Goal: Feedback & Contribution: Leave review/rating

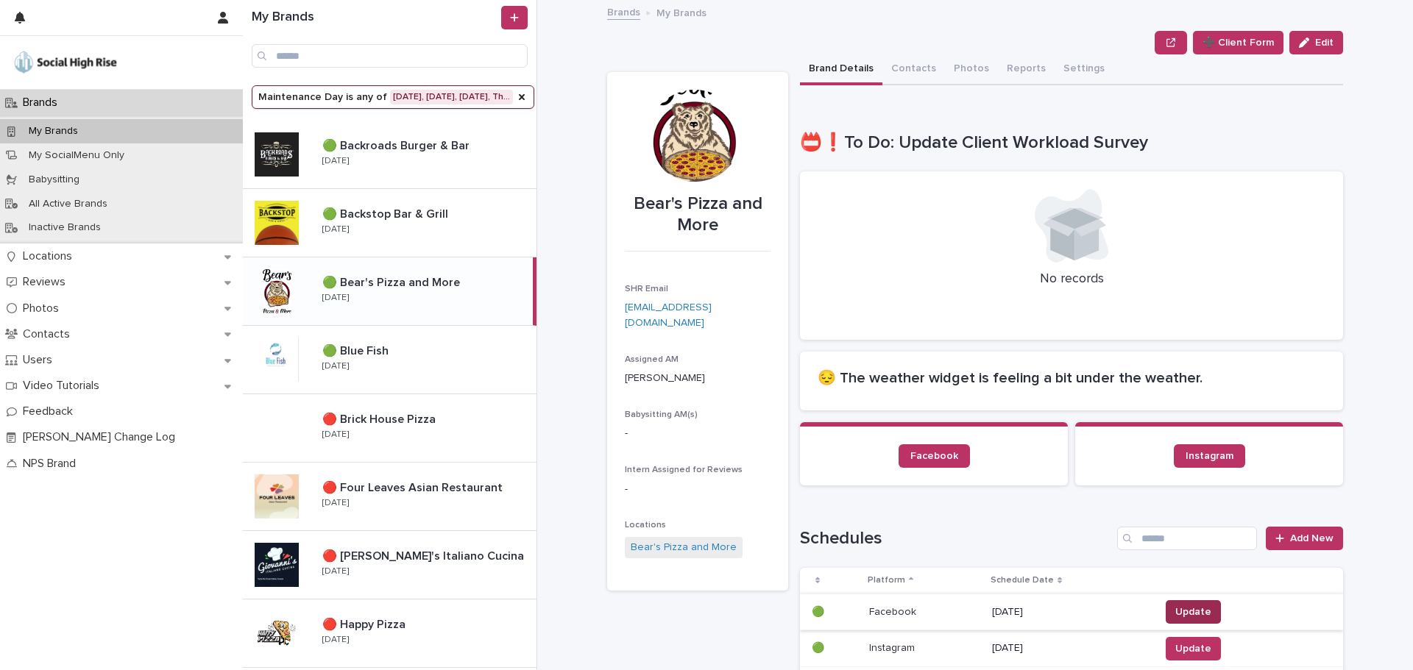
scroll to position [294, 0]
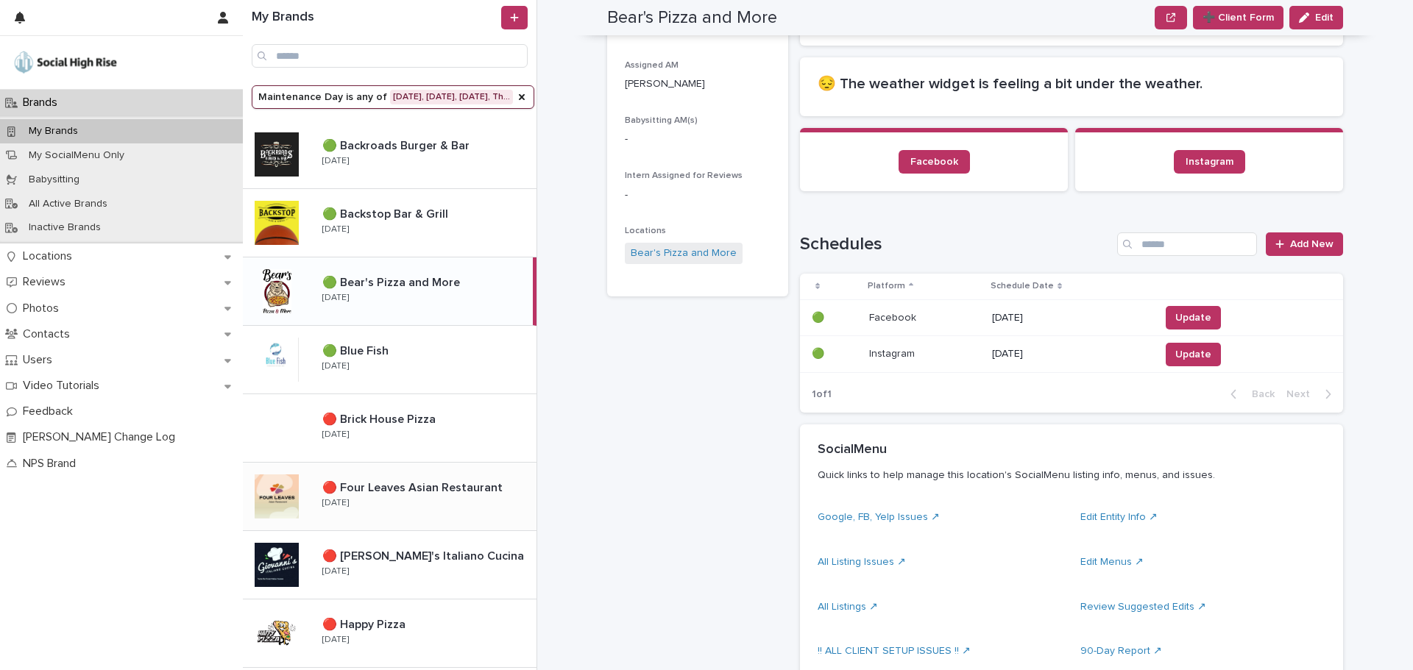
drag, startPoint x: 422, startPoint y: 494, endPoint x: 444, endPoint y: 485, distance: 23.8
click at [422, 494] on p "🔴 Four Leaves Asian Restaurant" at bounding box center [413, 486] width 183 height 17
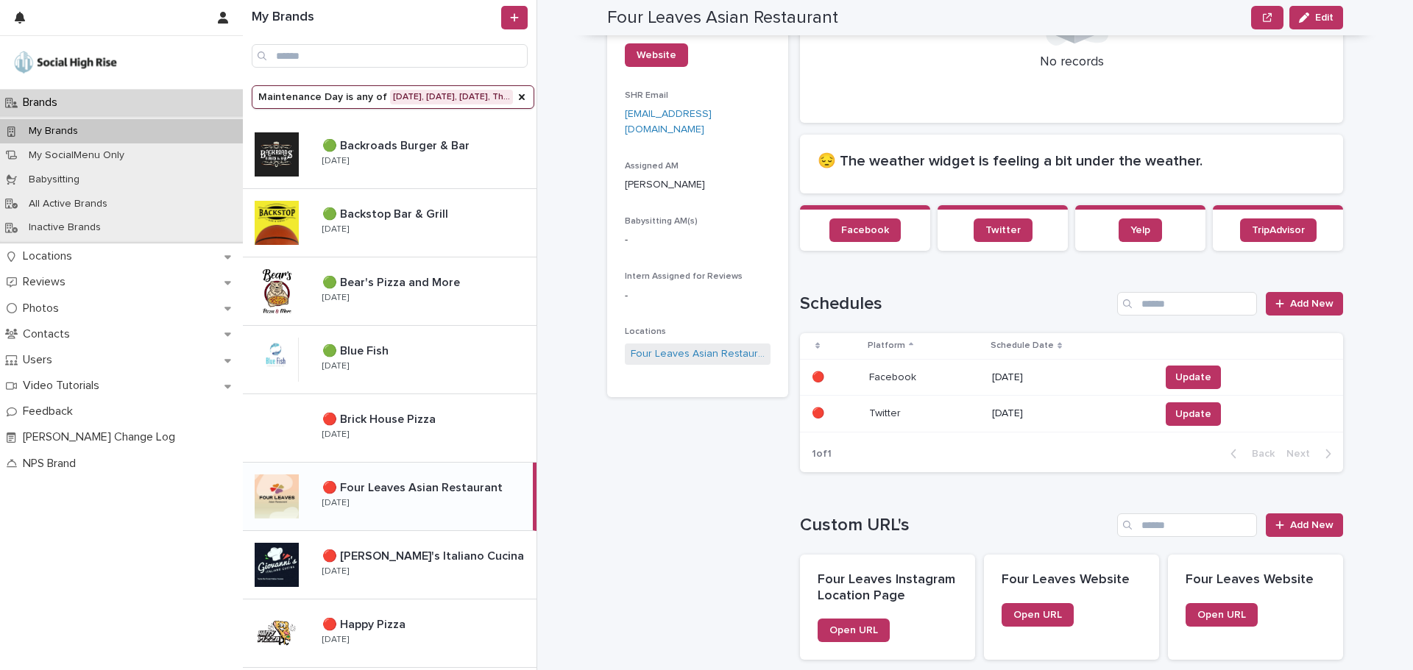
scroll to position [214, 0]
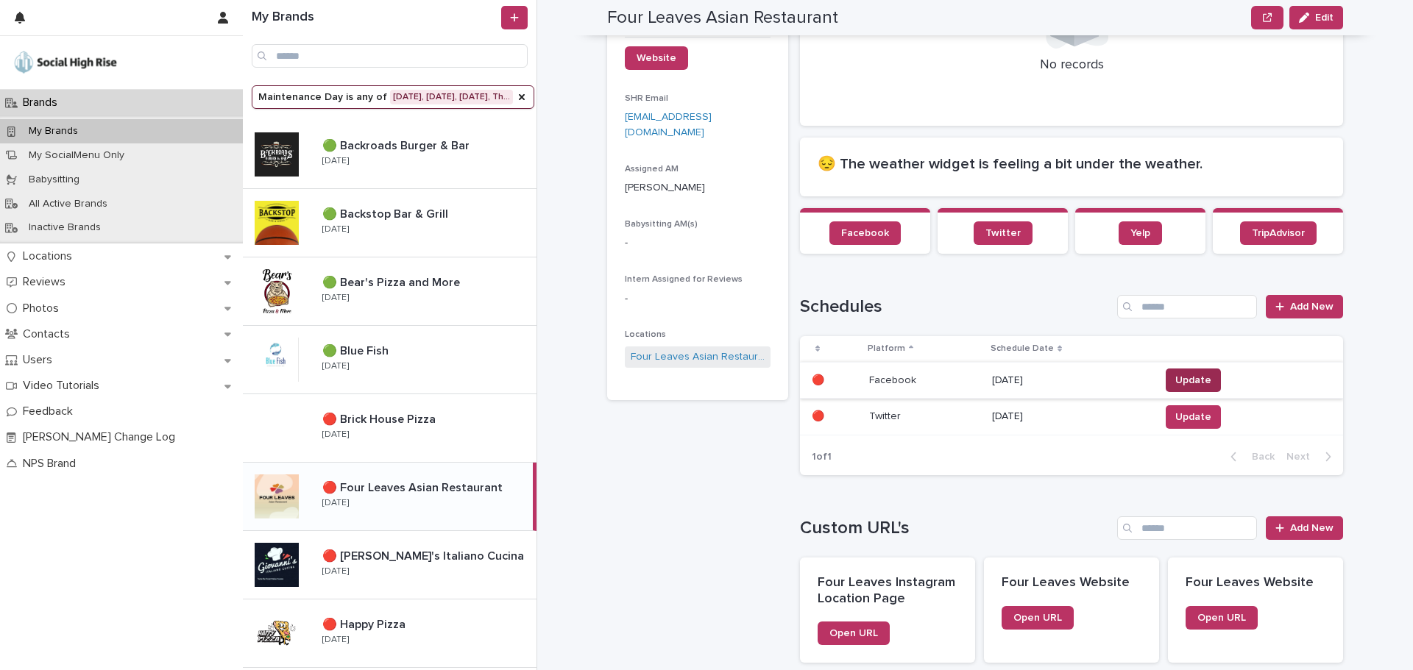
click at [1185, 384] on span "Update" at bounding box center [1193, 380] width 36 height 15
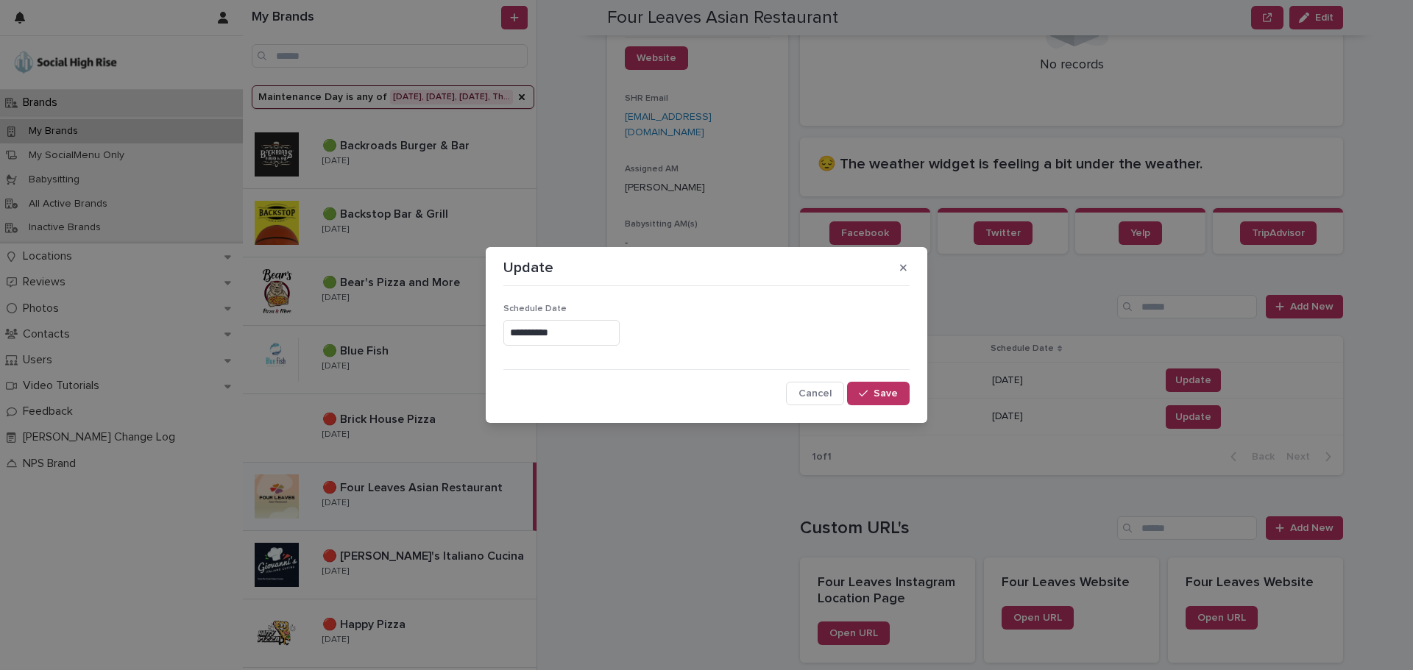
click at [601, 333] on input "**********" at bounding box center [561, 333] width 116 height 26
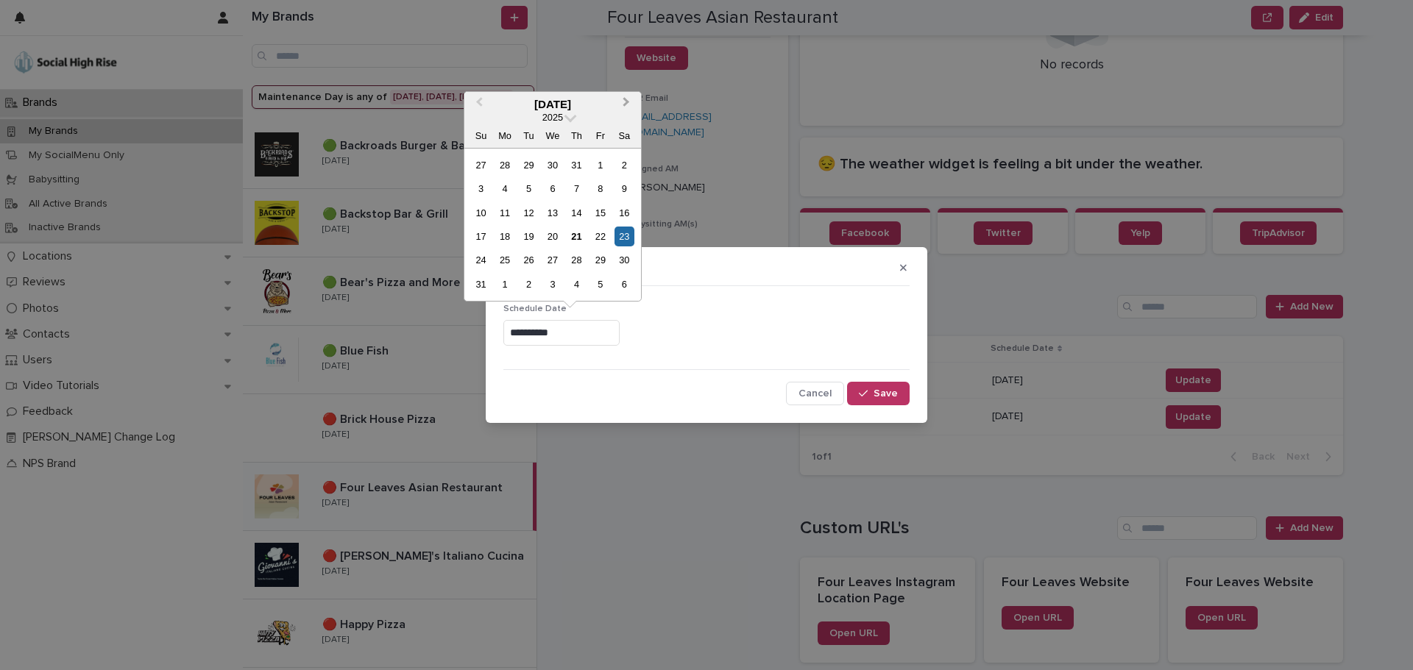
click at [625, 106] on button "Next Month" at bounding box center [628, 105] width 24 height 24
click at [619, 213] on div "20" at bounding box center [624, 213] width 20 height 20
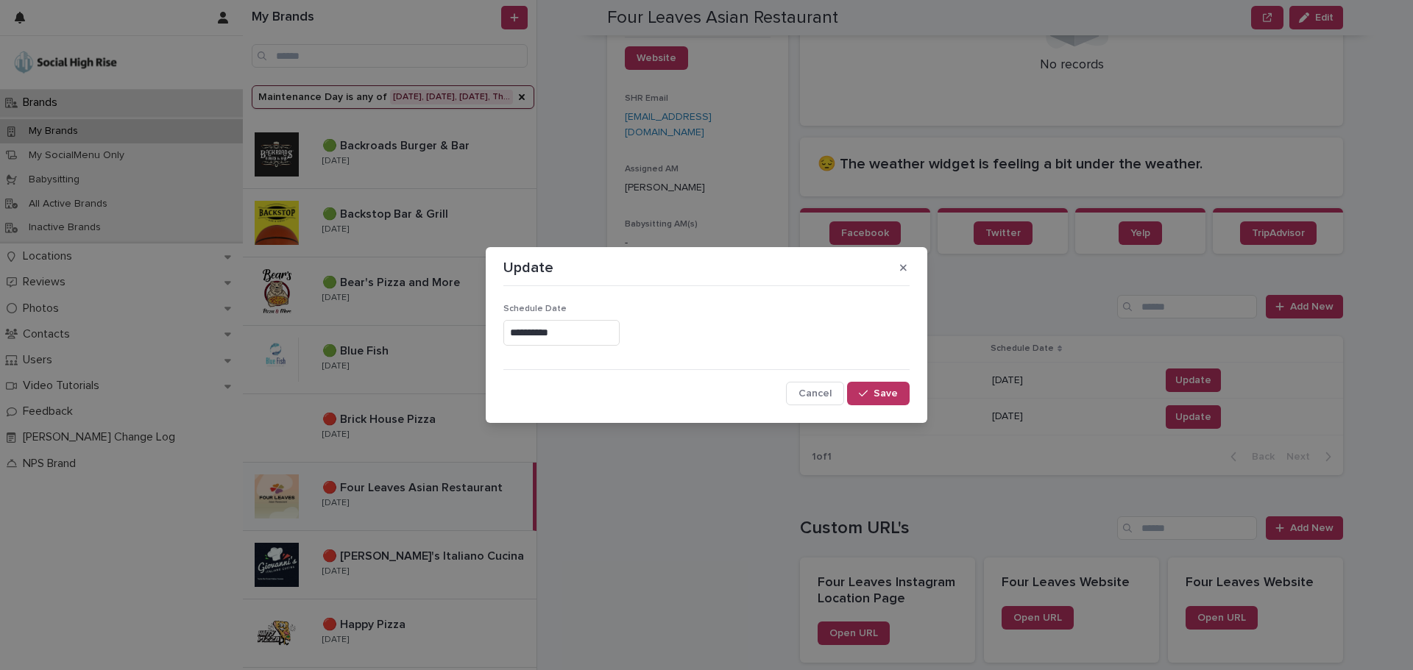
type input "**********"
click at [867, 389] on icon "button" at bounding box center [863, 393] width 9 height 10
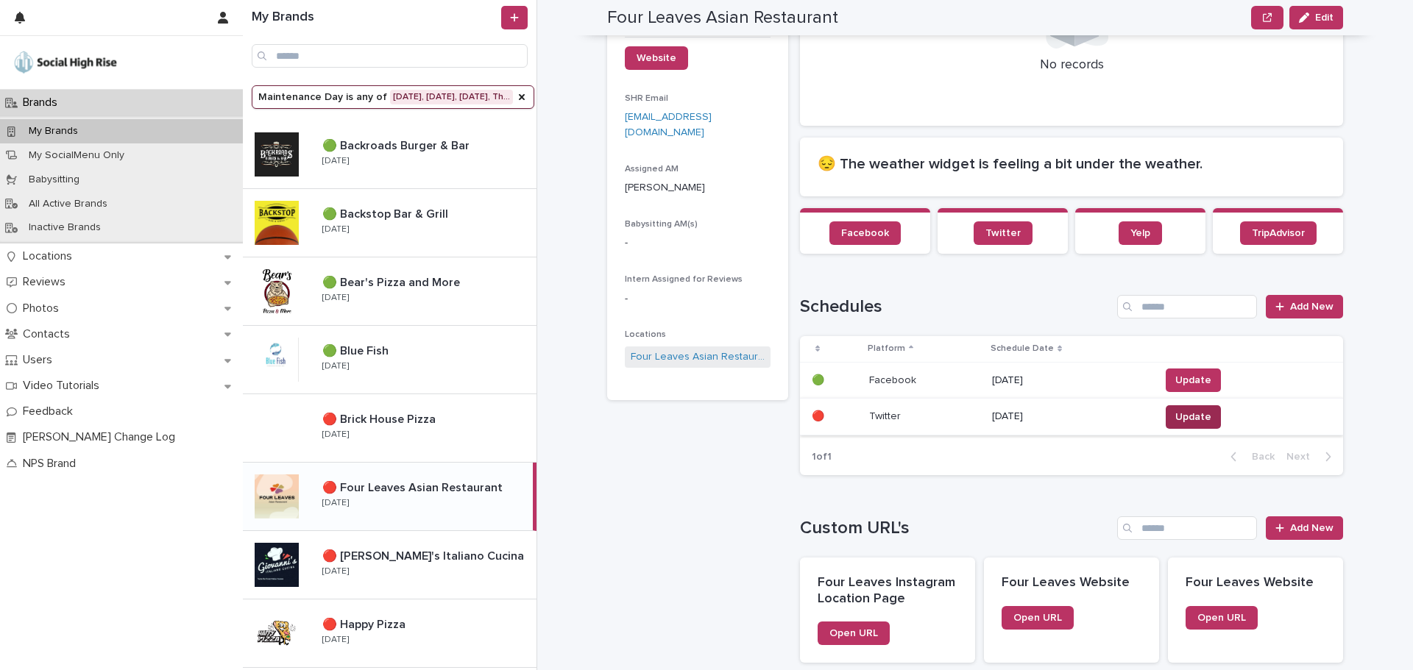
click at [1180, 416] on span "Update" at bounding box center [1193, 417] width 36 height 15
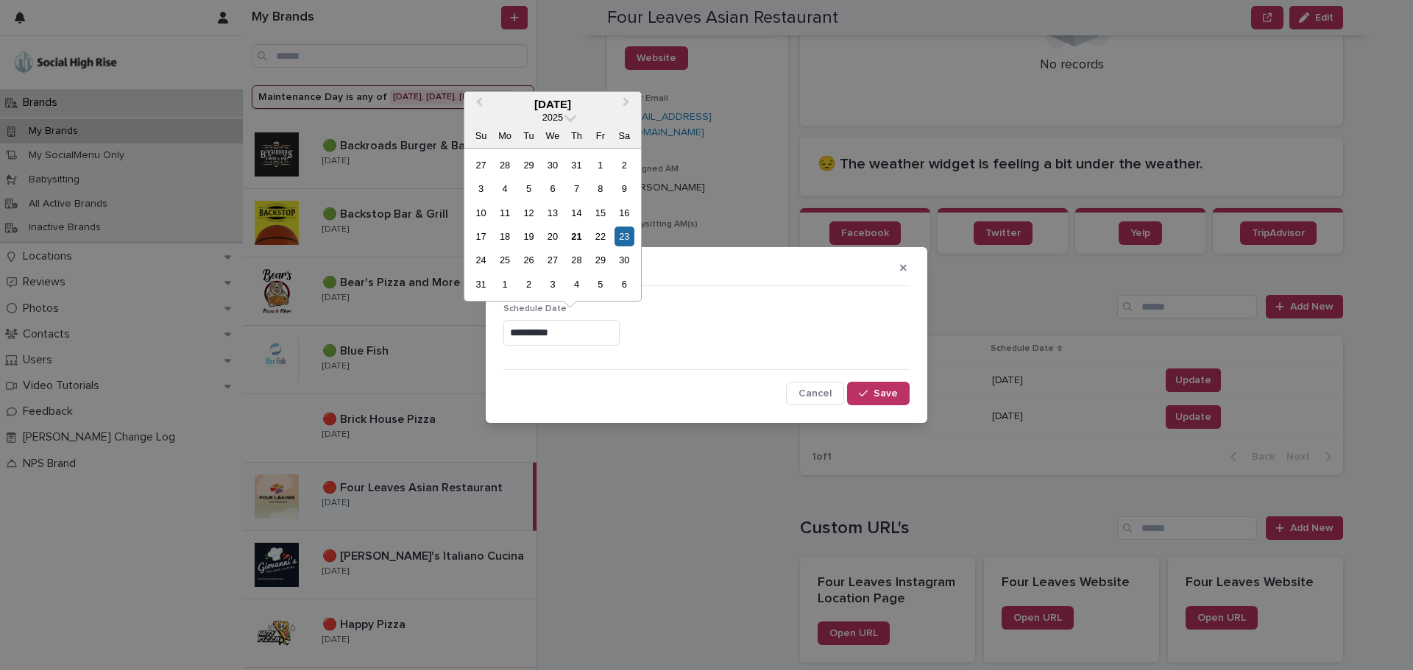
click at [583, 338] on input "**********" at bounding box center [561, 333] width 116 height 26
click at [626, 101] on span "Next Month" at bounding box center [626, 104] width 0 height 20
click at [625, 210] on div "20" at bounding box center [624, 213] width 20 height 20
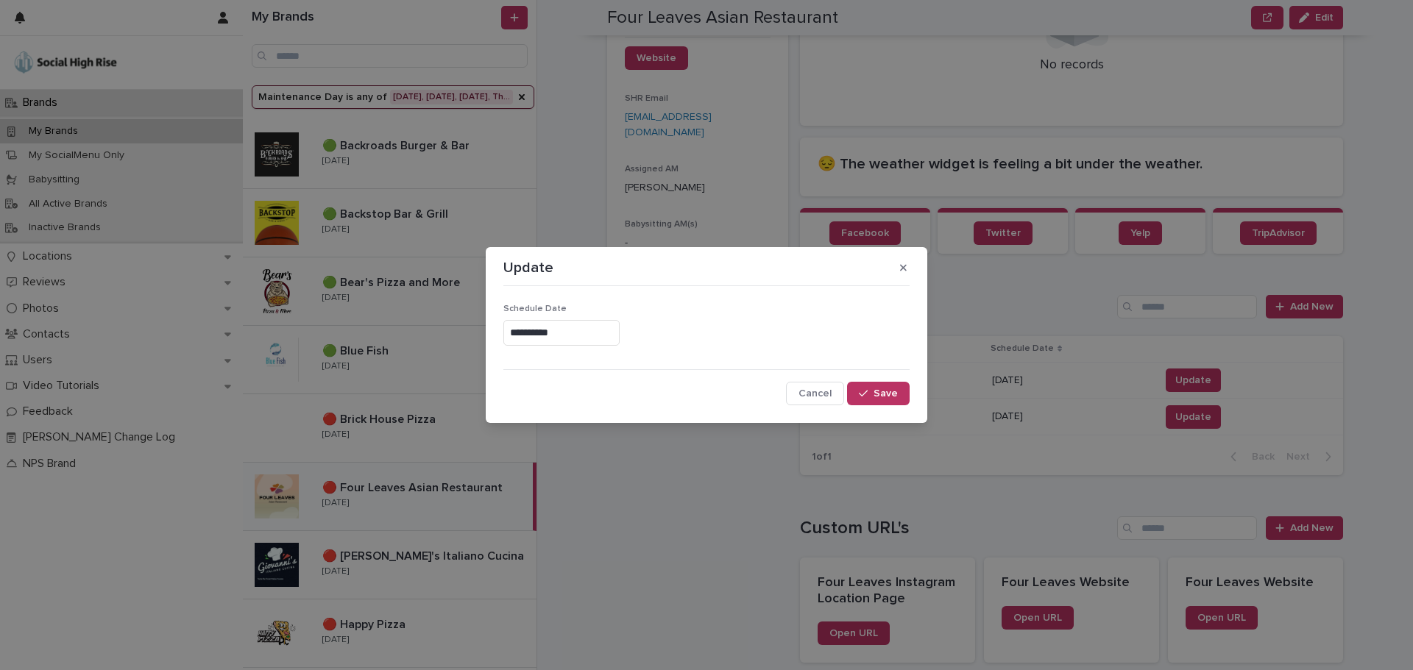
type input "**********"
click at [886, 396] on span "Save" at bounding box center [885, 393] width 24 height 10
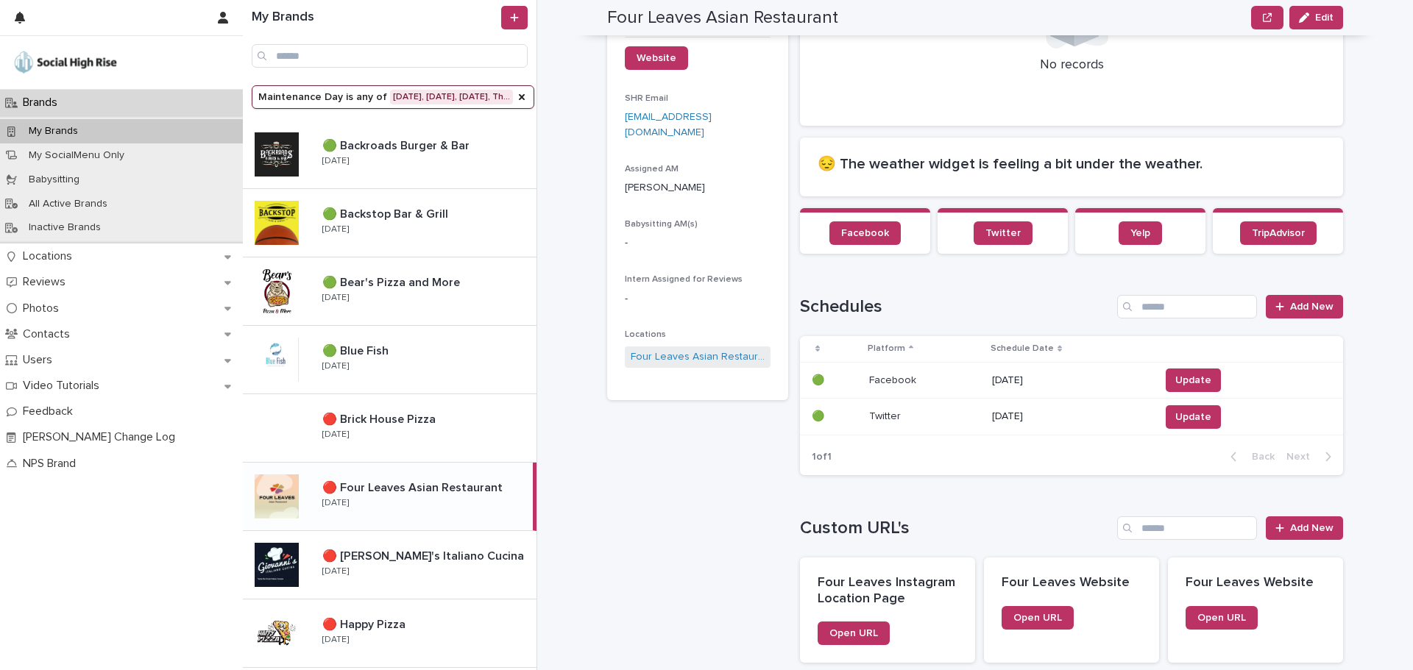
drag, startPoint x: 456, startPoint y: 567, endPoint x: 393, endPoint y: 518, distance: 80.2
click at [456, 567] on div "🔴 Giovanni's Italiano Cucina 🔴 Giovanni's Italiano Cucina Tuesday" at bounding box center [423, 565] width 226 height 43
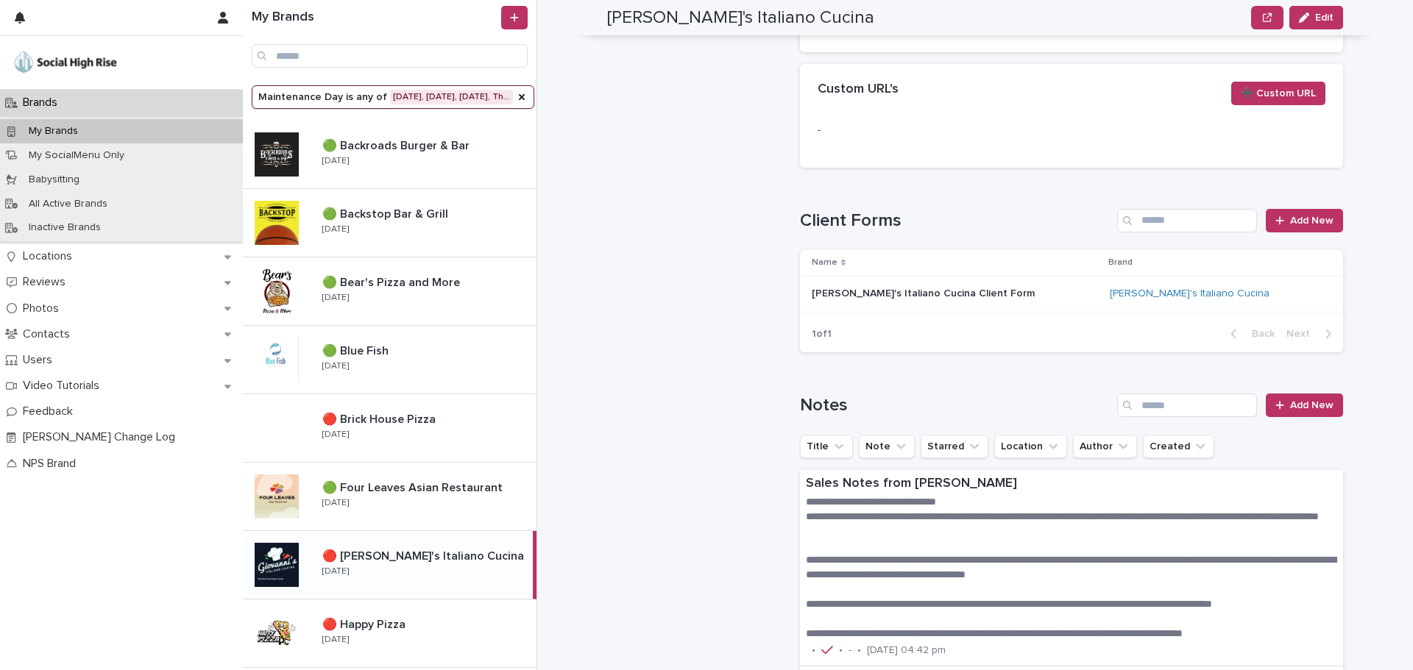
scroll to position [1171, 0]
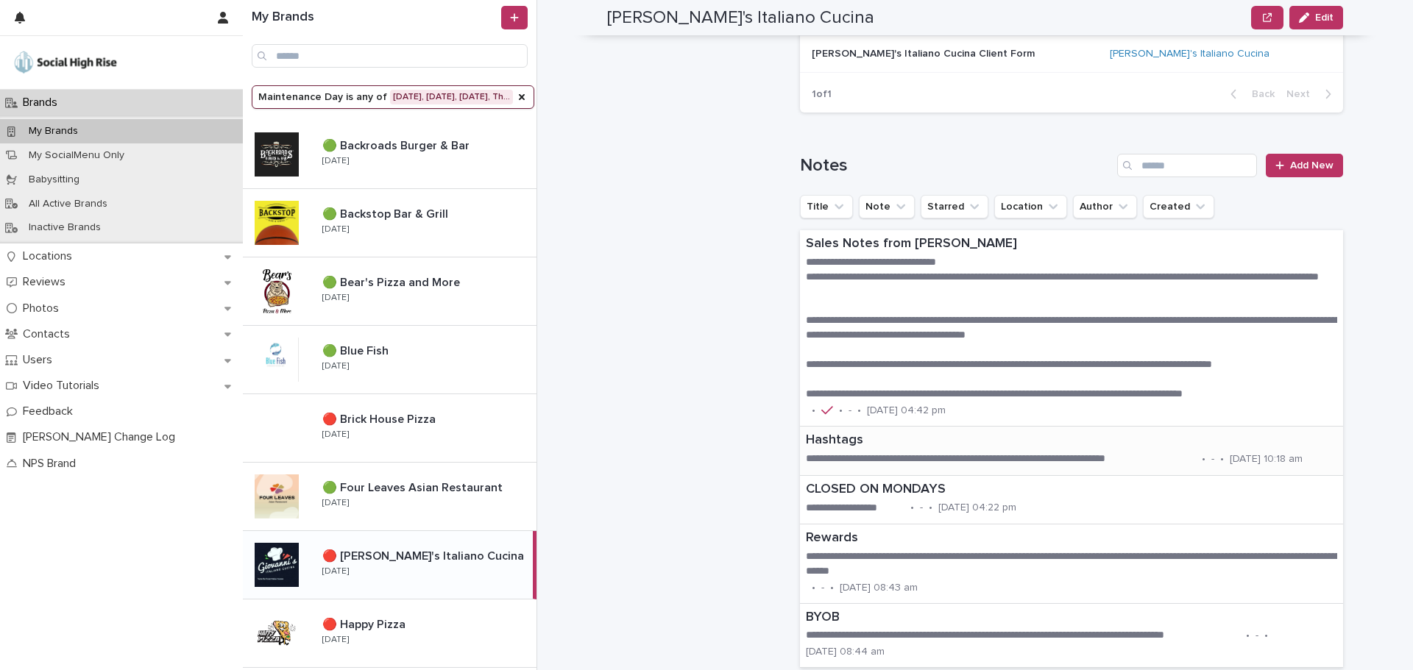
click at [887, 460] on p "**********" at bounding box center [1001, 459] width 390 height 15
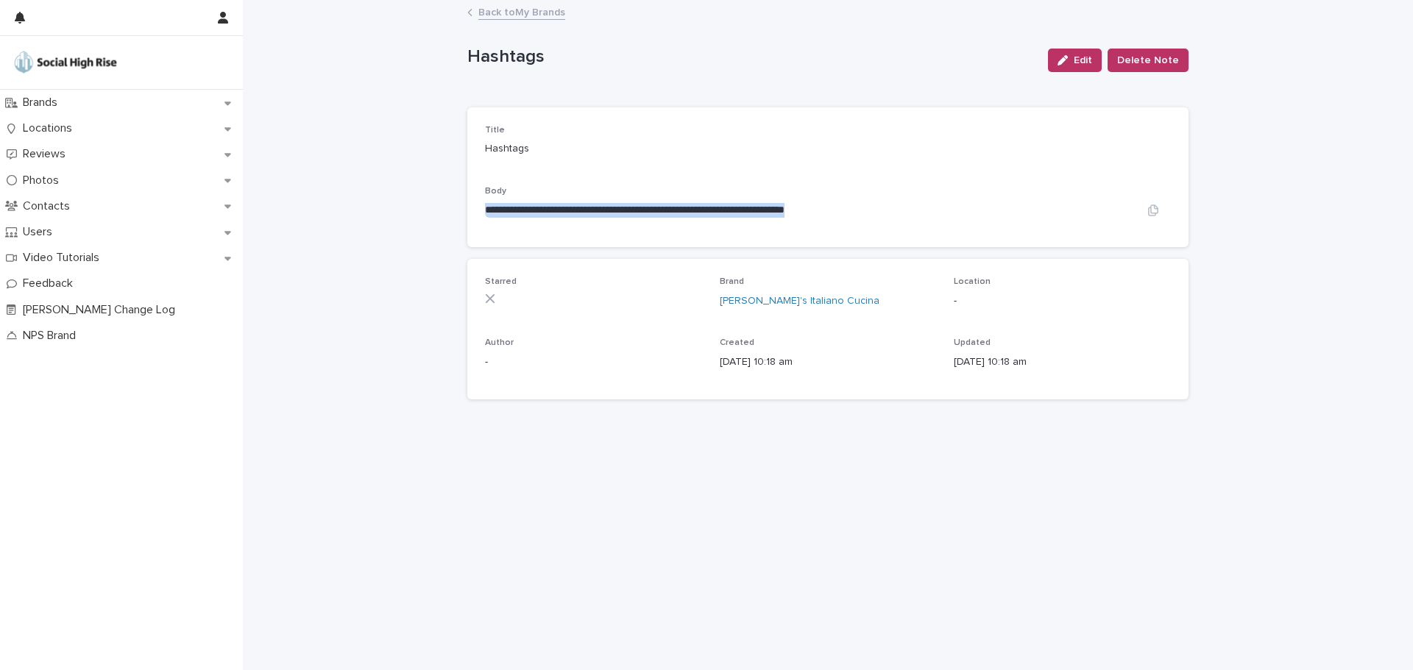
drag, startPoint x: 889, startPoint y: 194, endPoint x: 945, endPoint y: 218, distance: 61.0
click at [945, 218] on div "**********" at bounding box center [828, 207] width 686 height 43
copy div "**********"
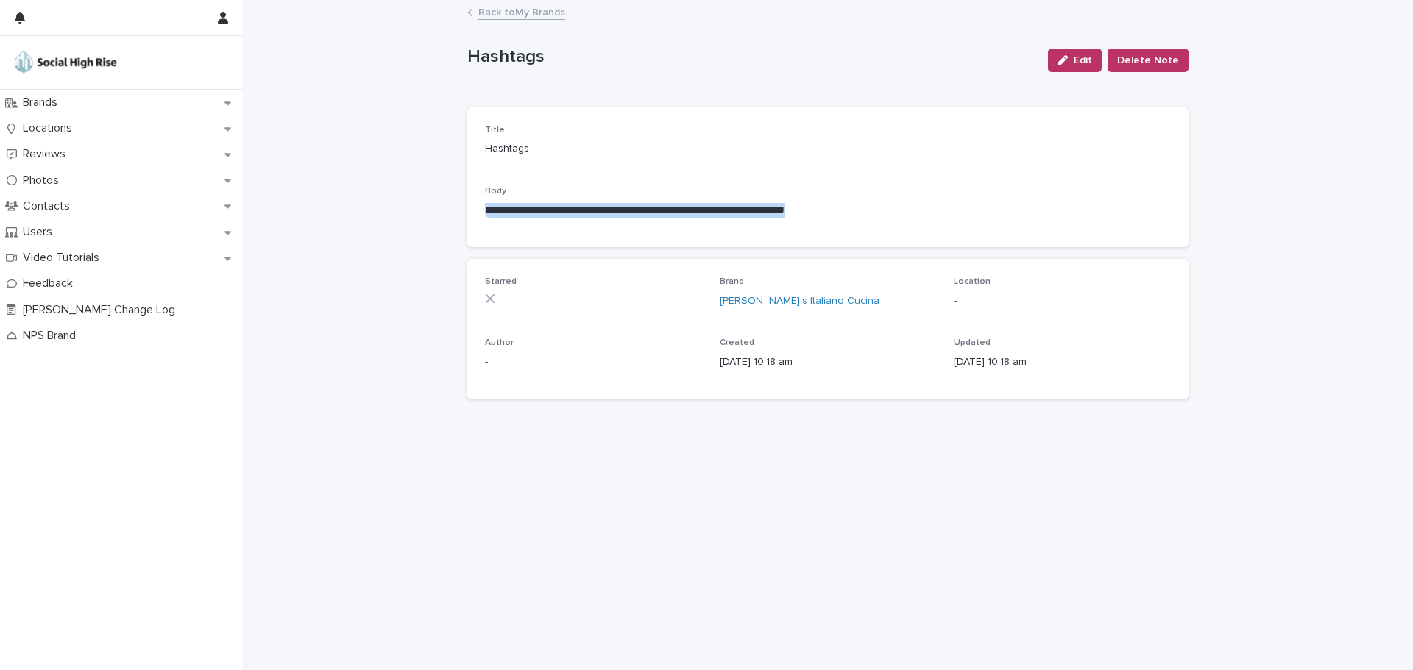
click at [473, 202] on div "**********" at bounding box center [827, 177] width 721 height 140
click at [1147, 215] on icon "button" at bounding box center [1153, 211] width 12 height 12
drag, startPoint x: 474, startPoint y: 207, endPoint x: 918, endPoint y: 207, distance: 444.4
click at [918, 207] on div "**********" at bounding box center [827, 177] width 721 height 140
copy p "**********"
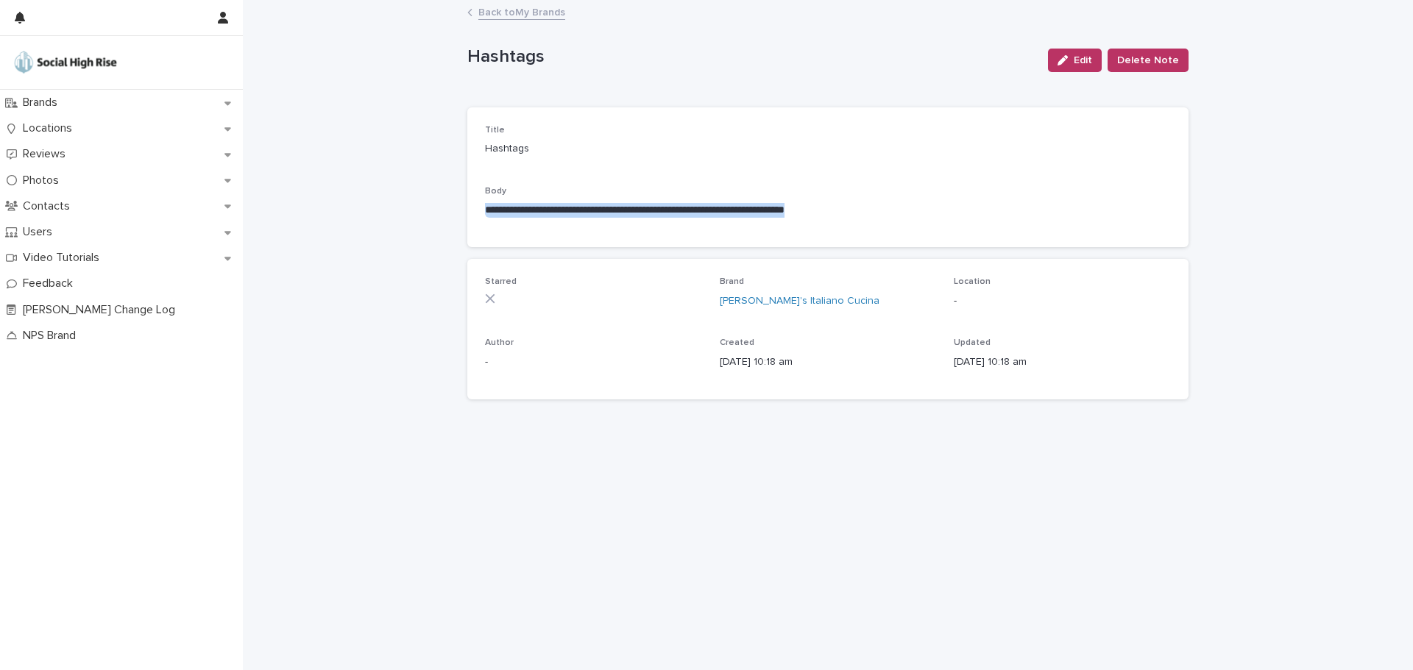
copy p "**********"
click at [533, 16] on link "Back to My Brands" at bounding box center [521, 11] width 87 height 17
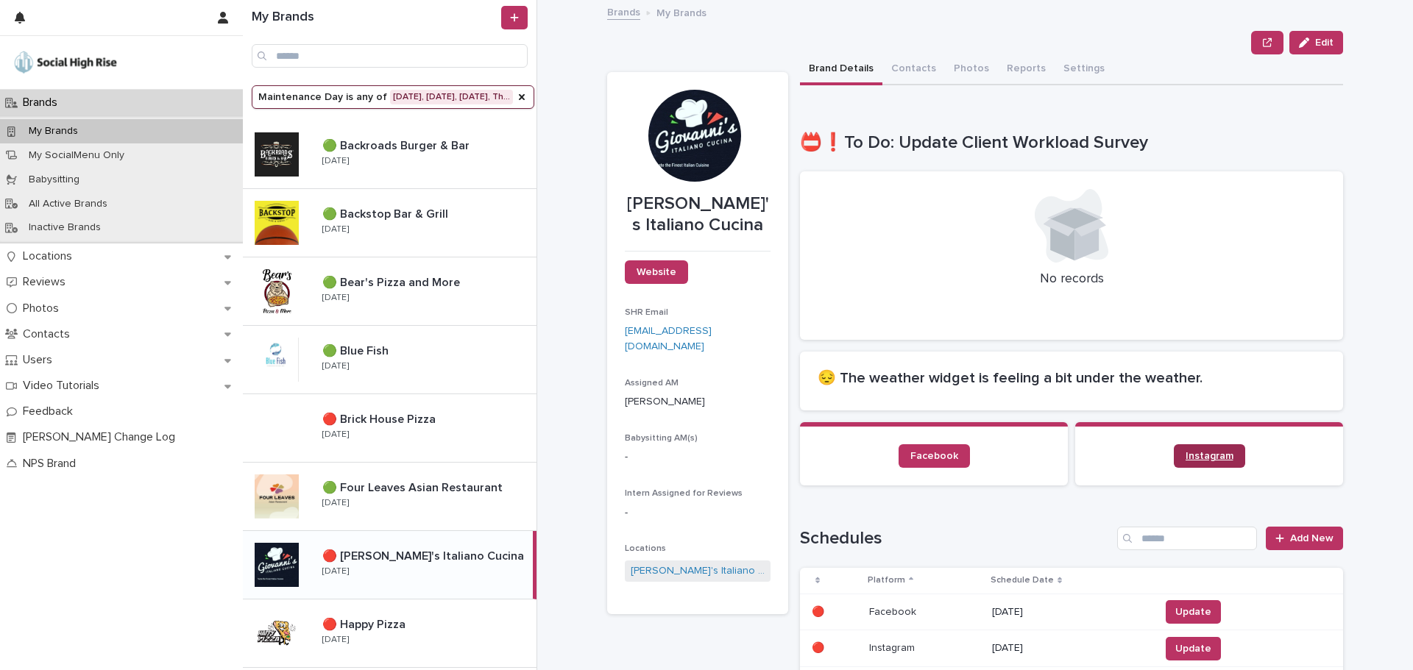
click at [1210, 458] on span "Instagram" at bounding box center [1209, 456] width 48 height 10
click at [1175, 610] on span "Update" at bounding box center [1193, 612] width 36 height 15
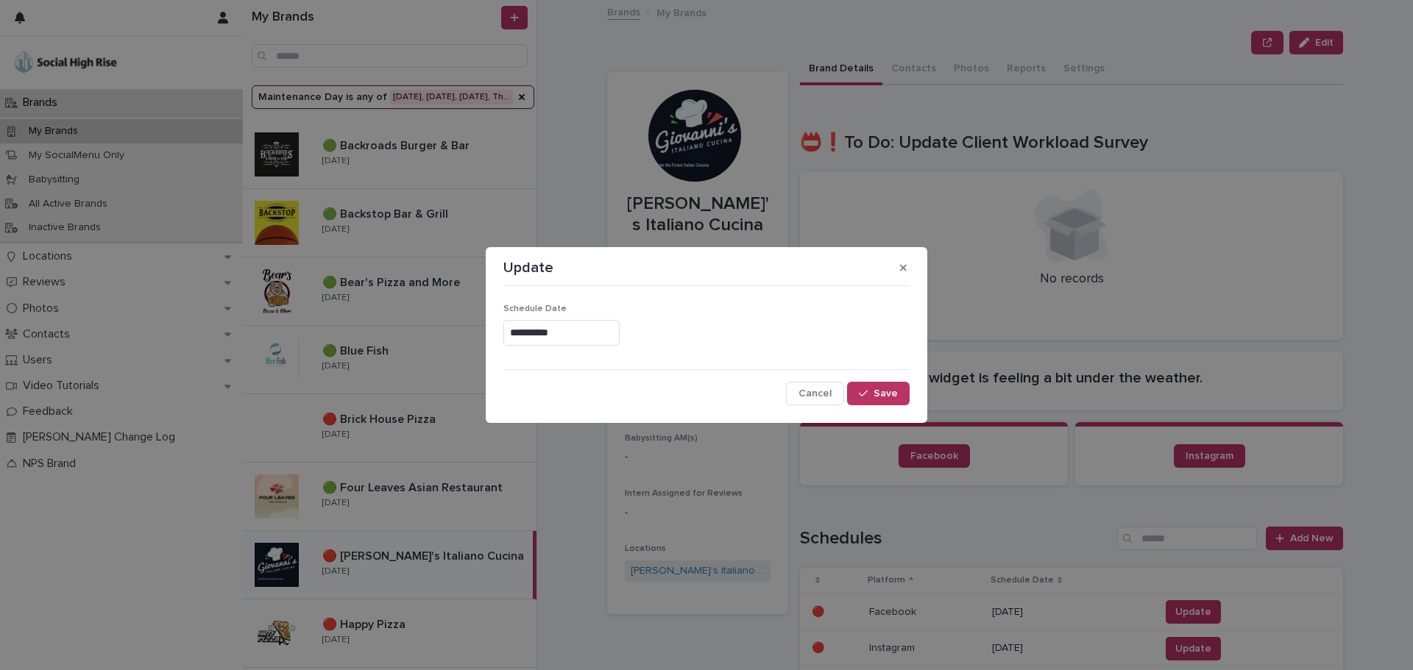
click at [592, 352] on div "**********" at bounding box center [706, 331] width 406 height 54
click at [592, 336] on input "**********" at bounding box center [561, 333] width 116 height 26
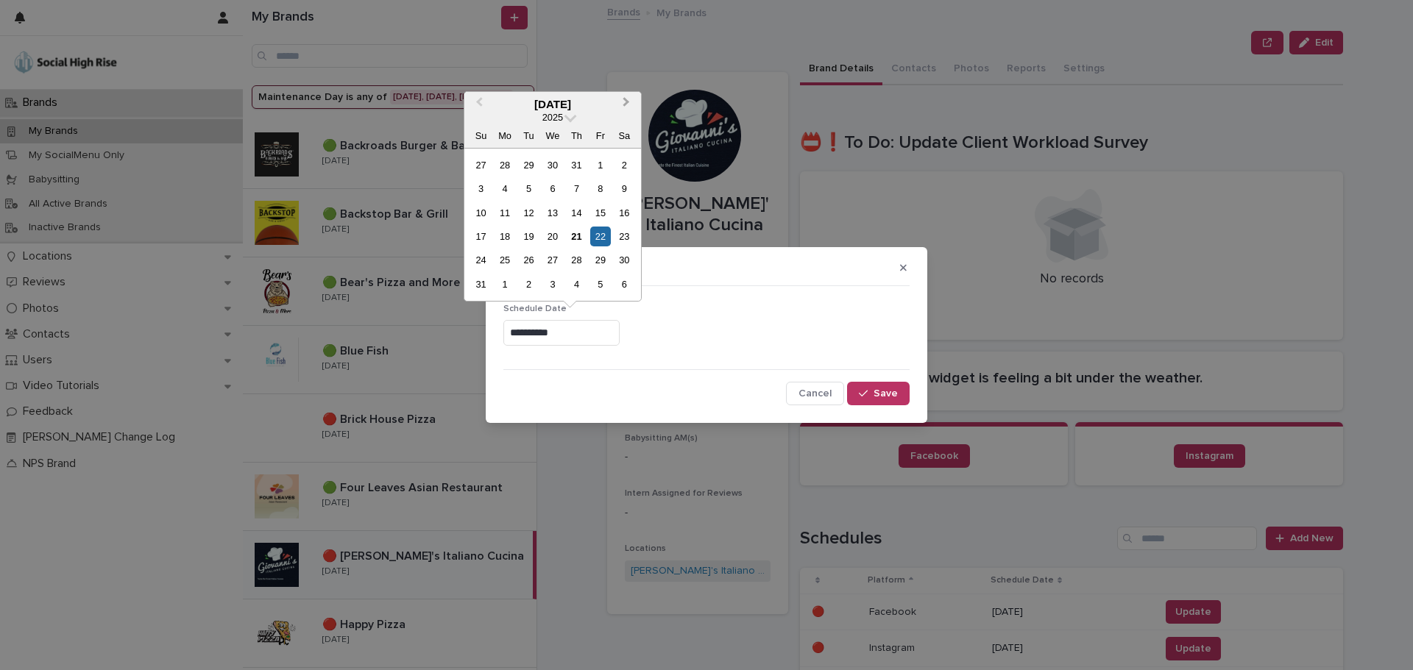
click at [625, 109] on button "Next Month" at bounding box center [628, 105] width 24 height 24
click at [620, 211] on div "20" at bounding box center [624, 213] width 20 height 20
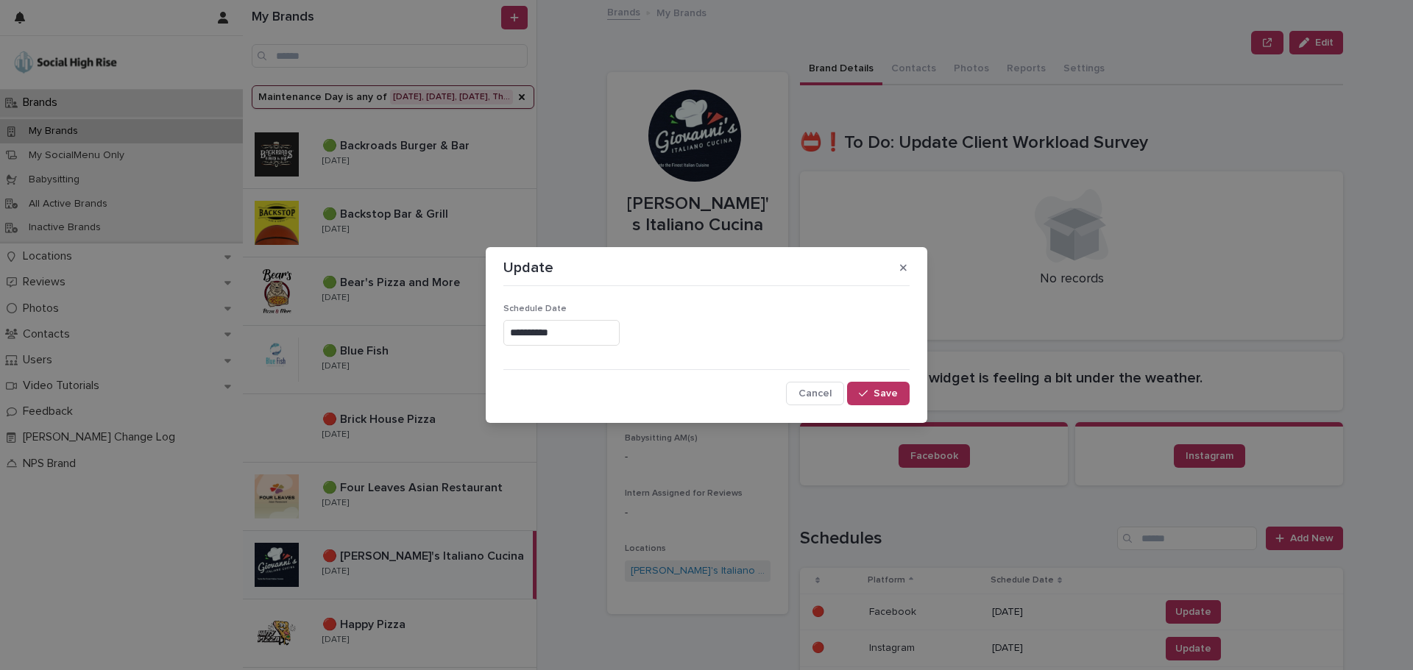
type input "**********"
click at [865, 397] on icon "button" at bounding box center [863, 393] width 9 height 10
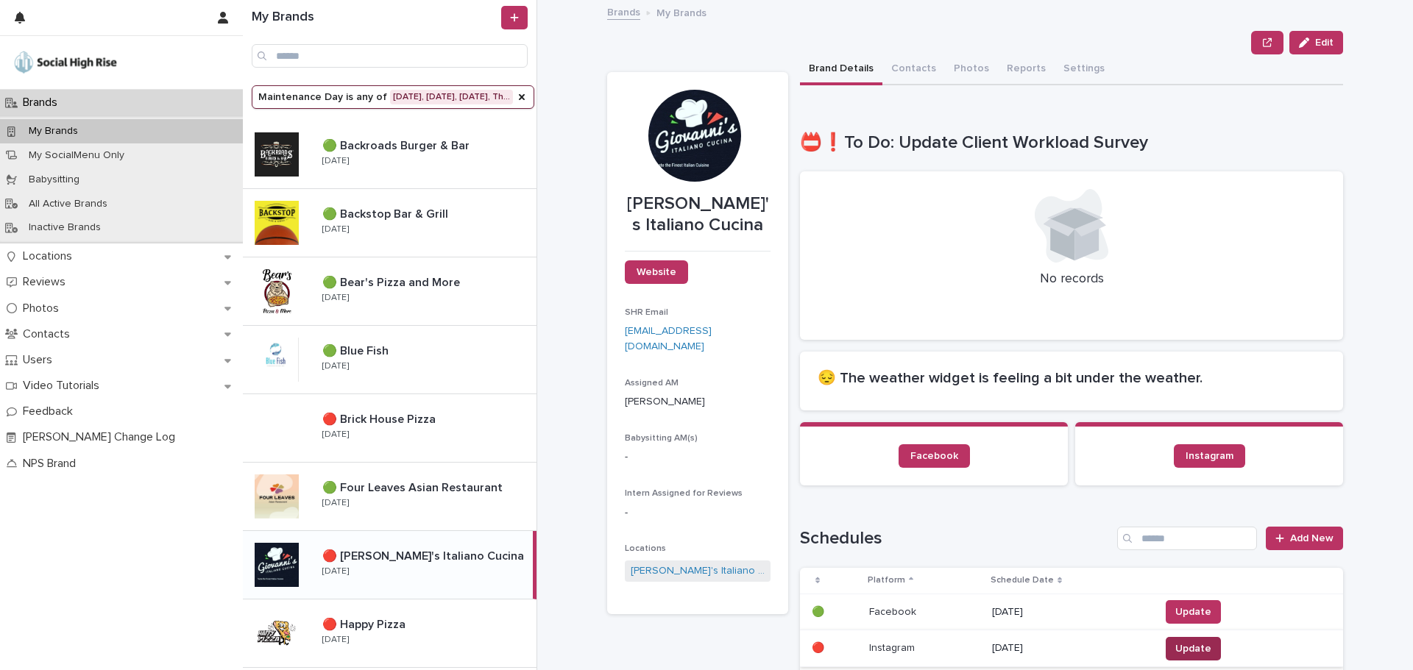
click at [1199, 650] on span "Update" at bounding box center [1193, 649] width 36 height 15
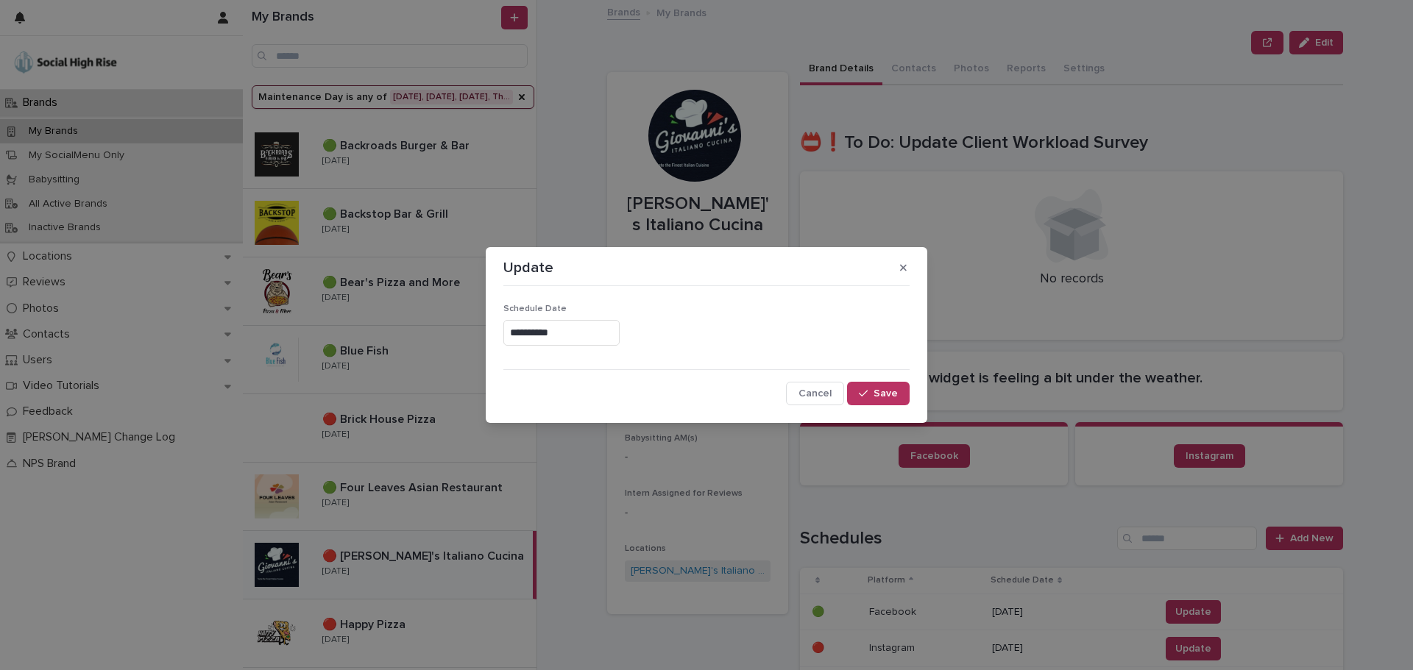
click at [537, 333] on input "**********" at bounding box center [561, 333] width 116 height 26
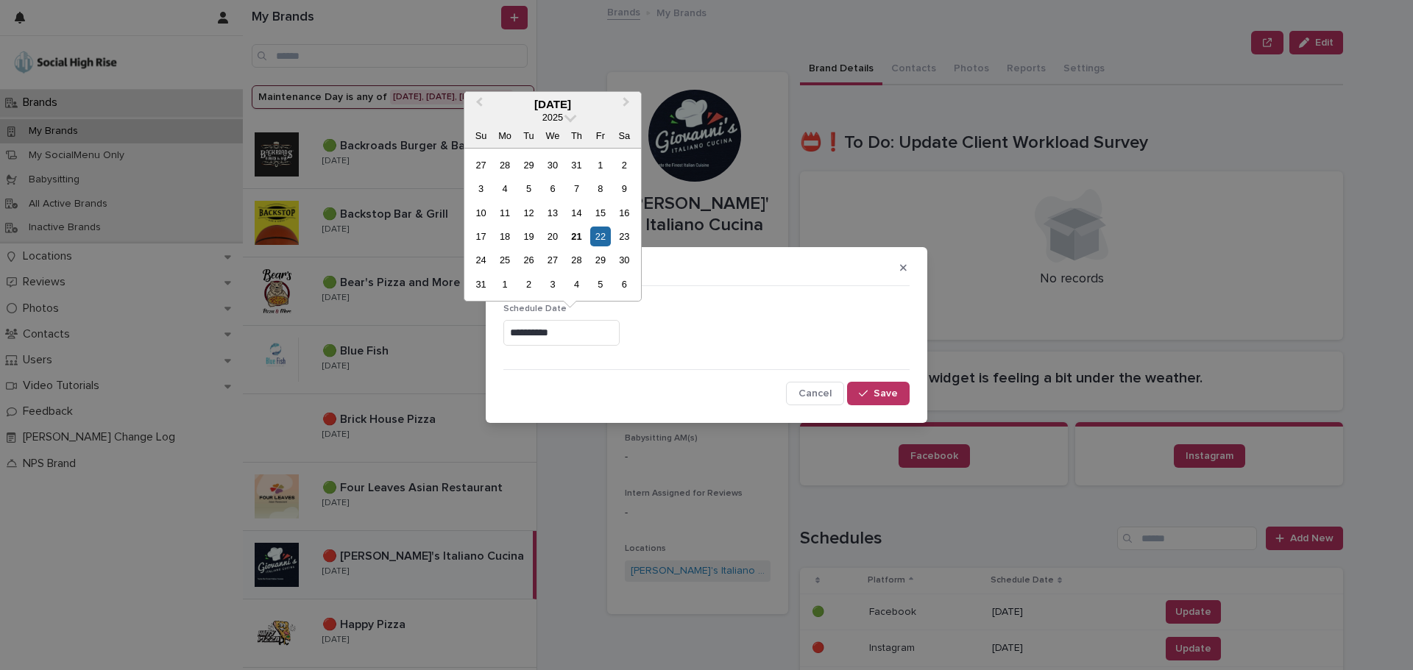
click at [622, 121] on div "2025" at bounding box center [552, 117] width 177 height 13
click at [628, 107] on button "Next Month" at bounding box center [628, 105] width 24 height 24
click at [626, 206] on div "20" at bounding box center [624, 213] width 20 height 20
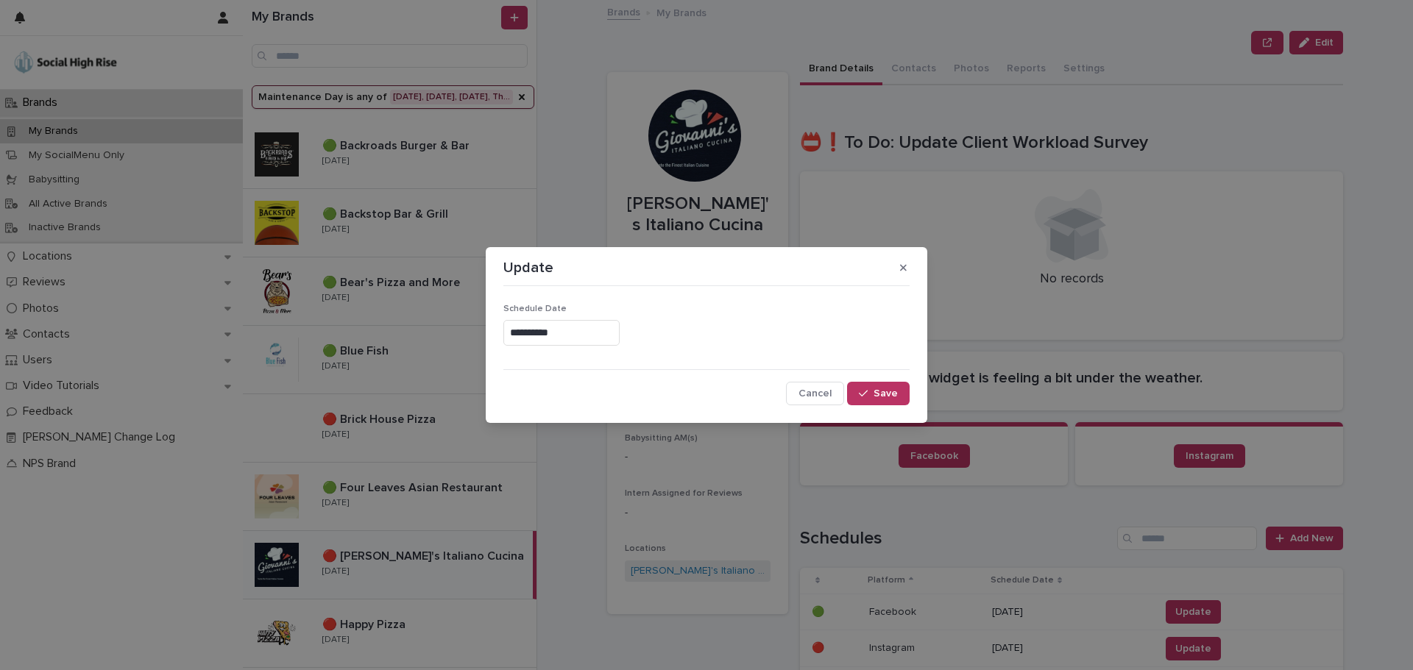
type input "**********"
click at [887, 388] on button "Save" at bounding box center [878, 394] width 63 height 24
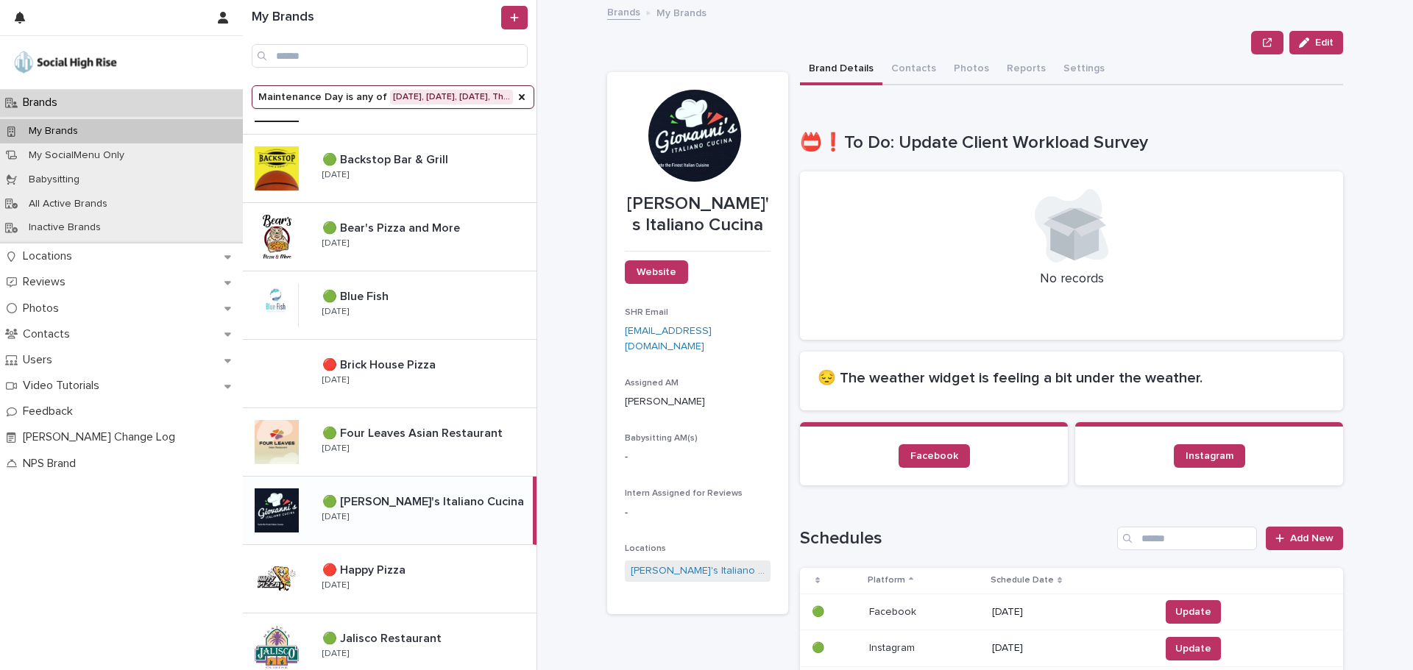
scroll to position [221, 0]
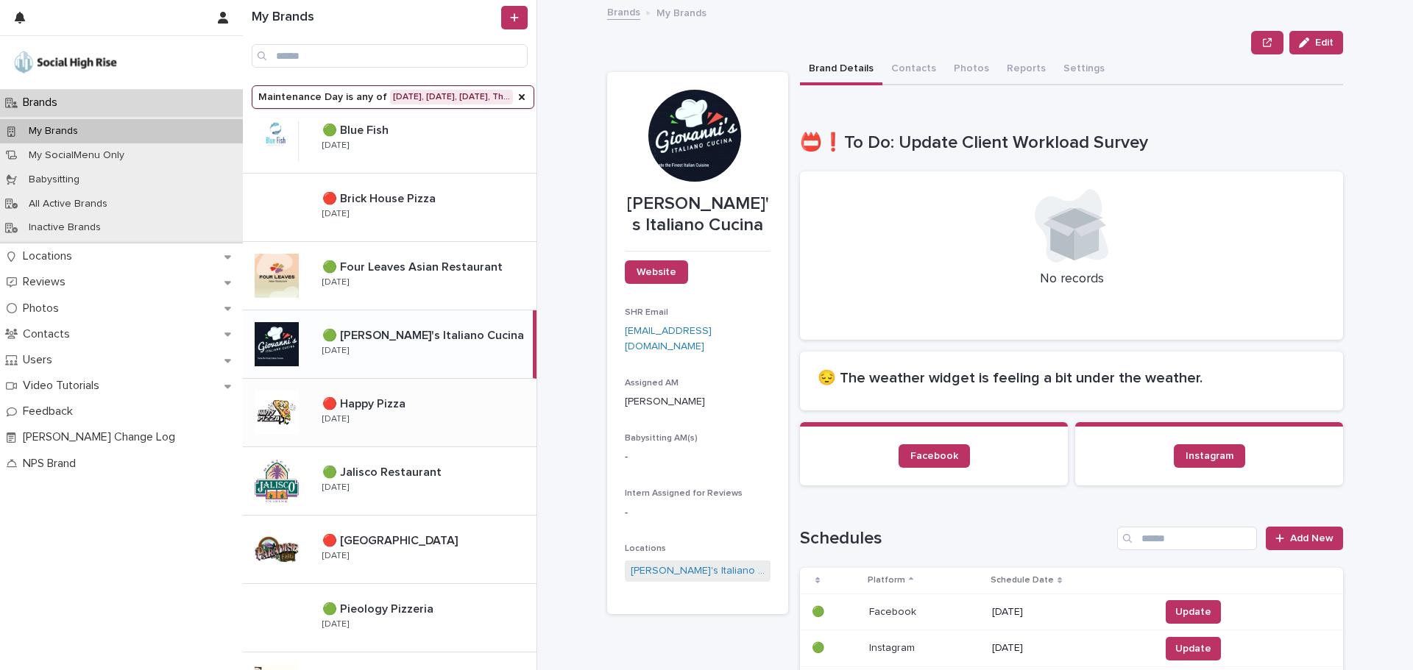
click at [363, 408] on p "🔴 Happy Pizza" at bounding box center [365, 402] width 86 height 17
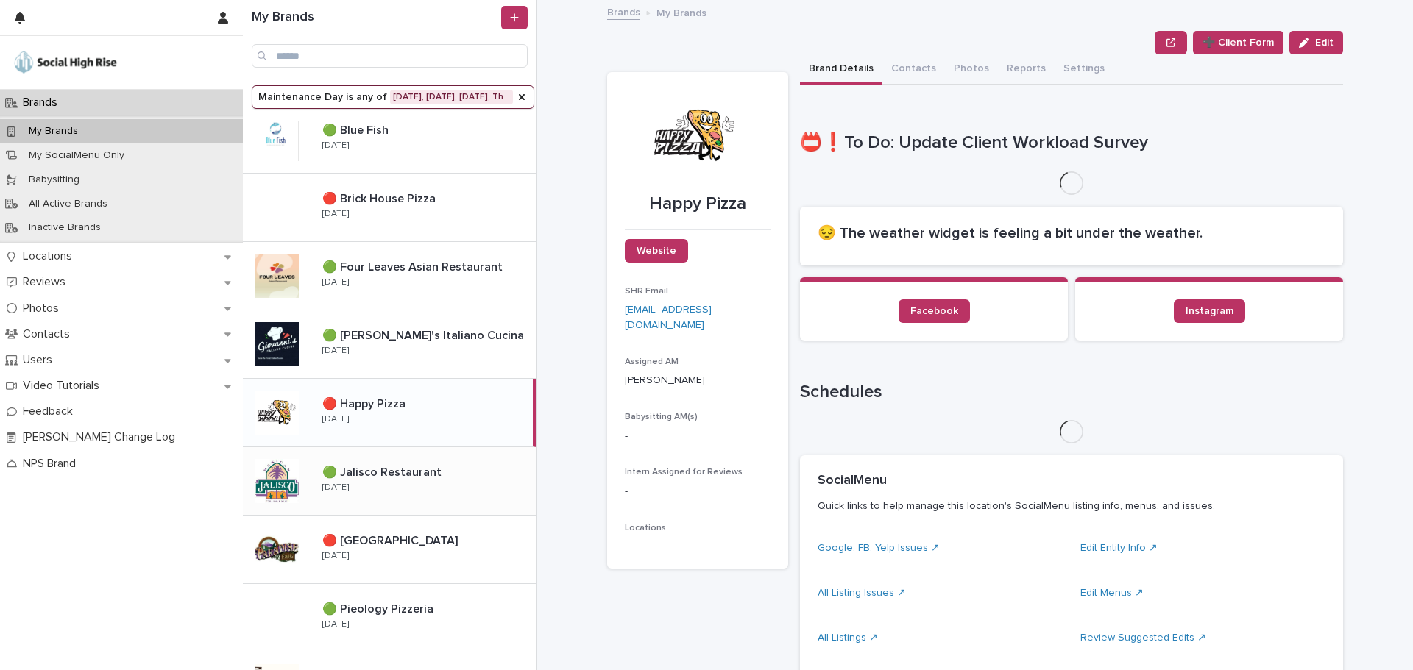
click at [436, 481] on div "🟢 Jalisco Restaurant 🟢 Jalisco Restaurant Tuesday" at bounding box center [423, 481] width 226 height 43
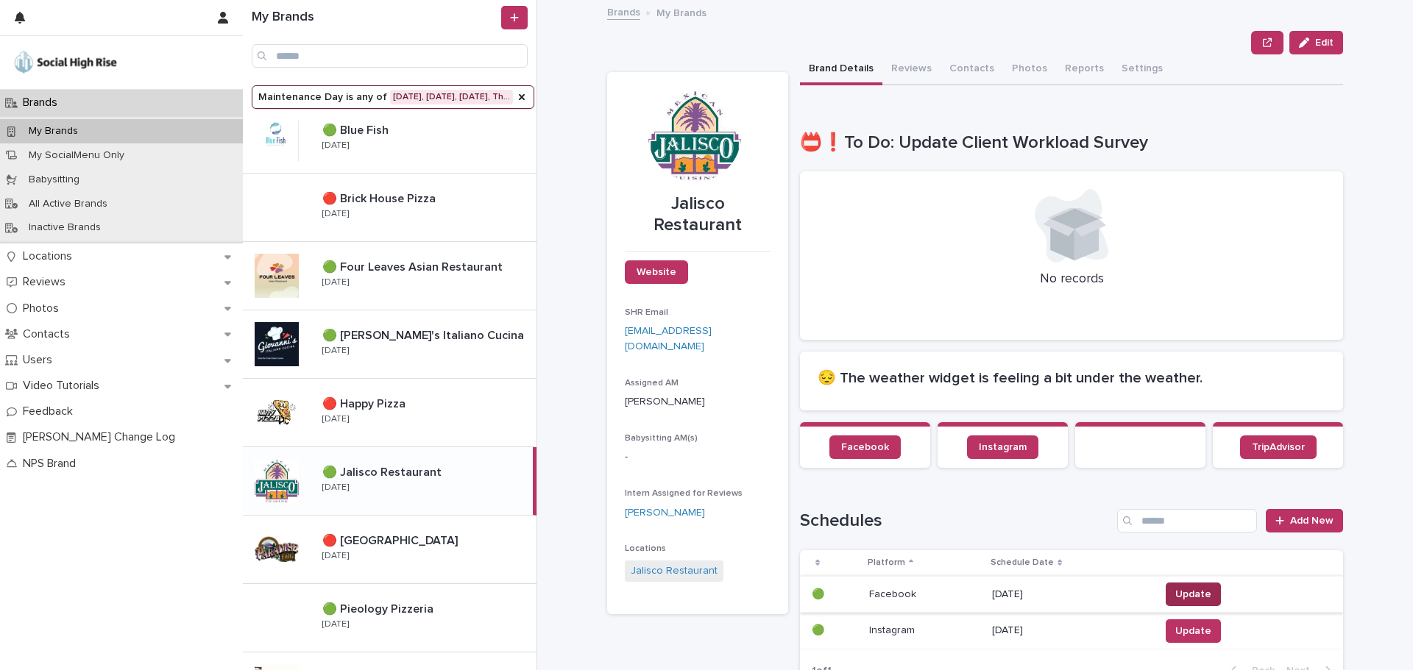
click at [1179, 589] on span "Update" at bounding box center [1193, 594] width 36 height 15
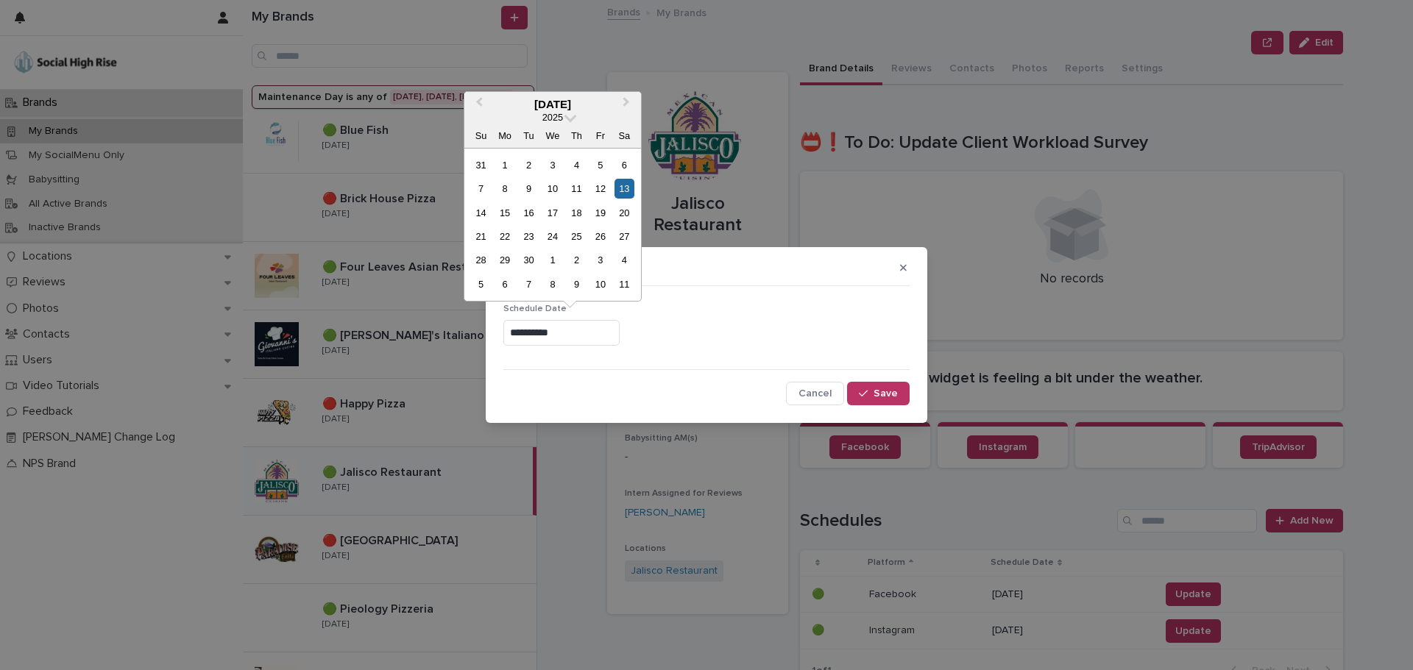
click at [609, 334] on input "**********" at bounding box center [561, 333] width 116 height 26
drag, startPoint x: 624, startPoint y: 208, endPoint x: 663, endPoint y: 235, distance: 47.6
click at [628, 211] on div "20" at bounding box center [624, 213] width 20 height 20
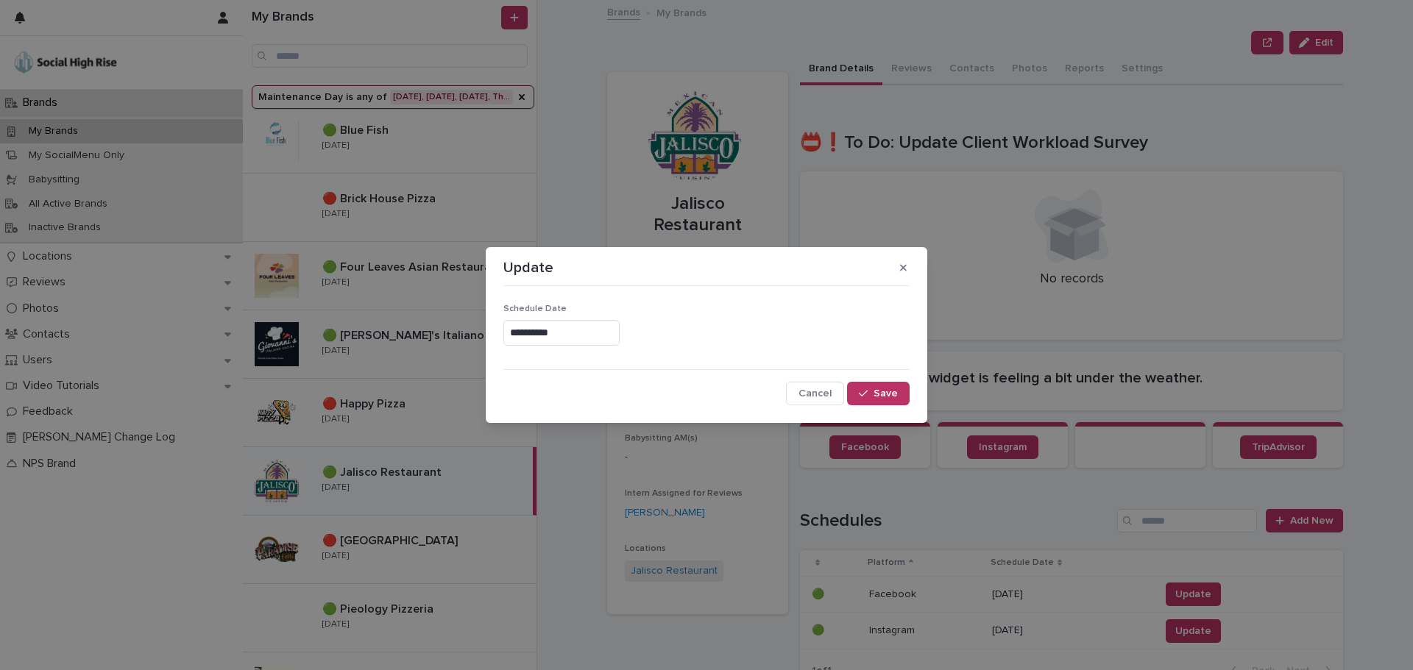
type input "**********"
click at [865, 388] on button "Save" at bounding box center [878, 394] width 63 height 24
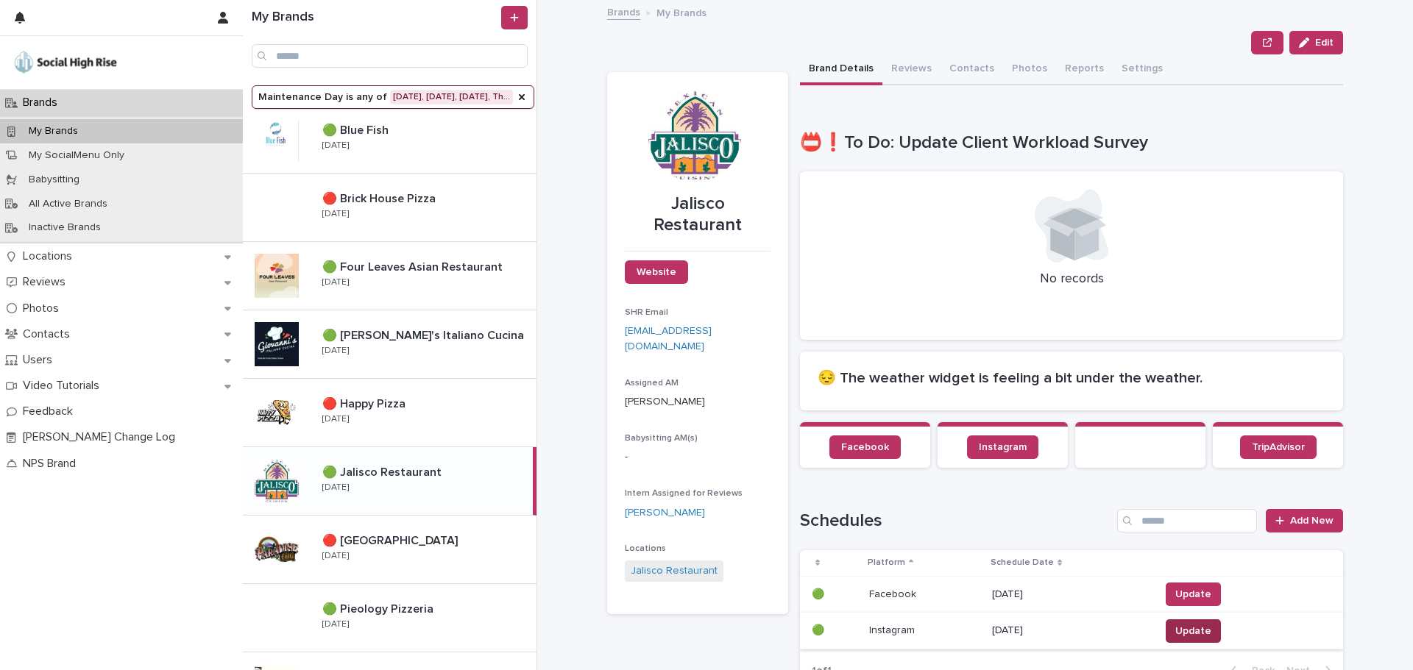
click at [1179, 620] on button "Update" at bounding box center [1192, 632] width 55 height 24
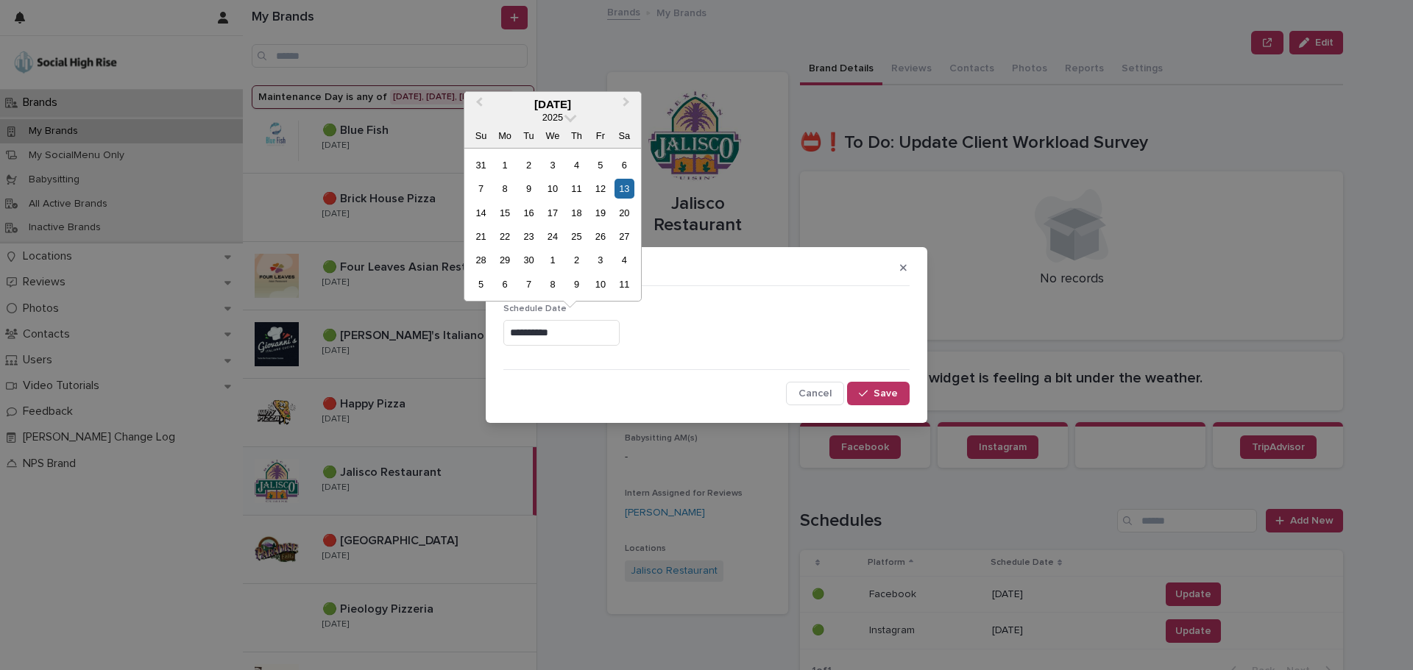
click at [610, 332] on input "**********" at bounding box center [561, 333] width 116 height 26
click at [618, 213] on div "20" at bounding box center [624, 213] width 20 height 20
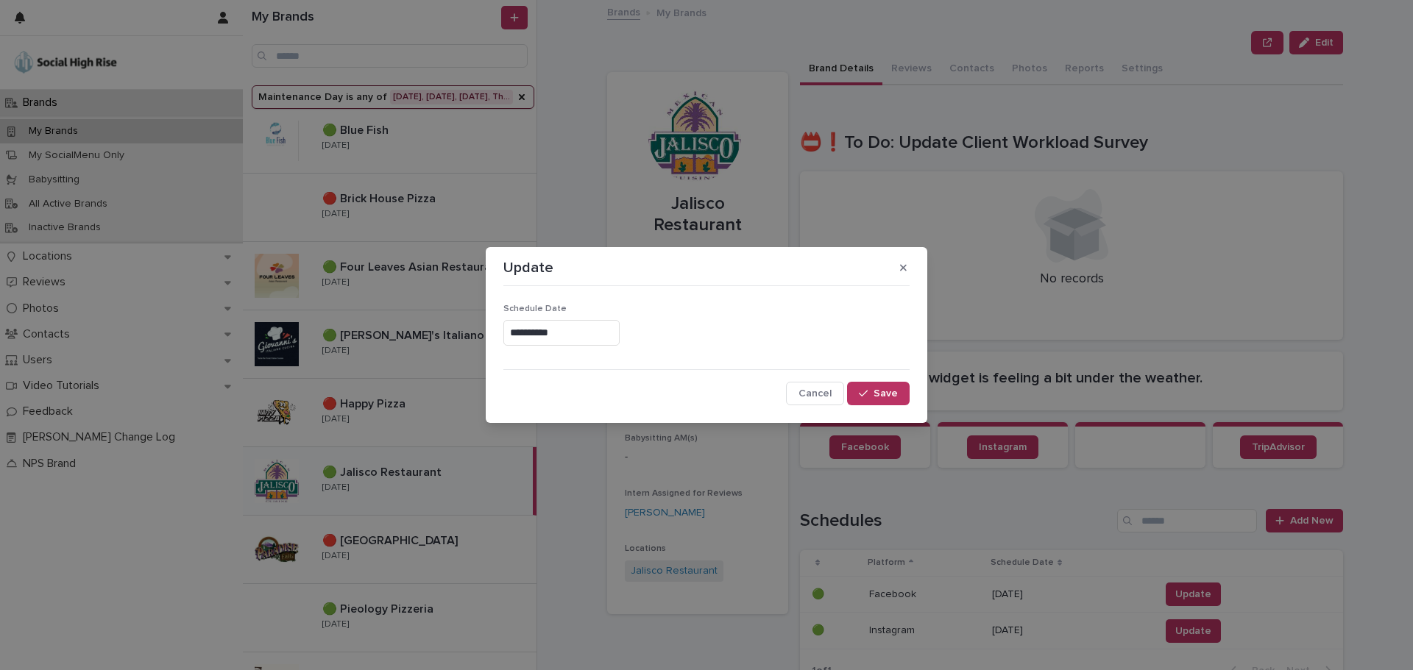
type input "**********"
click at [866, 393] on icon "button" at bounding box center [863, 393] width 9 height 10
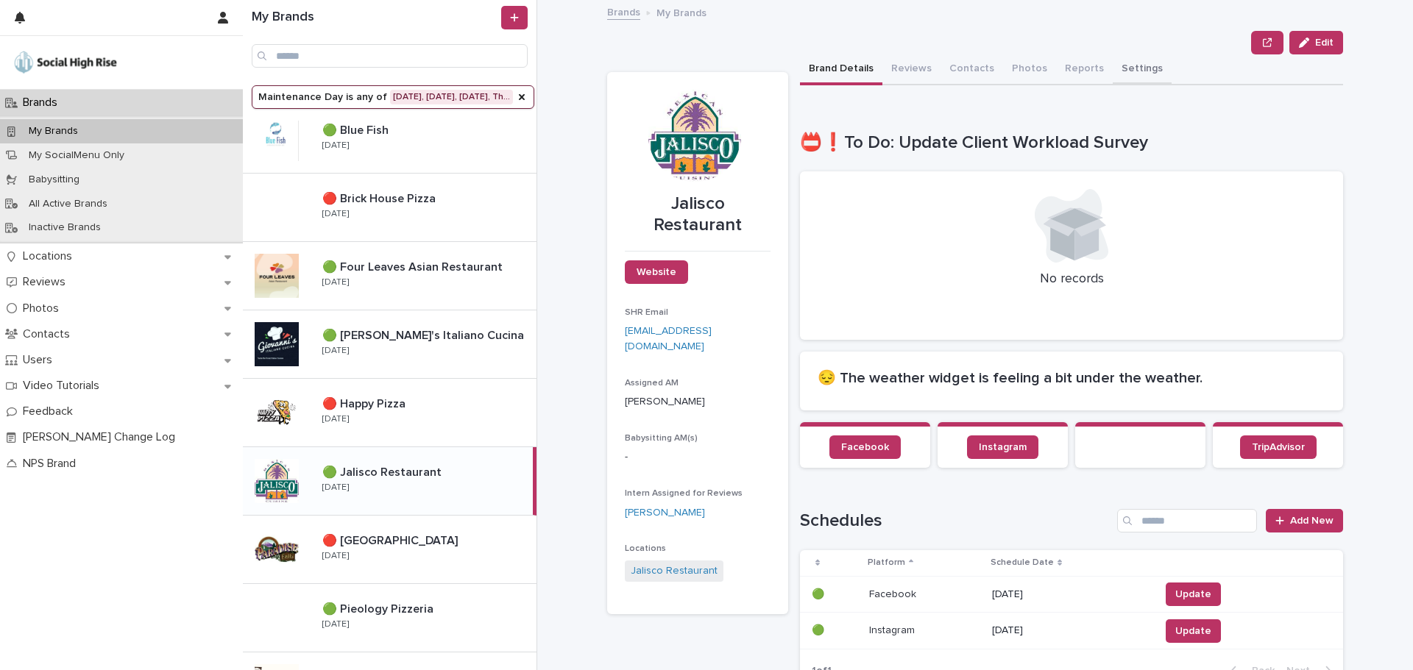
click at [1112, 69] on button "Settings" at bounding box center [1141, 69] width 59 height 31
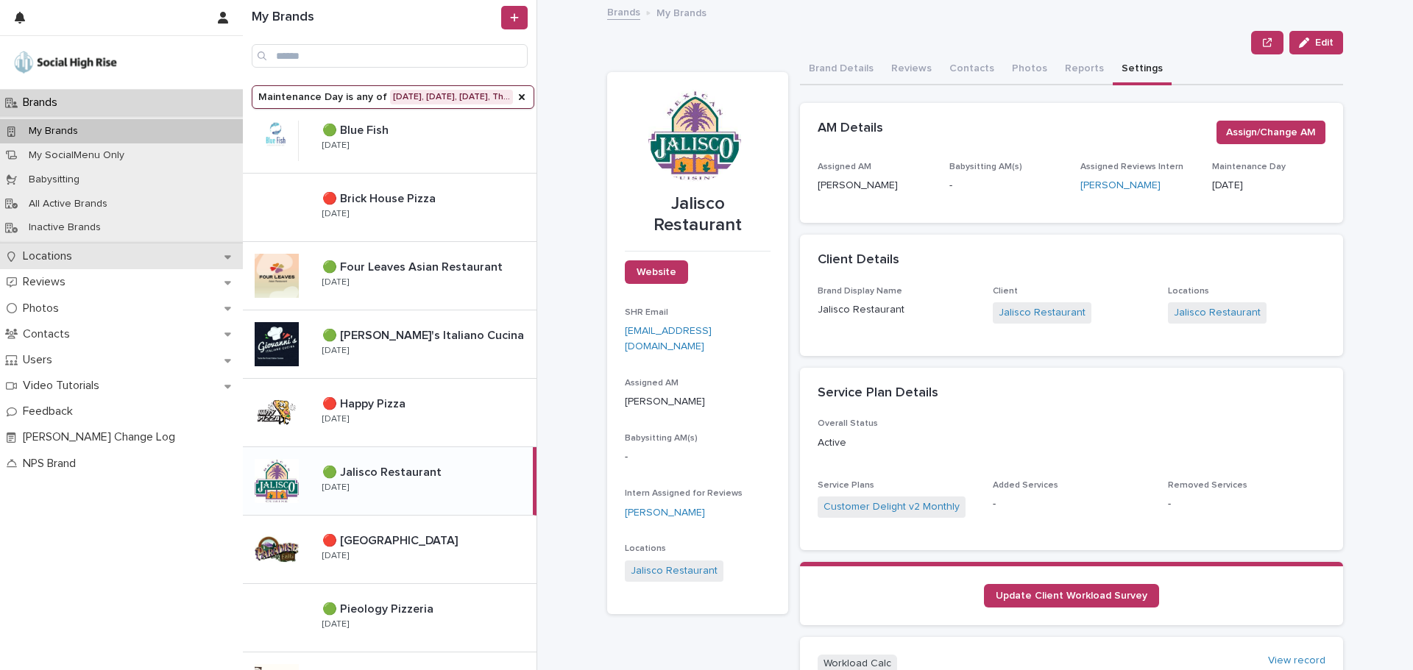
click at [82, 247] on div "Locations" at bounding box center [121, 257] width 243 height 26
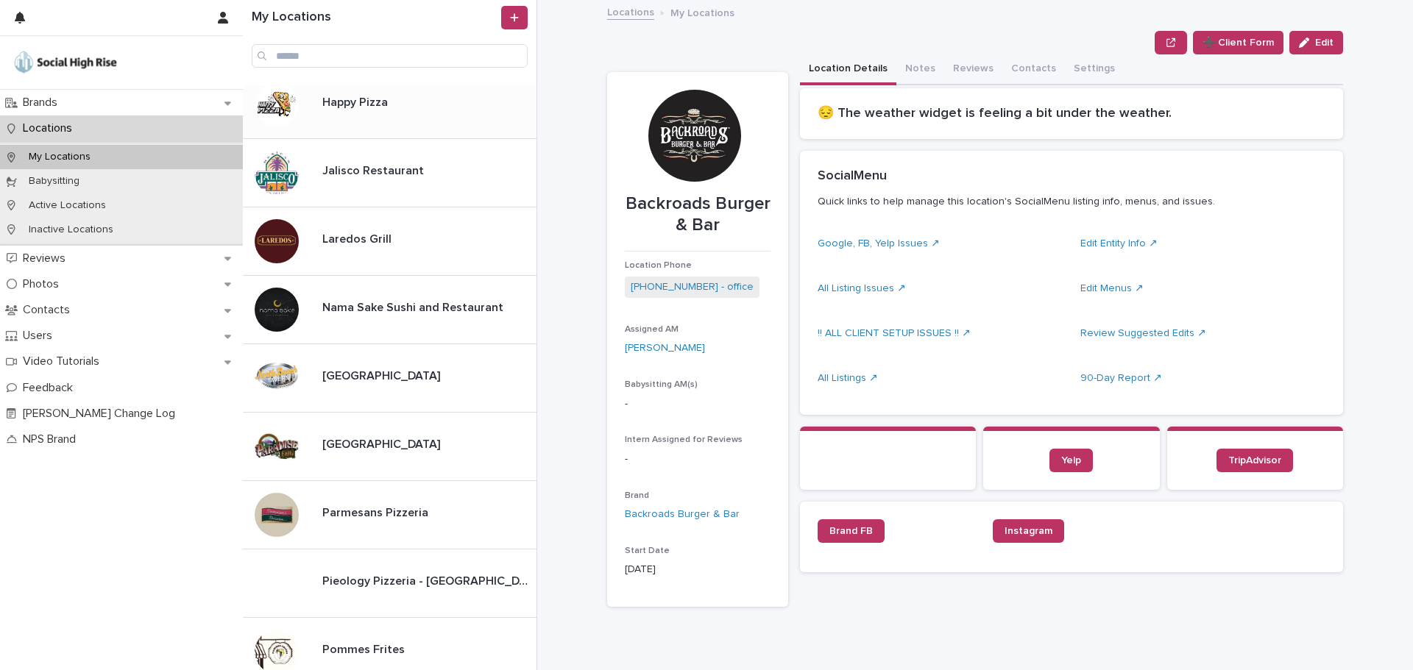
scroll to position [662, 0]
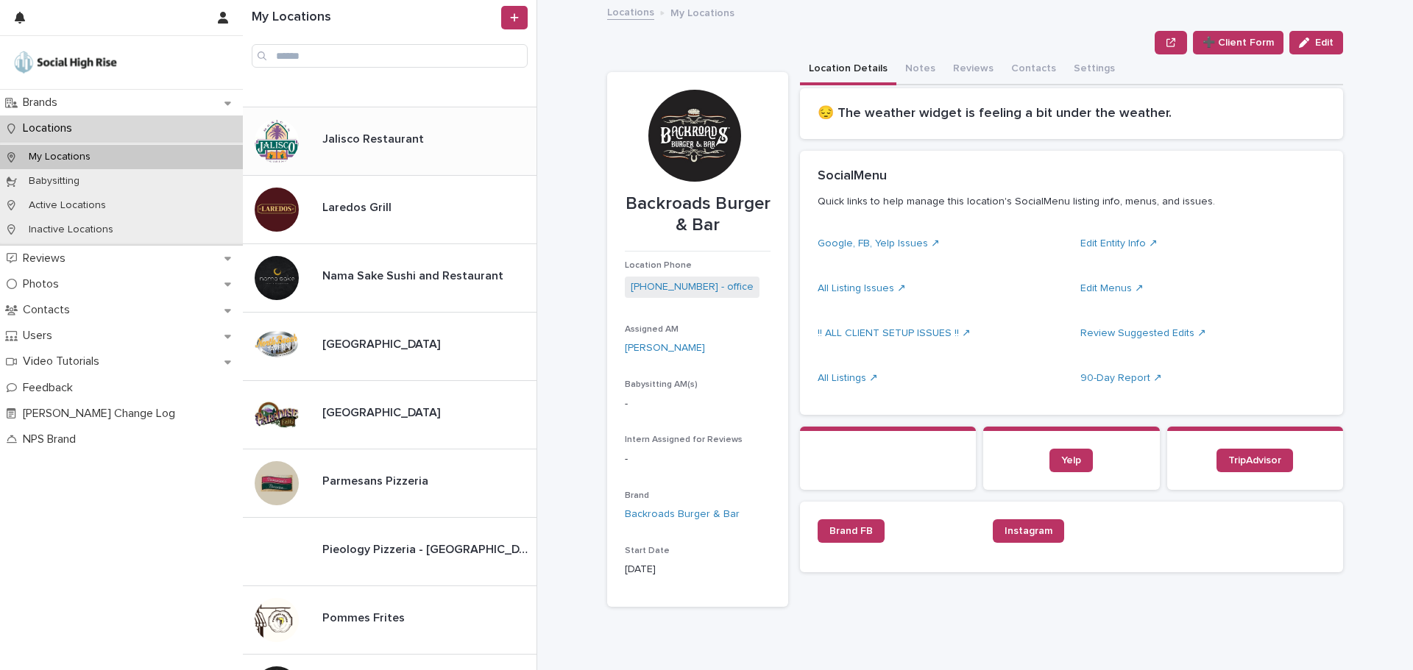
click at [427, 141] on p at bounding box center [426, 139] width 208 height 14
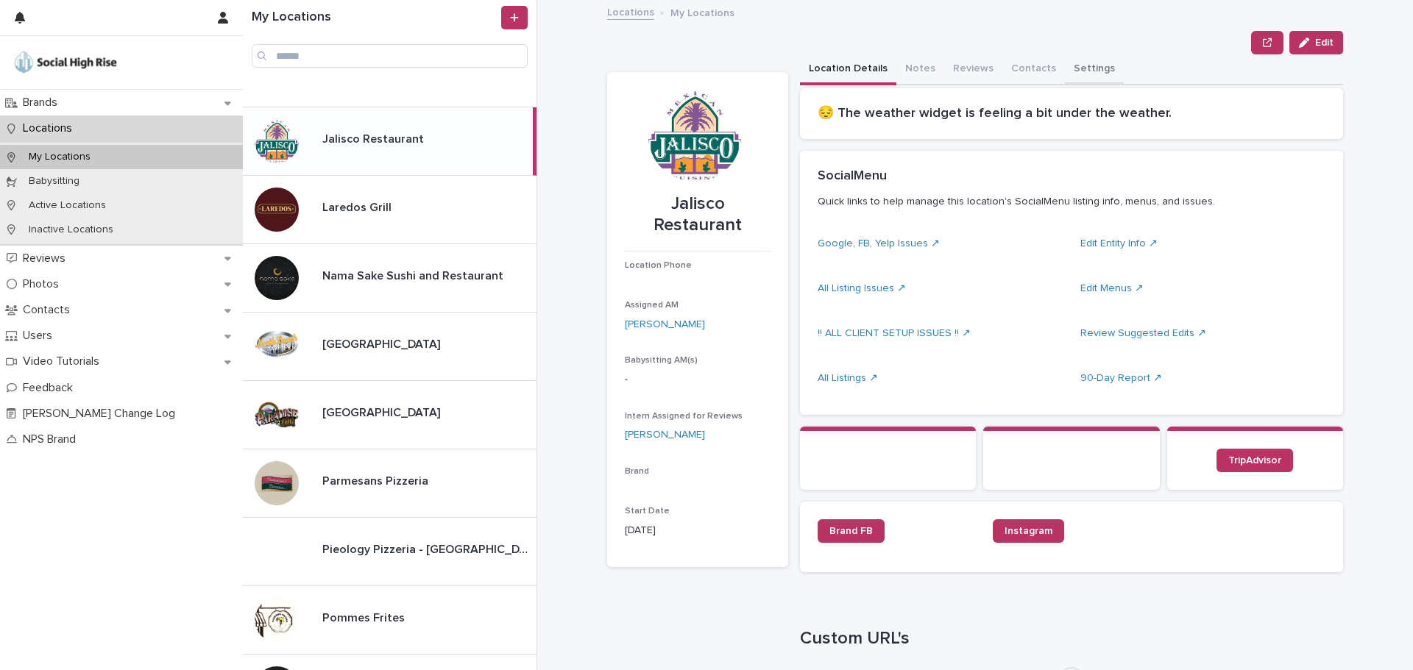
click at [1072, 67] on button "Settings" at bounding box center [1094, 69] width 59 height 31
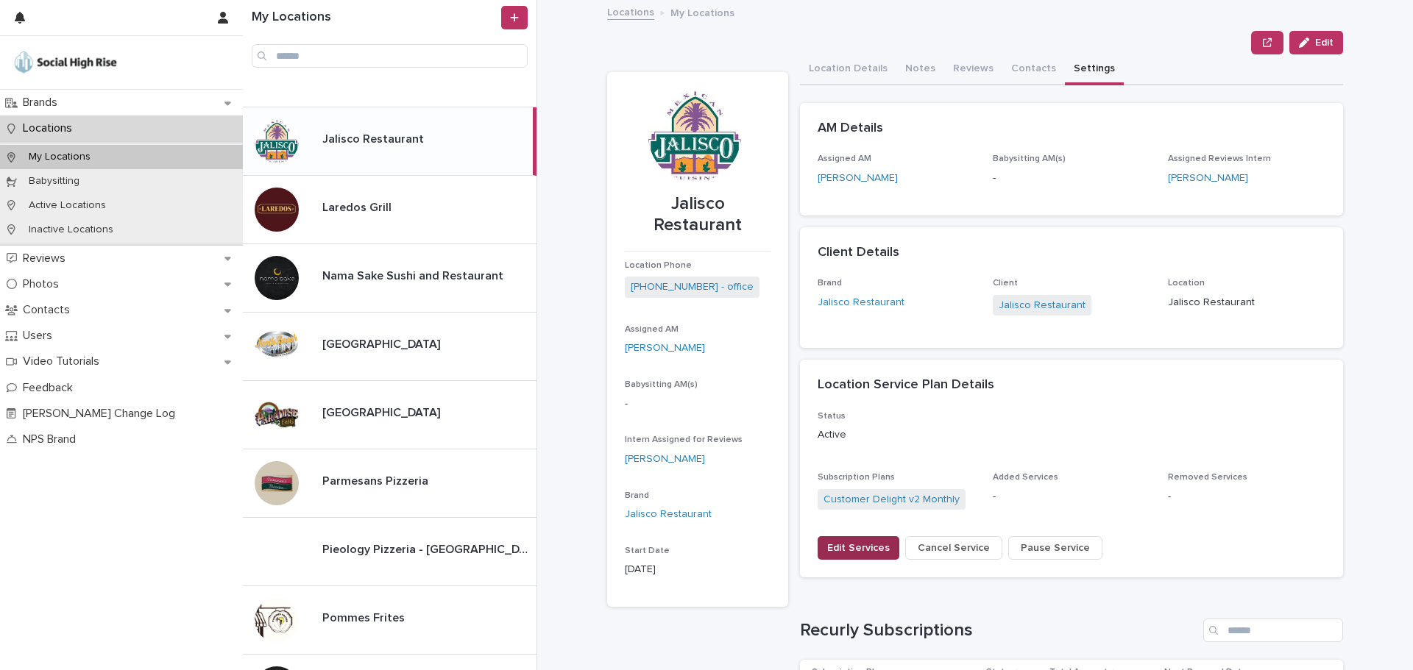
click at [854, 550] on span "Edit Services" at bounding box center [858, 548] width 63 height 15
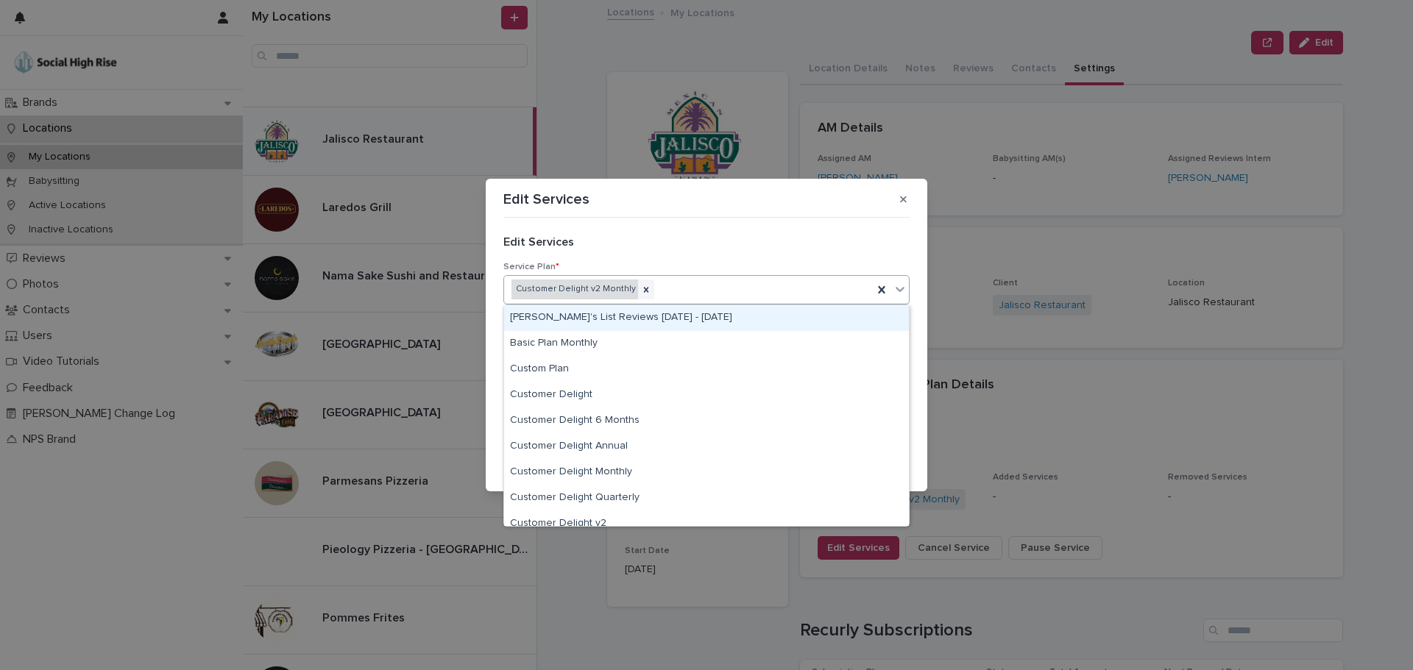
click at [611, 294] on div "Customer Delight v2 Monthly" at bounding box center [574, 290] width 127 height 20
click at [641, 290] on icon at bounding box center [646, 290] width 10 height 10
type input "***"
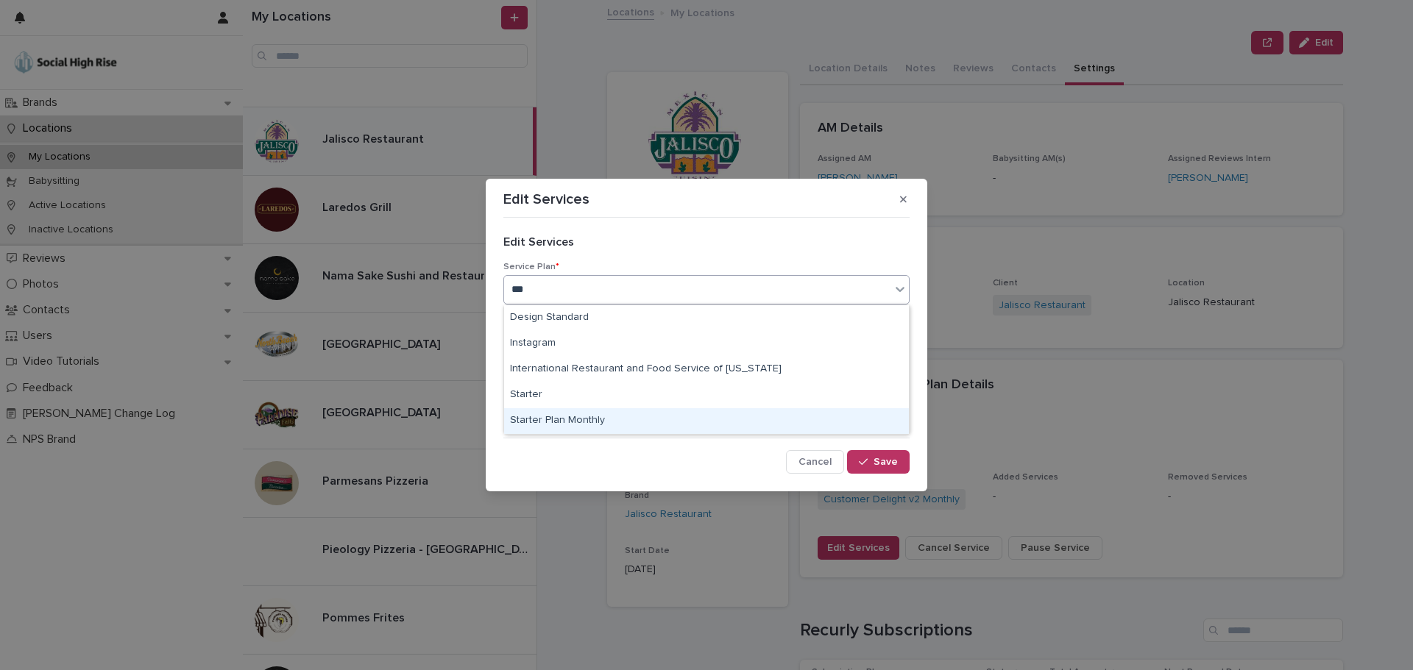
click at [596, 421] on div "Starter Plan Monthly" at bounding box center [706, 421] width 405 height 26
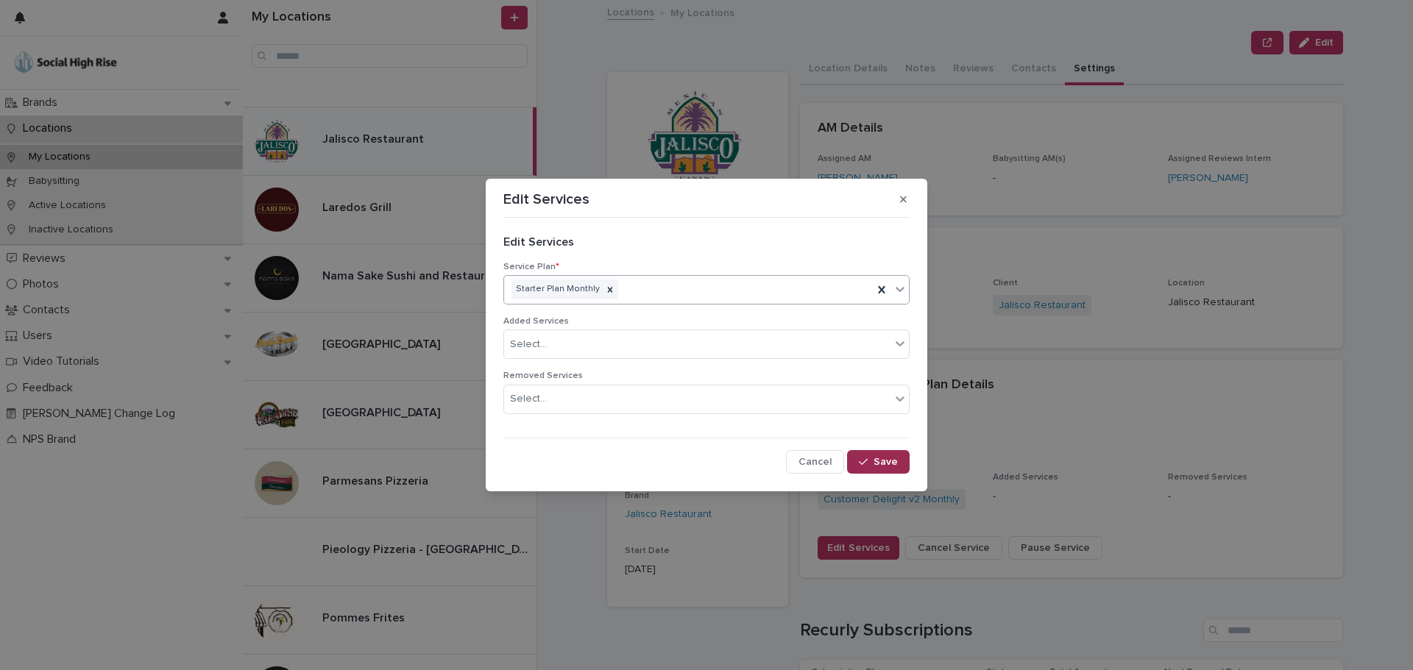
click at [890, 464] on span "Save" at bounding box center [885, 462] width 24 height 10
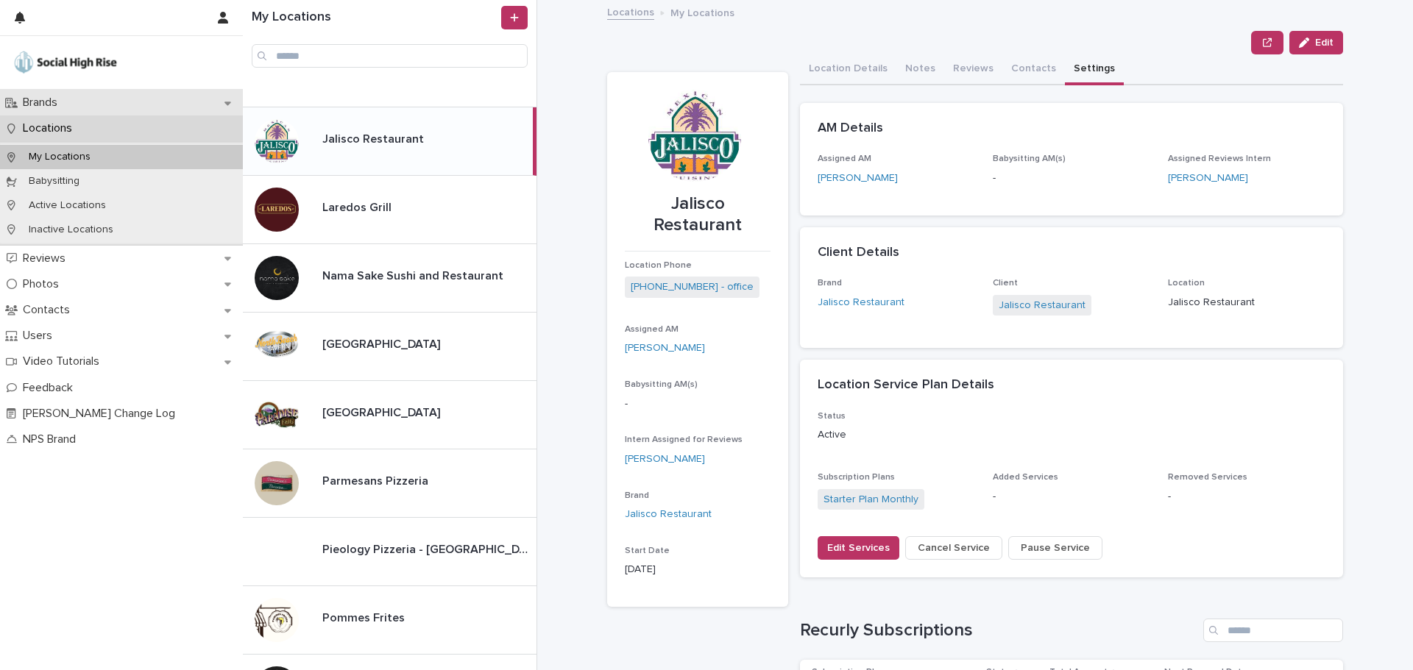
click at [63, 99] on p "Brands" at bounding box center [43, 103] width 52 height 14
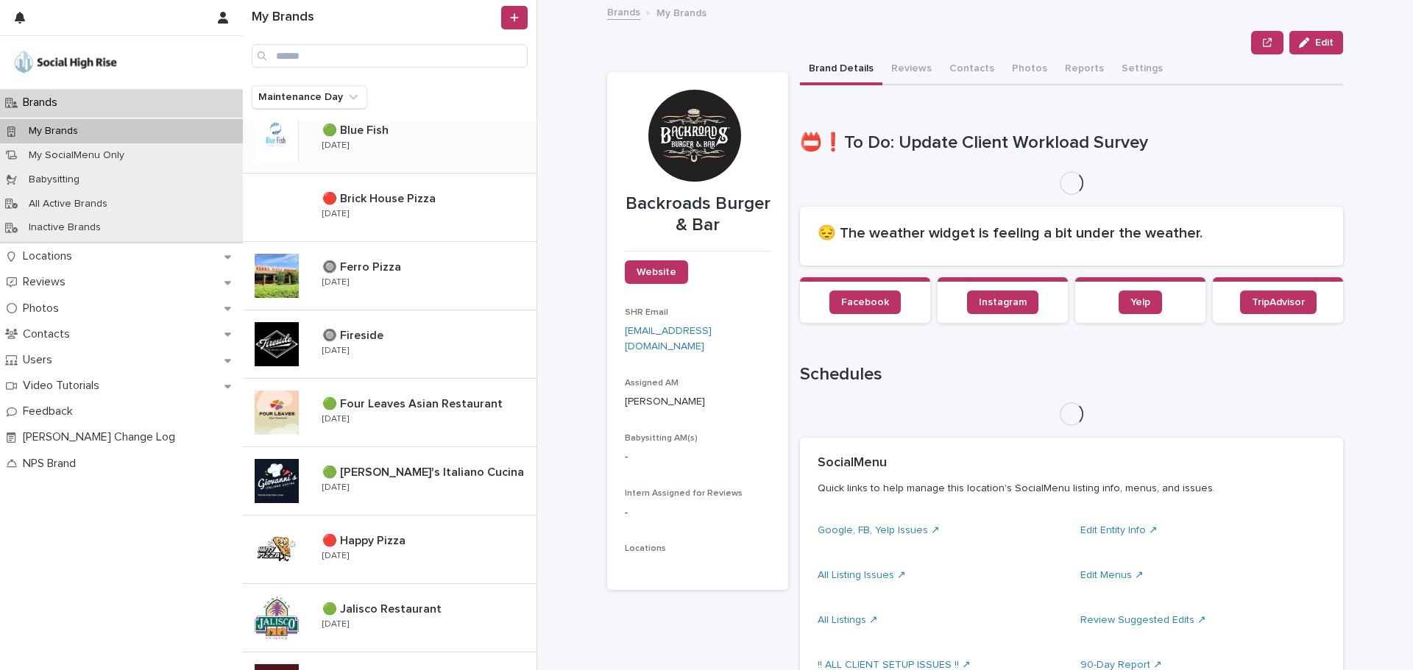
scroll to position [368, 0]
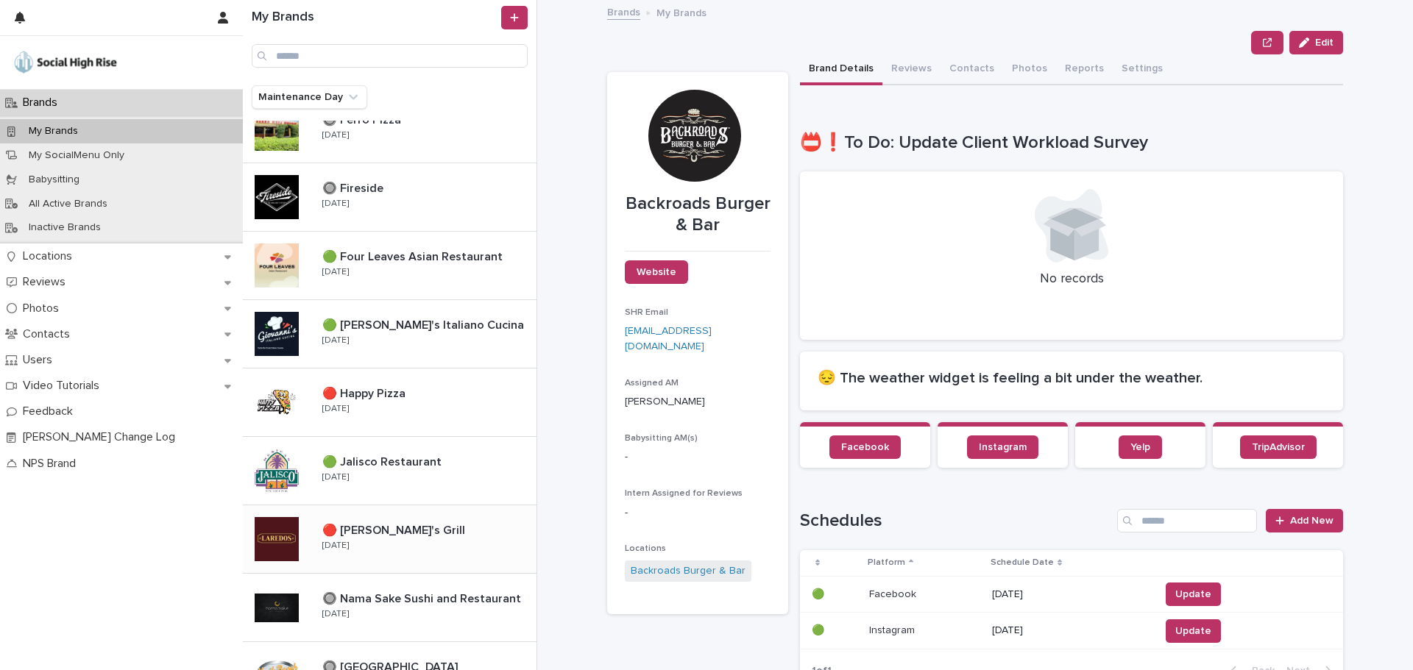
click at [427, 535] on p at bounding box center [426, 531] width 208 height 14
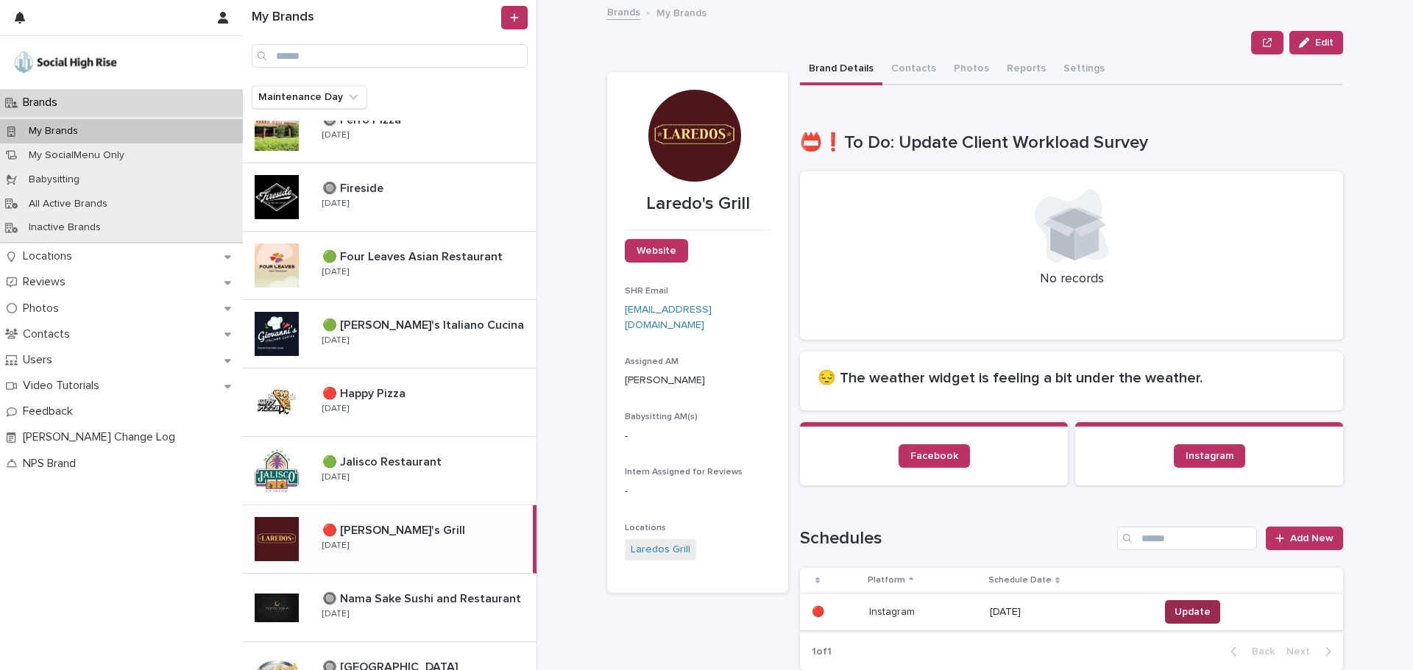
click at [1171, 603] on button "Update" at bounding box center [1192, 612] width 55 height 24
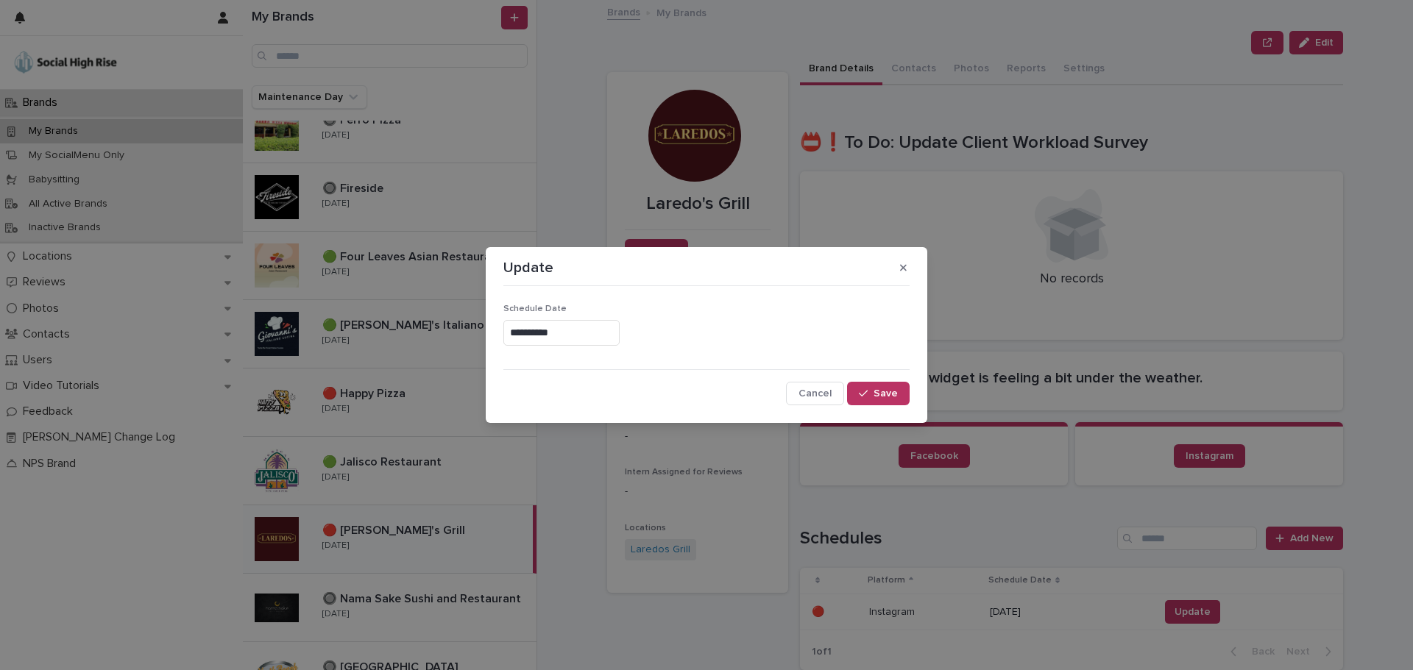
click at [614, 320] on input "**********" at bounding box center [561, 333] width 116 height 26
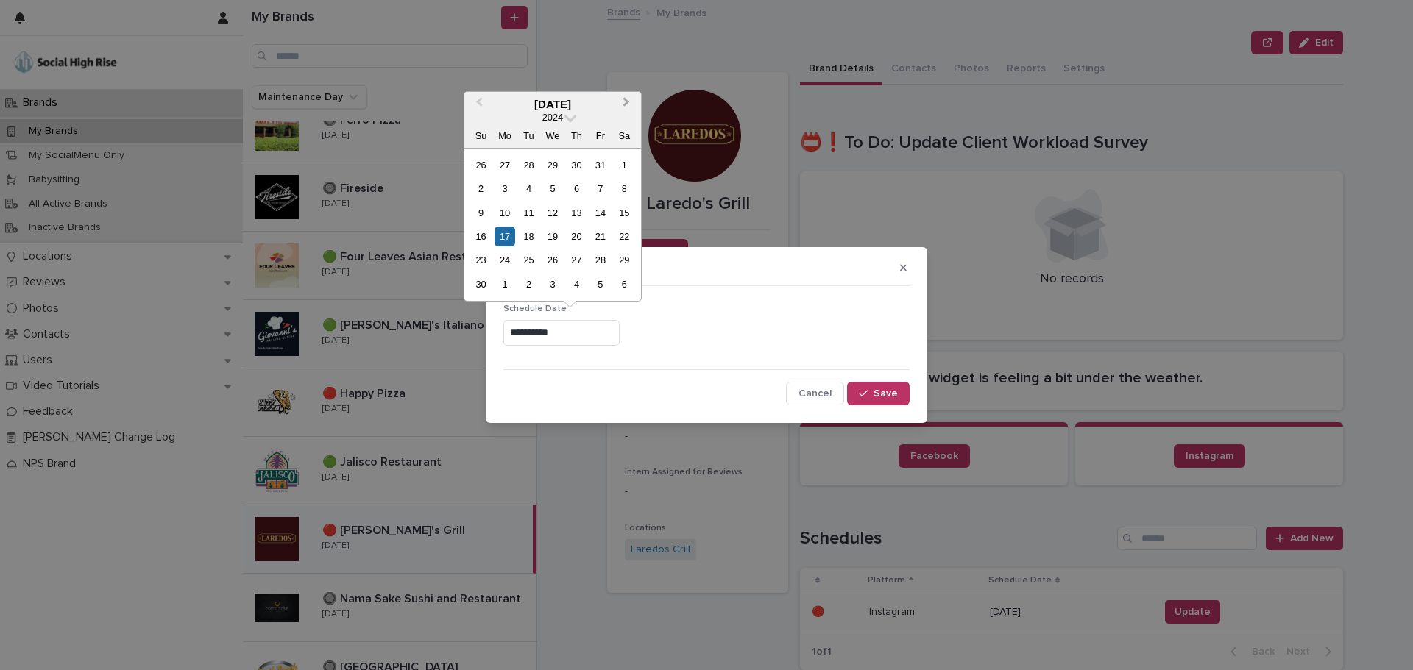
click at [626, 102] on span "Next Month" at bounding box center [626, 104] width 0 height 20
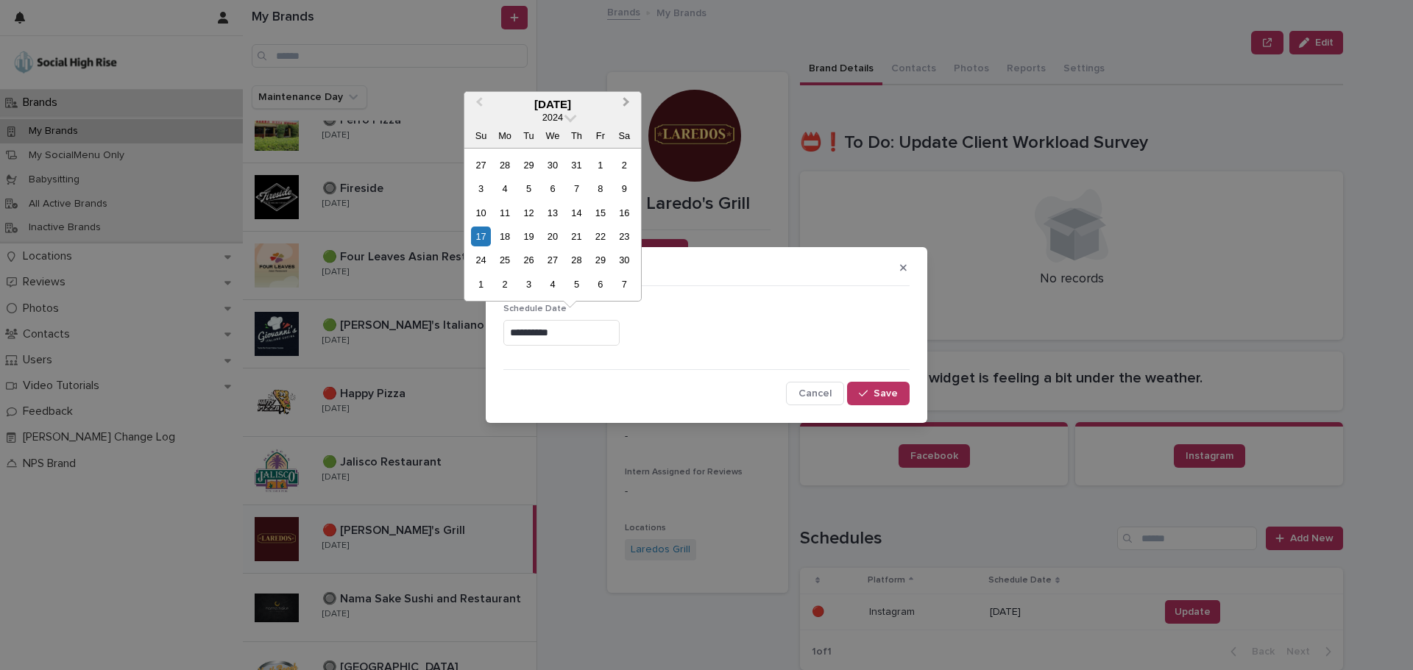
click at [626, 102] on span "Next Month" at bounding box center [626, 104] width 0 height 20
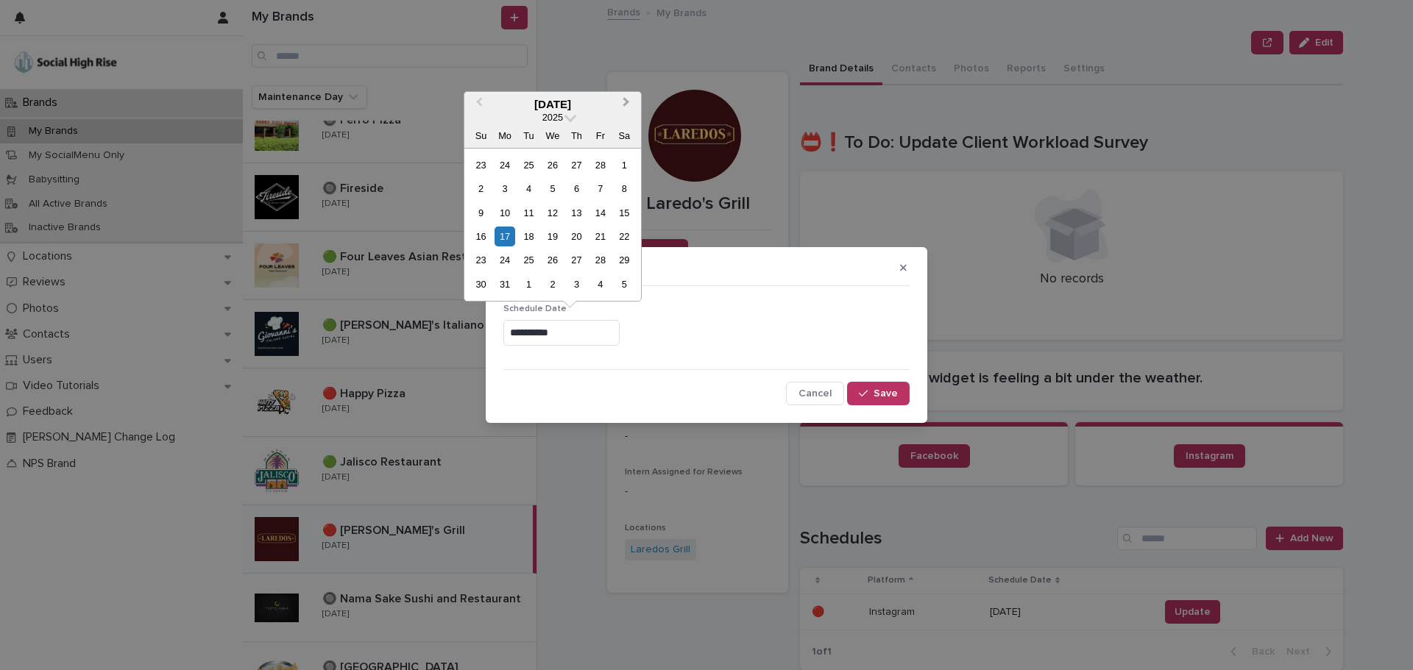
click at [626, 102] on span "Next Month" at bounding box center [626, 104] width 0 height 20
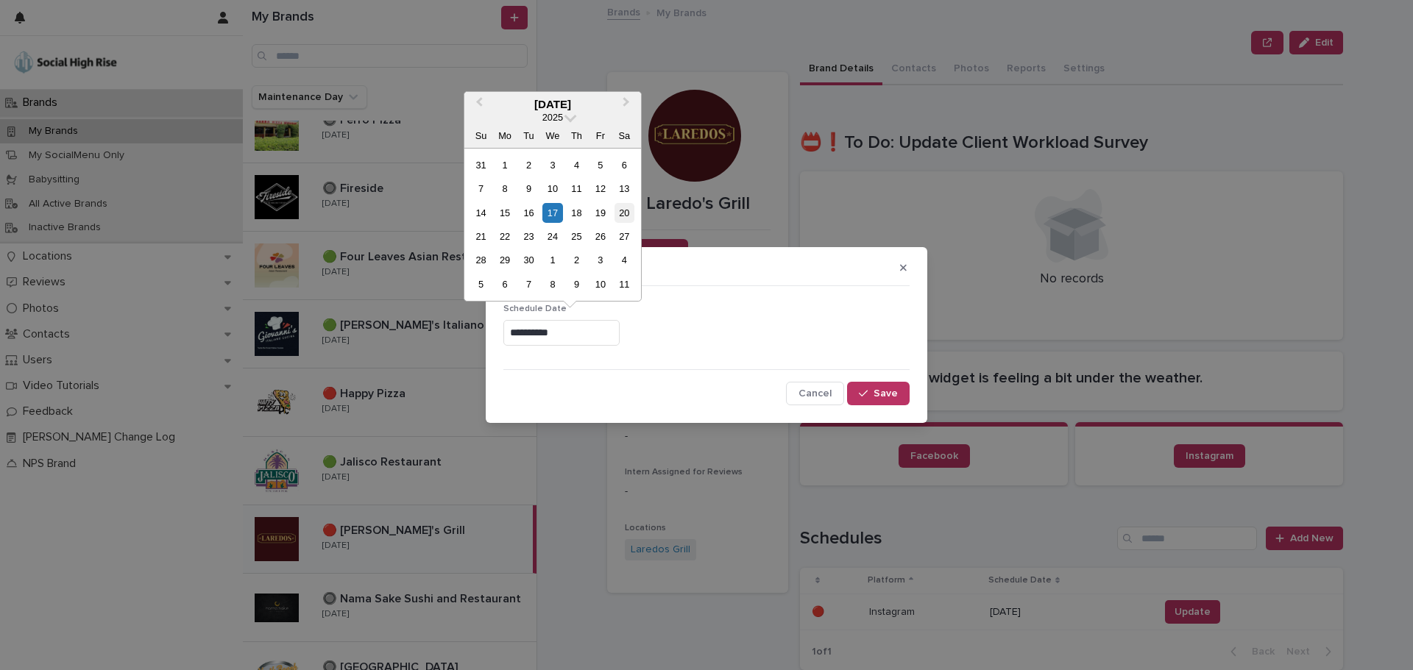
click at [624, 211] on div "20" at bounding box center [624, 213] width 20 height 20
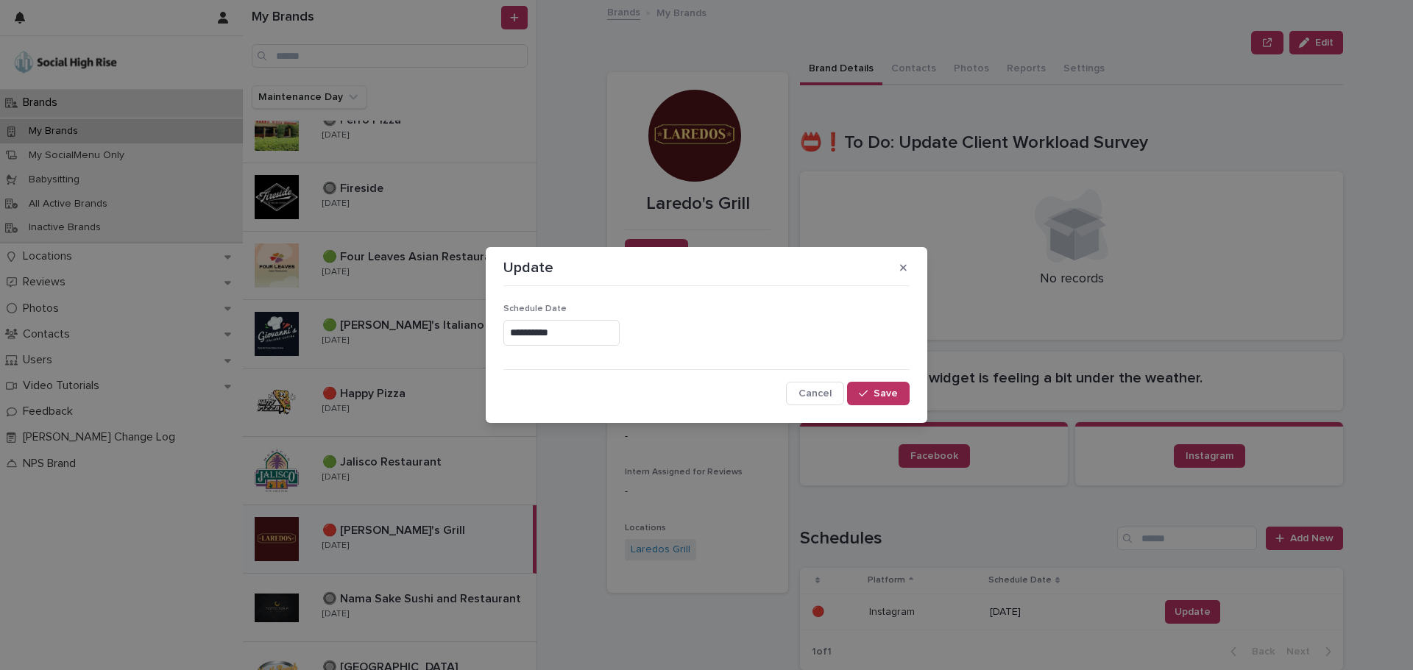
type input "**********"
click at [881, 397] on span "Save" at bounding box center [885, 393] width 24 height 10
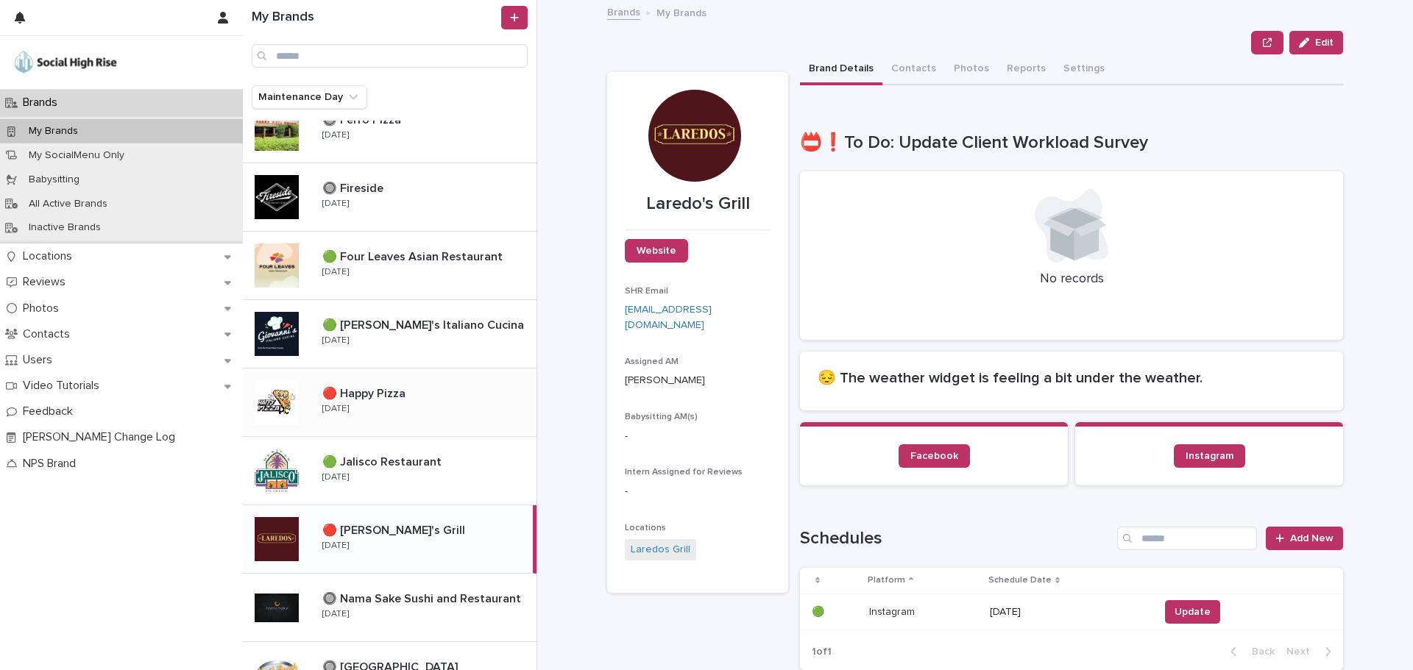
click at [455, 407] on div "🔴 Happy Pizza 🔴 Happy Pizza Tuesday" at bounding box center [423, 402] width 226 height 43
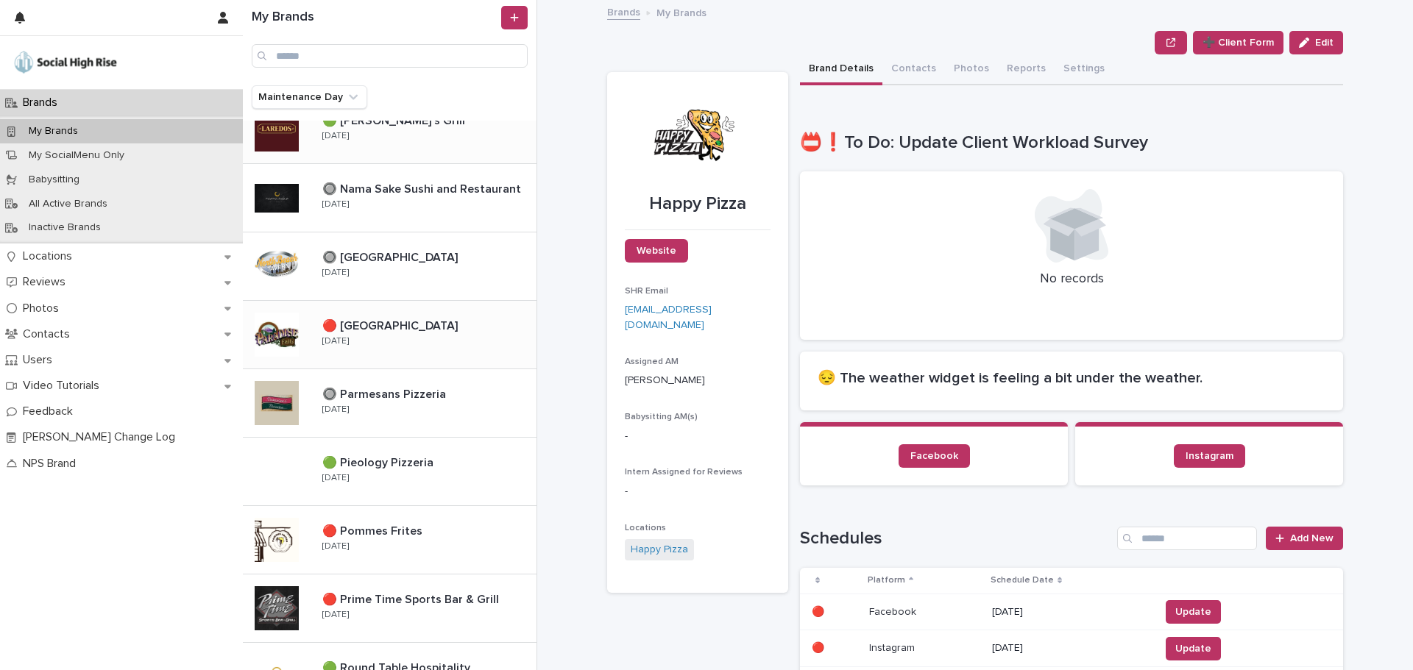
scroll to position [736, 0]
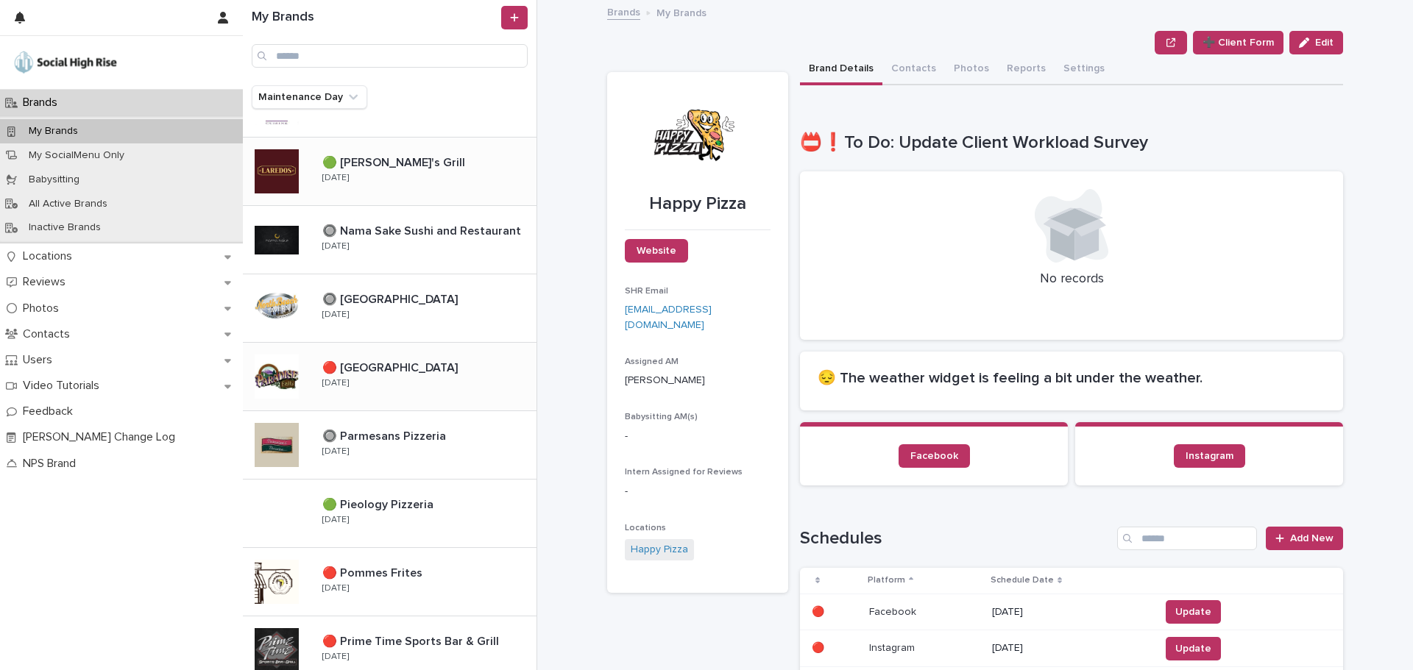
click at [433, 380] on div "🔴 [GEOGRAPHIC_DATA] 🔴 [GEOGRAPHIC_DATA] [DATE]" at bounding box center [423, 376] width 226 height 43
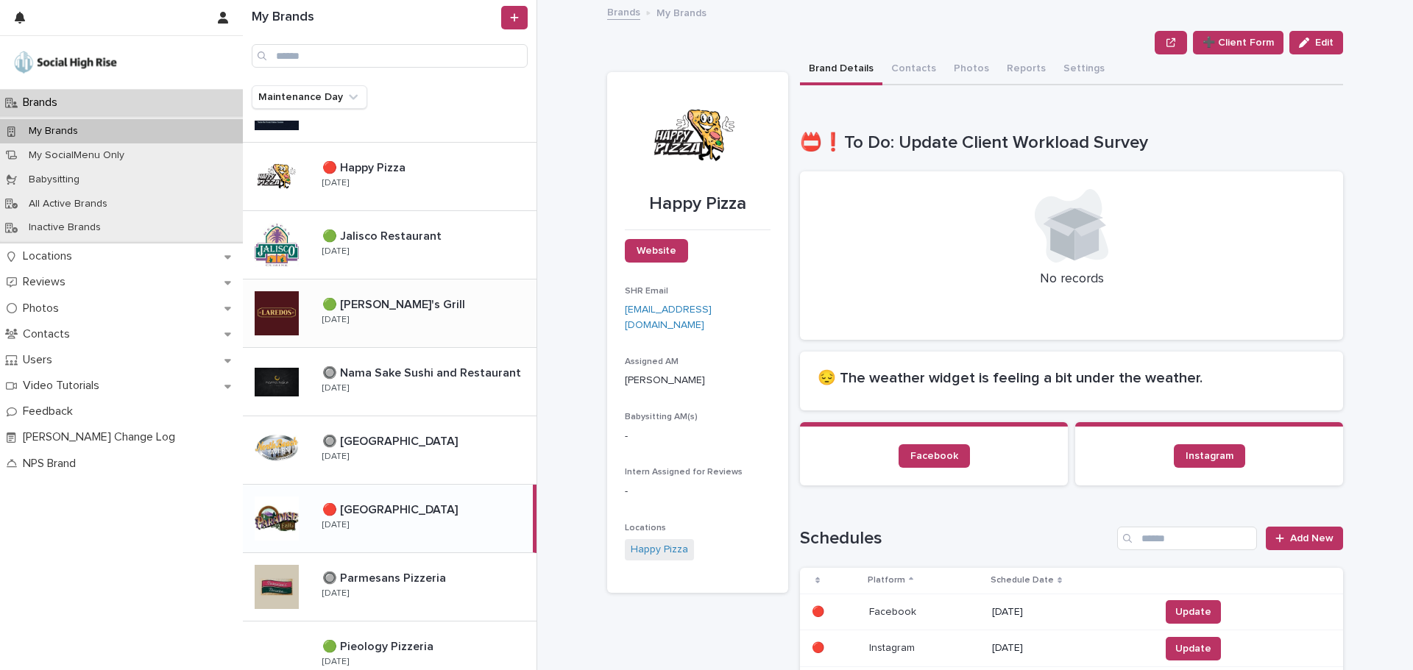
scroll to position [589, 0]
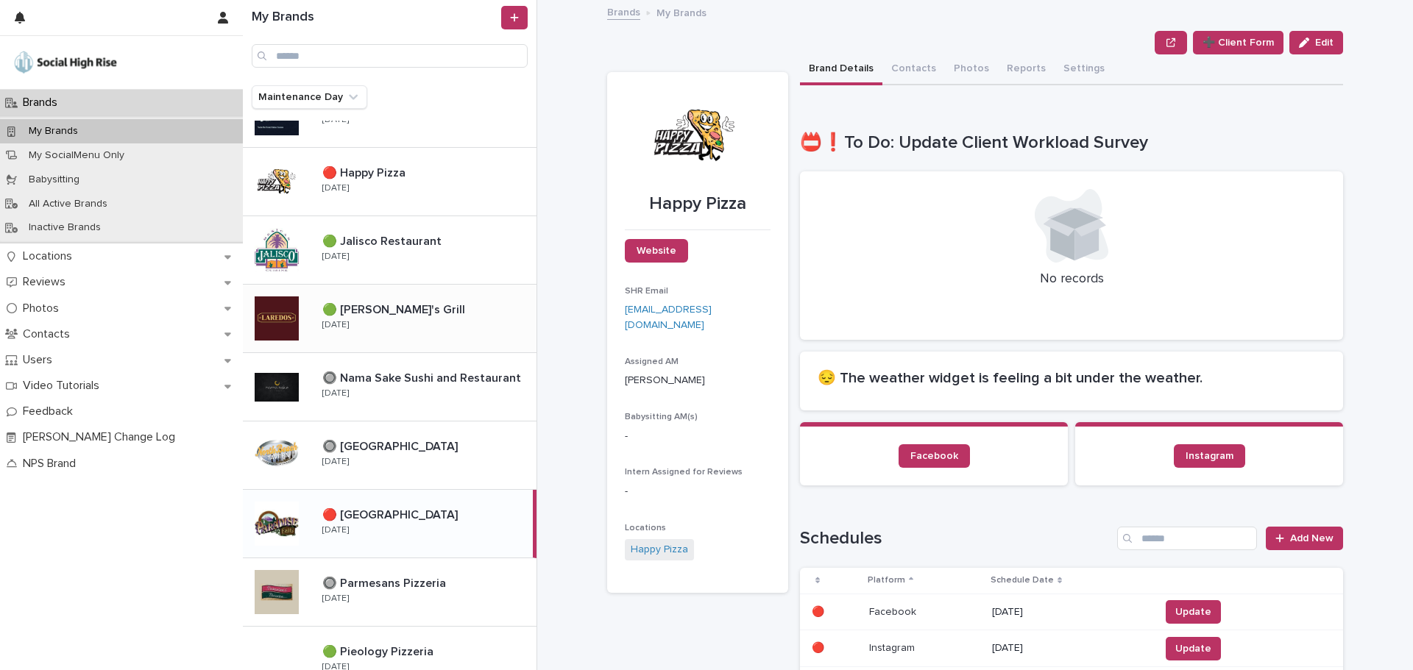
click at [417, 185] on div "🔴 Happy Pizza 🔴 Happy Pizza Tuesday" at bounding box center [423, 181] width 226 height 43
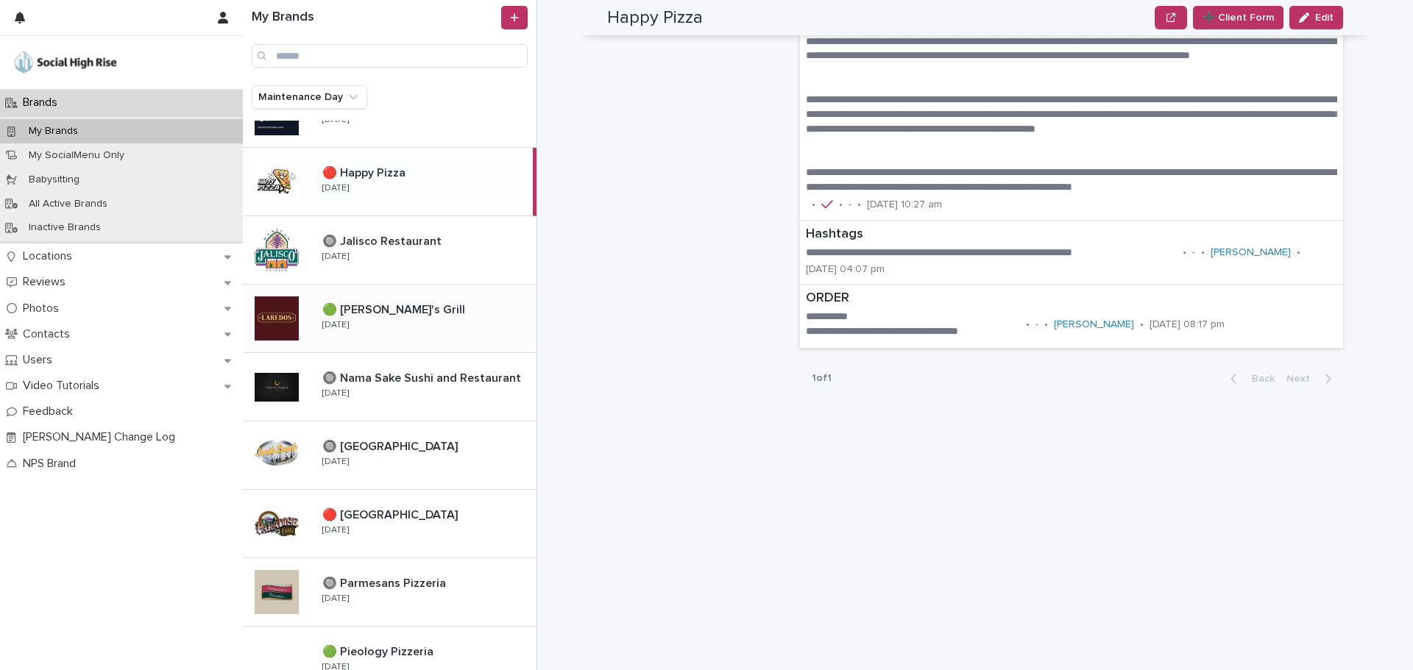
scroll to position [1342, 0]
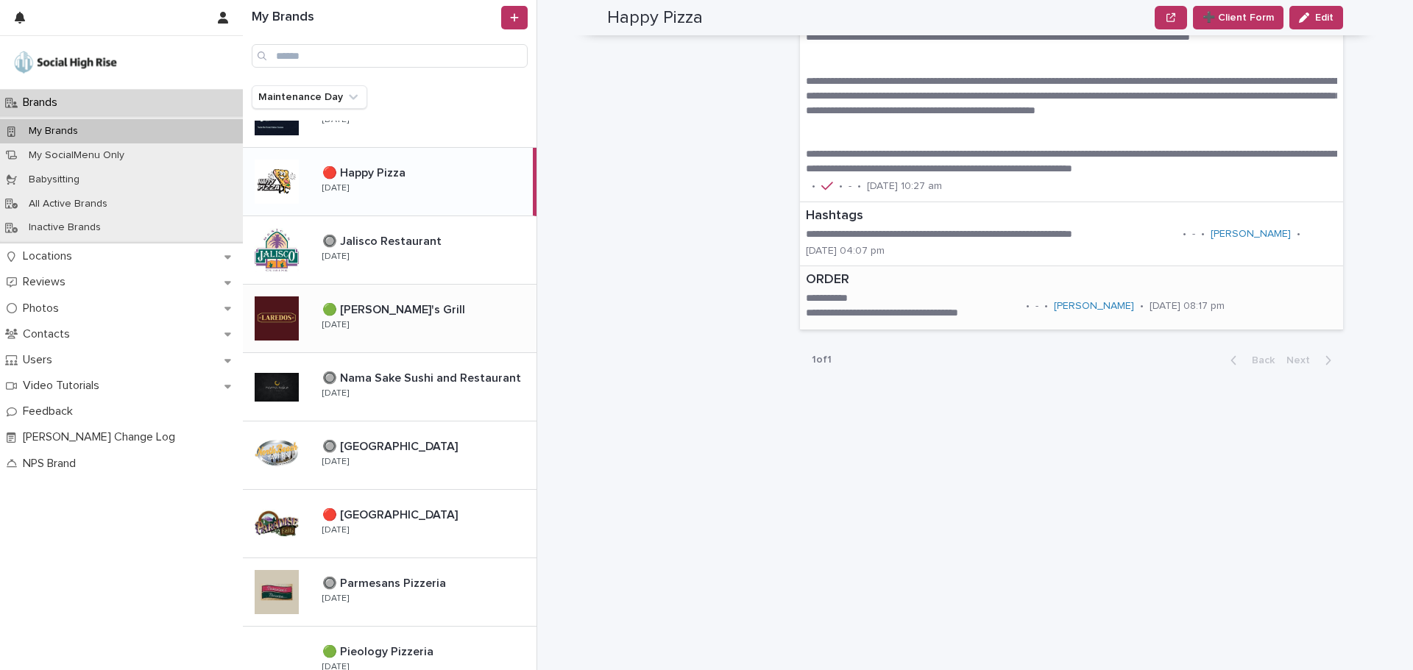
click at [873, 312] on p "**********" at bounding box center [913, 313] width 214 height 15
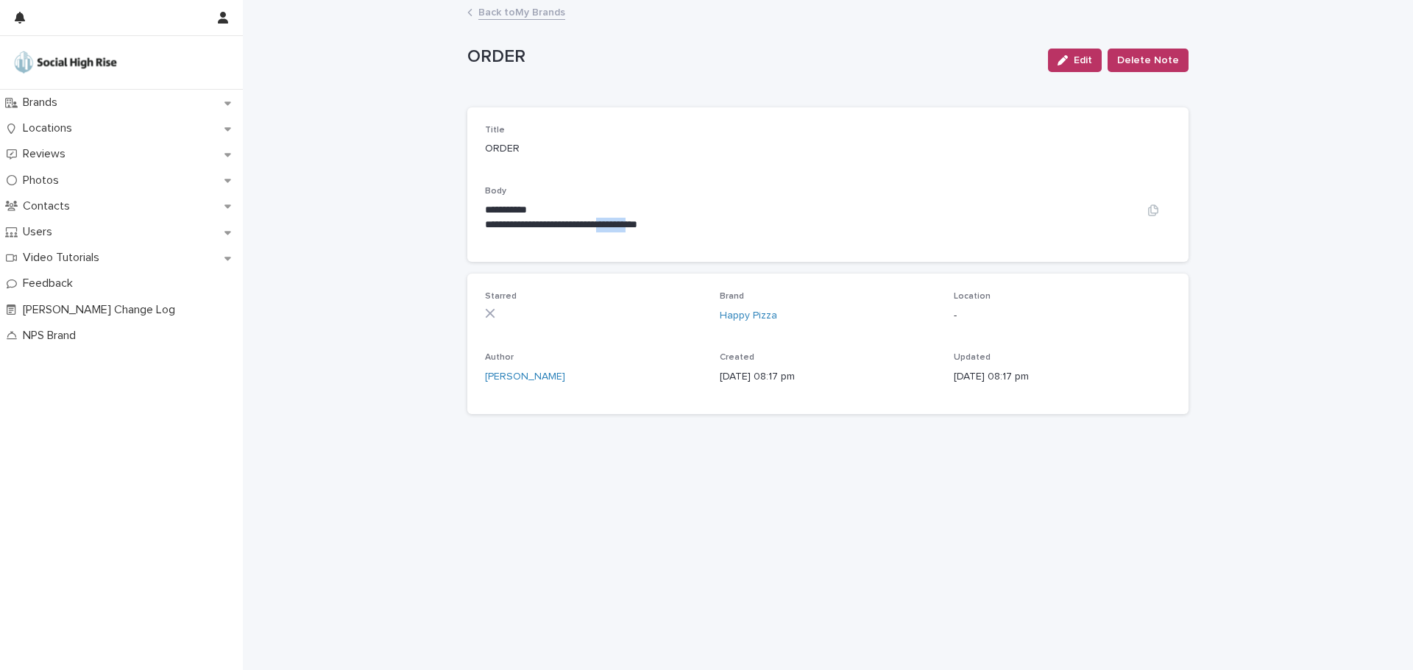
drag, startPoint x: 655, startPoint y: 218, endPoint x: 645, endPoint y: 218, distance: 9.6
click at [645, 218] on p "**********" at bounding box center [810, 225] width 650 height 15
click at [749, 218] on p "**********" at bounding box center [810, 225] width 650 height 15
drag, startPoint x: 743, startPoint y: 218, endPoint x: 476, endPoint y: 207, distance: 267.3
click at [476, 207] on div "**********" at bounding box center [827, 184] width 721 height 155
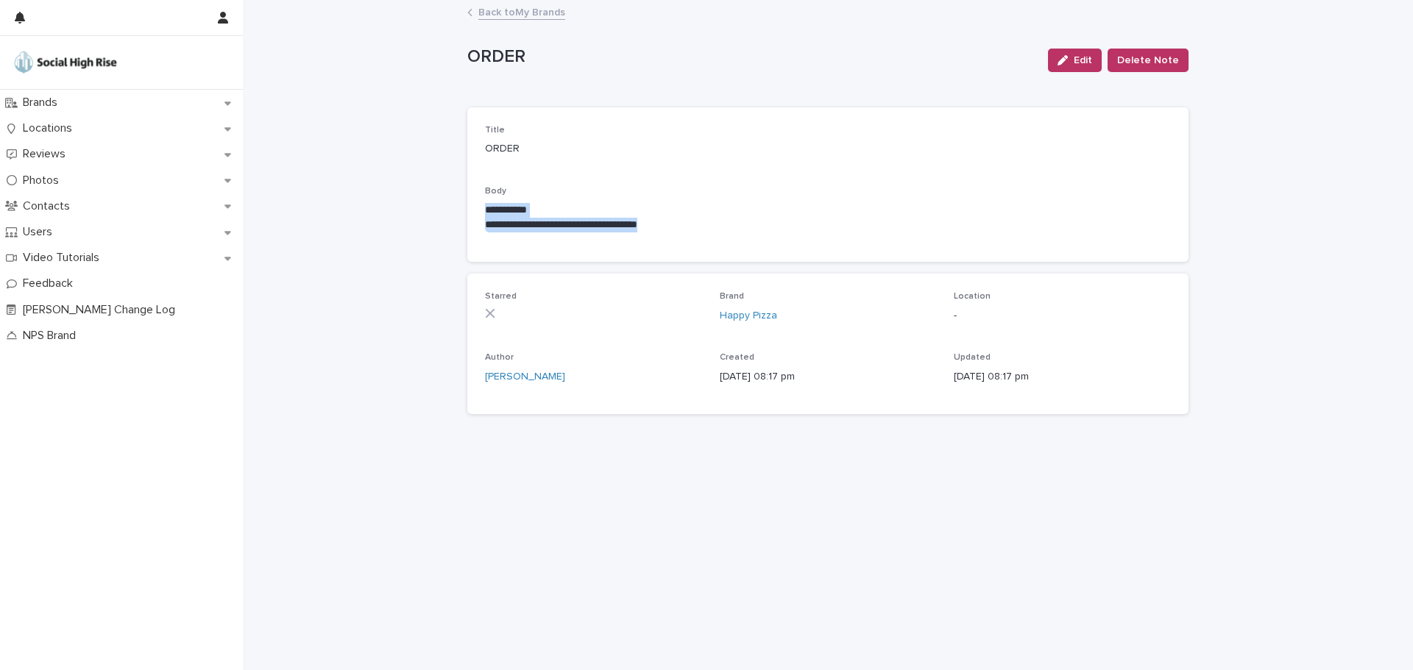
copy div "**********"
click at [558, 9] on link "Back to My Brands" at bounding box center [521, 11] width 87 height 17
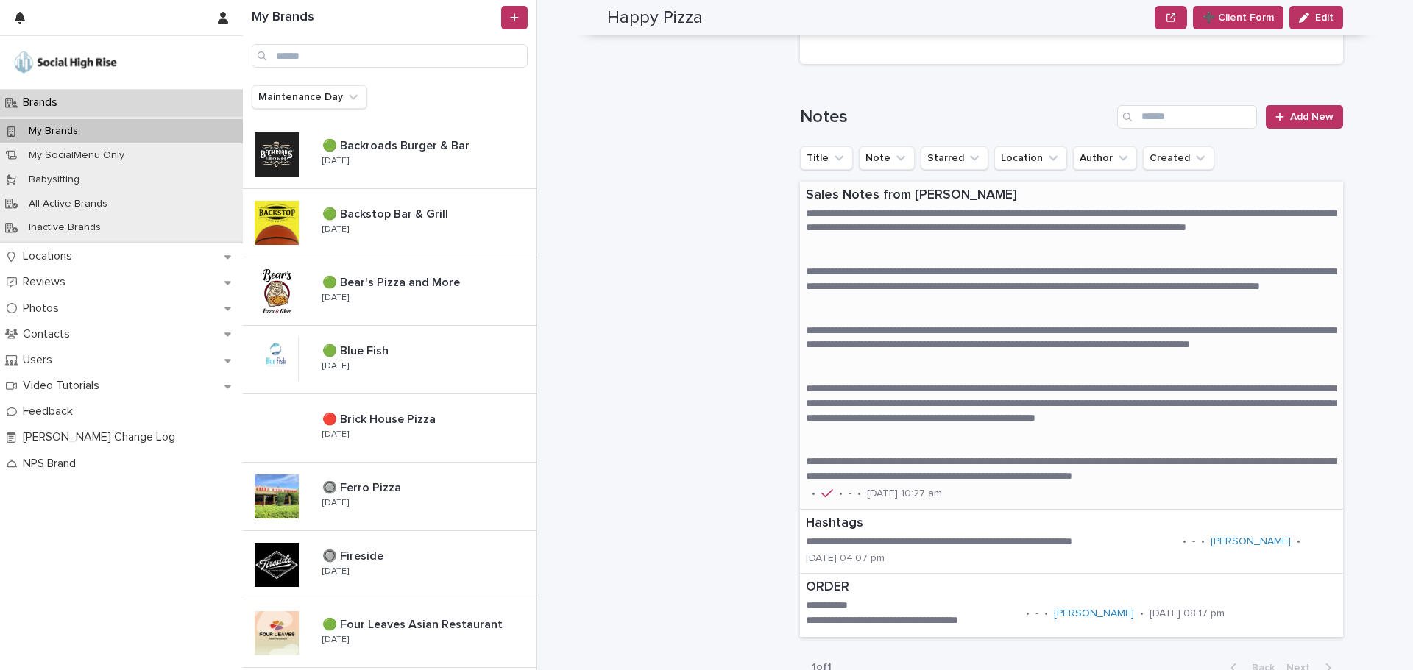
scroll to position [1177, 0]
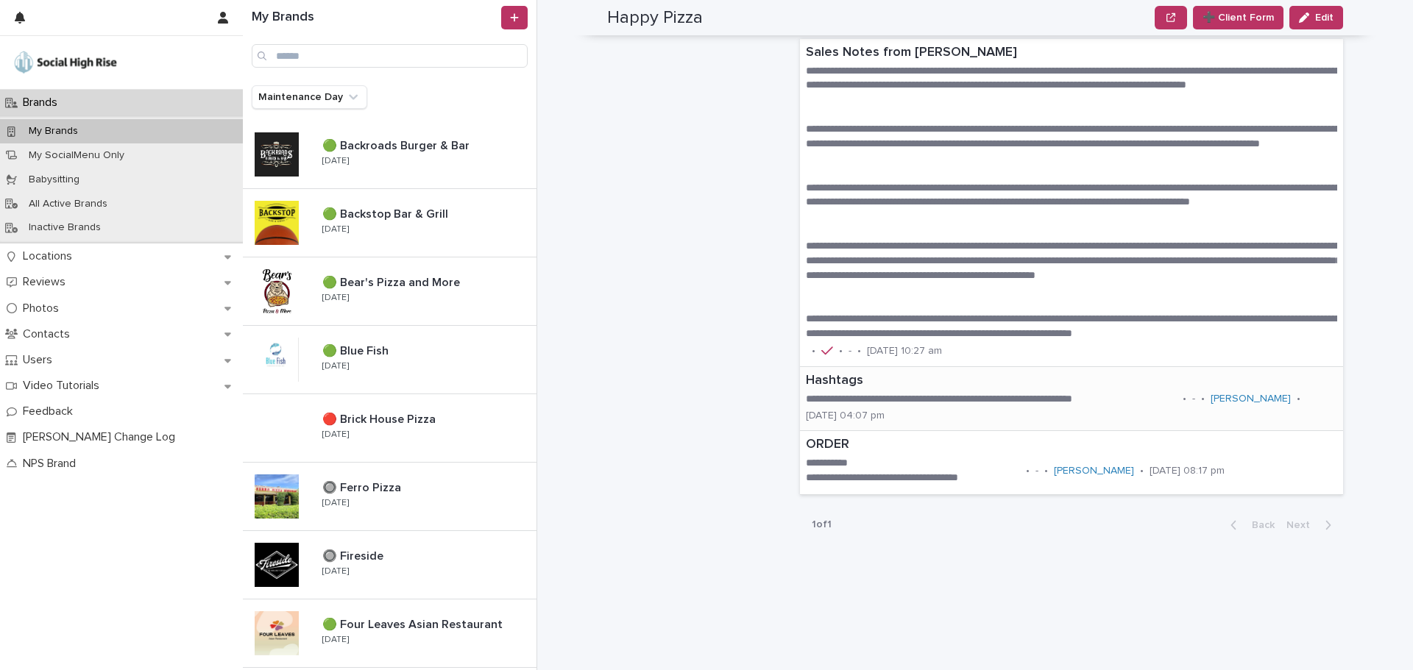
click at [906, 395] on p "**********" at bounding box center [991, 399] width 371 height 15
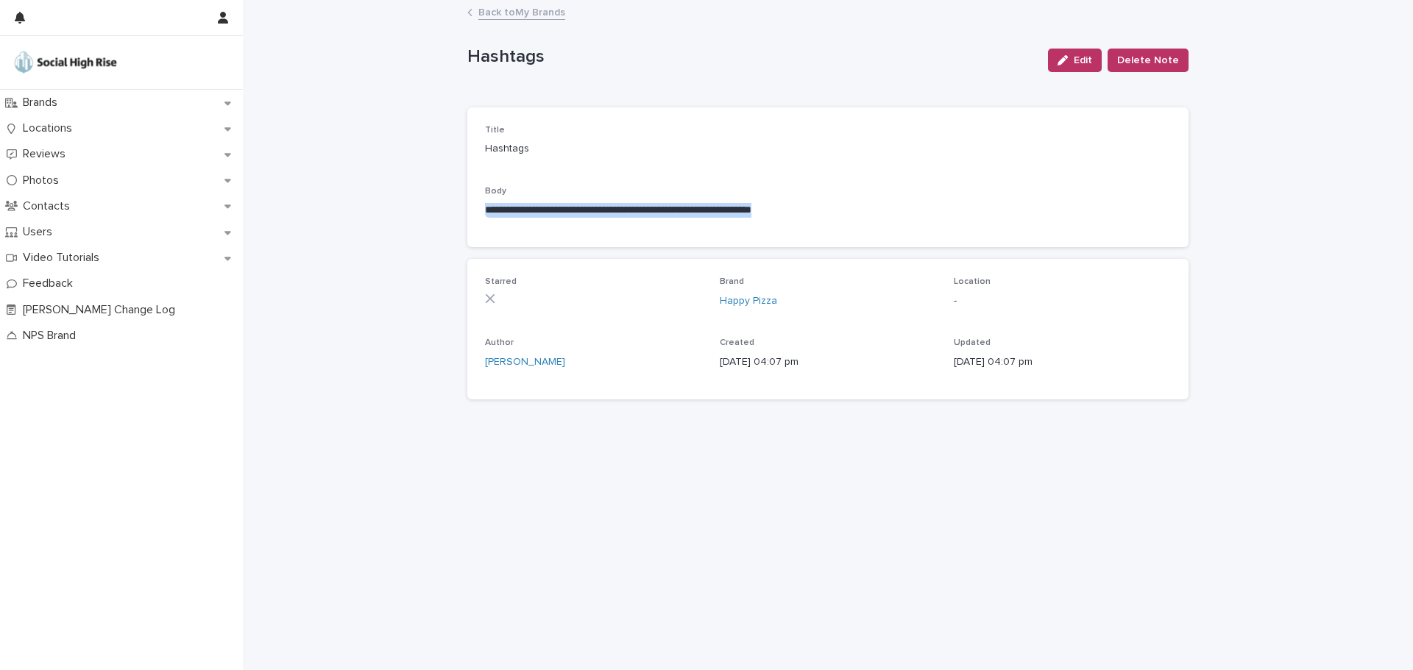
drag, startPoint x: 881, startPoint y: 213, endPoint x: 414, endPoint y: 205, distance: 466.6
click at [414, 205] on div "**********" at bounding box center [828, 335] width 1170 height 669
copy p "**********"
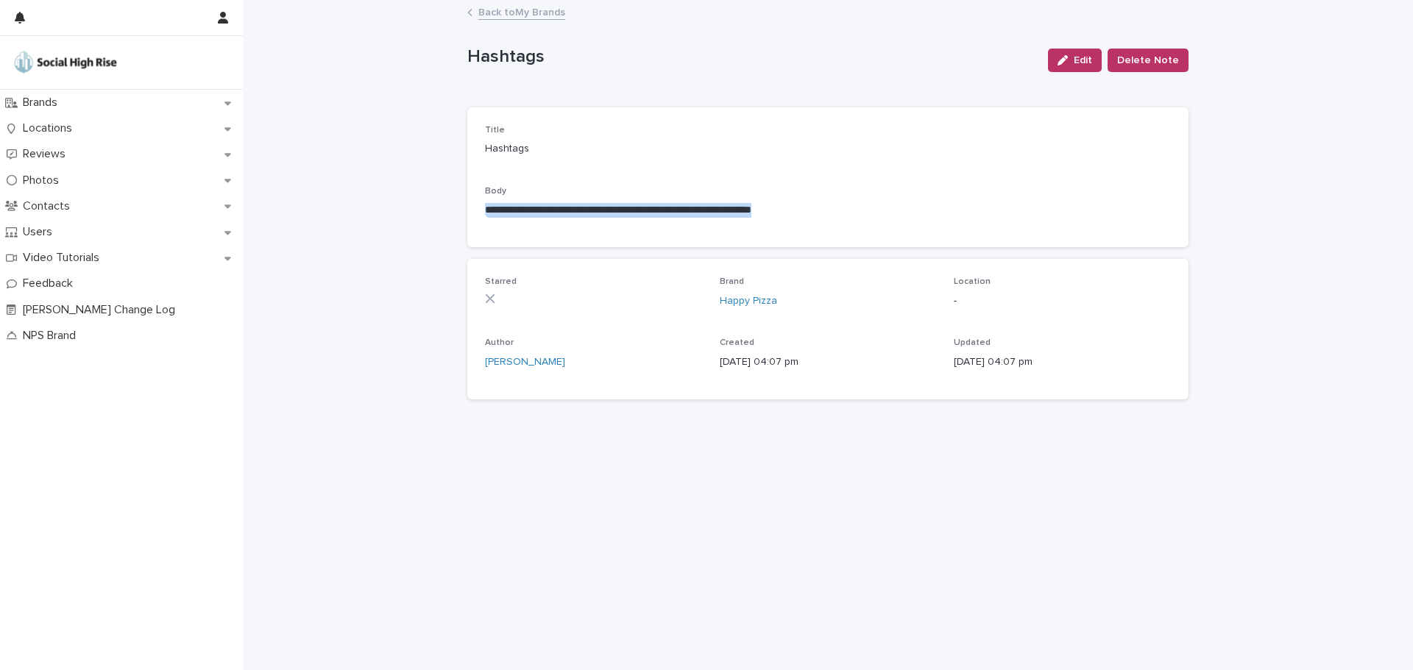
copy p "**********"
click at [507, 13] on link "Back to My Brands" at bounding box center [521, 11] width 87 height 17
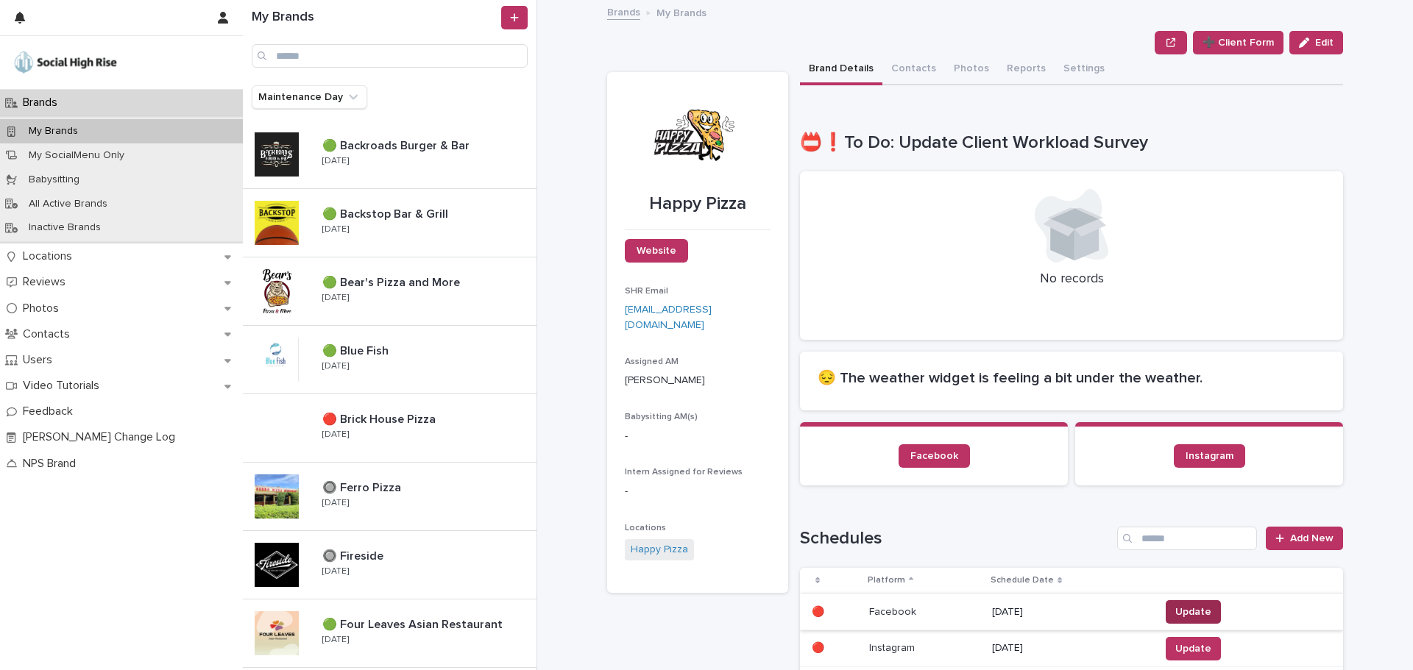
click at [1175, 612] on span "Update" at bounding box center [1193, 612] width 36 height 15
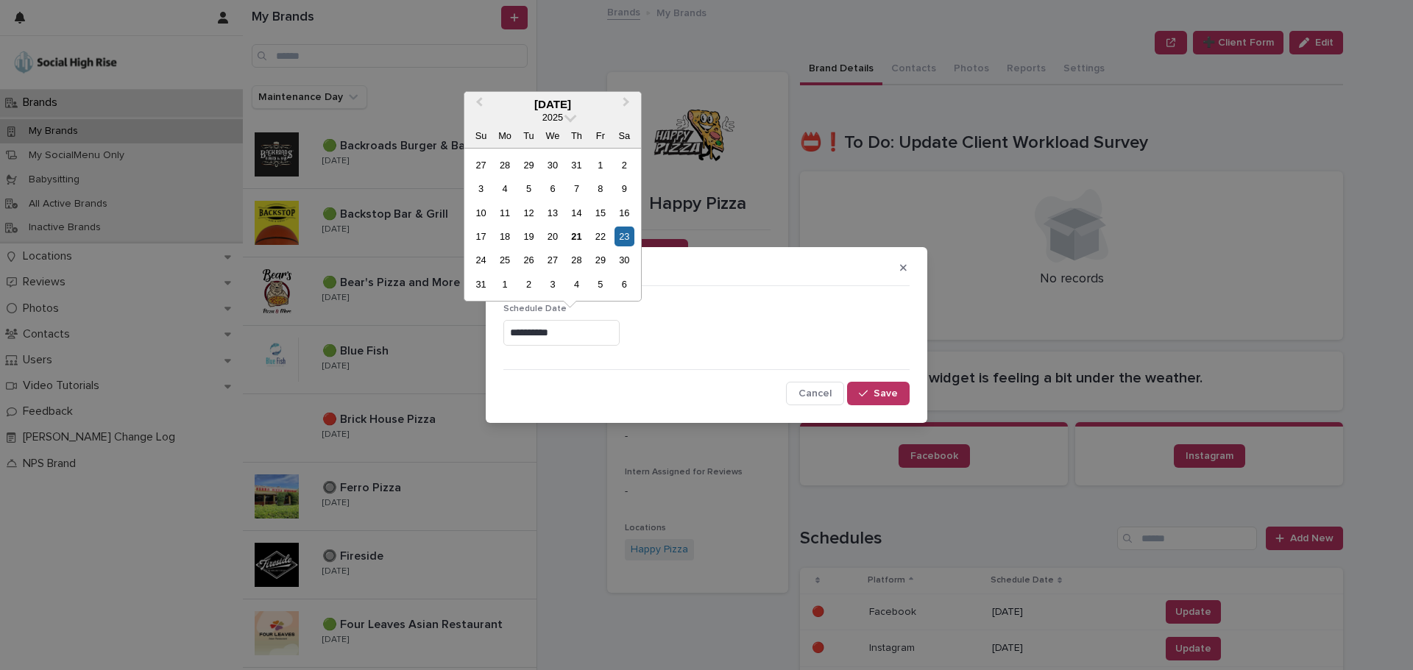
click at [611, 327] on input "**********" at bounding box center [561, 333] width 116 height 26
click at [633, 99] on button "Next Month" at bounding box center [628, 105] width 24 height 24
click at [631, 211] on div "20" at bounding box center [624, 213] width 20 height 20
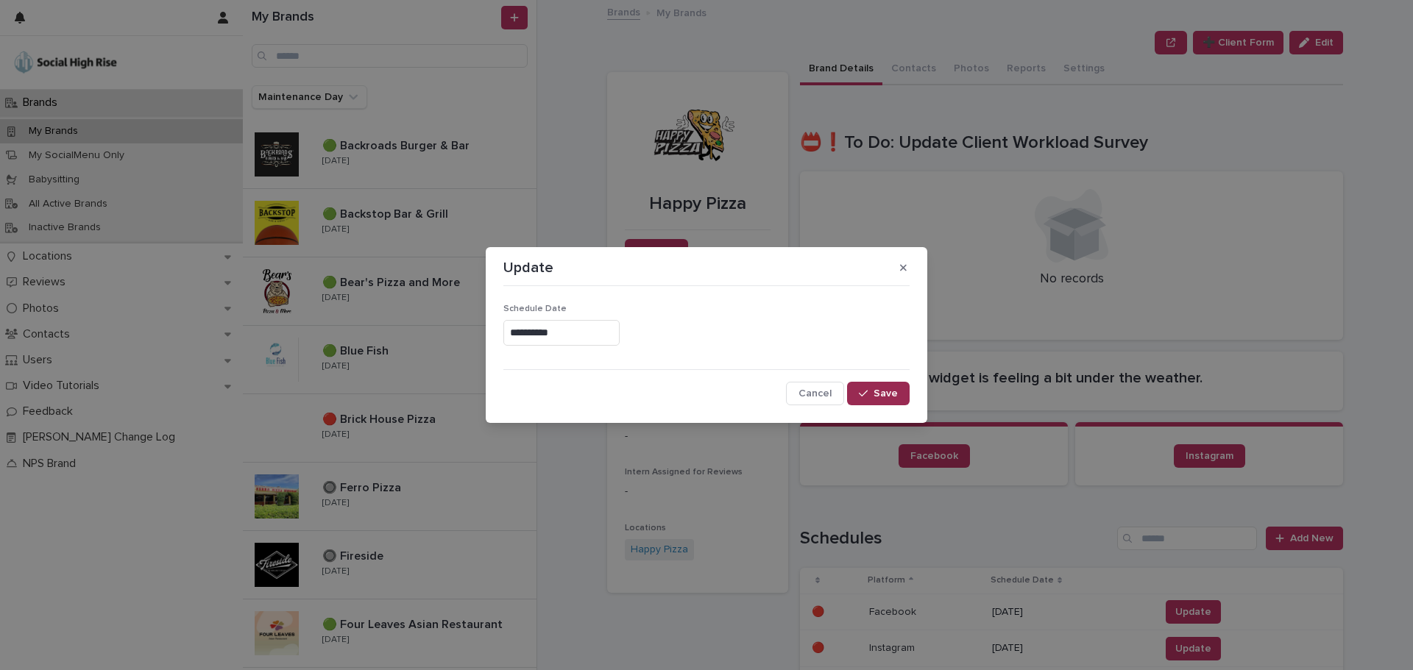
type input "**********"
click at [887, 400] on button "Save" at bounding box center [878, 394] width 63 height 24
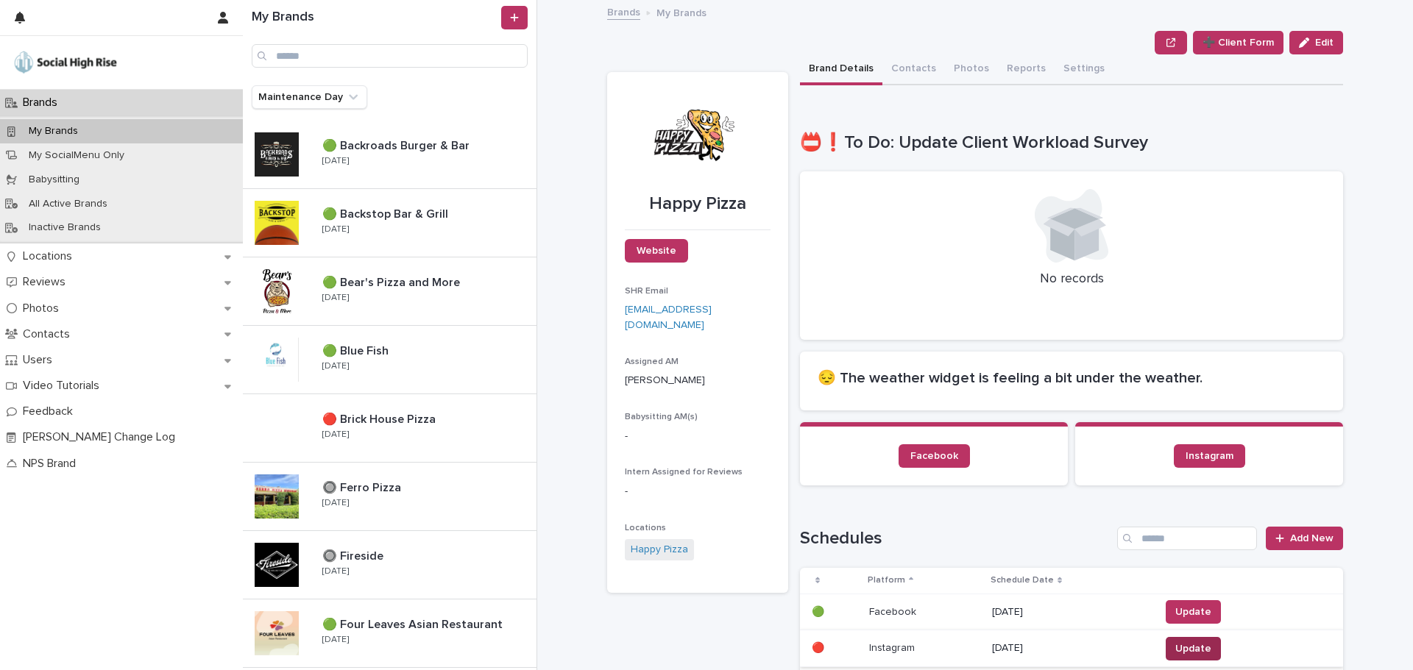
click at [1192, 650] on span "Update" at bounding box center [1193, 649] width 36 height 15
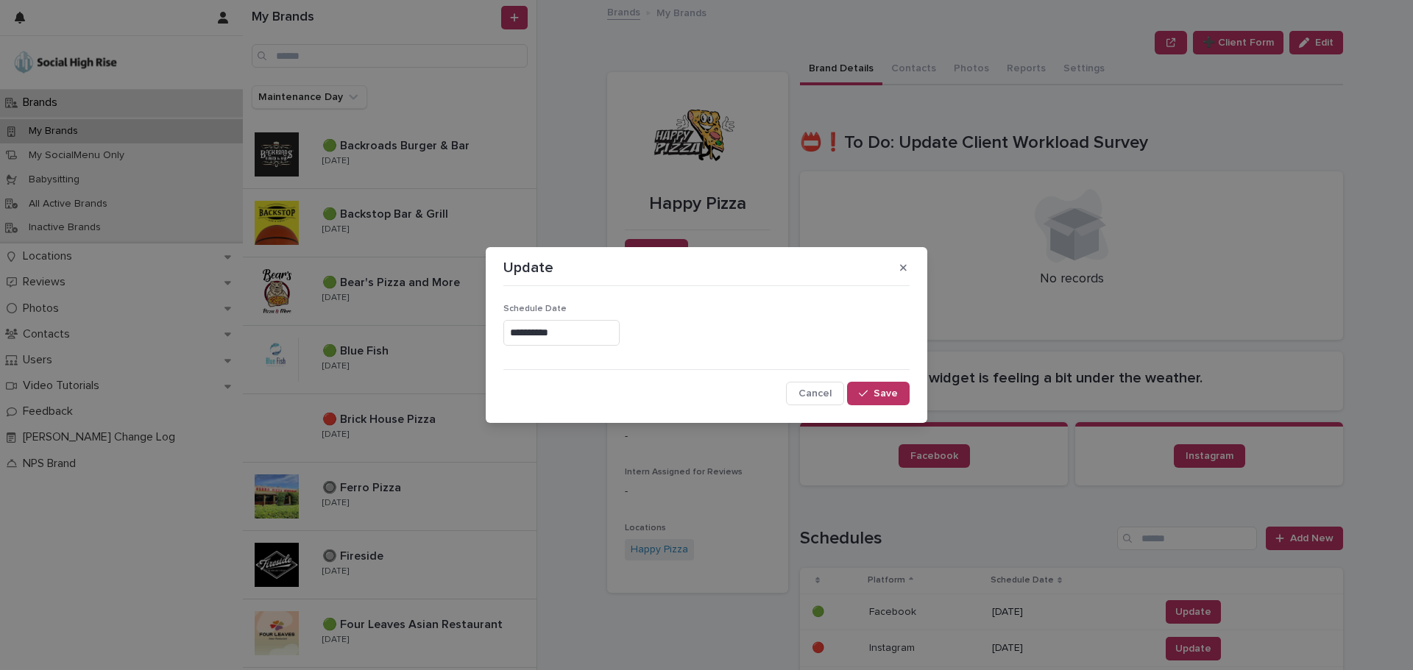
click at [566, 336] on input "**********" at bounding box center [561, 333] width 116 height 26
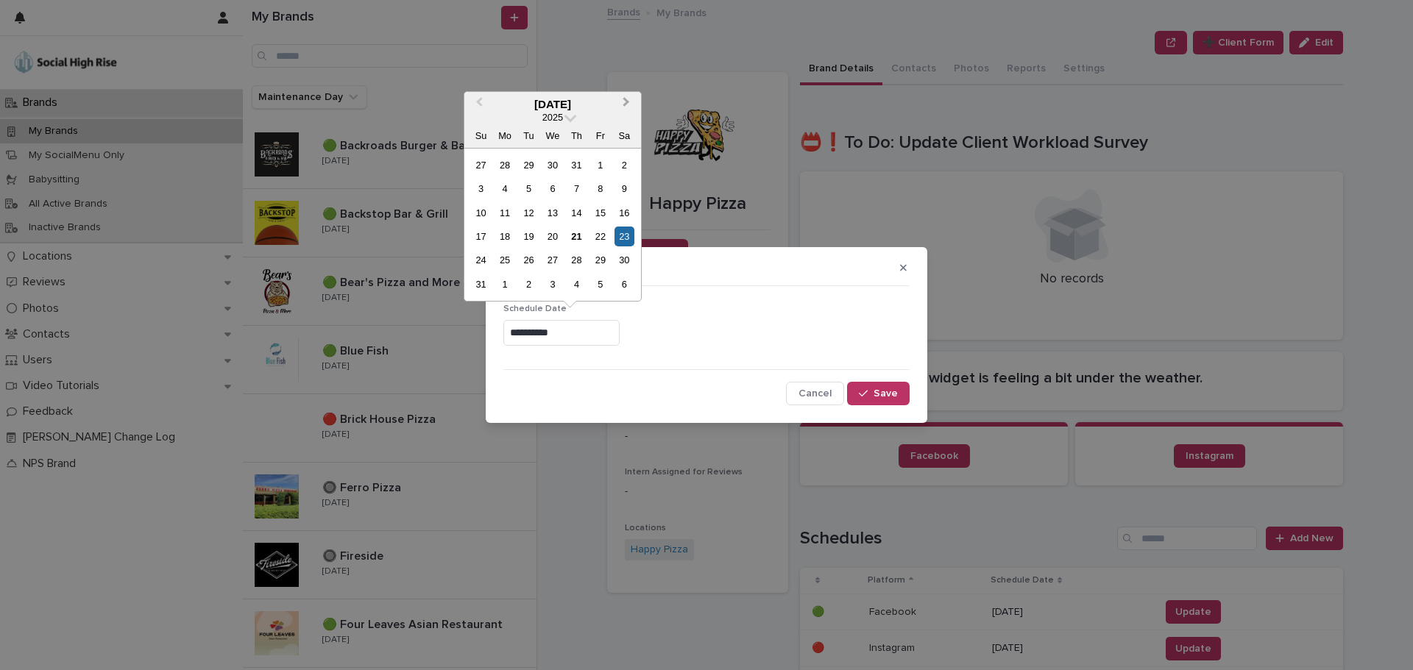
click at [618, 104] on button "Next Month" at bounding box center [628, 105] width 24 height 24
click at [617, 210] on div "20" at bounding box center [624, 213] width 20 height 20
type input "**********"
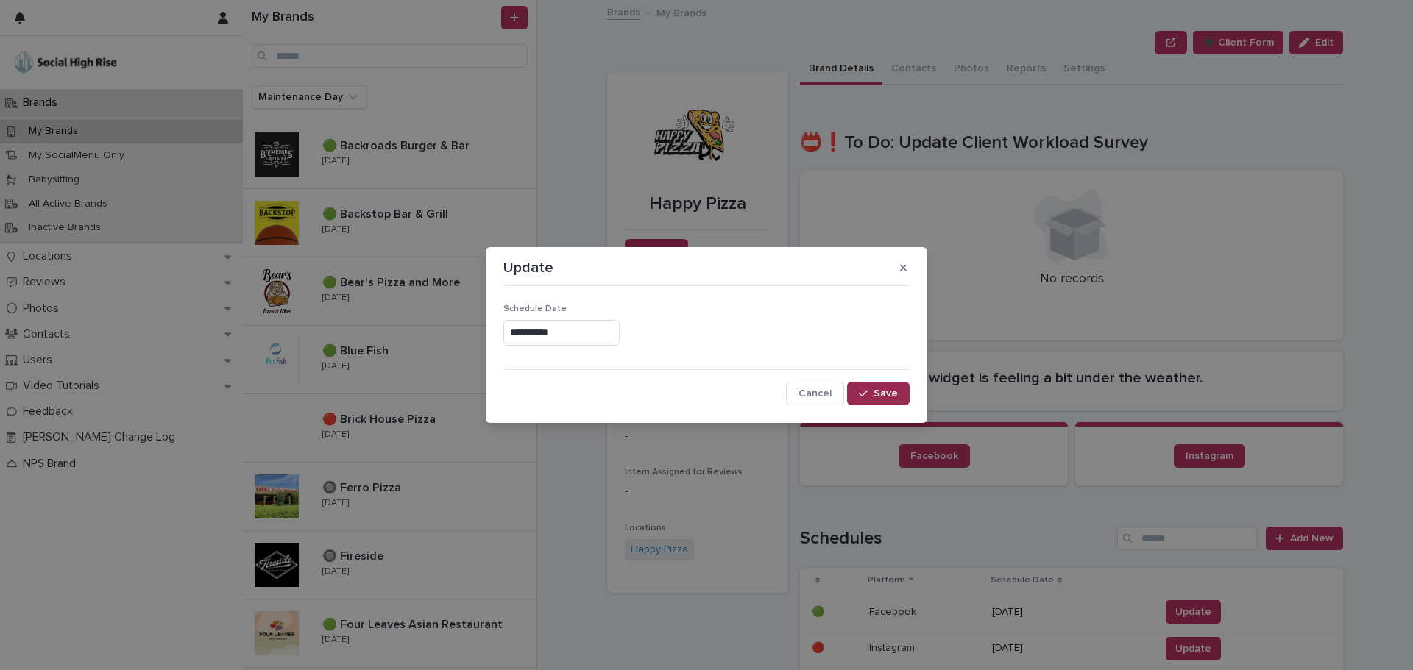
click at [875, 397] on span "Save" at bounding box center [885, 393] width 24 height 10
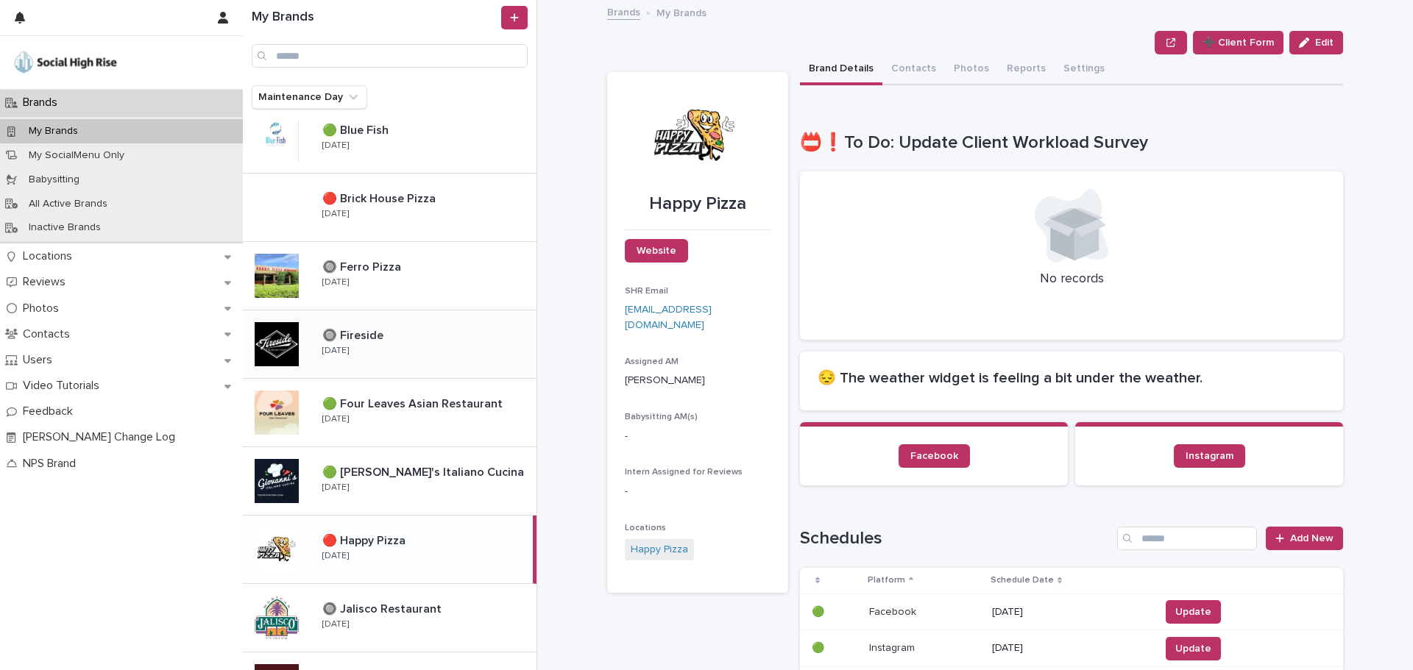
scroll to position [441, 0]
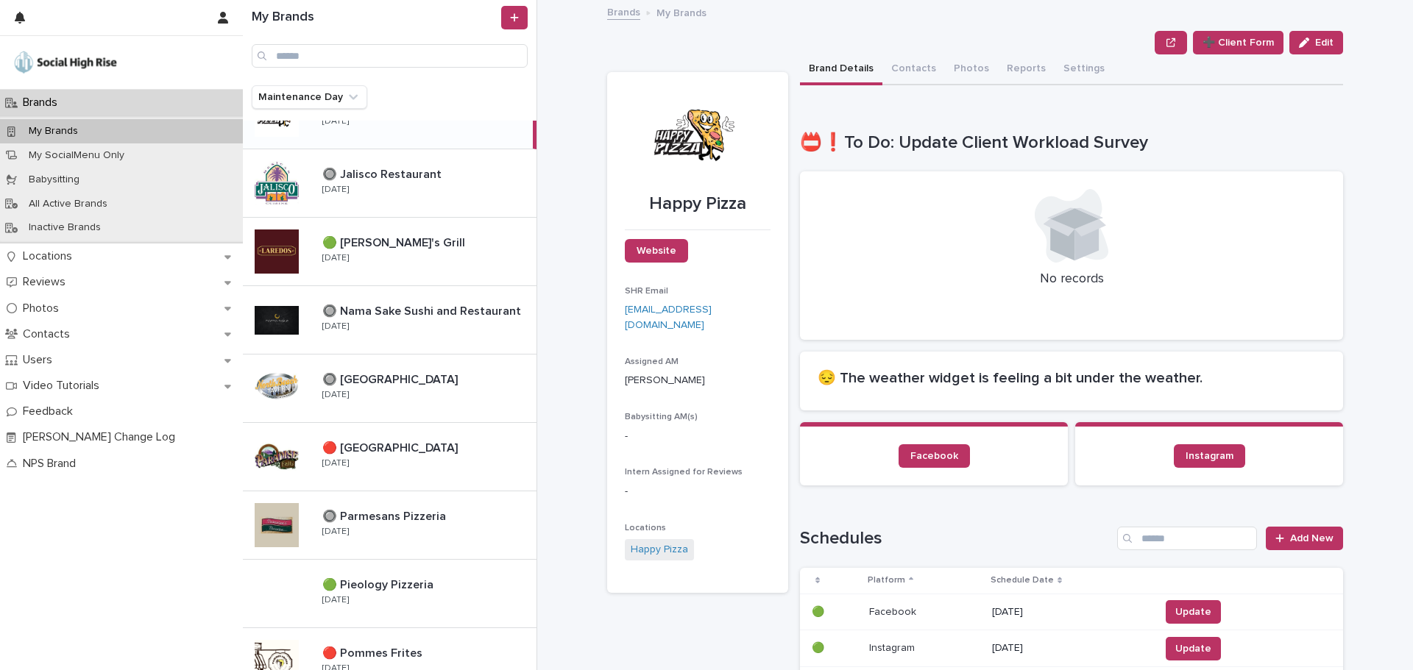
scroll to position [662, 0]
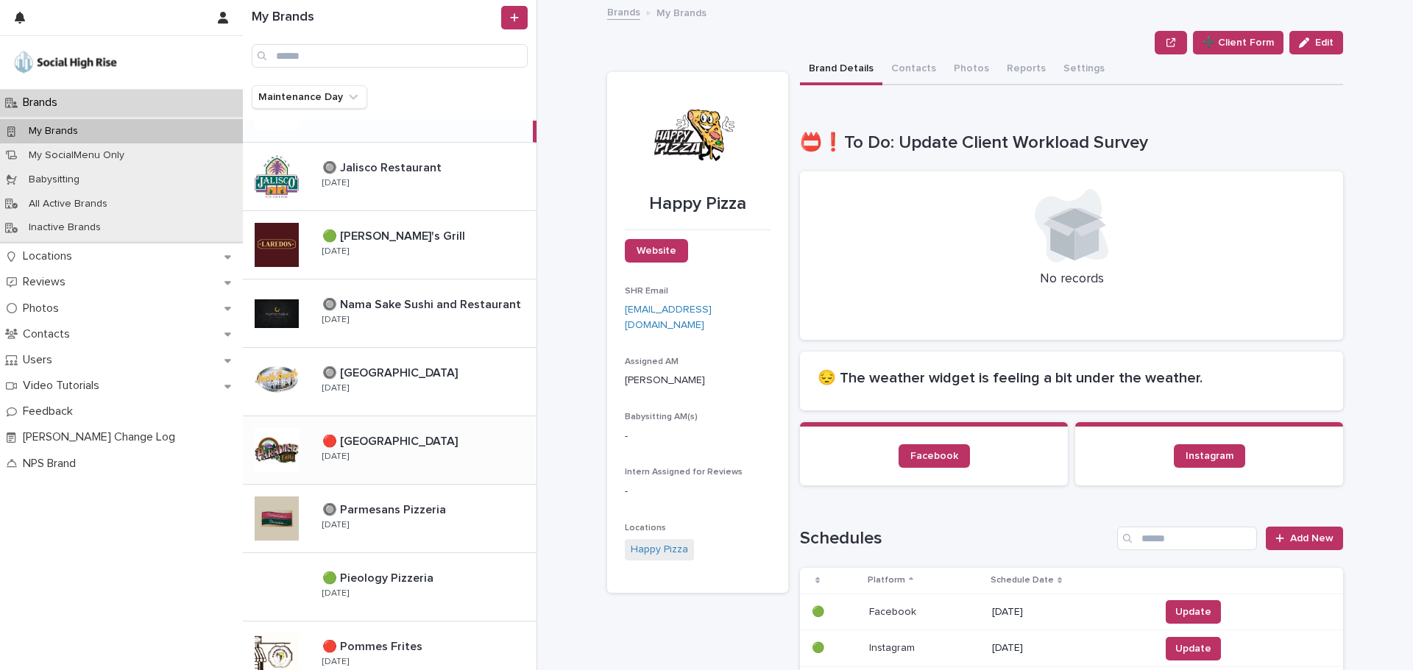
click at [442, 447] on p at bounding box center [426, 442] width 208 height 14
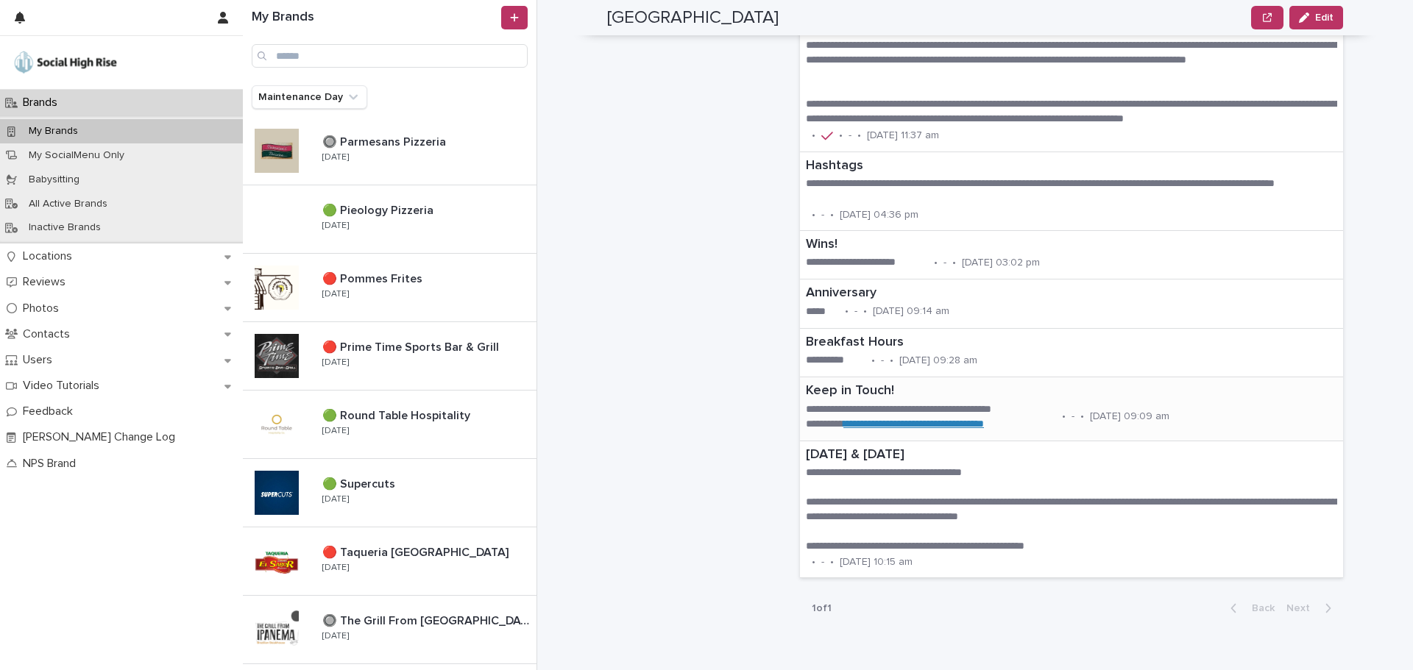
scroll to position [1619, 0]
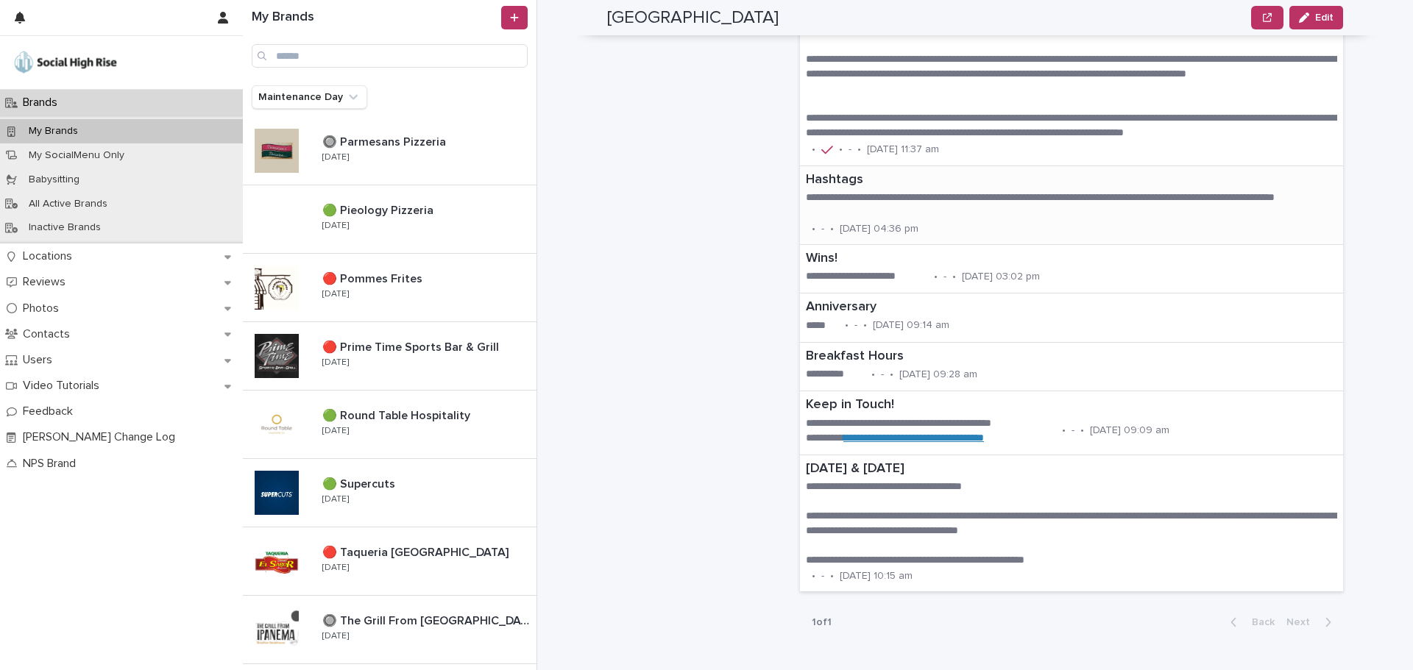
click at [856, 199] on p "**********" at bounding box center [1071, 205] width 531 height 29
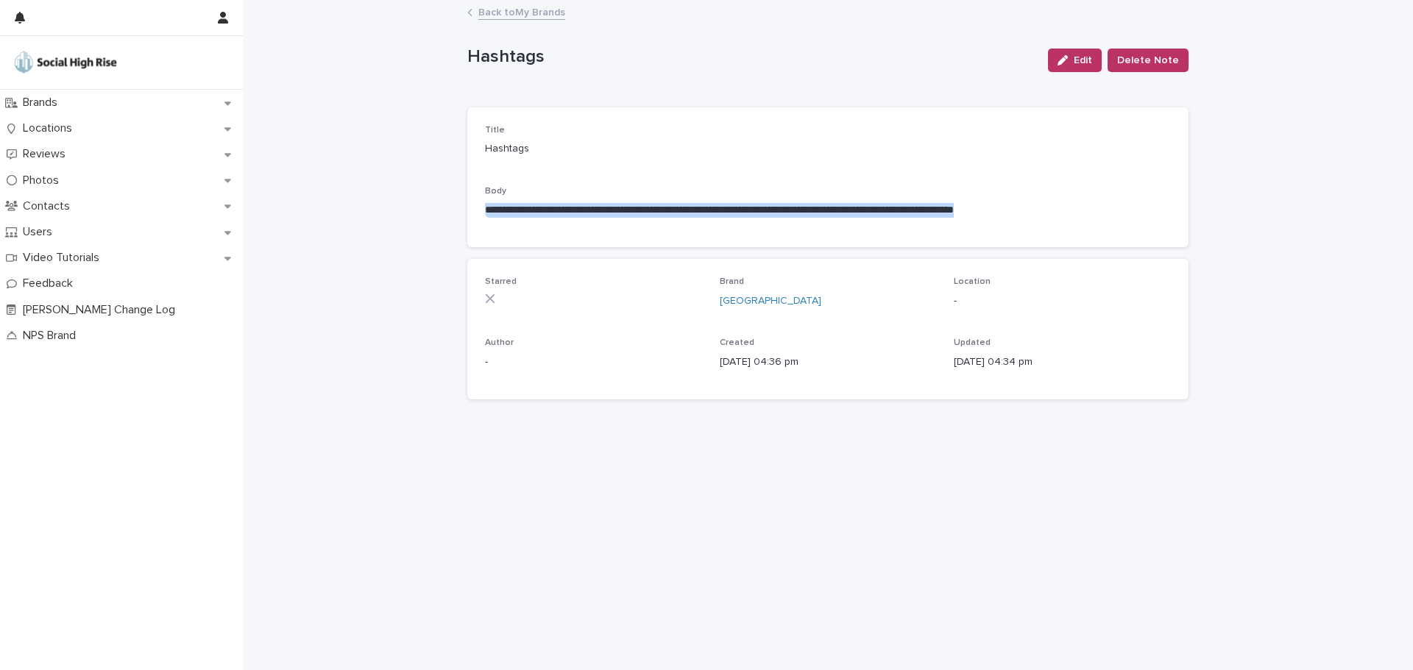
drag, startPoint x: 1114, startPoint y: 209, endPoint x: 463, endPoint y: 213, distance: 651.2
click at [463, 213] on div "**********" at bounding box center [828, 317] width 736 height 632
copy p "**********"
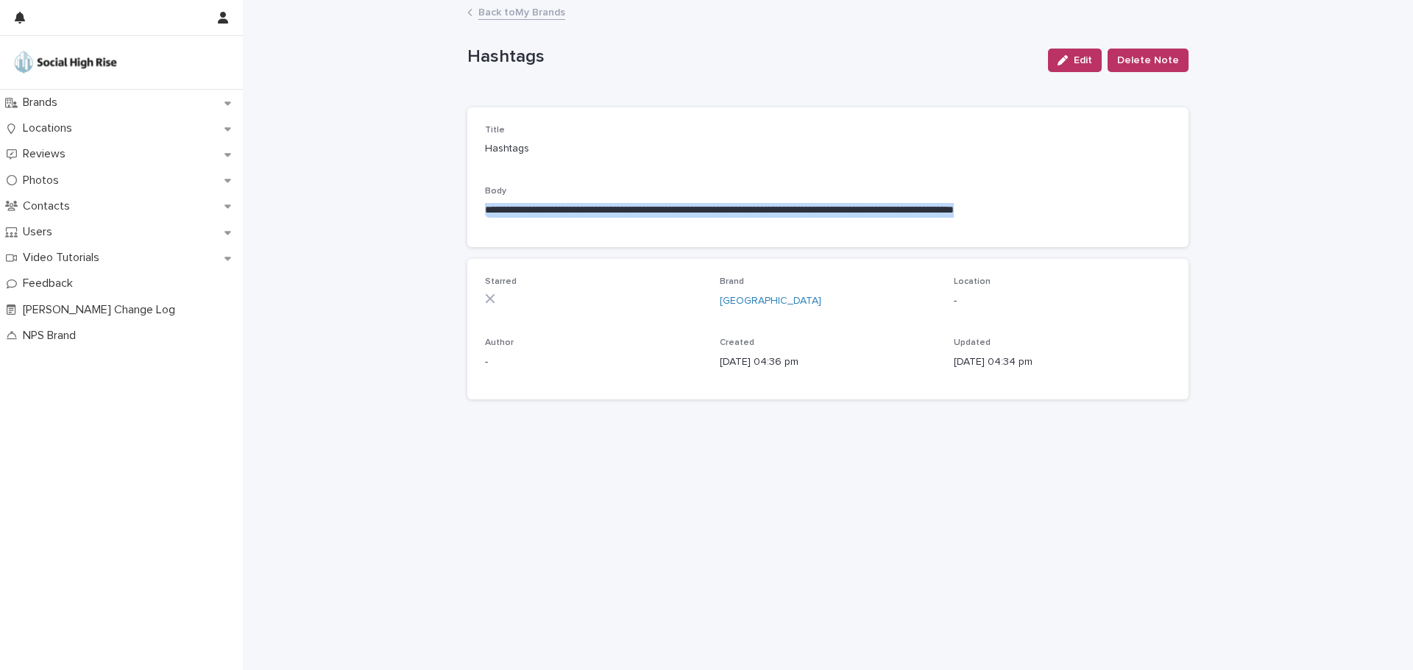
copy p "**********"
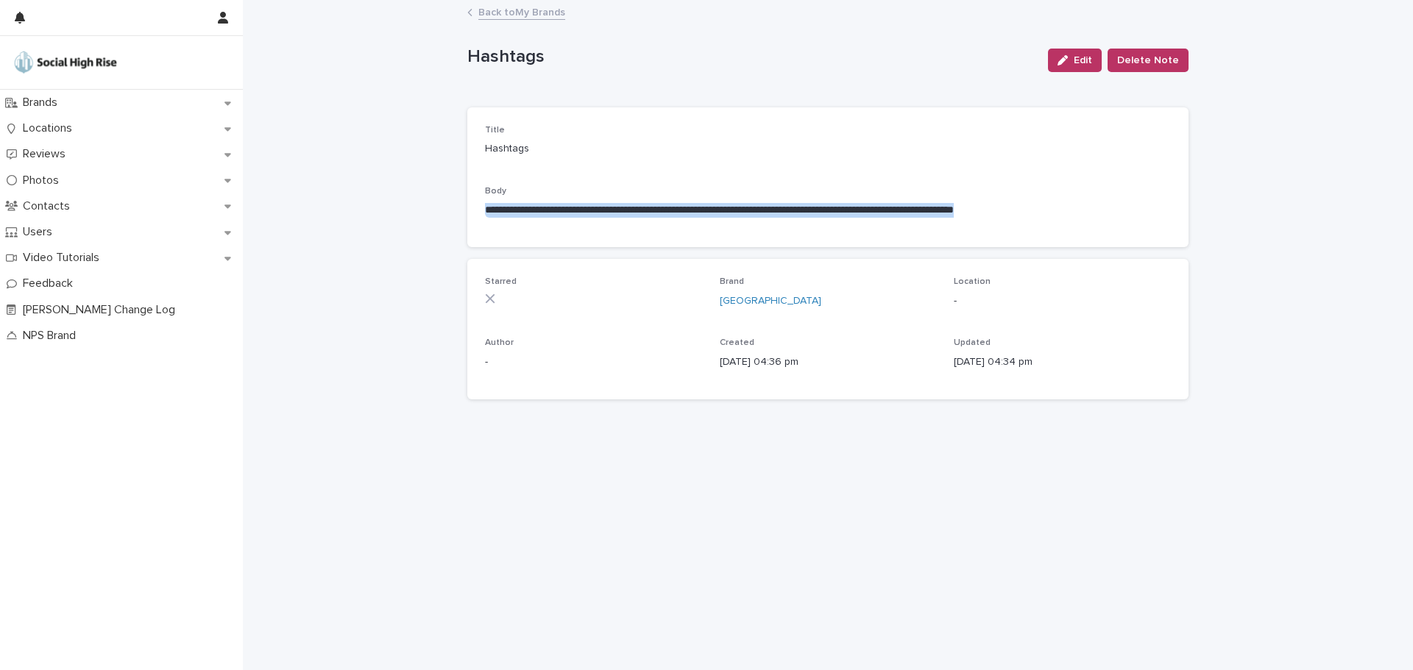
copy p "**********"
click at [505, 15] on link "Back to My Brands" at bounding box center [521, 11] width 87 height 17
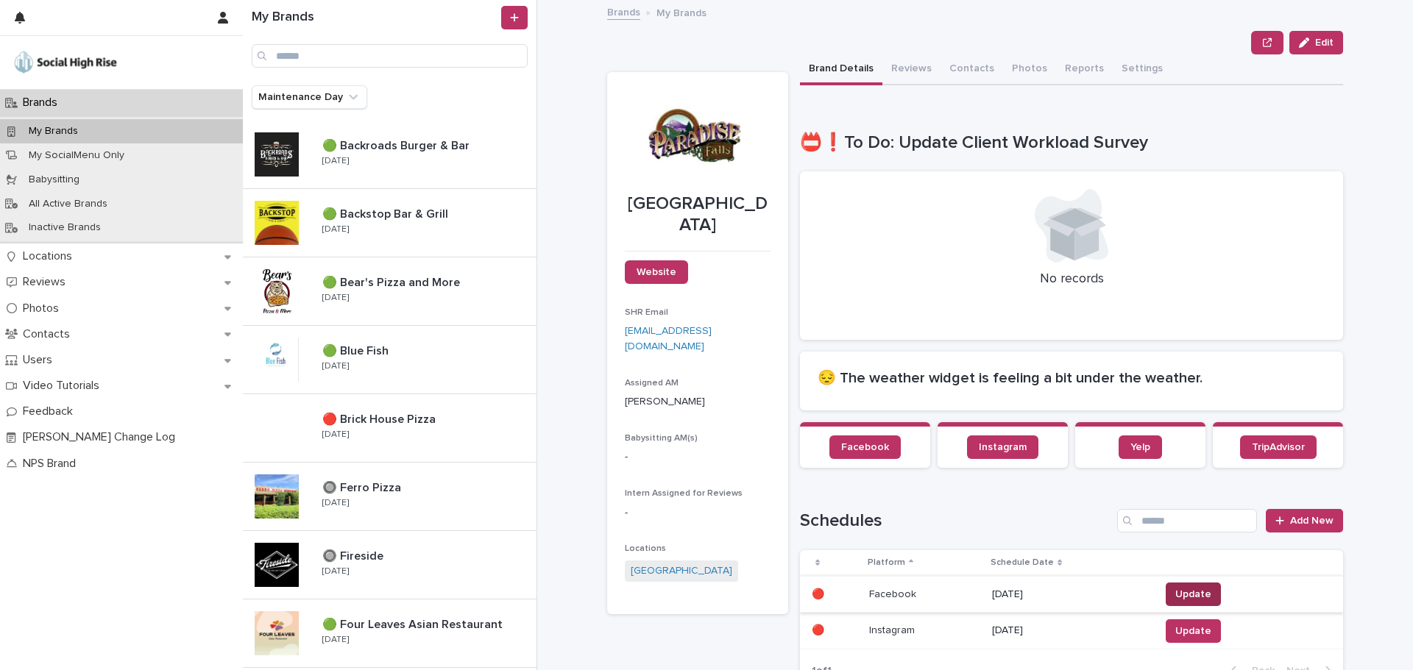
click at [1203, 592] on button "Update" at bounding box center [1192, 595] width 55 height 24
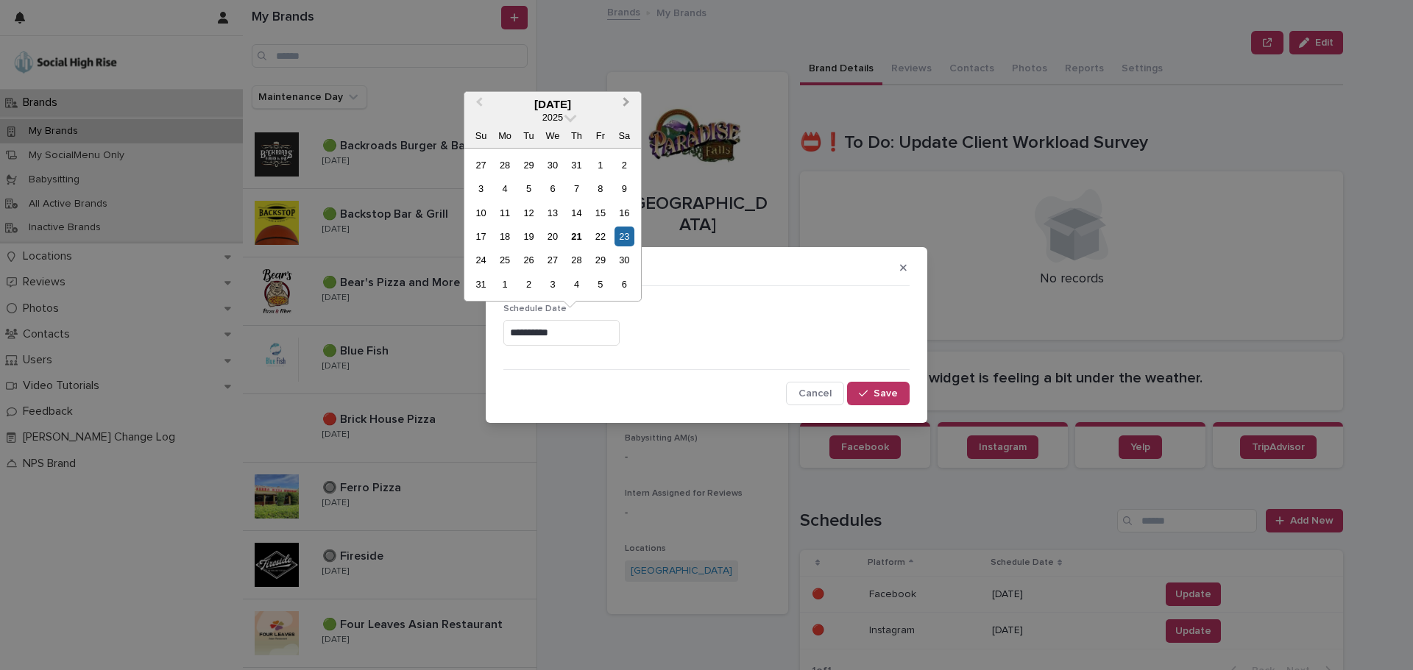
click at [630, 110] on button "Next Month" at bounding box center [628, 105] width 24 height 24
click at [600, 210] on div "19" at bounding box center [600, 213] width 20 height 20
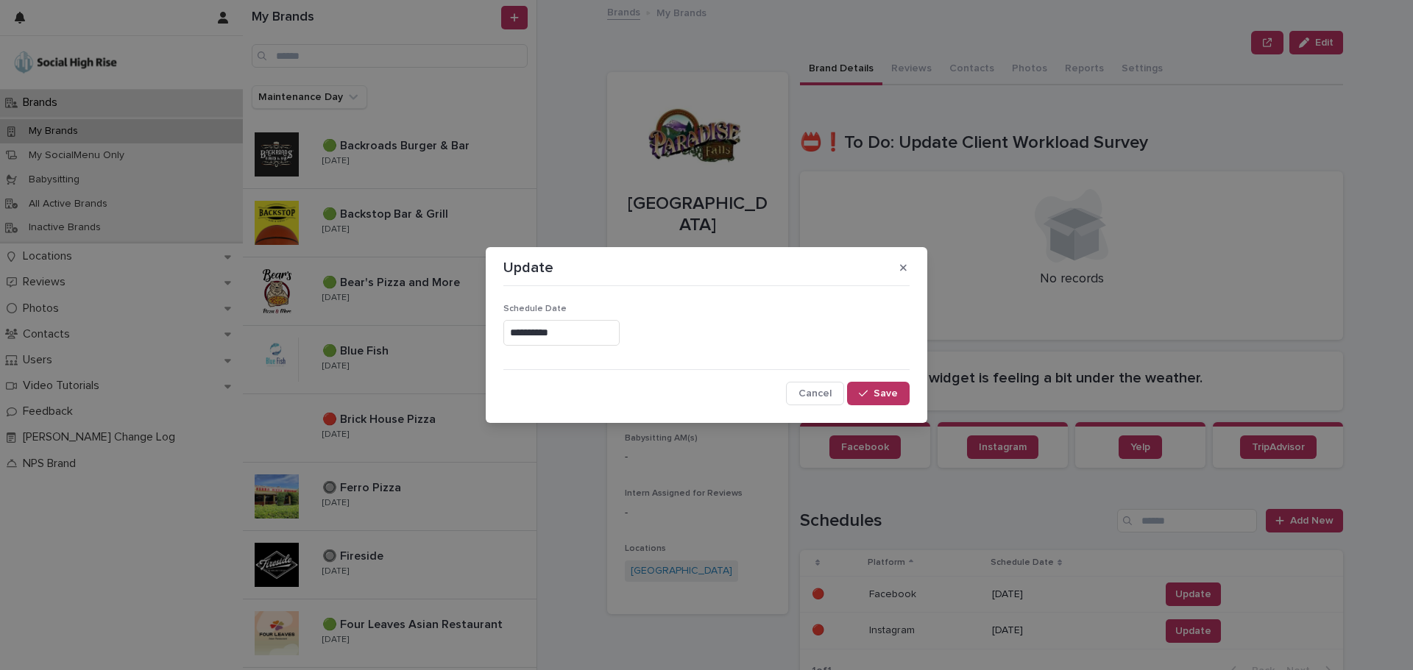
type input "**********"
click at [877, 385] on button "Save" at bounding box center [878, 394] width 63 height 24
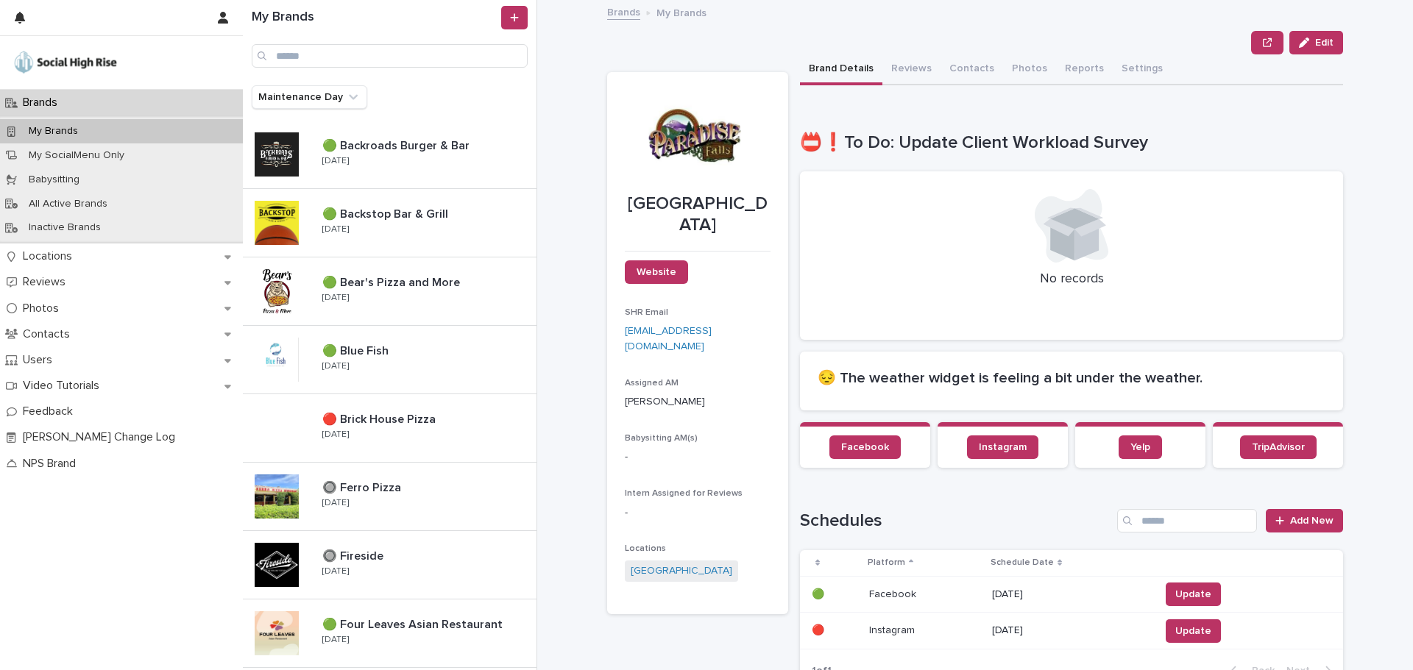
click at [1180, 632] on span "Update" at bounding box center [1193, 631] width 36 height 15
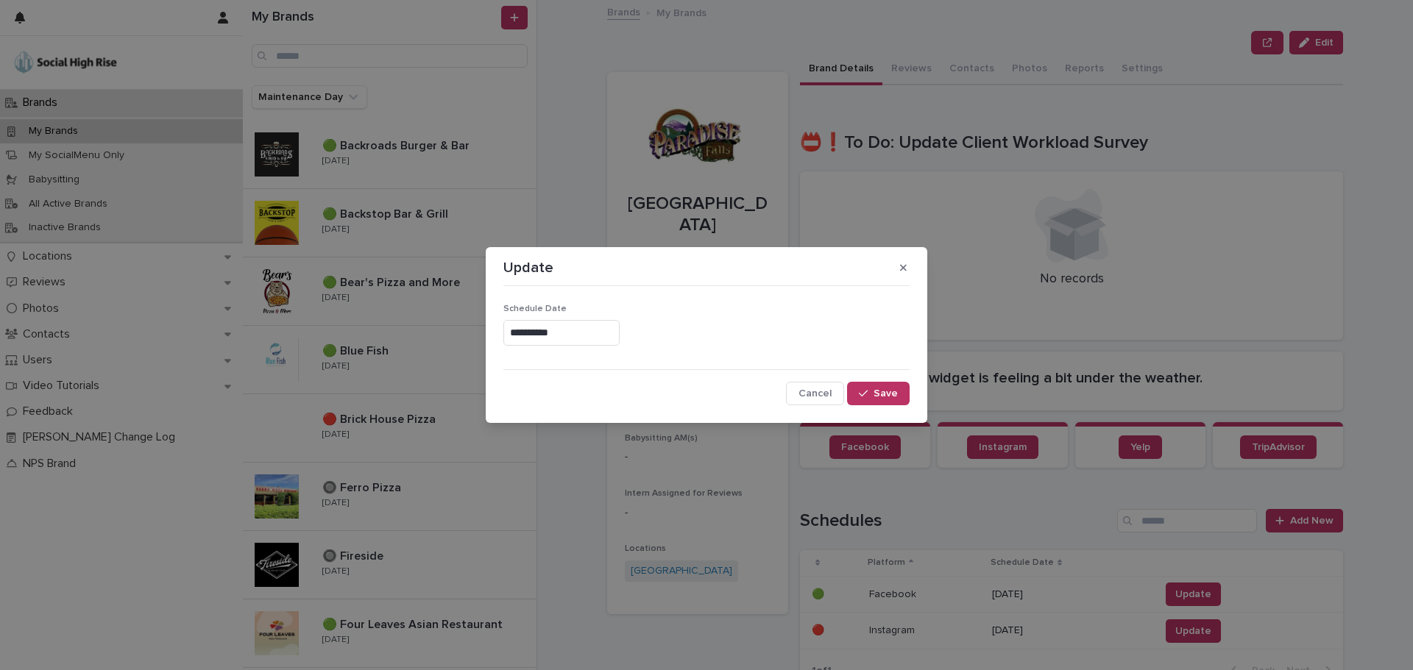
click at [592, 332] on input "**********" at bounding box center [561, 333] width 116 height 26
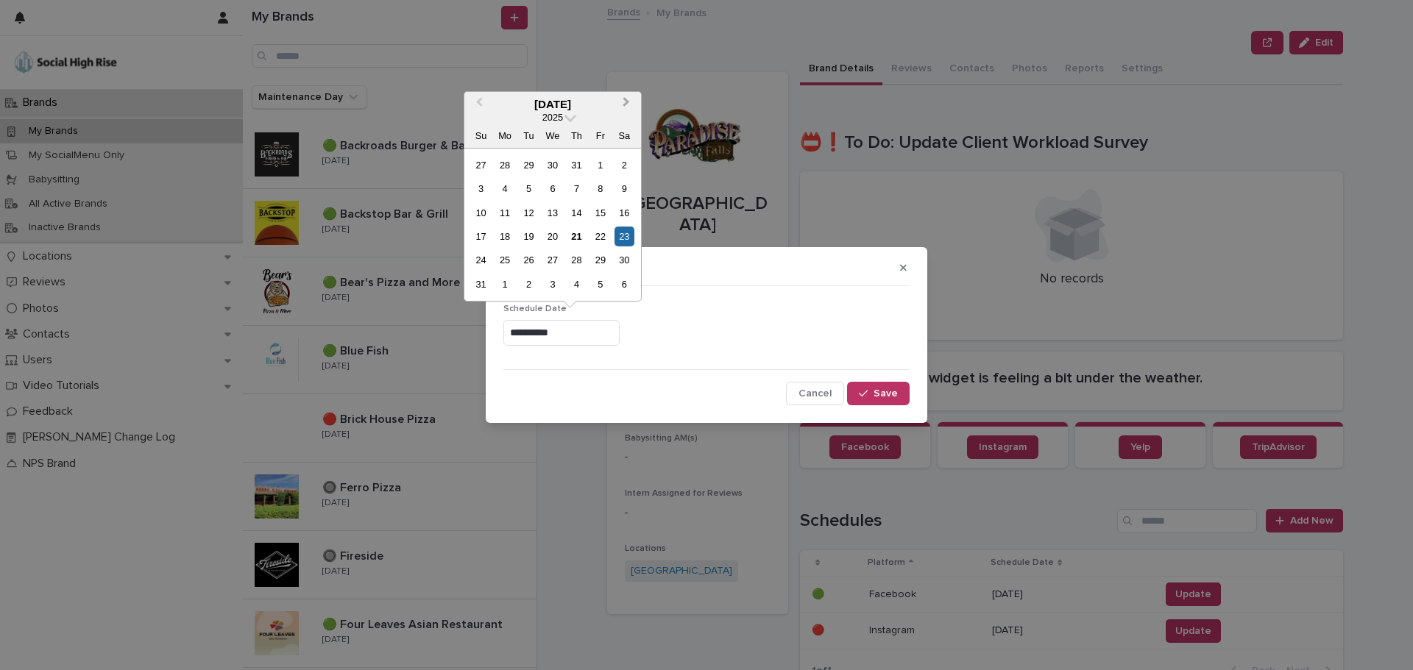
click at [622, 105] on button "Next Month" at bounding box center [628, 105] width 24 height 24
click at [603, 211] on div "19" at bounding box center [600, 213] width 20 height 20
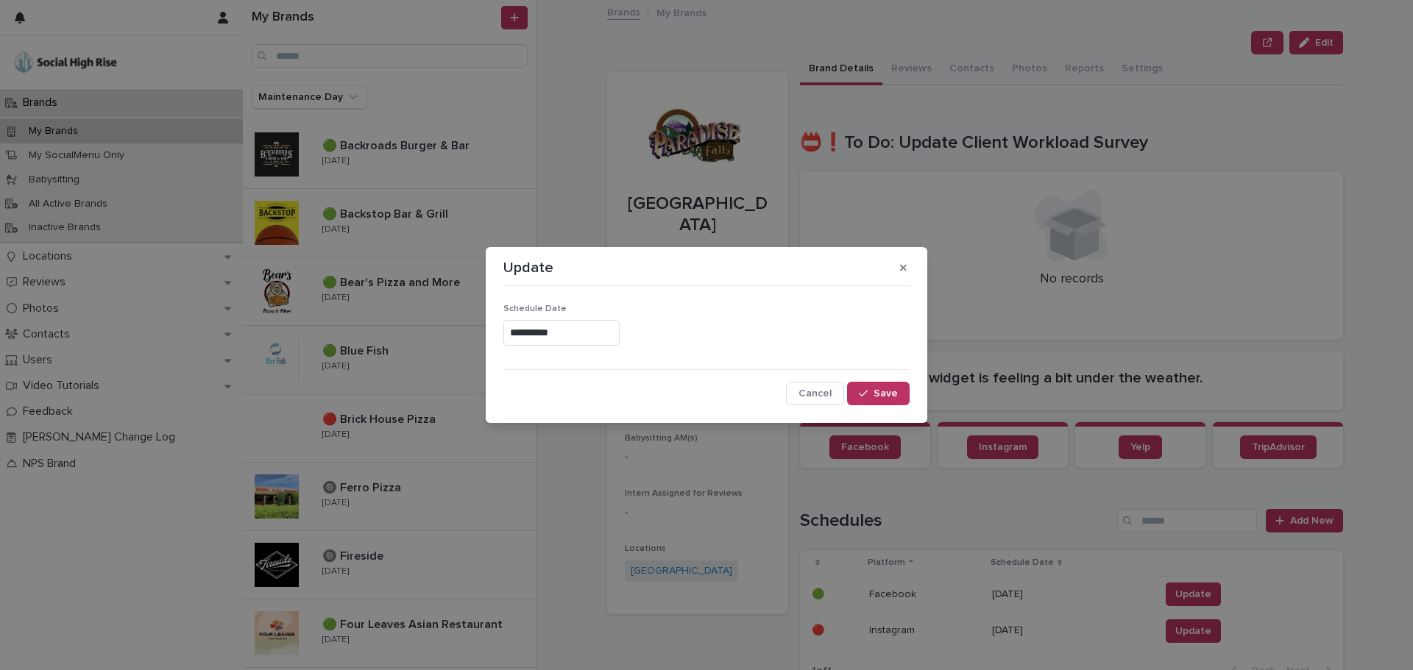
type input "**********"
click at [882, 388] on button "Save" at bounding box center [878, 394] width 63 height 24
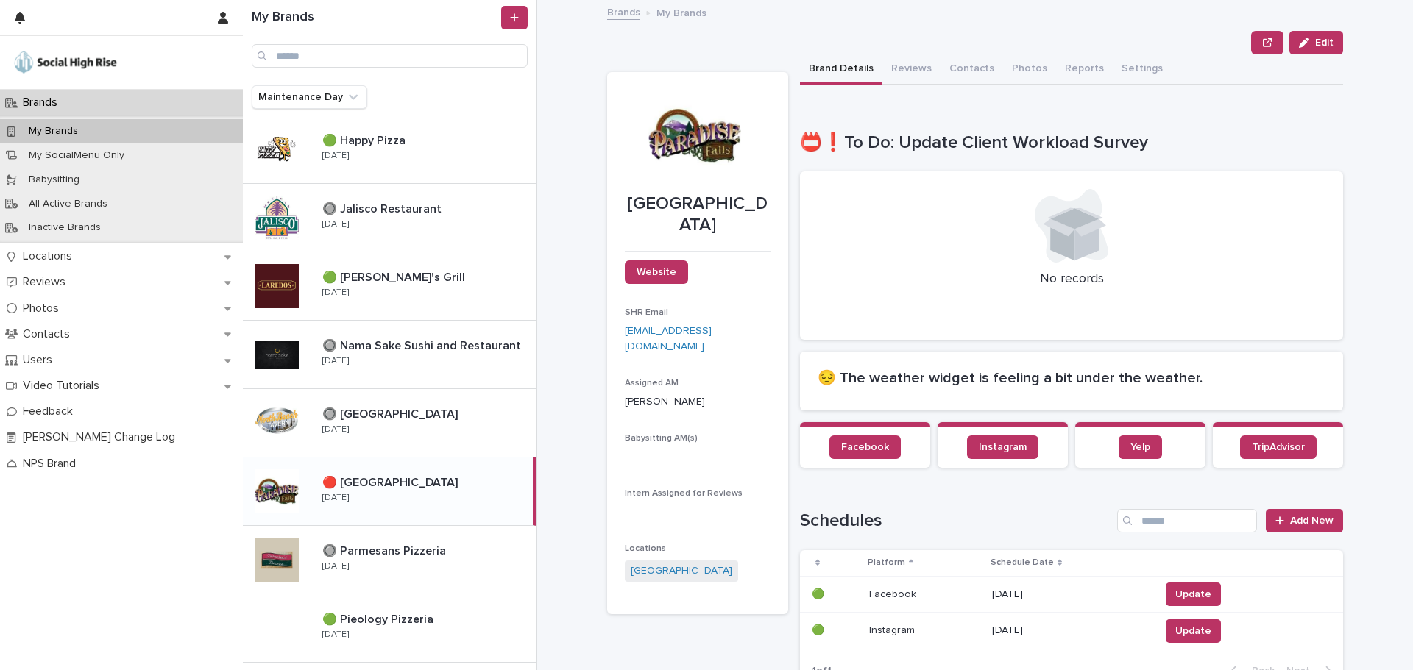
scroll to position [662, 0]
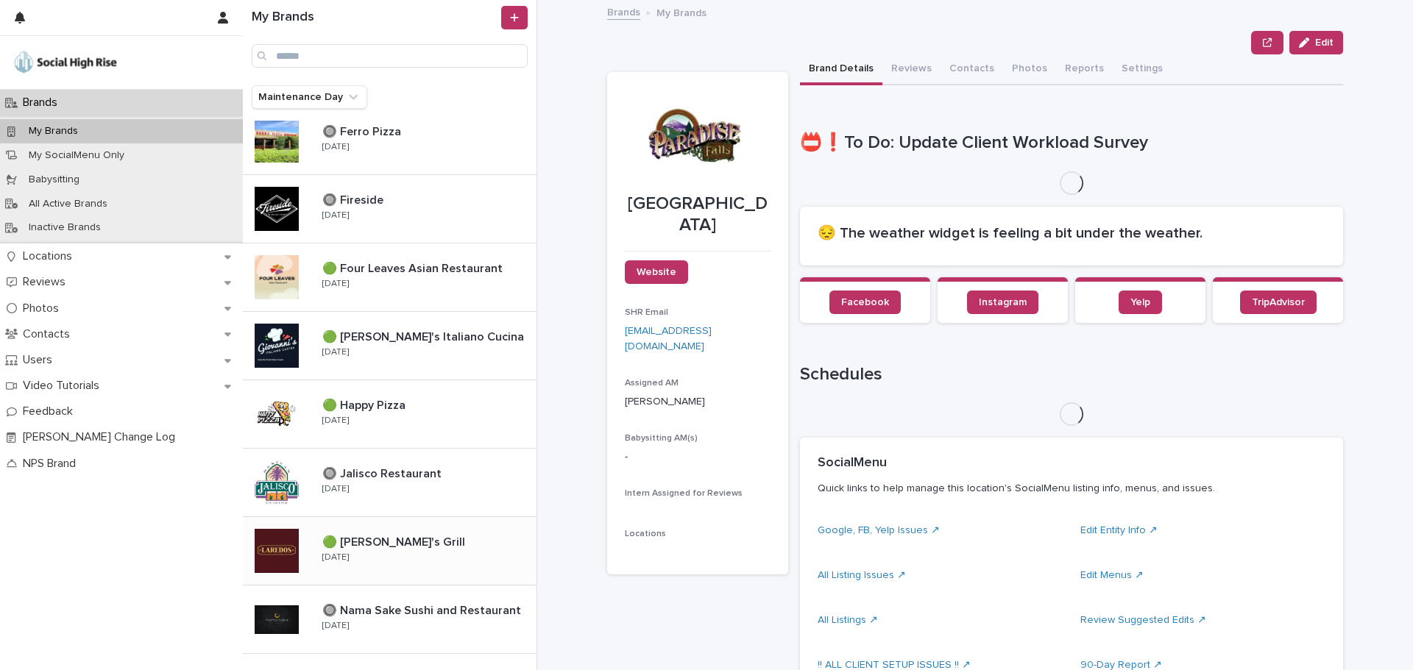
scroll to position [809, 0]
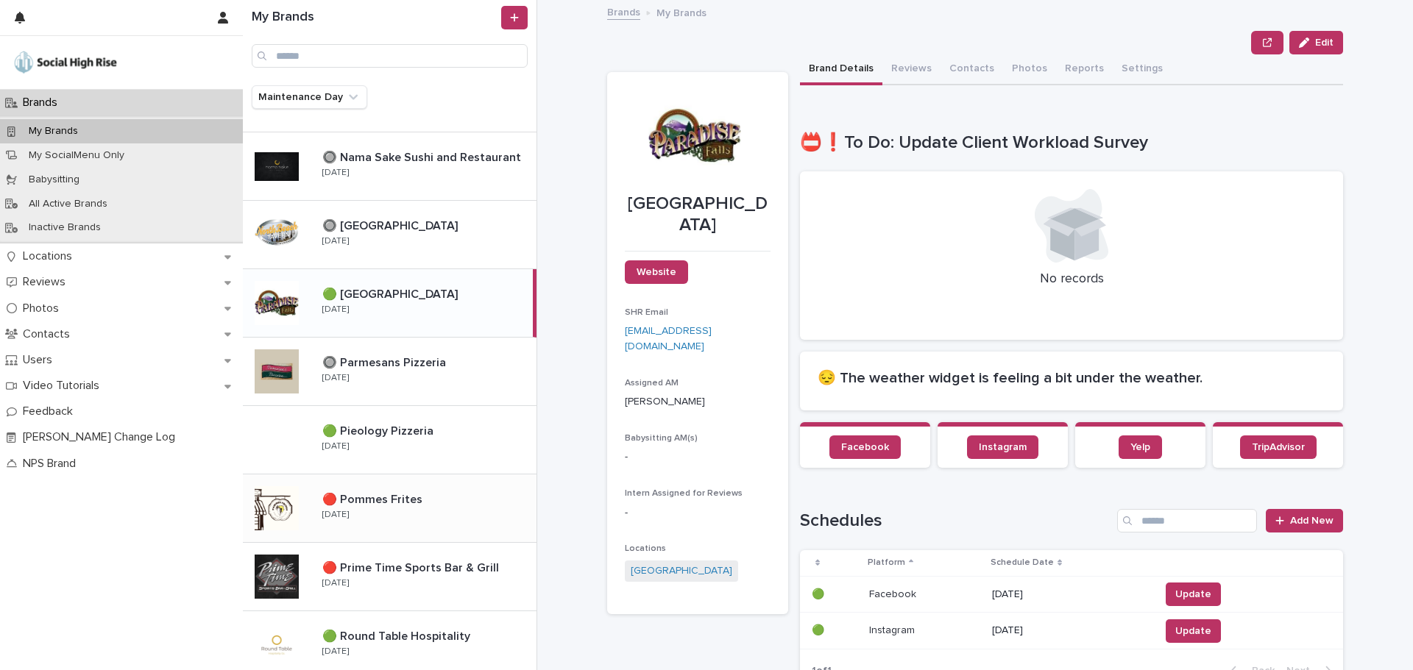
click at [466, 500] on p at bounding box center [426, 500] width 208 height 14
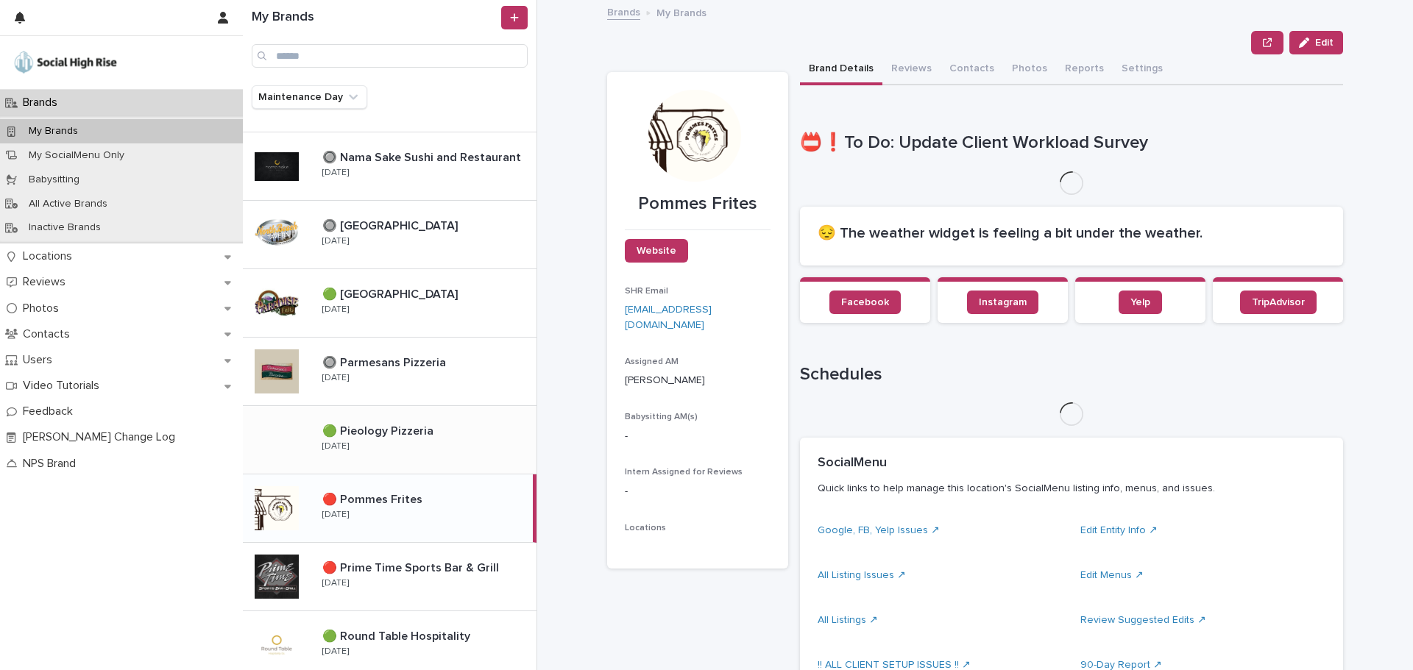
click at [374, 432] on p "🟢 Pieology Pizzeria" at bounding box center [379, 430] width 114 height 17
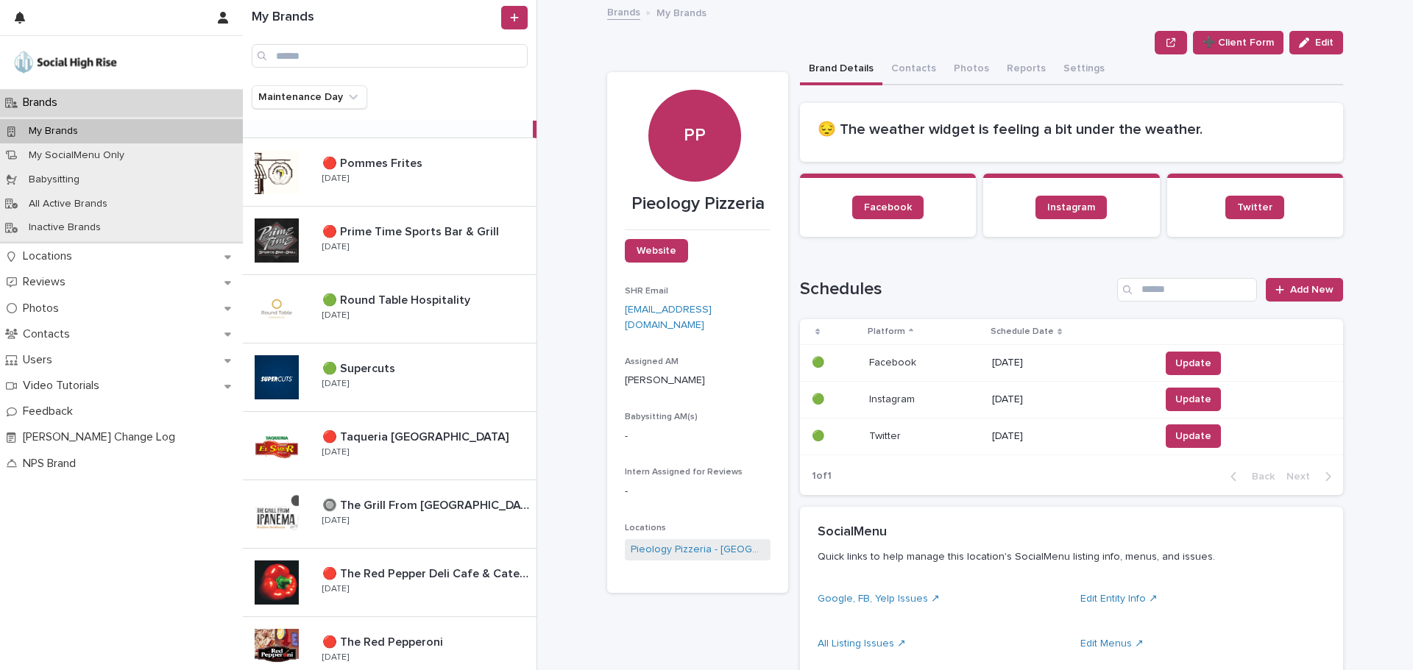
scroll to position [1104, 0]
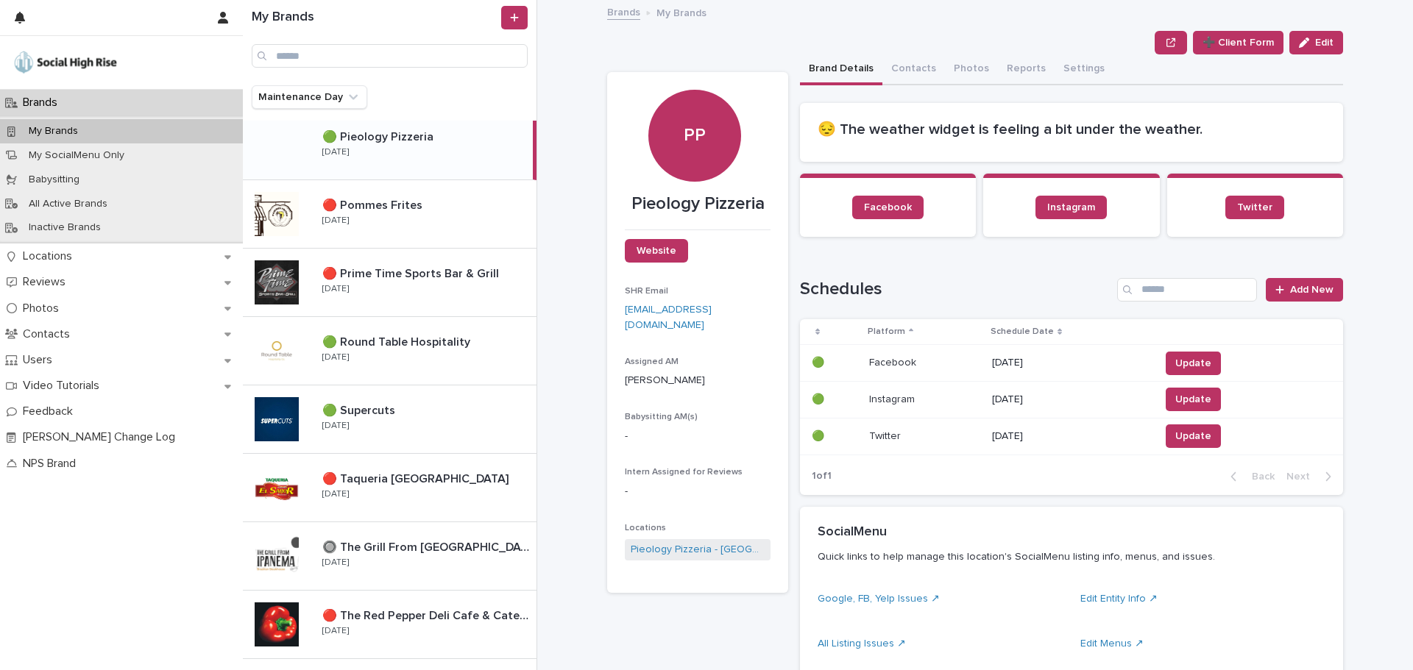
drag, startPoint x: 410, startPoint y: 216, endPoint x: 278, endPoint y: 22, distance: 234.1
click at [410, 216] on div "🔴 Pommes Frites 🔴 Pommes Frites Wednesday" at bounding box center [423, 214] width 226 height 43
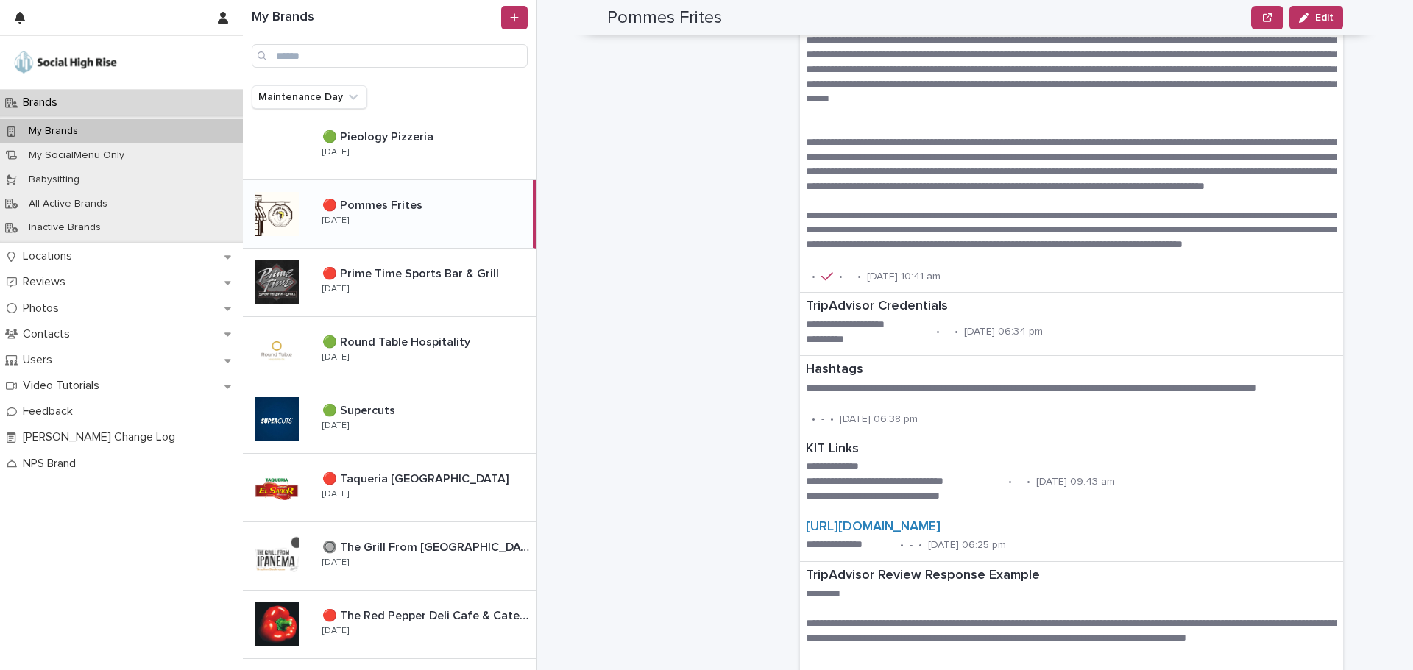
scroll to position [1472, 0]
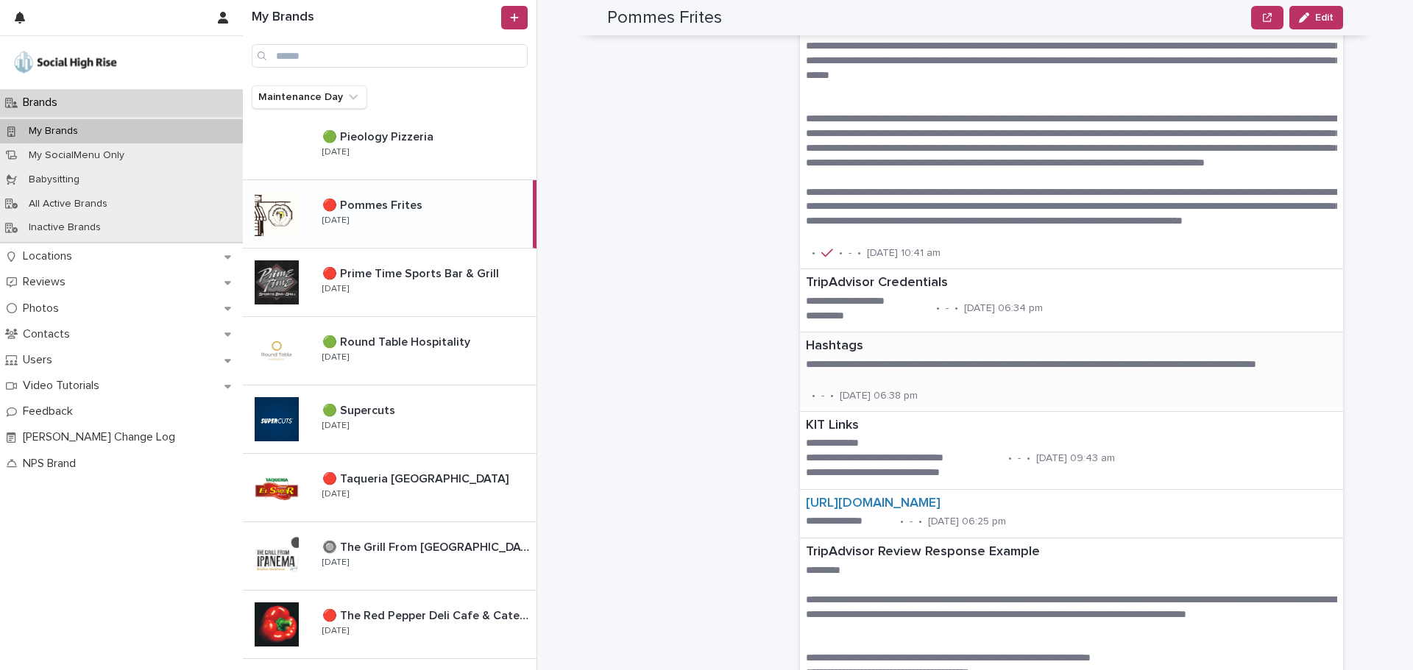
click at [847, 372] on p "**********" at bounding box center [1071, 372] width 531 height 29
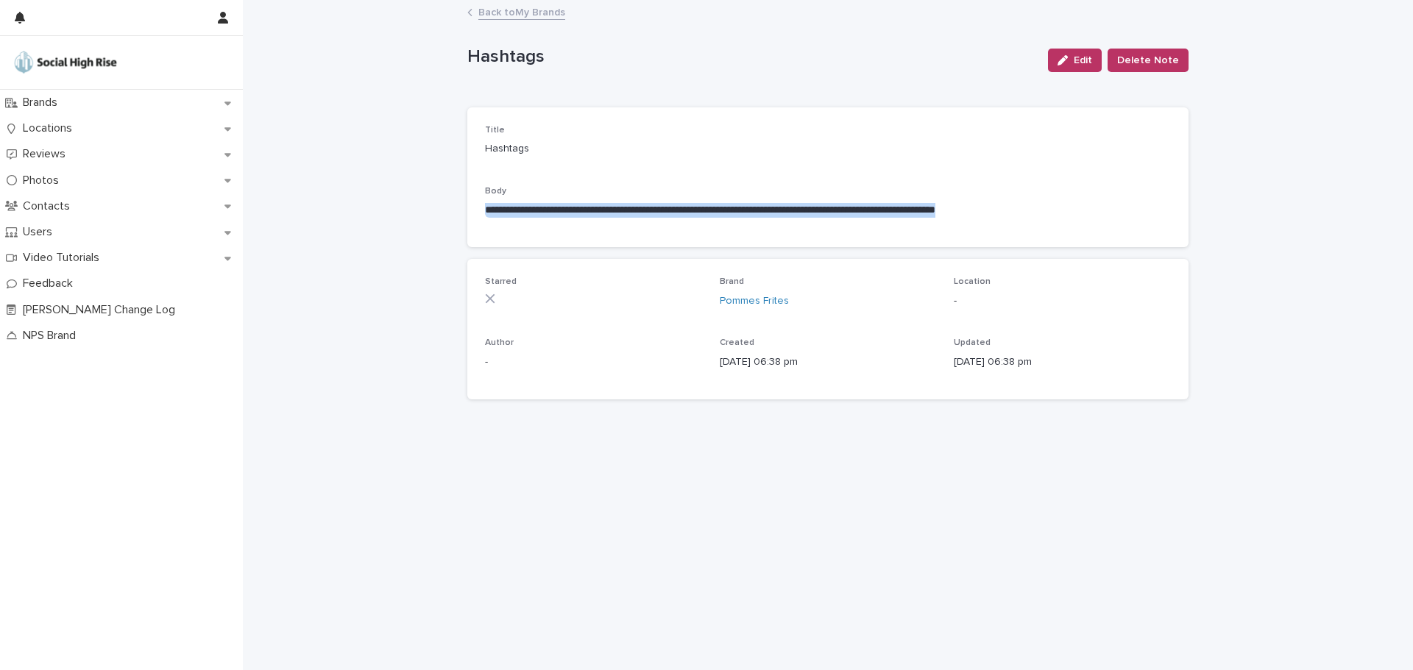
drag, startPoint x: 1131, startPoint y: 208, endPoint x: 422, endPoint y: 201, distance: 709.3
click at [422, 201] on div "**********" at bounding box center [828, 335] width 1170 height 669
copy p "**********"
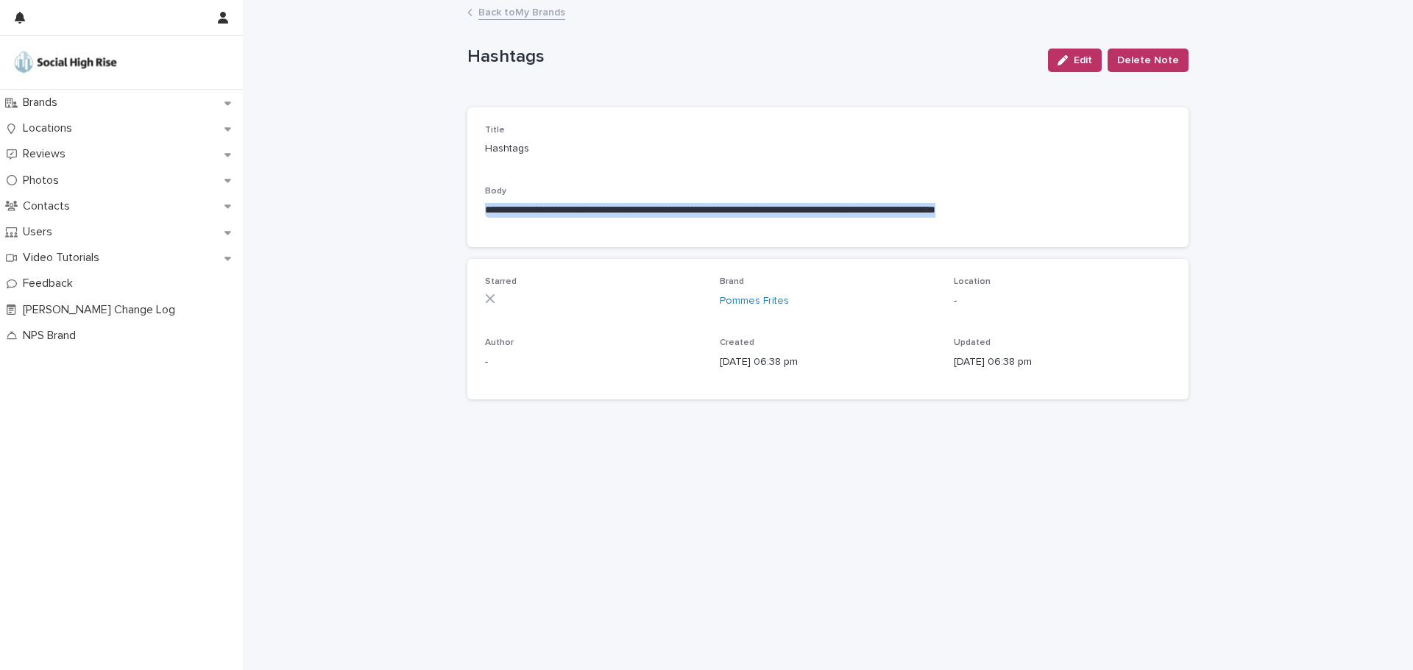
copy p "**********"
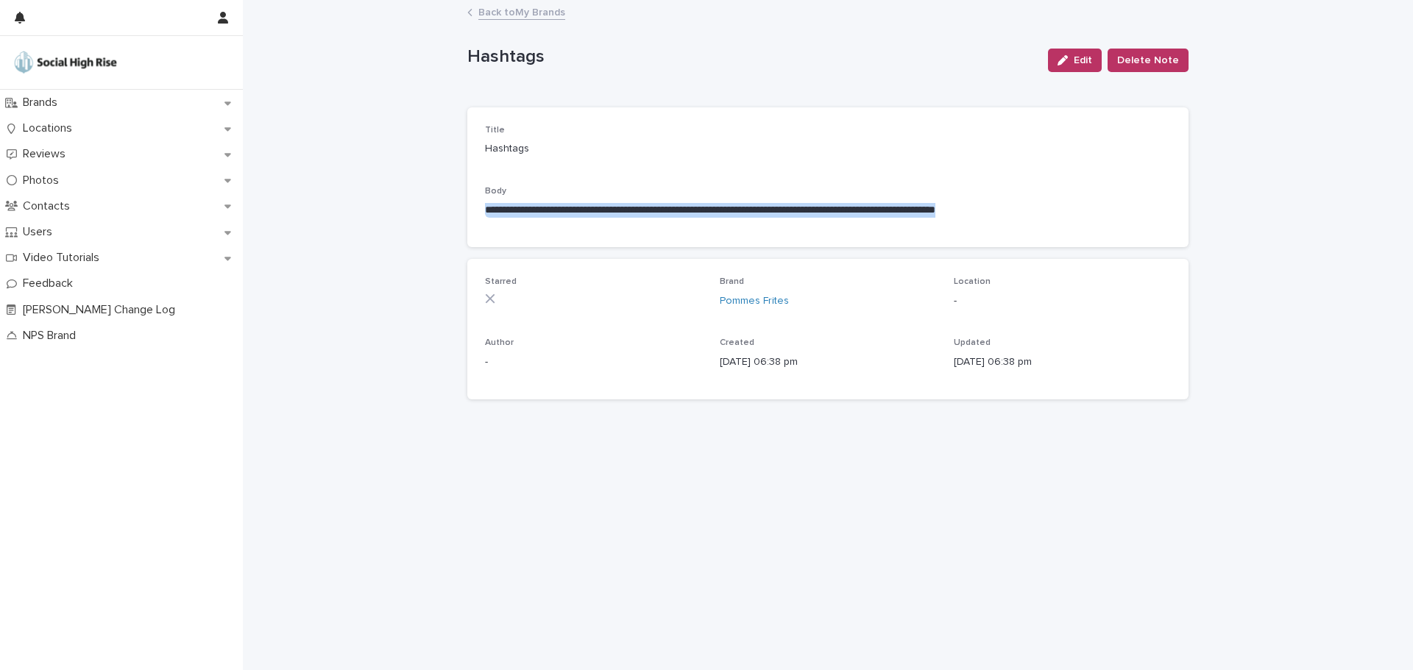
click at [525, 13] on link "Back to My Brands" at bounding box center [521, 11] width 87 height 17
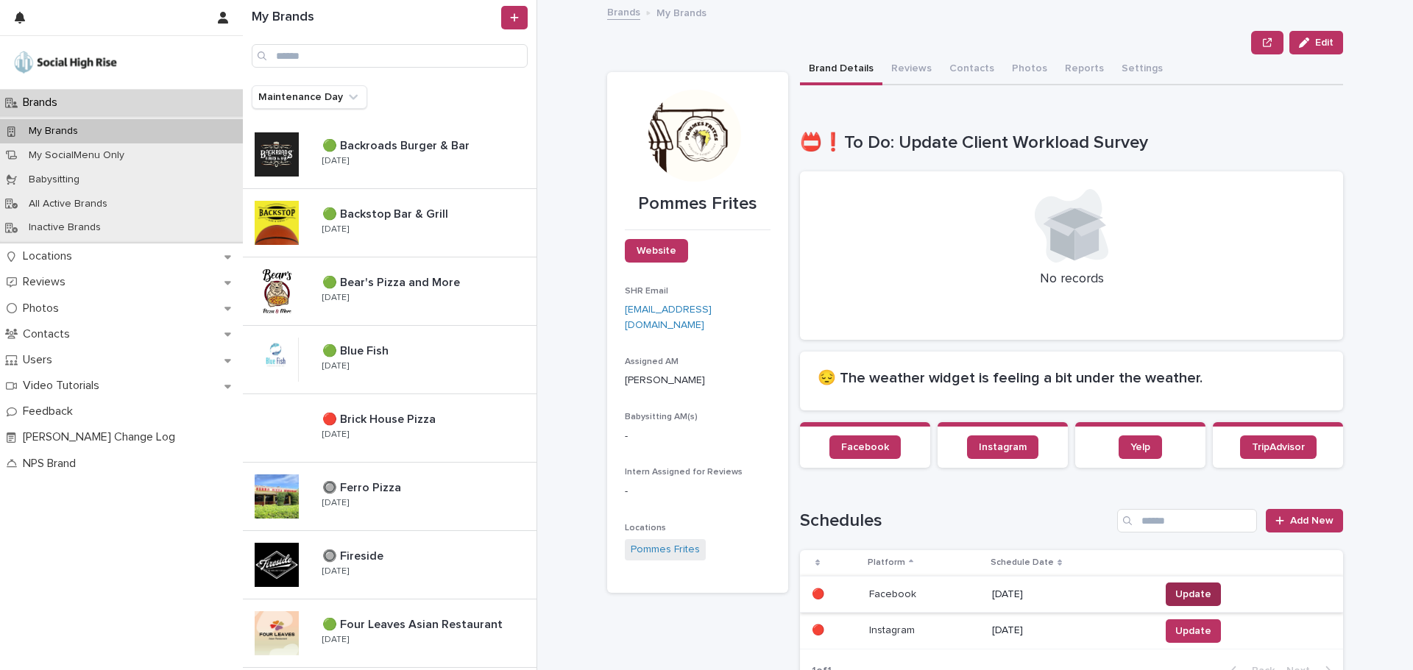
click at [1183, 599] on span "Update" at bounding box center [1193, 594] width 36 height 15
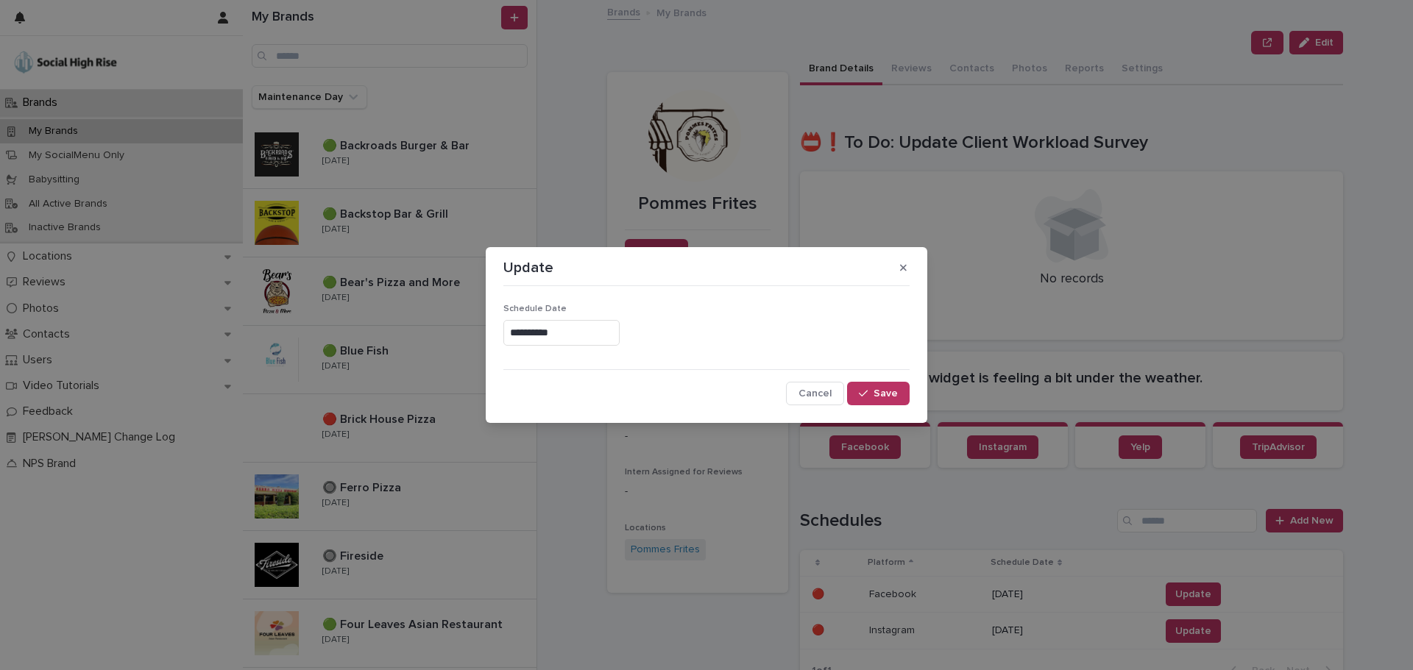
click at [572, 333] on input "**********" at bounding box center [561, 333] width 116 height 26
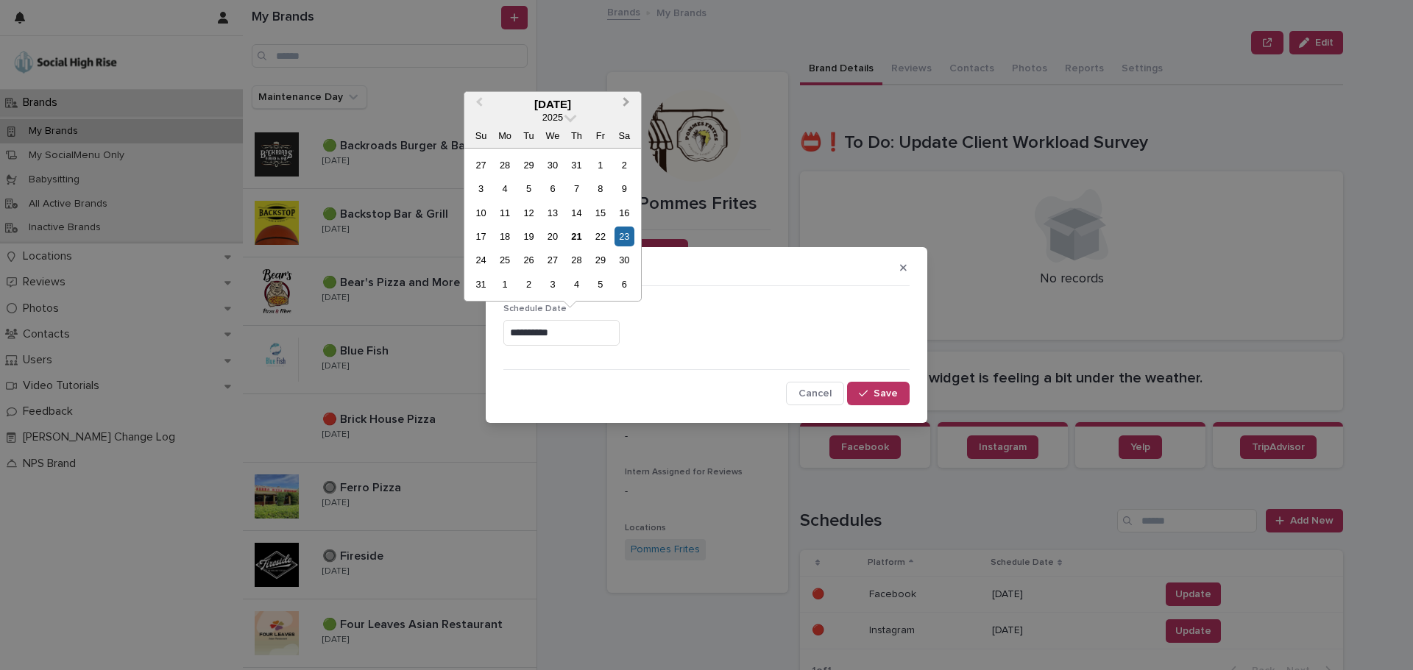
click at [626, 102] on span "Next Month" at bounding box center [626, 104] width 0 height 20
click at [511, 235] on div "22" at bounding box center [504, 237] width 20 height 20
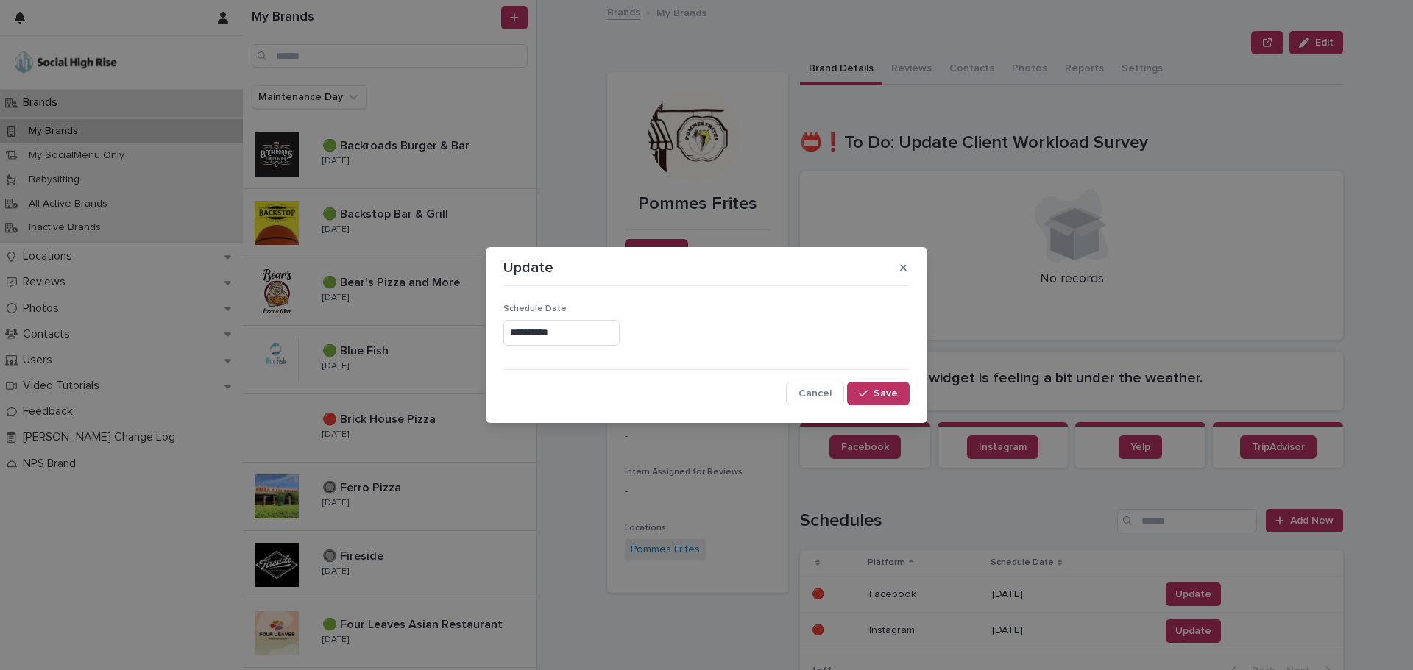
type input "**********"
click at [873, 402] on button "Save" at bounding box center [878, 394] width 63 height 24
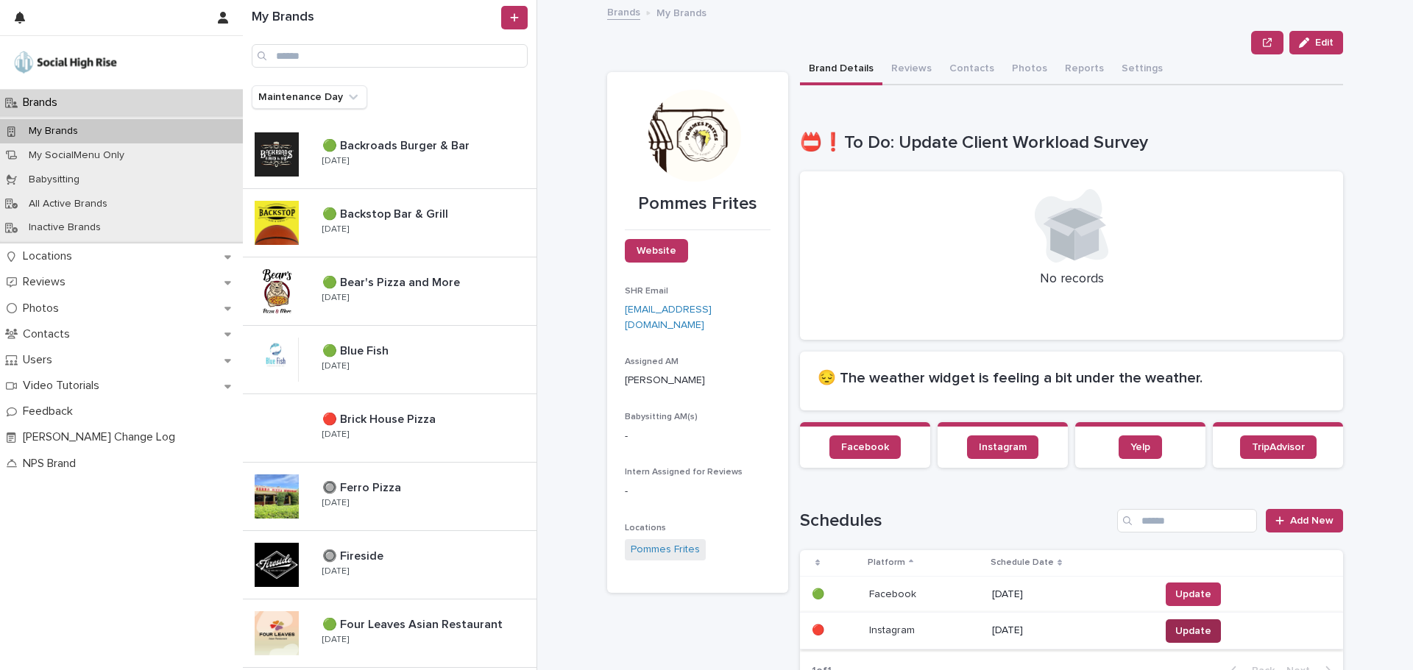
click at [1190, 633] on span "Update" at bounding box center [1193, 631] width 36 height 15
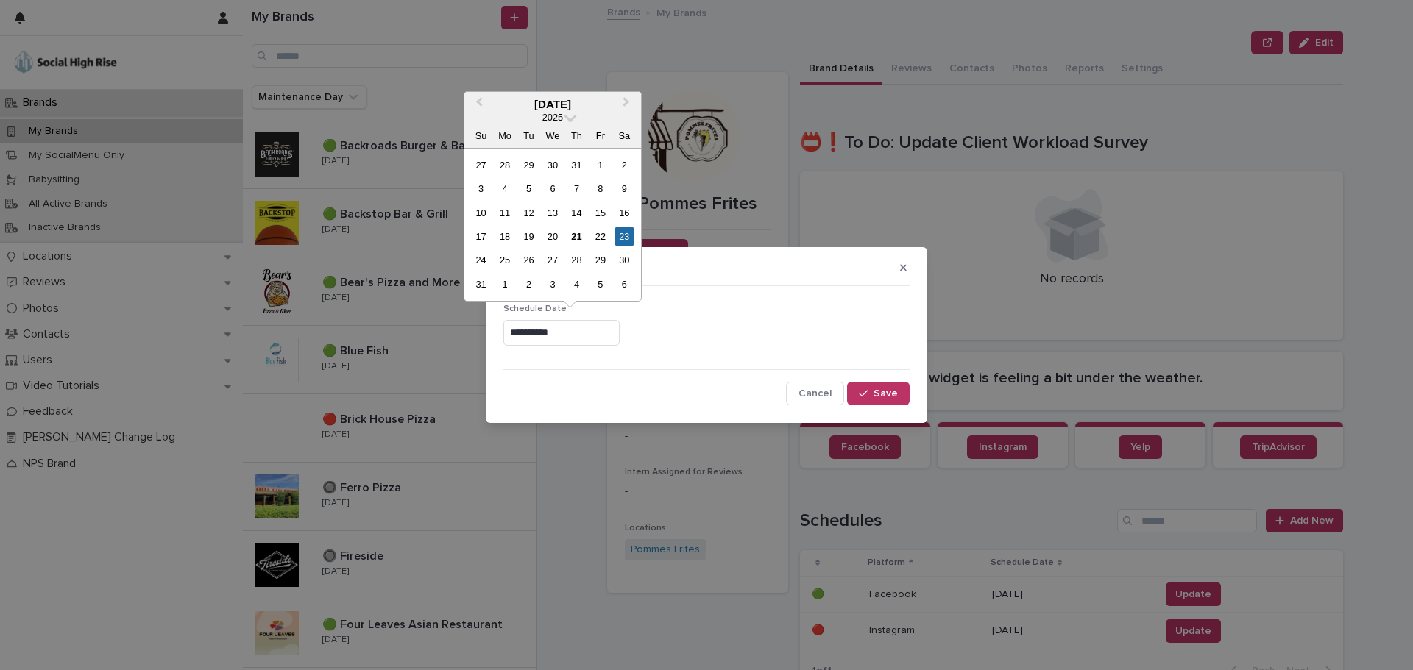
click at [554, 324] on input "**********" at bounding box center [561, 333] width 116 height 26
click at [626, 99] on span "Next Month" at bounding box center [626, 104] width 0 height 20
click at [514, 236] on div "22" at bounding box center [504, 237] width 20 height 20
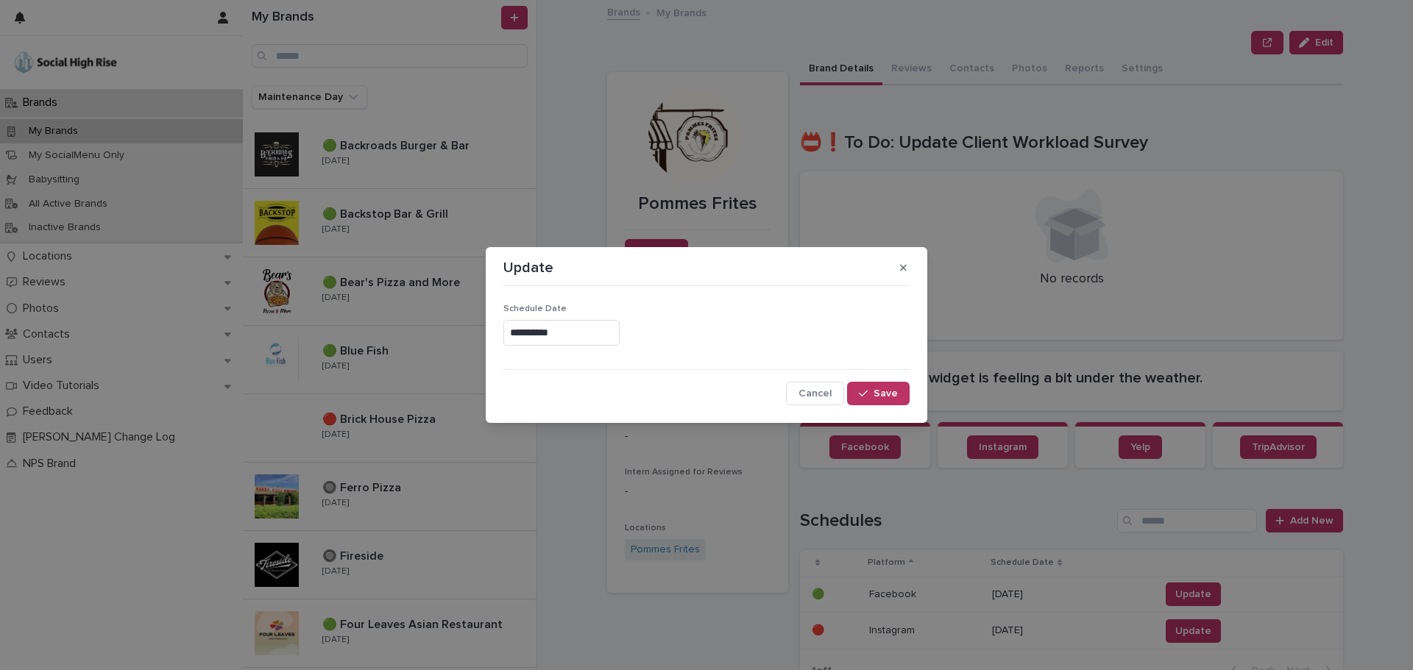
type input "**********"
click at [870, 392] on div "button" at bounding box center [866, 393] width 15 height 10
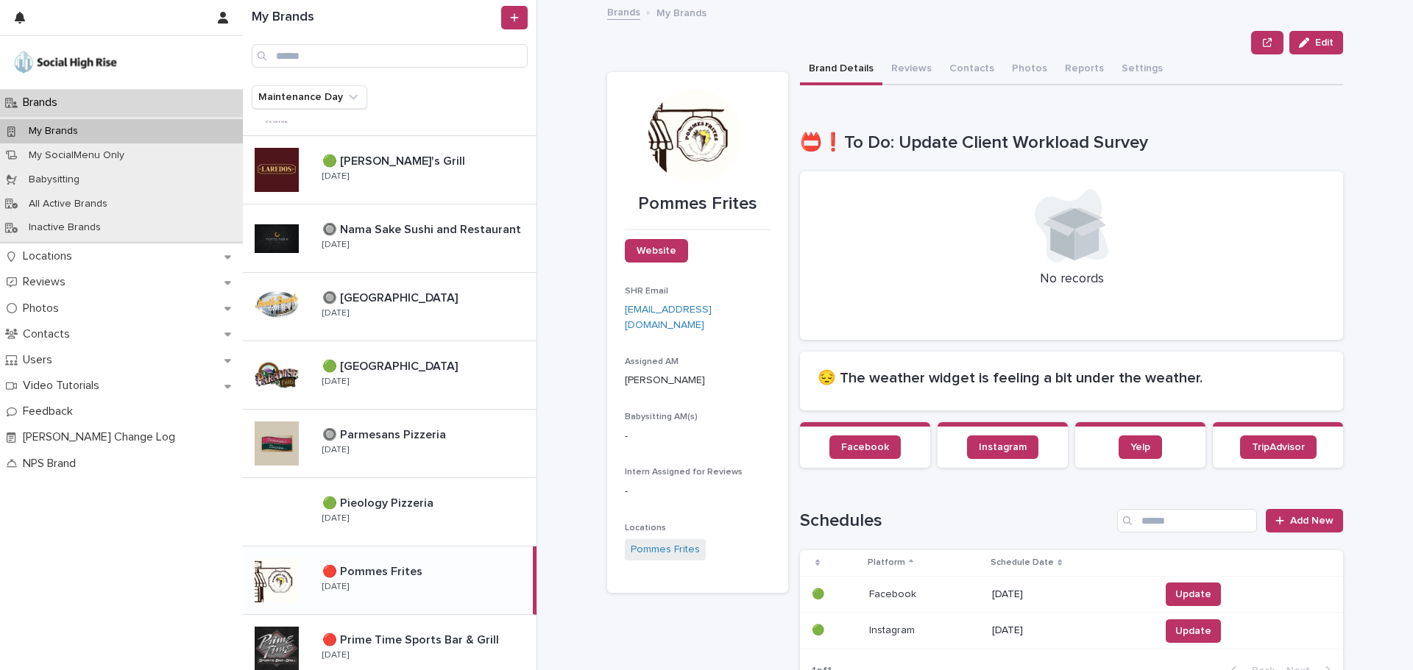
scroll to position [809, 0]
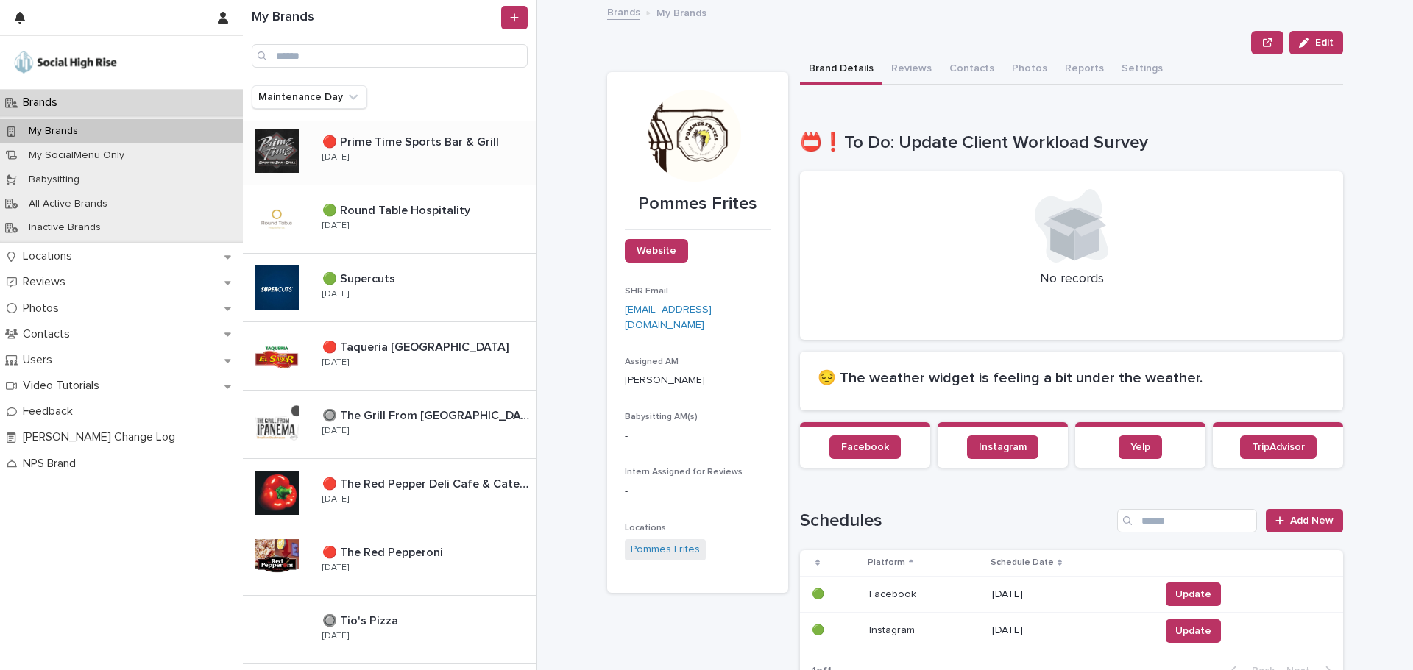
scroll to position [1146, 0]
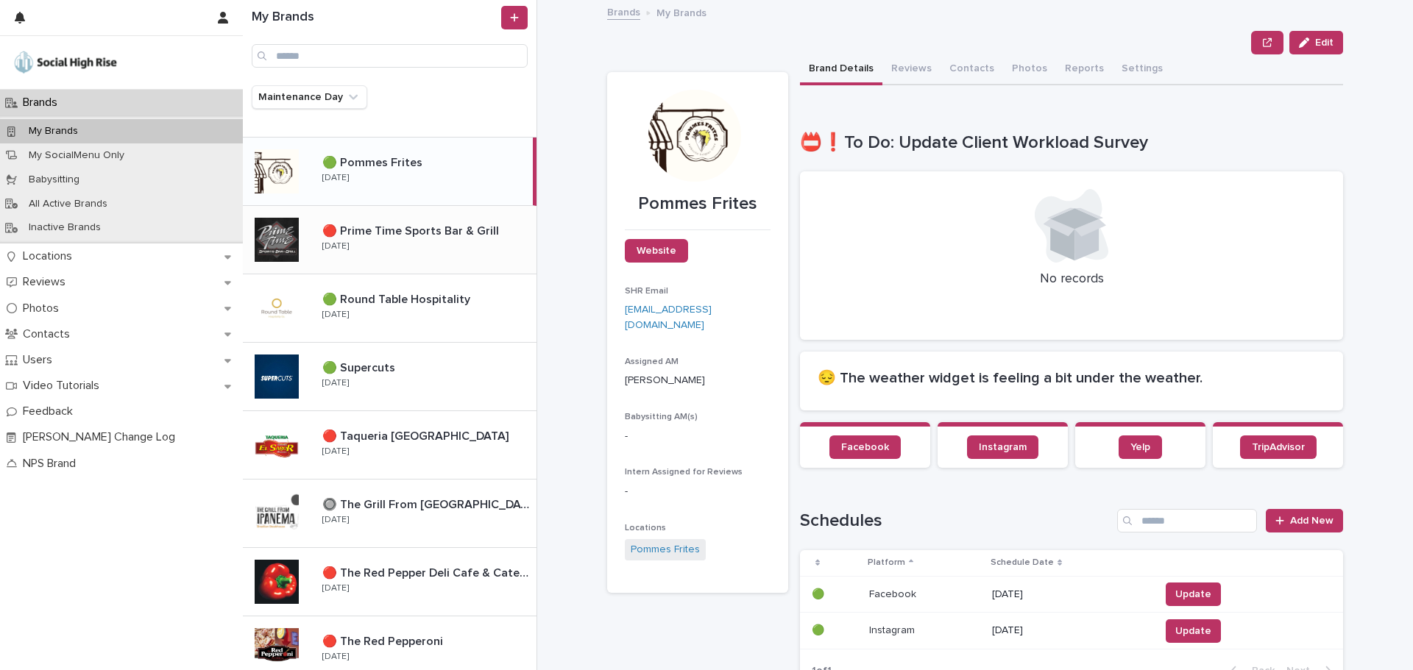
click at [432, 253] on div "🔴 Prime Time Sports Bar & Grill 🔴 Prime Time Sports Bar & Grill [DATE]" at bounding box center [423, 240] width 226 height 43
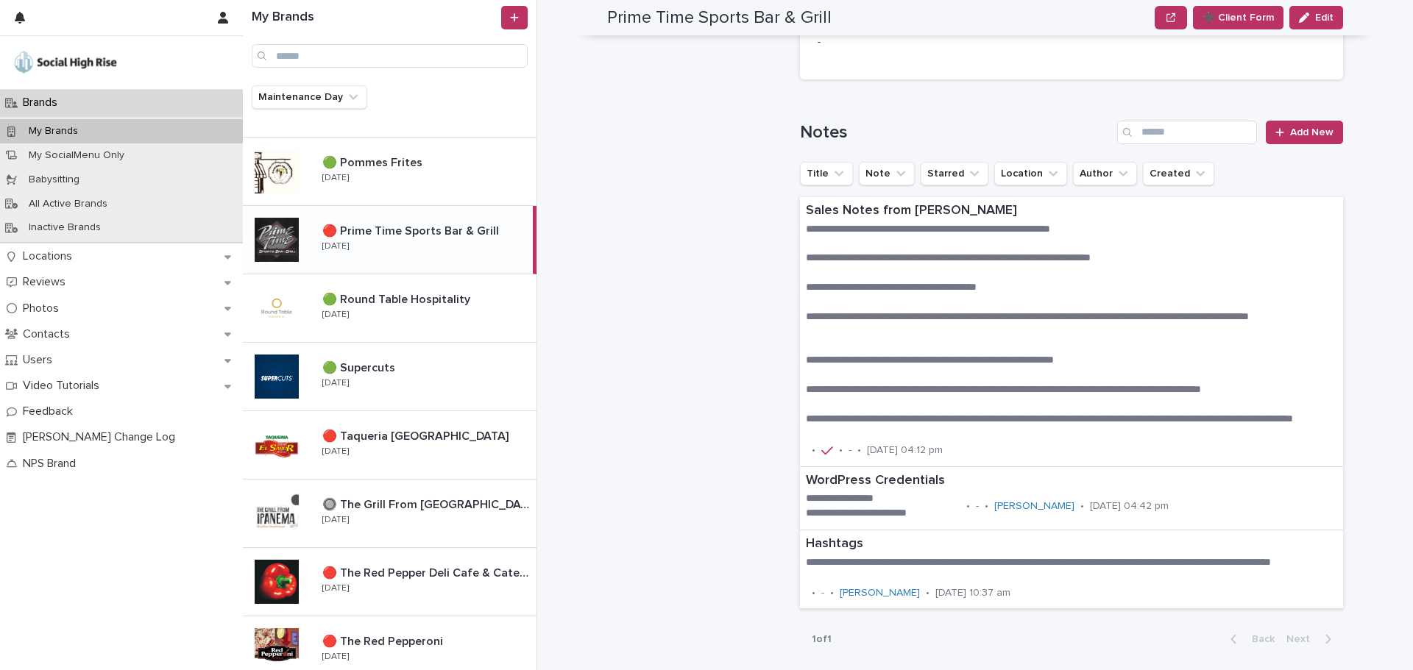
scroll to position [1030, 0]
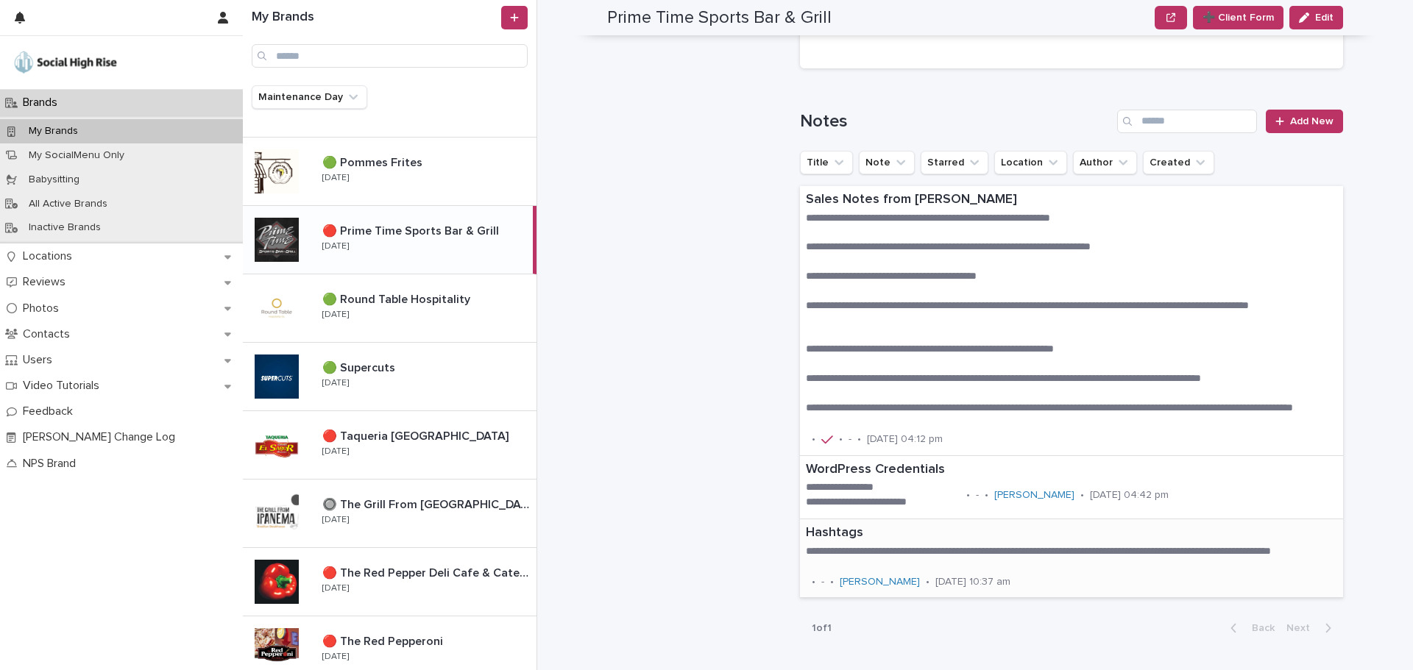
click at [894, 543] on div "**********" at bounding box center [1071, 558] width 543 height 78
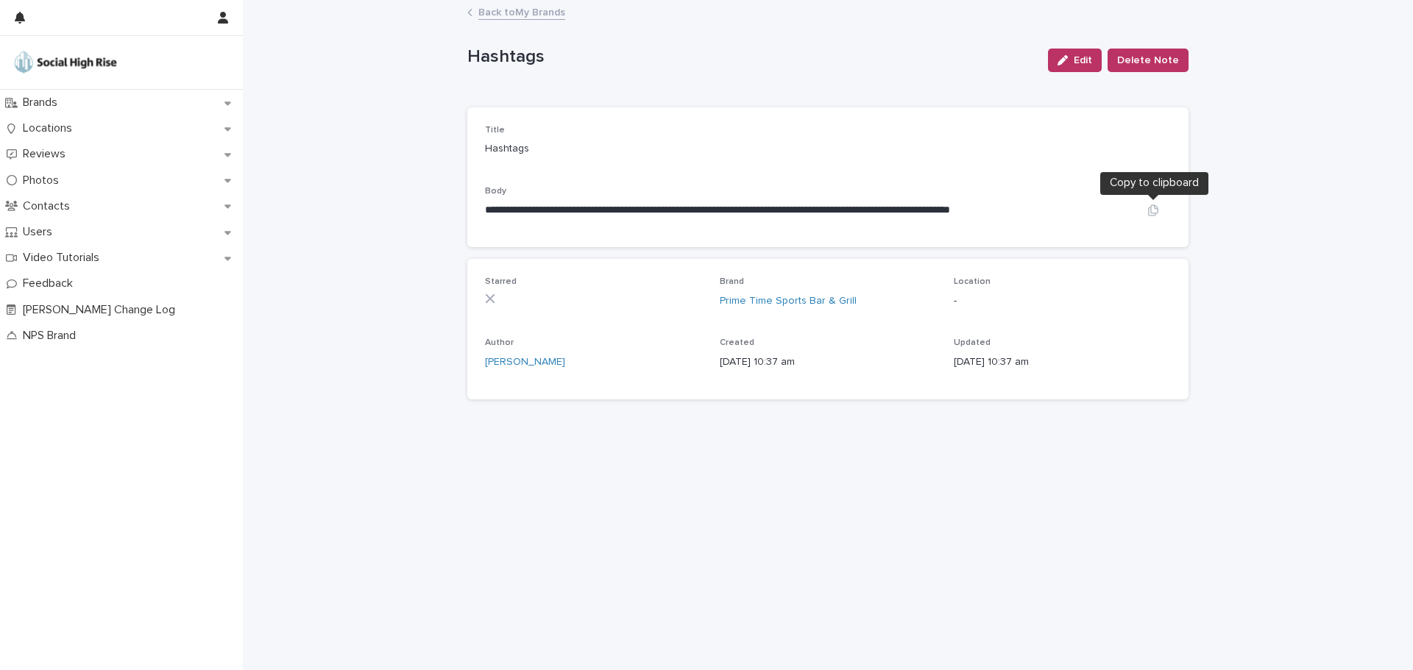
click at [1142, 209] on button "button" at bounding box center [1152, 211] width 35 height 12
drag, startPoint x: 474, startPoint y: 211, endPoint x: 1172, endPoint y: 217, distance: 698.3
click at [1172, 217] on div "**********" at bounding box center [827, 177] width 721 height 140
copy p "**********"
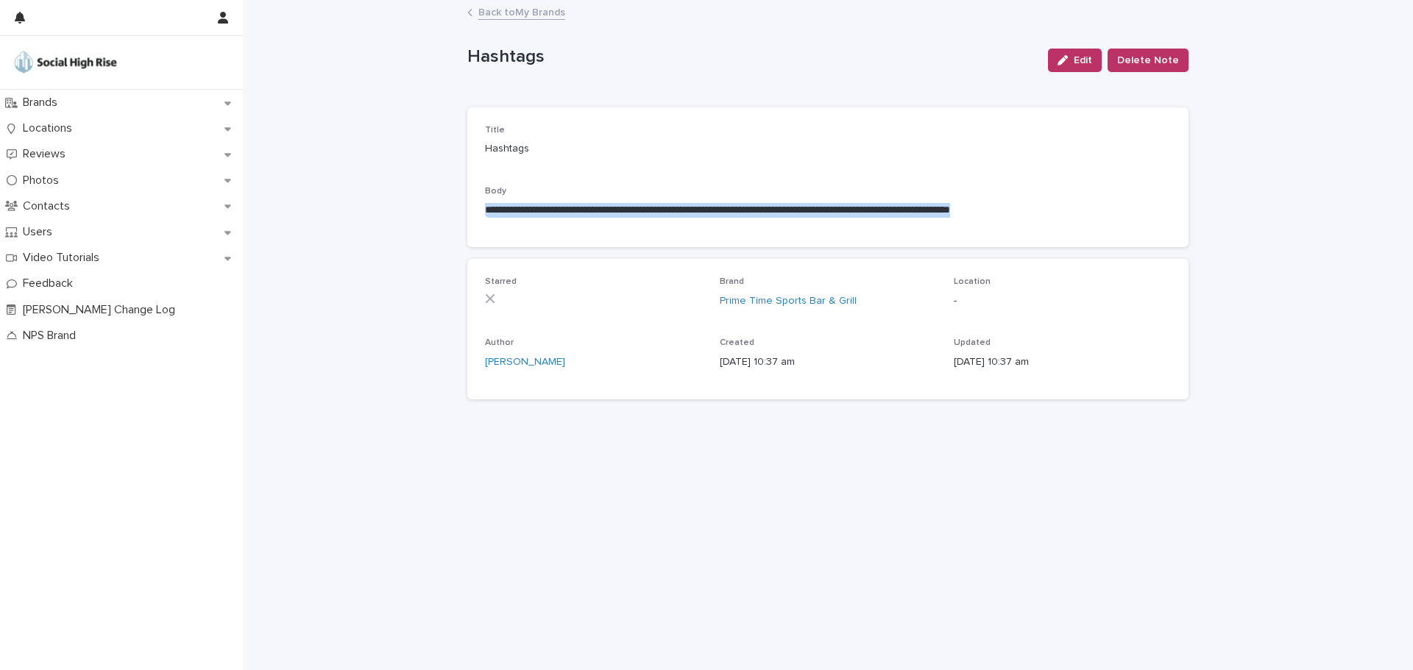
copy p "**********"
click at [508, 4] on link "Back to My Brands" at bounding box center [521, 11] width 87 height 17
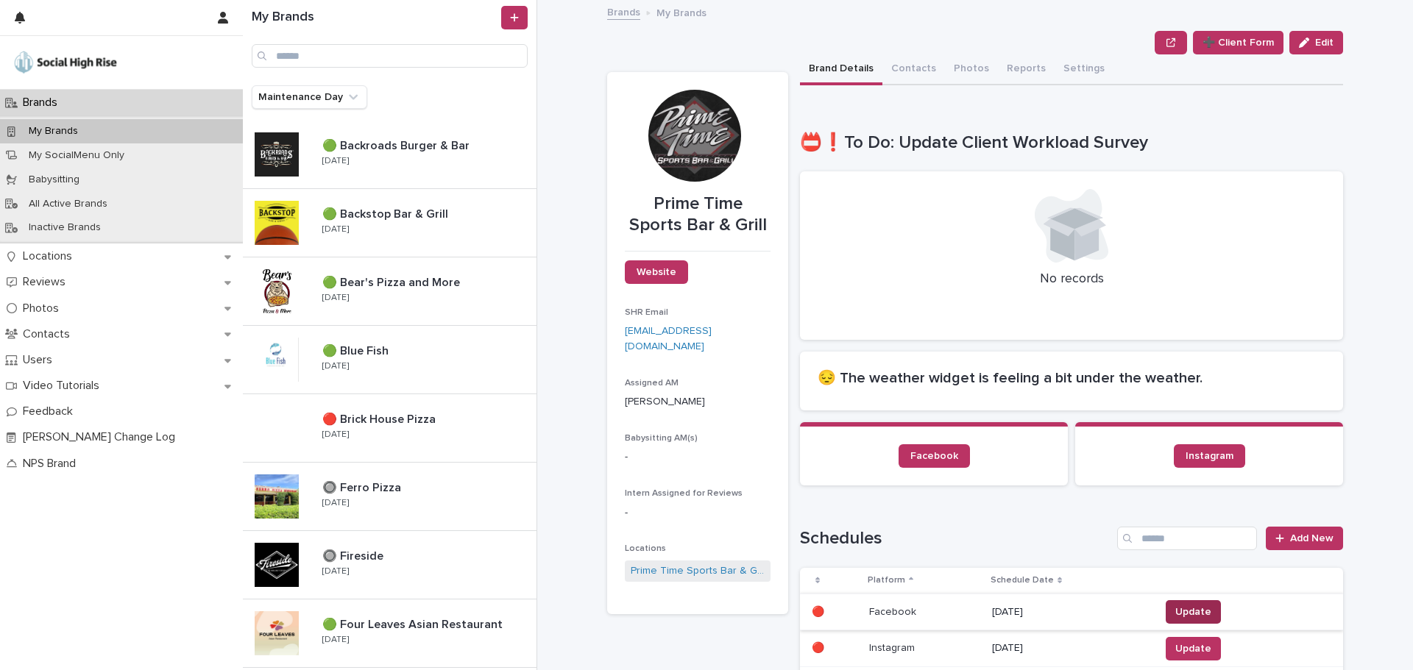
click at [1175, 611] on span "Update" at bounding box center [1193, 612] width 36 height 15
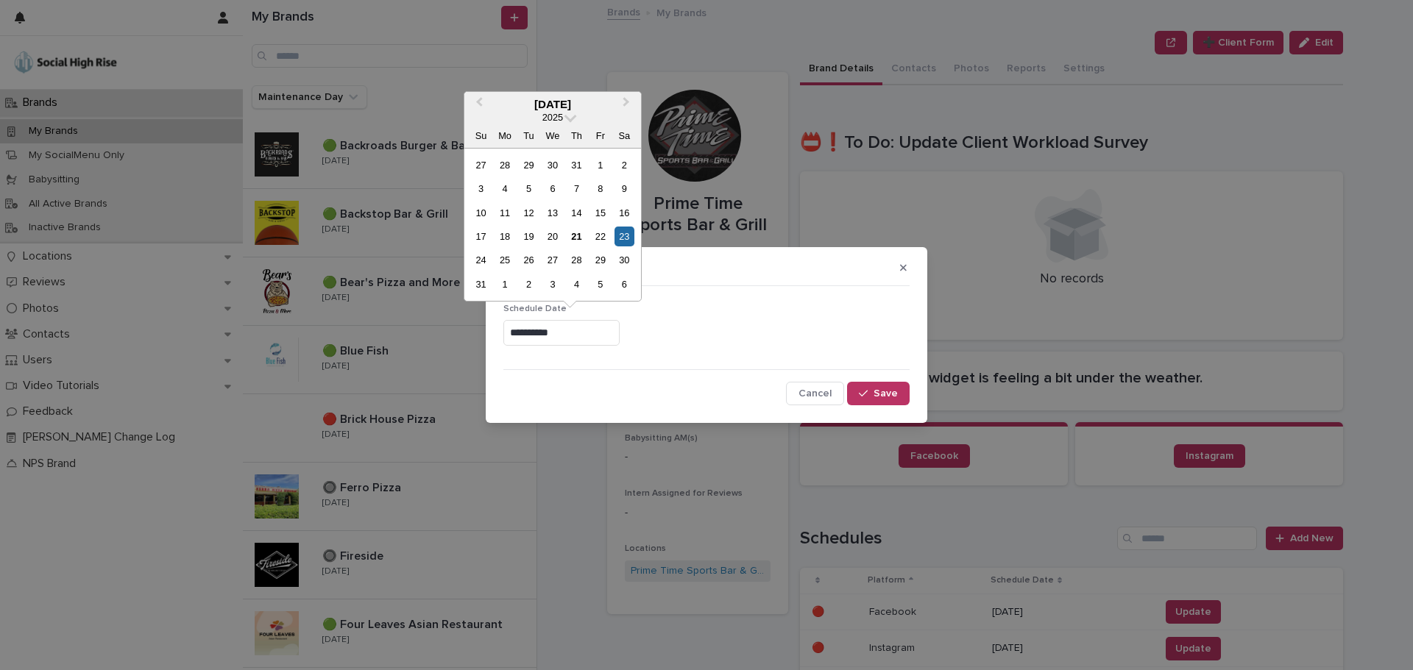
click at [582, 338] on input "**********" at bounding box center [561, 333] width 116 height 26
click at [628, 107] on button "Next Month" at bounding box center [628, 105] width 24 height 24
click at [622, 208] on div "20" at bounding box center [624, 213] width 20 height 20
type input "**********"
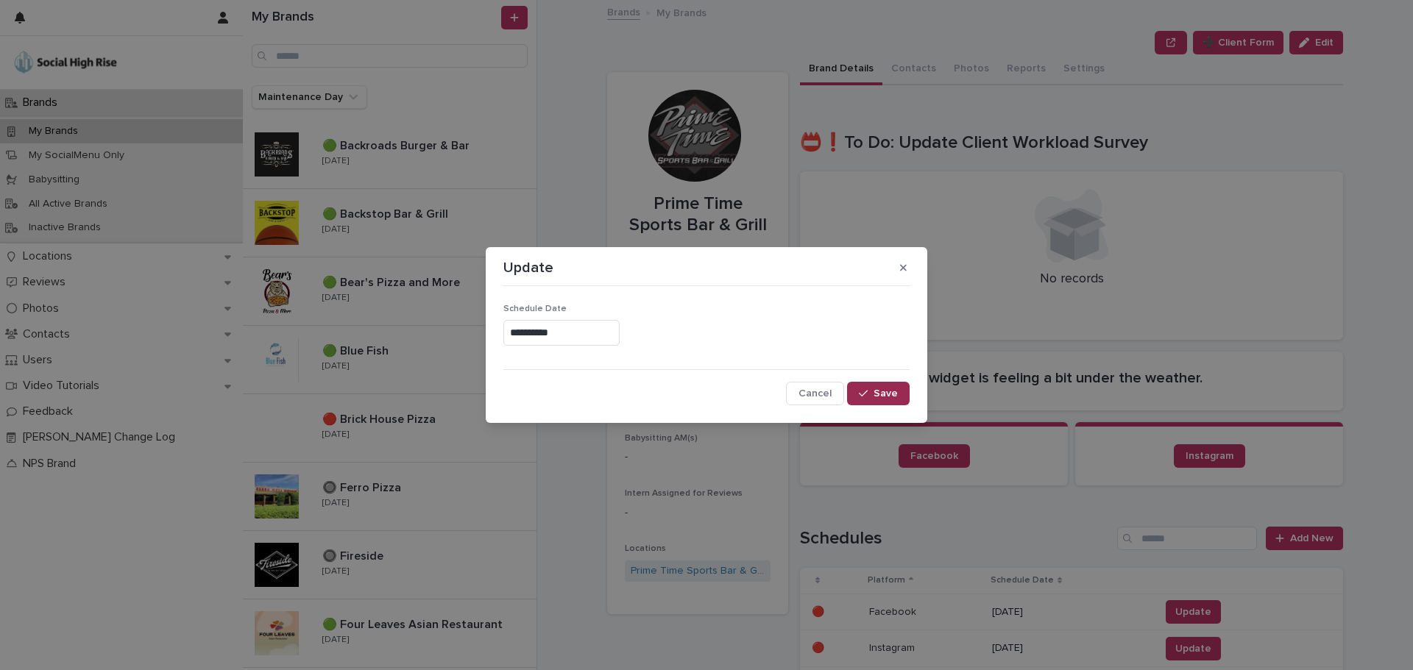
click at [875, 388] on span "Save" at bounding box center [885, 393] width 24 height 10
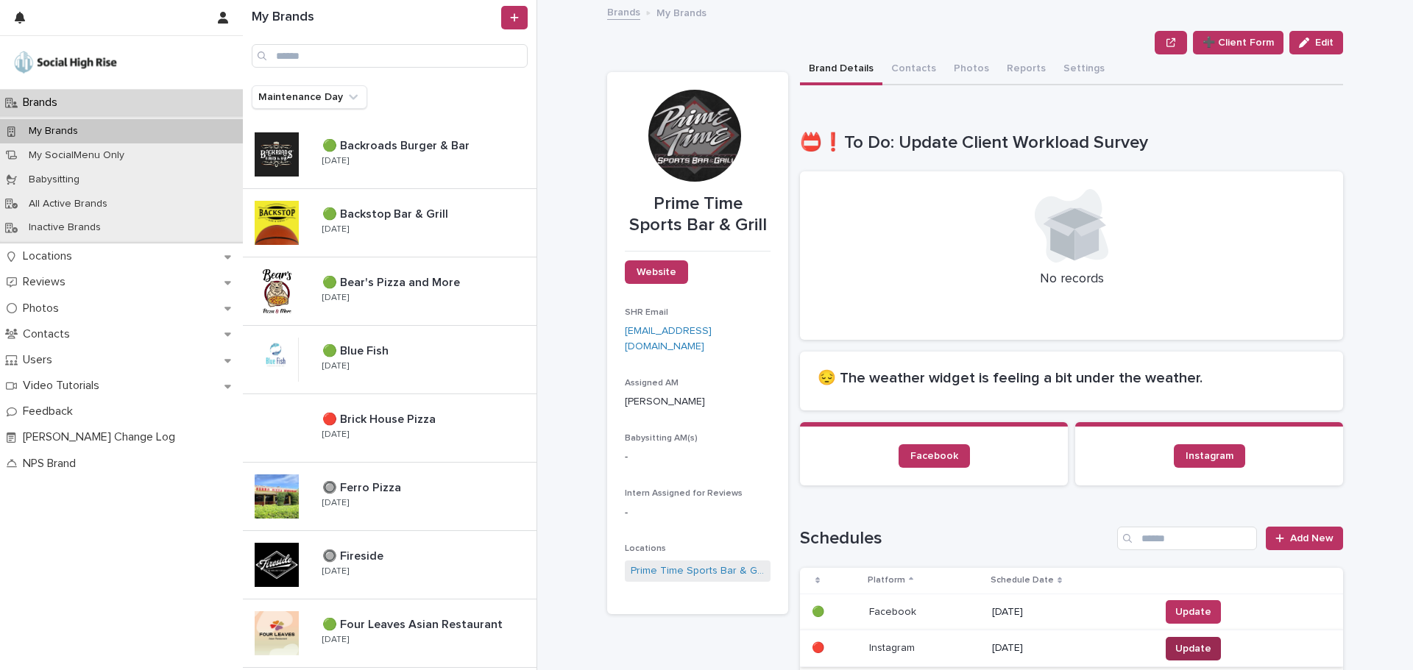
click at [1179, 647] on span "Update" at bounding box center [1193, 649] width 36 height 15
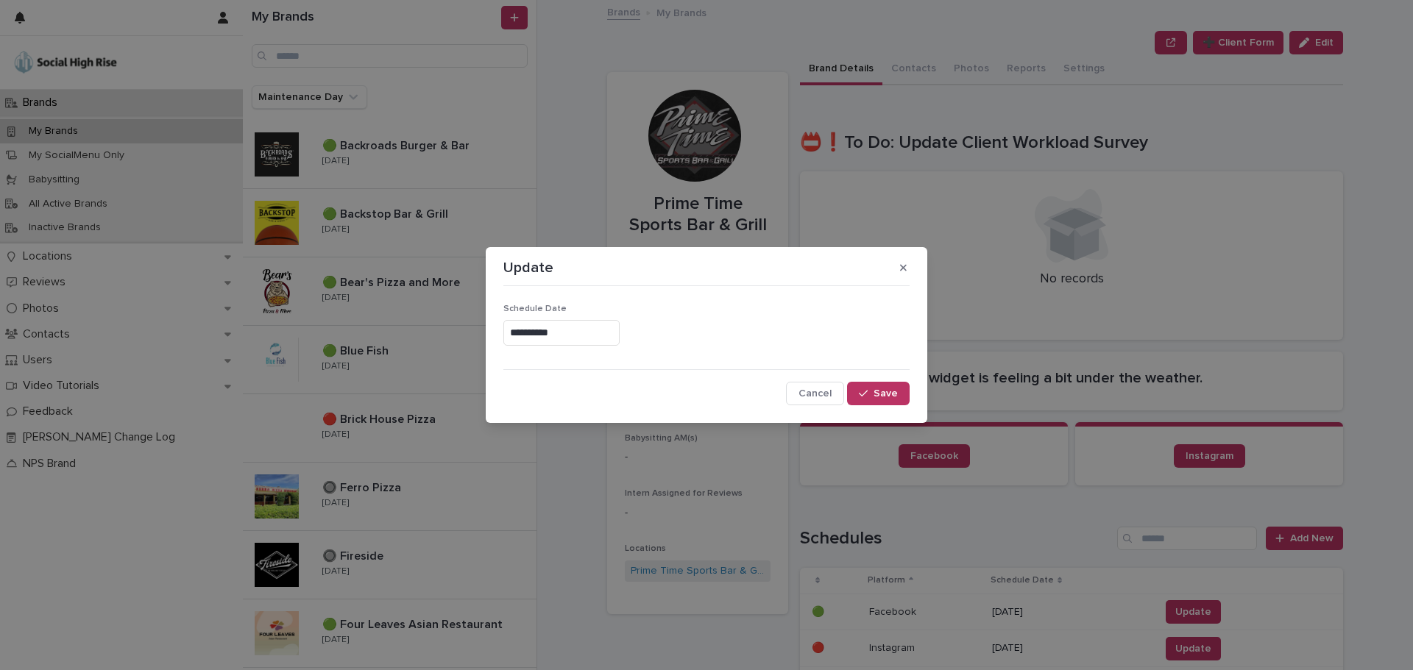
click at [572, 338] on input "**********" at bounding box center [561, 333] width 116 height 26
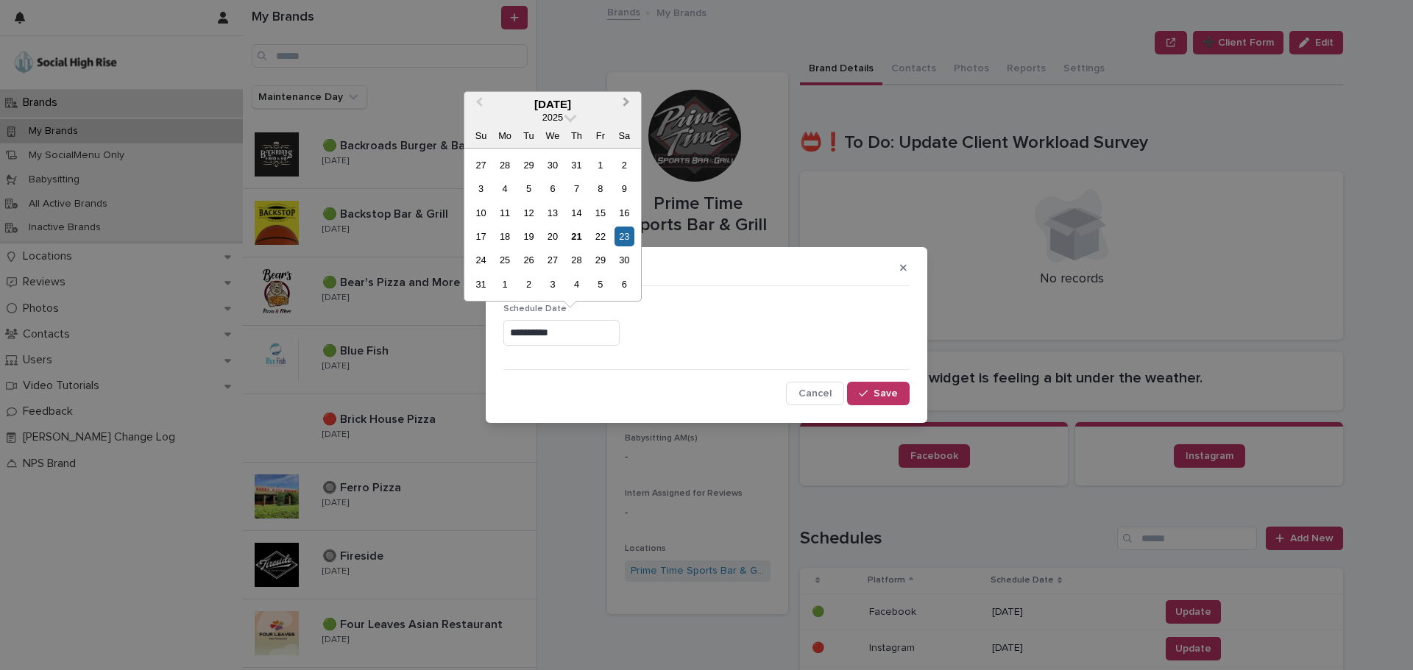
click at [629, 103] on button "Next Month" at bounding box center [628, 105] width 24 height 24
click at [625, 202] on div "14 15 16 17 18 19 20" at bounding box center [552, 213] width 167 height 24
click at [625, 209] on div "20" at bounding box center [624, 213] width 20 height 20
type input "**********"
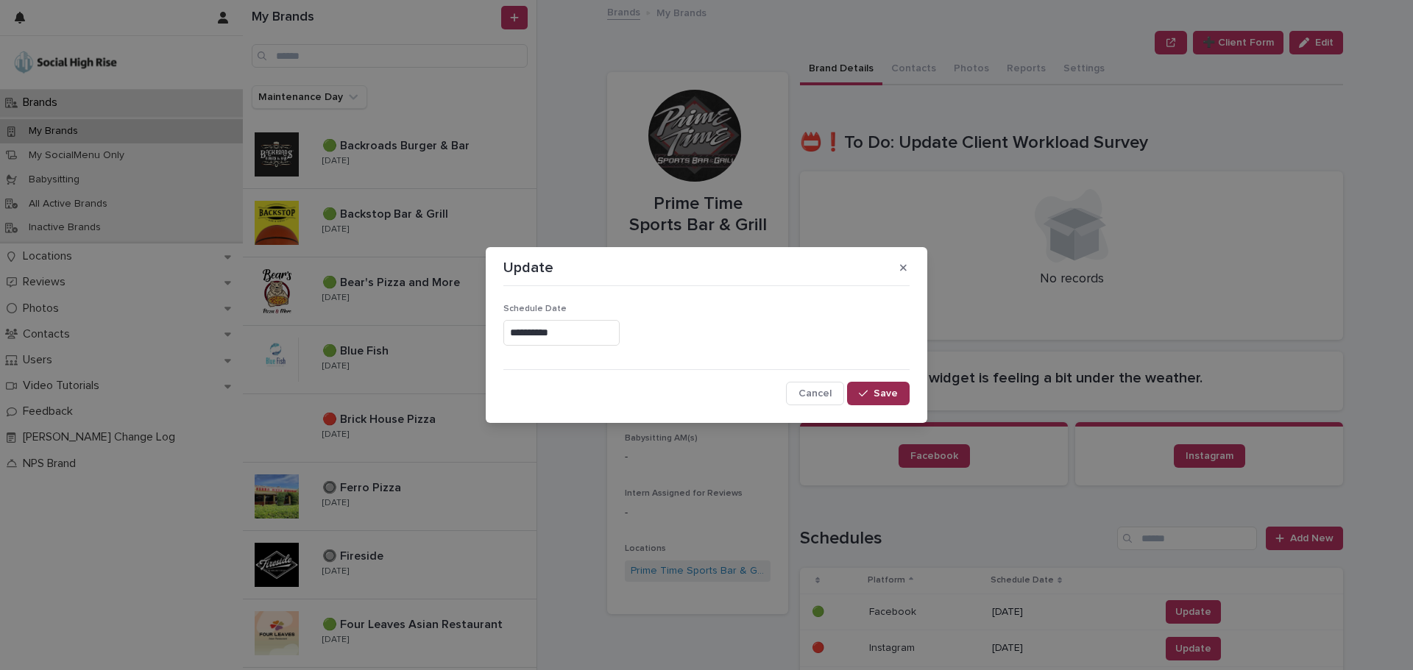
click at [886, 398] on span "Save" at bounding box center [885, 393] width 24 height 10
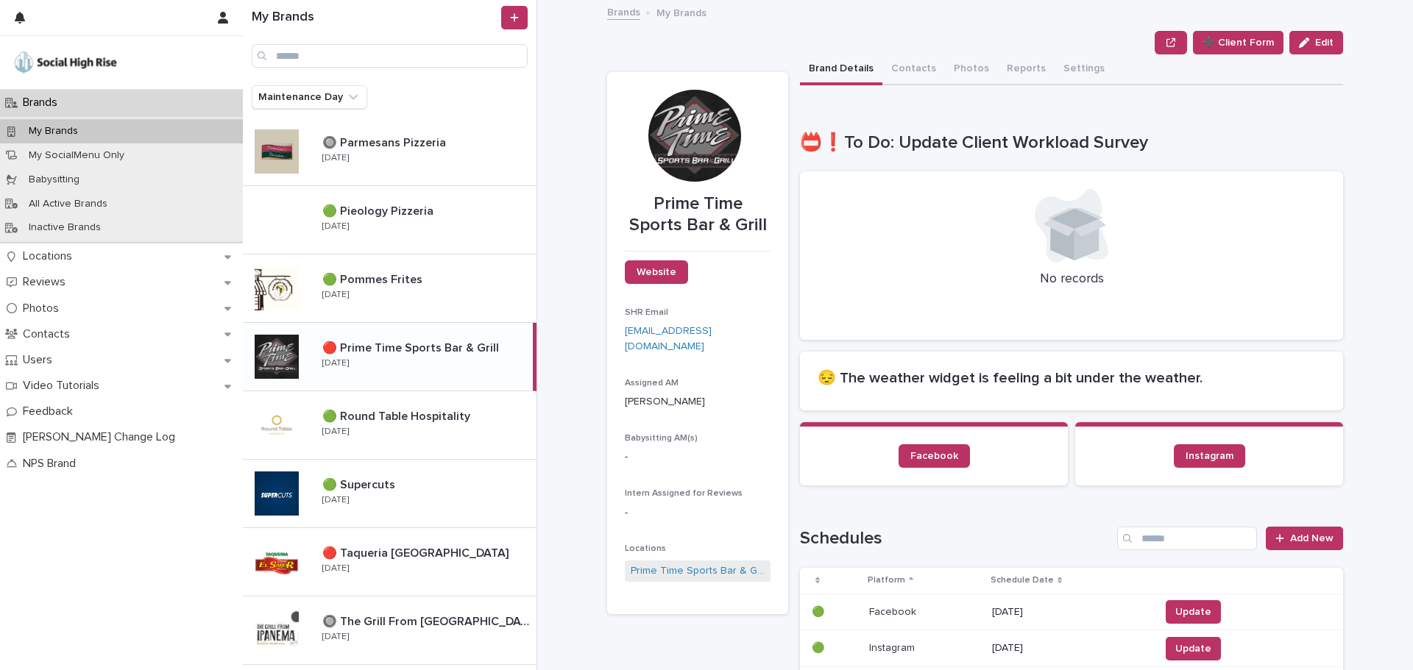
scroll to position [1030, 0]
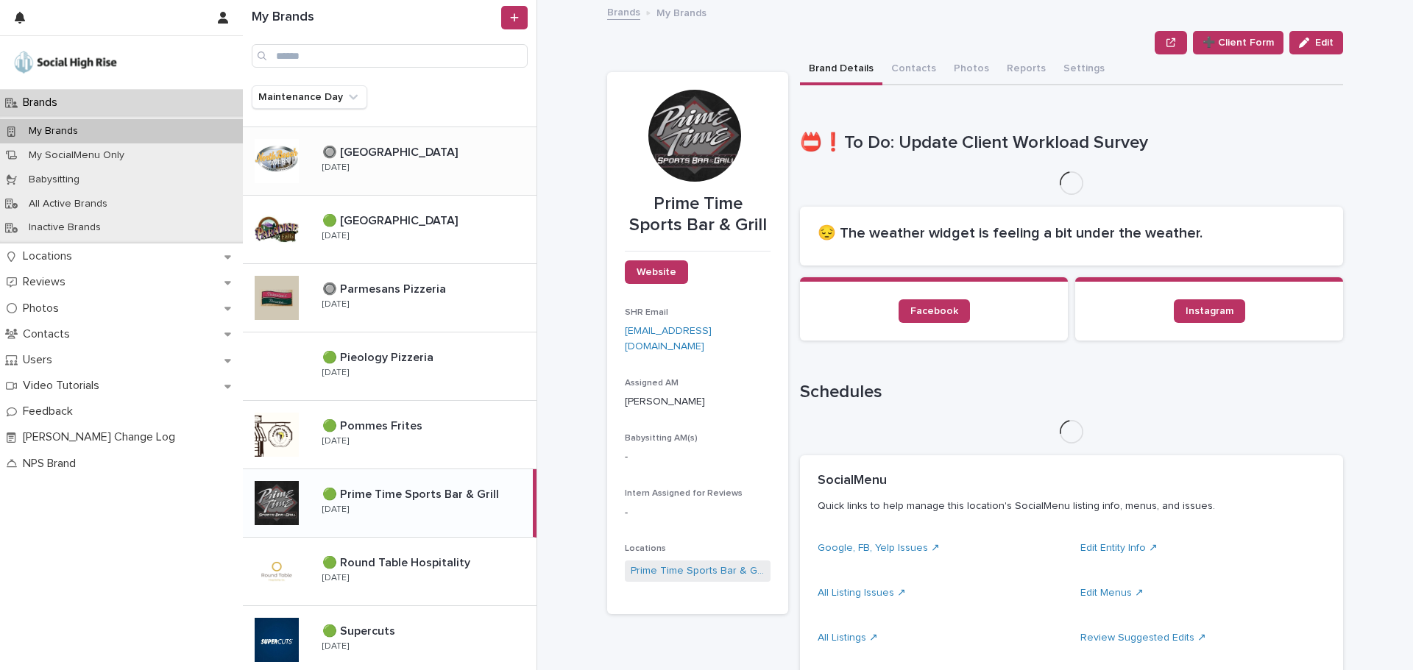
scroll to position [1398, 0]
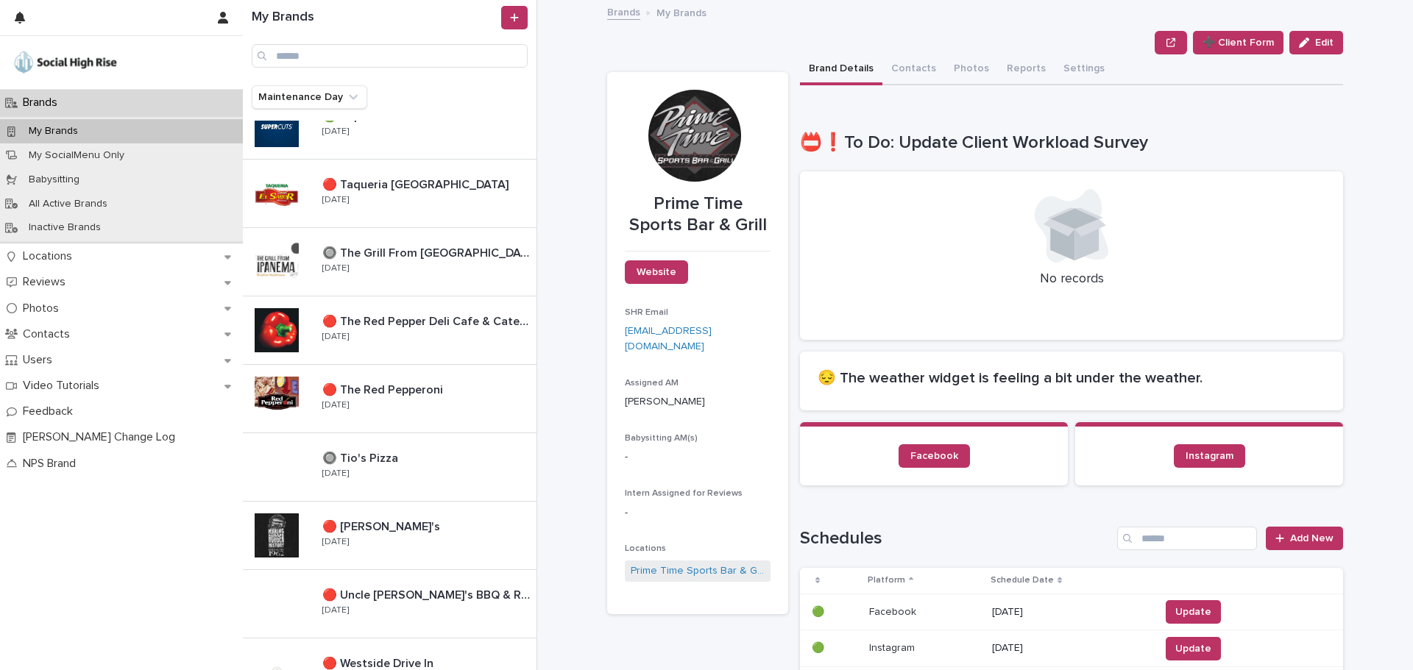
click at [345, 215] on div "🔴 Taqueria [GEOGRAPHIC_DATA] 🔴 Taqueria [GEOGRAPHIC_DATA] [DATE]" at bounding box center [423, 193] width 226 height 43
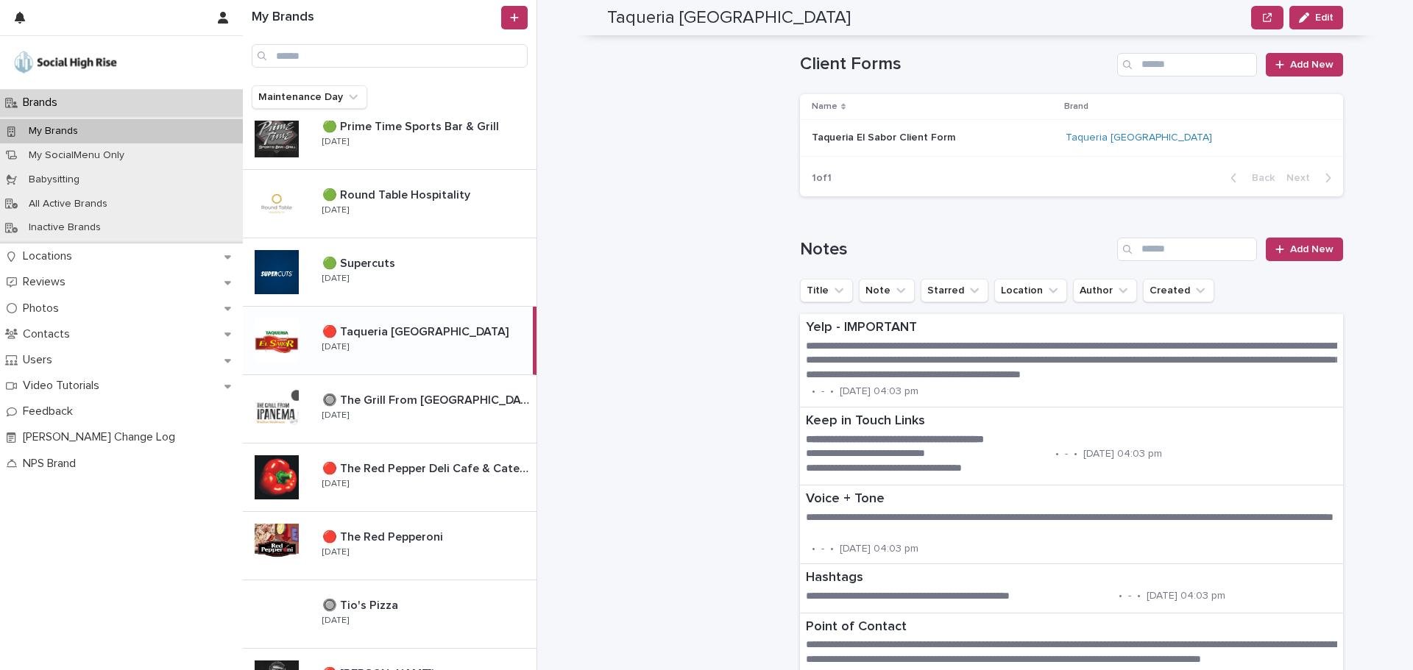
scroll to position [1251, 0]
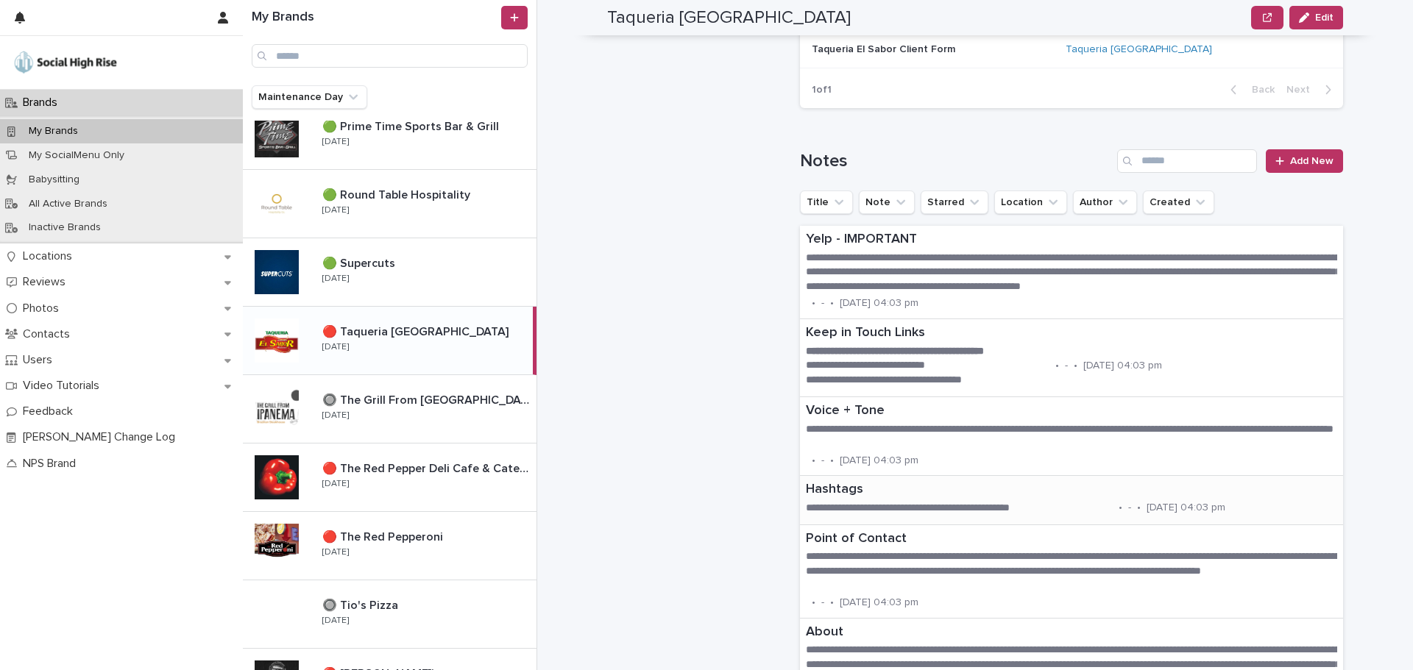
click at [893, 514] on p "**********" at bounding box center [959, 508] width 307 height 15
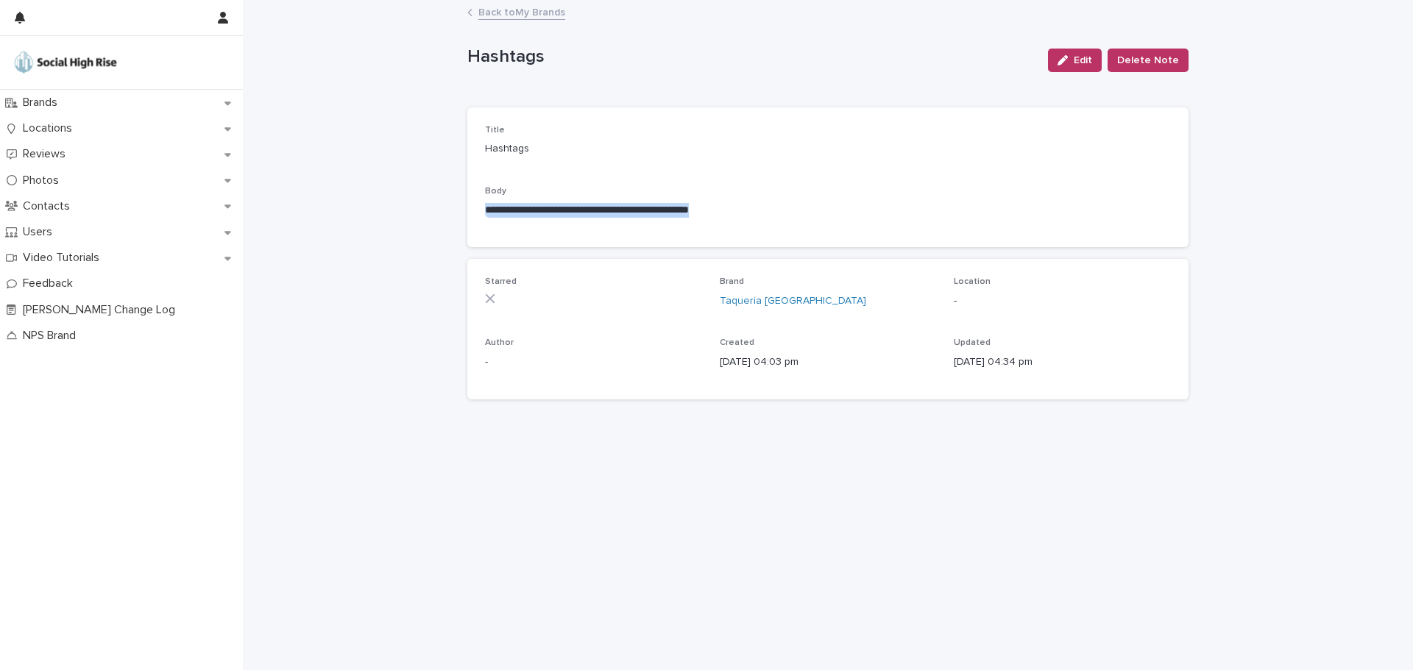
drag, startPoint x: 810, startPoint y: 211, endPoint x: 444, endPoint y: 207, distance: 365.7
click at [444, 207] on div "**********" at bounding box center [828, 335] width 1170 height 669
copy p "**********"
click at [482, 11] on link "Back to My Brands" at bounding box center [521, 11] width 87 height 17
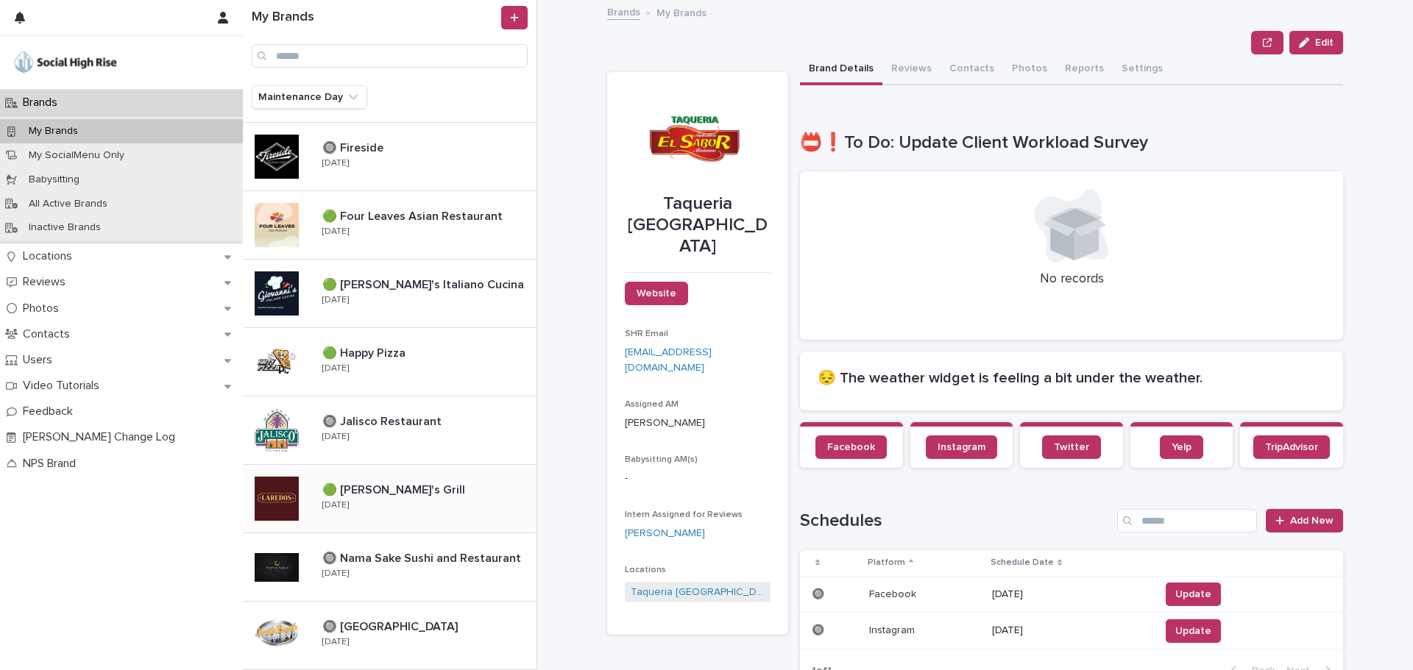
scroll to position [368, 0]
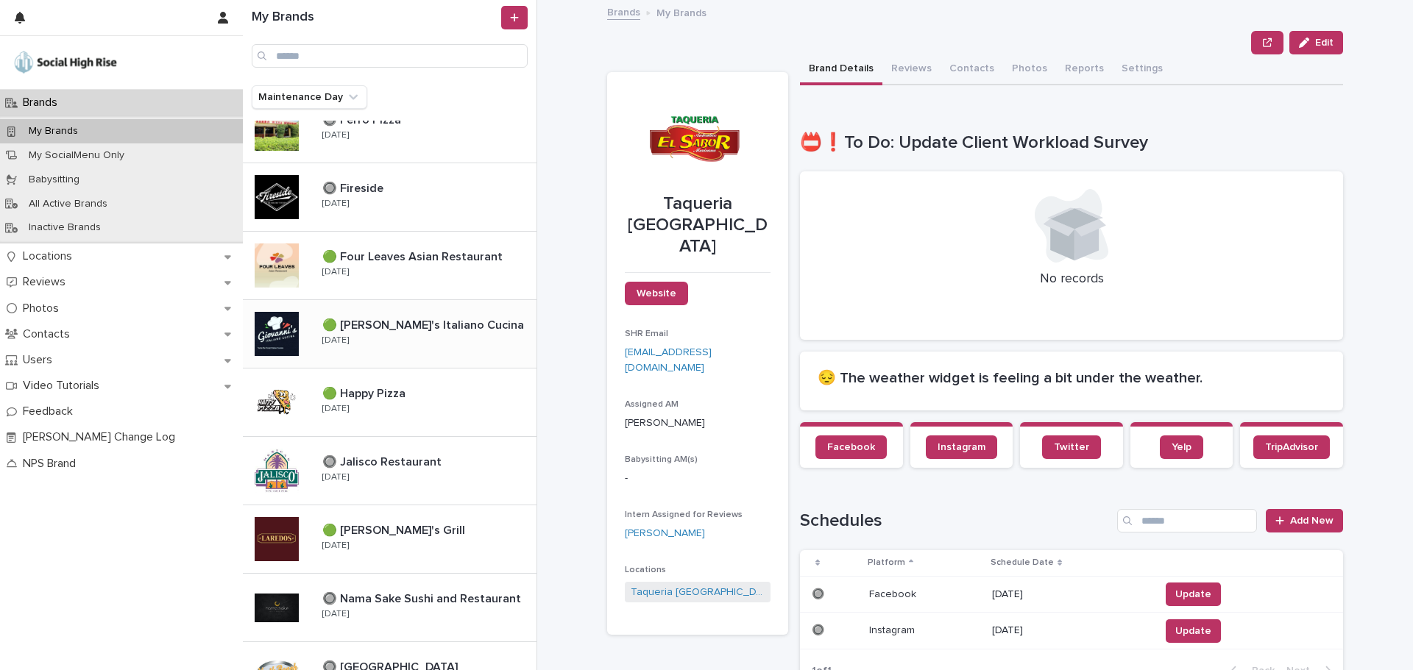
click at [394, 335] on div "🟢 Giovanni's Italiano Cucina 🟢 Giovanni's Italiano Cucina Tuesday" at bounding box center [423, 334] width 226 height 43
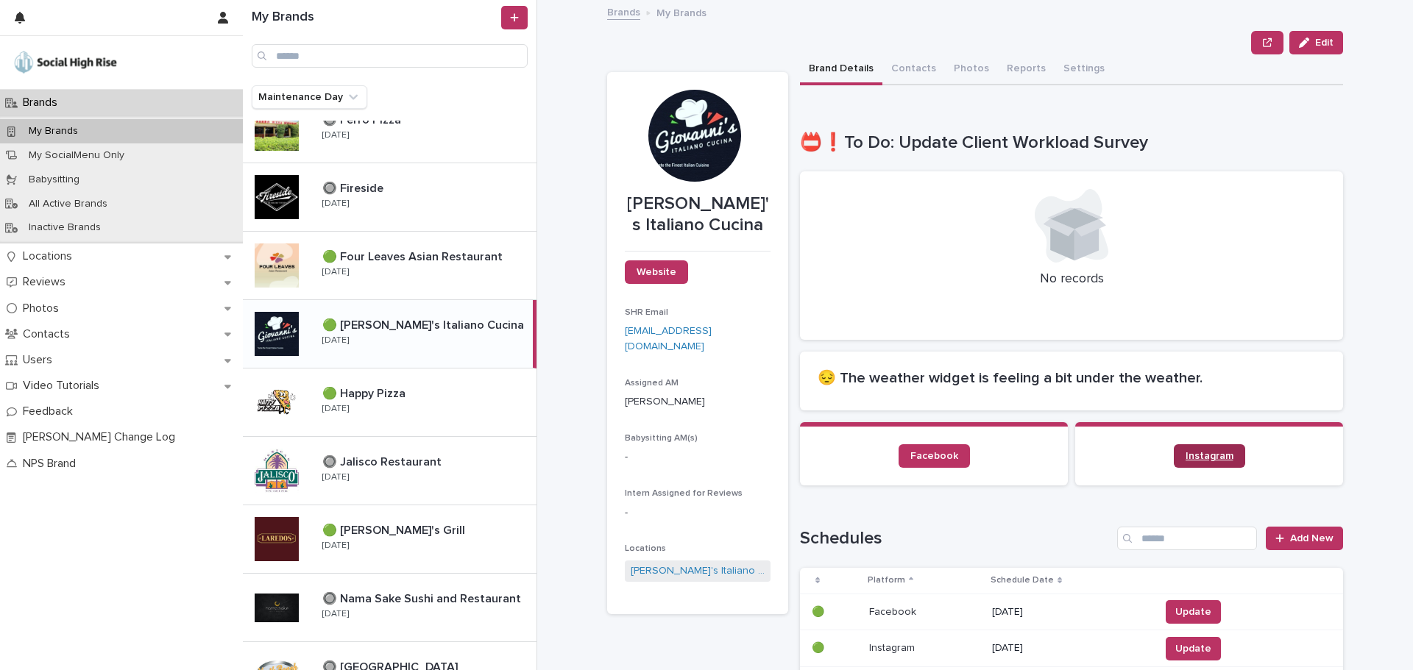
click at [1190, 461] on span "Instagram" at bounding box center [1209, 456] width 48 height 10
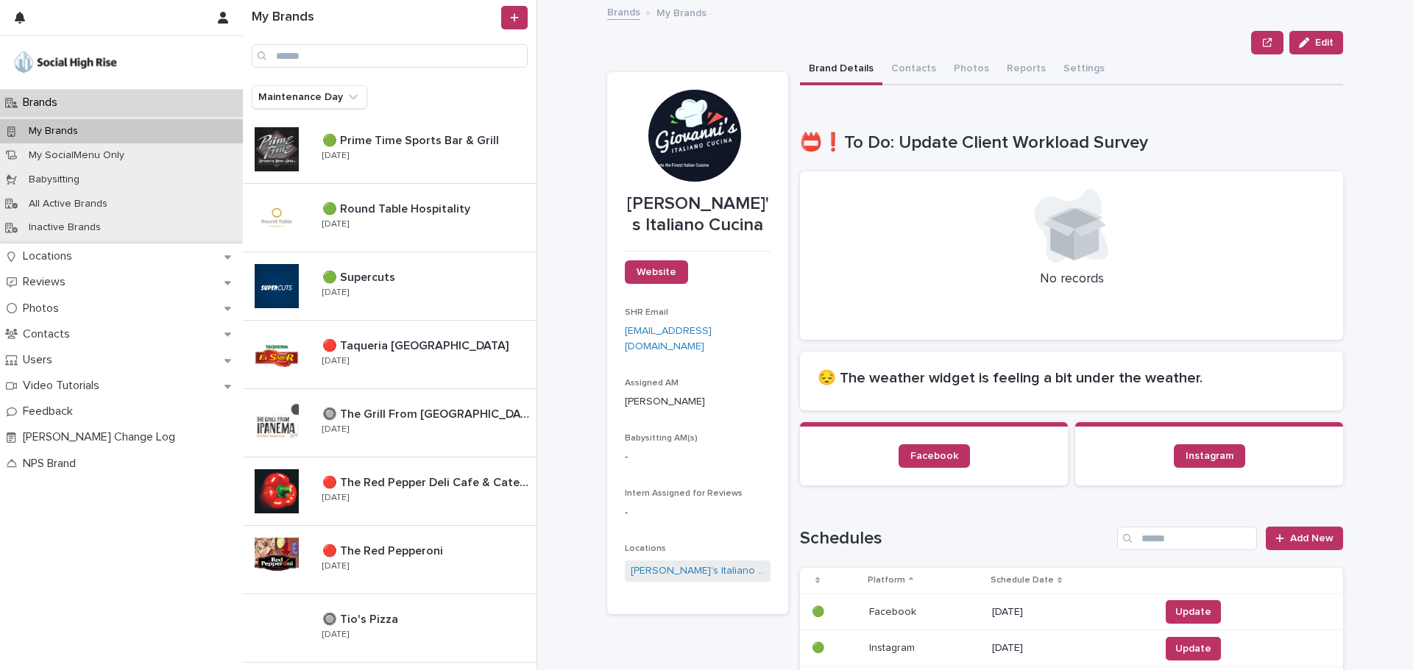
scroll to position [1324, 0]
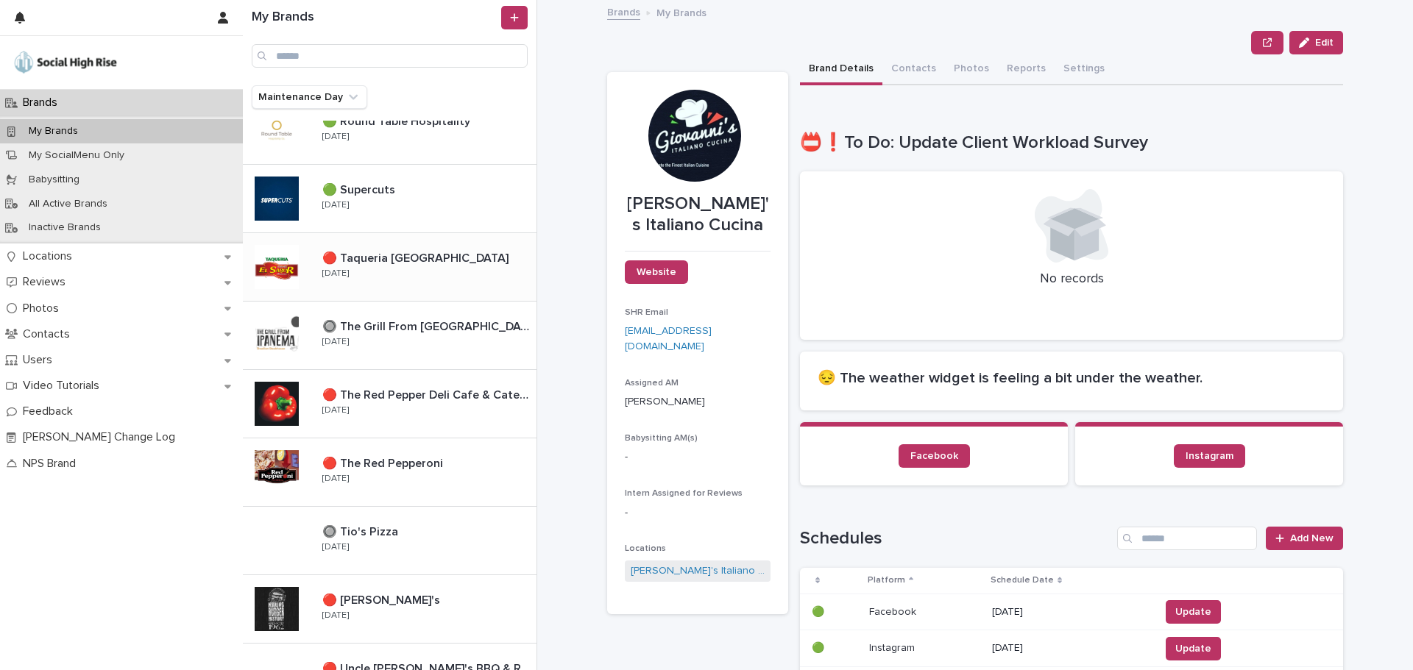
click at [409, 255] on p "🔴 Taqueria El Sabor" at bounding box center [416, 257] width 189 height 17
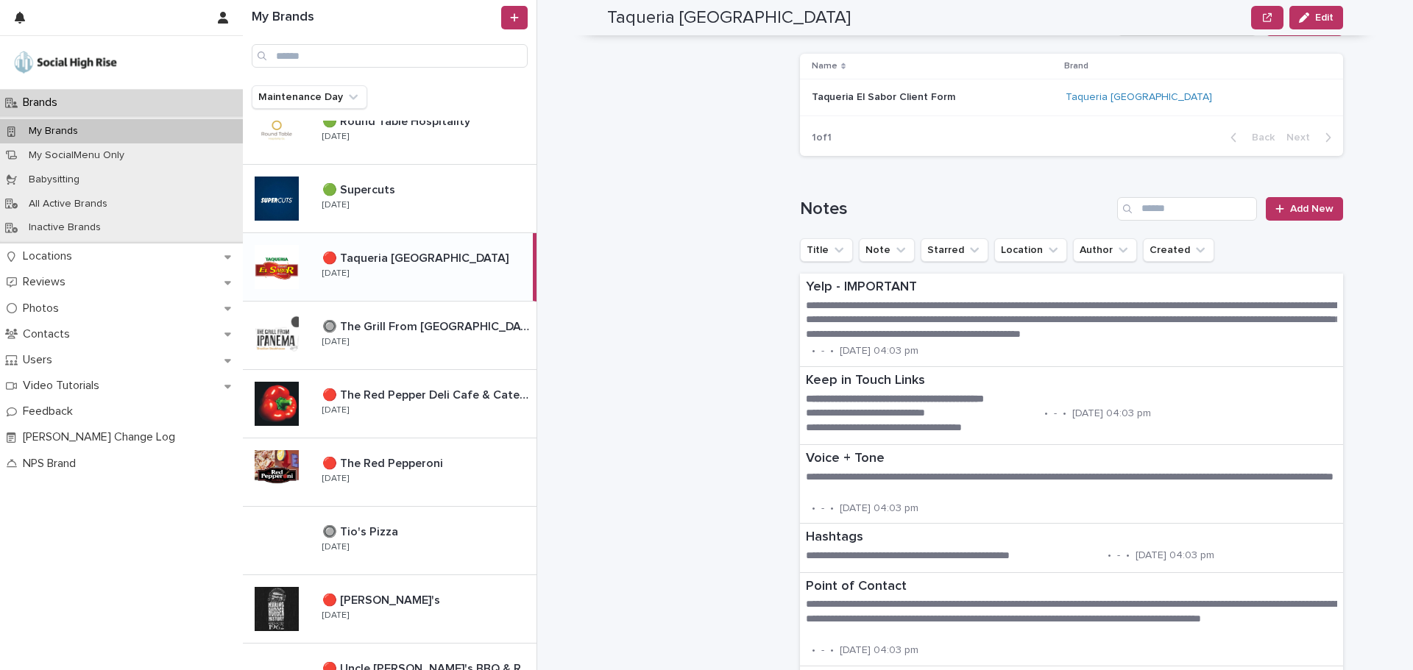
scroll to position [1398, 0]
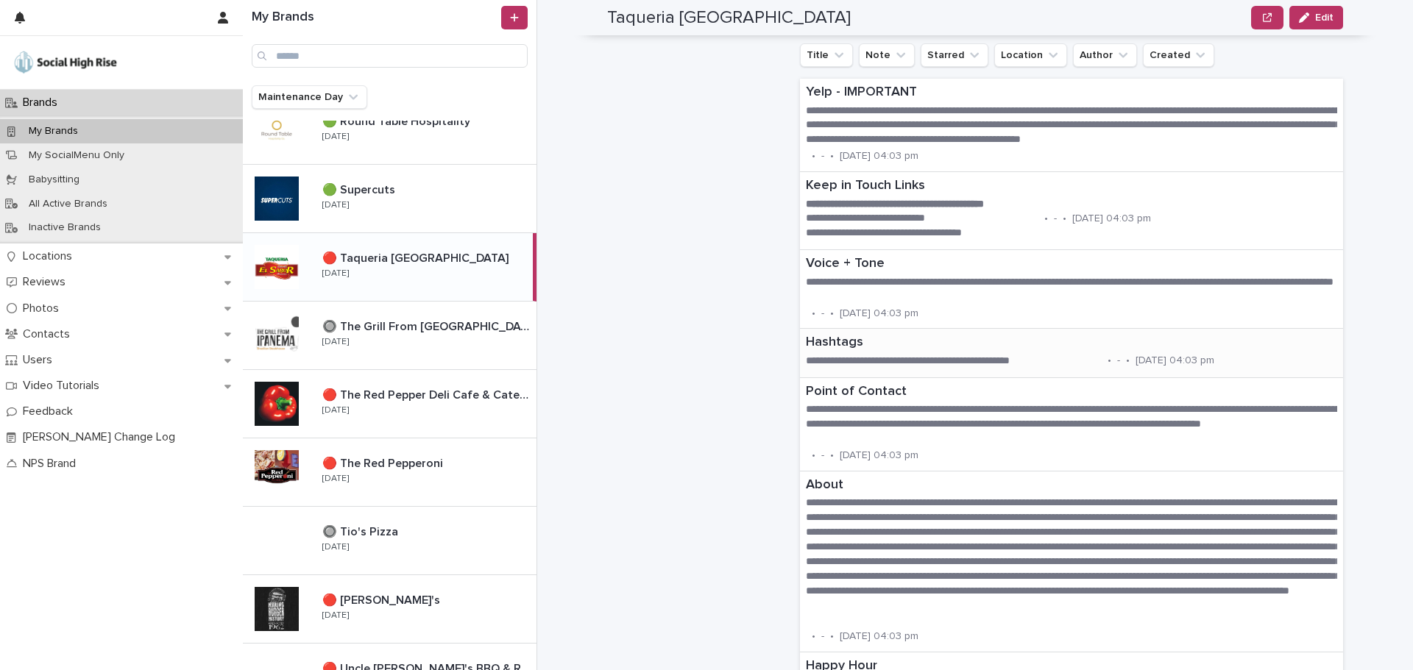
click at [919, 358] on p "**********" at bounding box center [954, 361] width 296 height 15
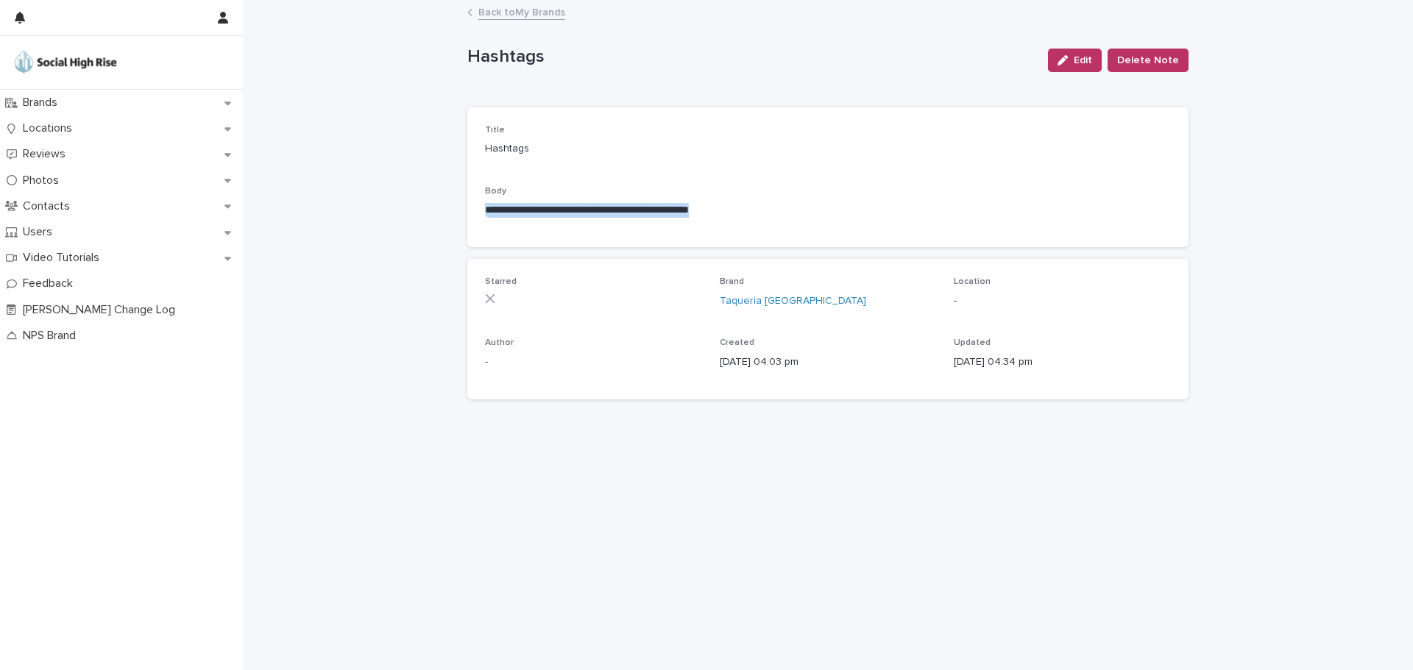
drag, startPoint x: 813, startPoint y: 211, endPoint x: 361, endPoint y: 210, distance: 451.8
click at [361, 210] on div "**********" at bounding box center [828, 335] width 1170 height 669
copy p "**********"
click at [518, 12] on link "Back to My Brands" at bounding box center [521, 11] width 87 height 17
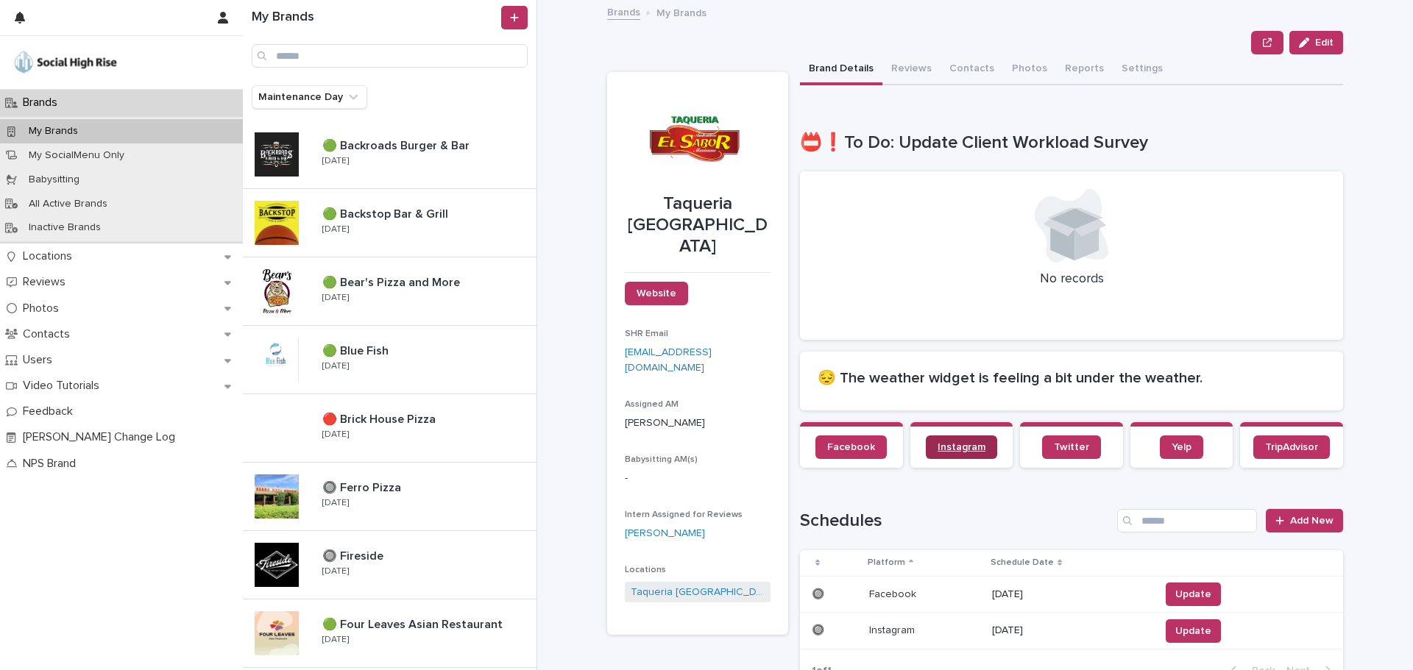
click at [951, 454] on link "Instagram" at bounding box center [961, 448] width 71 height 24
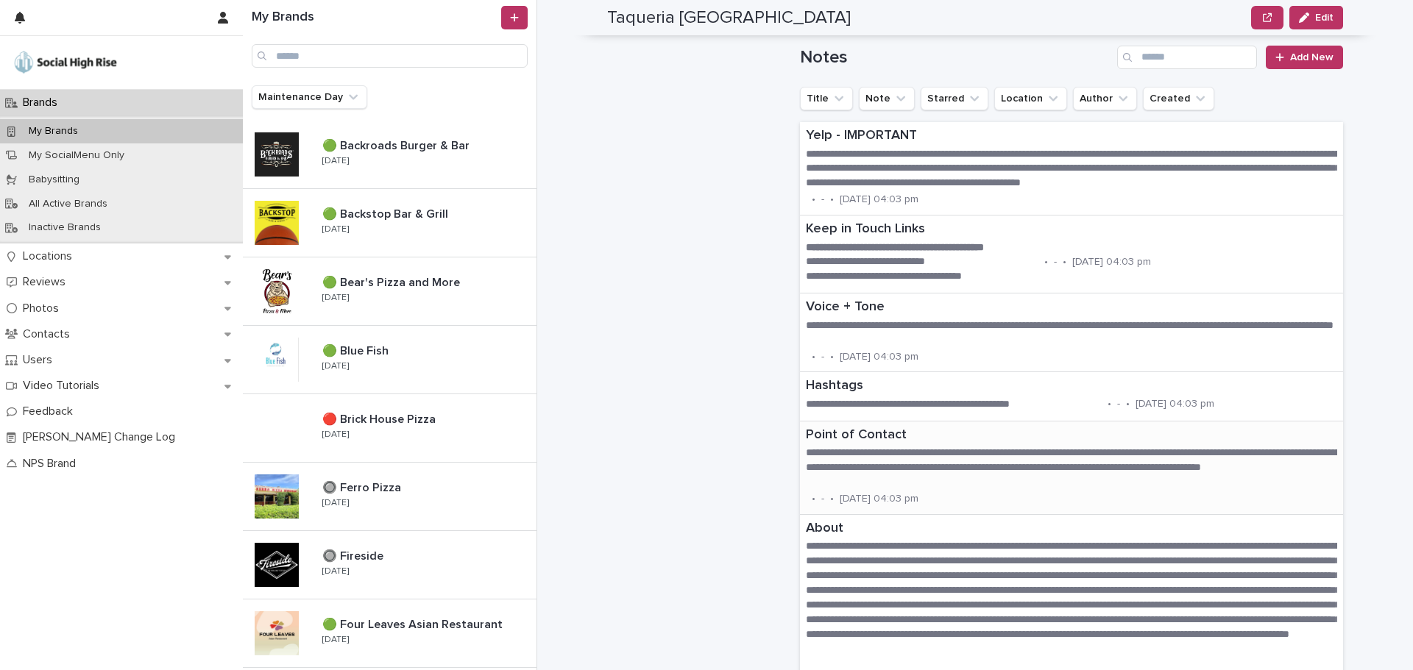
scroll to position [1398, 0]
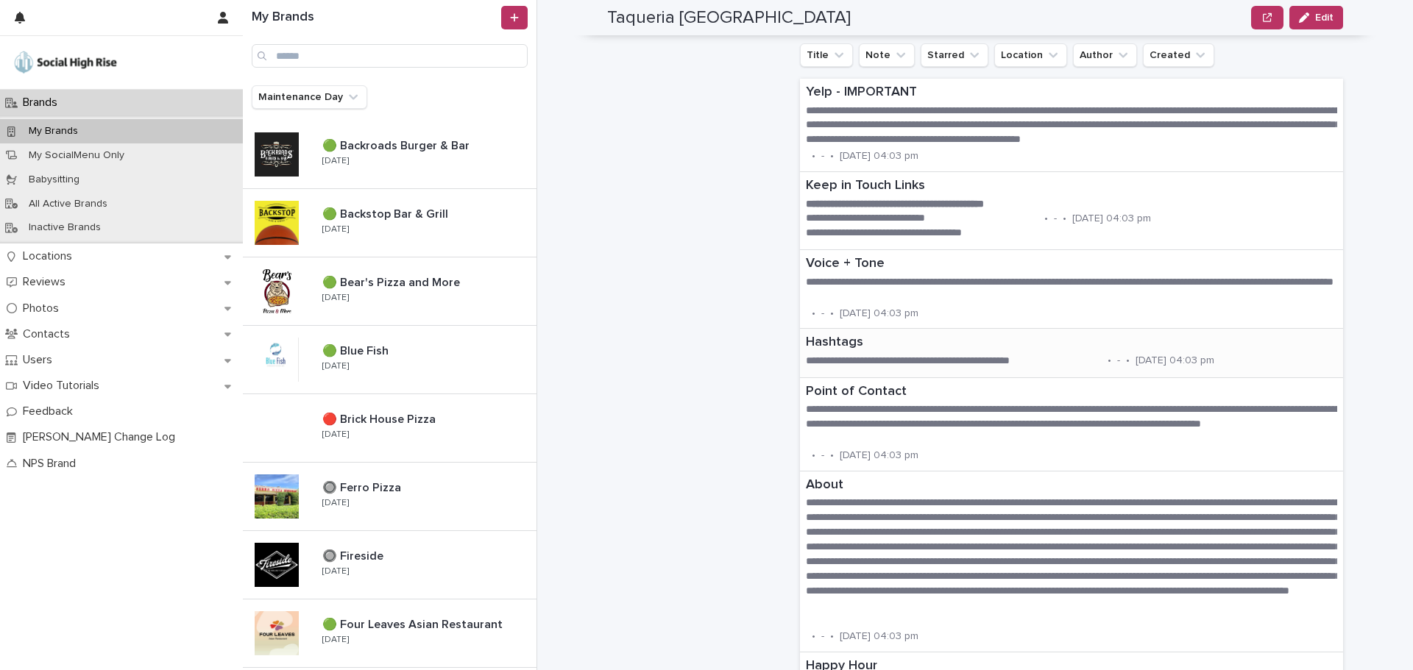
click at [873, 355] on p "**********" at bounding box center [954, 361] width 296 height 15
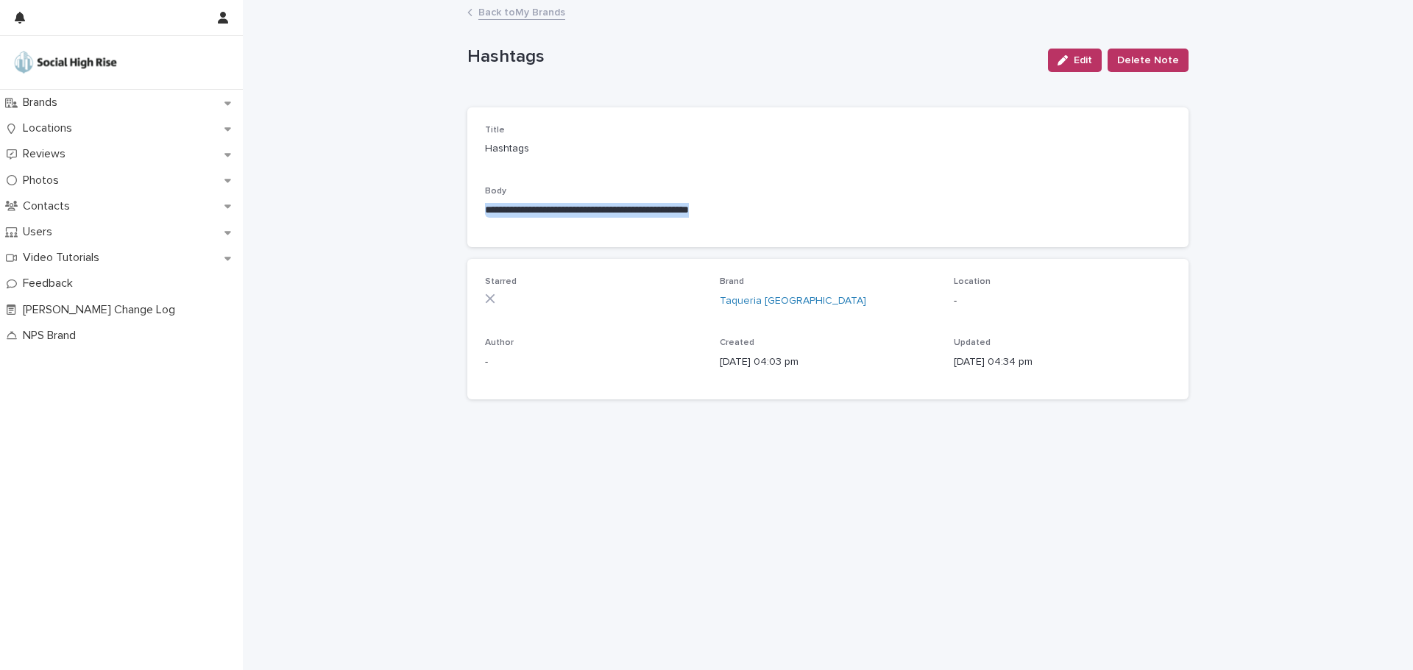
drag, startPoint x: 823, startPoint y: 201, endPoint x: 467, endPoint y: 208, distance: 355.5
click at [467, 208] on div "**********" at bounding box center [827, 177] width 721 height 140
copy p "**********"
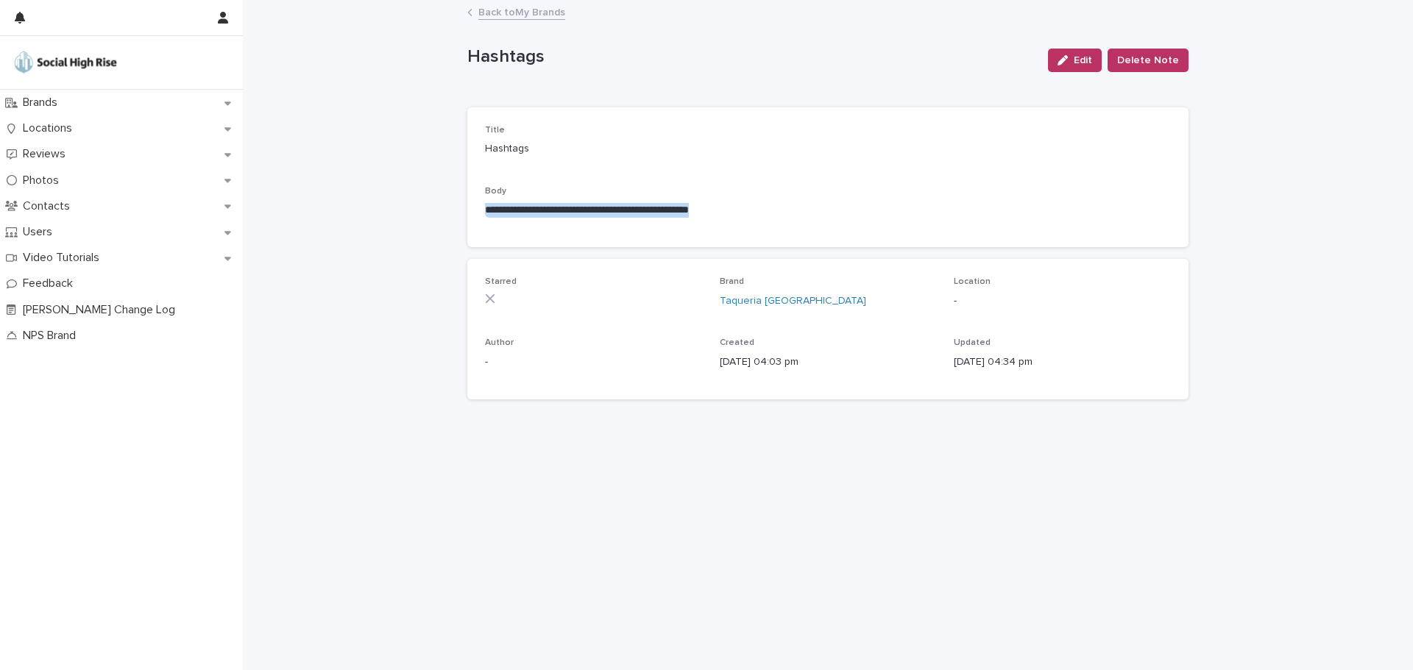
copy p "**********"
click at [536, 15] on link "Back to My Brands" at bounding box center [521, 11] width 87 height 17
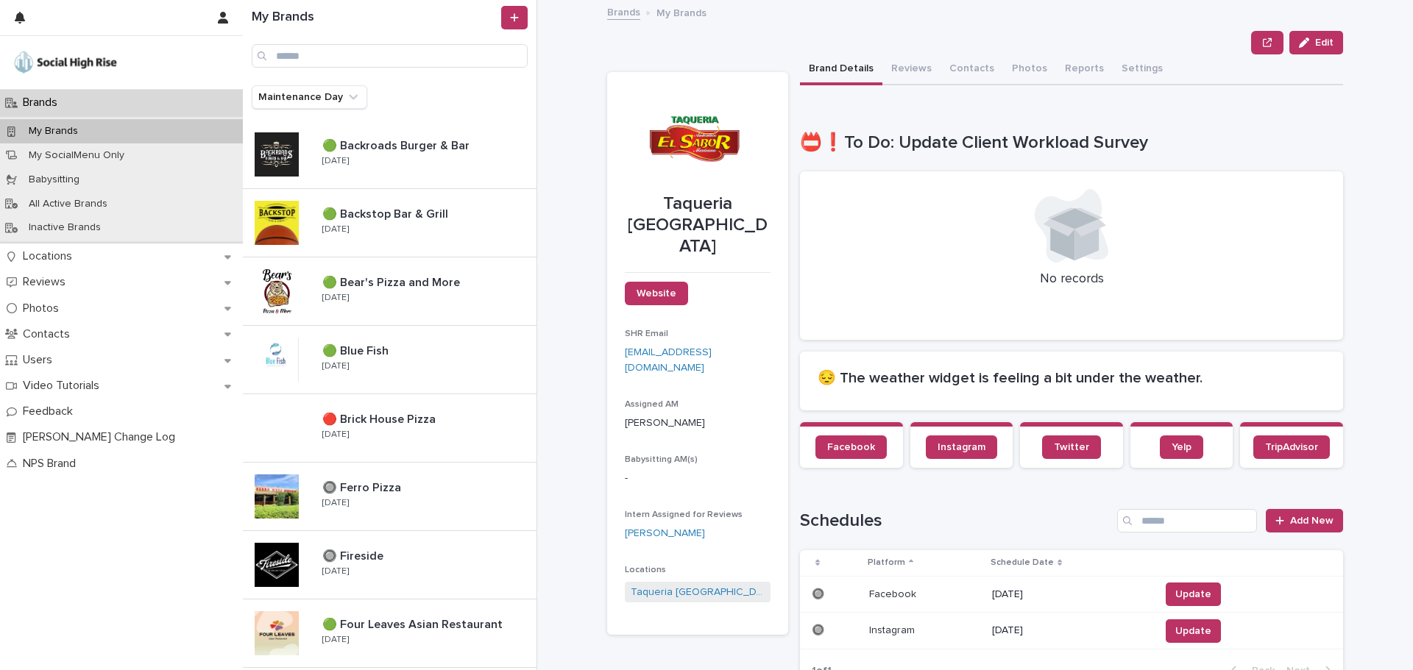
scroll to position [221, 0]
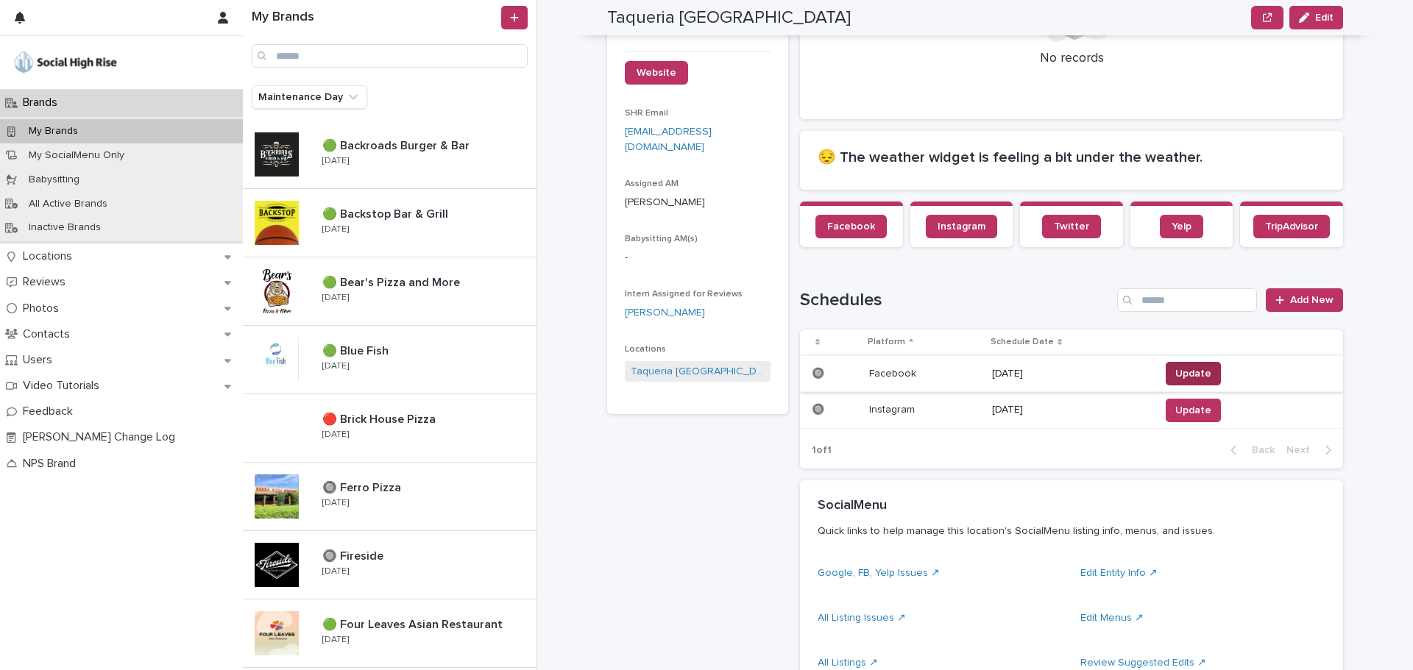
click at [1175, 378] on span "Update" at bounding box center [1193, 373] width 36 height 15
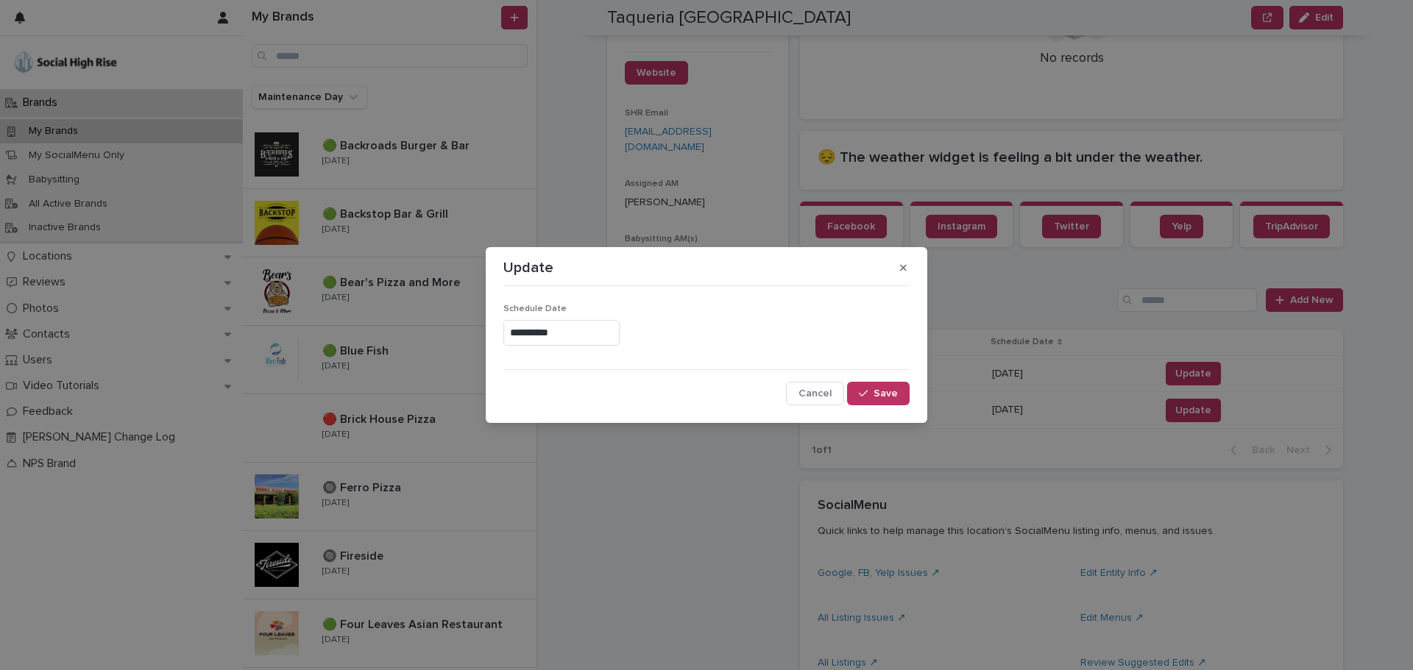
click at [581, 333] on input "**********" at bounding box center [561, 333] width 116 height 26
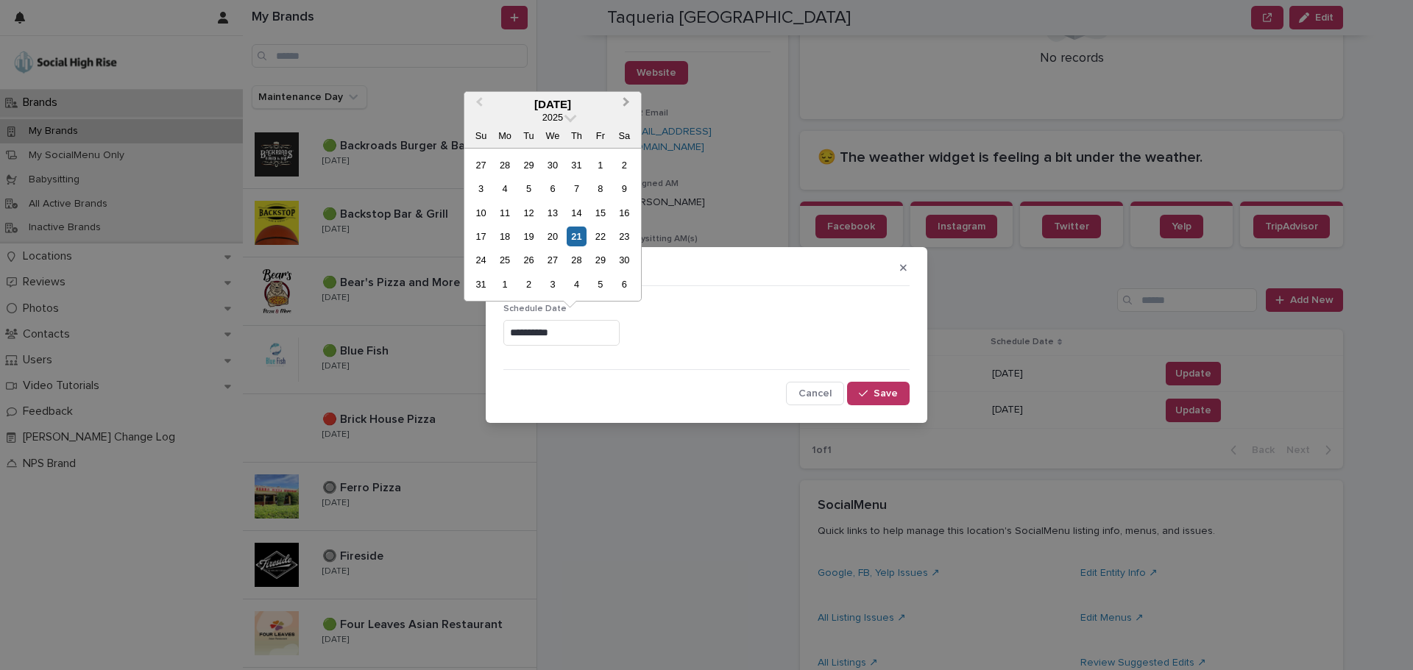
click at [626, 102] on span "Next Month" at bounding box center [626, 104] width 0 height 20
click at [508, 238] on div "22" at bounding box center [504, 237] width 20 height 20
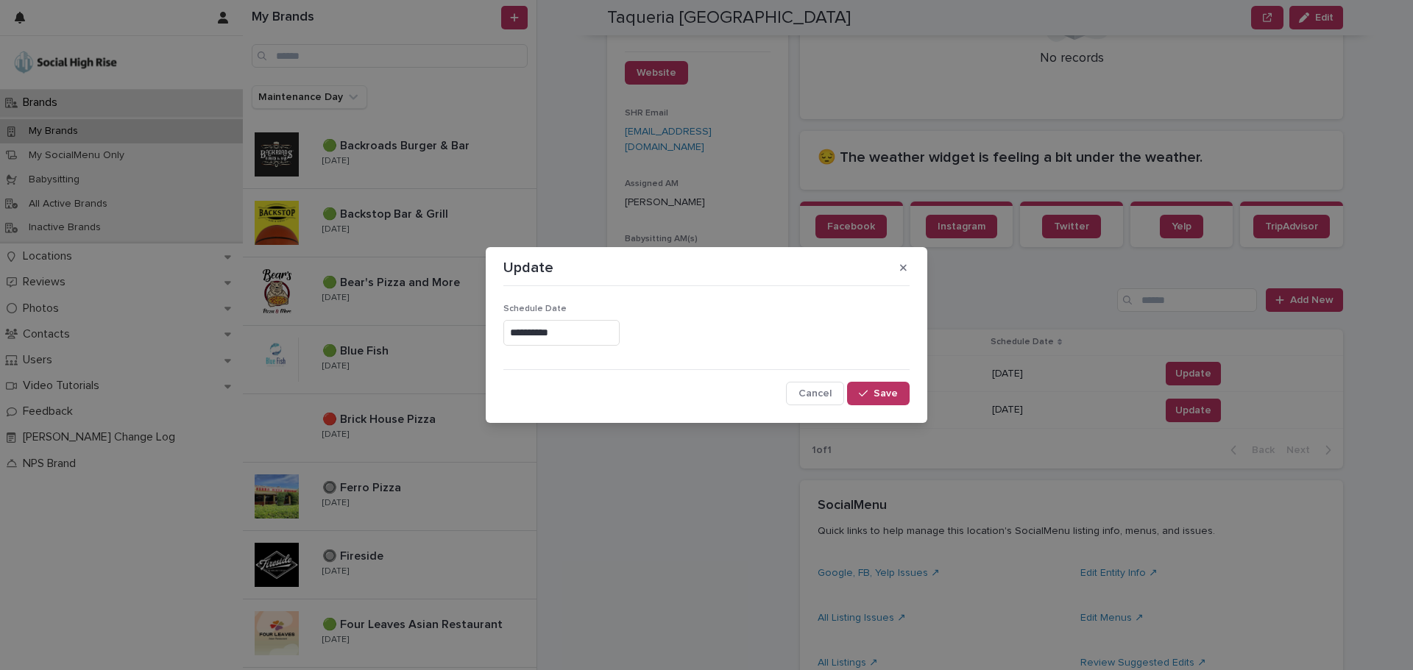
type input "**********"
click at [900, 397] on button "Save" at bounding box center [878, 394] width 63 height 24
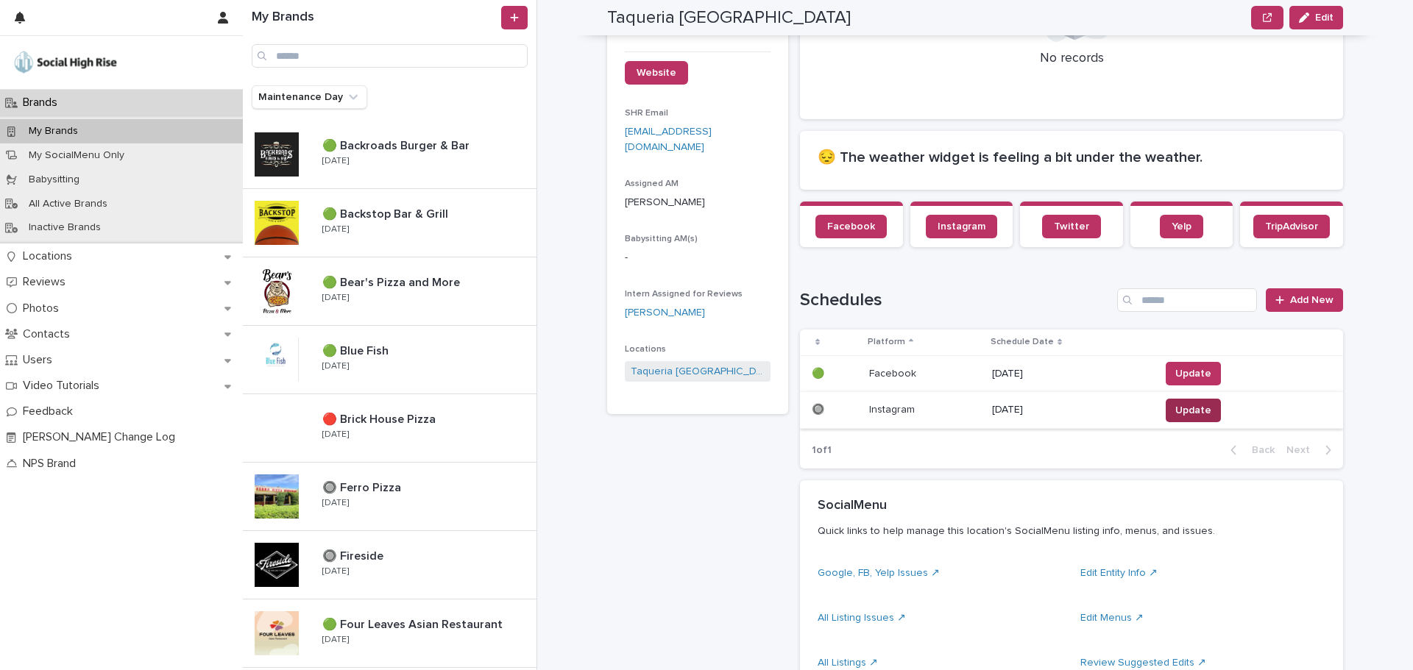
click at [1198, 403] on span "Update" at bounding box center [1193, 410] width 36 height 15
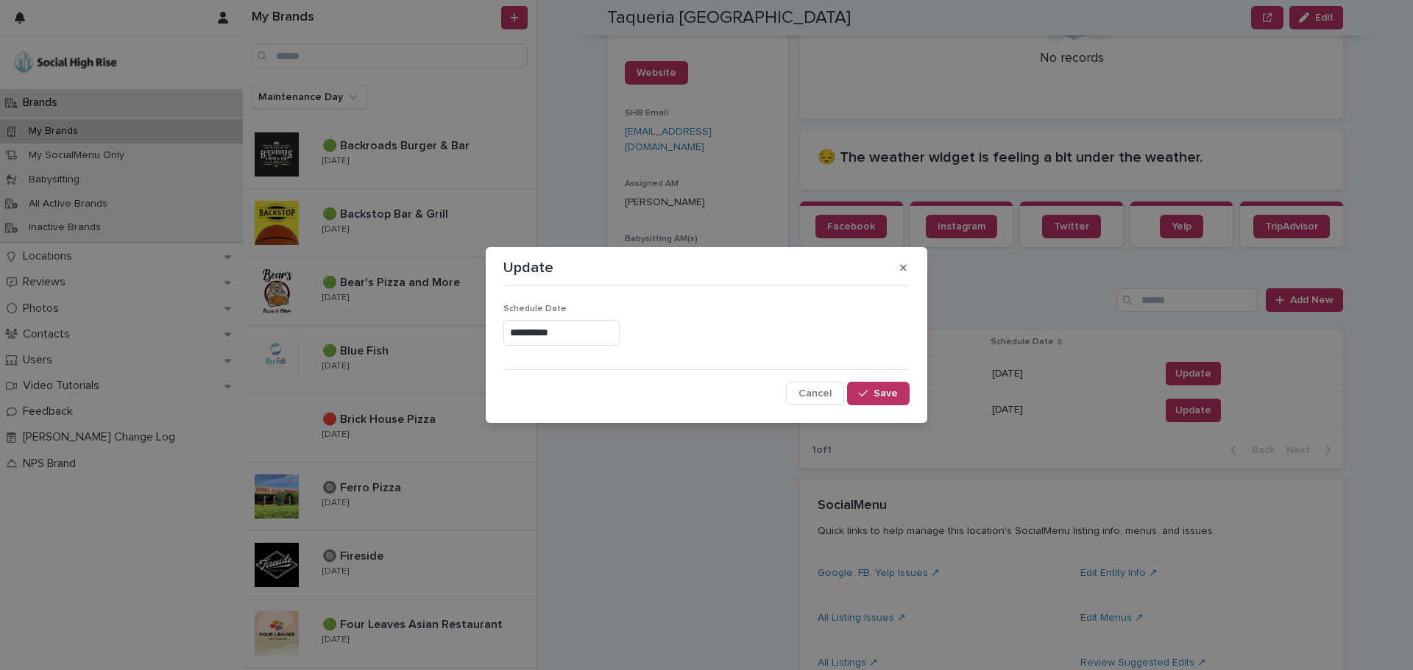
click at [567, 337] on input "**********" at bounding box center [561, 333] width 116 height 26
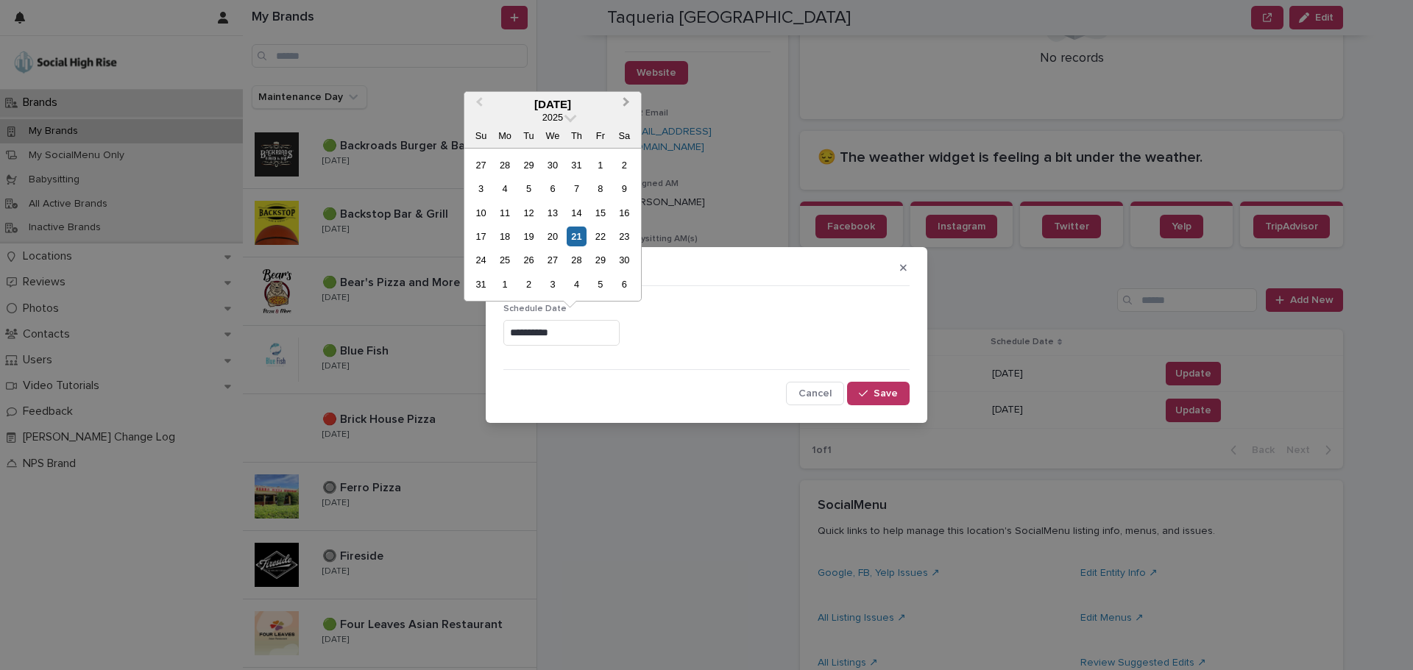
click at [620, 99] on button "Next Month" at bounding box center [628, 105] width 24 height 24
click at [503, 241] on div "22" at bounding box center [504, 237] width 20 height 20
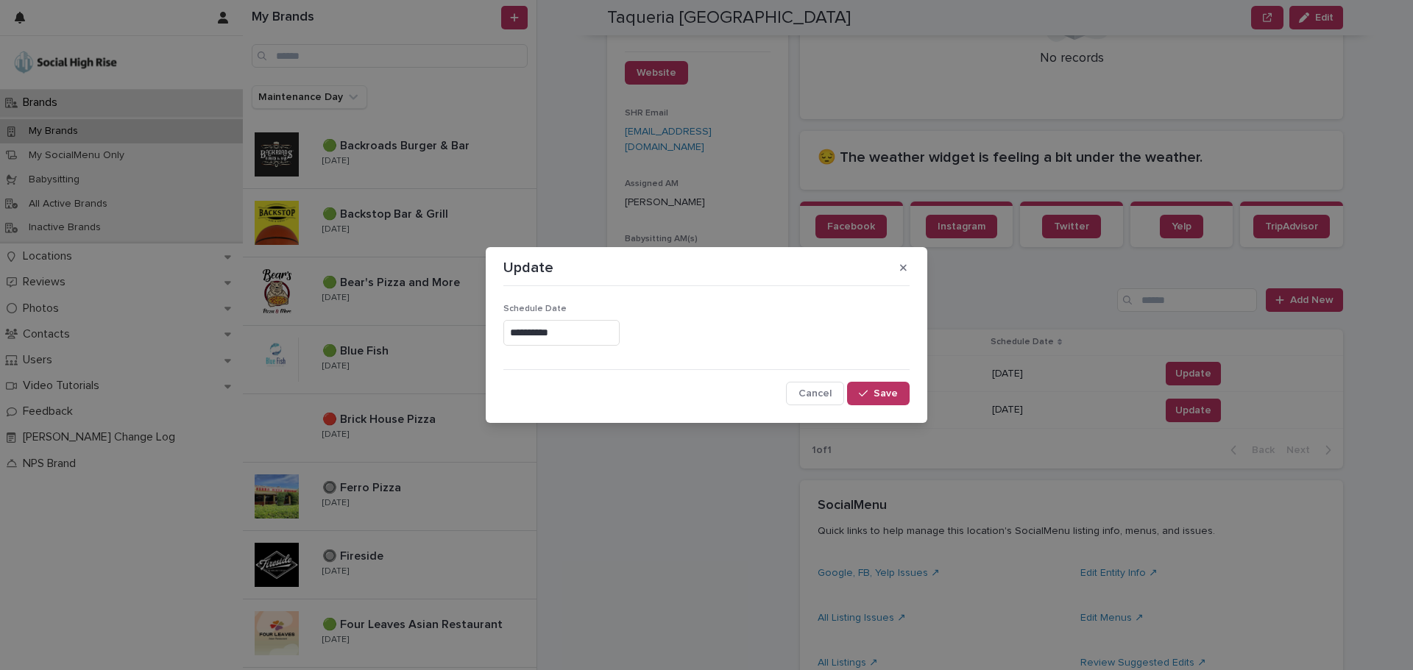
type input "**********"
click at [853, 393] on button "Save" at bounding box center [878, 394] width 63 height 24
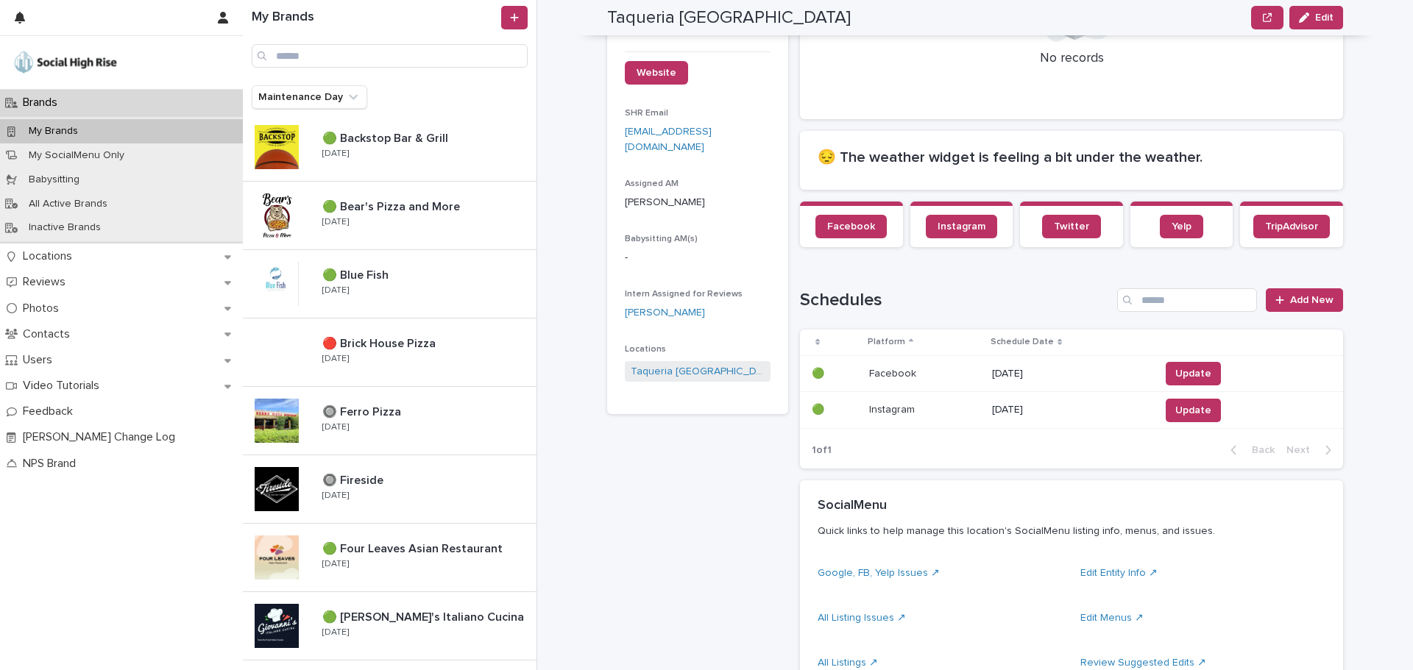
scroll to position [0, 0]
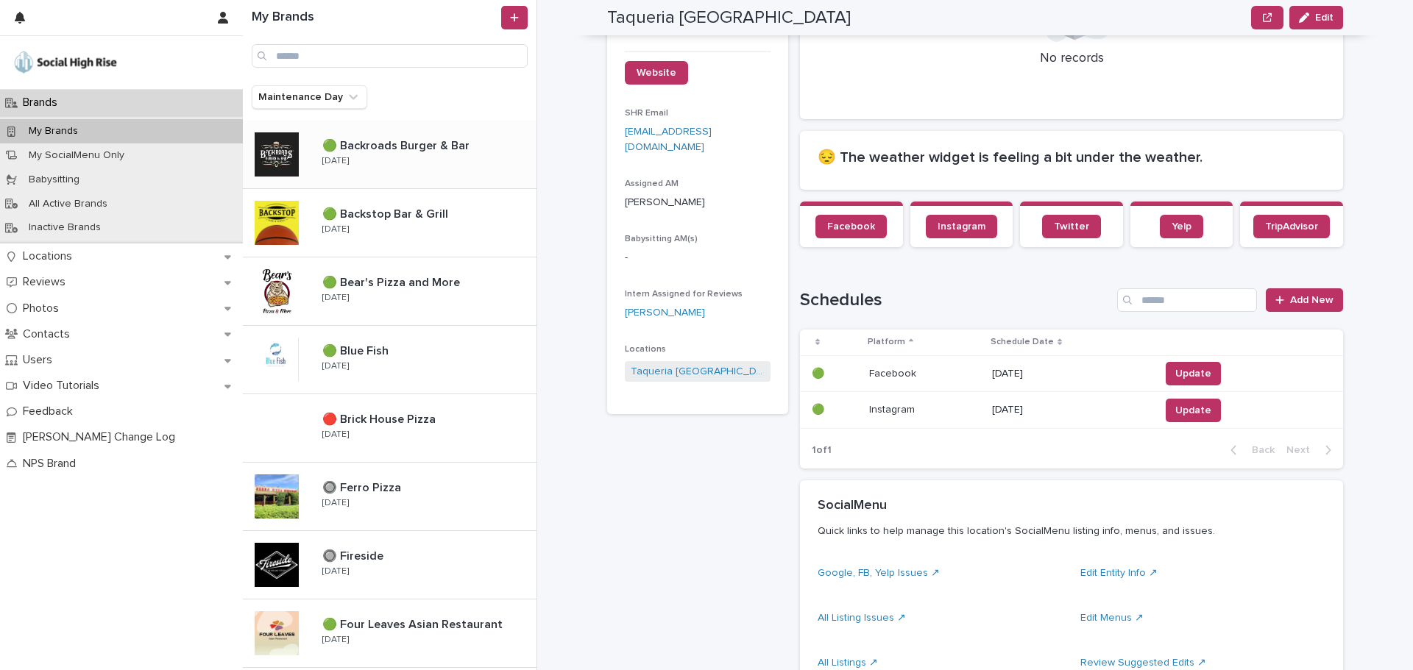
click at [438, 174] on div "🟢 Backroads Burger & Bar 🟢 Backroads Burger & Bar Monday" at bounding box center [423, 154] width 226 height 43
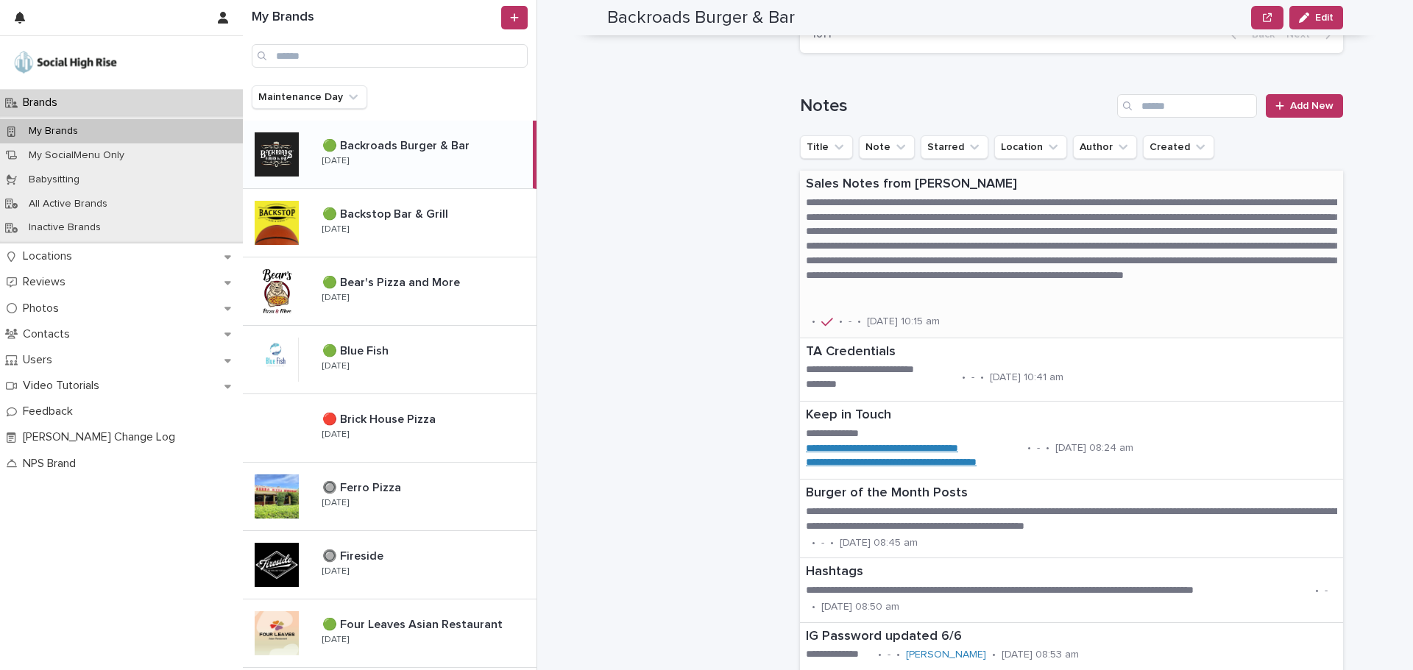
scroll to position [1324, 0]
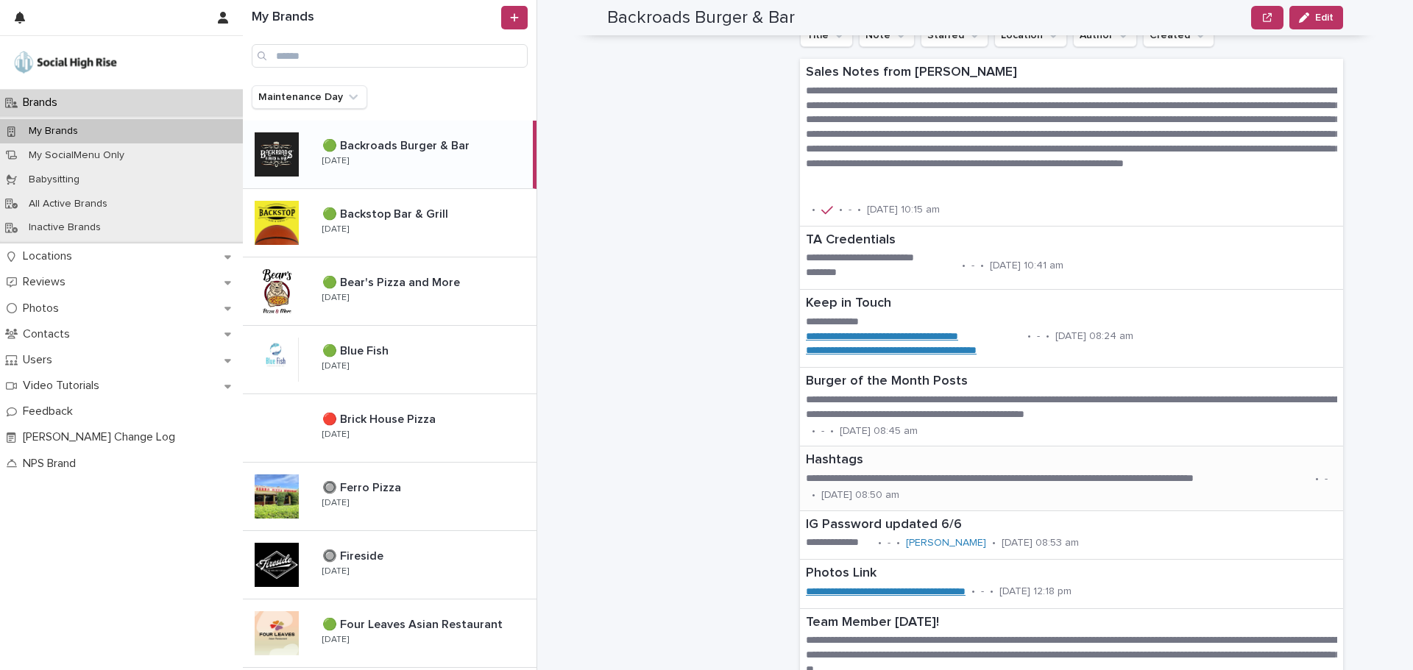
click at [939, 475] on p "**********" at bounding box center [1057, 479] width 503 height 15
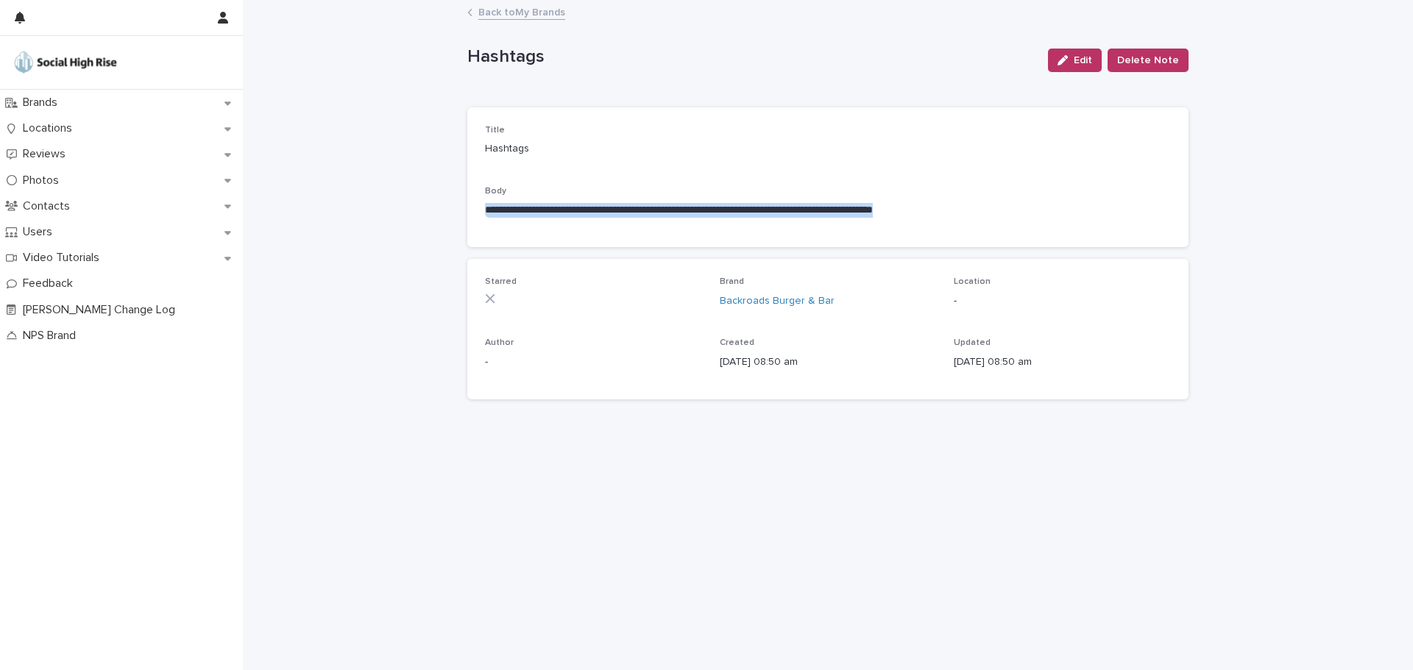
drag, startPoint x: 1006, startPoint y: 215, endPoint x: 426, endPoint y: 210, distance: 579.8
click at [426, 210] on div "**********" at bounding box center [828, 335] width 1170 height 669
copy p "**********"
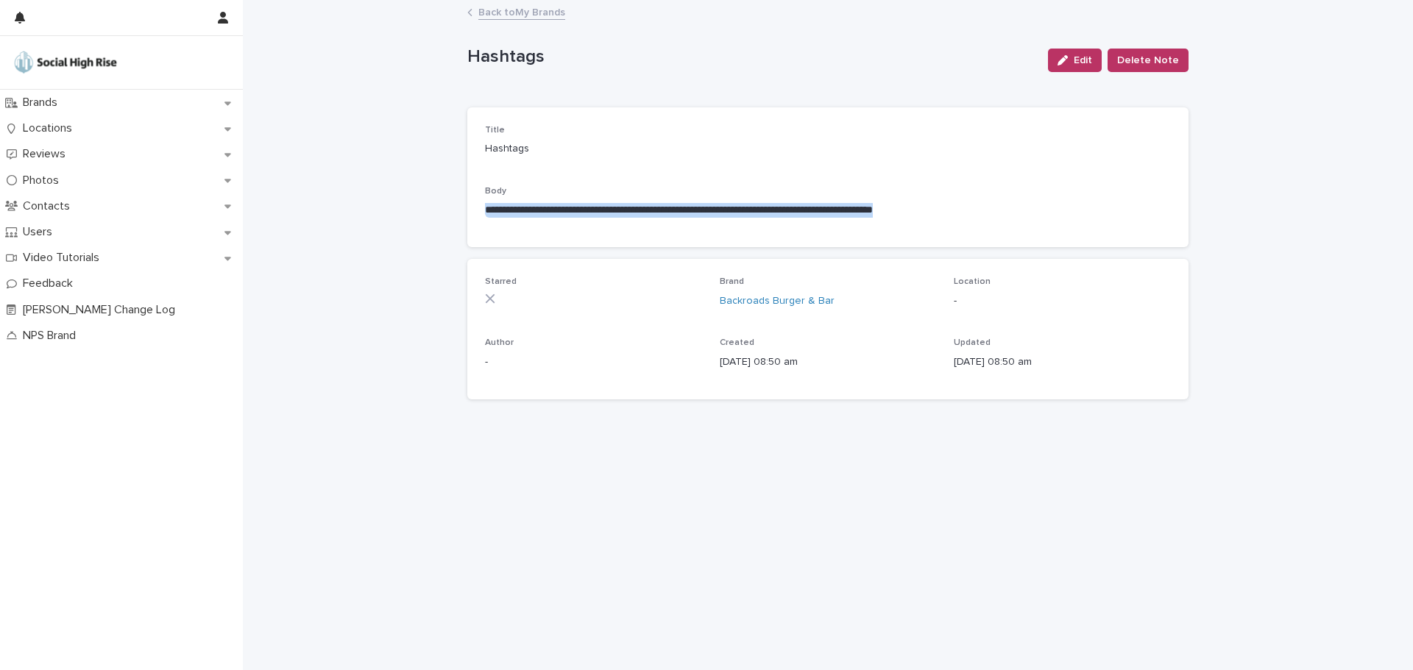
click at [509, 11] on link "Back to My Brands" at bounding box center [521, 11] width 87 height 17
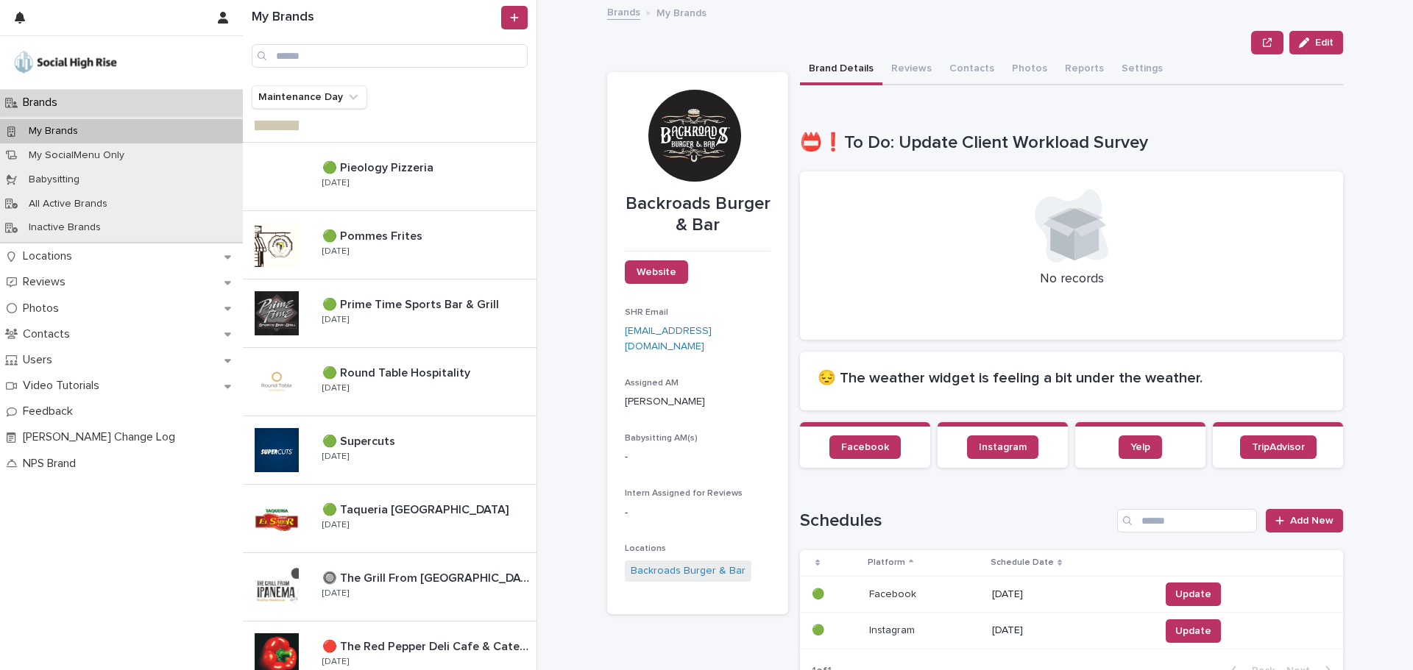
scroll to position [1146, 0]
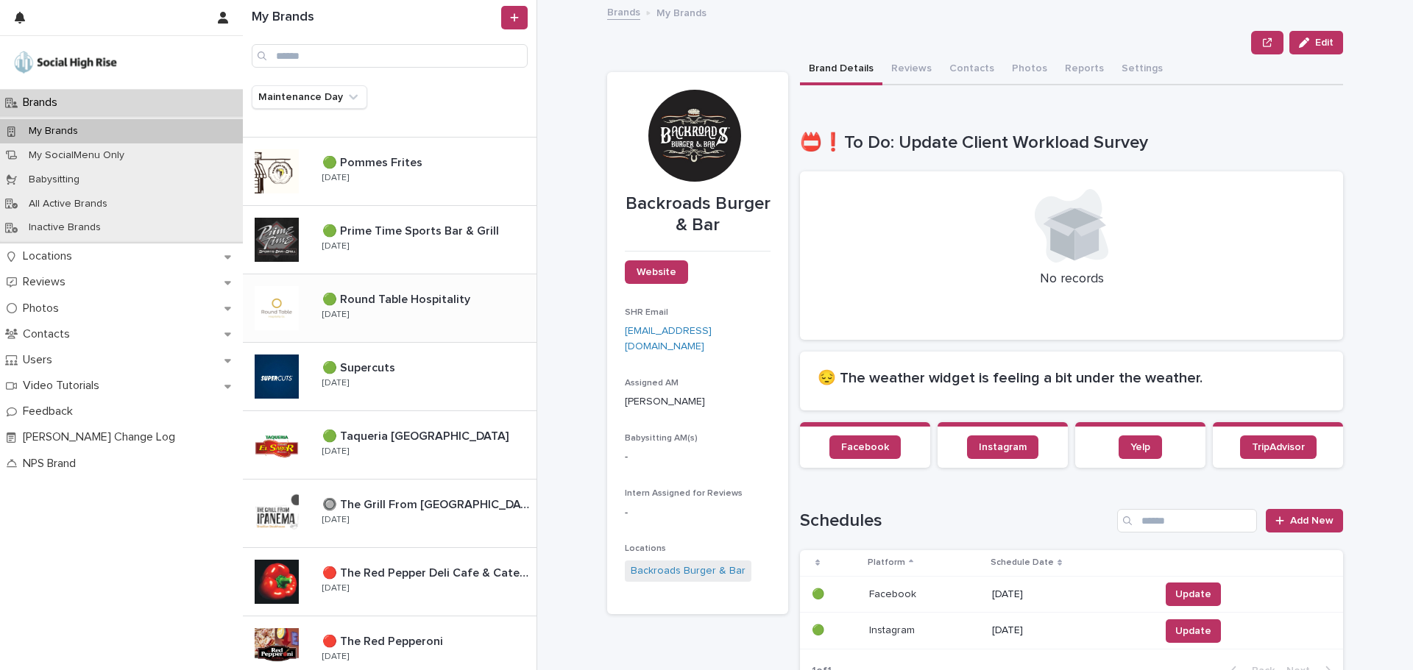
click at [408, 325] on div "🟢 Round Table Hospitality 🟢 Round Table Hospitality Wednesday" at bounding box center [423, 308] width 226 height 43
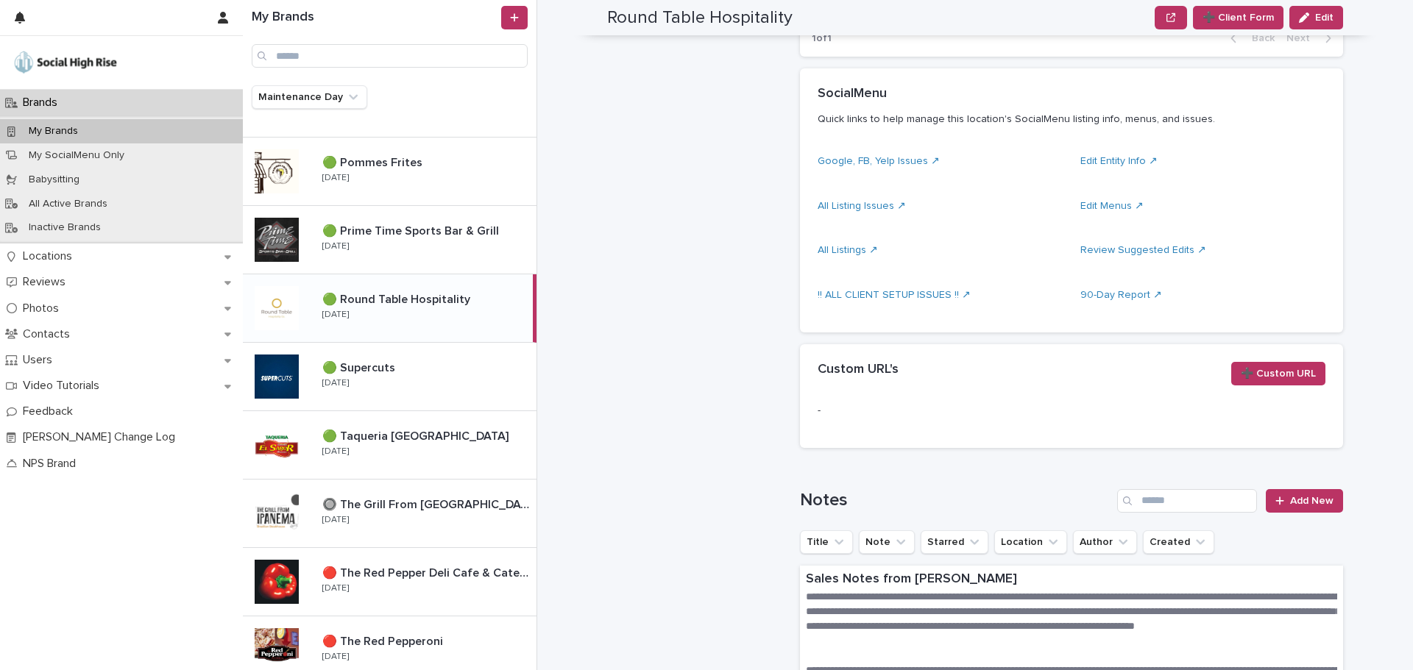
scroll to position [662, 0]
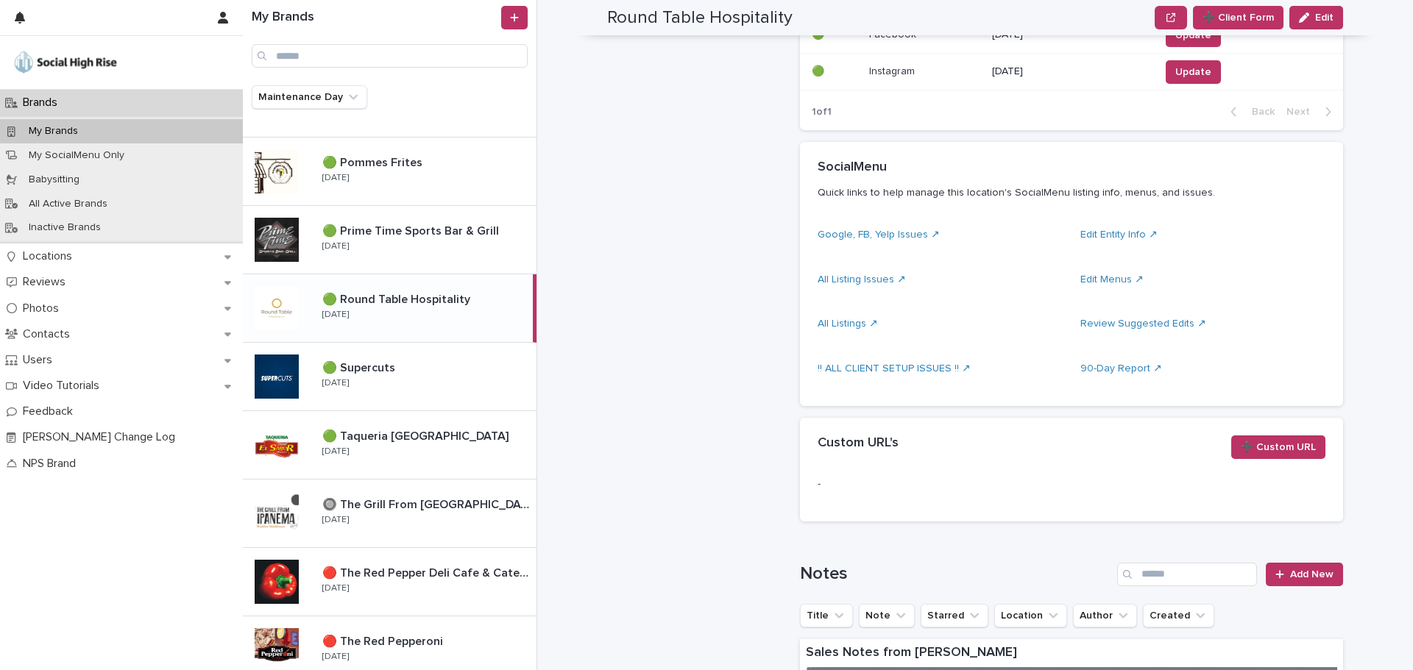
click at [1124, 318] on div "Review Suggested Edits ↗" at bounding box center [1202, 323] width 245 height 15
click at [1125, 320] on link "Review Suggested Edits ↗" at bounding box center [1143, 324] width 126 height 10
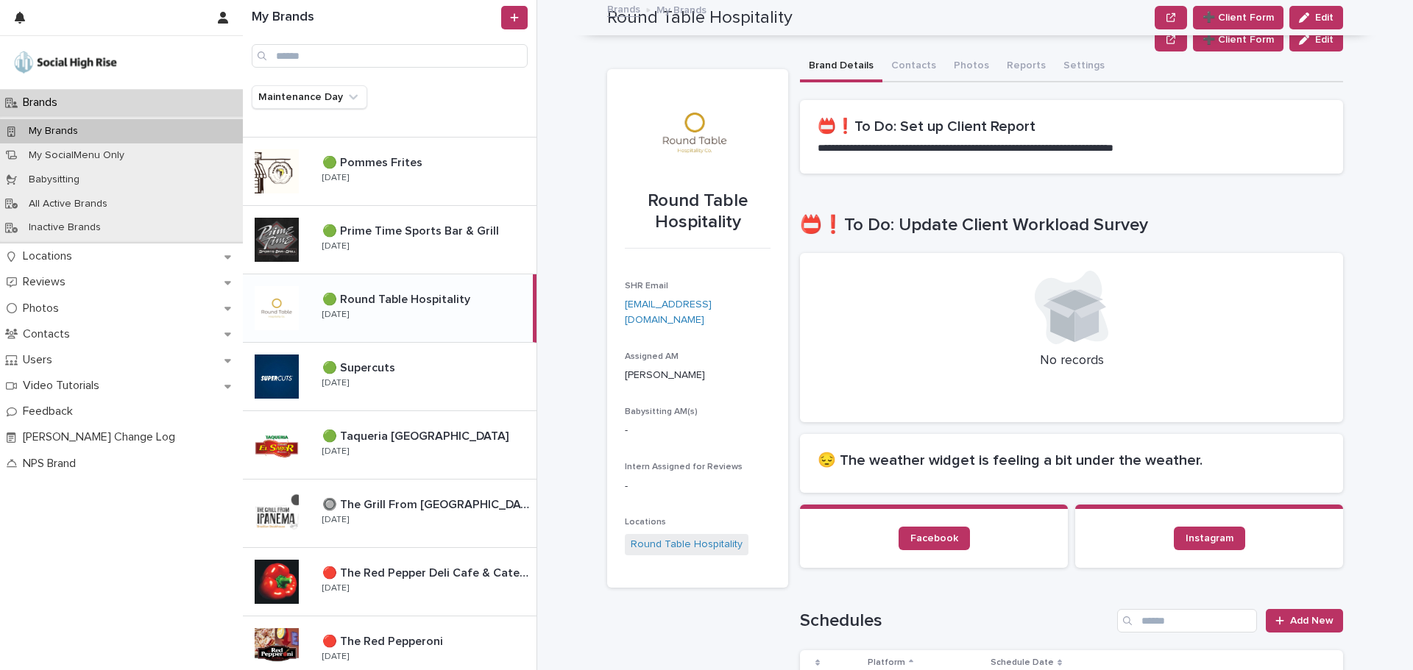
scroll to position [0, 0]
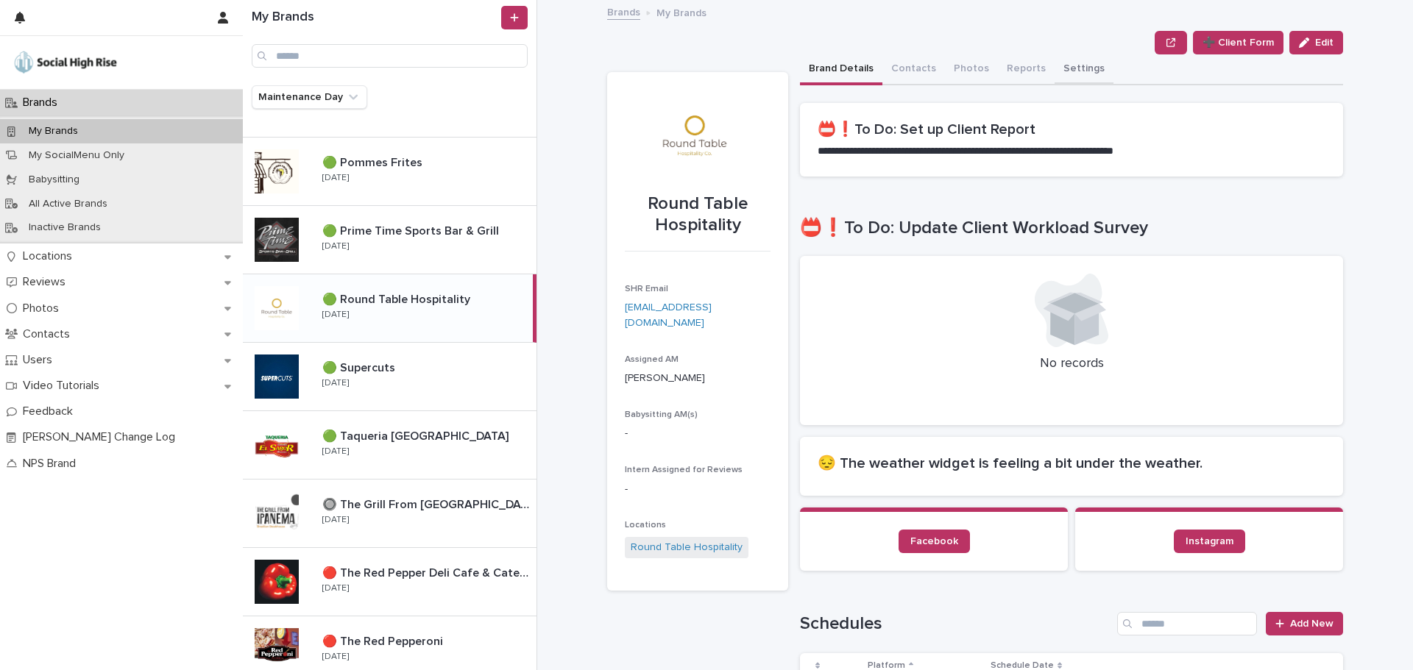
click at [1065, 60] on button "Settings" at bounding box center [1083, 69] width 59 height 31
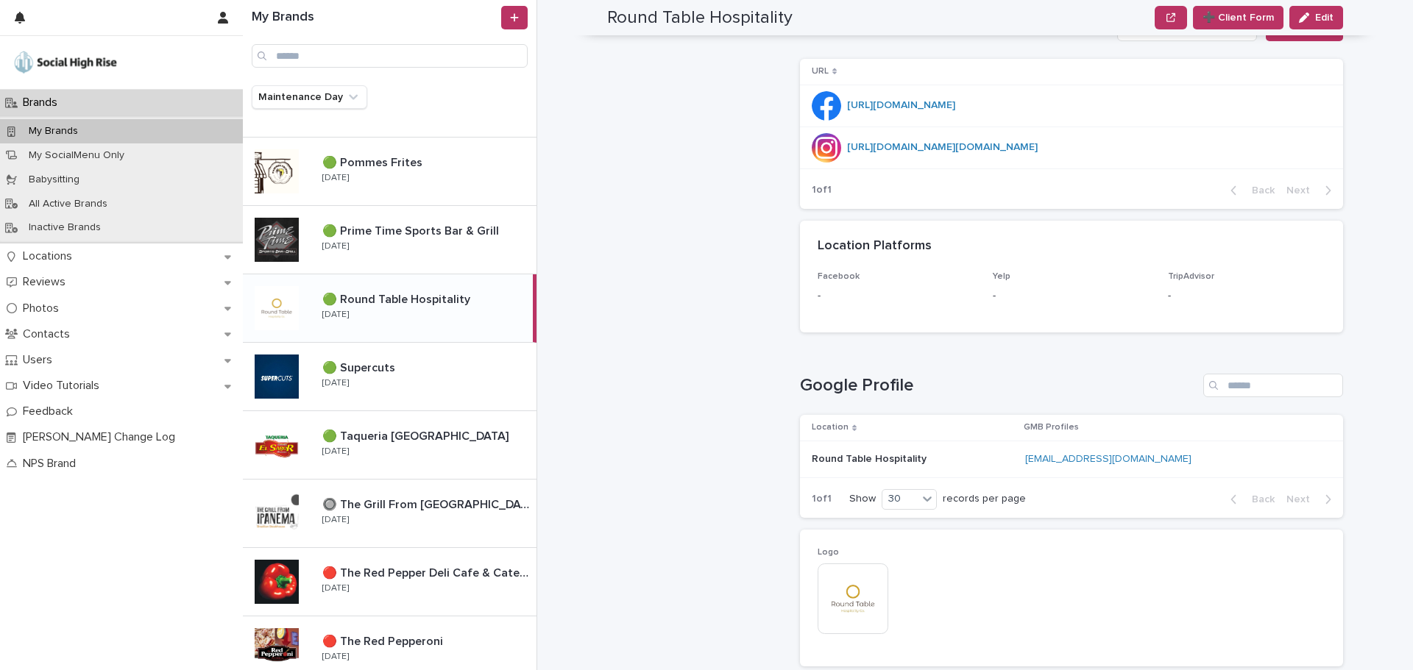
scroll to position [1460, 0]
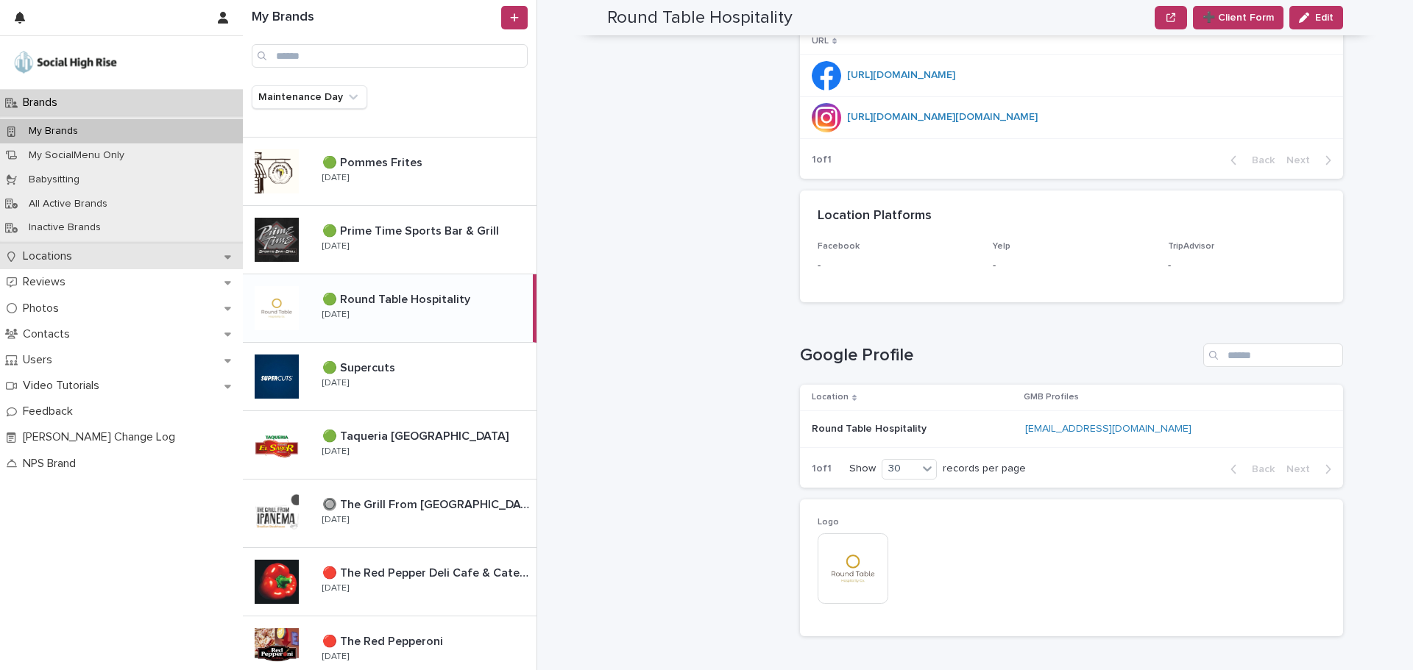
click at [49, 258] on p "Locations" at bounding box center [50, 256] width 67 height 14
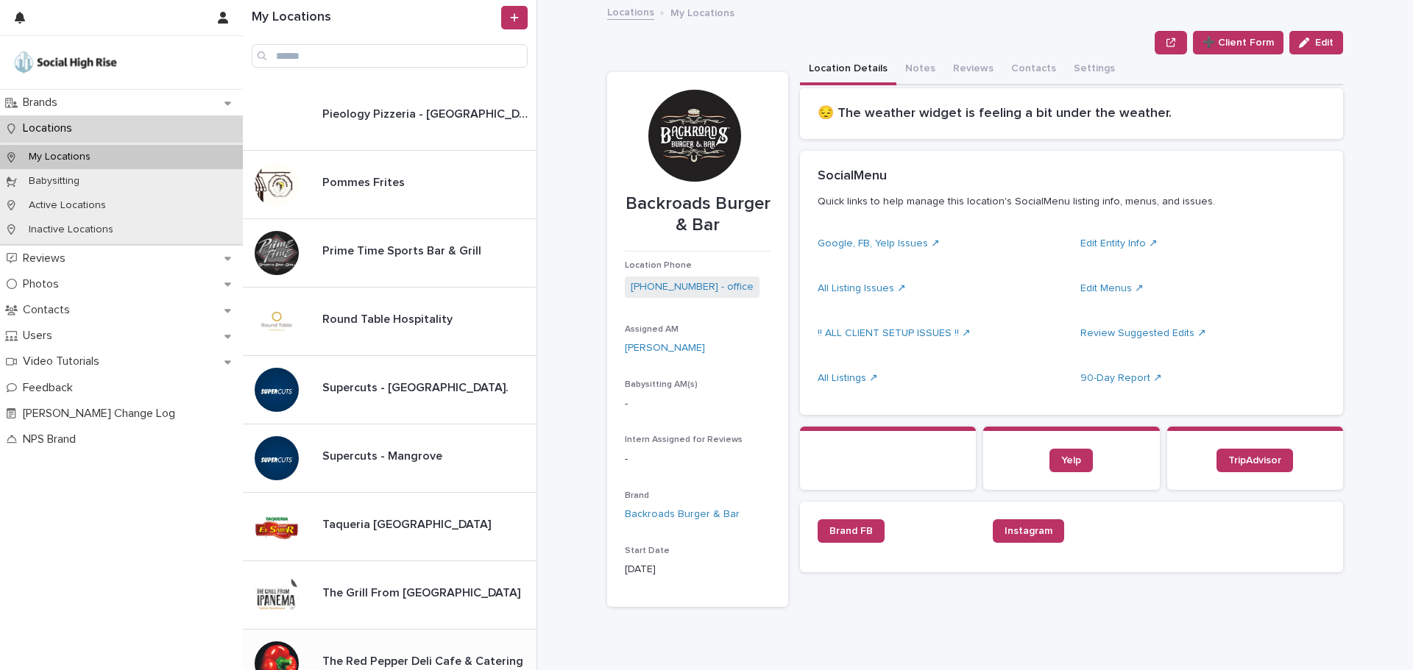
scroll to position [1111, 0]
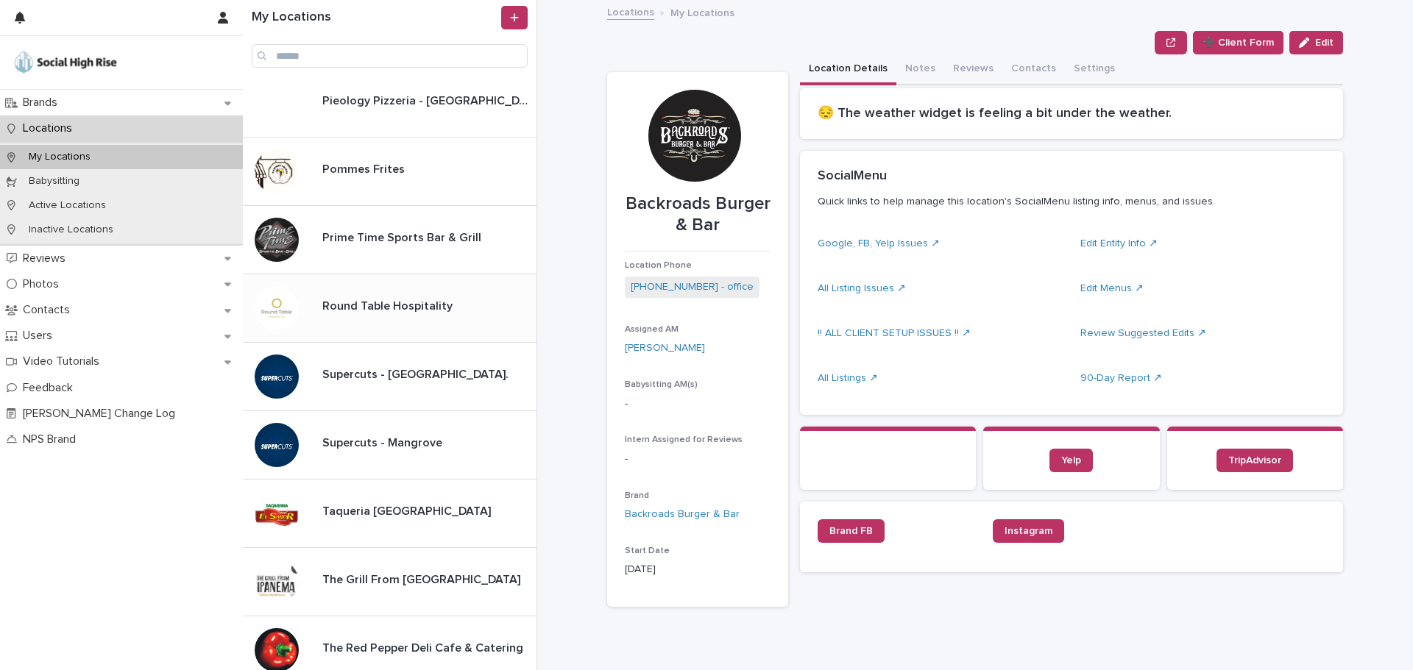
click at [377, 314] on div "Round Table Hospitality Round Table Hospitality" at bounding box center [423, 308] width 226 height 29
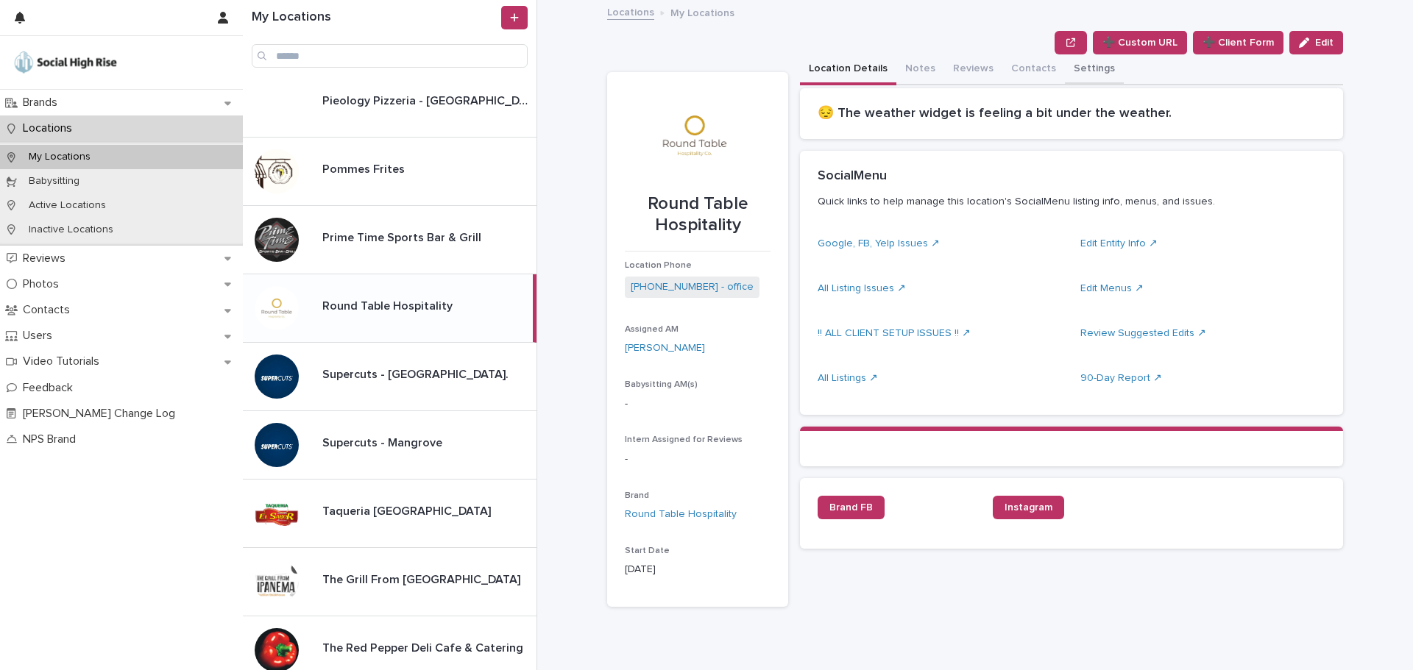
click at [1082, 71] on button "Settings" at bounding box center [1094, 69] width 59 height 31
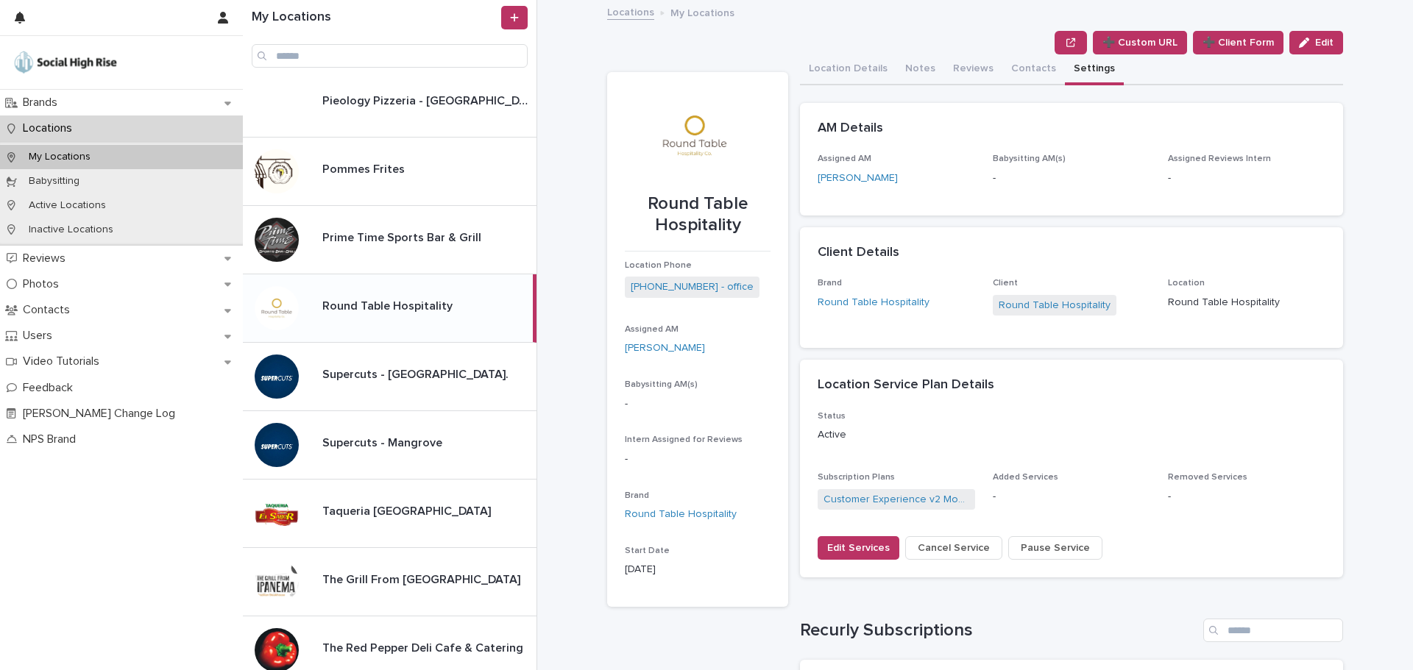
click at [959, 546] on span "Cancel Service" at bounding box center [954, 548] width 72 height 15
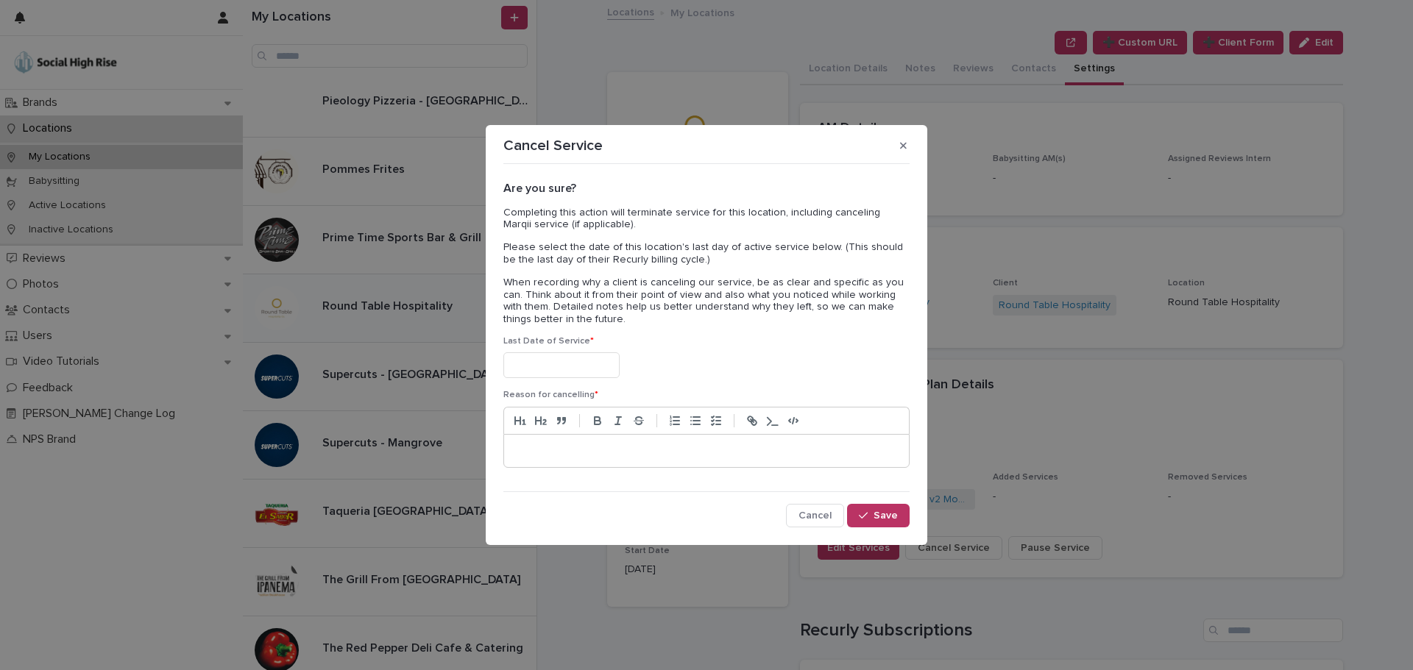
click at [651, 374] on div at bounding box center [706, 365] width 406 height 26
click at [606, 358] on input "text" at bounding box center [561, 365] width 116 height 26
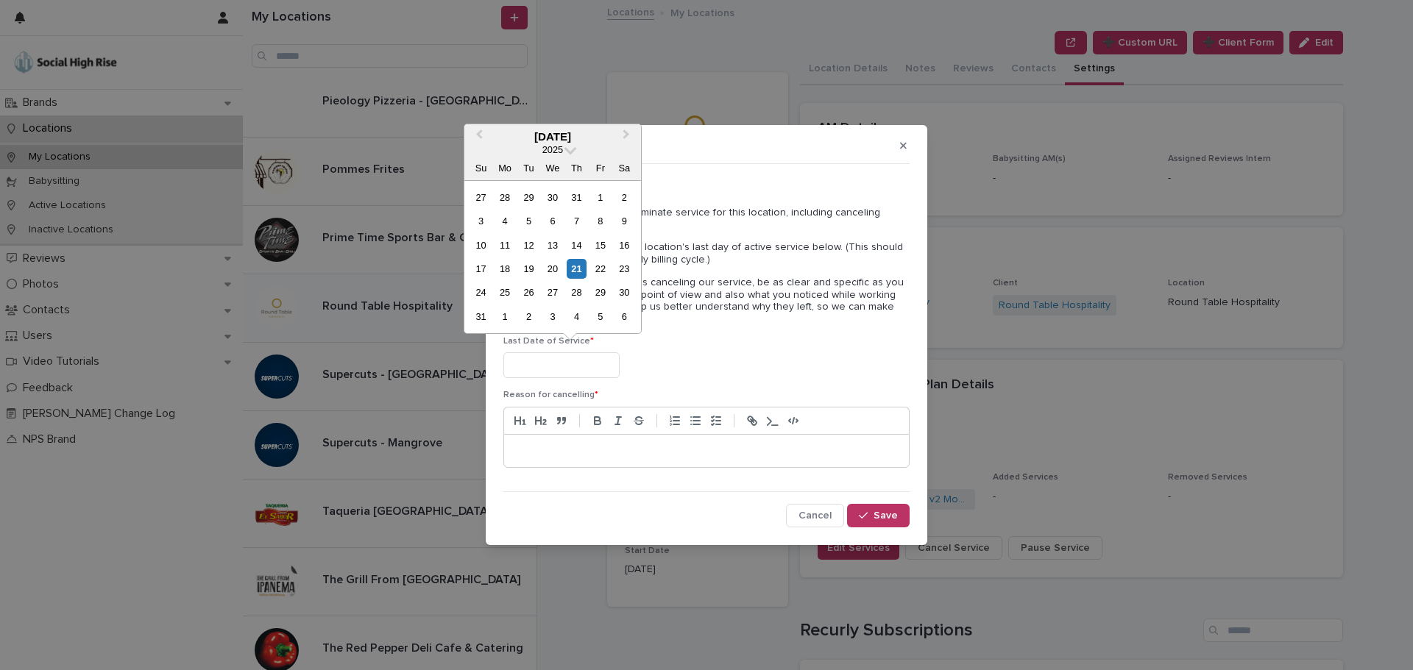
drag, startPoint x: 508, startPoint y: 270, endPoint x: 524, endPoint y: 331, distance: 63.0
click at [508, 270] on div "18" at bounding box center [504, 269] width 20 height 20
type input "**********"
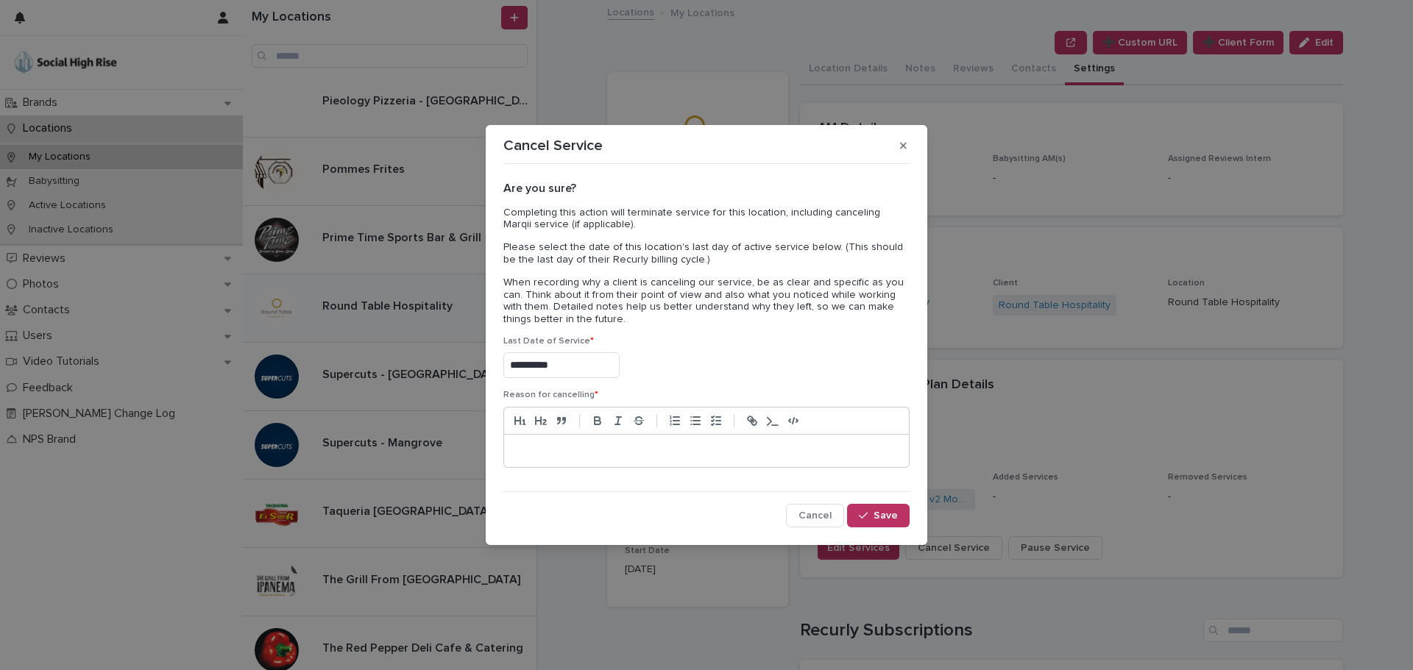
click at [536, 457] on p at bounding box center [706, 451] width 383 height 15
click at [550, 444] on p "To enrich screen reader interactions, please activate Accessibility in Grammarl…" at bounding box center [706, 451] width 383 height 15
click at [557, 444] on p "To enrich screen reader interactions, please activate Accessibility in Grammarl…" at bounding box center [706, 451] width 383 height 15
drag, startPoint x: 597, startPoint y: 389, endPoint x: 494, endPoint y: 393, distance: 103.8
click at [494, 393] on section "**********" at bounding box center [706, 334] width 441 height 419
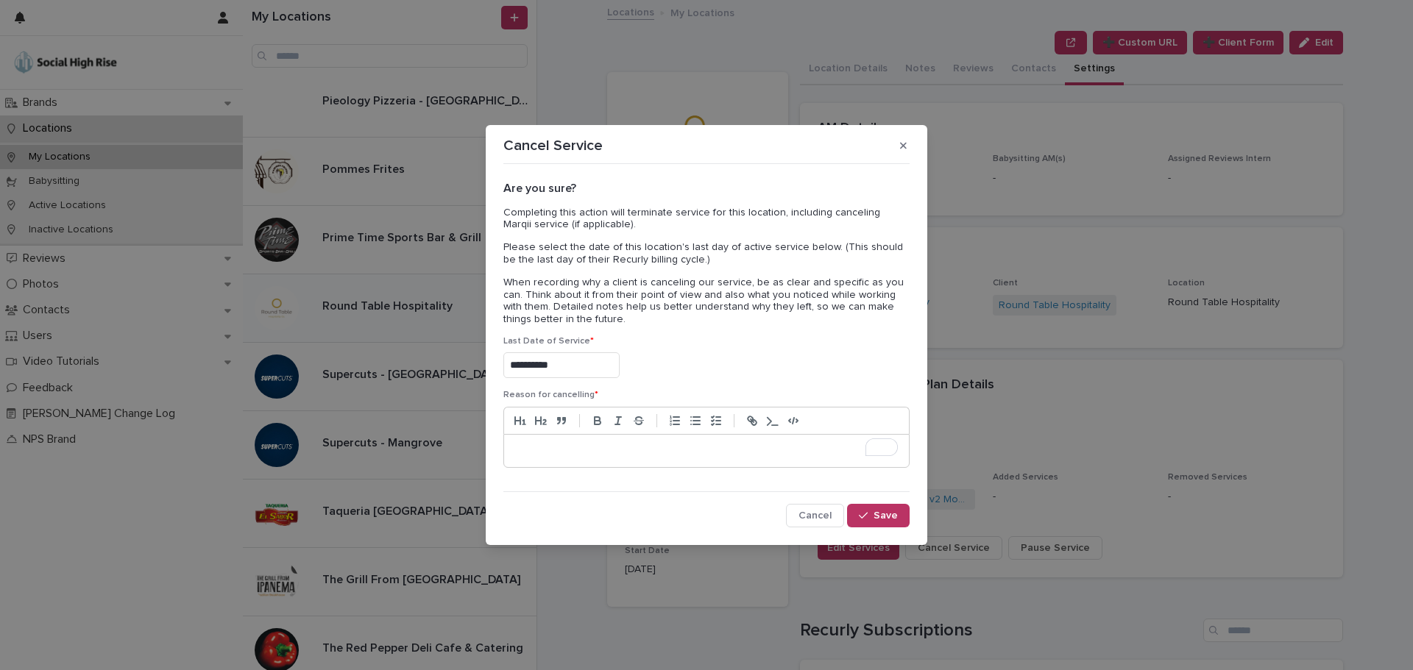
click at [584, 445] on p "To enrich screen reader interactions, please activate Accessibility in Grammarl…" at bounding box center [706, 451] width 383 height 15
click at [537, 450] on p "To enrich screen reader interactions, please activate Accessibility in Grammarl…" at bounding box center [706, 451] width 383 height 15
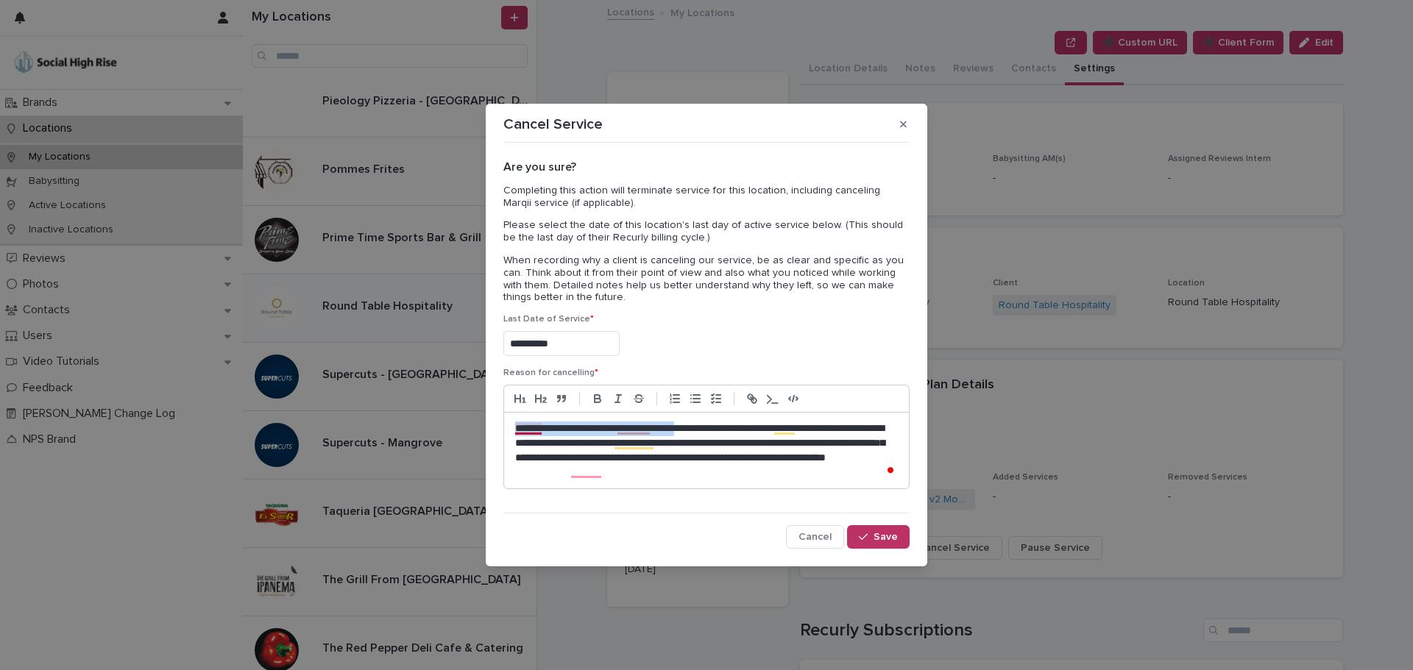
click at [494, 432] on section "**********" at bounding box center [706, 336] width 441 height 464
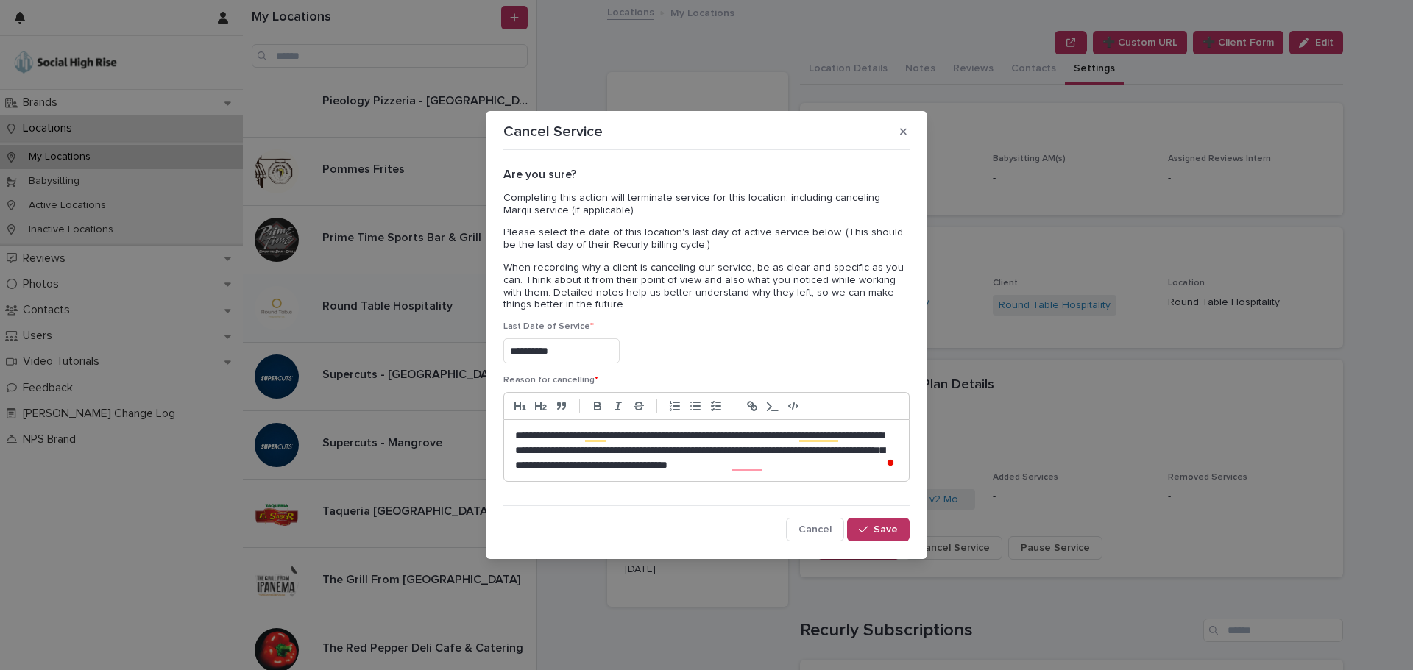
click at [618, 458] on p "**********" at bounding box center [706, 451] width 383 height 44
click at [720, 455] on p "**********" at bounding box center [706, 451] width 383 height 44
click at [671, 469] on p "**********" at bounding box center [706, 451] width 383 height 44
click at [844, 473] on div "**********" at bounding box center [706, 451] width 405 height 62
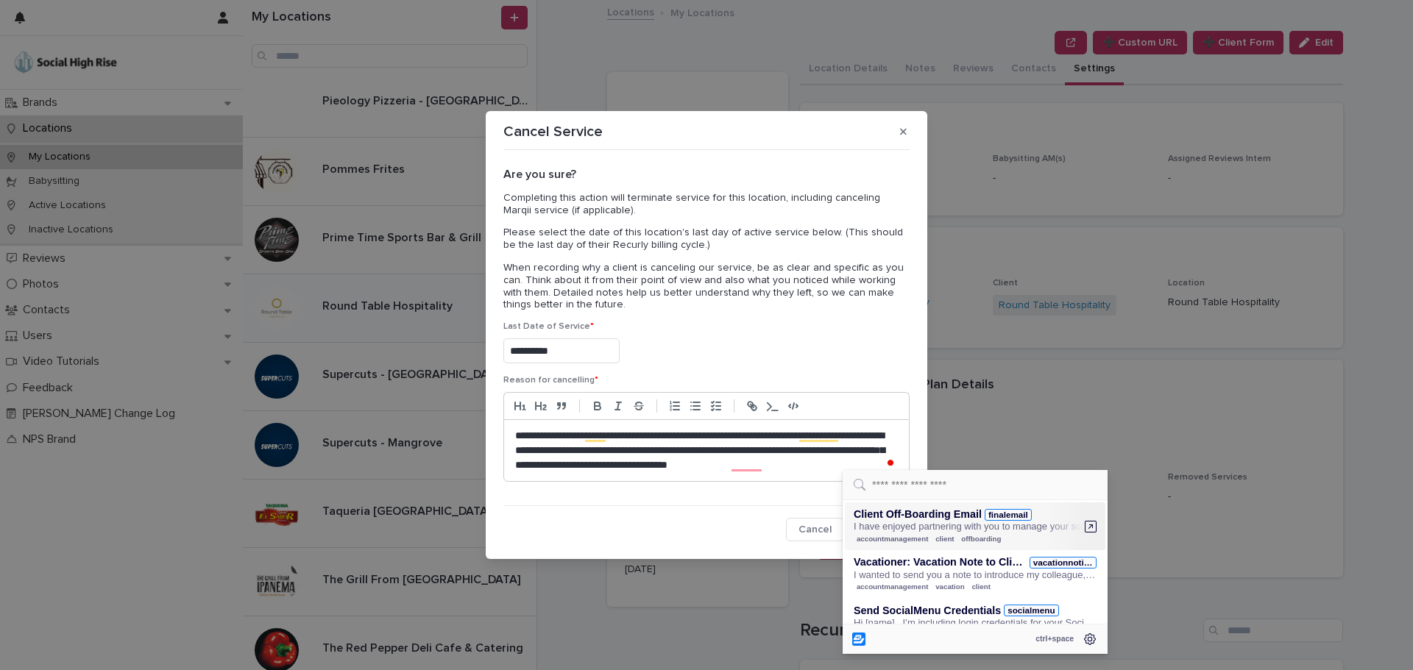
click at [845, 461] on p "**********" at bounding box center [706, 451] width 383 height 44
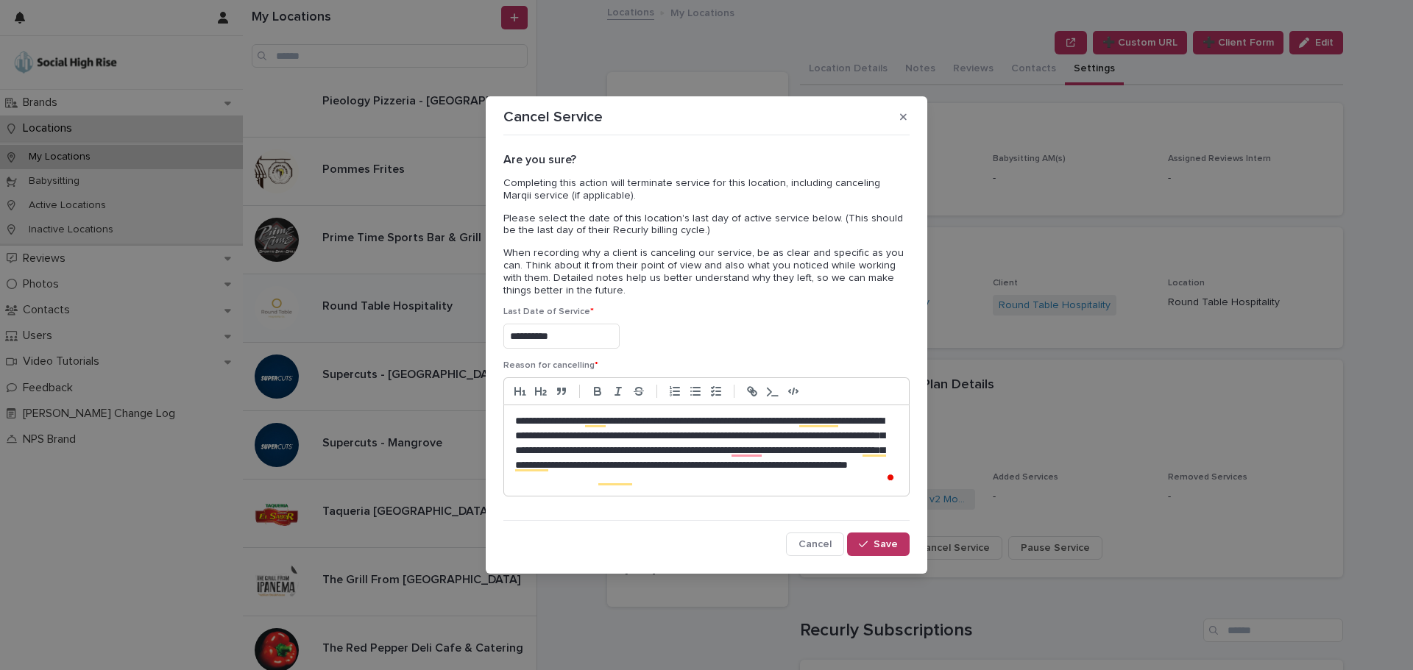
click at [817, 478] on p "**********" at bounding box center [706, 450] width 383 height 73
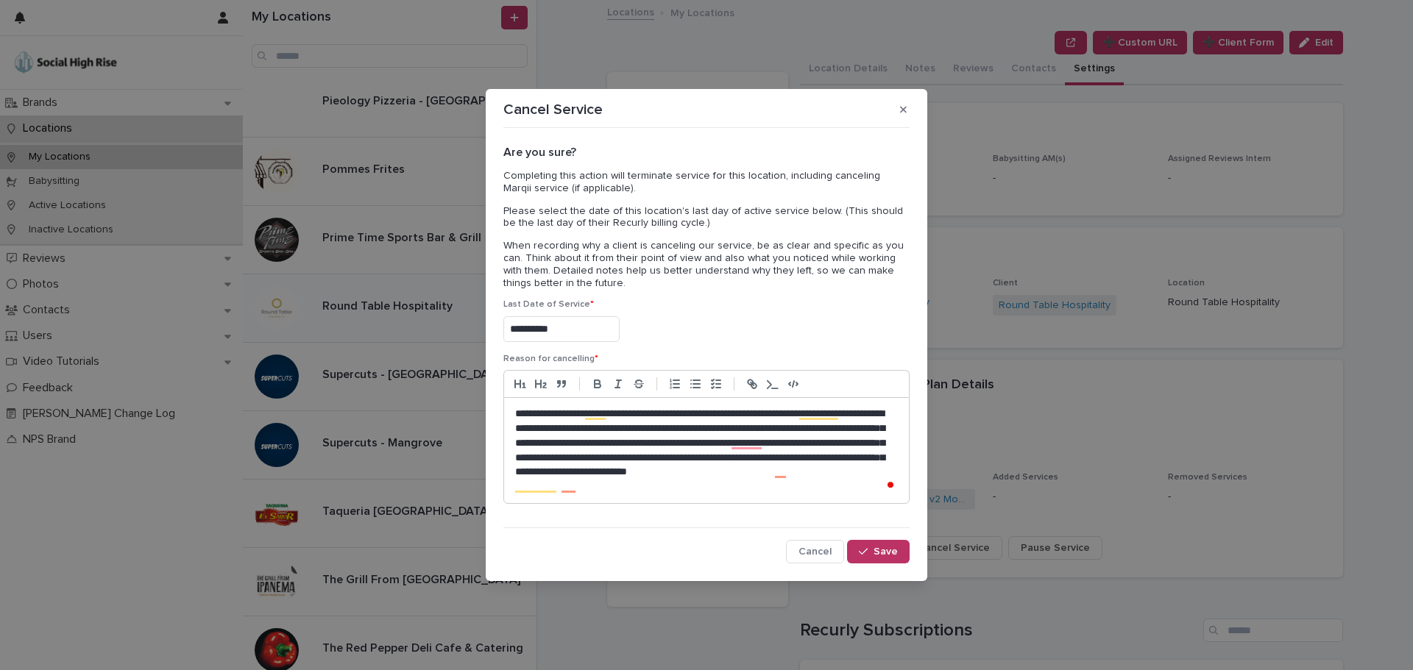
click at [761, 490] on p "**********" at bounding box center [706, 451] width 383 height 88
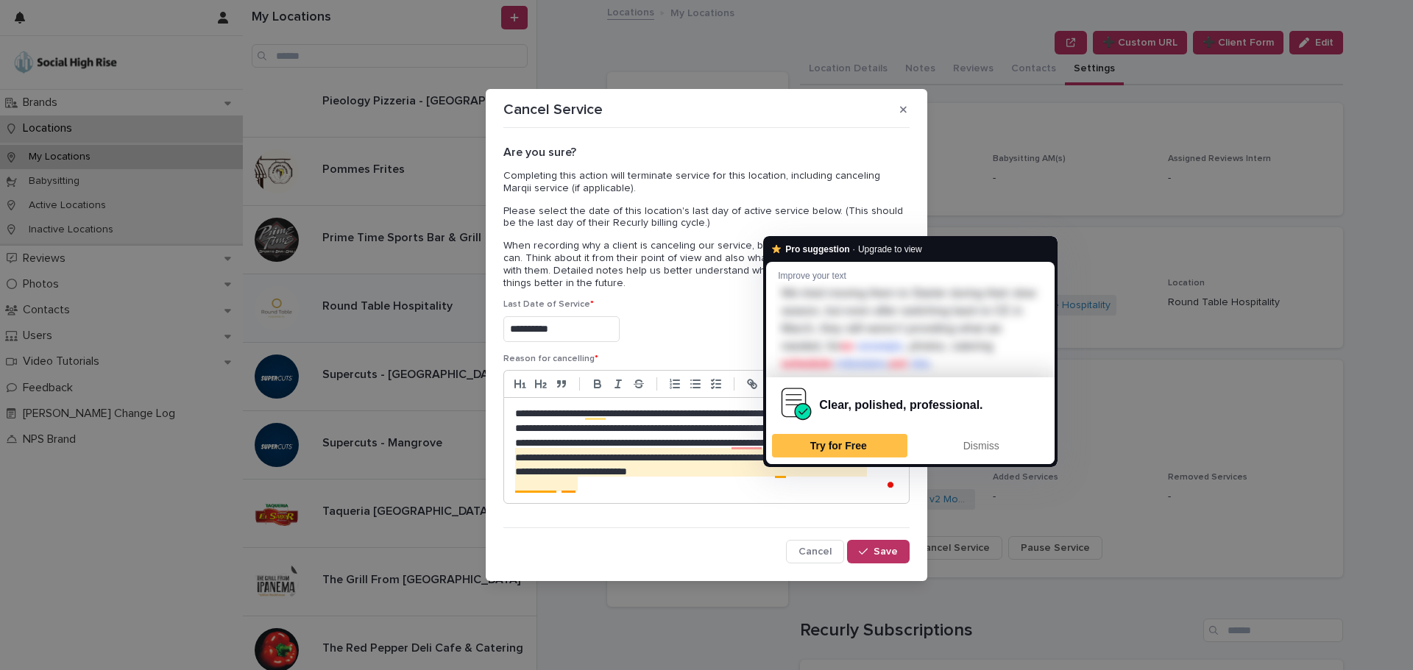
click at [766, 485] on p "**********" at bounding box center [706, 451] width 383 height 88
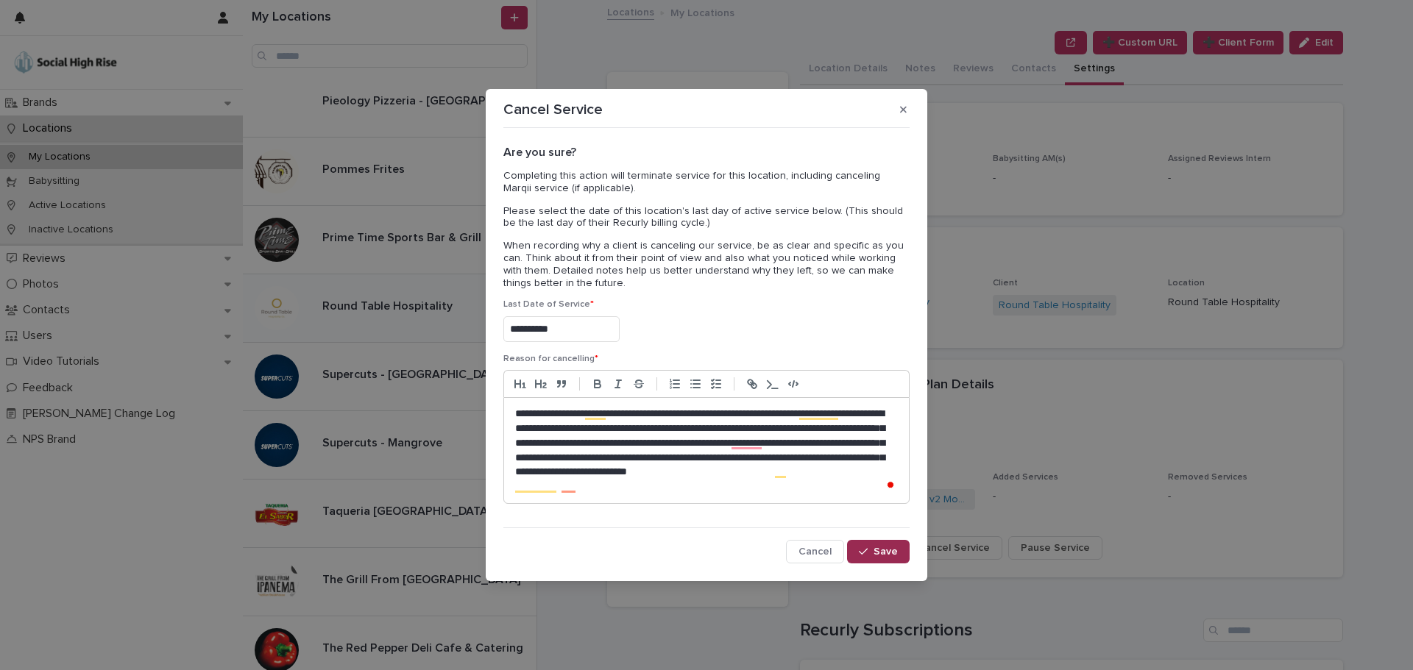
click at [876, 550] on span "Save" at bounding box center [885, 552] width 24 height 10
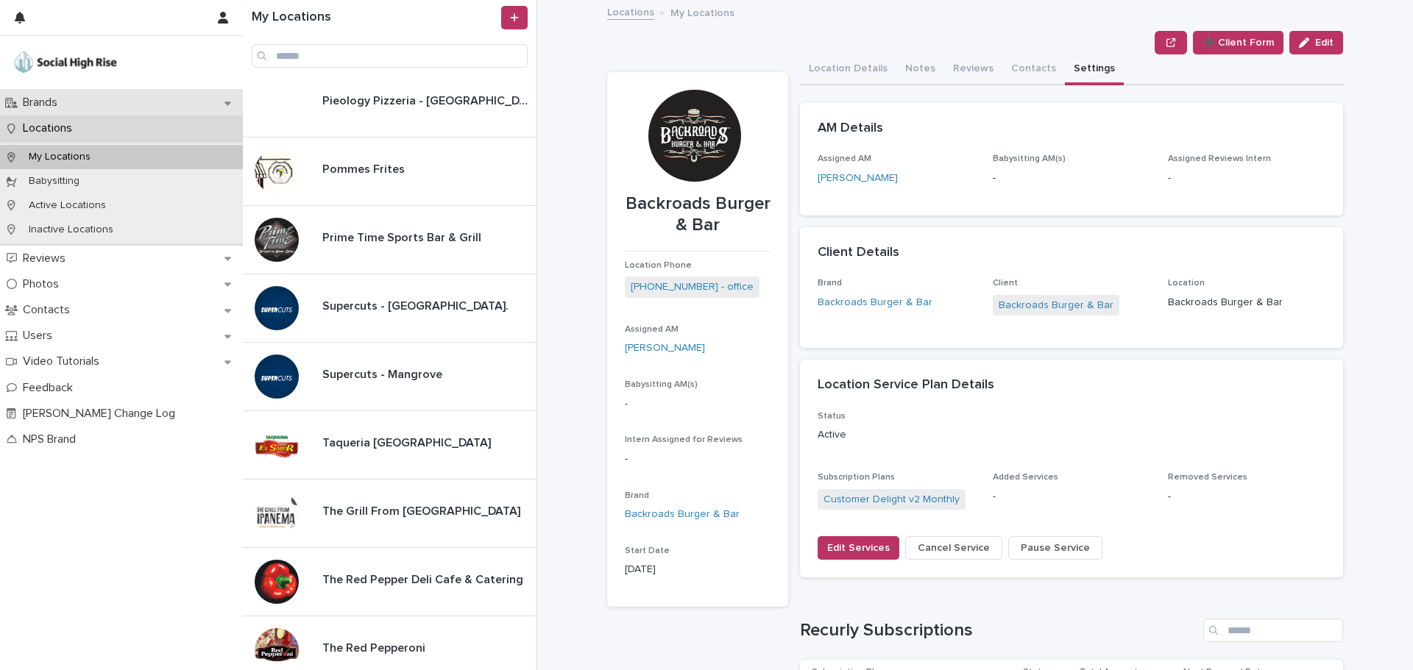
click at [91, 110] on div "Brands" at bounding box center [121, 103] width 243 height 26
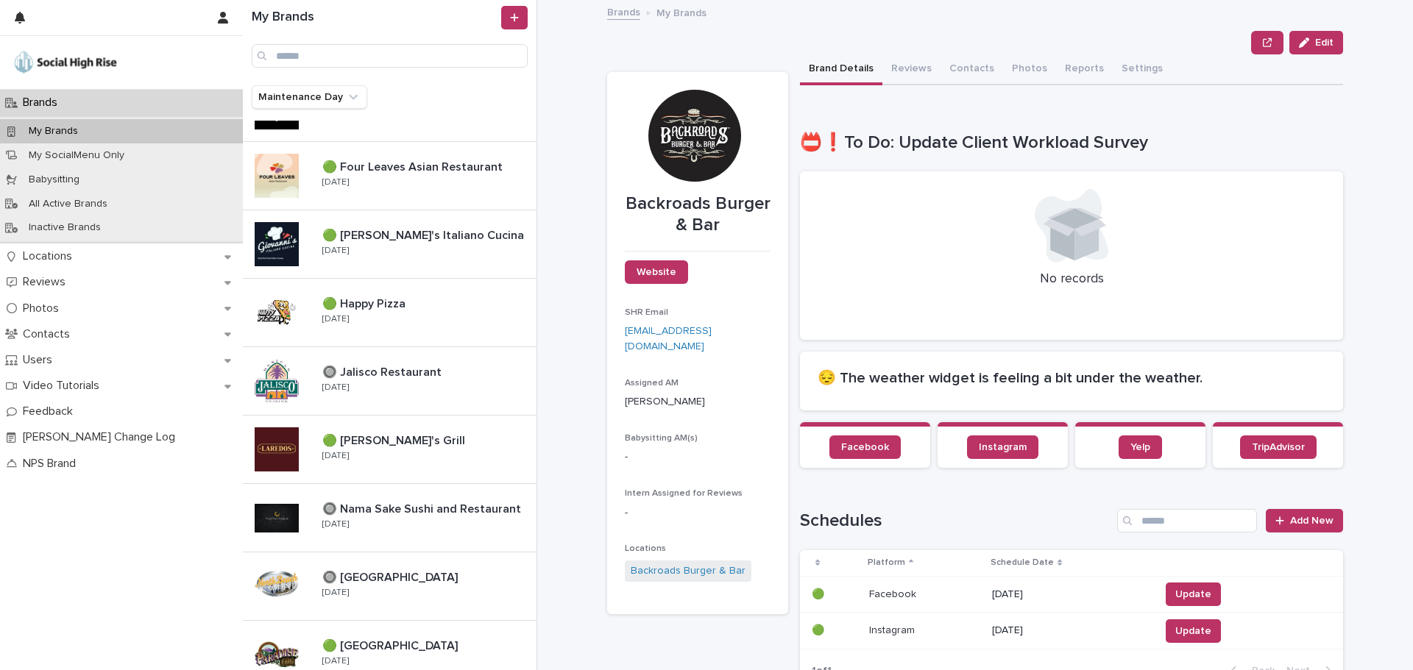
scroll to position [515, 0]
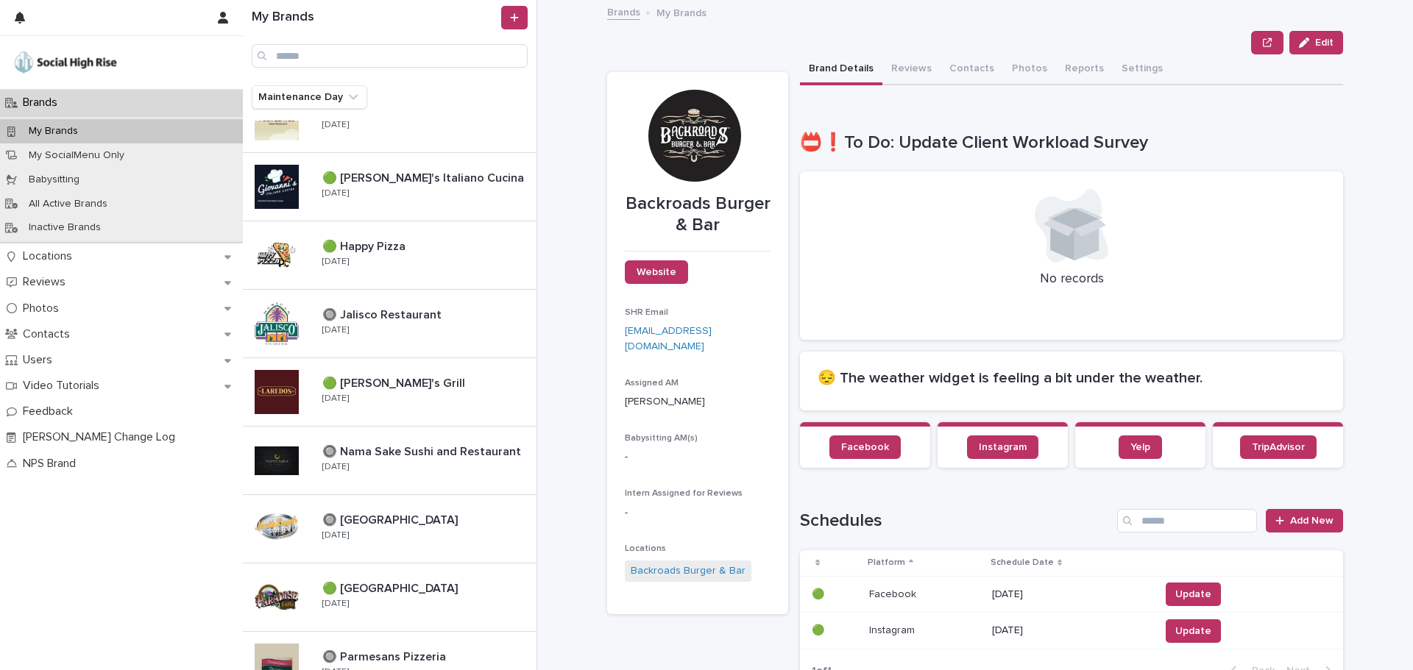
drag, startPoint x: 274, startPoint y: 95, endPoint x: 280, endPoint y: 116, distance: 22.1
click at [274, 95] on button "Maintenance Day" at bounding box center [310, 97] width 116 height 24
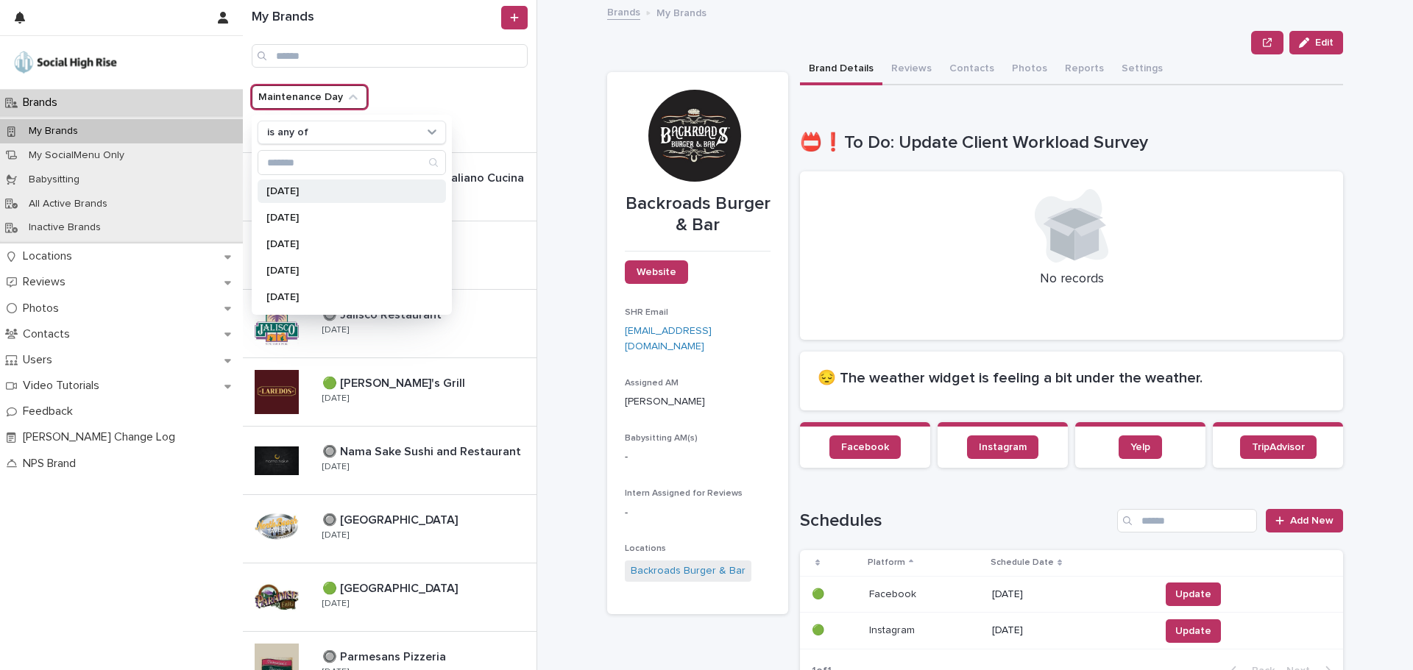
click at [280, 183] on div "[DATE]" at bounding box center [352, 192] width 188 height 24
click at [284, 221] on p "[DATE]" at bounding box center [344, 218] width 156 height 10
click at [288, 244] on p "[DATE]" at bounding box center [344, 244] width 156 height 10
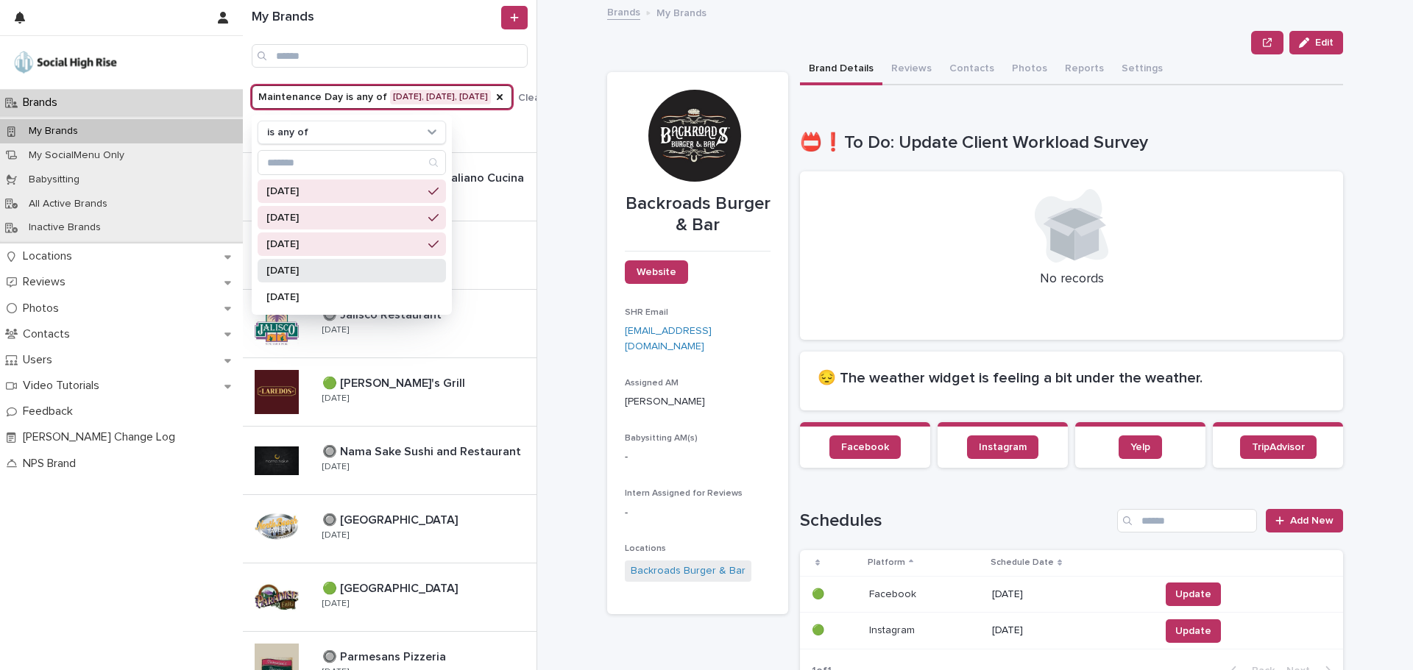
click at [286, 266] on p "[DATE]" at bounding box center [344, 271] width 156 height 10
click at [625, 177] on div at bounding box center [695, 142] width 140 height 104
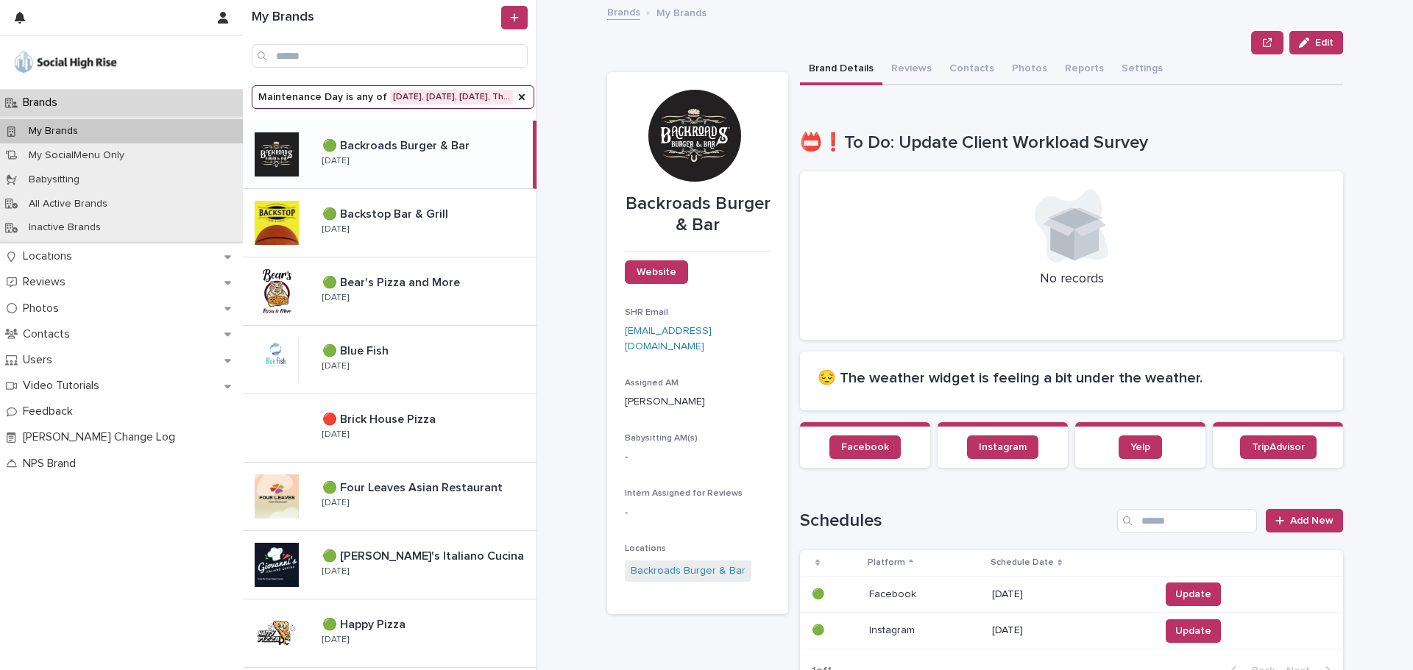
click at [417, 173] on div "🟢 Backroads Burger & Bar 🟢 Backroads Burger & Bar Monday" at bounding box center [421, 154] width 222 height 43
click at [900, 70] on button "Reviews" at bounding box center [911, 69] width 58 height 31
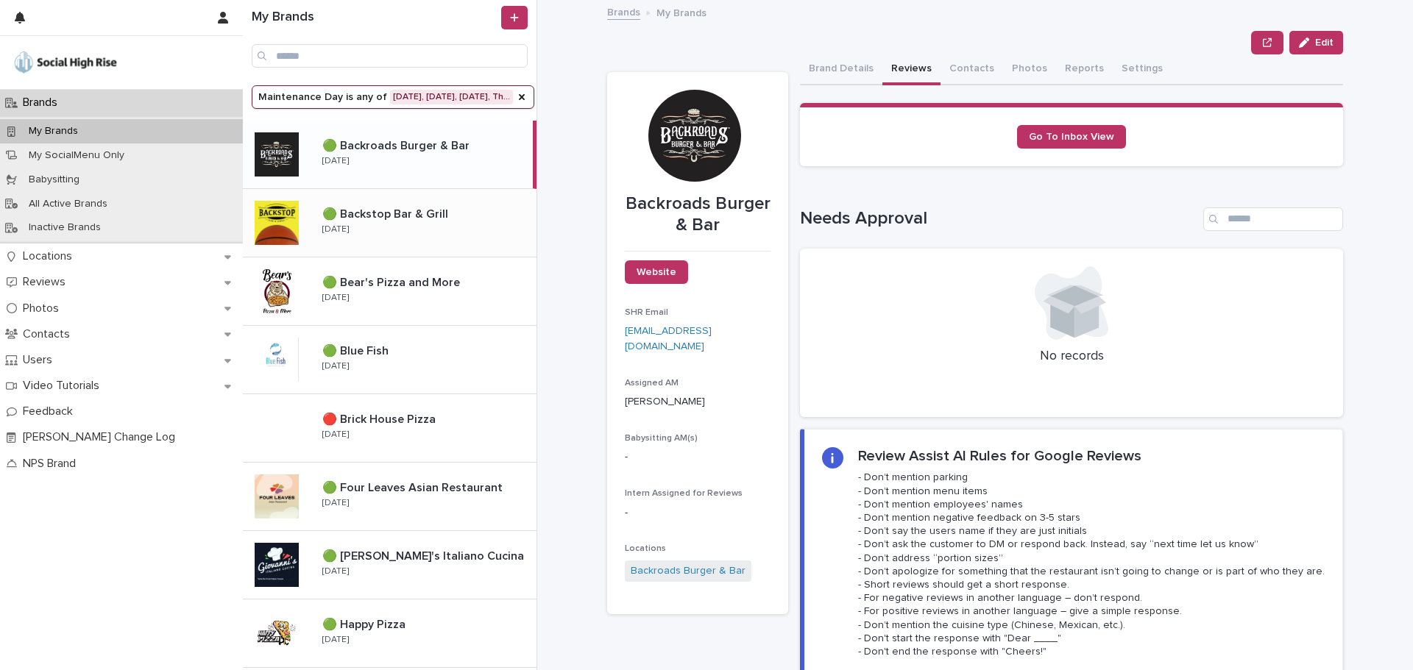
click at [408, 219] on p "🟢 Backstop Bar & Grill" at bounding box center [386, 213] width 129 height 17
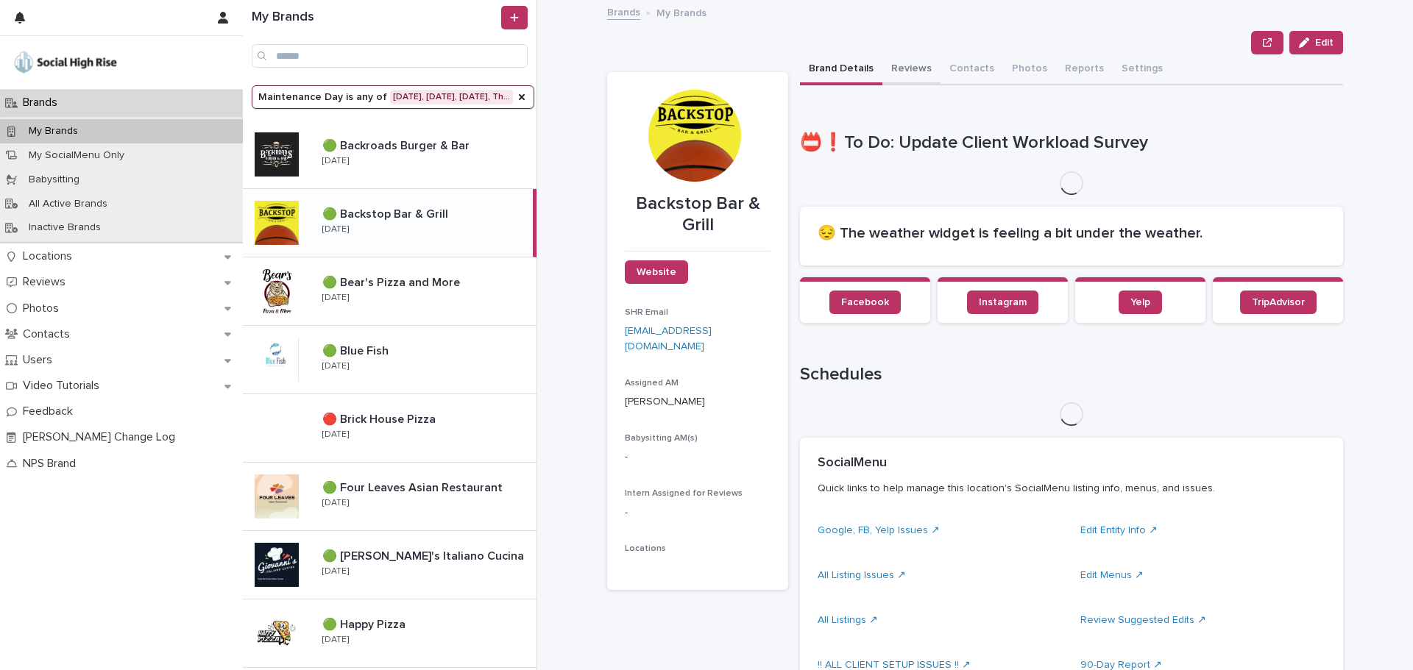
click at [902, 68] on button "Reviews" at bounding box center [911, 69] width 58 height 31
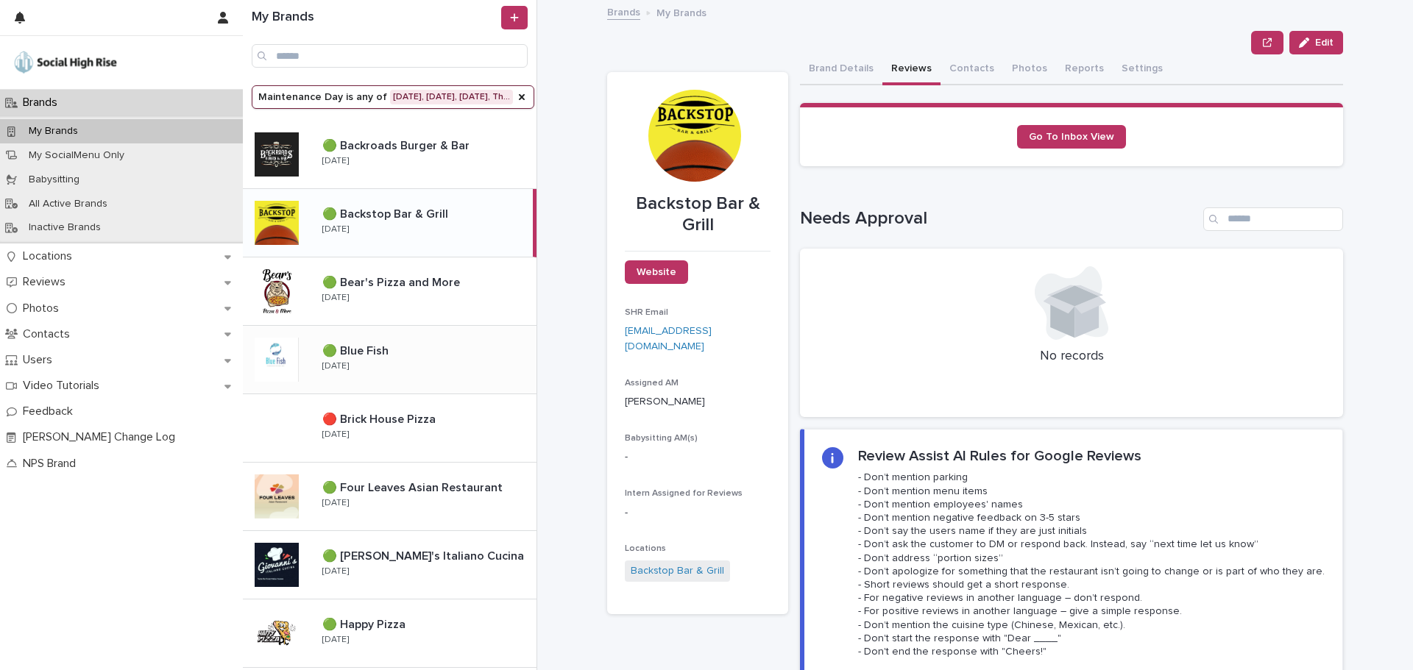
click at [386, 356] on p "🟢 Blue Fish" at bounding box center [356, 349] width 69 height 17
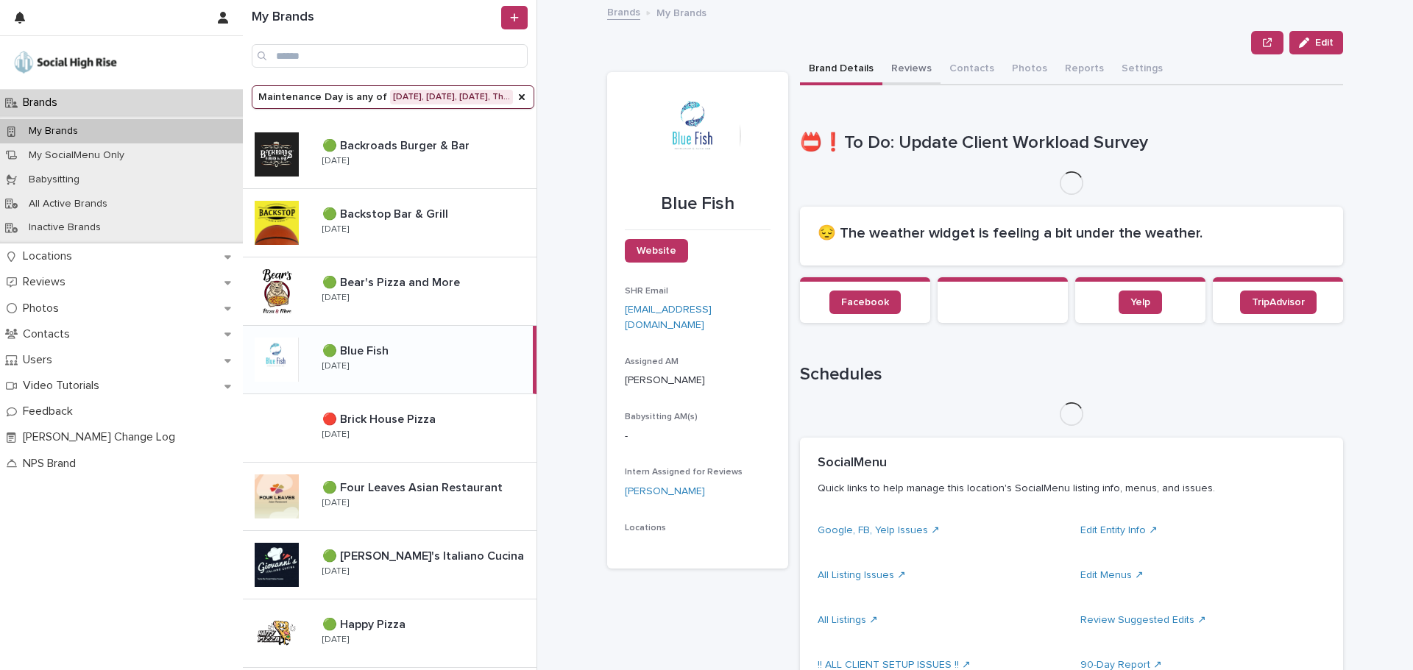
click at [895, 73] on button "Reviews" at bounding box center [911, 69] width 58 height 31
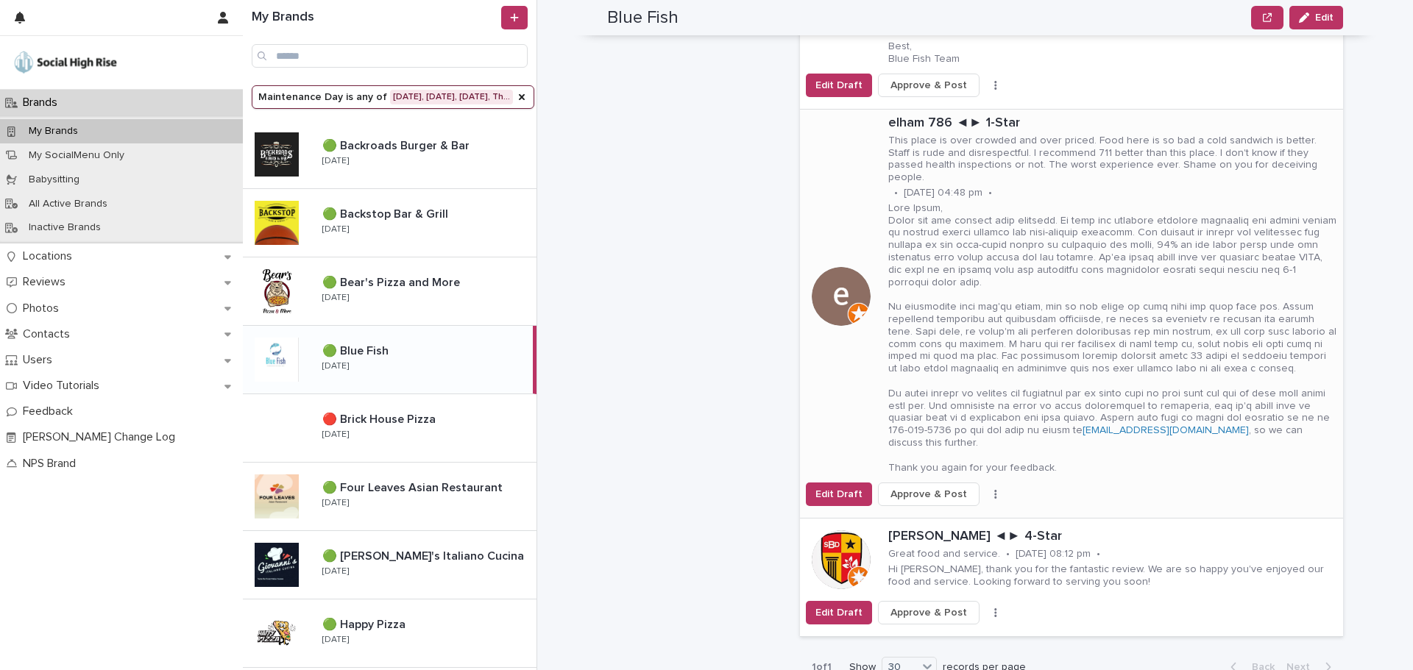
scroll to position [2281, 0]
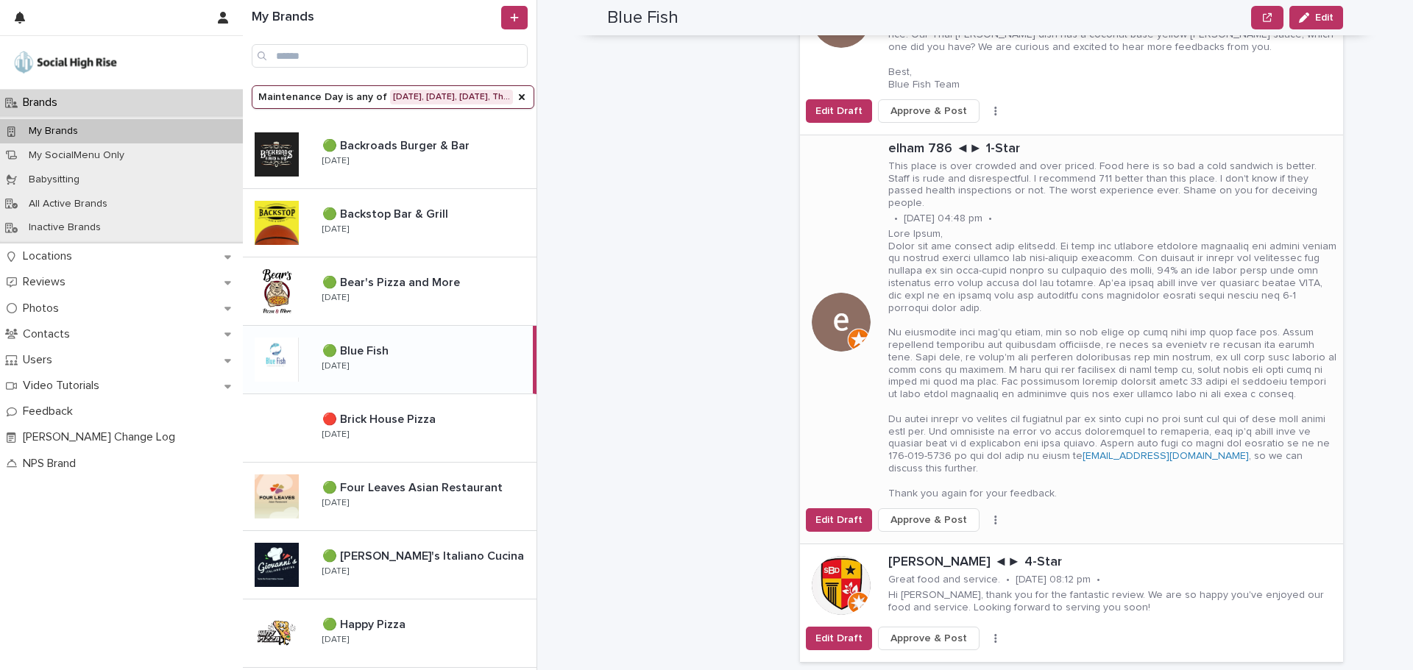
click at [985, 515] on button "button" at bounding box center [995, 520] width 21 height 10
click at [947, 501] on button "Skip Reply" at bounding box center [940, 513] width 97 height 24
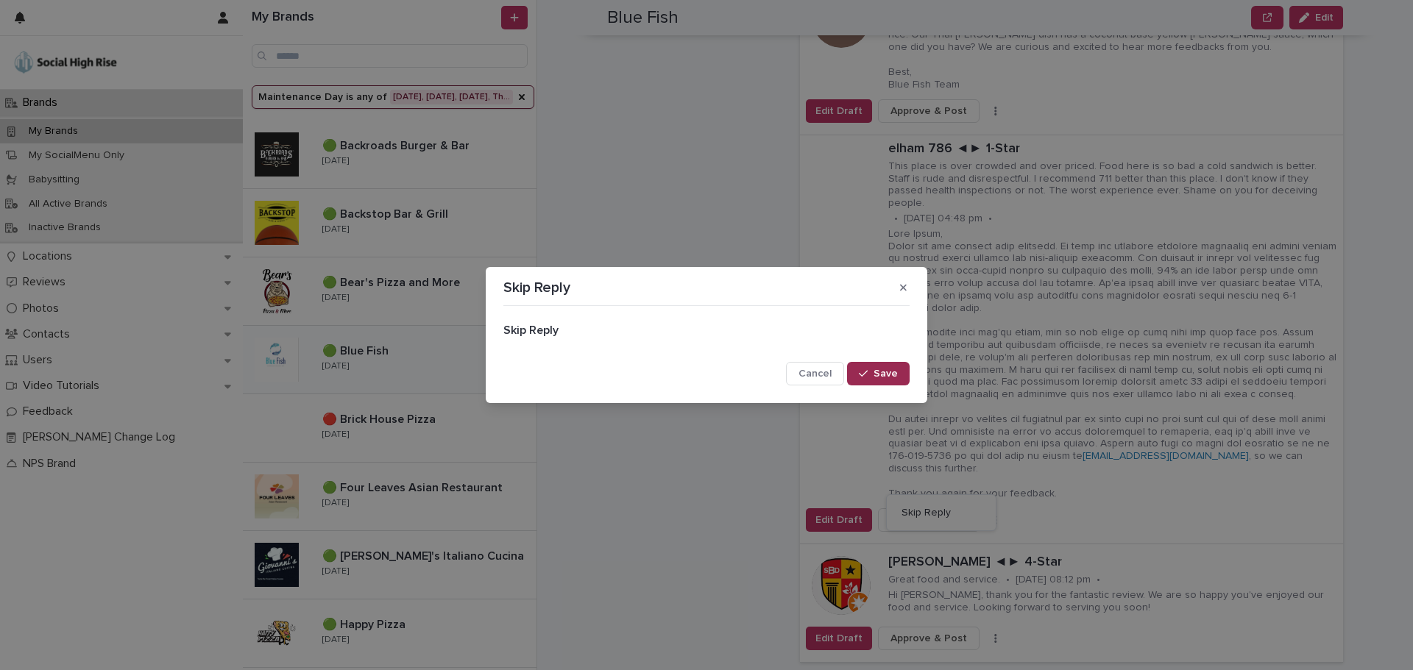
click at [880, 373] on span "Save" at bounding box center [885, 374] width 24 height 10
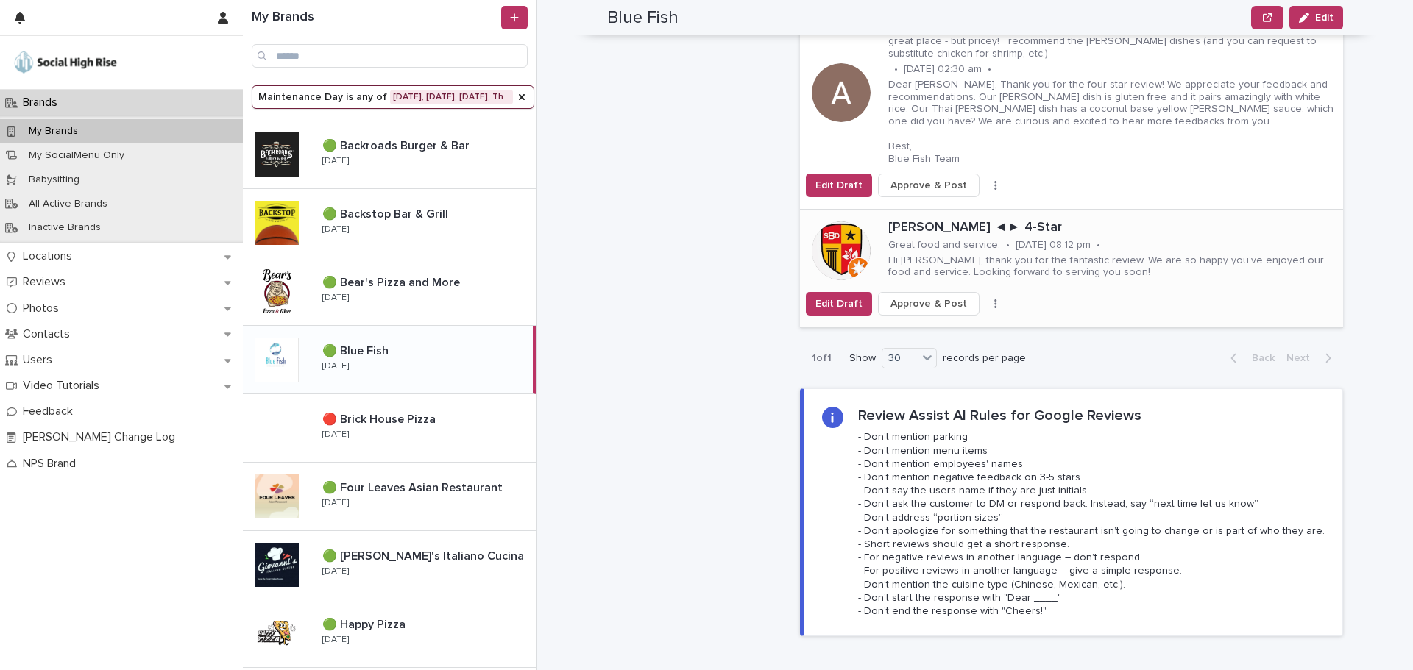
click at [971, 292] on div "Edit Draft Approve & Post Skip Reply" at bounding box center [1071, 304] width 543 height 24
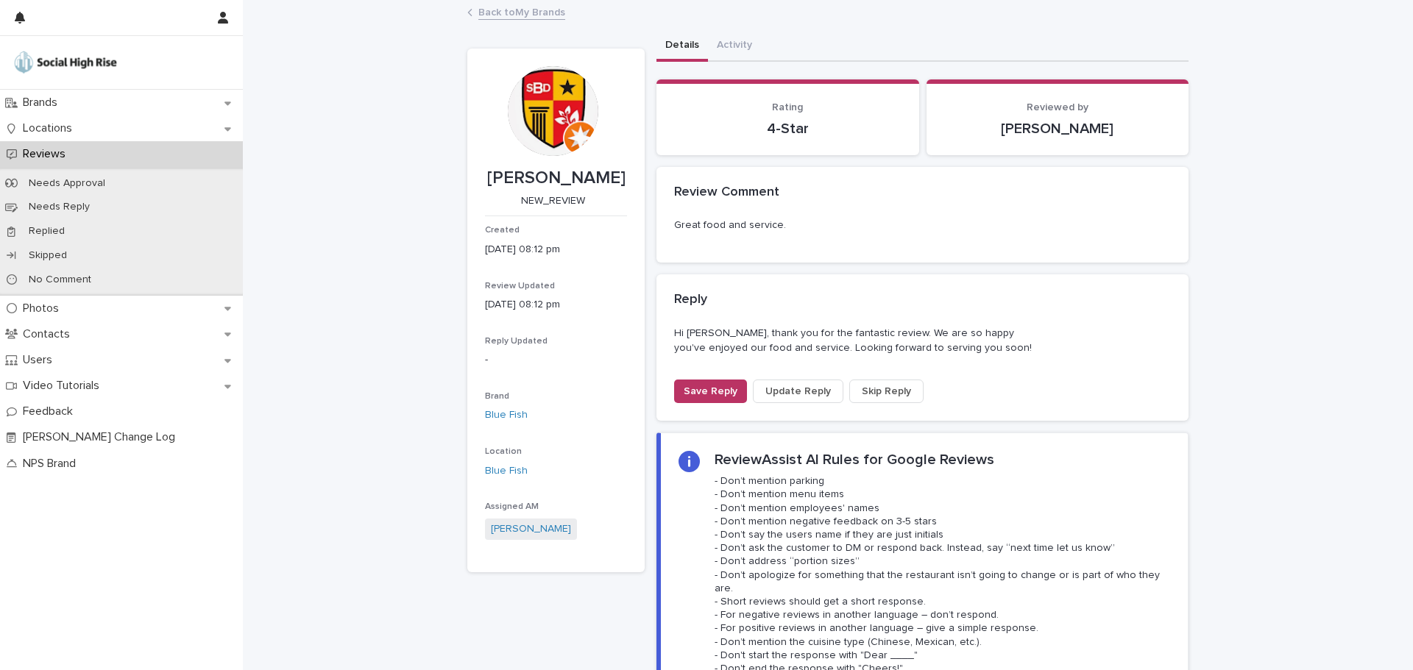
click at [862, 388] on span "Skip Reply" at bounding box center [886, 391] width 49 height 15
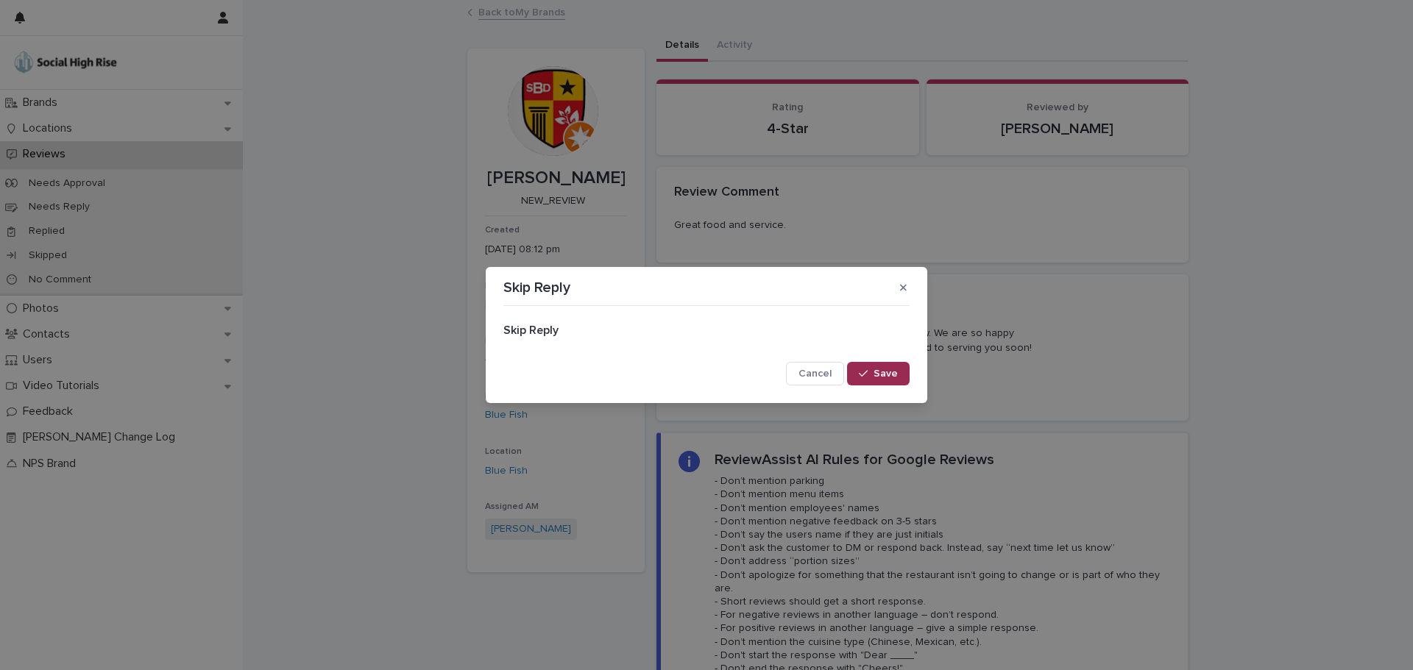
click at [851, 370] on button "Save" at bounding box center [878, 374] width 63 height 24
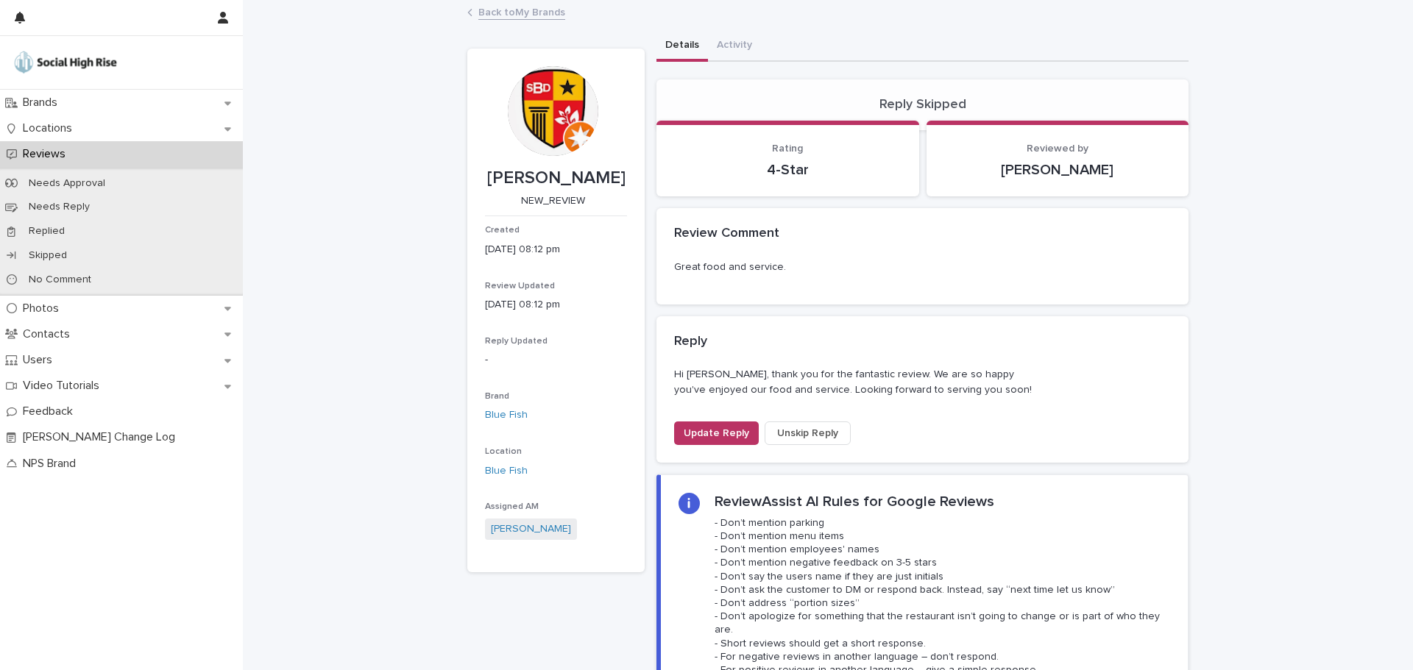
click at [528, 14] on link "Back to My Brands" at bounding box center [521, 11] width 87 height 17
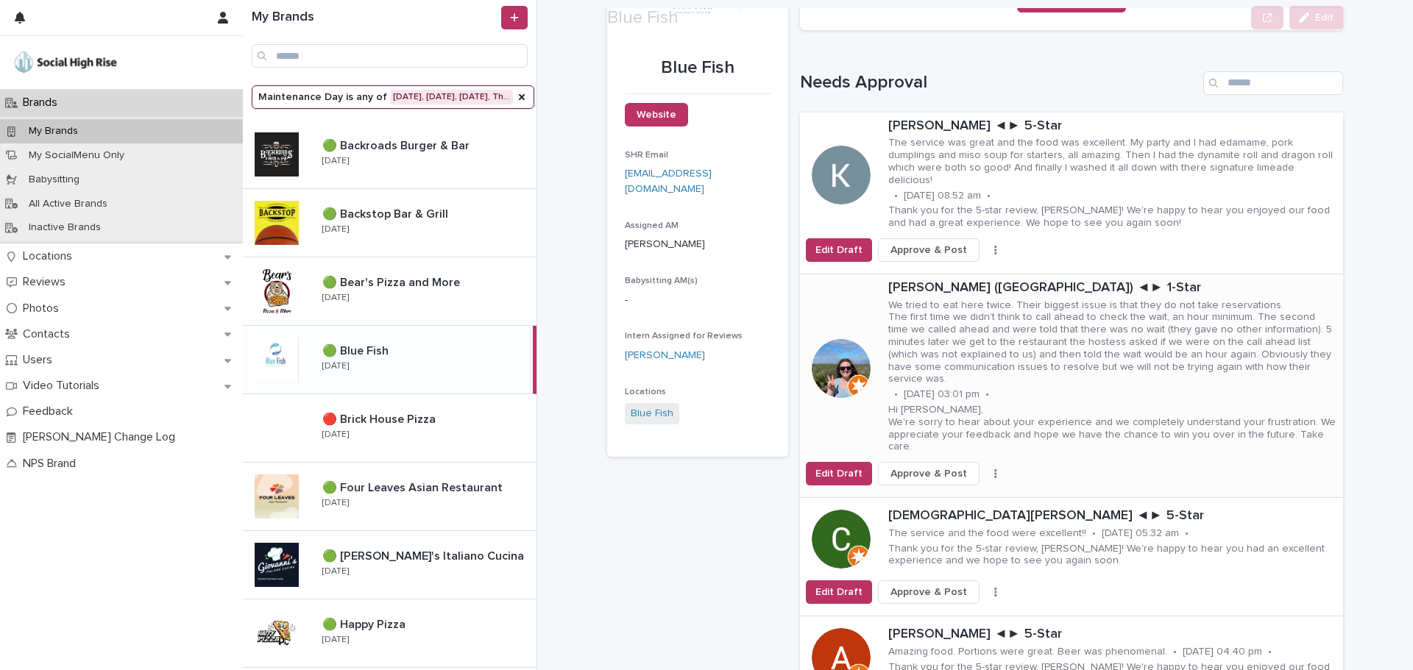
scroll to position [147, 0]
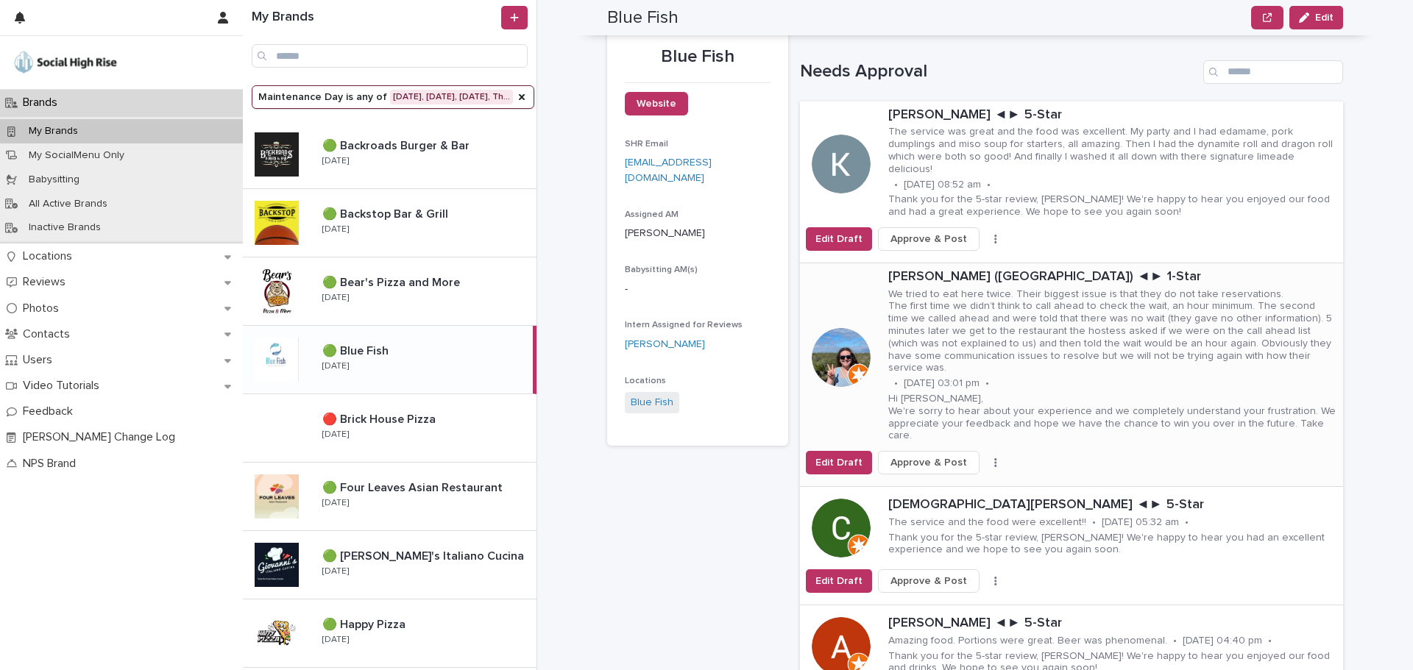
click at [985, 458] on button "button" at bounding box center [995, 463] width 21 height 10
click at [968, 456] on button "Skip Reply" at bounding box center [940, 468] width 97 height 24
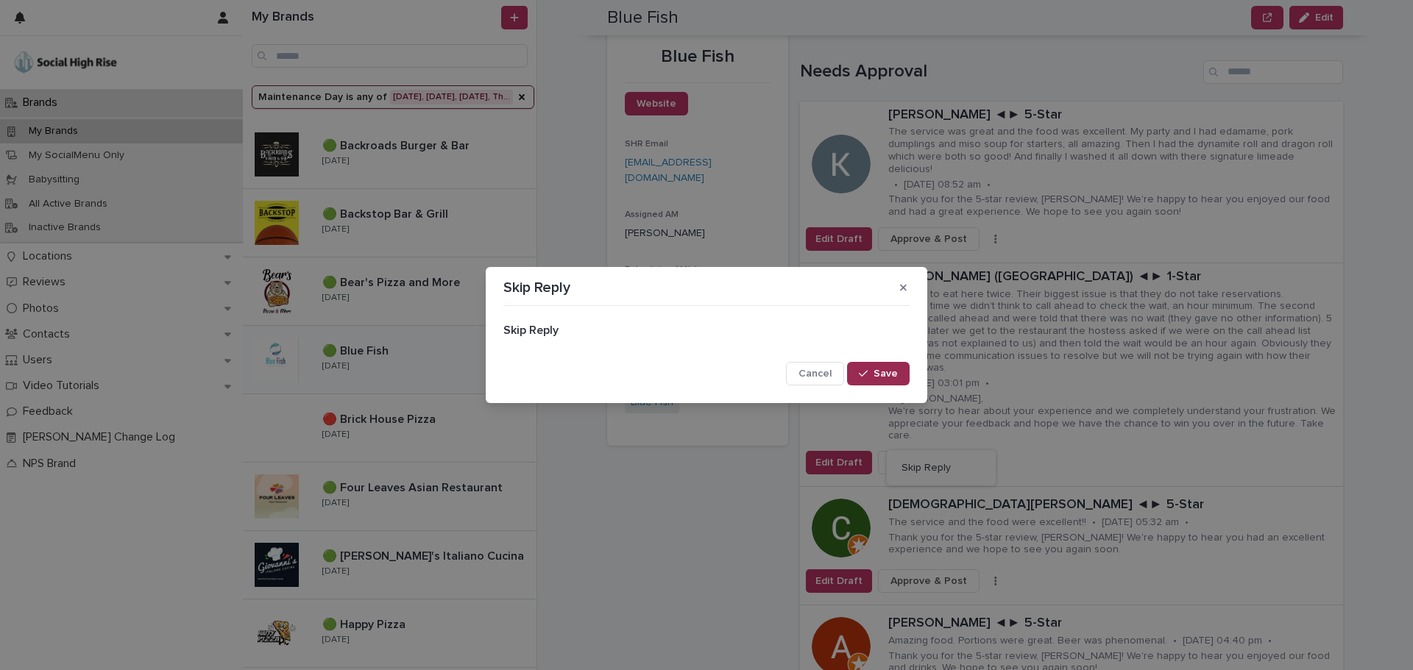
click at [899, 375] on button "Save" at bounding box center [878, 374] width 63 height 24
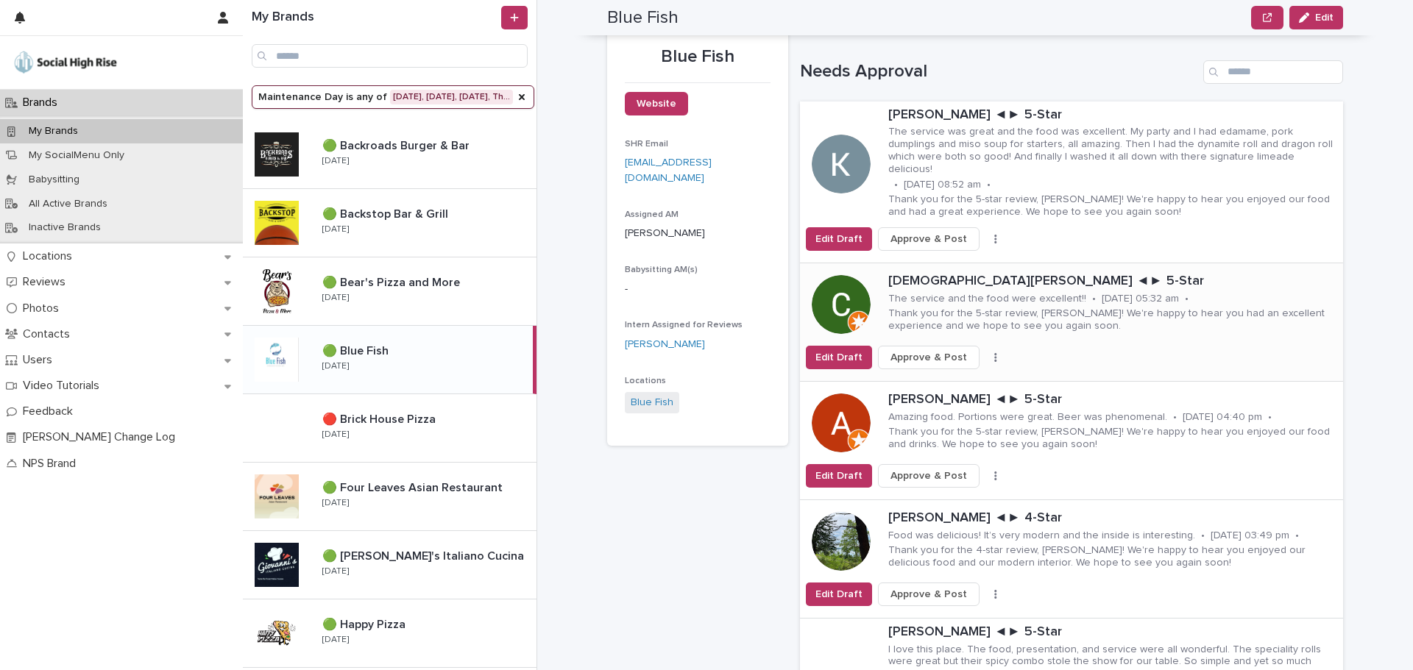
click at [985, 352] on button "button" at bounding box center [995, 357] width 21 height 10
click at [947, 375] on button "Skip Reply" at bounding box center [940, 387] width 97 height 24
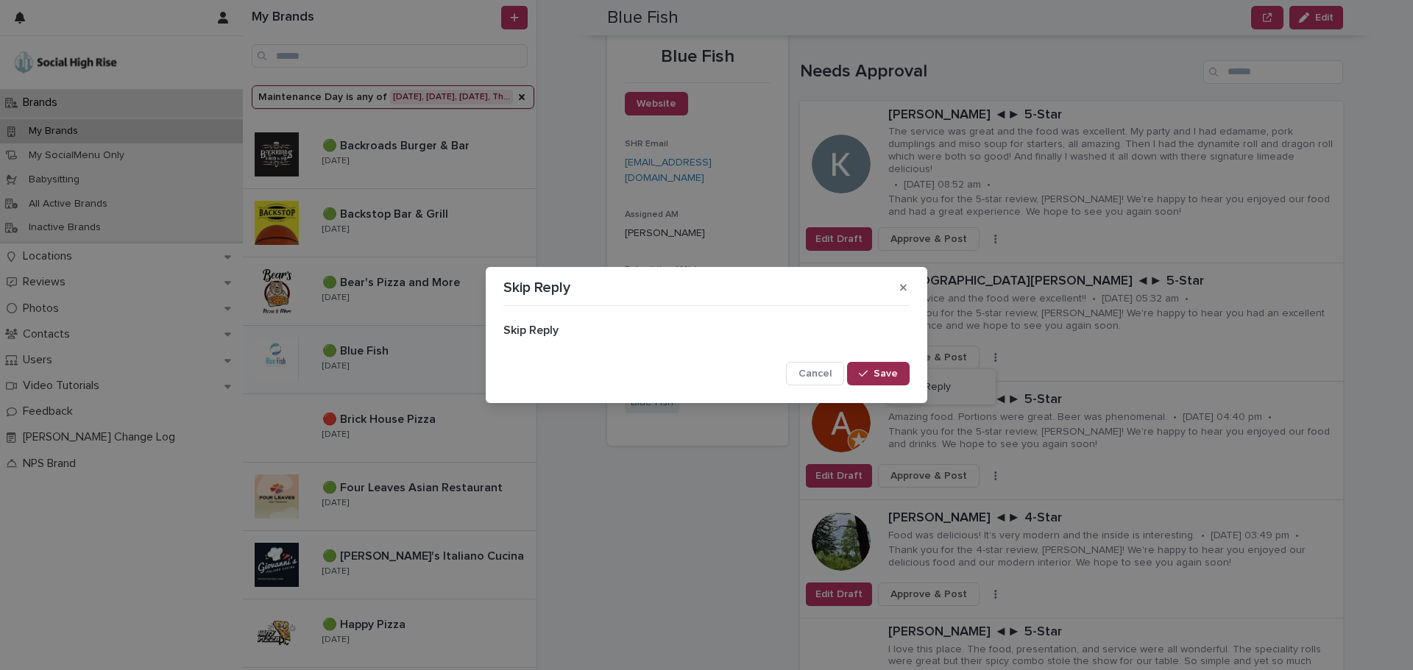
click at [877, 367] on button "Save" at bounding box center [878, 374] width 63 height 24
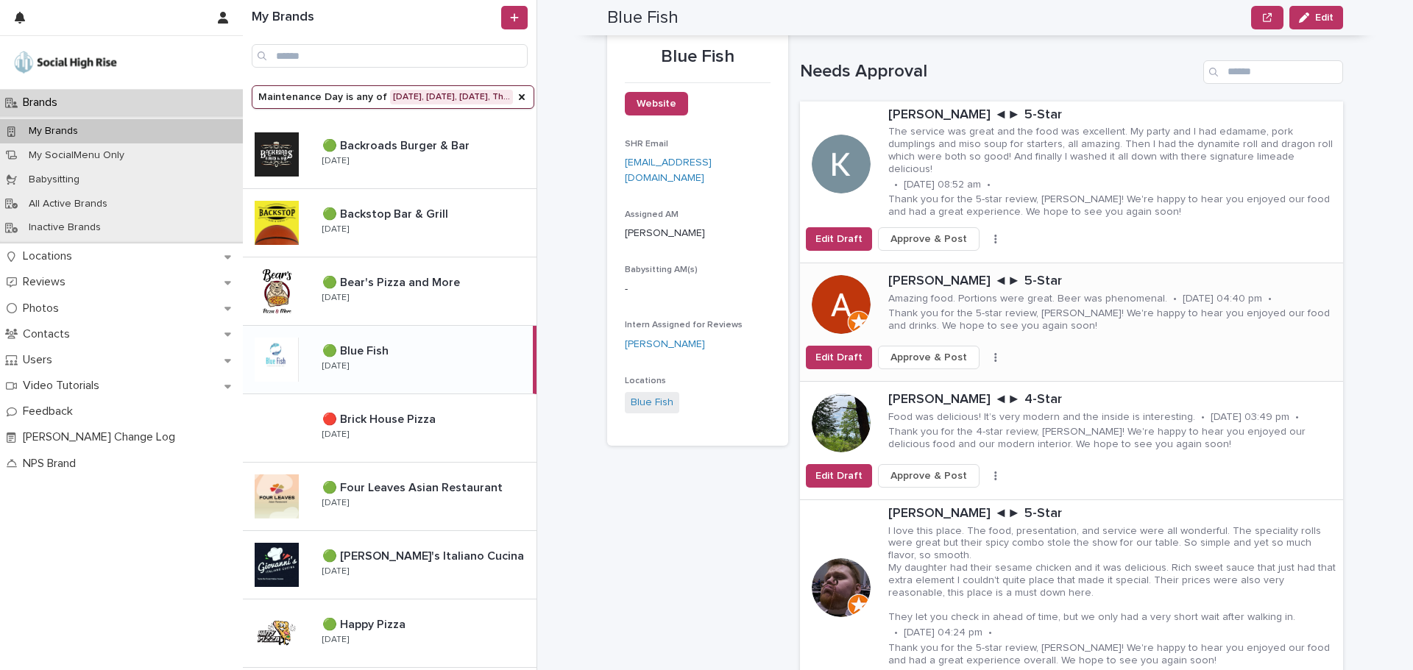
click at [994, 353] on icon "button" at bounding box center [995, 357] width 2 height 9
click at [966, 375] on button "Skip Reply" at bounding box center [940, 387] width 97 height 24
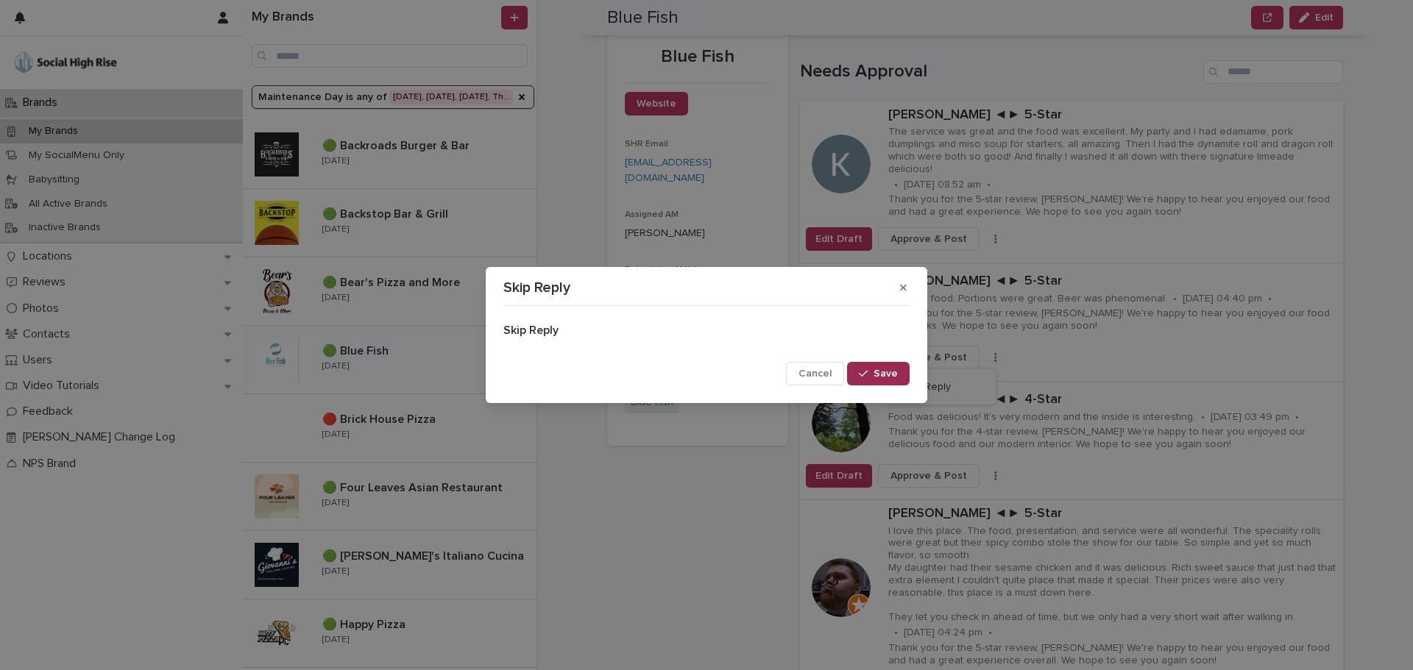
click at [890, 369] on span "Save" at bounding box center [885, 374] width 24 height 10
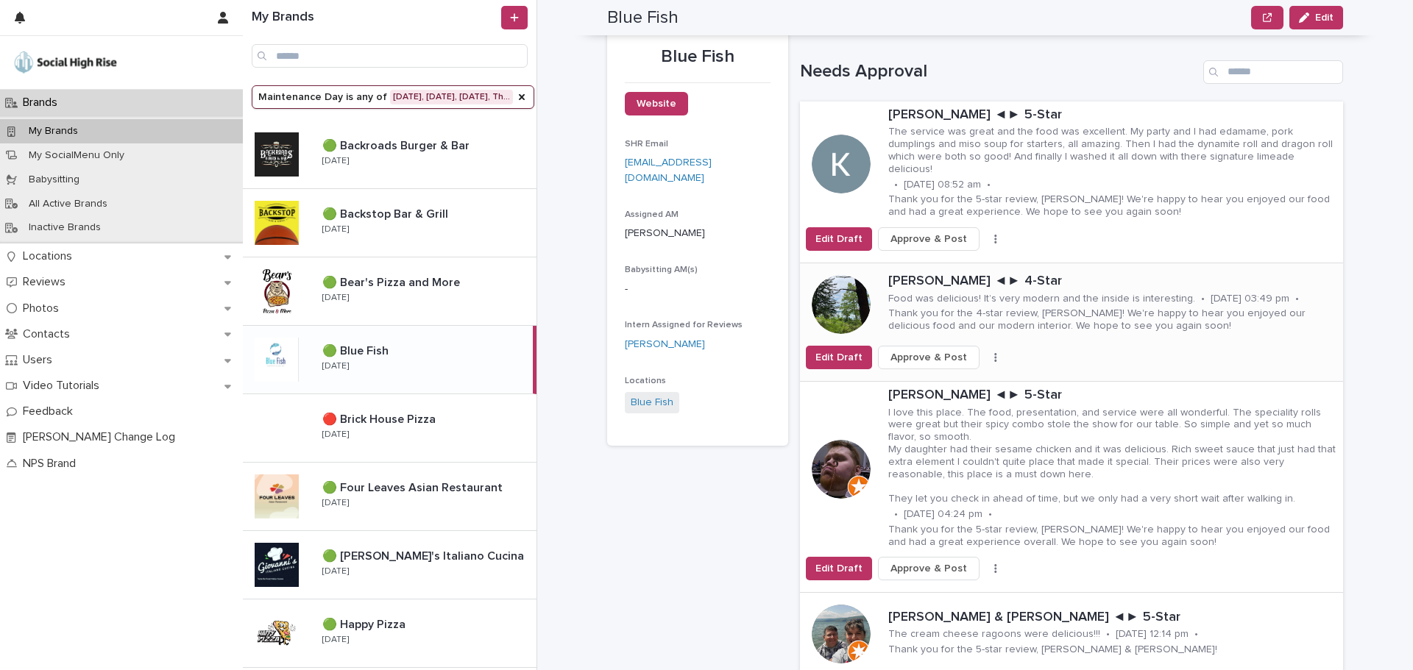
click at [985, 352] on button "button" at bounding box center [995, 357] width 21 height 10
click at [943, 375] on button "Skip Reply" at bounding box center [940, 387] width 97 height 24
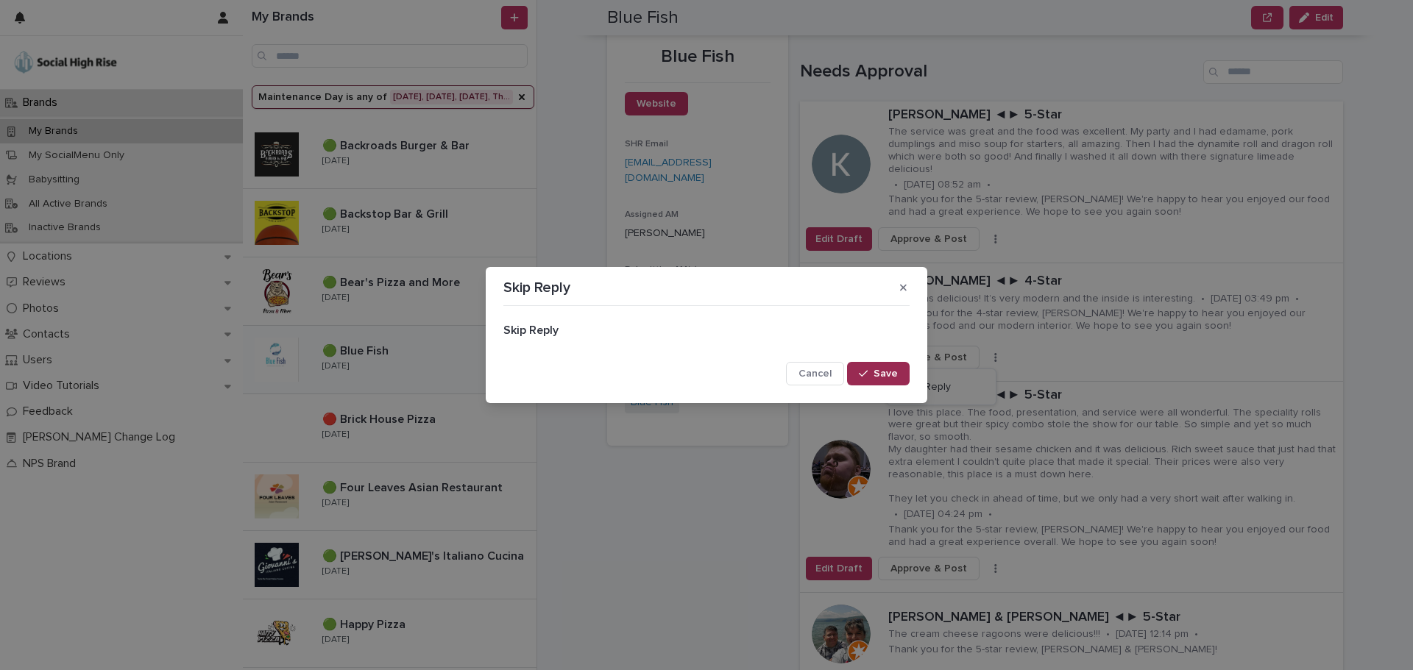
click at [886, 369] on span "Save" at bounding box center [885, 374] width 24 height 10
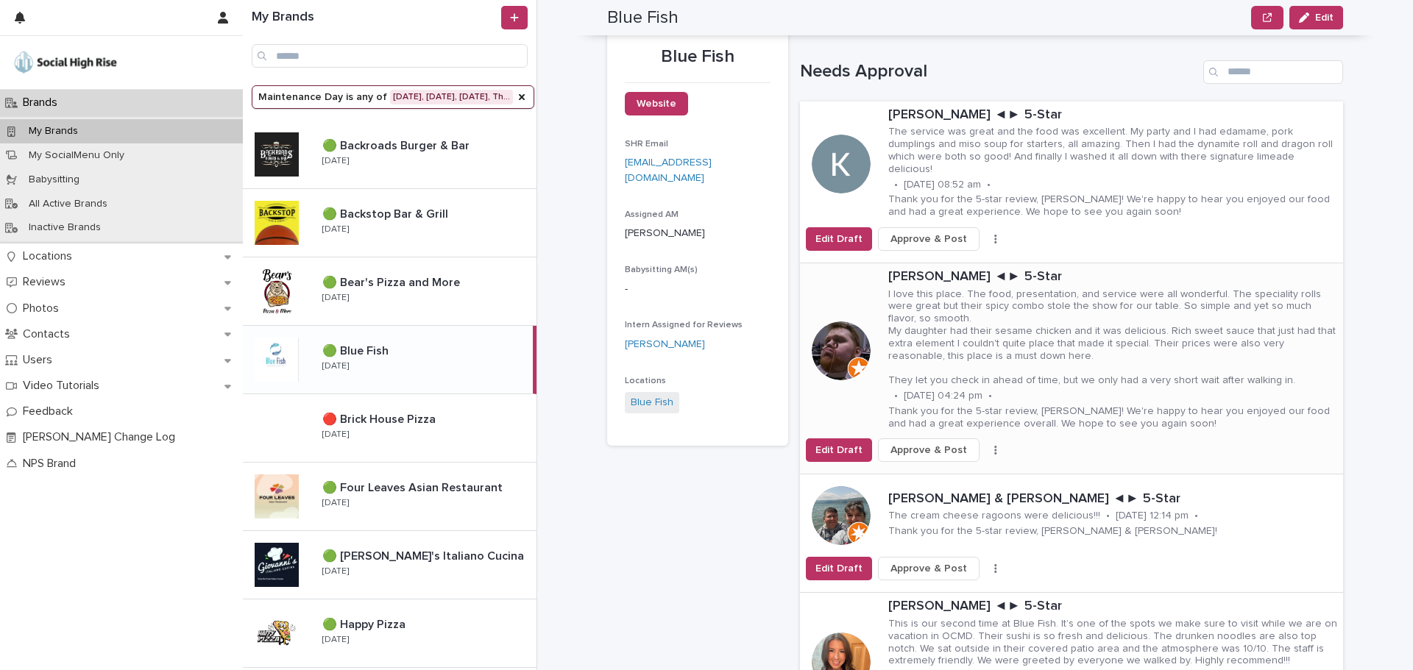
click at [981, 439] on div "Edit Draft Approve & Post Skip Reply" at bounding box center [1071, 451] width 543 height 24
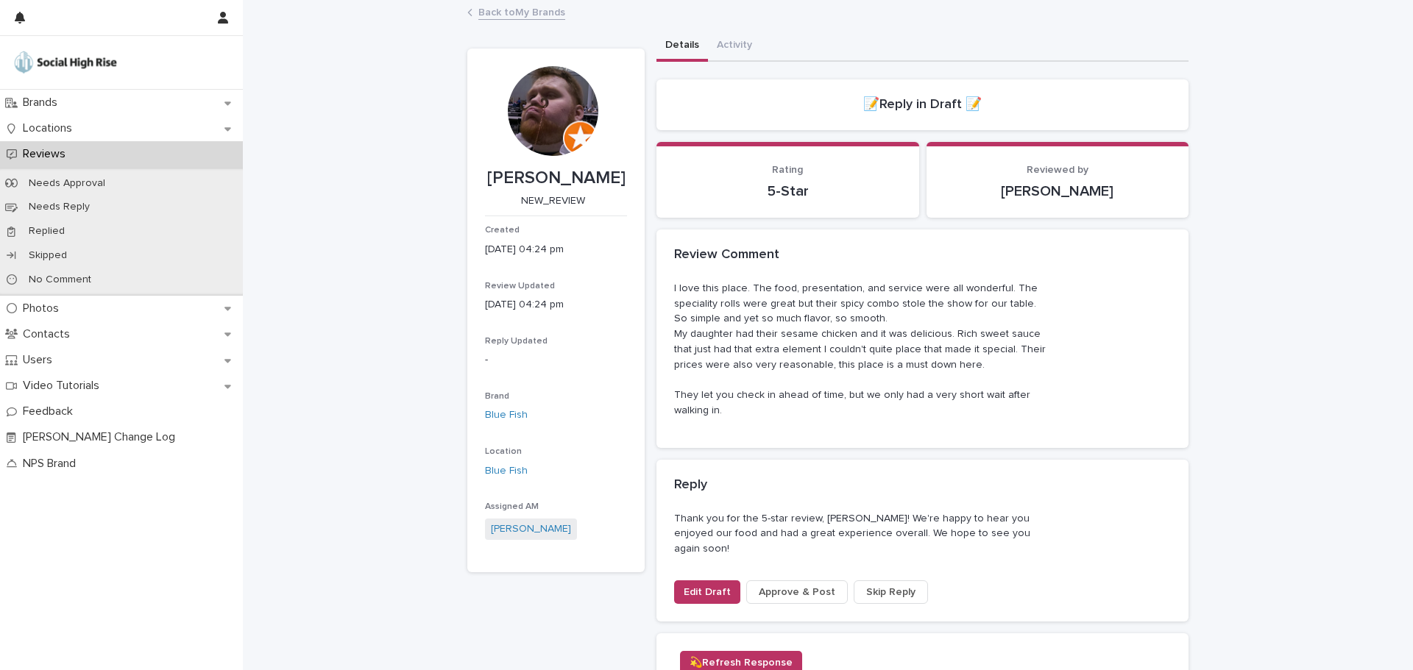
click at [866, 585] on span "Skip Reply" at bounding box center [890, 592] width 49 height 15
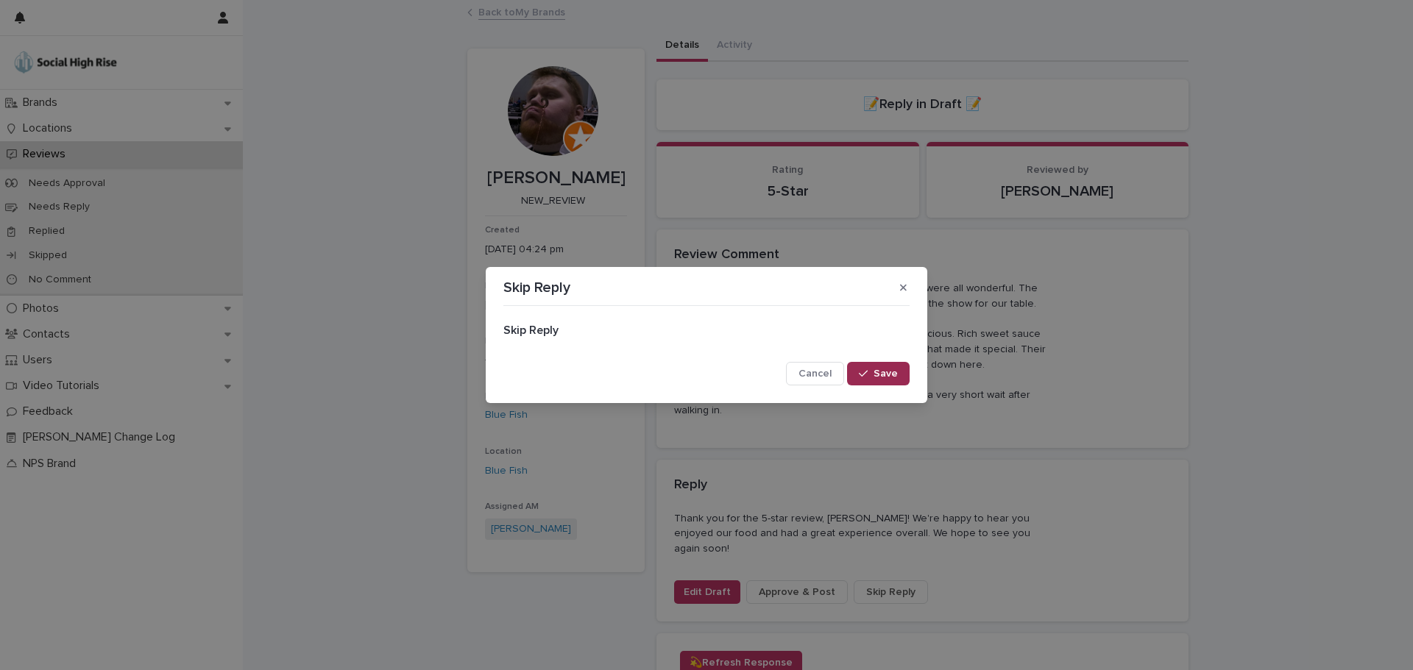
click at [864, 364] on button "Save" at bounding box center [878, 374] width 63 height 24
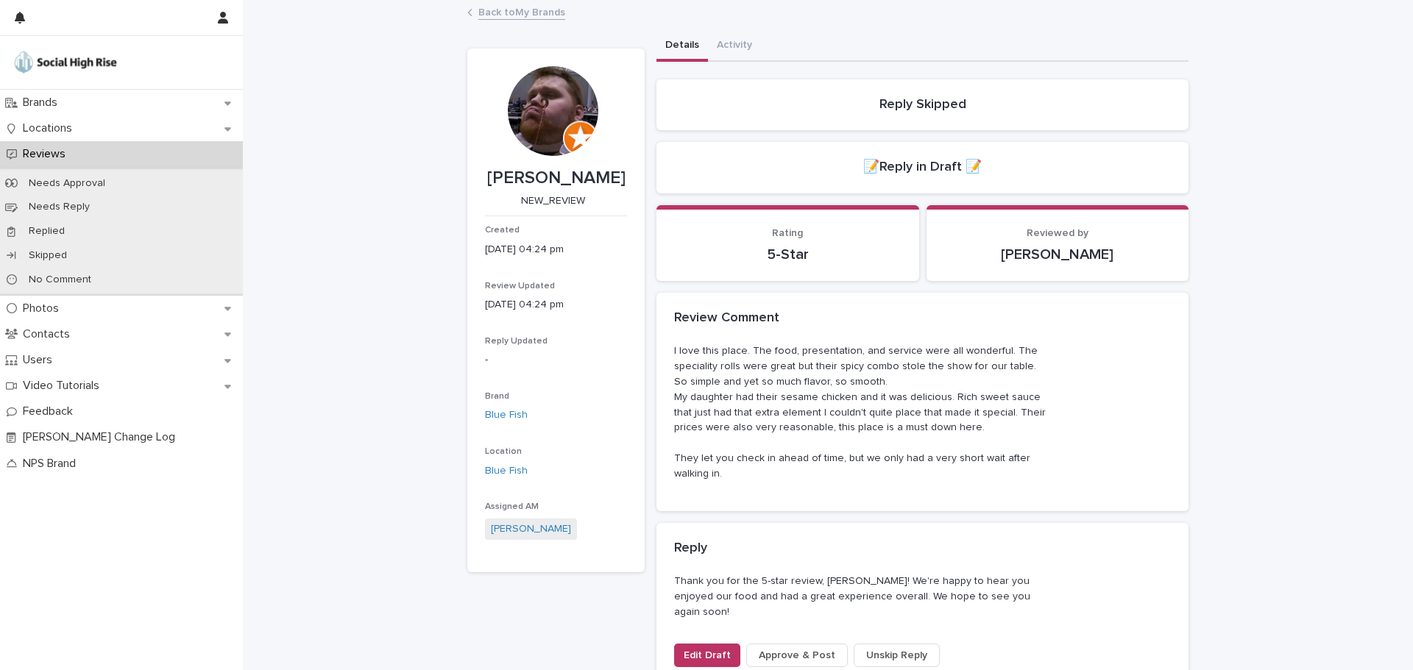
click at [511, 7] on link "Back to My Brands" at bounding box center [521, 11] width 87 height 17
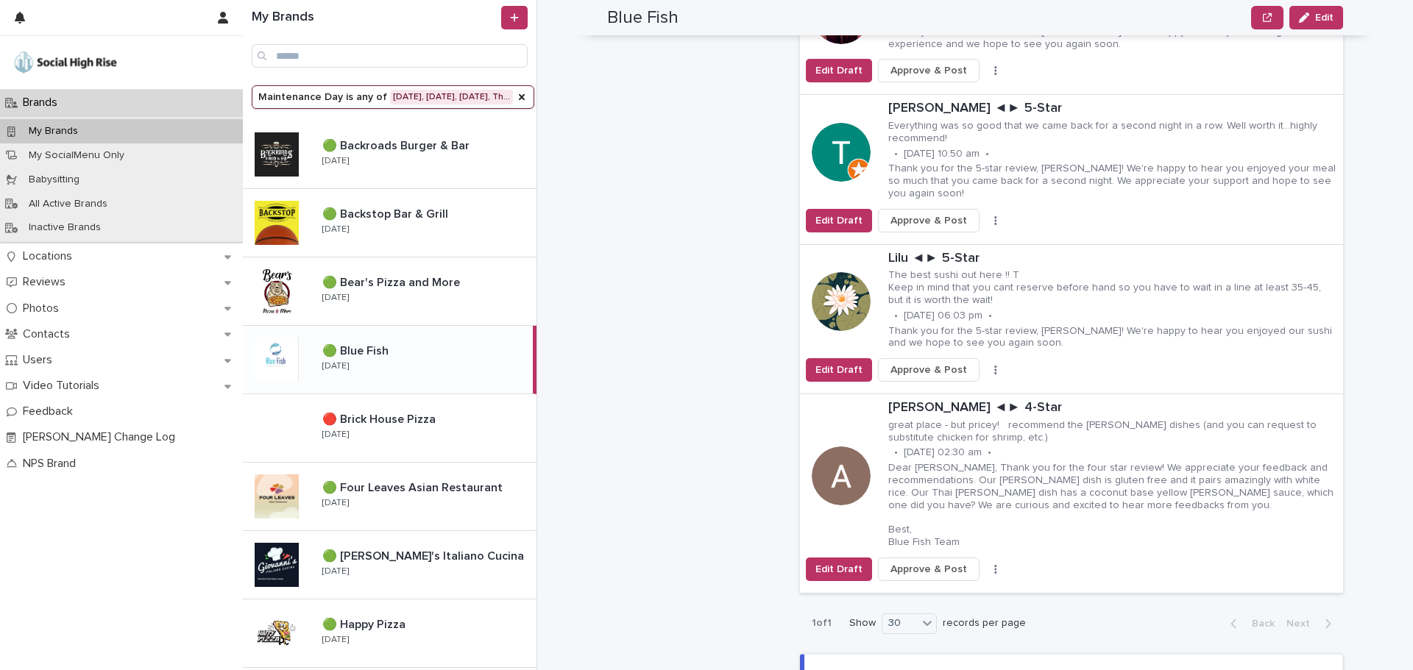
scroll to position [1324, 0]
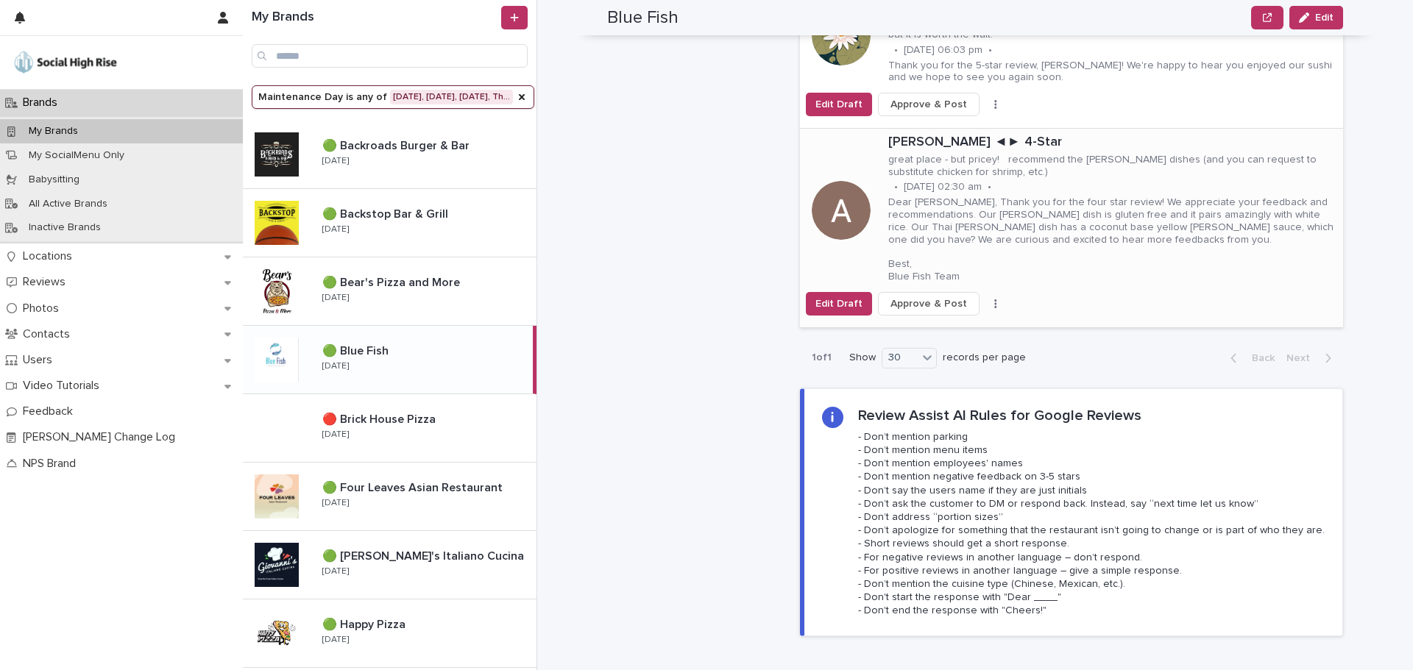
click at [985, 299] on button "button" at bounding box center [995, 304] width 21 height 10
click at [937, 326] on span "Skip Reply" at bounding box center [925, 333] width 49 height 15
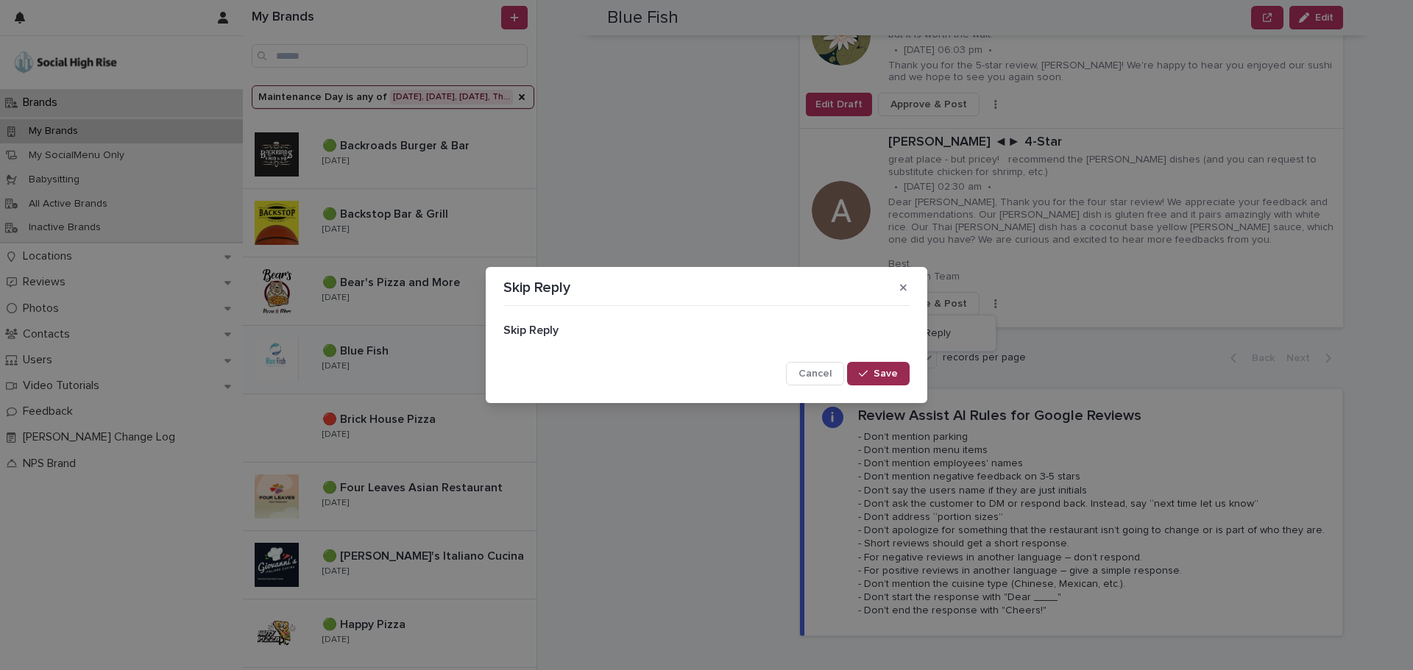
click at [890, 375] on span "Save" at bounding box center [885, 374] width 24 height 10
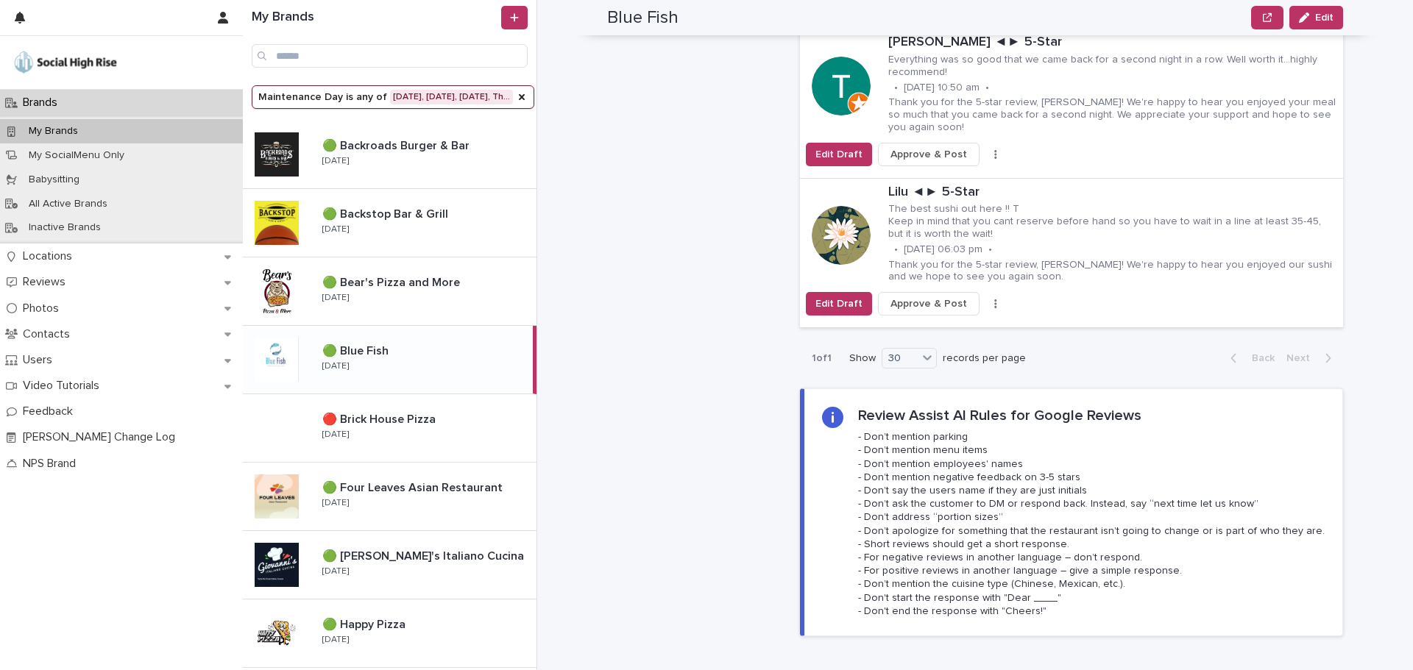
scroll to position [1177, 0]
click at [985, 299] on button "button" at bounding box center [995, 304] width 21 height 10
click at [943, 322] on button "Skip Reply" at bounding box center [940, 334] width 97 height 24
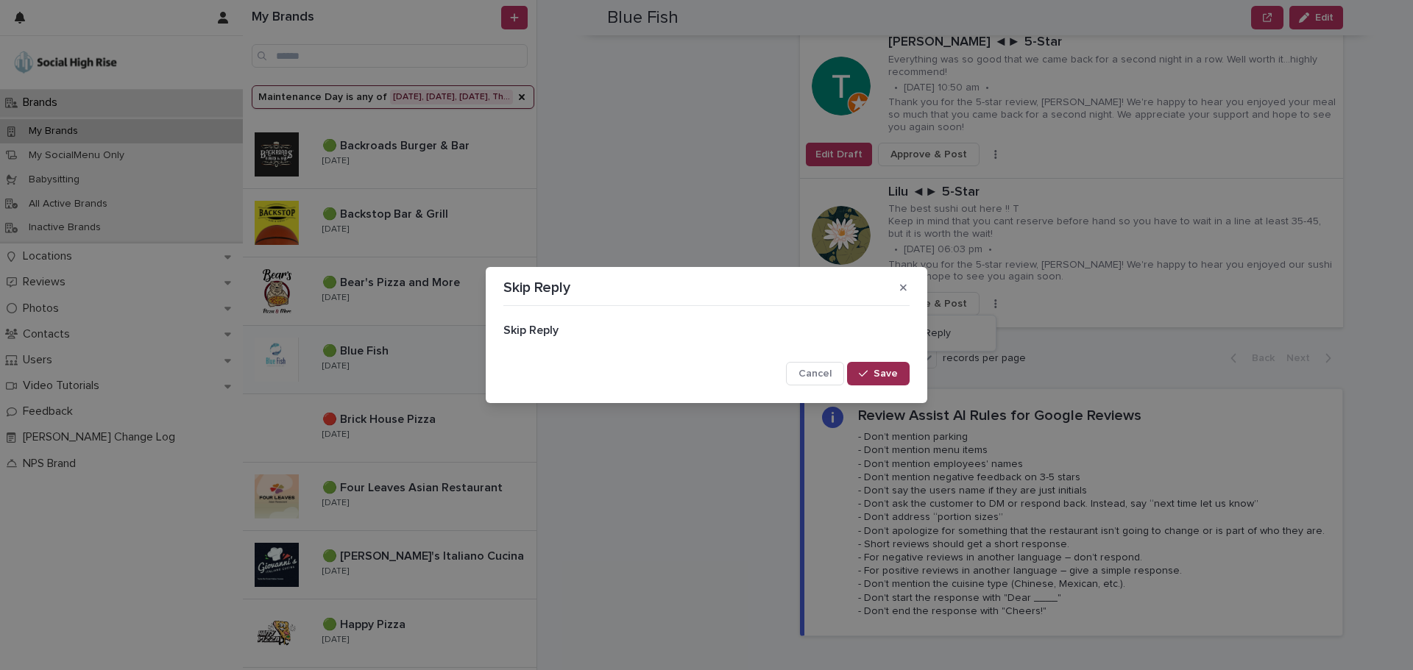
click at [864, 371] on icon "button" at bounding box center [863, 374] width 9 height 10
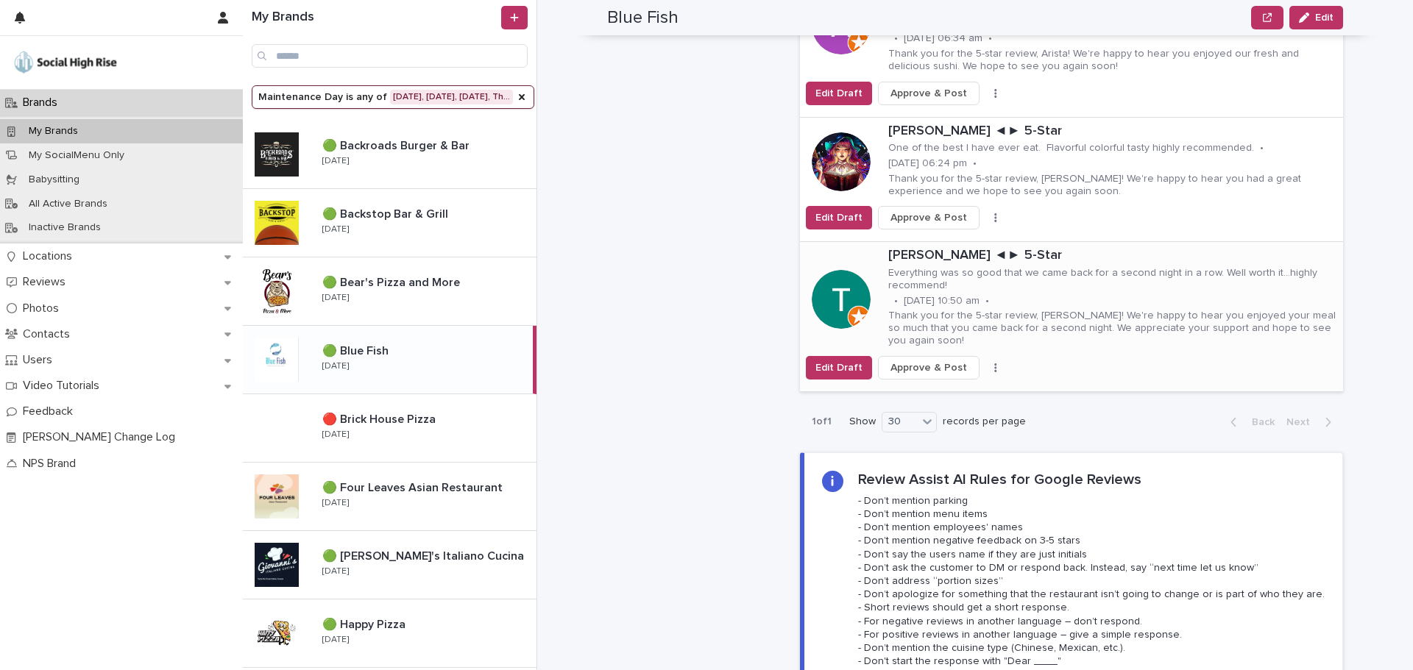
scroll to position [883, 0]
click at [994, 365] on icon "button" at bounding box center [995, 370] width 3 height 10
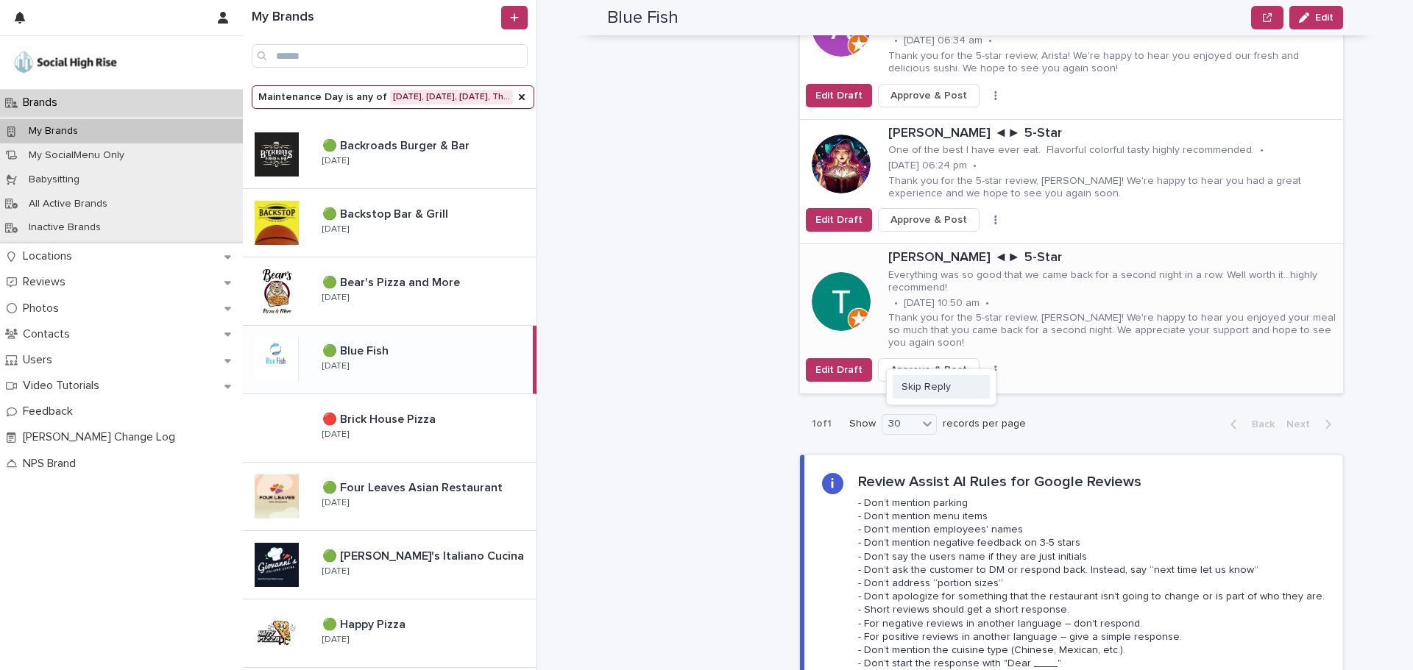
click at [954, 375] on button "Skip Reply" at bounding box center [940, 387] width 97 height 24
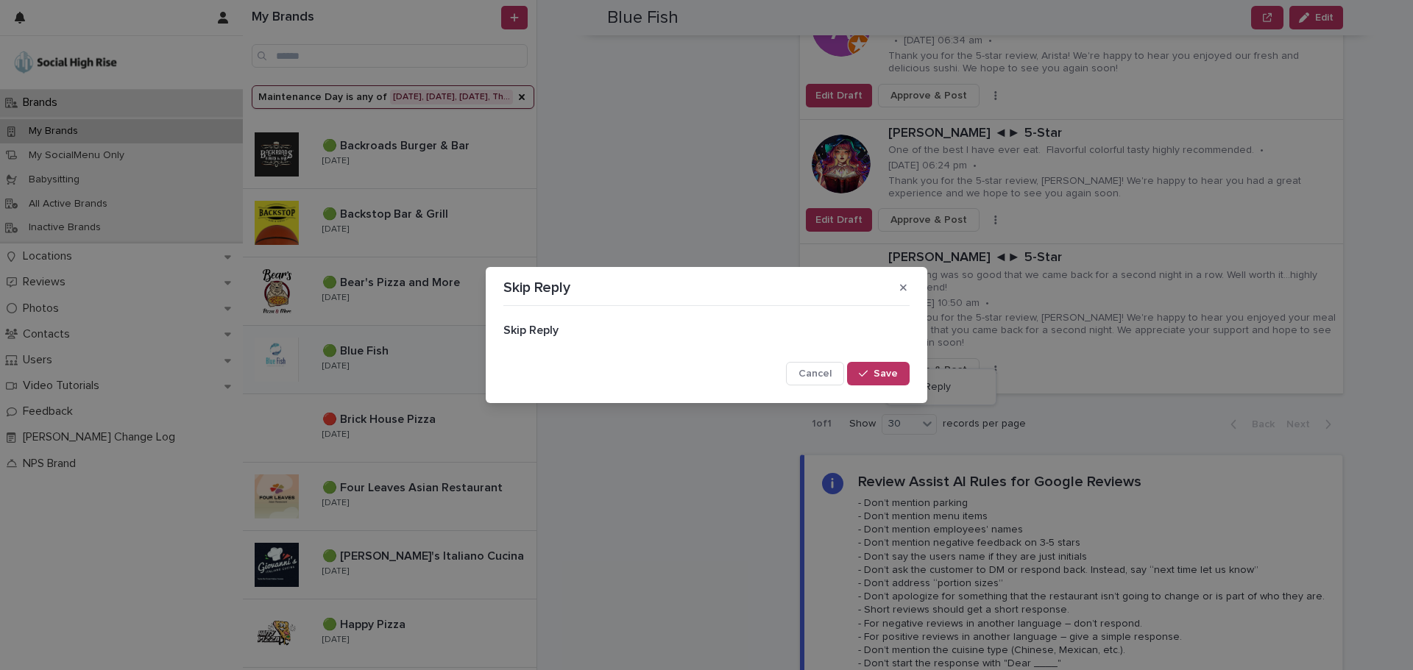
click at [886, 379] on button "Save" at bounding box center [878, 374] width 63 height 24
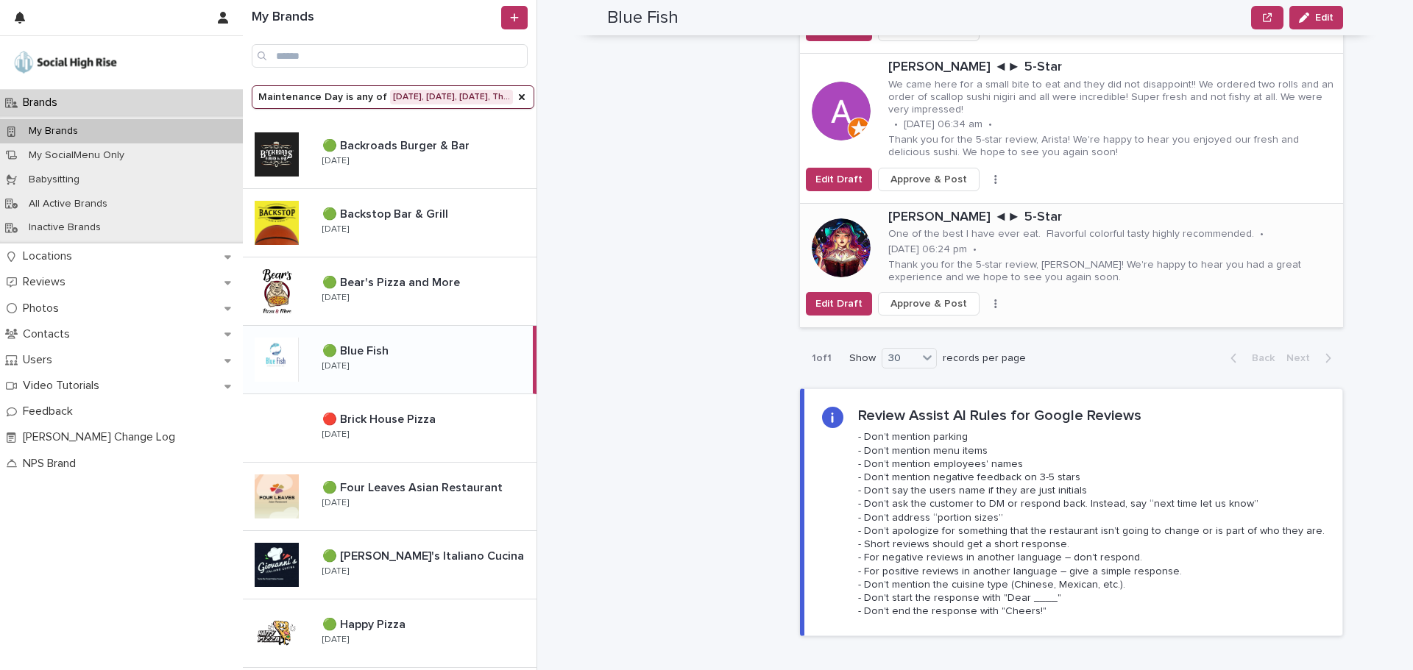
click at [994, 300] on icon "button" at bounding box center [995, 304] width 2 height 9
click at [929, 327] on span "Skip Reply" at bounding box center [925, 334] width 49 height 15
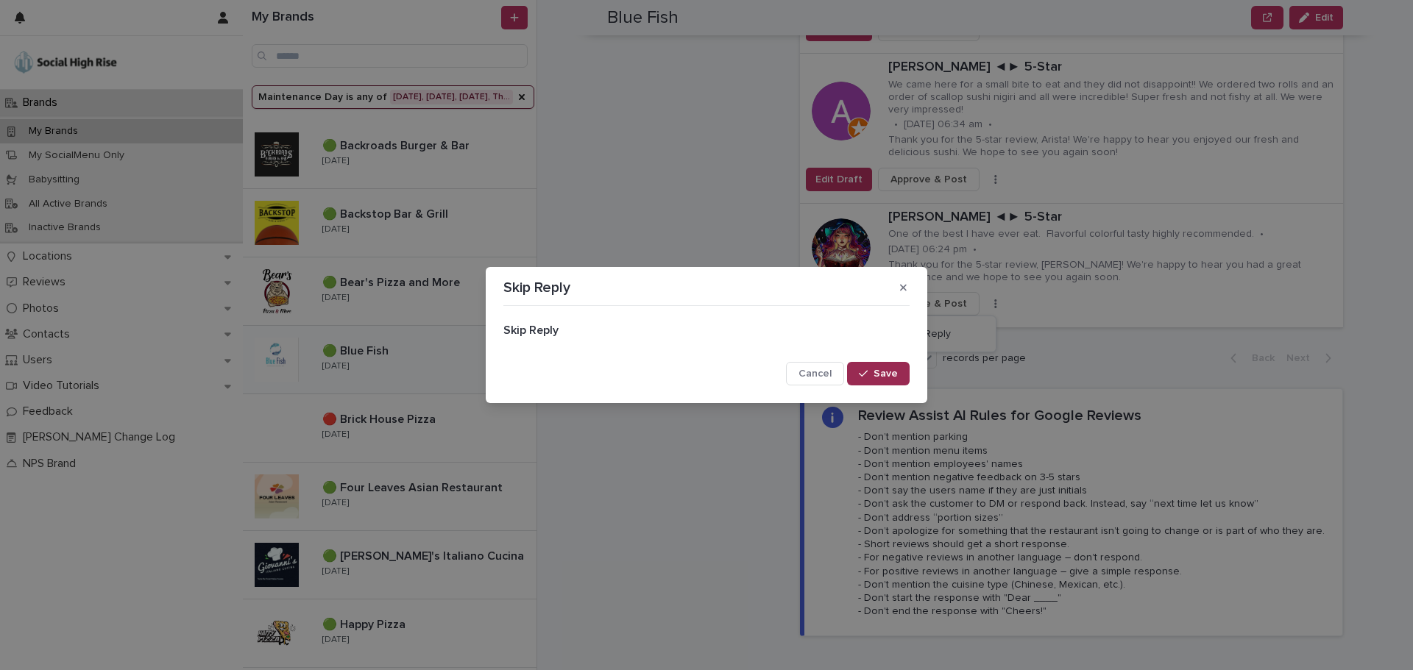
click at [879, 374] on span "Save" at bounding box center [885, 374] width 24 height 10
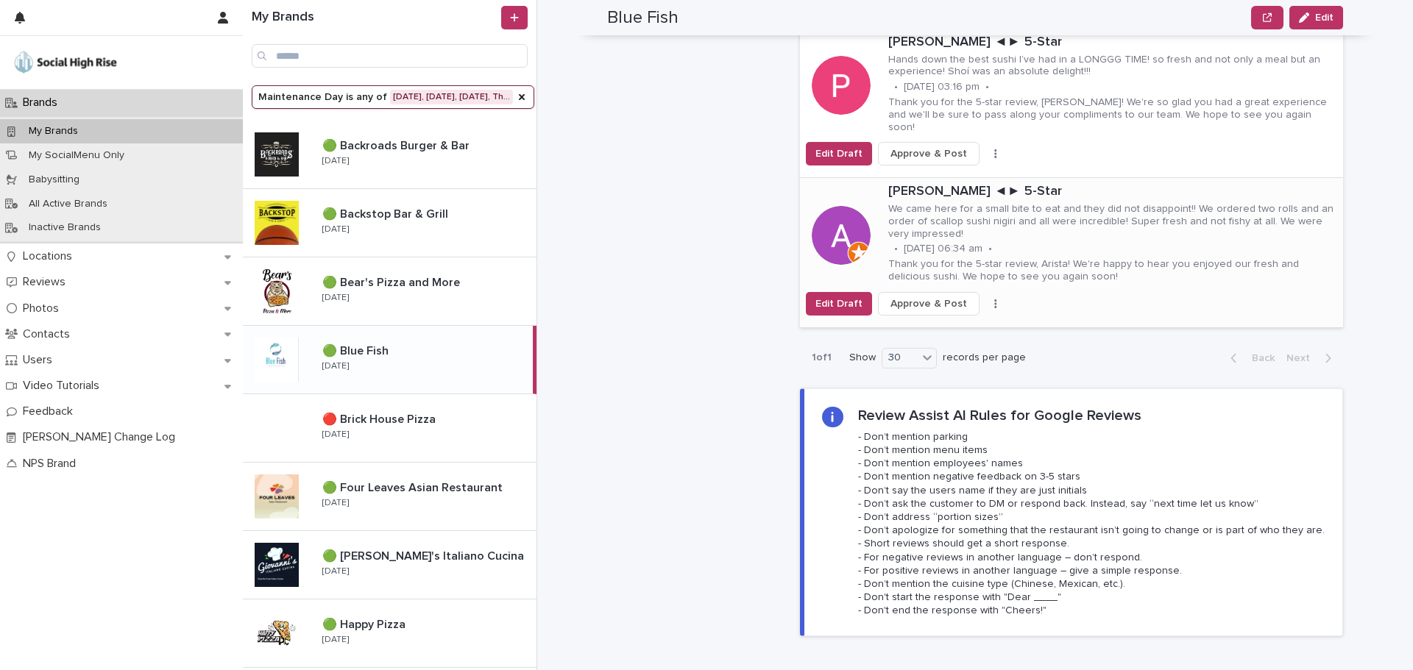
scroll to position [736, 0]
click at [985, 299] on button "button" at bounding box center [995, 304] width 21 height 10
click at [944, 321] on button "Skip Reply" at bounding box center [940, 333] width 97 height 24
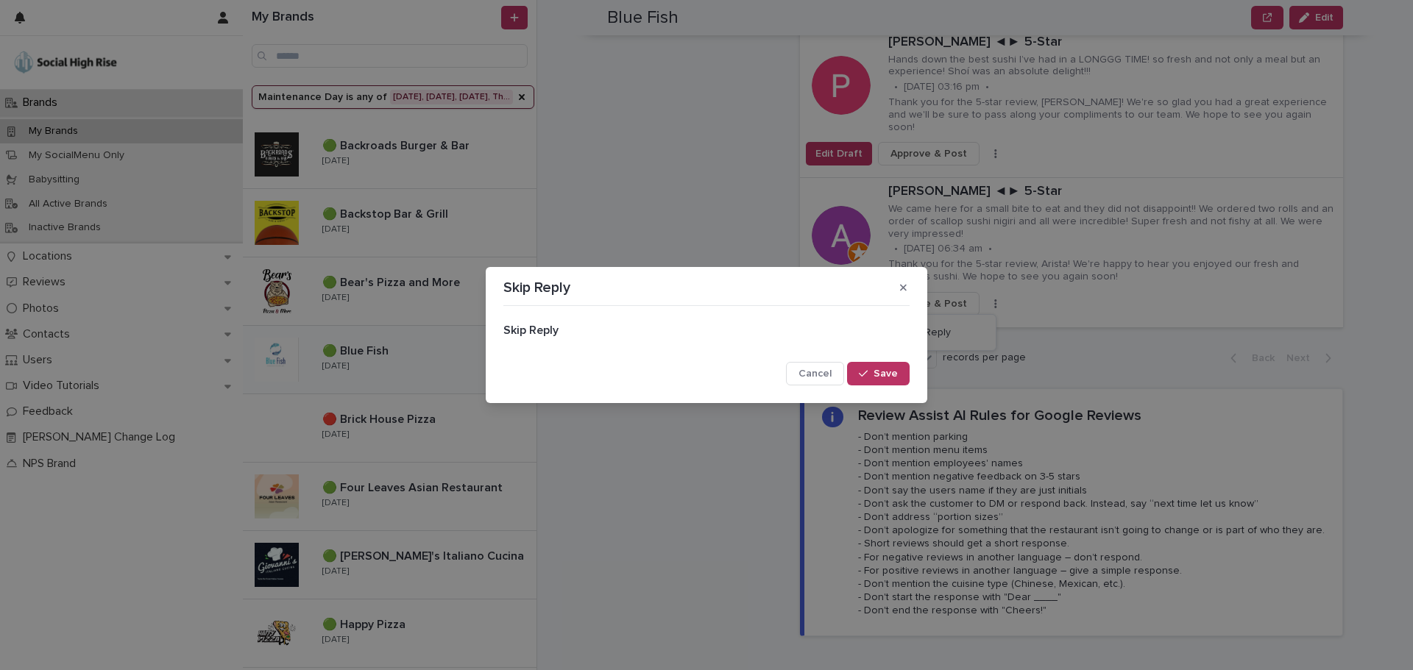
click at [886, 363] on button "Save" at bounding box center [878, 374] width 63 height 24
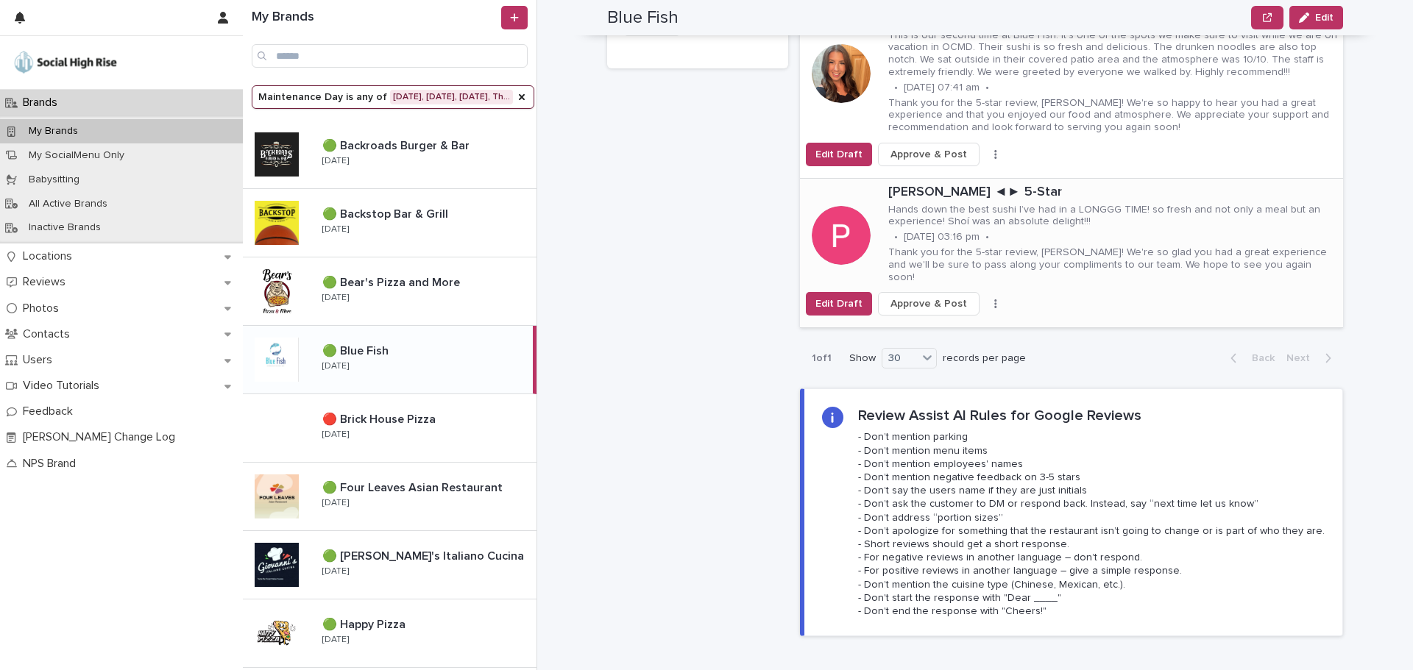
scroll to position [589, 0]
click at [981, 199] on div "Patricia Cantly ◄► 5-Star Hands down the best sushi I’ve had in a LONGGG TIME! …" at bounding box center [1112, 235] width 461 height 113
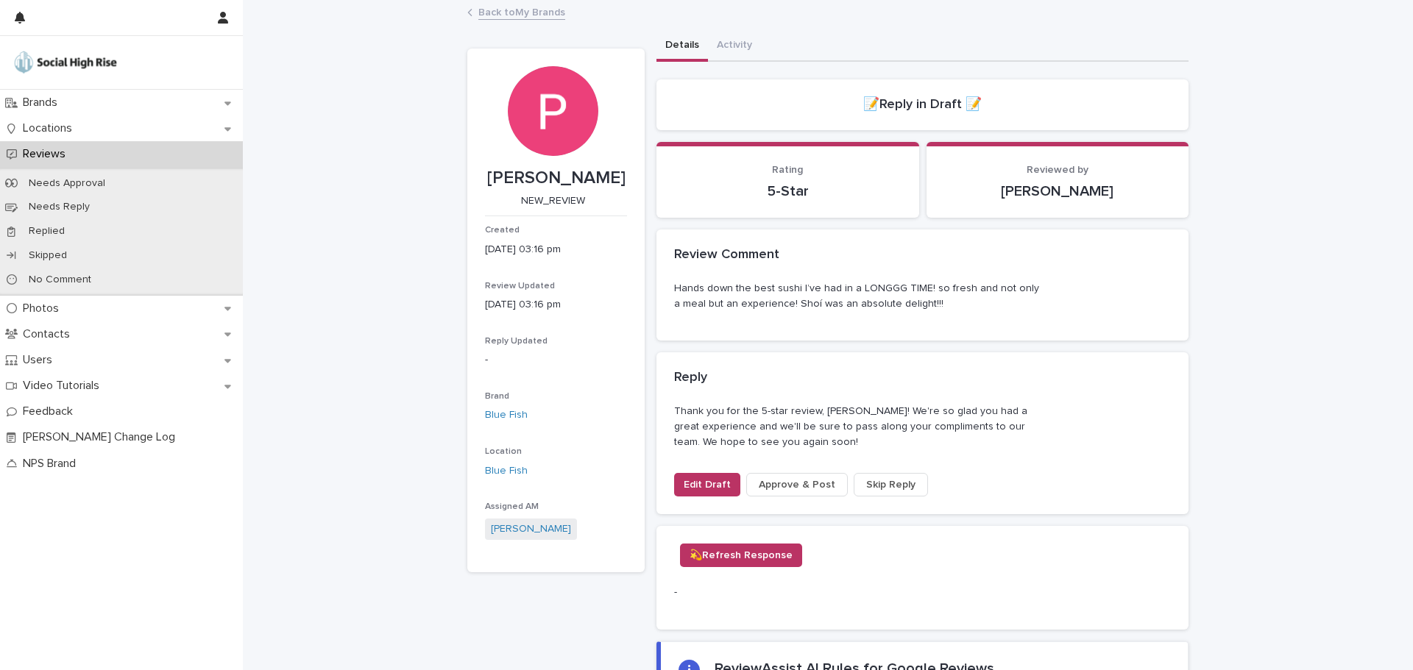
click at [870, 486] on span "Skip Reply" at bounding box center [890, 485] width 49 height 15
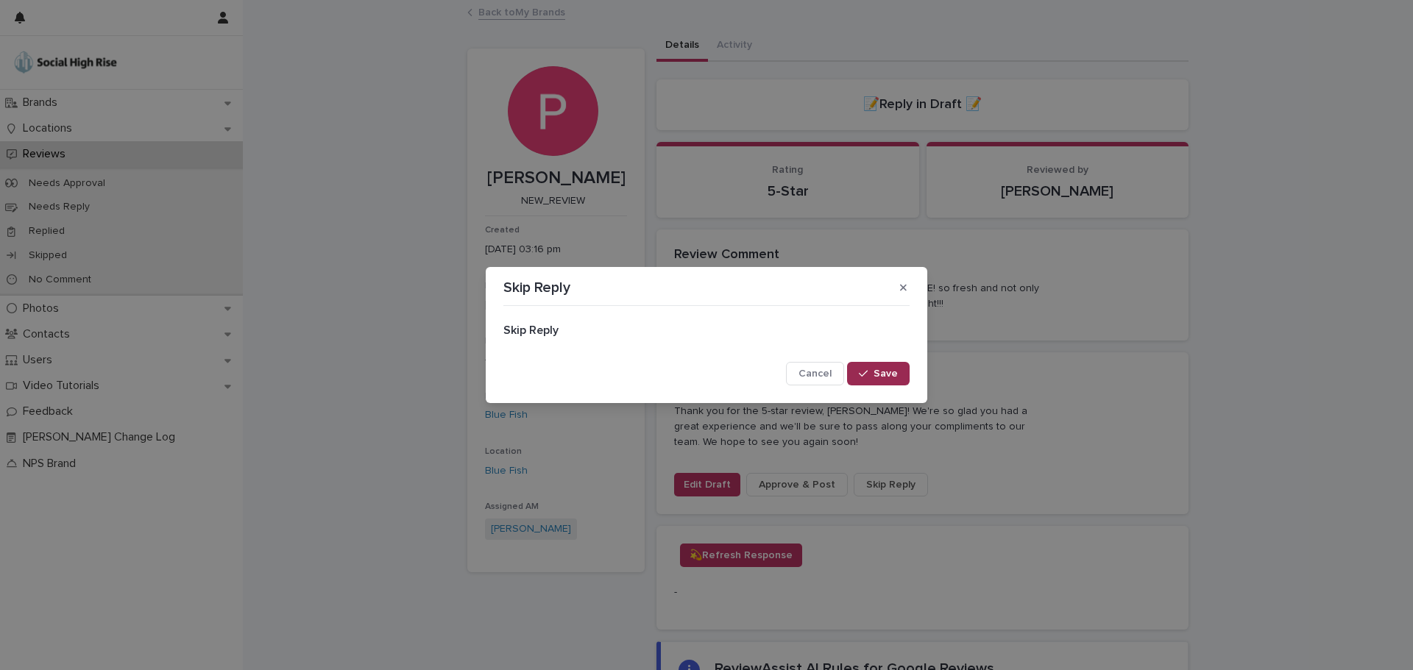
click at [855, 370] on button "Save" at bounding box center [878, 374] width 63 height 24
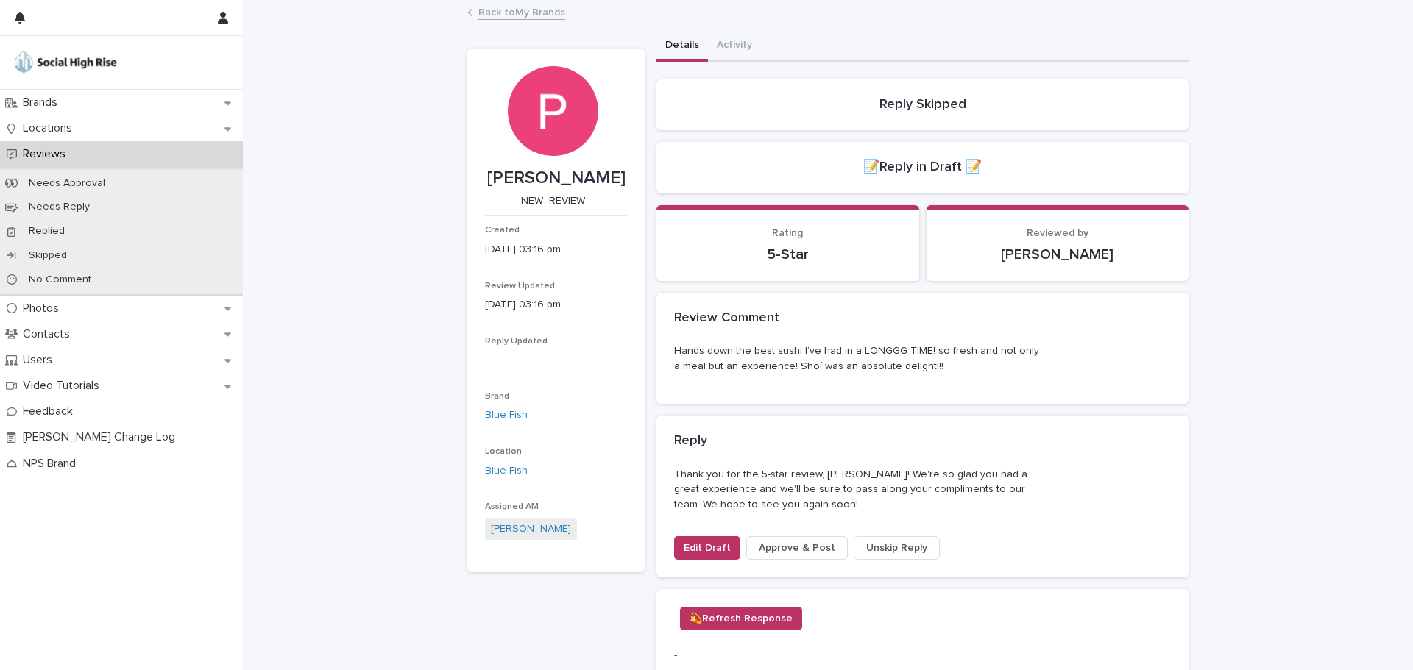
click at [540, 15] on link "Back to My Brands" at bounding box center [521, 11] width 87 height 17
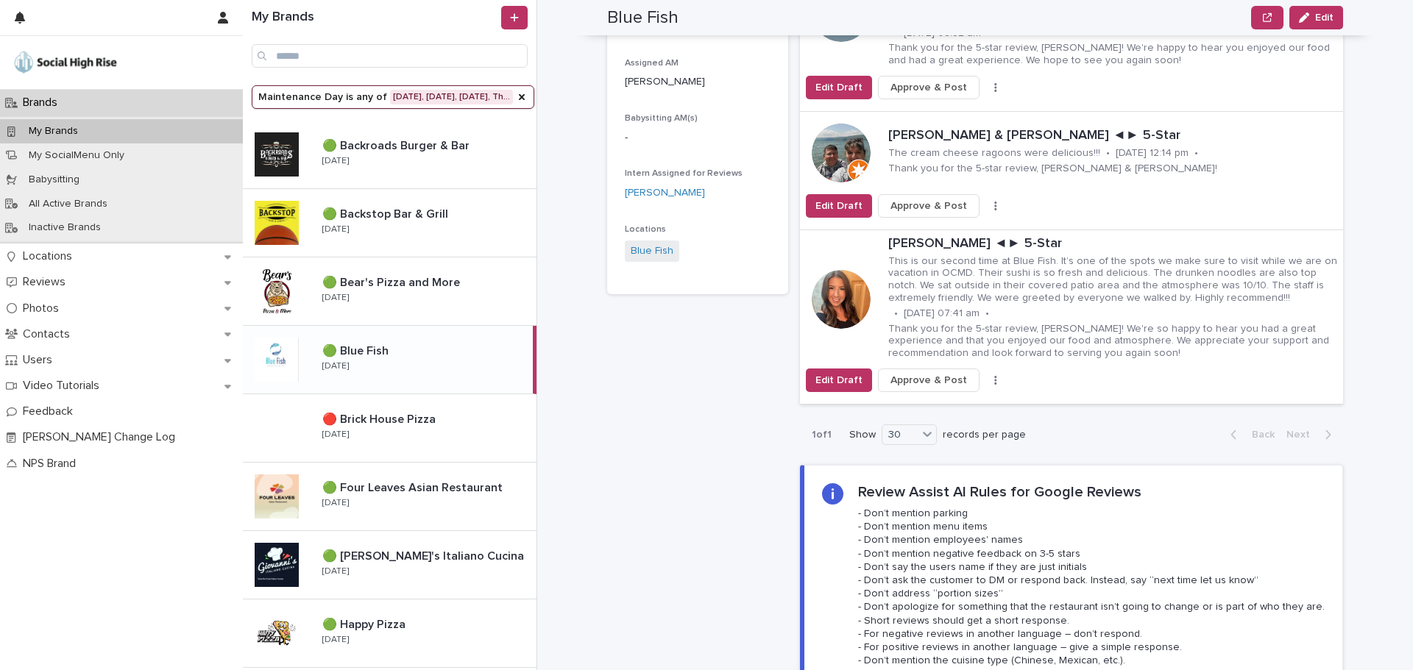
scroll to position [294, 0]
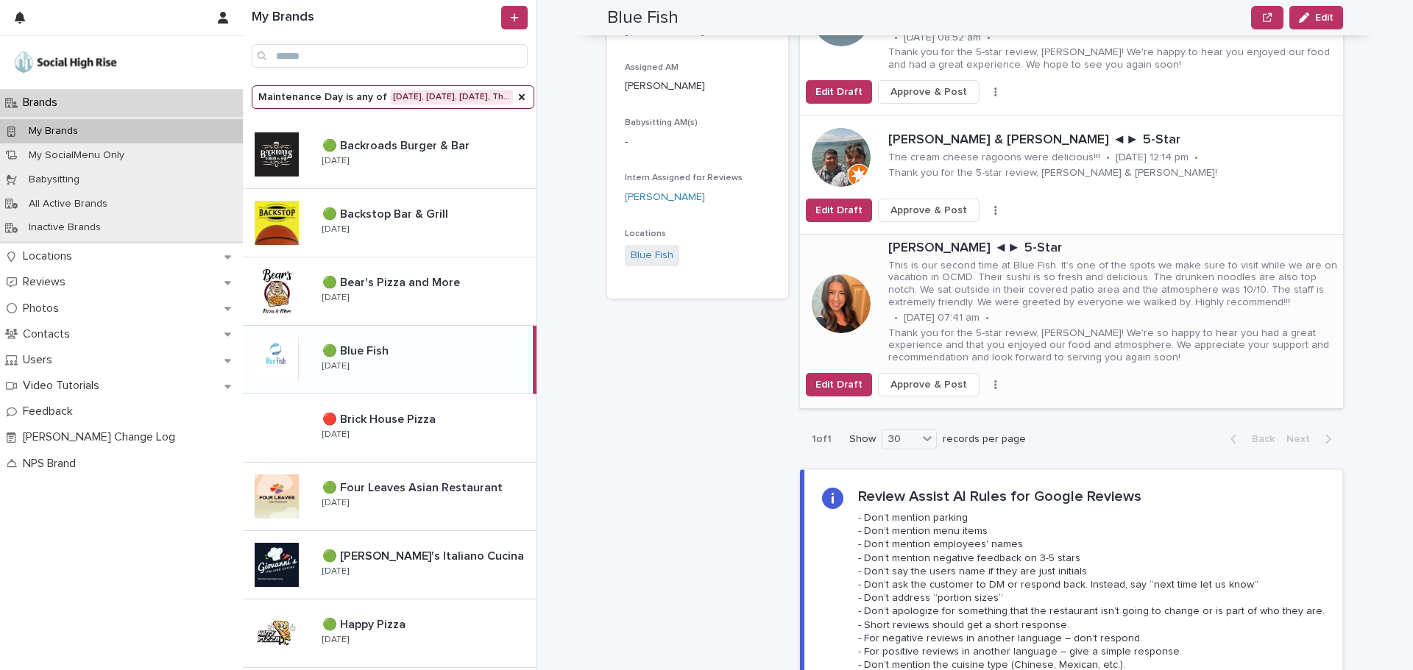
click at [940, 377] on span "Approve & Post" at bounding box center [928, 384] width 77 height 15
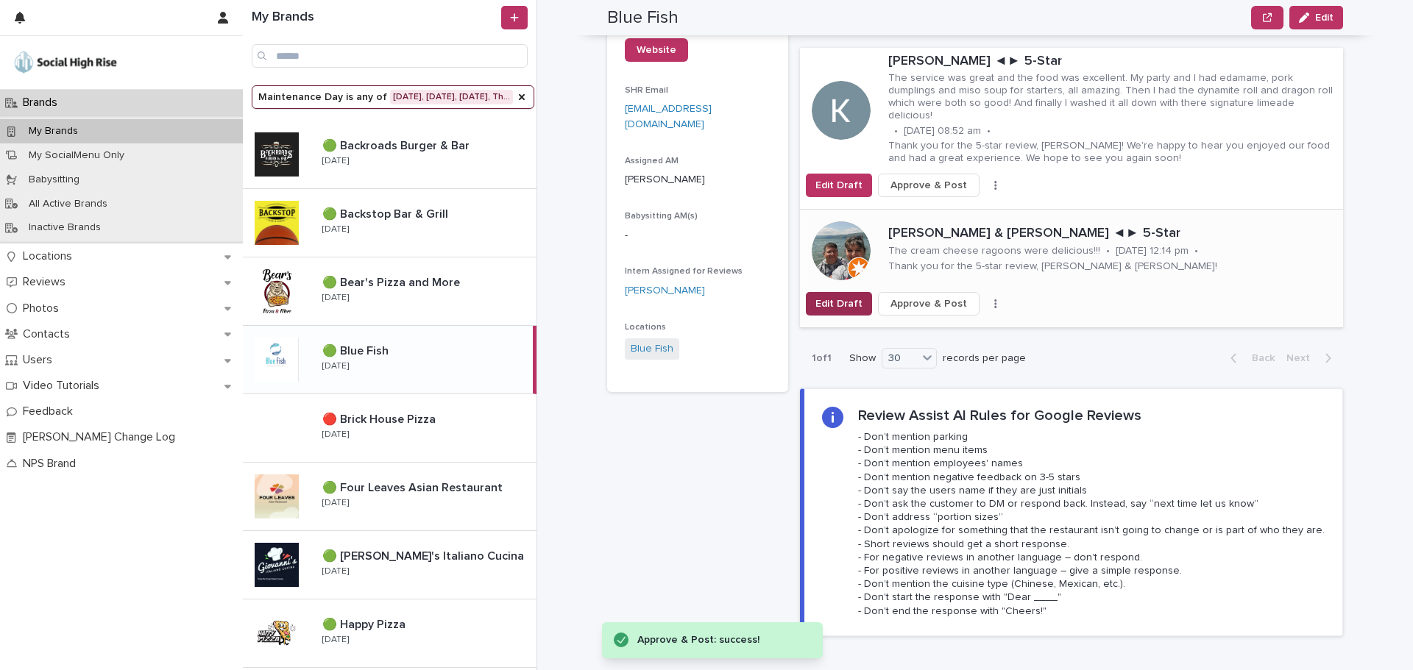
click at [823, 297] on span "Edit Draft" at bounding box center [838, 304] width 47 height 15
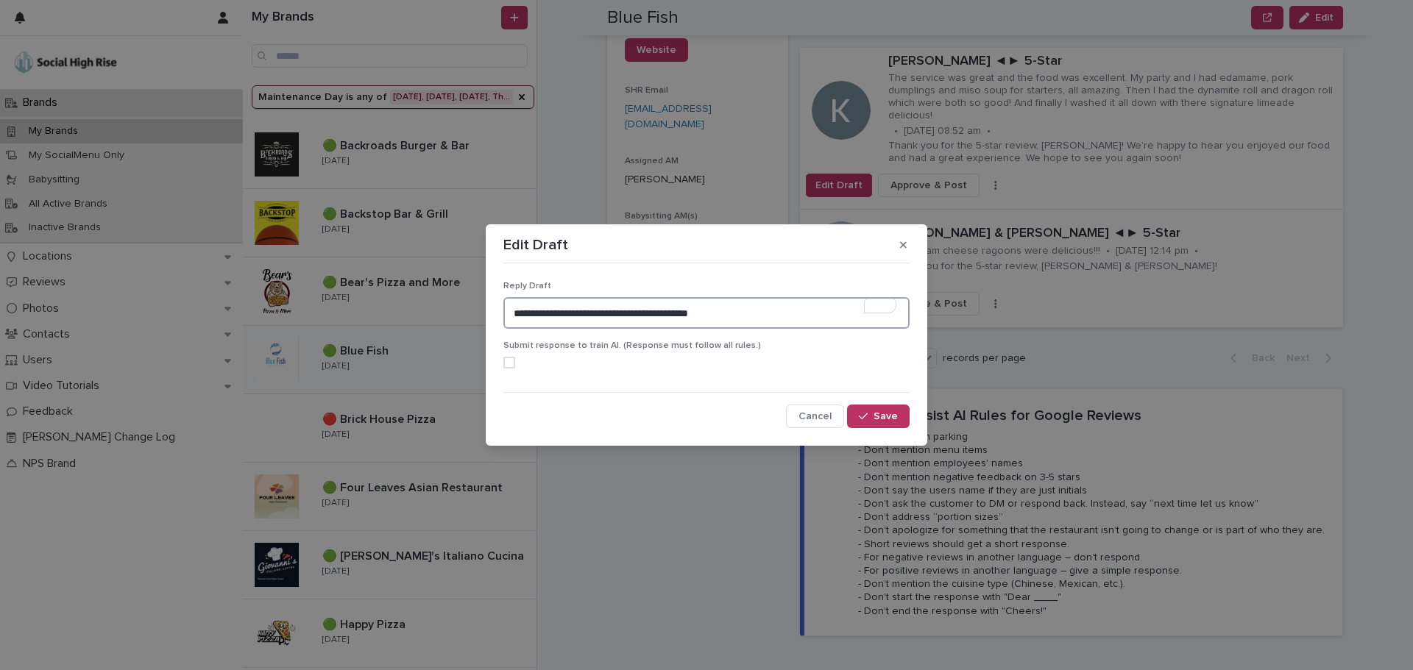
drag, startPoint x: 756, startPoint y: 307, endPoint x: 682, endPoint y: 309, distance: 73.6
click at [682, 309] on textarea "**********" at bounding box center [706, 313] width 406 height 32
type textarea "**********"
click at [889, 408] on button "Save" at bounding box center [878, 417] width 63 height 24
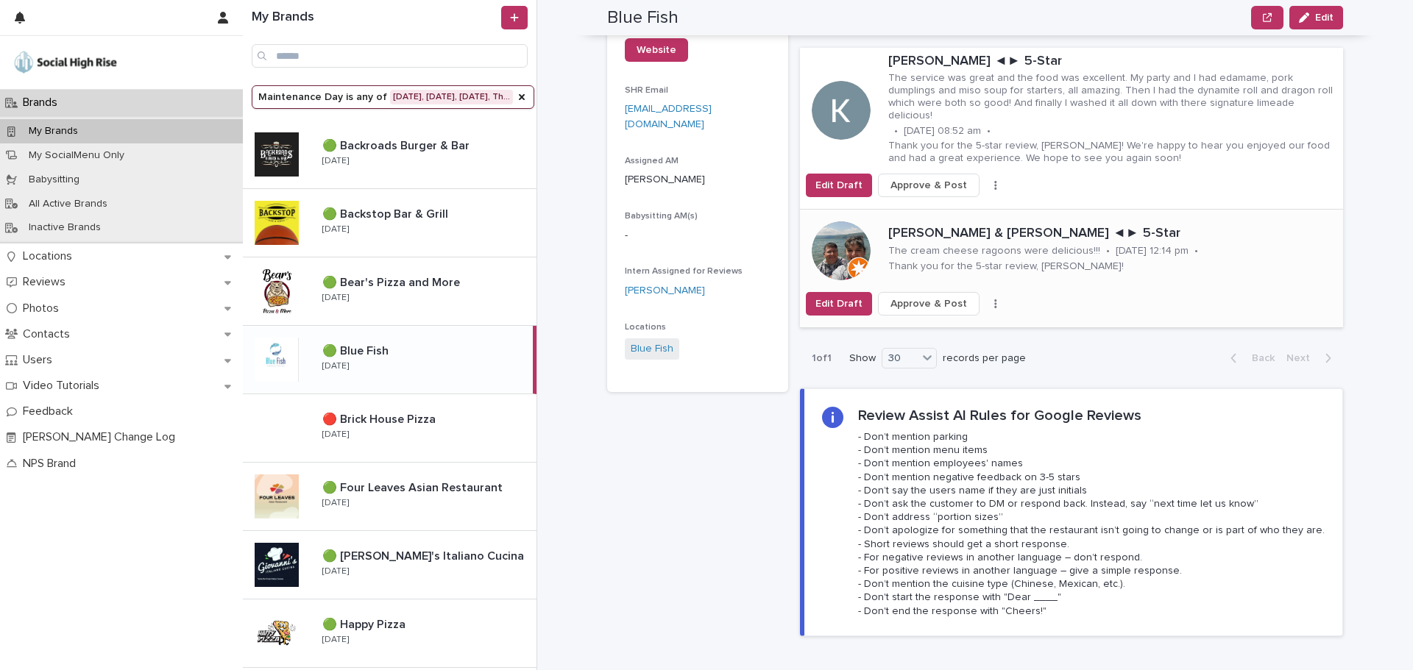
click at [917, 297] on span "Approve & Post" at bounding box center [928, 304] width 77 height 15
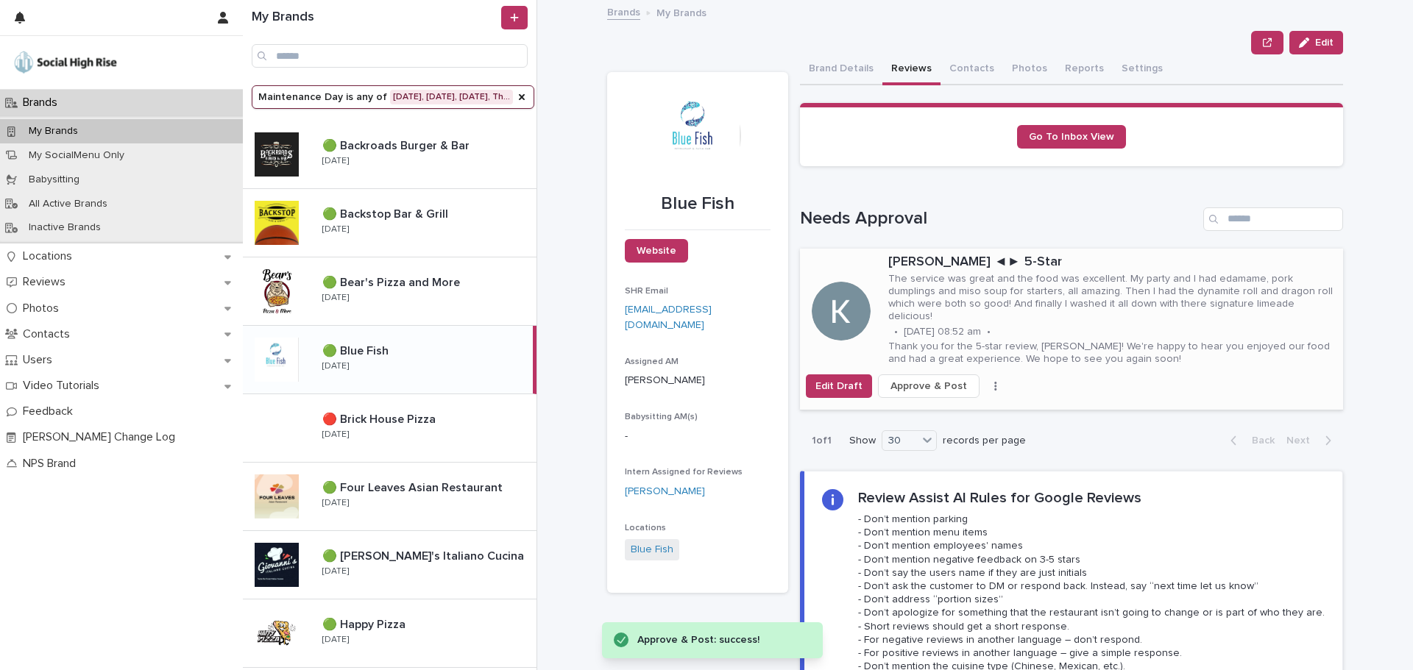
click at [926, 341] on p "Thank you for the 5-star review, Kendra! We're happy to hear you enjoyed our fo…" at bounding box center [1112, 353] width 449 height 25
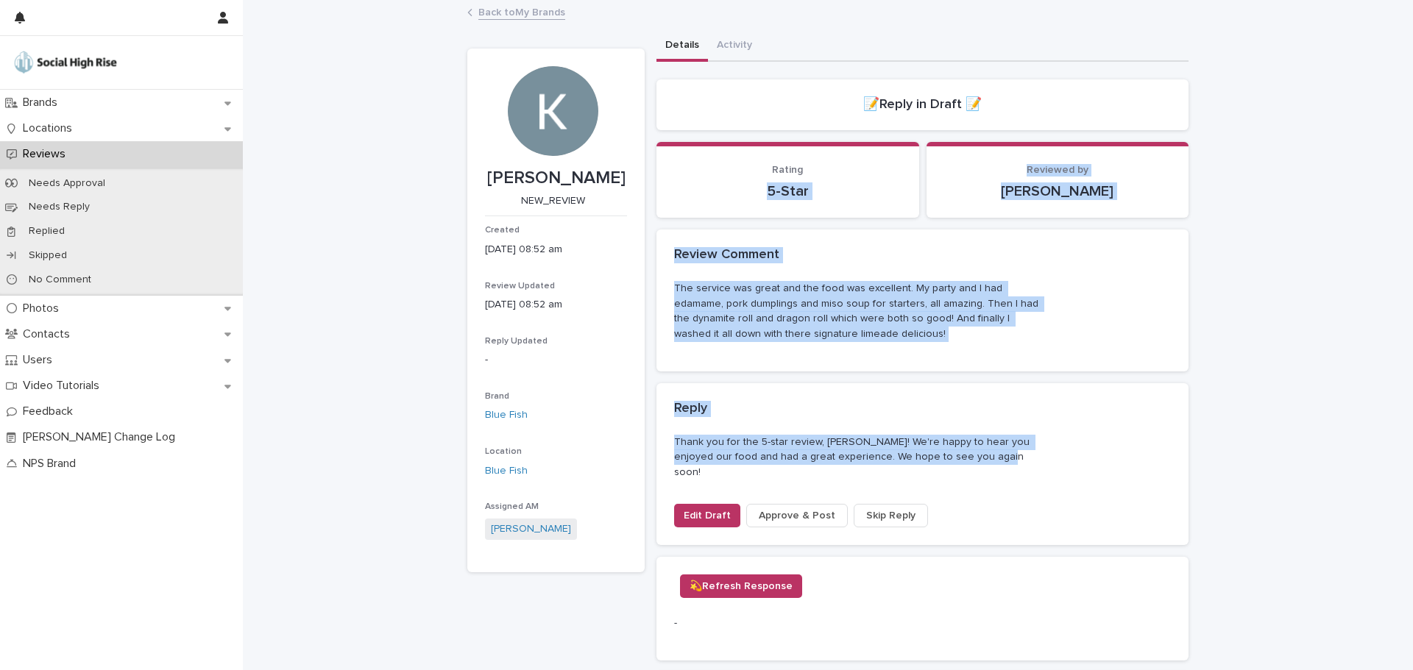
drag, startPoint x: 952, startPoint y: 452, endPoint x: 661, endPoint y: 223, distance: 370.4
click at [661, 223] on div "**********" at bounding box center [922, 512] width 532 height 866
drag, startPoint x: 795, startPoint y: 497, endPoint x: 788, endPoint y: 445, distance: 52.7
click at [795, 508] on span "Approve & Post" at bounding box center [797, 515] width 77 height 15
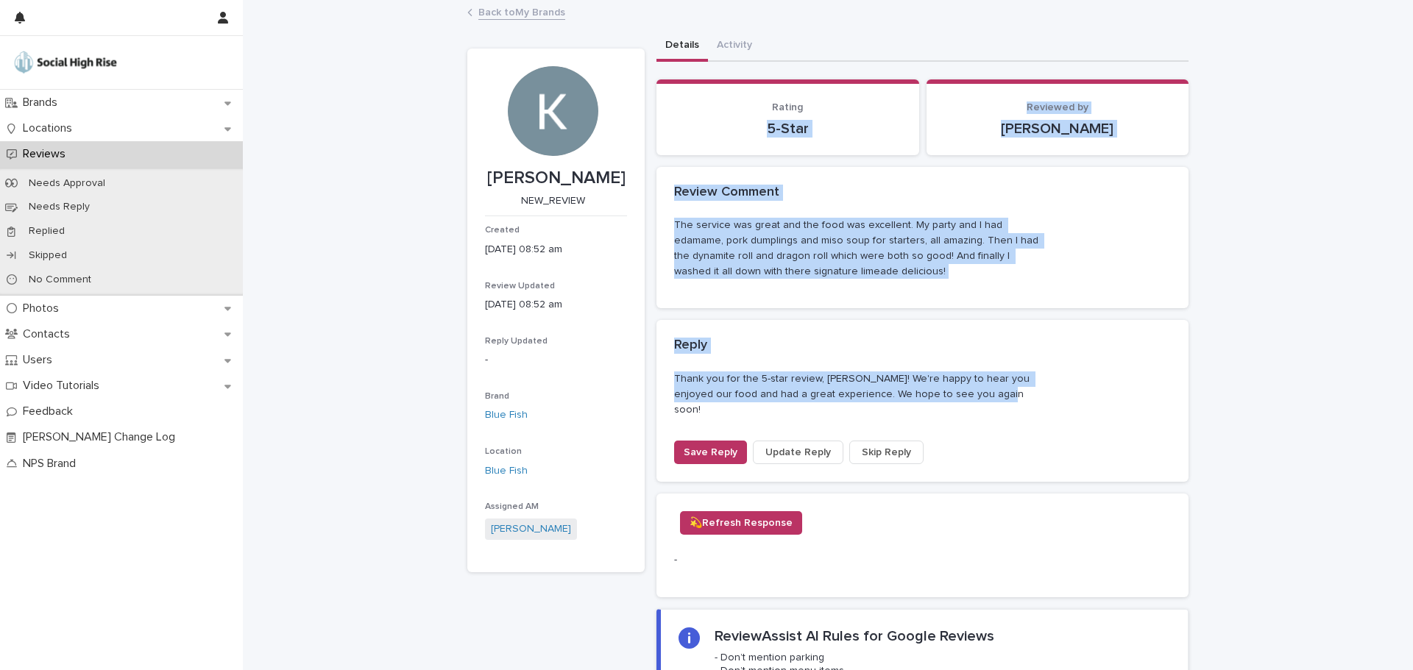
click at [525, 7] on link "Back to My Brands" at bounding box center [521, 11] width 87 height 17
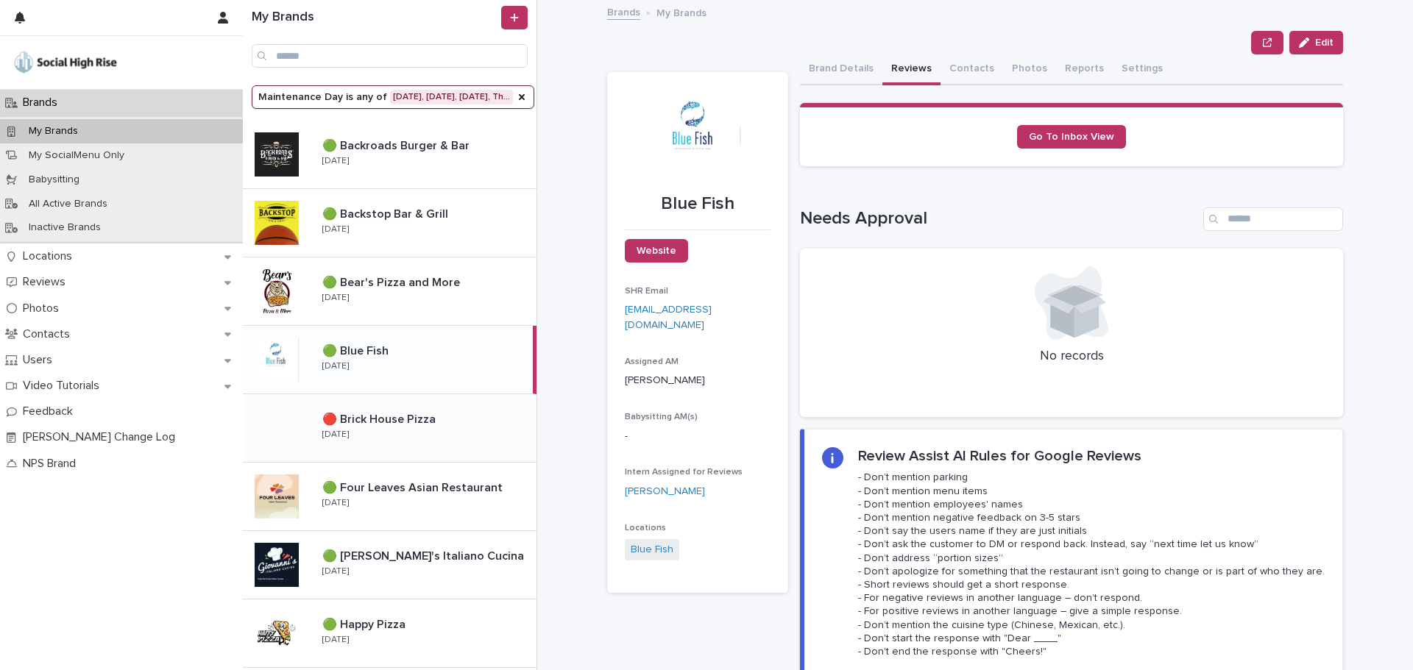
drag, startPoint x: 418, startPoint y: 488, endPoint x: 525, endPoint y: 458, distance: 110.7
click at [418, 488] on p "🟢 Four Leaves Asian Restaurant" at bounding box center [413, 486] width 183 height 17
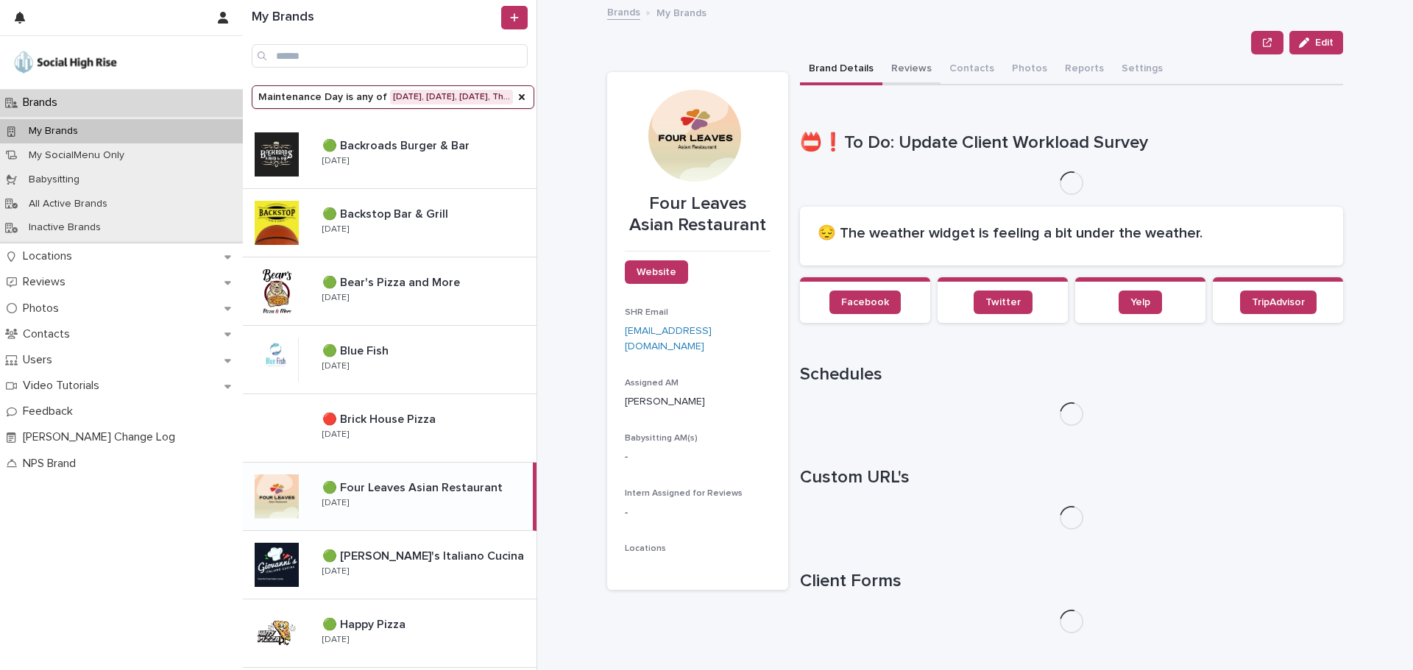
click at [906, 68] on button "Reviews" at bounding box center [911, 69] width 58 height 31
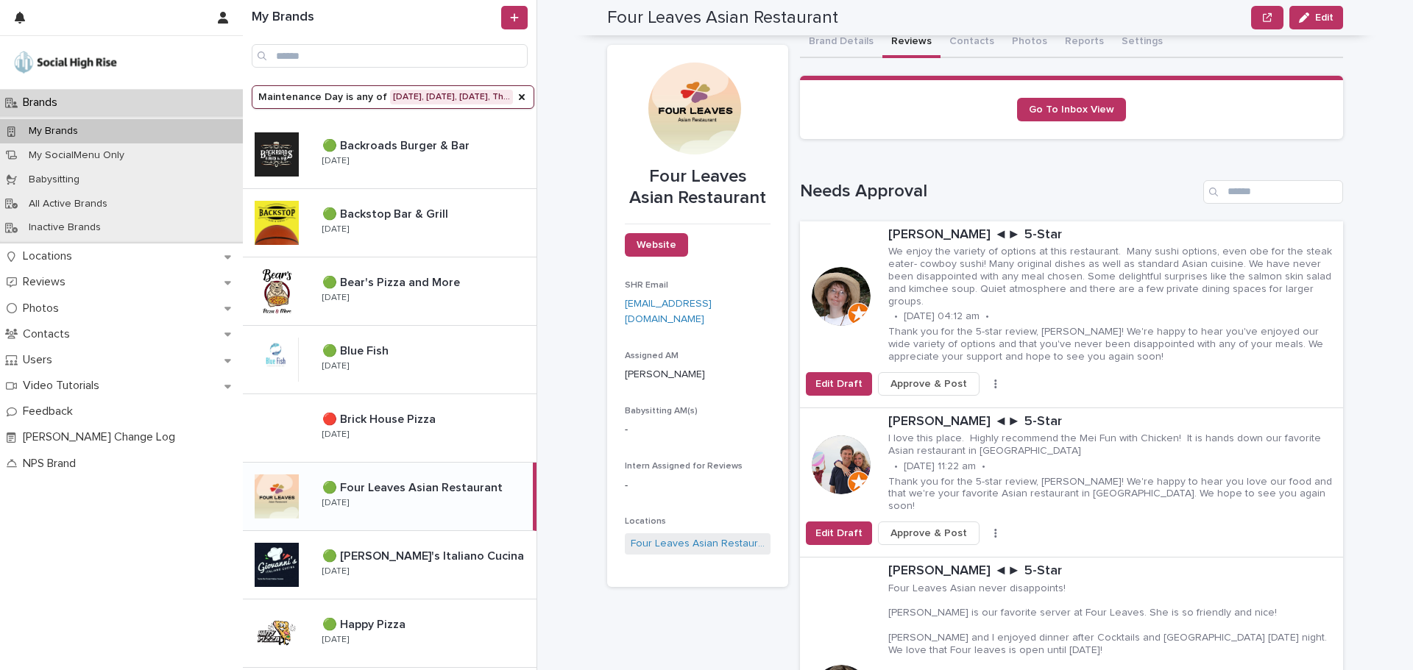
scroll to position [25, 0]
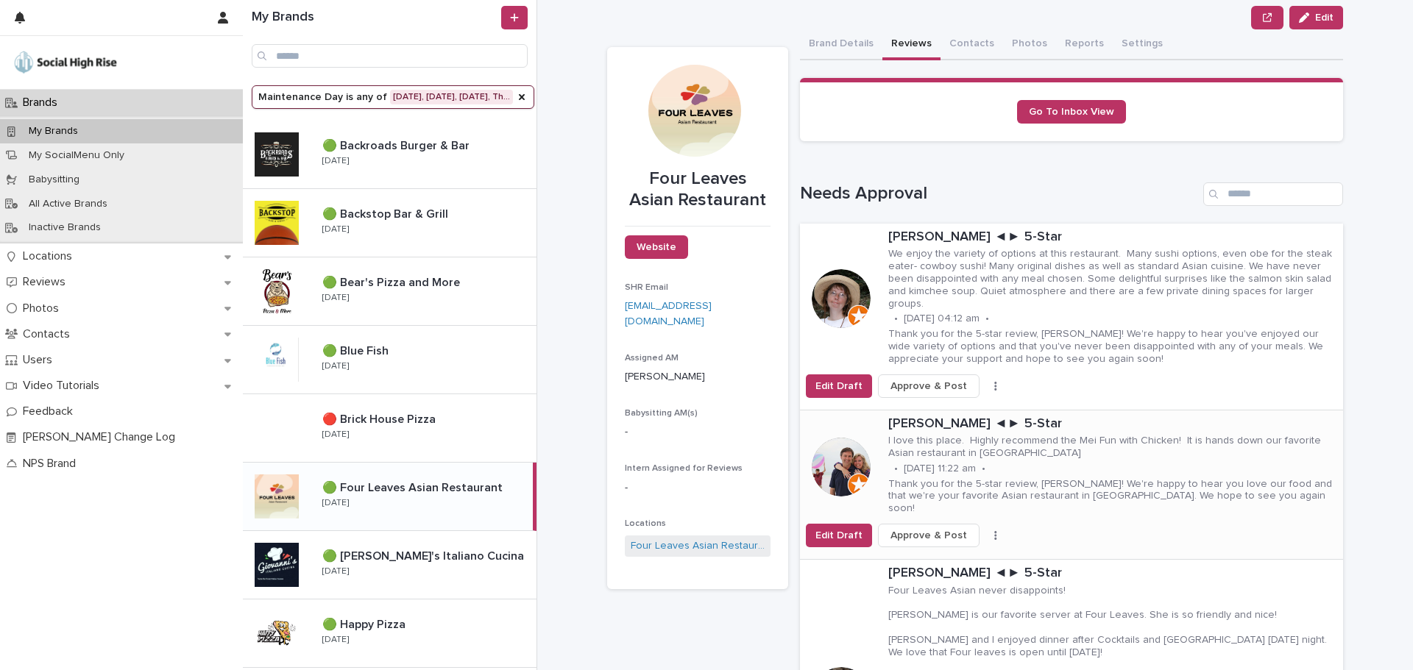
click at [957, 478] on p "Thank you for the 5-star review, Tim! We're happy to hear you love our food and…" at bounding box center [1112, 496] width 449 height 37
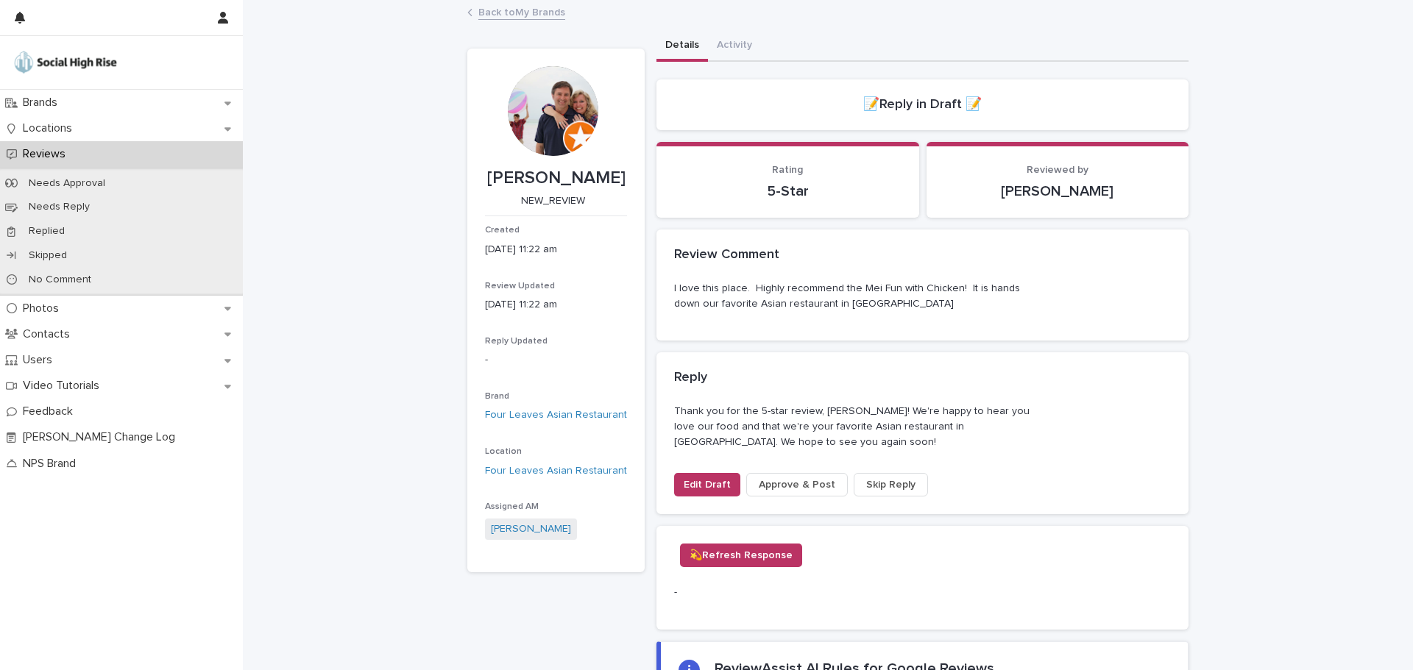
drag, startPoint x: 818, startPoint y: 436, endPoint x: 633, endPoint y: 258, distance: 257.0
click at [633, 258] on div "Tim Keeter NEW_REVIEW Created 08/04/2025 11:22 am Review Updated 08/04/2025 11:…" at bounding box center [827, 473] width 721 height 884
click at [700, 483] on span "Edit Draft" at bounding box center [707, 485] width 47 height 15
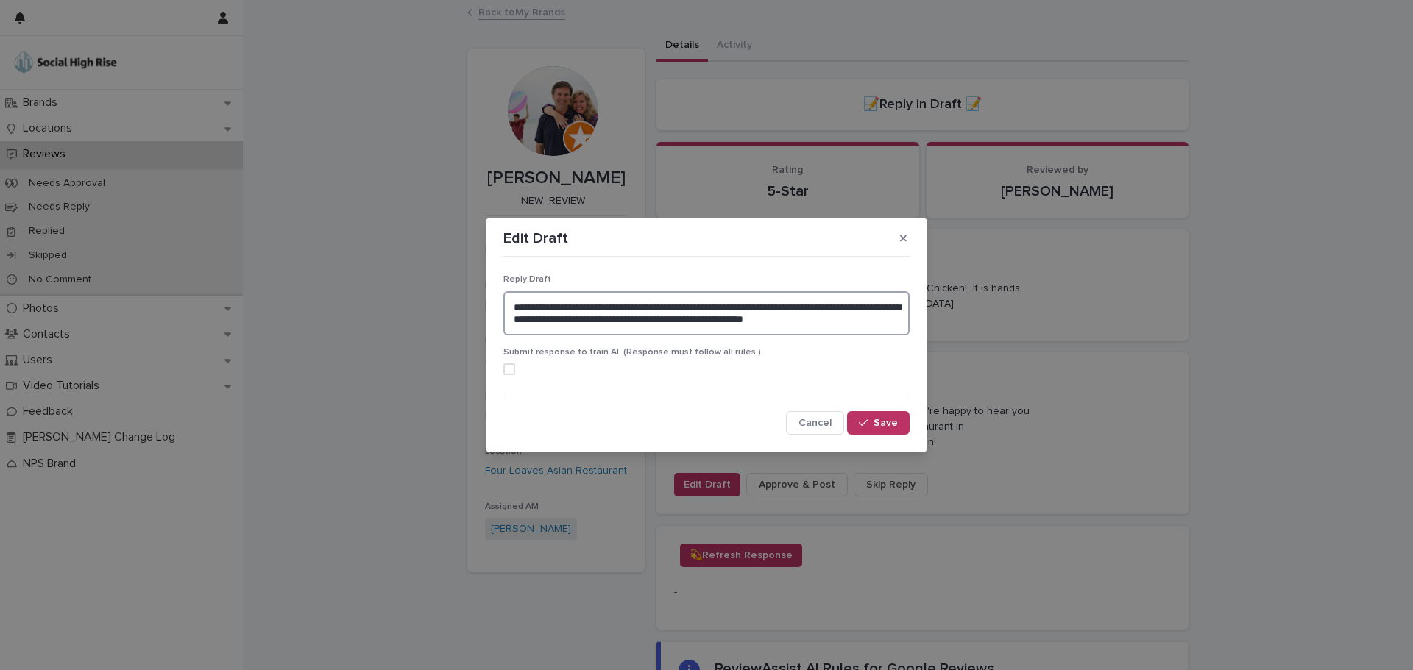
drag, startPoint x: 891, startPoint y: 316, endPoint x: 450, endPoint y: 280, distance: 442.2
click at [450, 280] on div "**********" at bounding box center [706, 335] width 1413 height 670
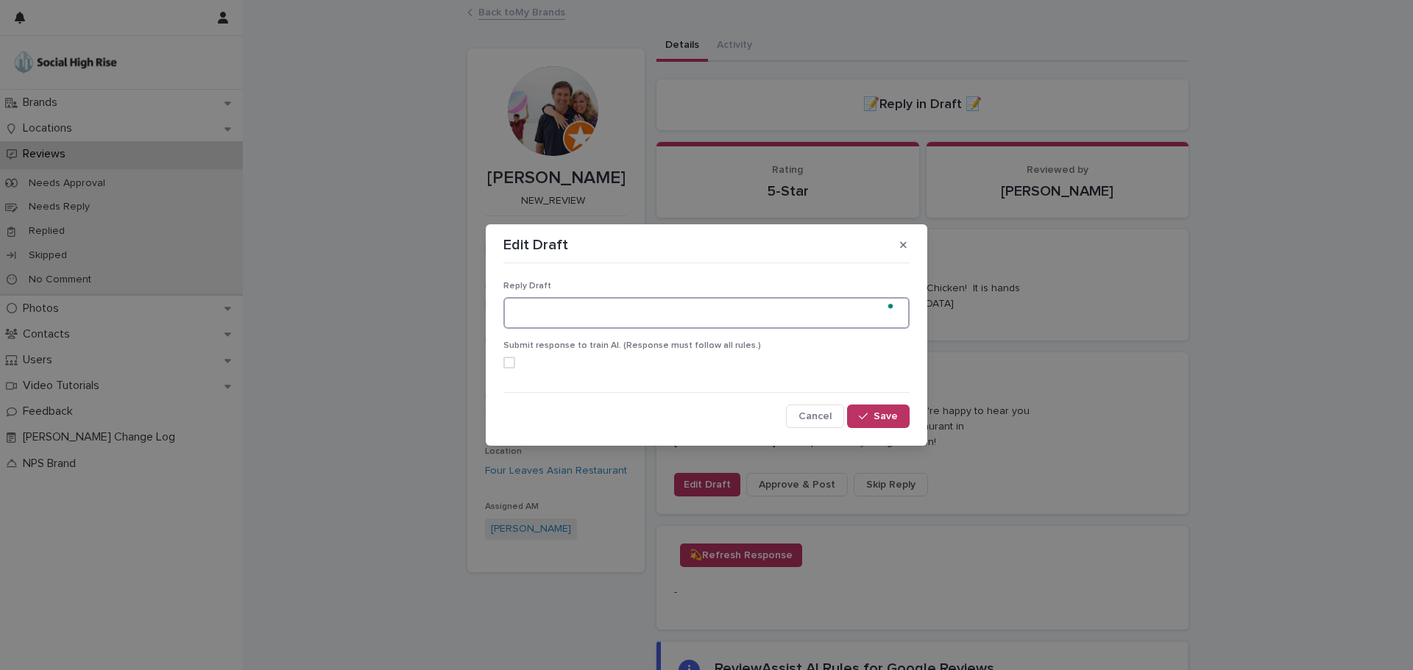
paste textarea "**********"
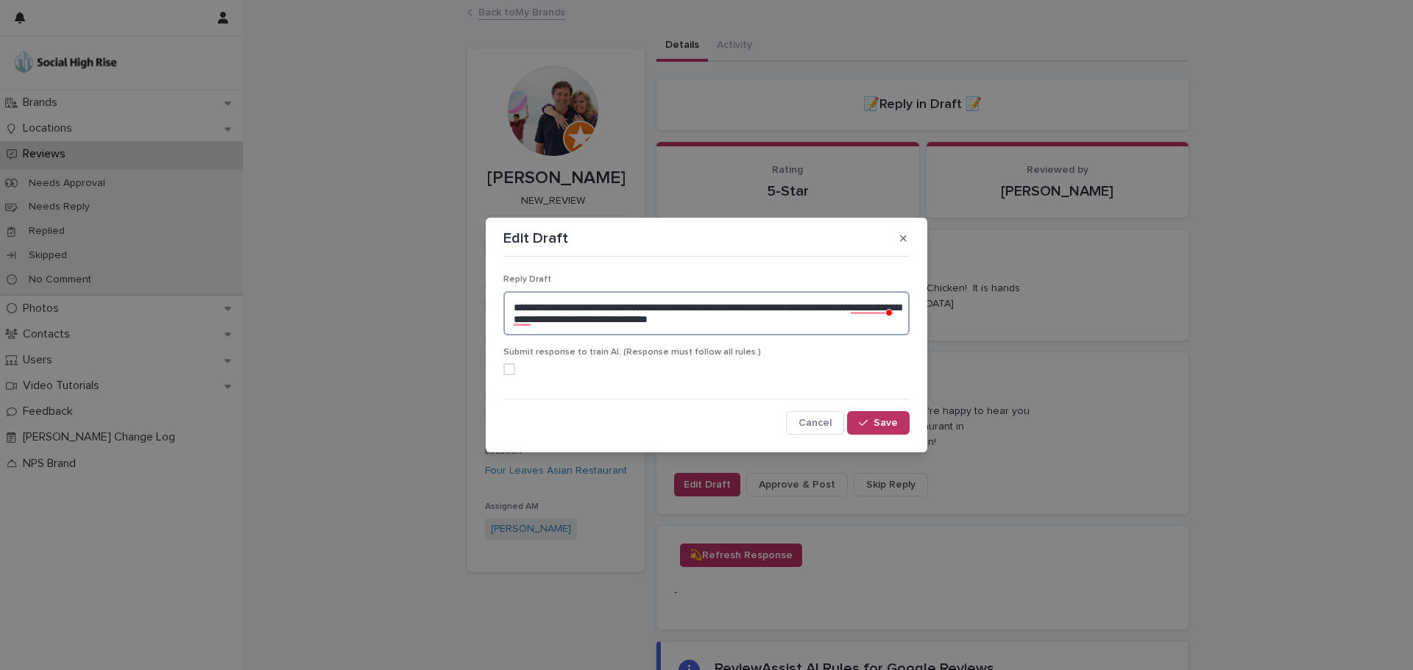
type textarea "**********"
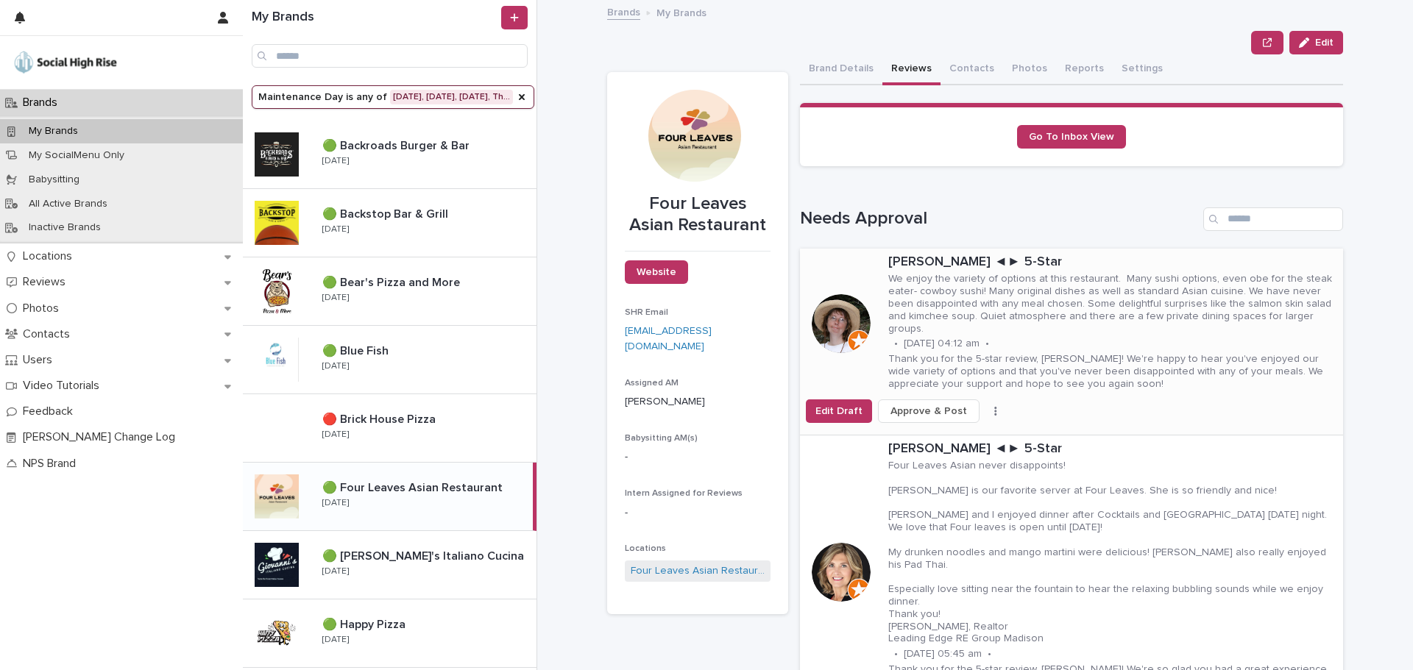
click at [912, 360] on p "Thank you for the 5-star review, Mary! We're happy to hear you've enjoyed our w…" at bounding box center [1112, 371] width 449 height 37
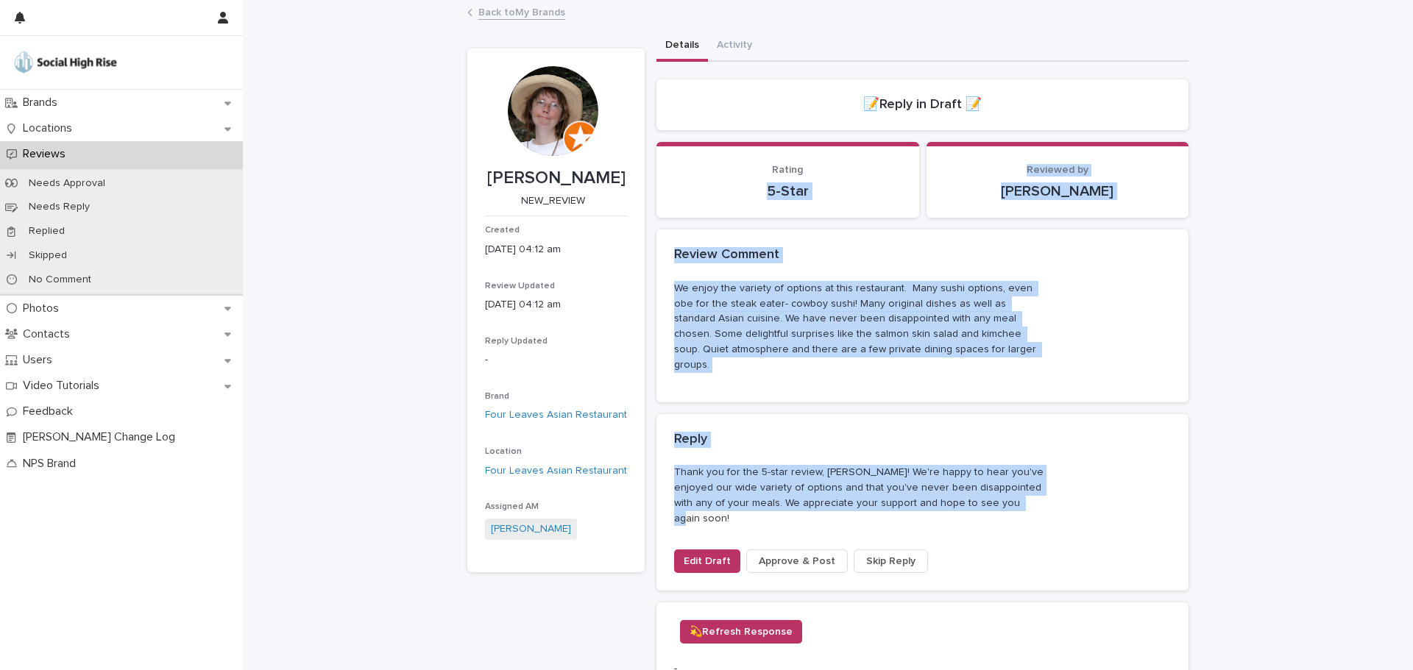
drag, startPoint x: 998, startPoint y: 494, endPoint x: 652, endPoint y: 212, distance: 446.1
click at [656, 212] on div "Loading... Saving… Reply Skipped Loading... Saving… Reply Saved Loading... Savi…" at bounding box center [922, 535] width 532 height 912
copy div "5-Star Reviewed by mary varian Loading... Saving… Loading... Saving… Review Com…"
click at [710, 554] on span "Edit Draft" at bounding box center [707, 561] width 47 height 15
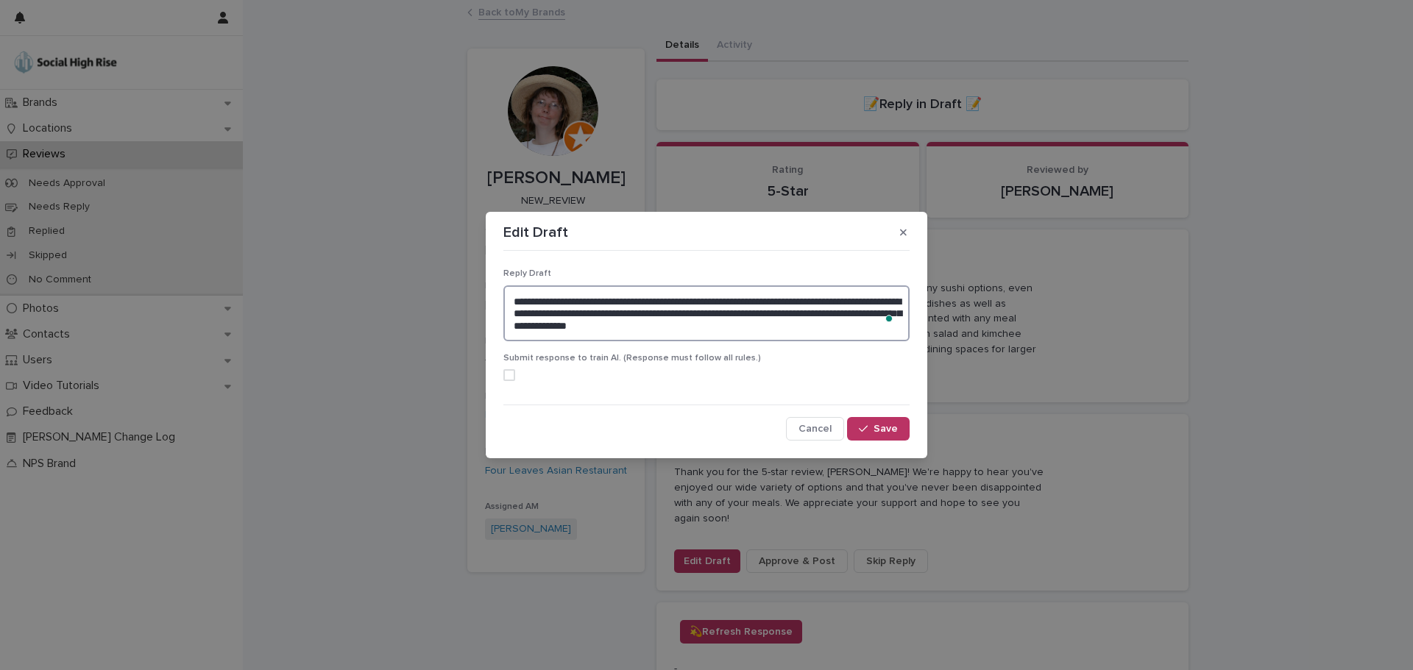
drag, startPoint x: 791, startPoint y: 333, endPoint x: 424, endPoint y: 290, distance: 369.7
click at [424, 290] on div "**********" at bounding box center [706, 335] width 1413 height 670
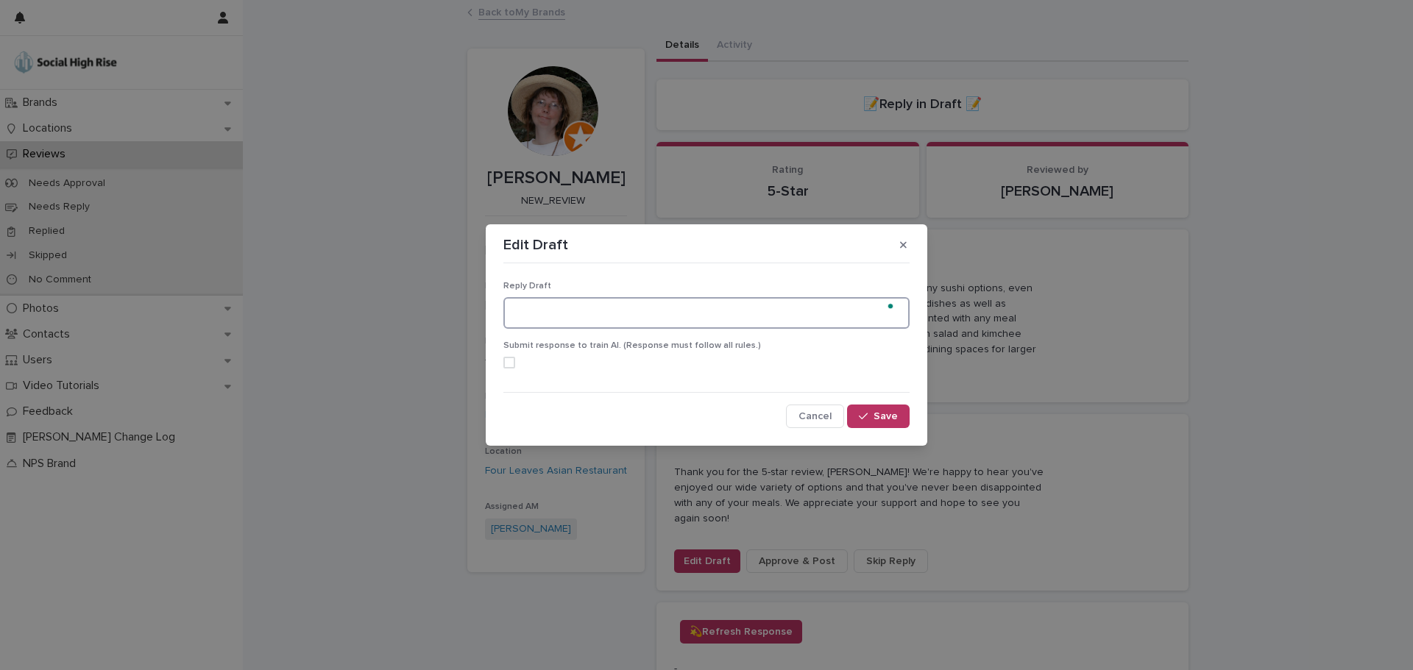
paste textarea "**********"
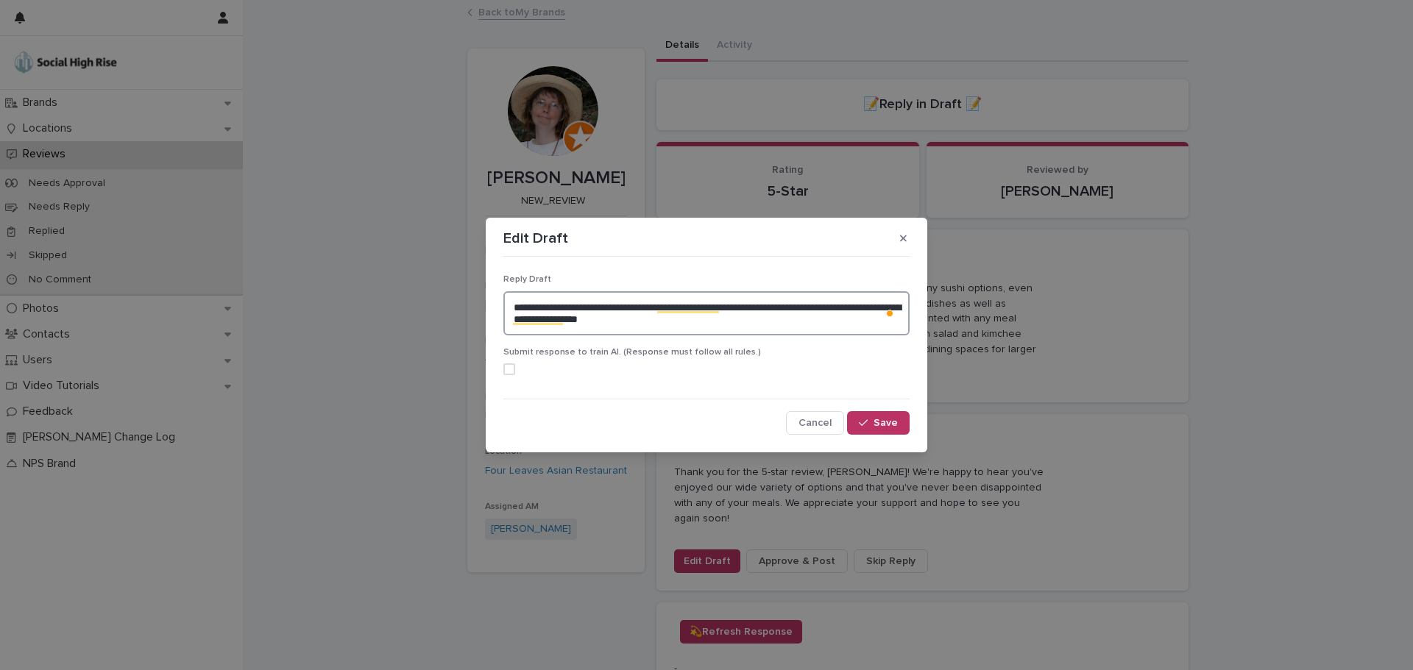
click at [700, 320] on textarea "**********" at bounding box center [706, 313] width 406 height 44
click at [689, 320] on textarea "**********" at bounding box center [706, 313] width 406 height 44
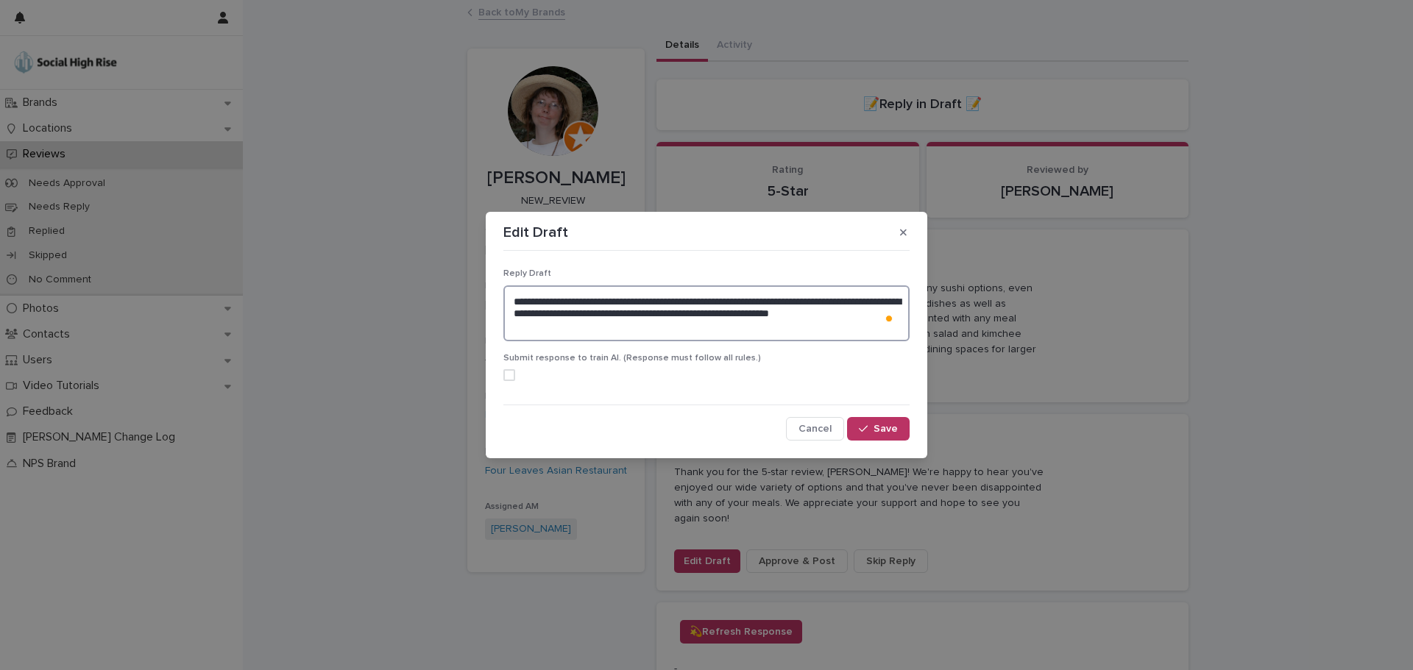
click at [681, 338] on textarea "**********" at bounding box center [706, 313] width 406 height 56
type textarea "**********"
click at [882, 430] on span "Save" at bounding box center [885, 429] width 24 height 10
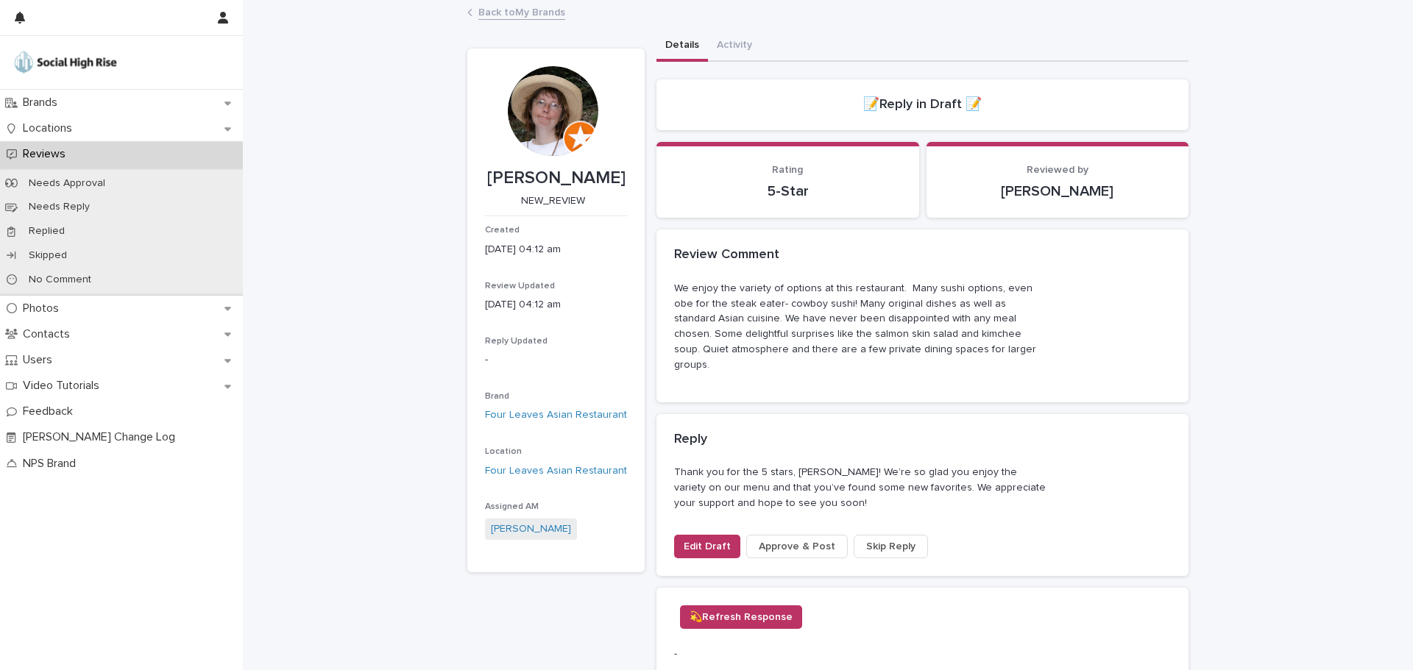
click at [547, 13] on link "Back to My Brands" at bounding box center [521, 11] width 87 height 17
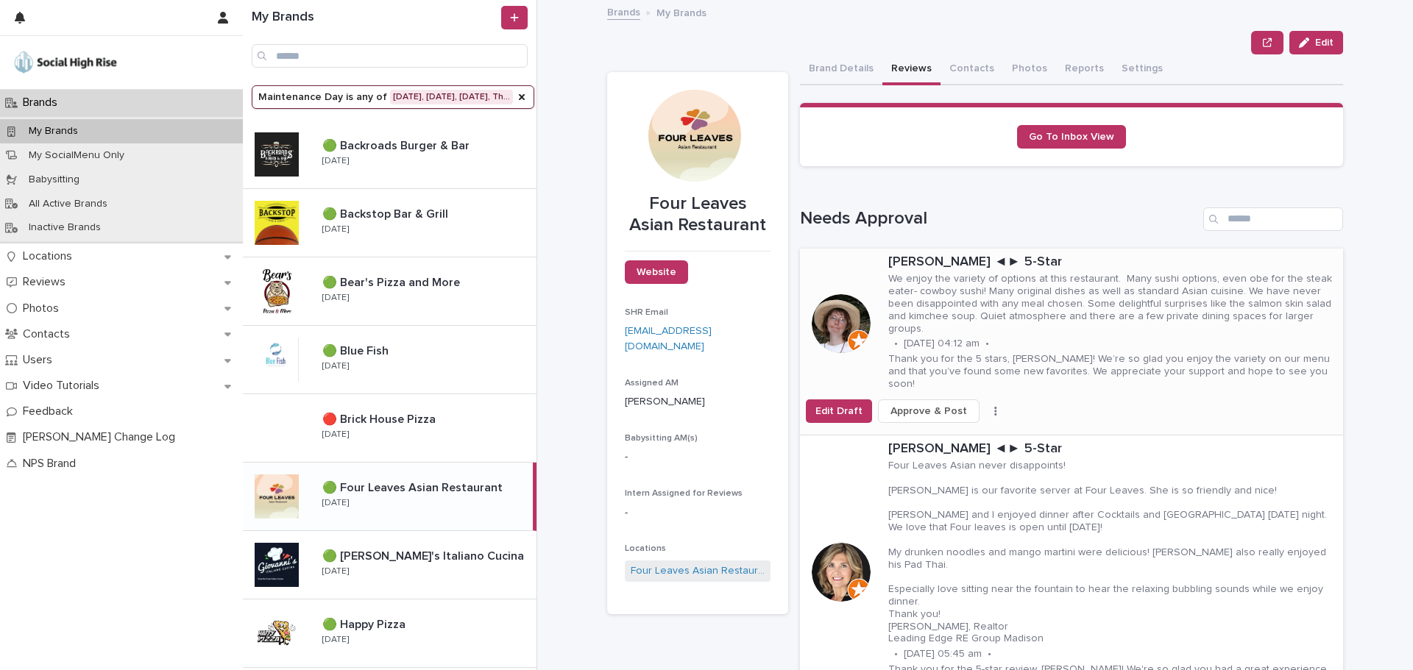
click at [926, 404] on span "Approve & Post" at bounding box center [928, 411] width 77 height 15
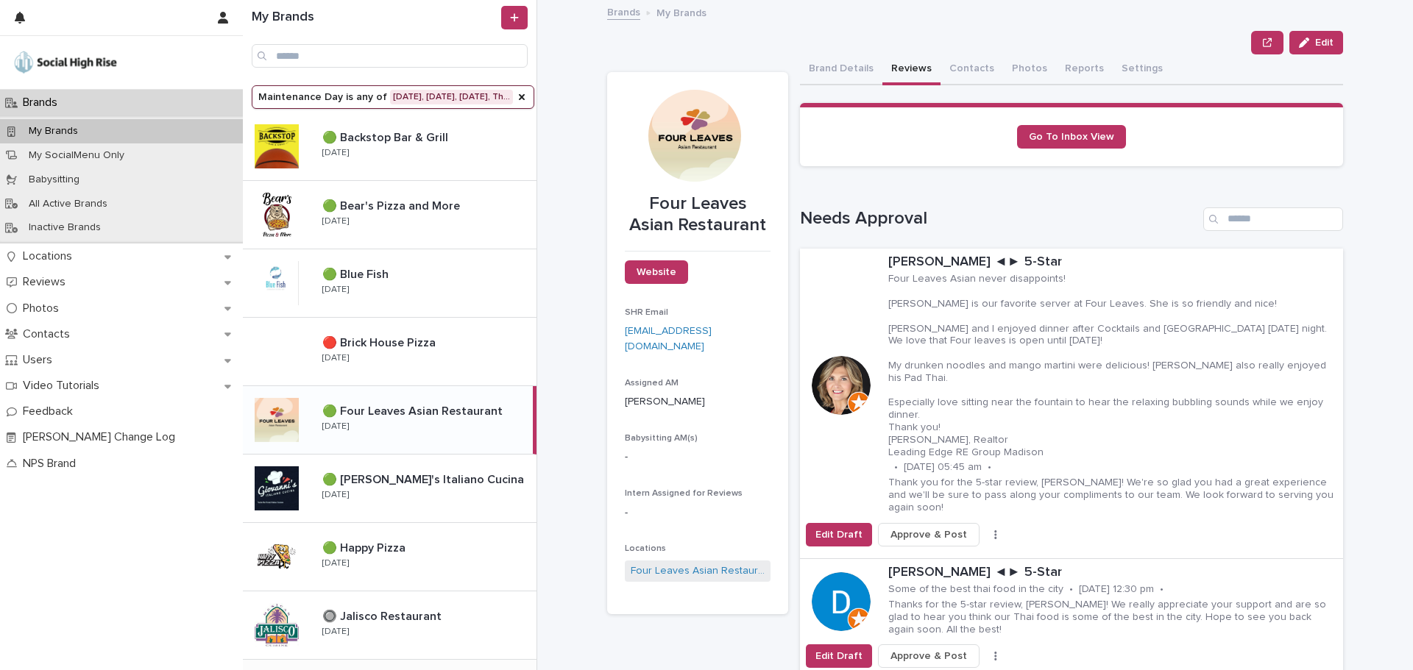
scroll to position [221, 0]
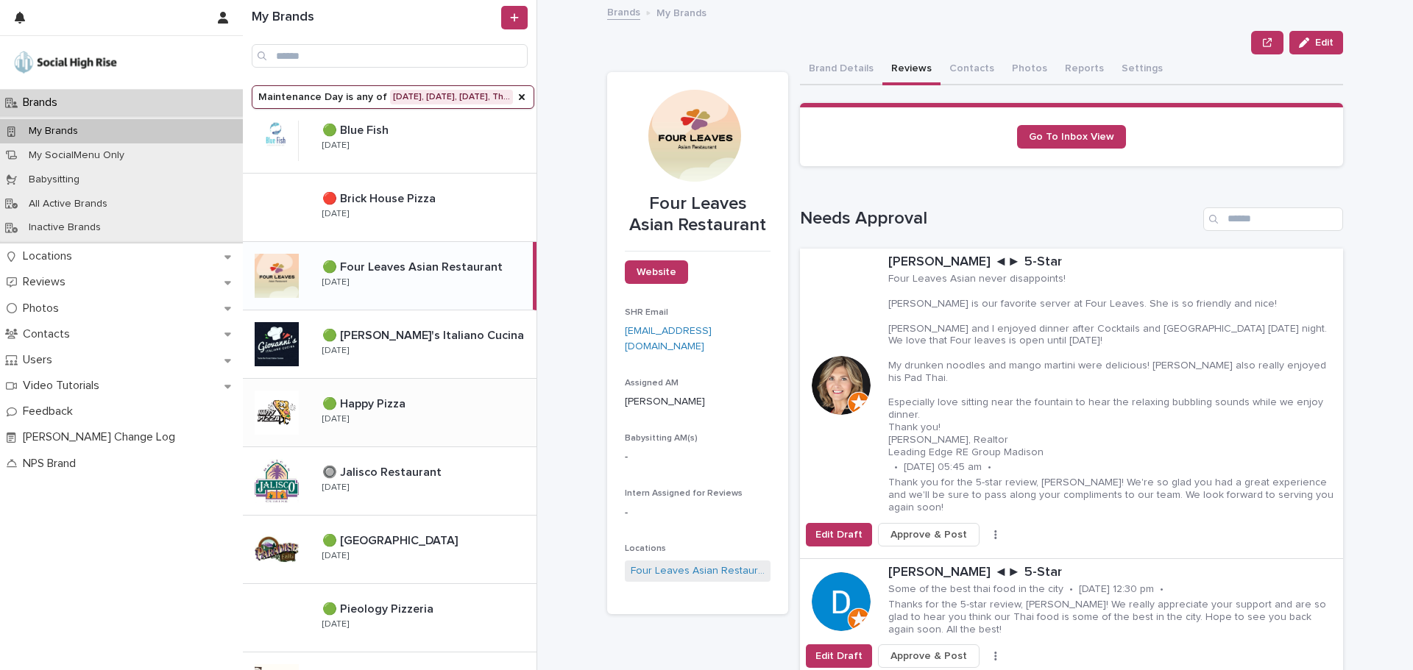
click at [450, 427] on div "🟢 Happy Pizza 🟢 Happy Pizza Tuesday" at bounding box center [423, 412] width 226 height 43
click at [433, 535] on p at bounding box center [426, 541] width 208 height 14
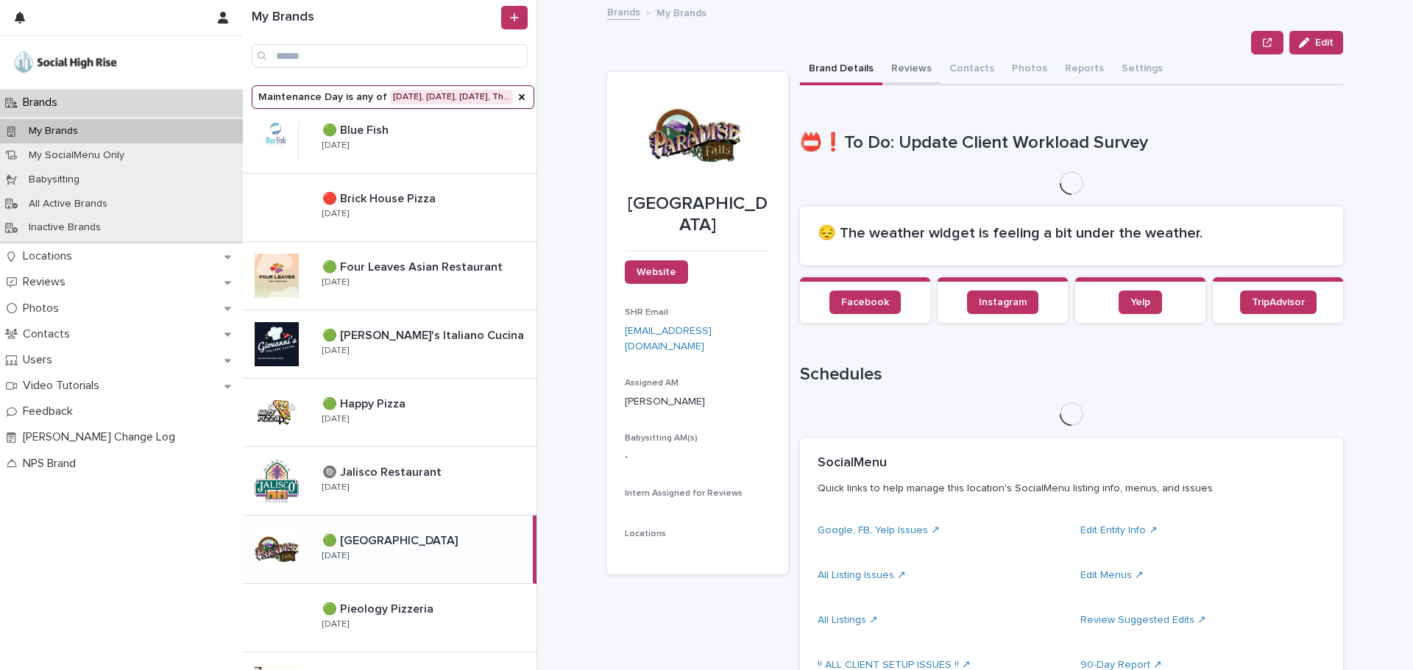
click at [913, 66] on button "Reviews" at bounding box center [911, 69] width 58 height 31
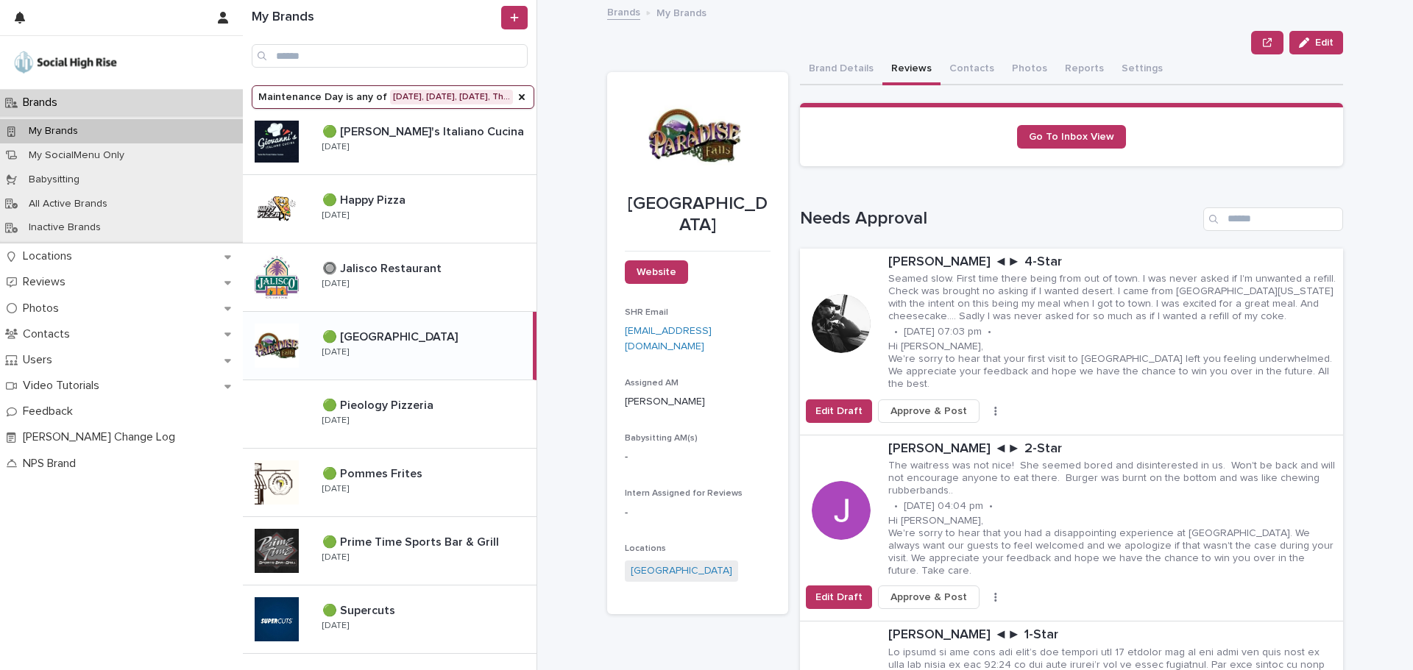
scroll to position [441, 0]
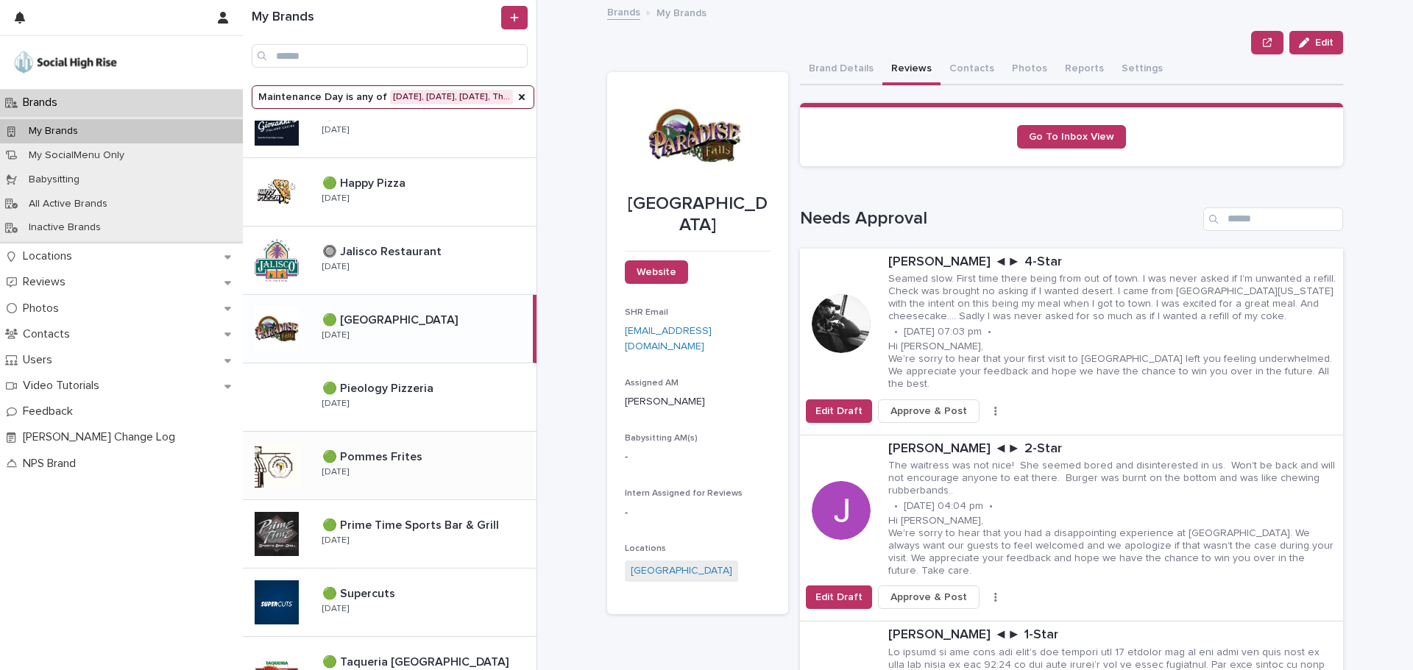
click at [440, 469] on div "🟢 Pommes Frites 🟢 Pommes Frites [DATE]" at bounding box center [423, 465] width 226 height 43
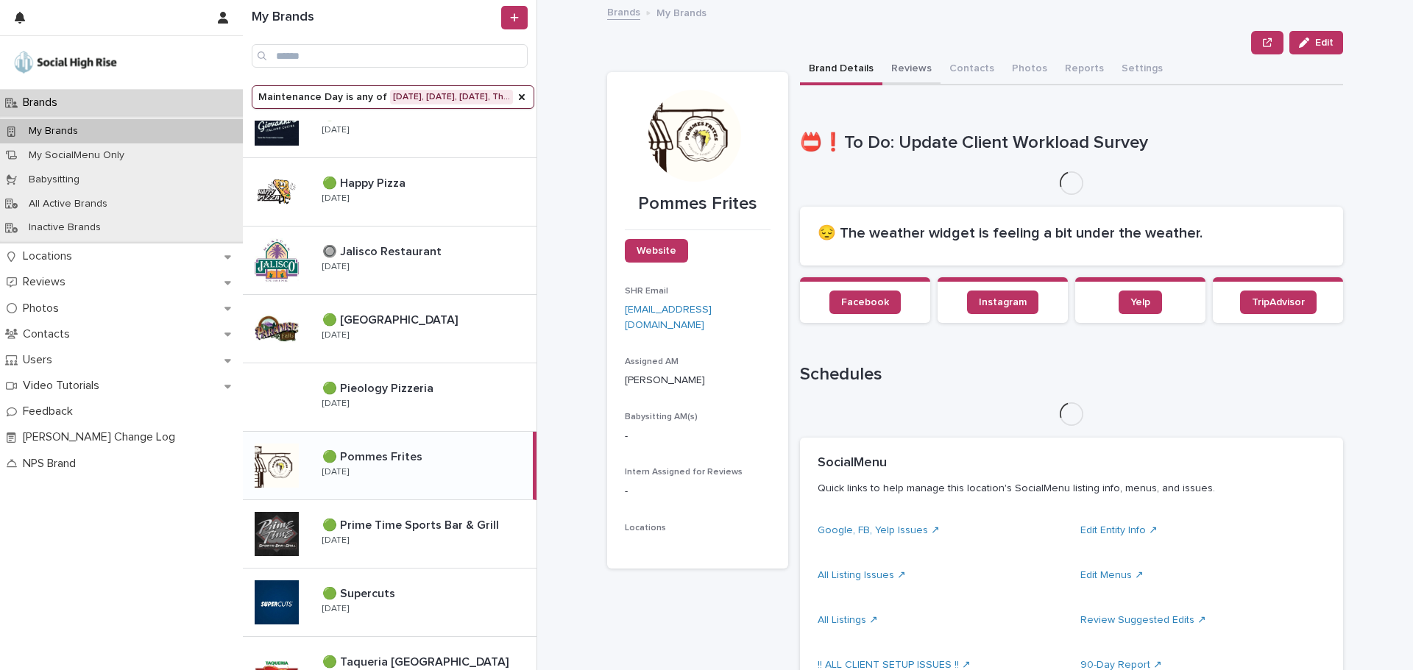
click at [893, 69] on button "Reviews" at bounding box center [911, 69] width 58 height 31
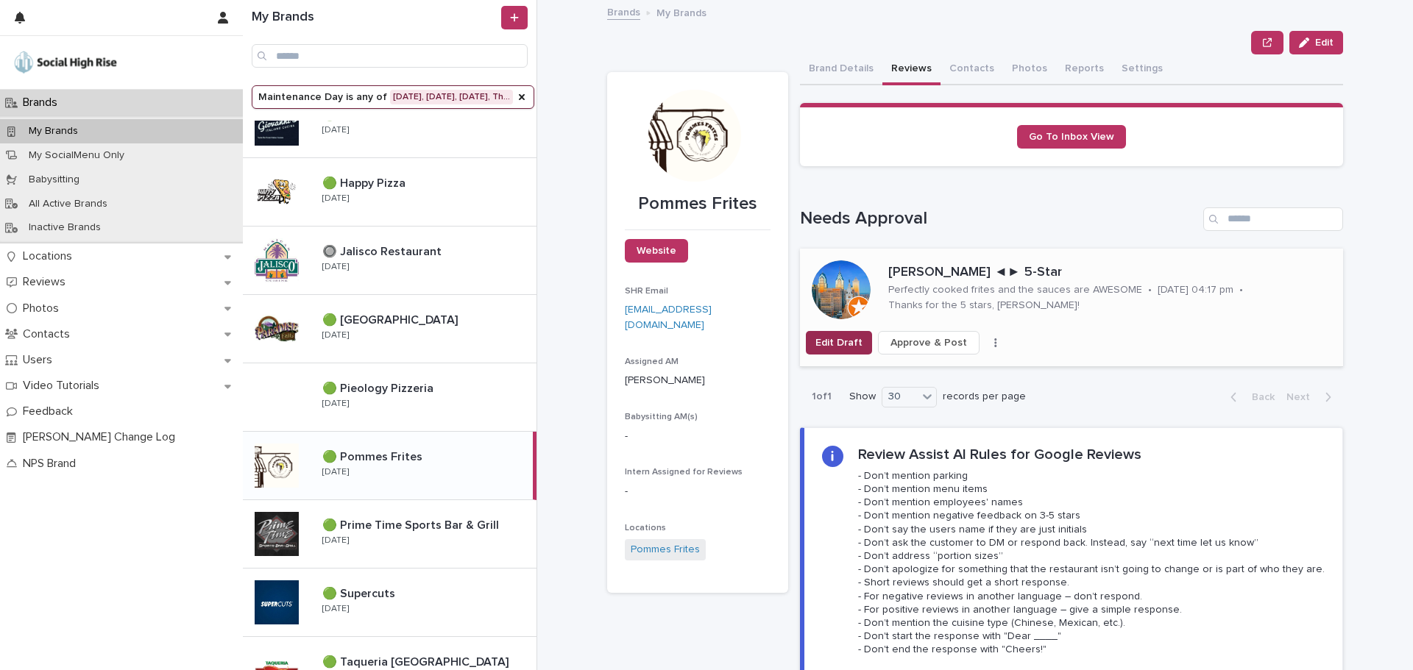
click at [835, 346] on span "Edit Draft" at bounding box center [838, 343] width 47 height 15
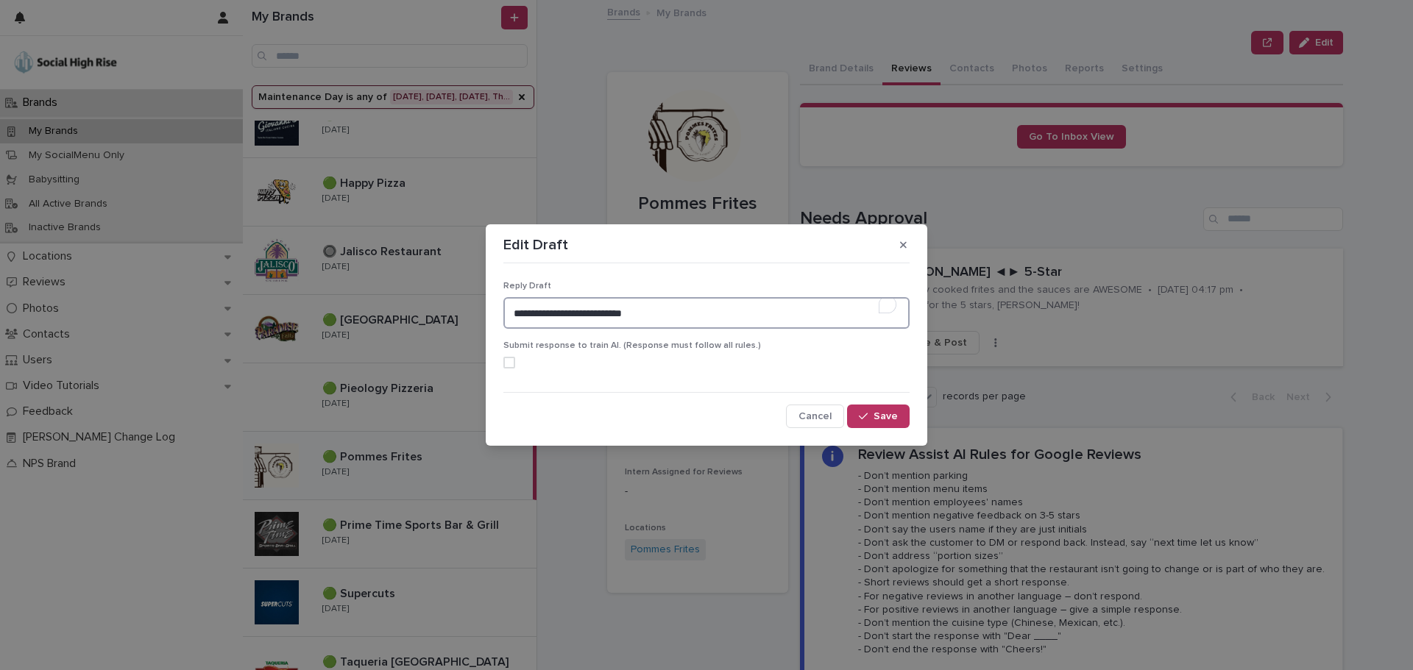
drag, startPoint x: 647, startPoint y: 313, endPoint x: 494, endPoint y: 313, distance: 153.0
click at [494, 313] on section "**********" at bounding box center [706, 335] width 441 height 222
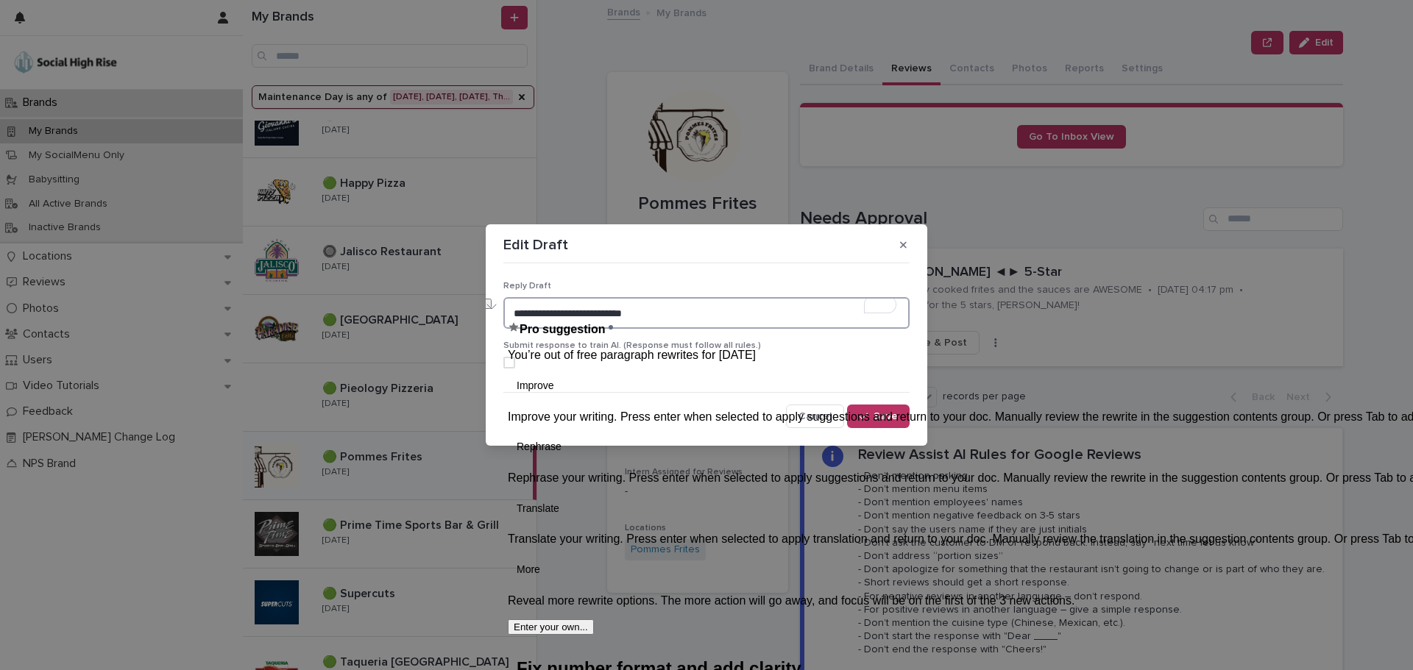
click at [667, 309] on textarea "**********" at bounding box center [706, 313] width 406 height 32
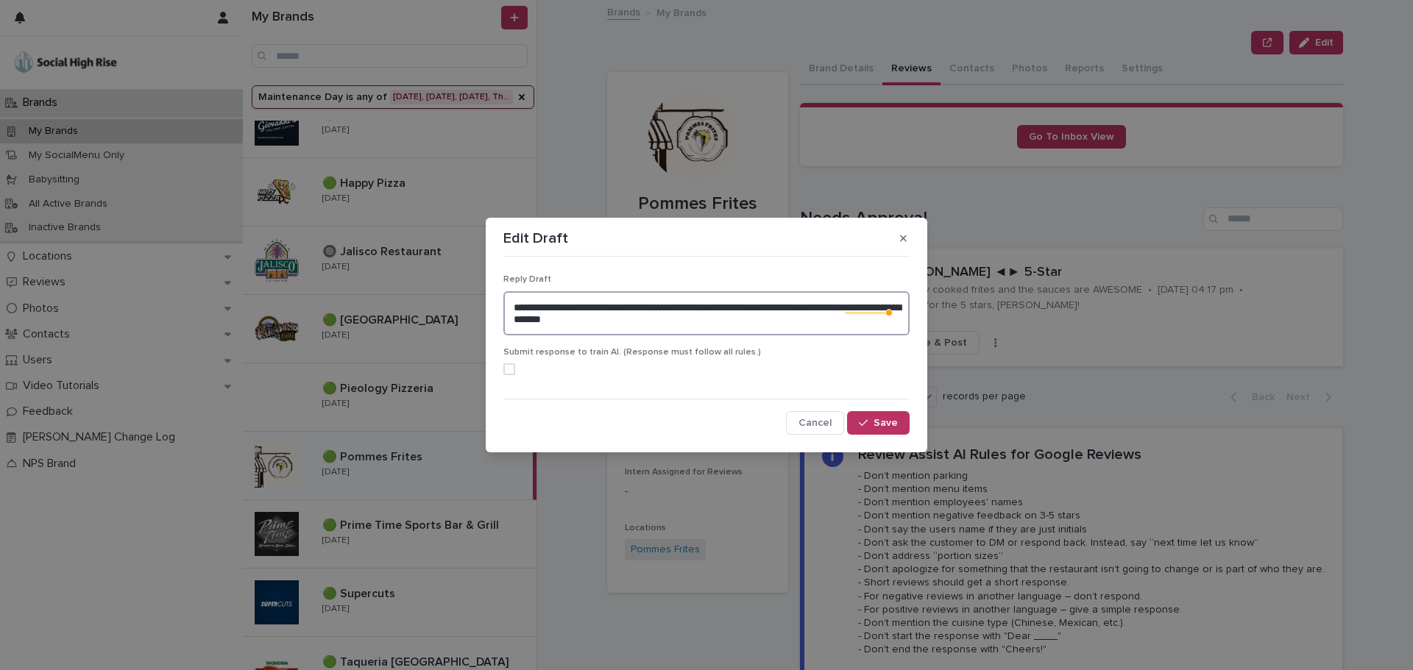
click at [661, 322] on textarea "**********" at bounding box center [706, 313] width 406 height 44
type textarea "**********"
click at [865, 427] on icon "button" at bounding box center [863, 423] width 9 height 10
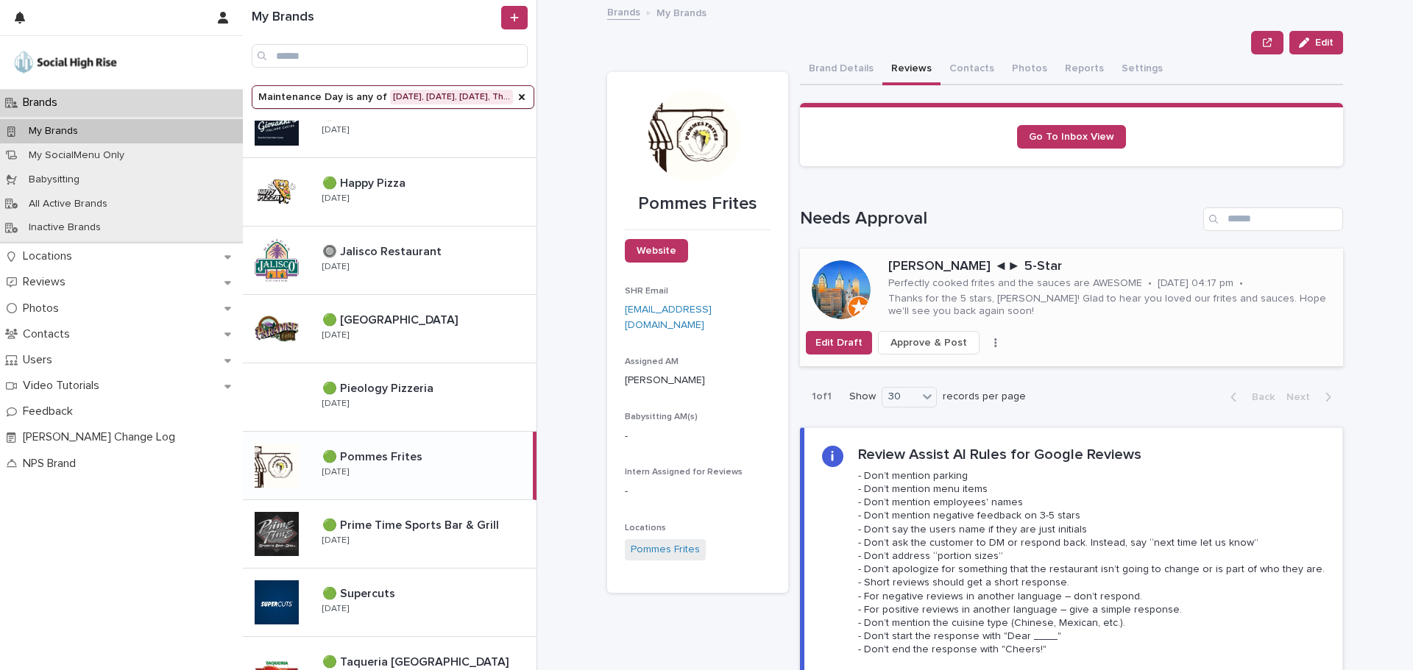
click at [942, 345] on span "Approve & Post" at bounding box center [928, 343] width 77 height 15
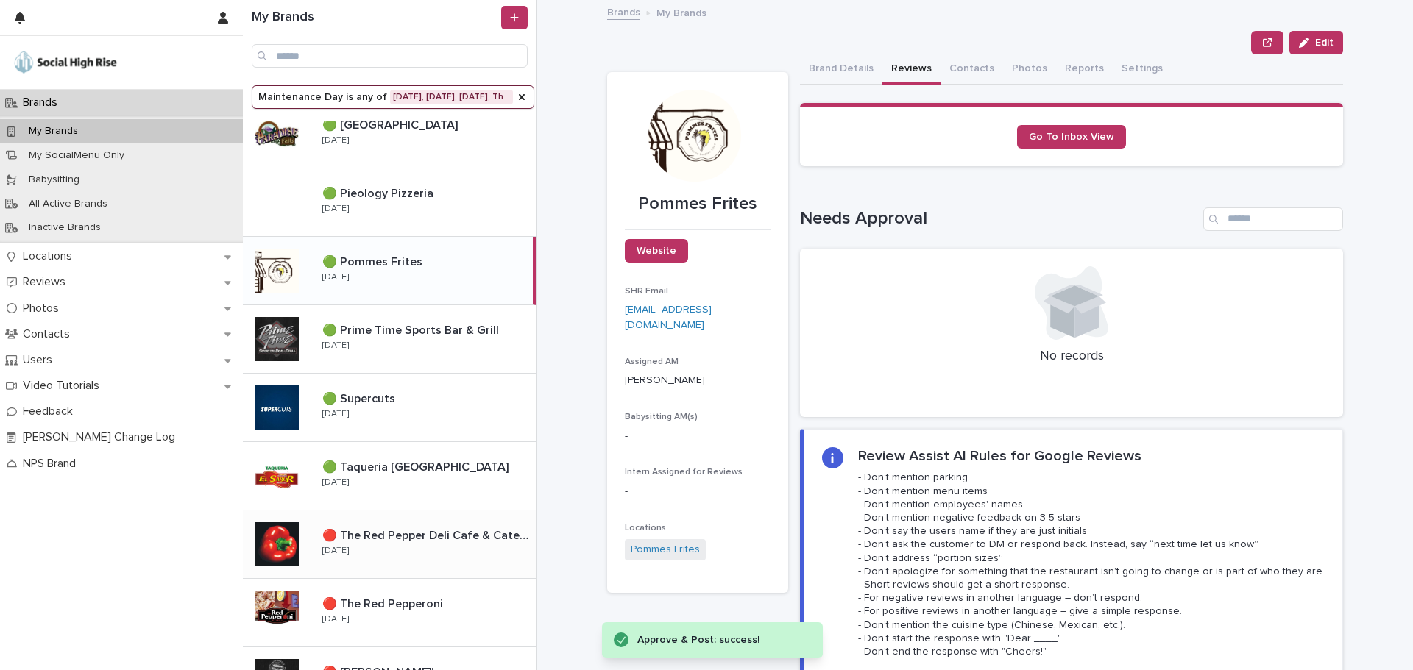
scroll to position [662, 0]
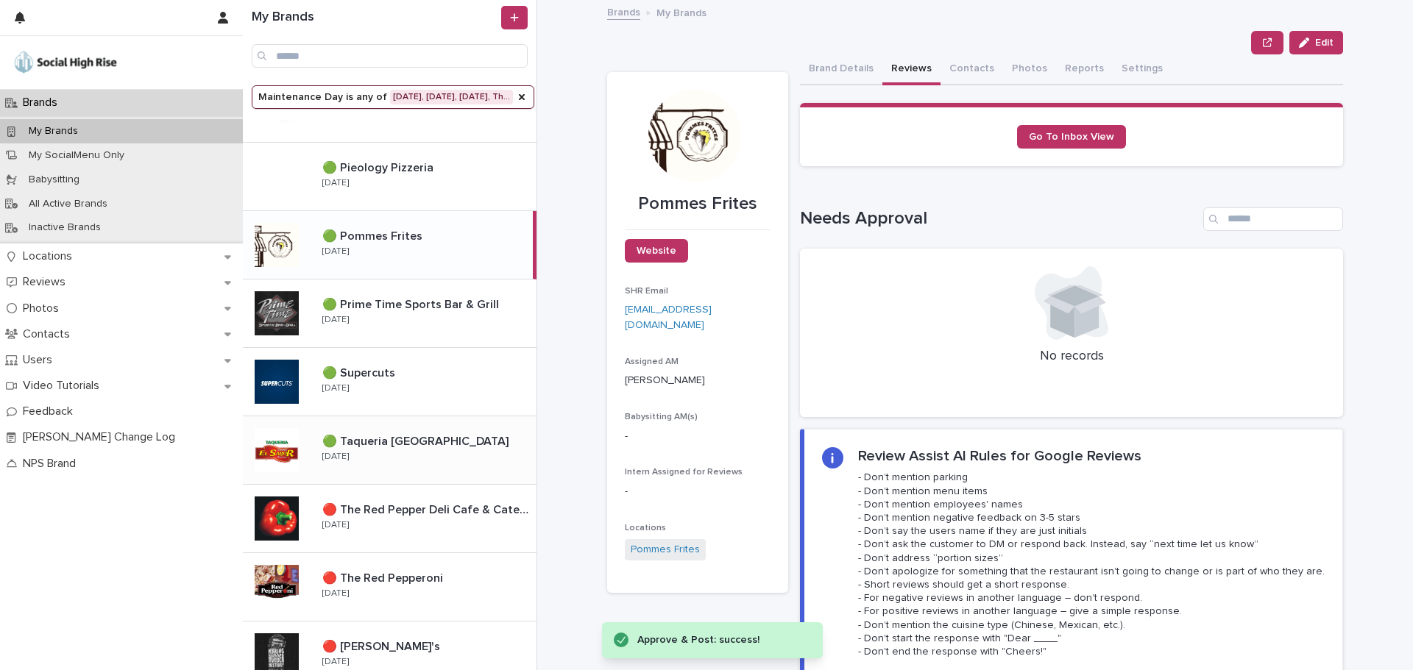
click at [439, 469] on div "🟢 Taqueria El Sabor 🟢 Taqueria El Sabor Wednesday" at bounding box center [423, 450] width 226 height 43
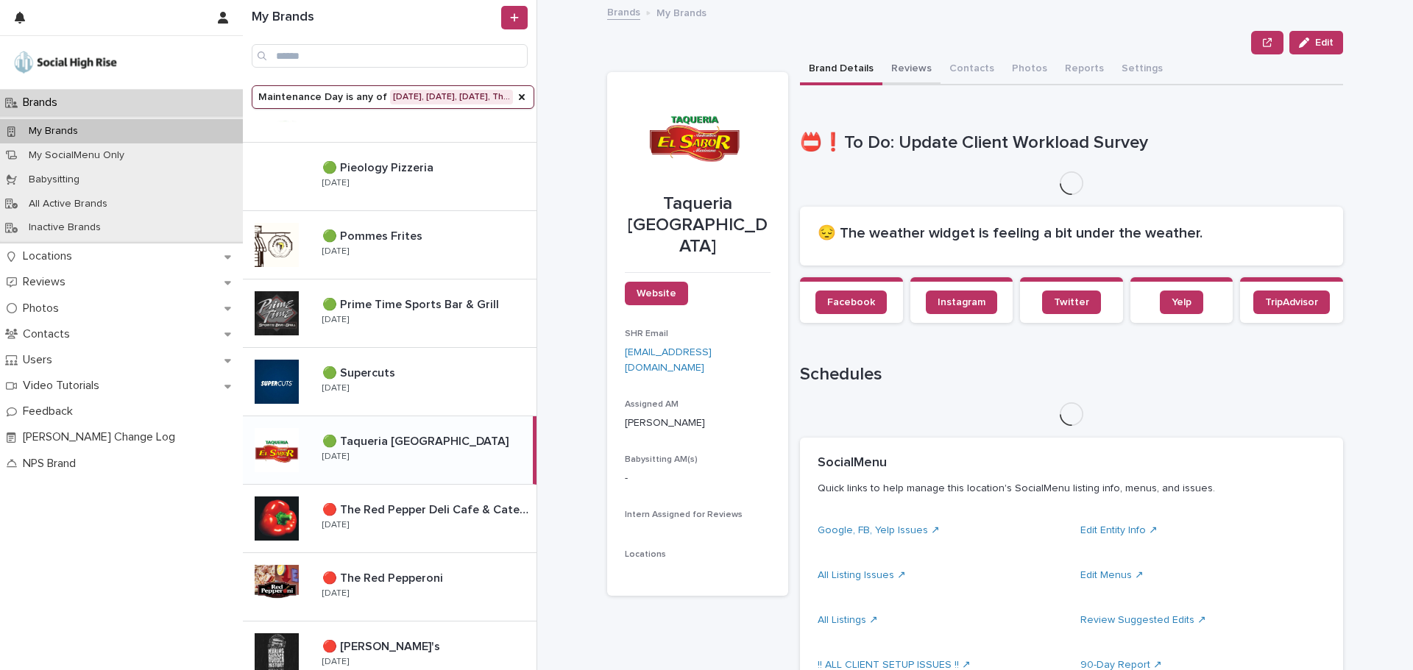
click at [900, 71] on button "Reviews" at bounding box center [911, 69] width 58 height 31
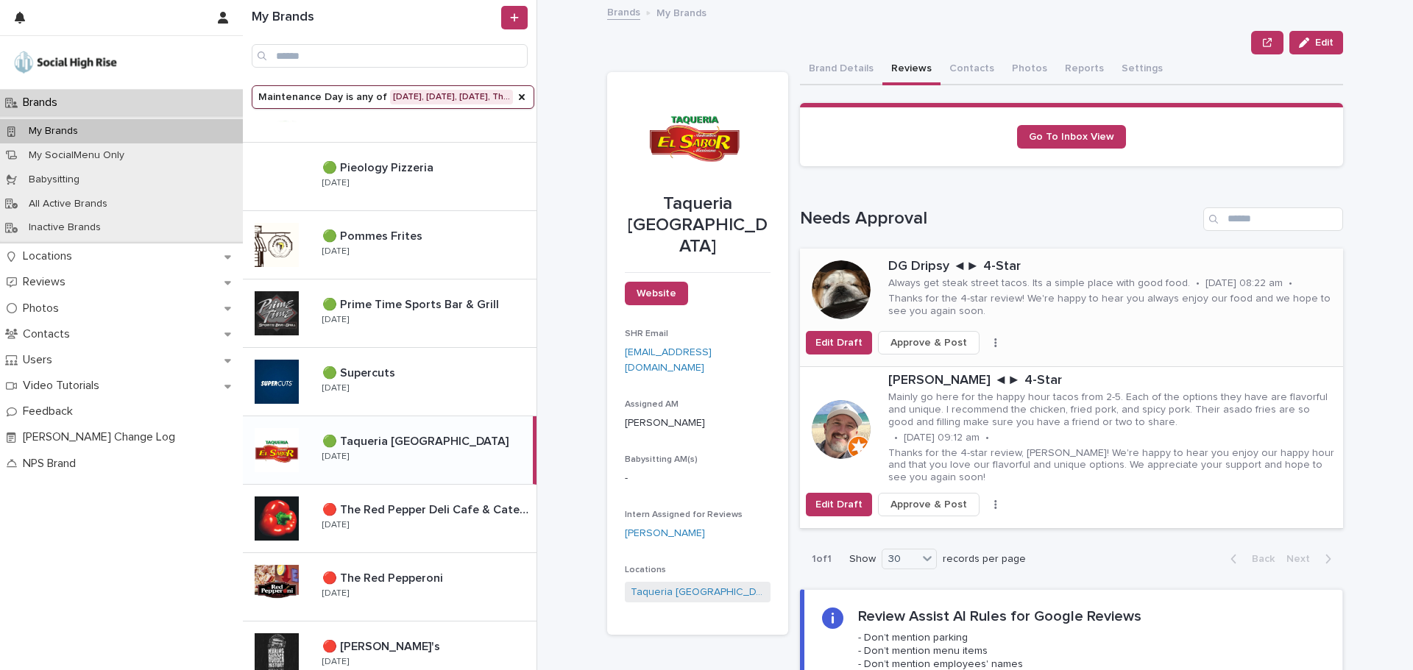
click at [934, 347] on span "Approve & Post" at bounding box center [928, 343] width 77 height 15
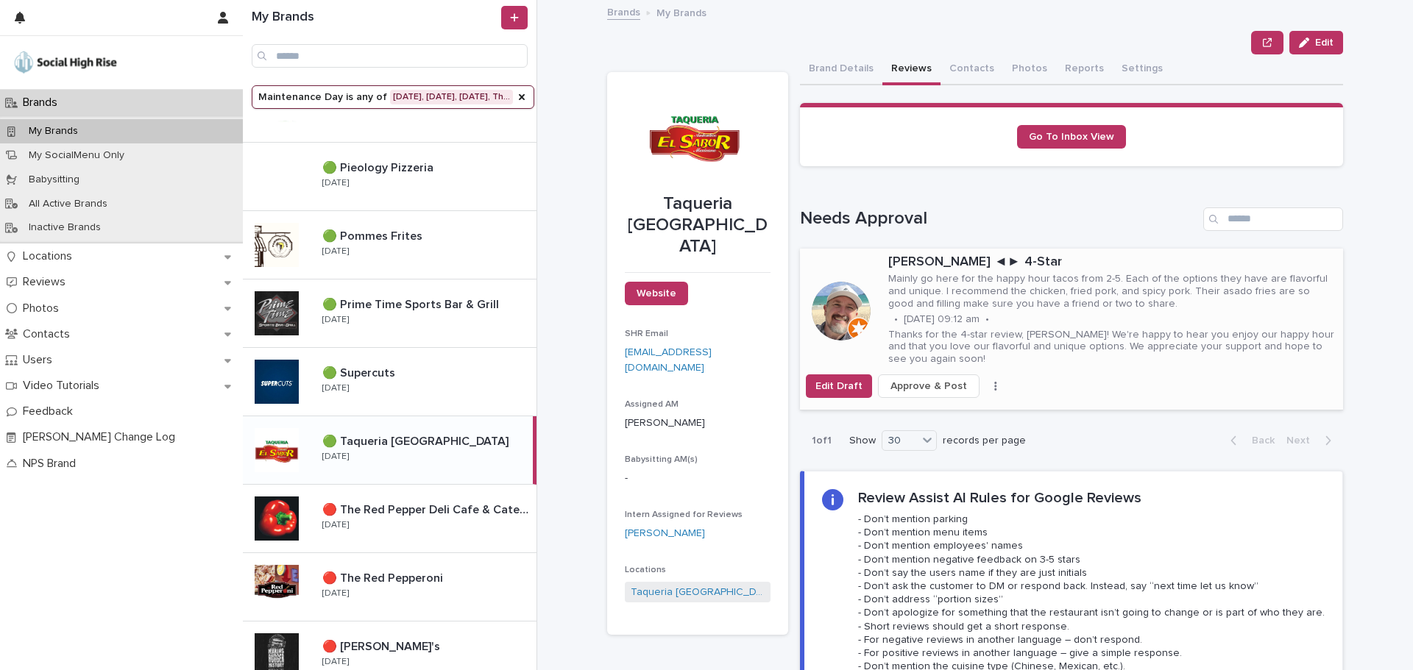
click at [920, 323] on p "12/05/2018 09:12 am" at bounding box center [942, 319] width 76 height 13
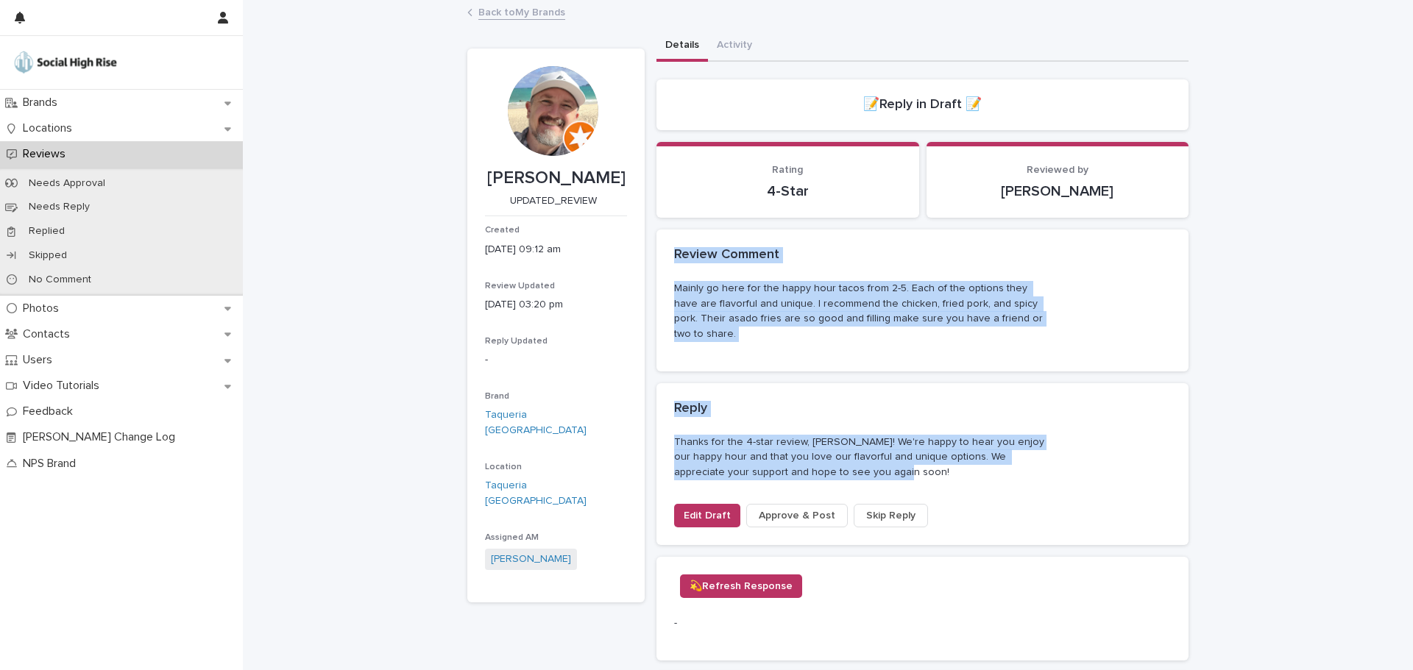
drag, startPoint x: 898, startPoint y: 473, endPoint x: 656, endPoint y: 261, distance: 321.7
click at [656, 261] on div "Review Comment Mainly go here for the happy hour tacos from 2-5. Each of the op…" at bounding box center [922, 388] width 532 height 316
copy div "Review Comment Mainly go here for the happy hour tacos from 2-5. Each of the op…"
click at [530, 7] on link "Back to My Brands" at bounding box center [521, 11] width 87 height 17
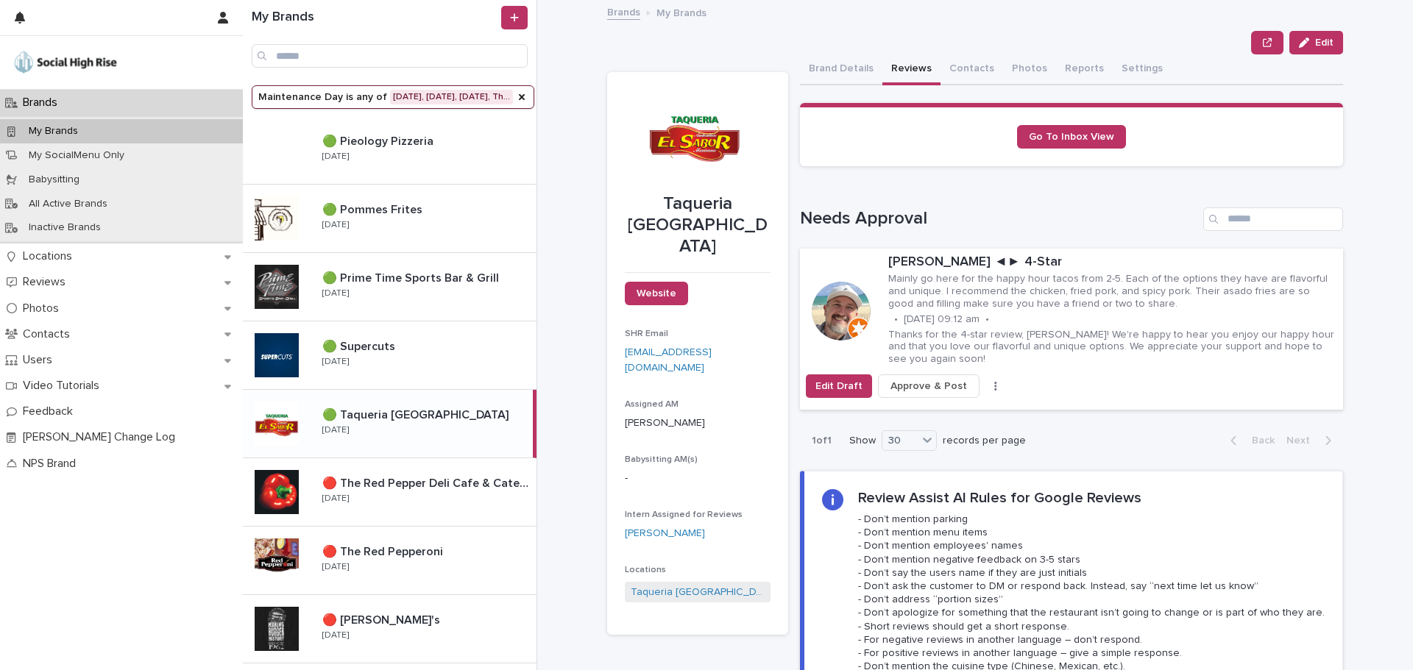
scroll to position [809, 0]
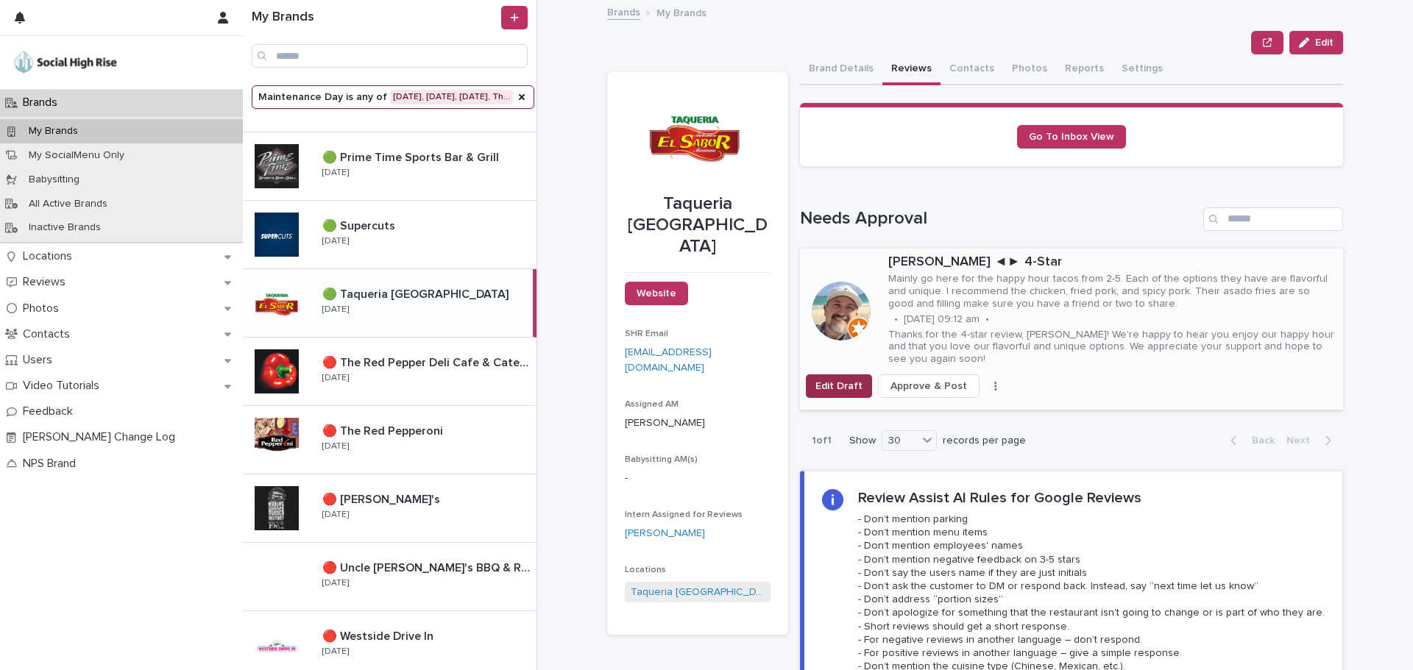
click at [833, 375] on button "Edit Draft" at bounding box center [839, 387] width 66 height 24
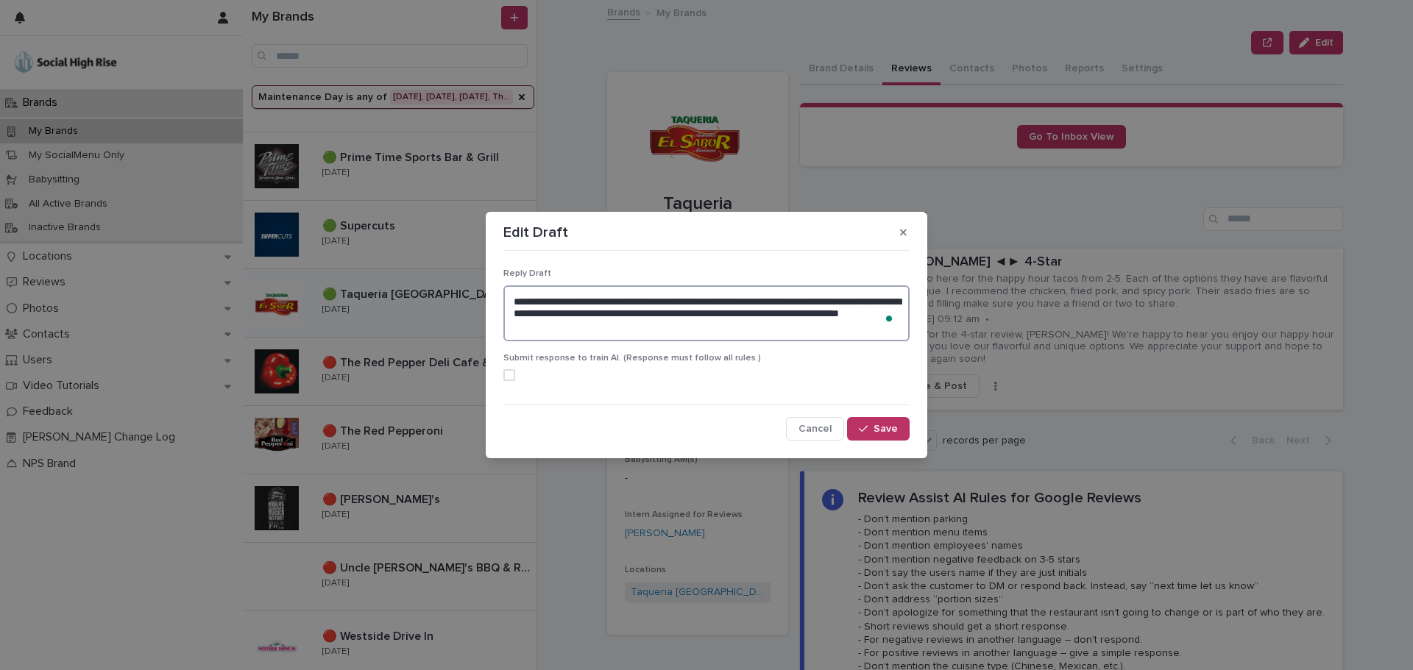
drag, startPoint x: 734, startPoint y: 330, endPoint x: 461, endPoint y: 269, distance: 280.4
click at [461, 269] on div "**********" at bounding box center [706, 335] width 1413 height 670
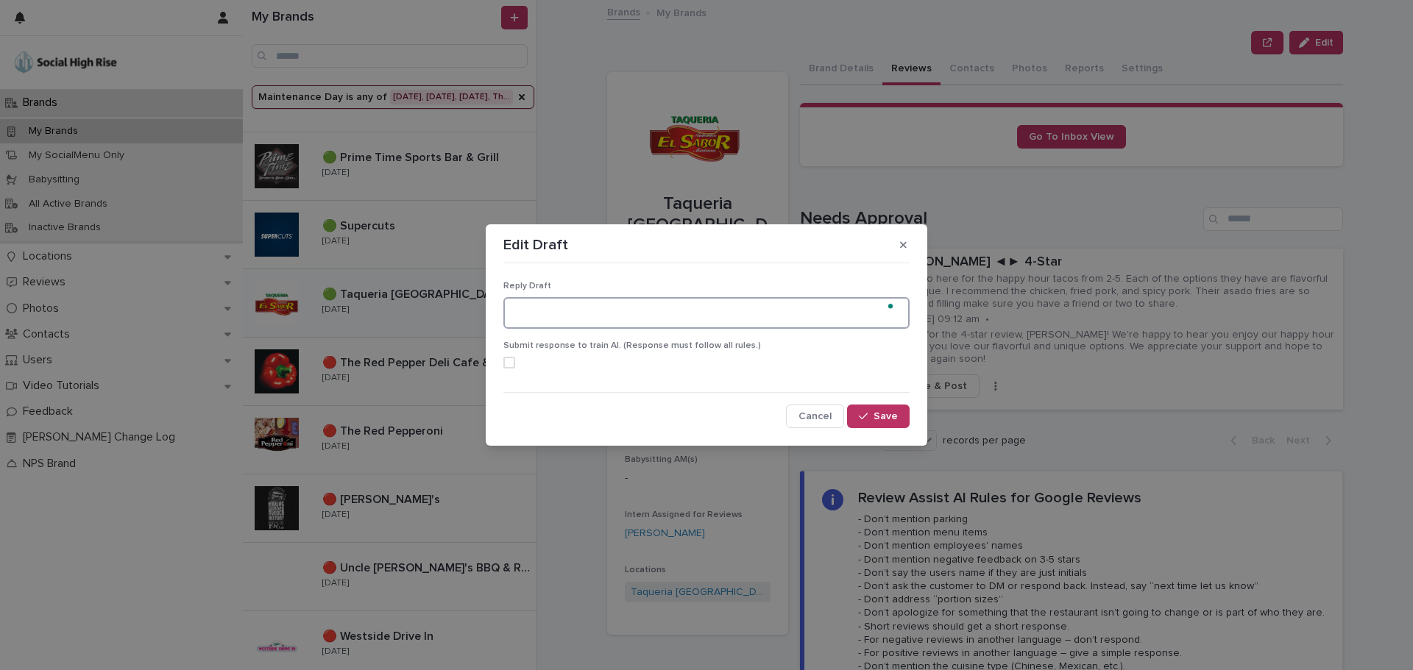
paste textarea "**********"
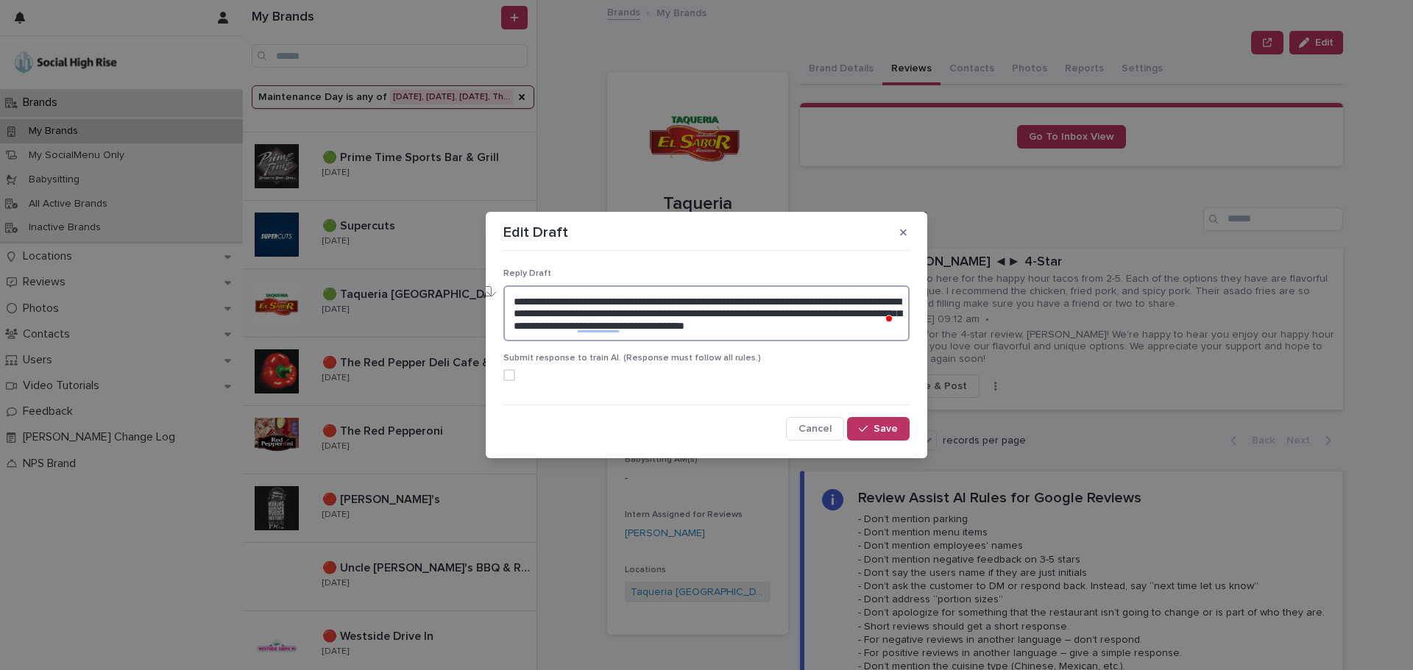
drag, startPoint x: 711, startPoint y: 302, endPoint x: 603, endPoint y: 304, distance: 108.2
click at [603, 304] on textarea "**********" at bounding box center [706, 313] width 406 height 56
drag, startPoint x: 677, startPoint y: 300, endPoint x: 638, endPoint y: 302, distance: 39.0
click at [638, 302] on textarea "**********" at bounding box center [706, 313] width 406 height 56
drag, startPoint x: 764, startPoint y: 300, endPoint x: 562, endPoint y: 328, distance: 203.5
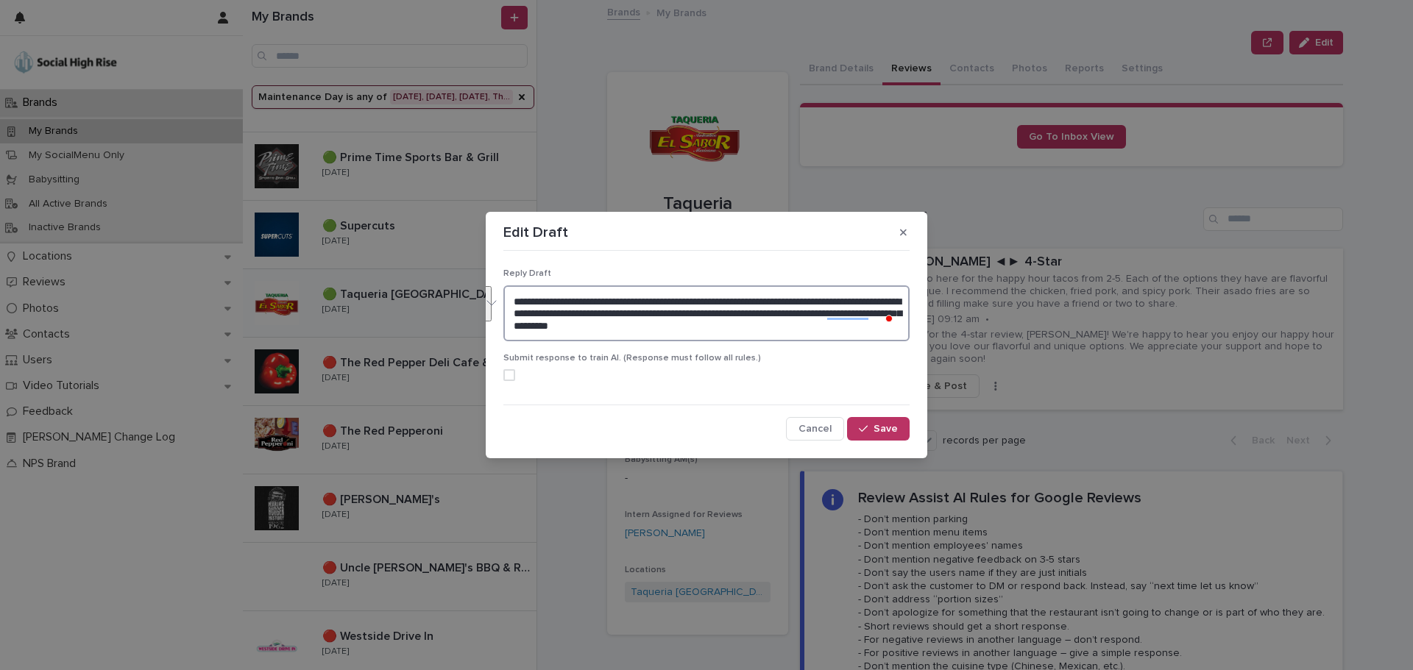
click at [562, 328] on textarea "**********" at bounding box center [706, 313] width 406 height 56
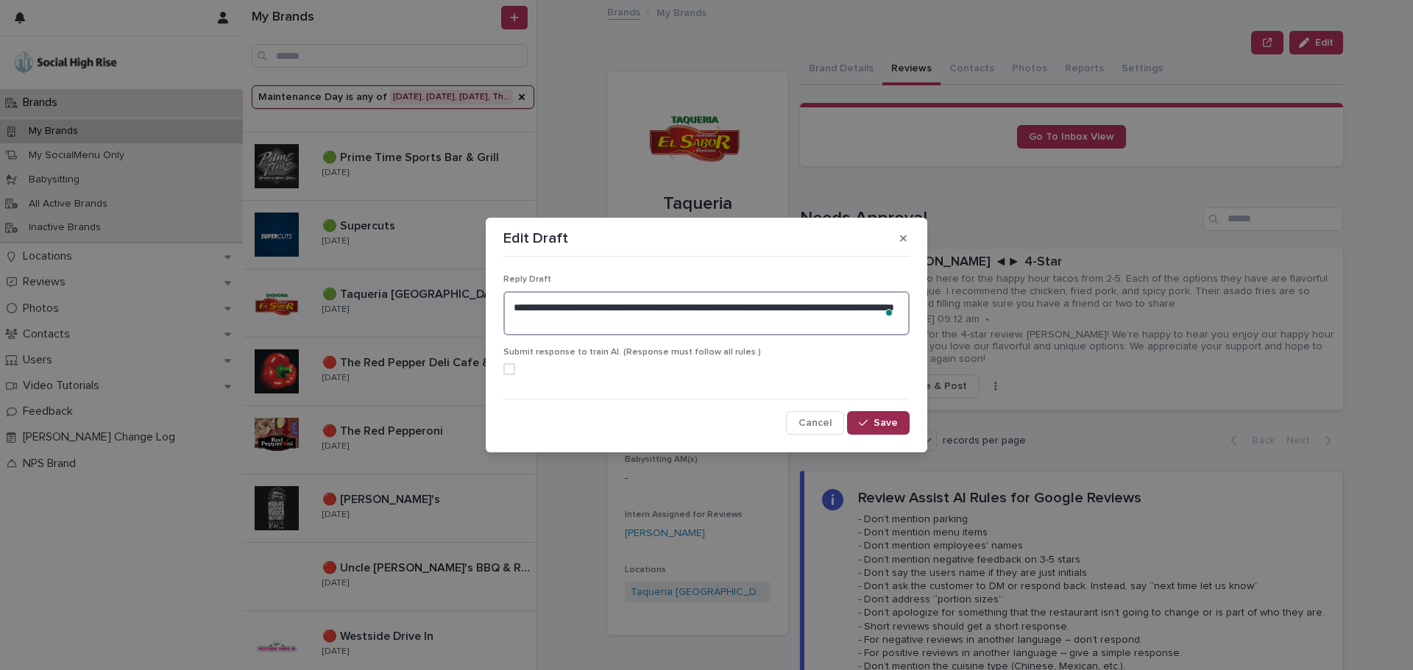
type textarea "**********"
click at [862, 427] on icon "button" at bounding box center [863, 423] width 9 height 10
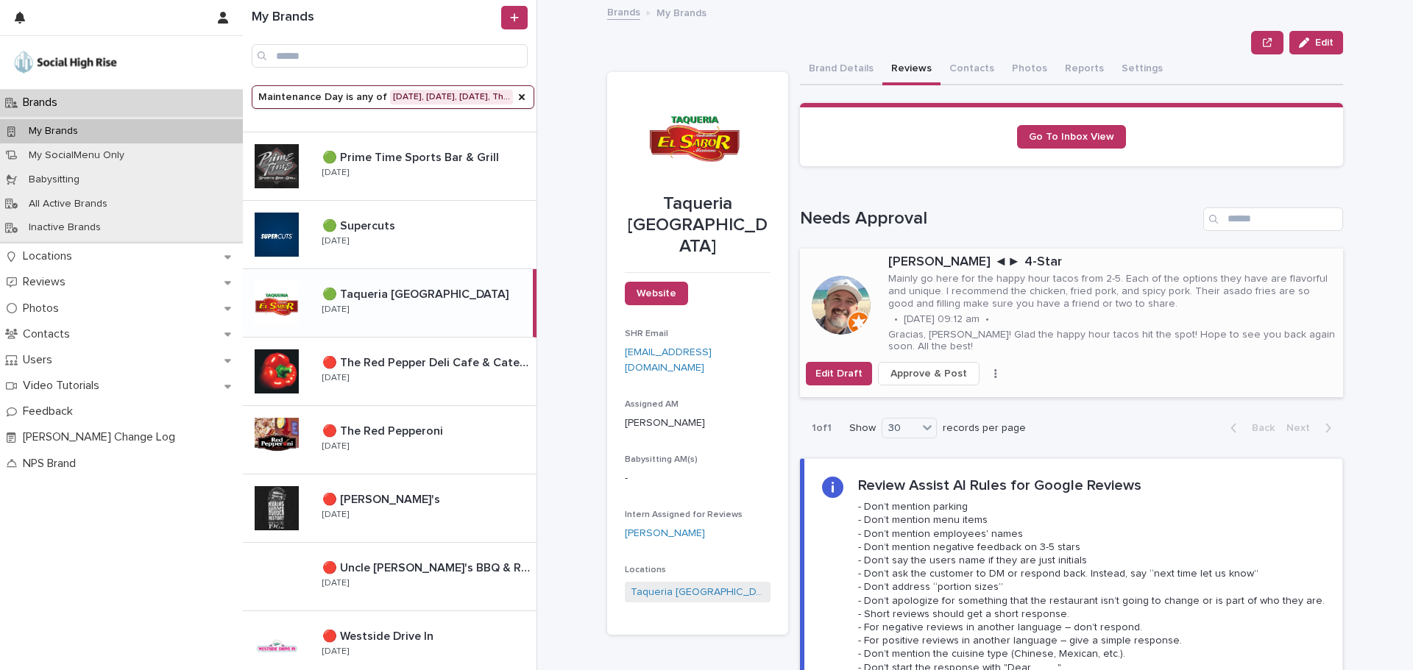
click at [910, 371] on span "Approve & Post" at bounding box center [928, 373] width 77 height 15
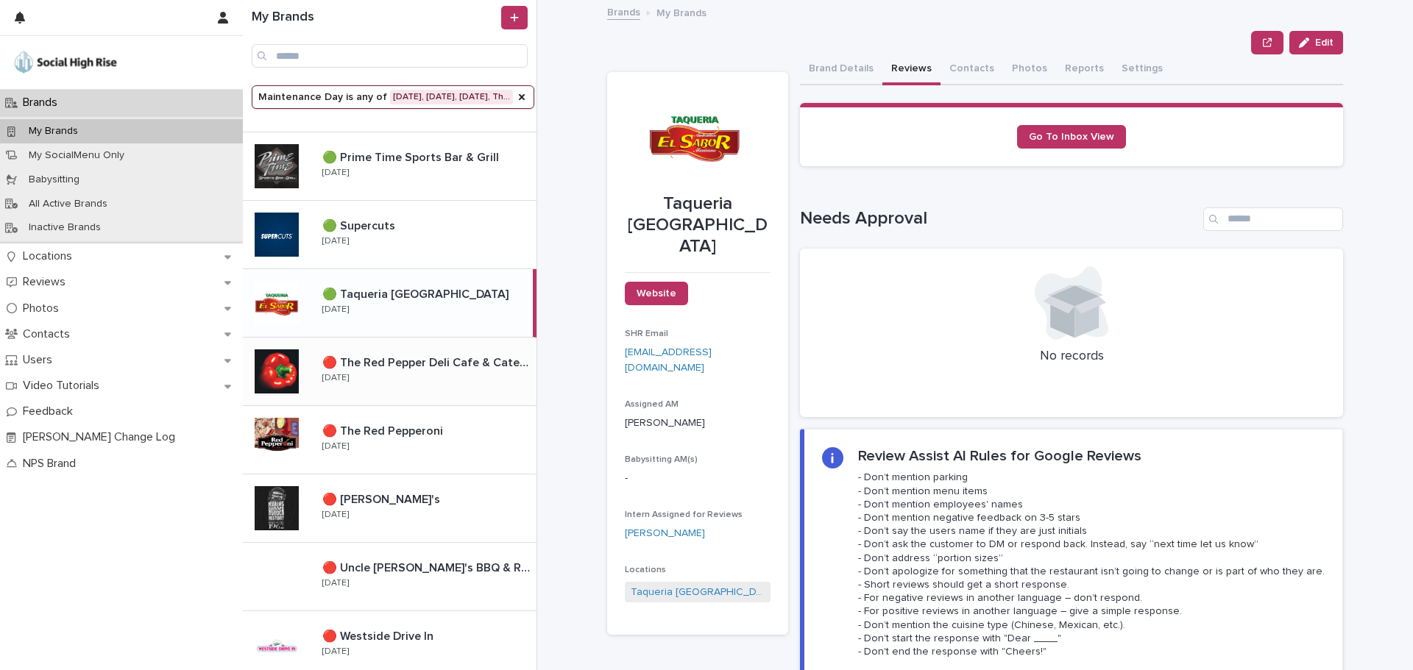
click at [439, 367] on p "🔴 The Red Pepper Deli Cafe & Catering" at bounding box center [427, 361] width 211 height 17
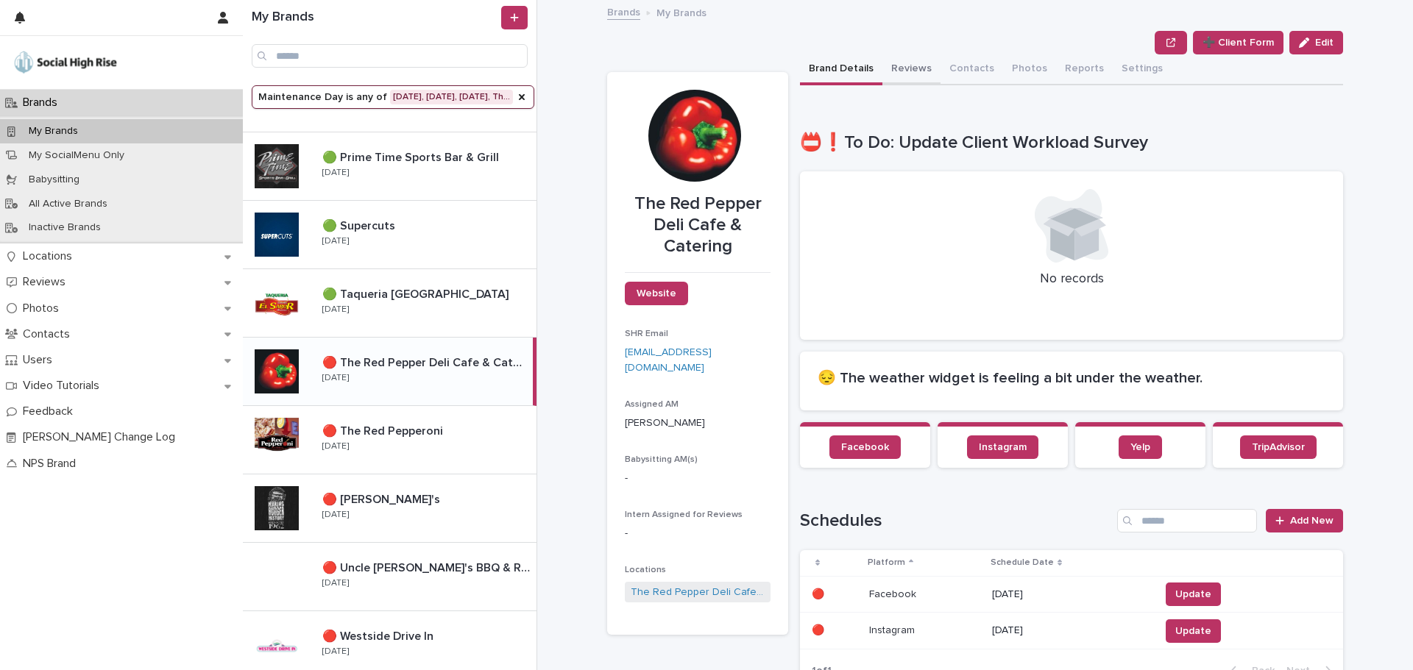
click at [910, 68] on button "Reviews" at bounding box center [911, 69] width 58 height 31
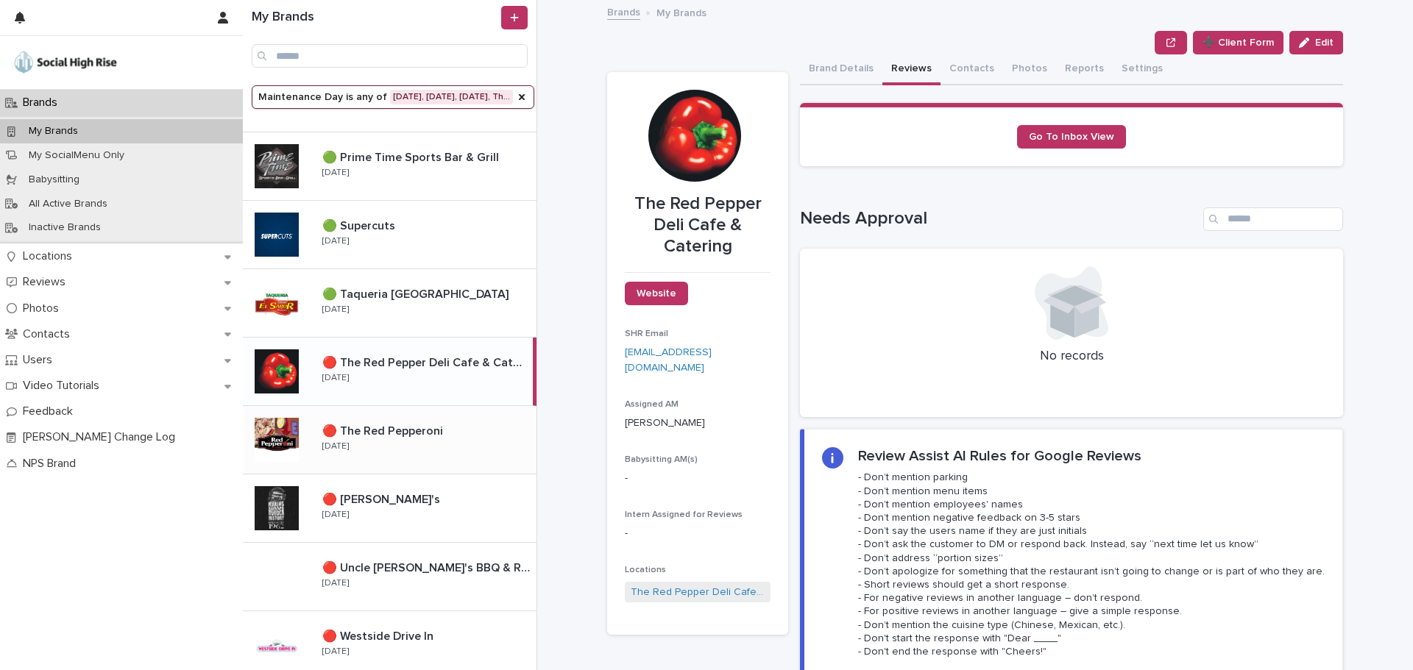
click at [430, 452] on div "🔴 The Red Pepperoni 🔴 The Red Pepperoni [DATE]" at bounding box center [423, 440] width 226 height 43
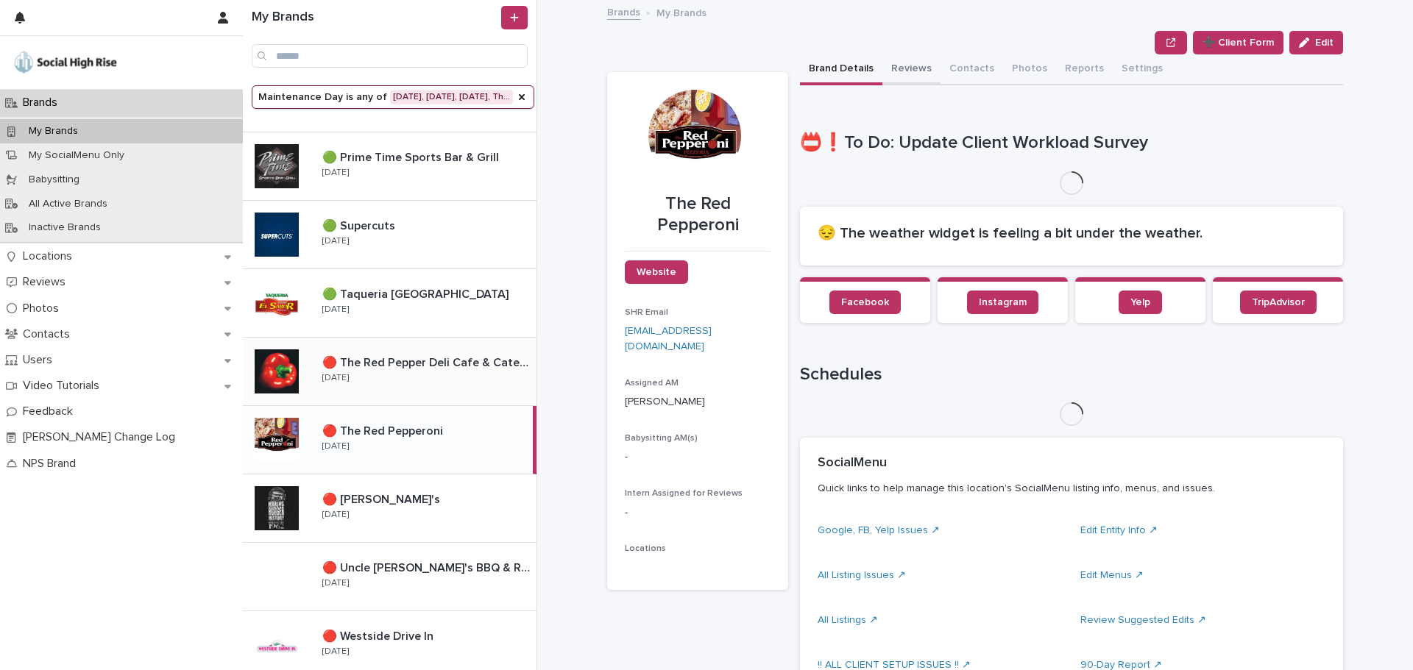
click at [886, 74] on button "Reviews" at bounding box center [911, 69] width 58 height 31
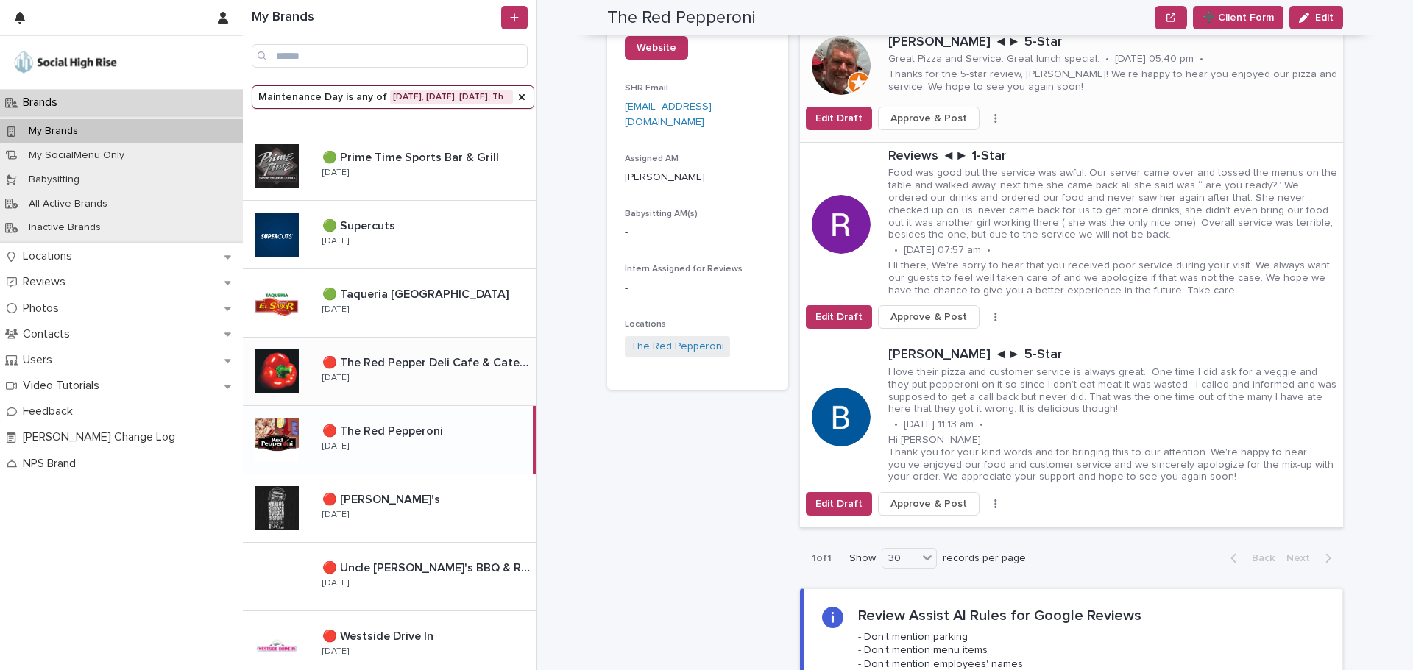
scroll to position [221, 0]
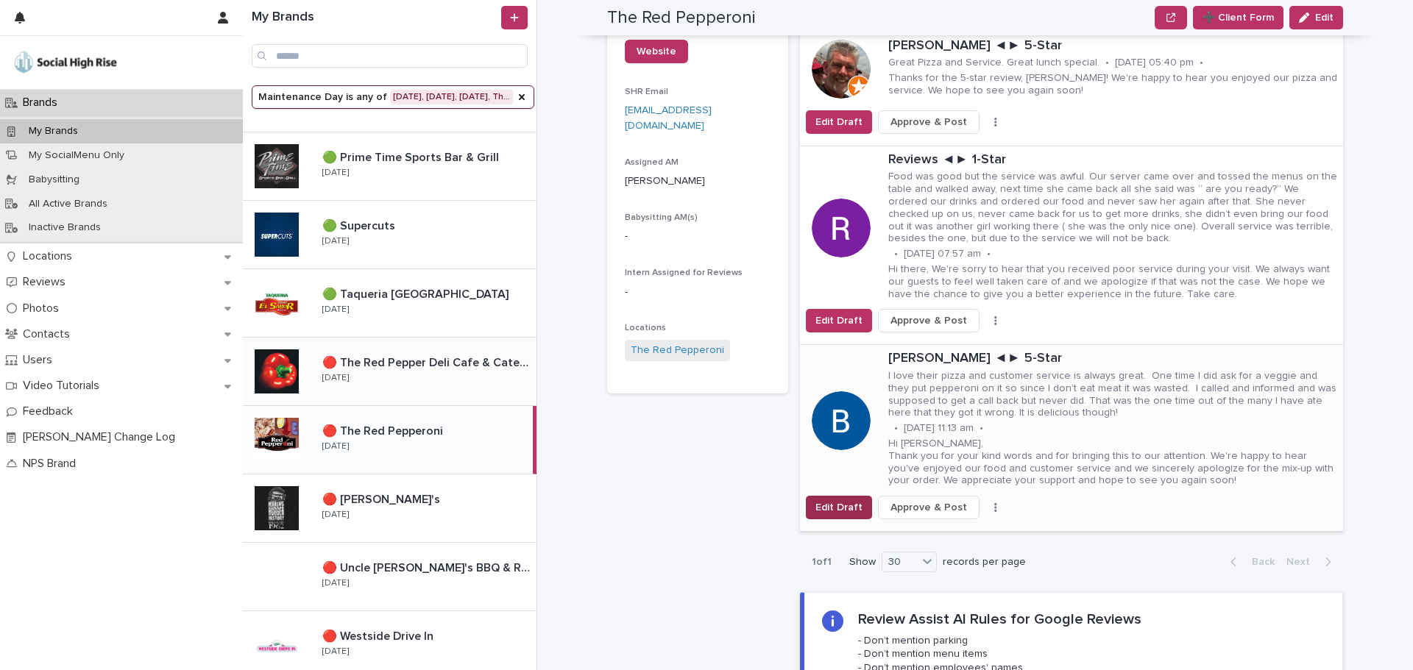
click at [835, 510] on span "Edit Draft" at bounding box center [838, 507] width 47 height 15
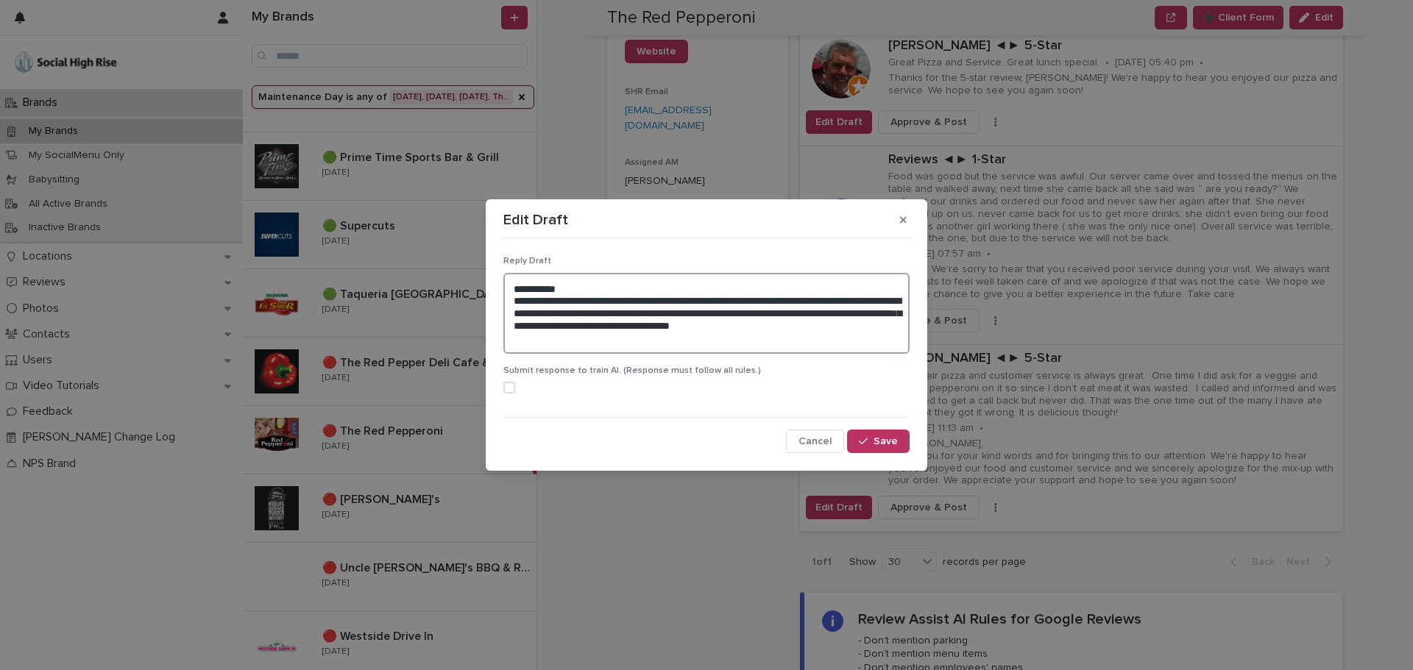
click at [610, 324] on textarea "**********" at bounding box center [706, 313] width 406 height 81
click at [608, 324] on textarea "**********" at bounding box center [706, 313] width 406 height 81
click at [726, 336] on textarea "**********" at bounding box center [706, 313] width 406 height 81
type textarea "**********"
click at [879, 436] on span "Save" at bounding box center [885, 441] width 24 height 10
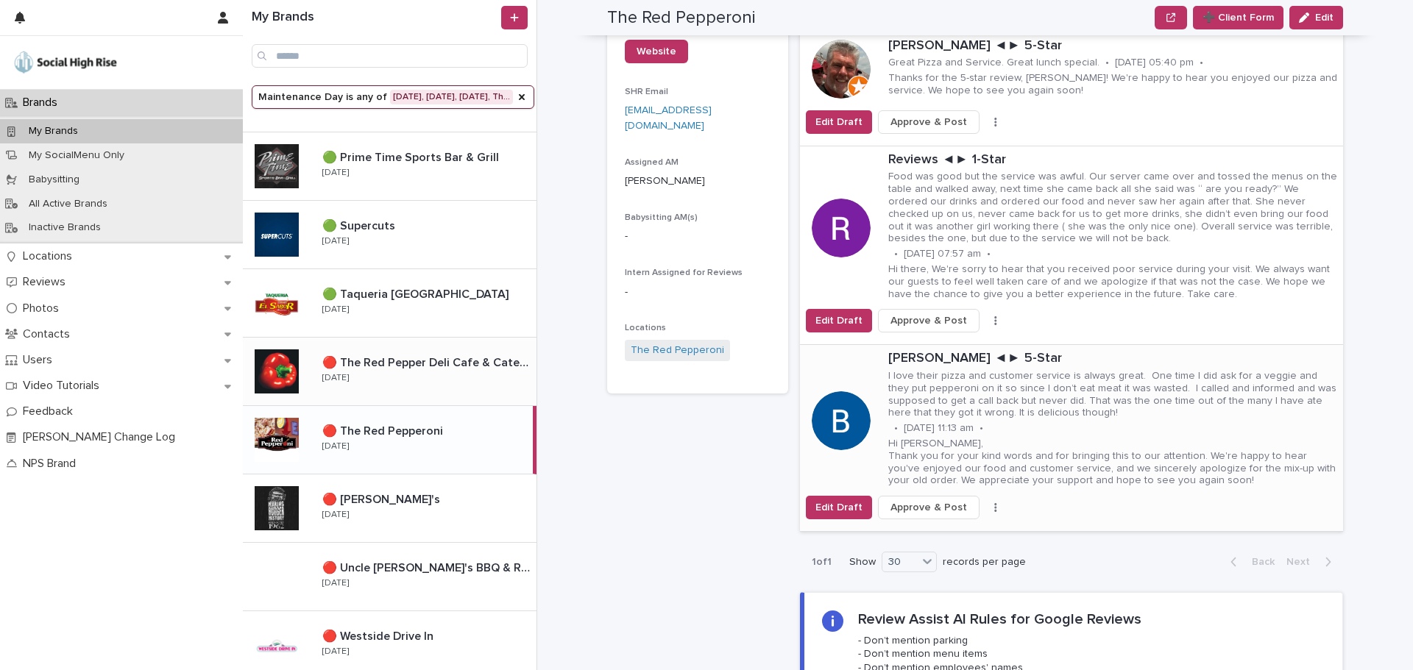
click at [931, 508] on span "Approve & Post" at bounding box center [928, 507] width 77 height 15
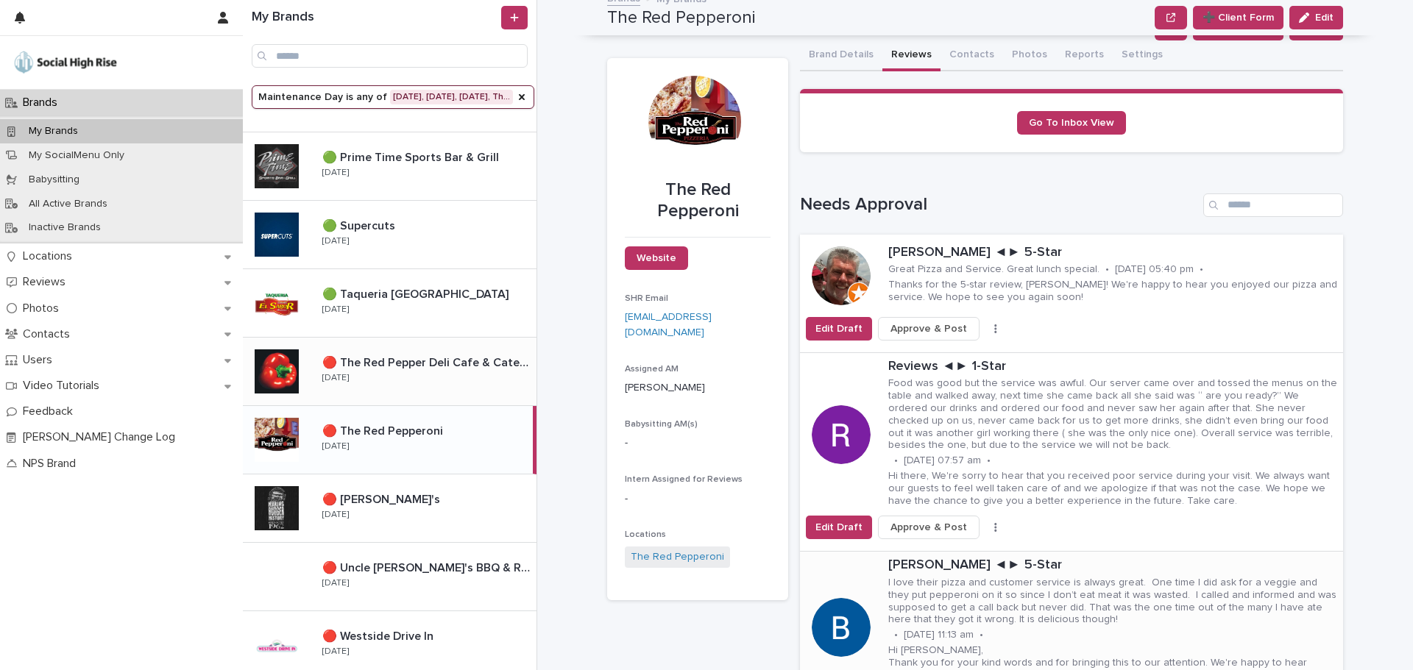
scroll to position [0, 0]
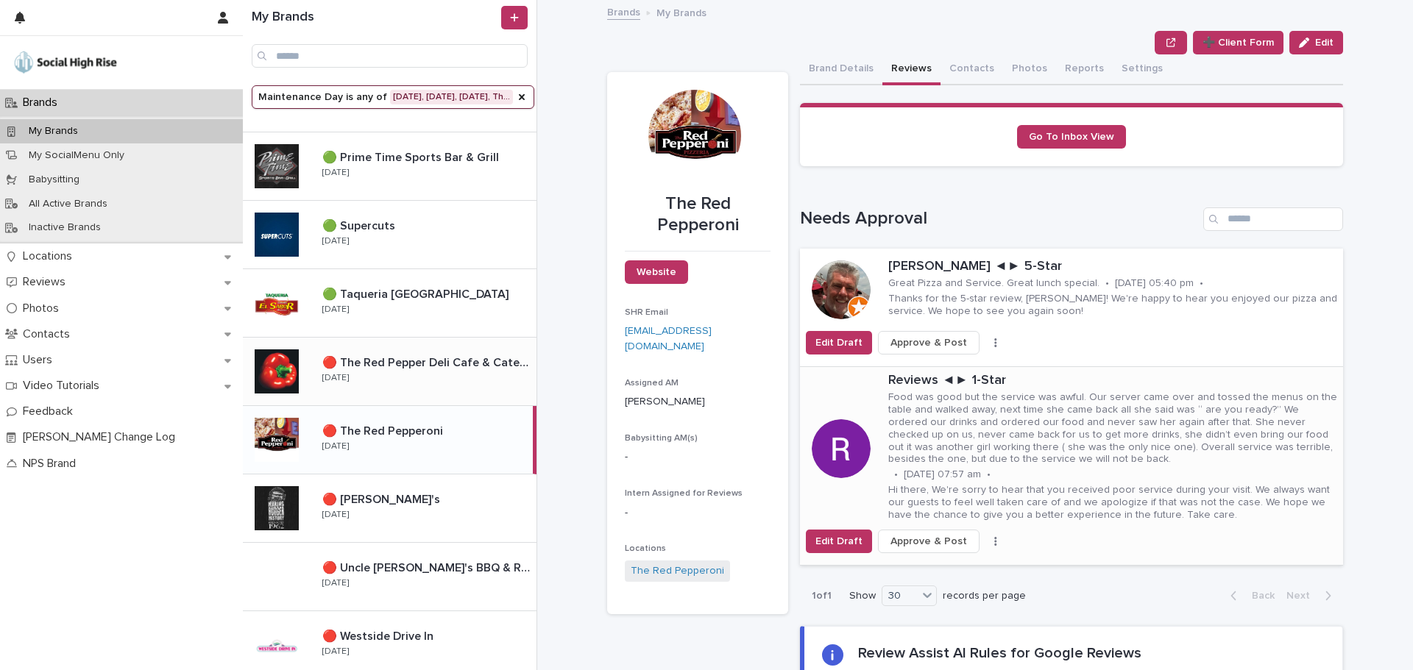
click at [957, 441] on p "Food was good but the service was awful. Our server came over and tossed the me…" at bounding box center [1112, 428] width 449 height 74
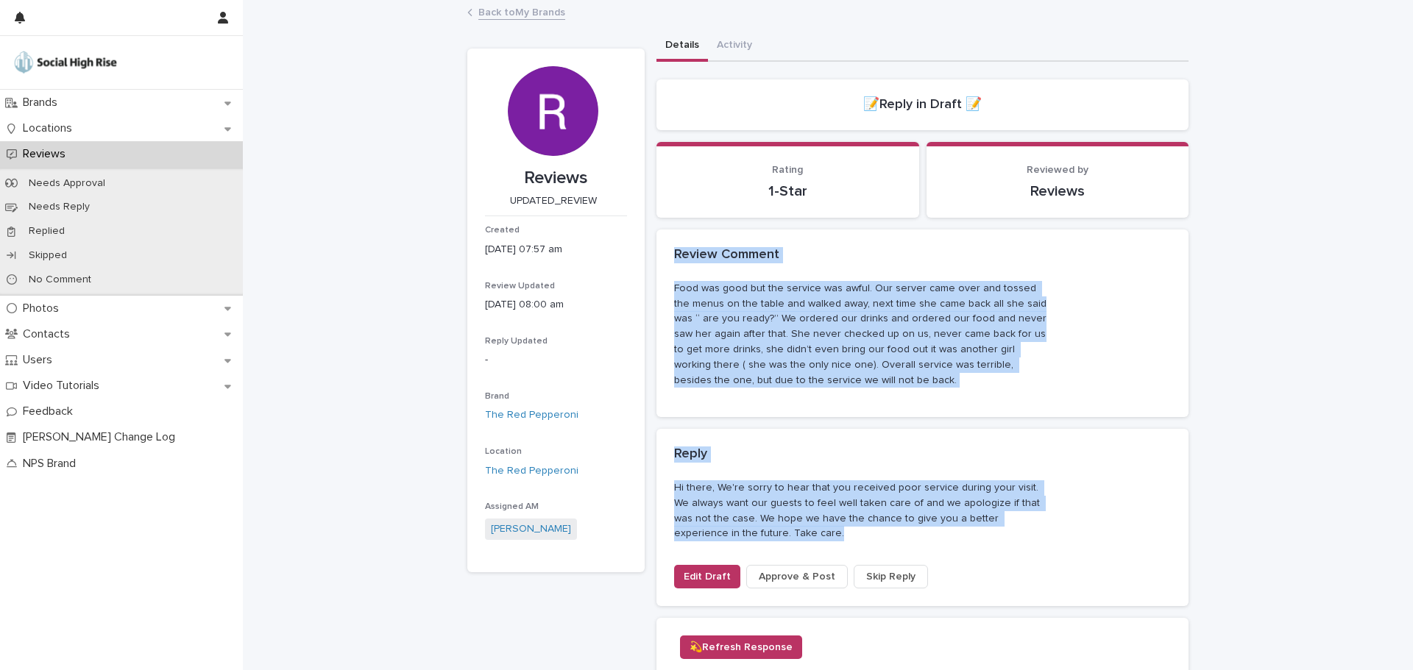
drag, startPoint x: 792, startPoint y: 531, endPoint x: 653, endPoint y: 250, distance: 313.3
click at [656, 250] on div "Review Comment Food was good but the service was awful. Our server came over an…" at bounding box center [922, 418] width 532 height 377
copy div "Review Comment Food was good but the service was awful. Our server came over an…"
drag, startPoint x: 781, startPoint y: 316, endPoint x: 703, endPoint y: 297, distance: 81.0
click at [781, 316] on p "Food was good but the service was awful. Our server came over and tossed the me…" at bounding box center [860, 334] width 372 height 107
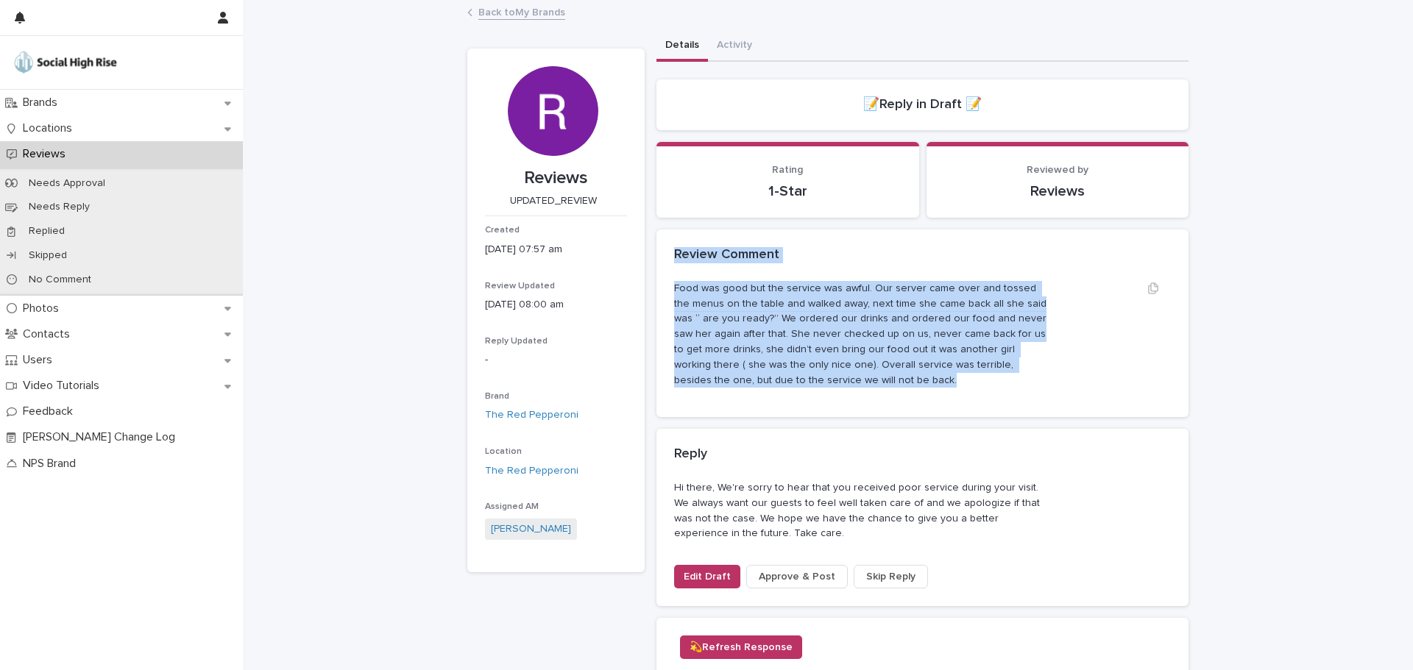
drag, startPoint x: 669, startPoint y: 250, endPoint x: 814, endPoint y: 376, distance: 191.9
click at [814, 376] on section "Review Comment Food was good but the service was awful. Our server came over an…" at bounding box center [922, 324] width 532 height 188
copy section "Review Comment Food was good but the service was awful. Our server came over an…"
click at [703, 576] on span "Edit Draft" at bounding box center [707, 576] width 47 height 15
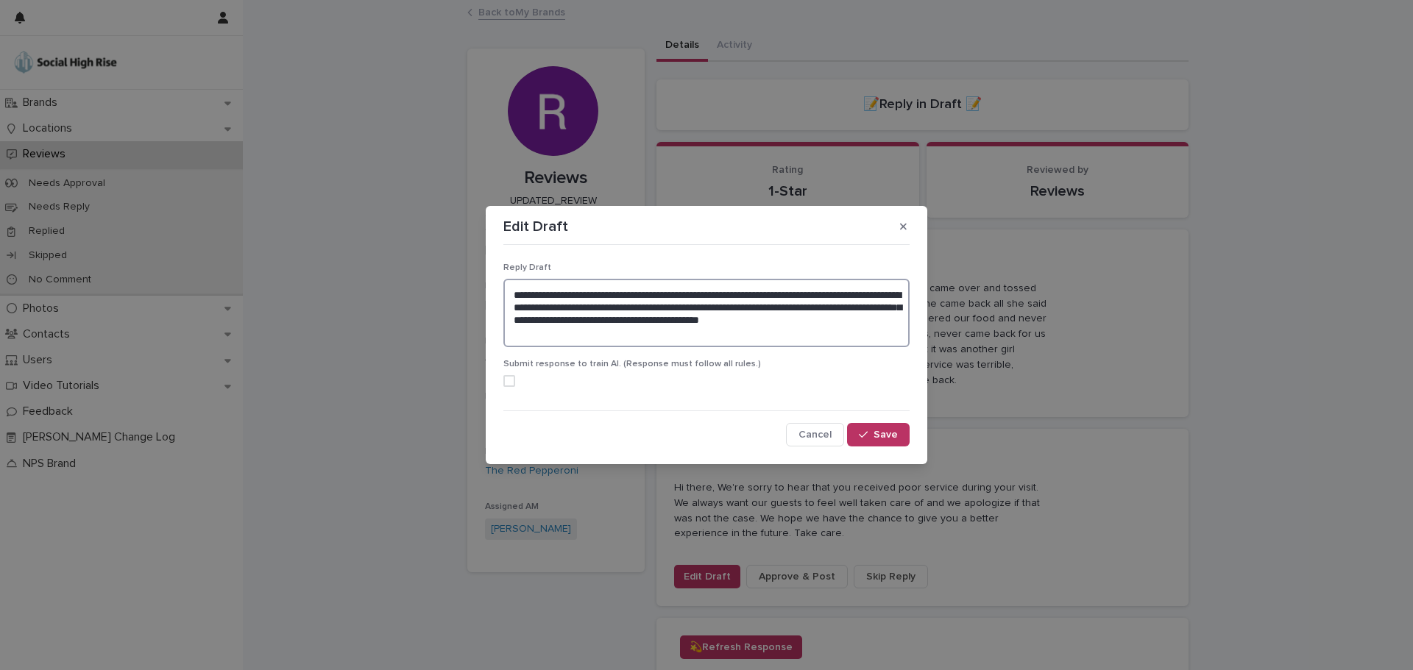
drag, startPoint x: 613, startPoint y: 343, endPoint x: 502, endPoint y: 273, distance: 131.3
click at [502, 273] on div "**********" at bounding box center [707, 349] width 414 height 204
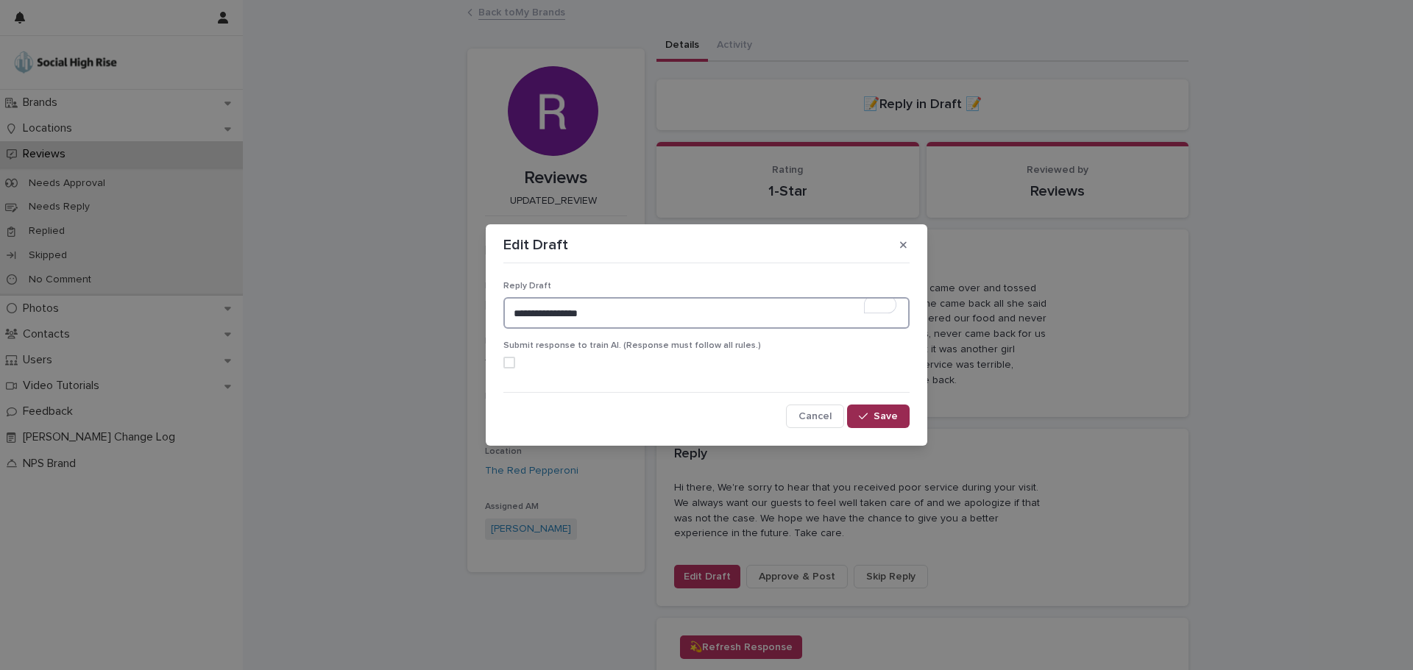
type textarea "**********"
click at [863, 413] on icon "button" at bounding box center [863, 416] width 9 height 10
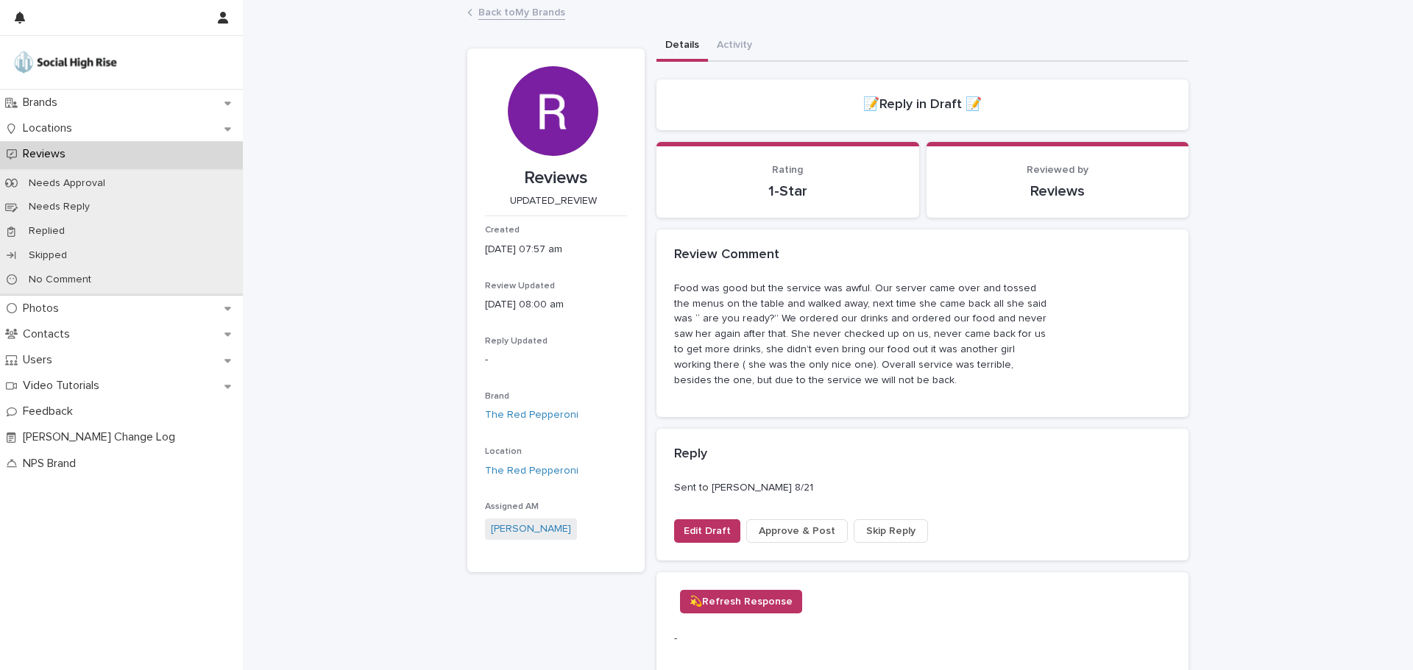
click at [516, 11] on link "Back to My Brands" at bounding box center [521, 11] width 87 height 17
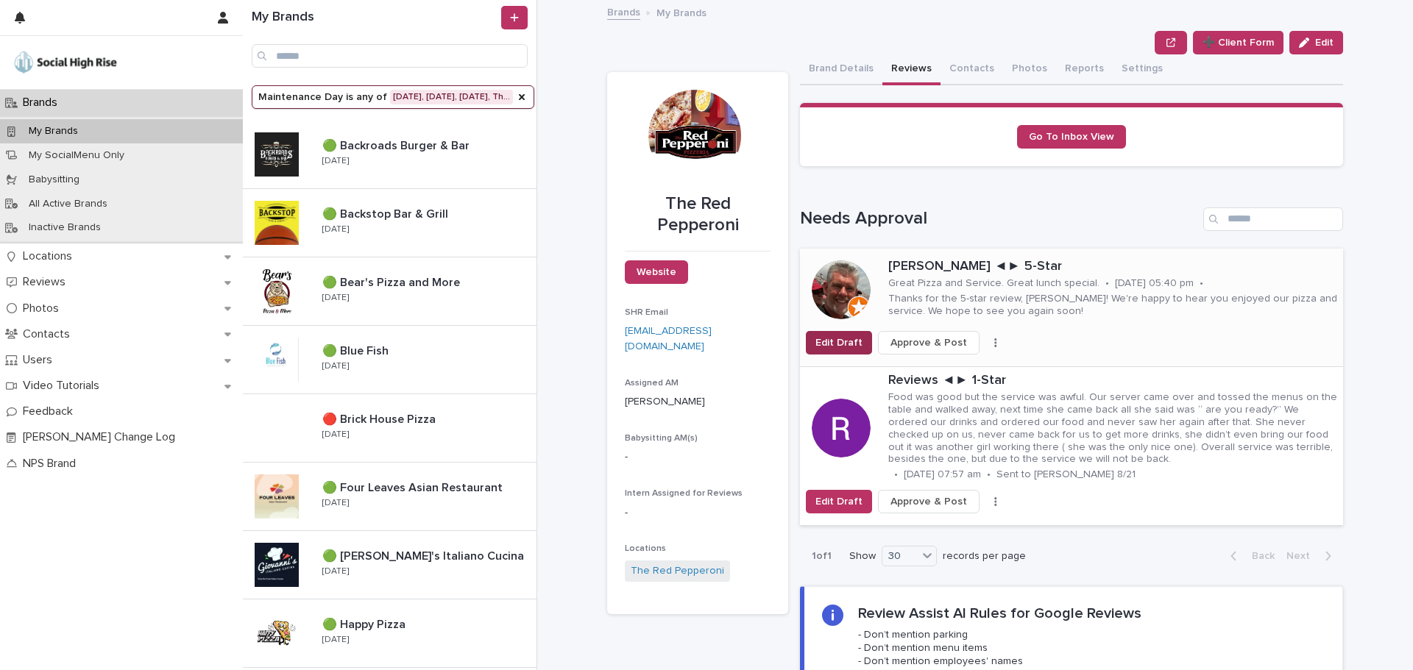
click at [849, 342] on span "Edit Draft" at bounding box center [838, 343] width 47 height 15
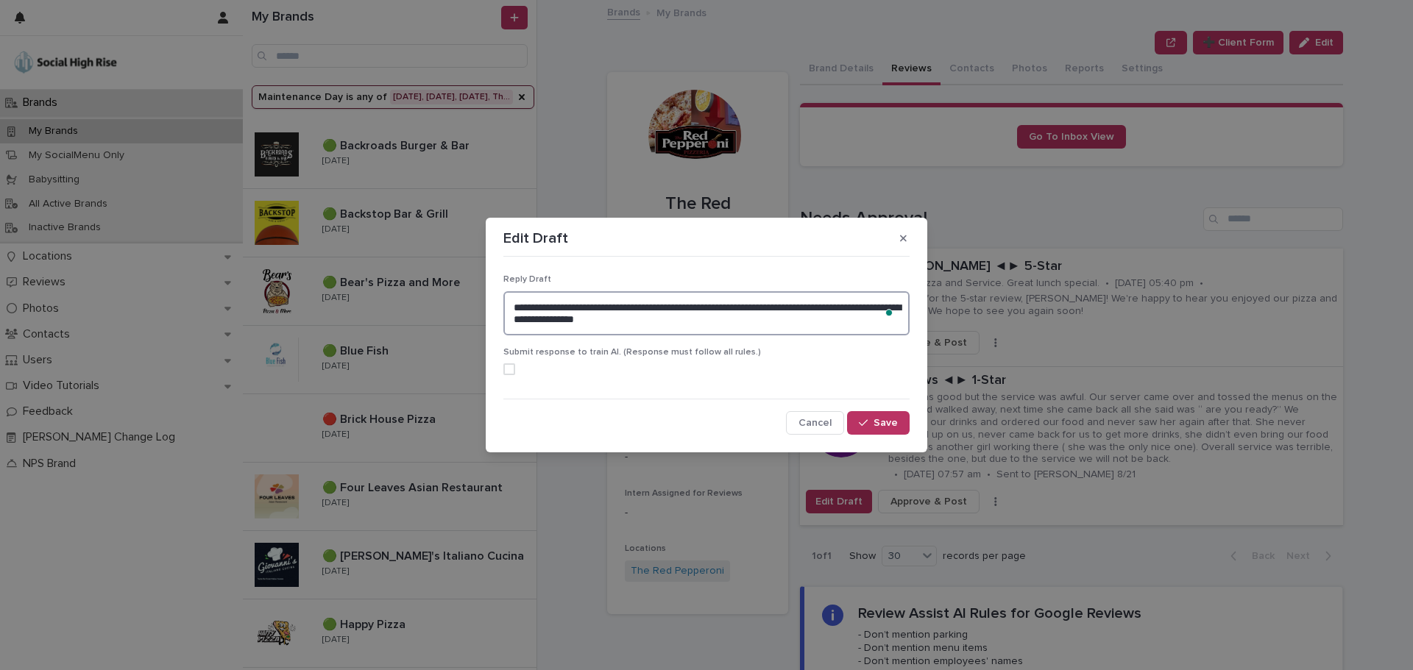
drag, startPoint x: 843, startPoint y: 306, endPoint x: 546, endPoint y: 319, distance: 297.5
click at [546, 319] on textarea "**********" at bounding box center [706, 313] width 406 height 44
click at [761, 317] on textarea "**********" at bounding box center [706, 313] width 406 height 44
type textarea "**********"
click at [882, 430] on button "Save" at bounding box center [878, 423] width 63 height 24
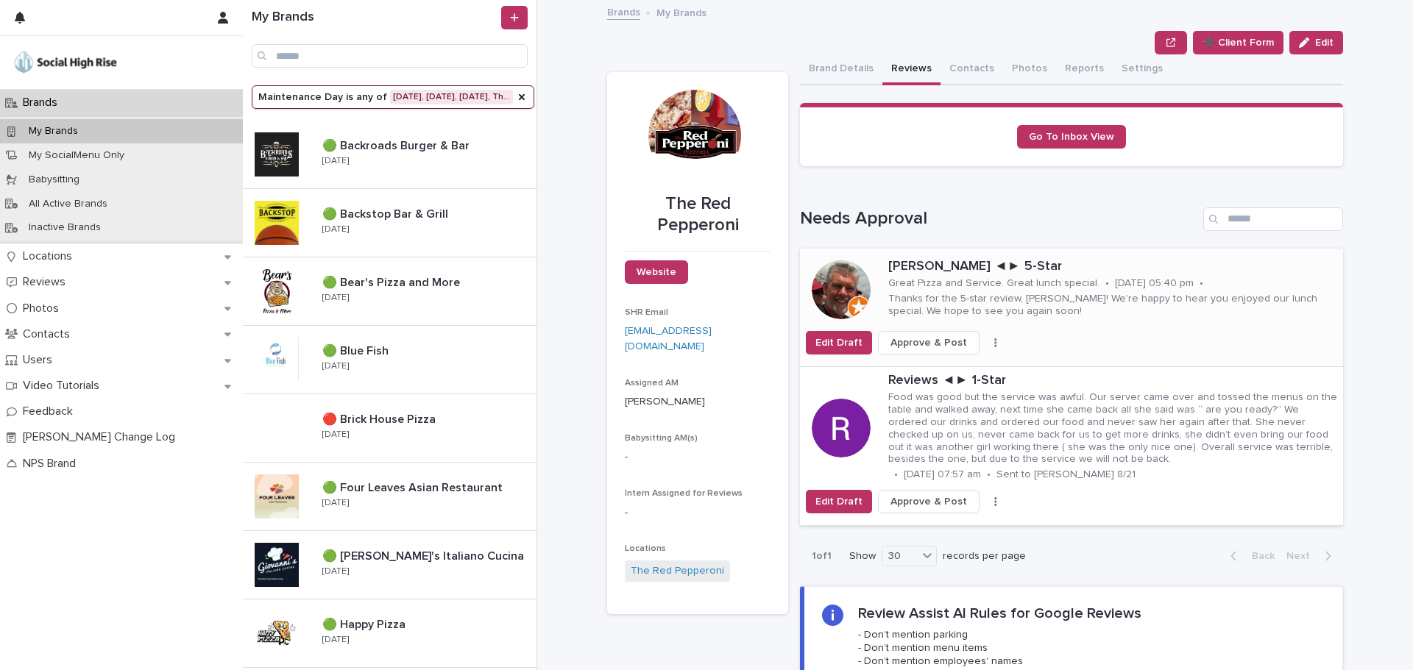
click at [927, 336] on span "Approve & Post" at bounding box center [928, 343] width 77 height 15
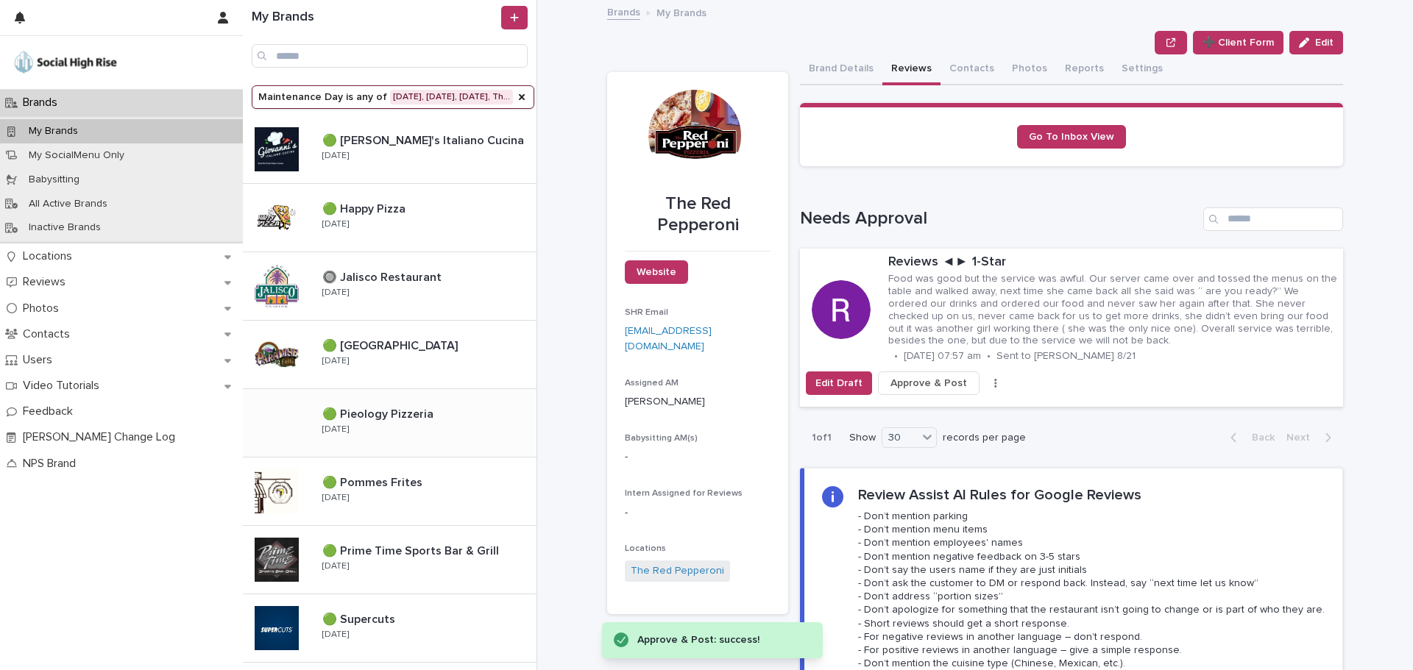
scroll to position [441, 0]
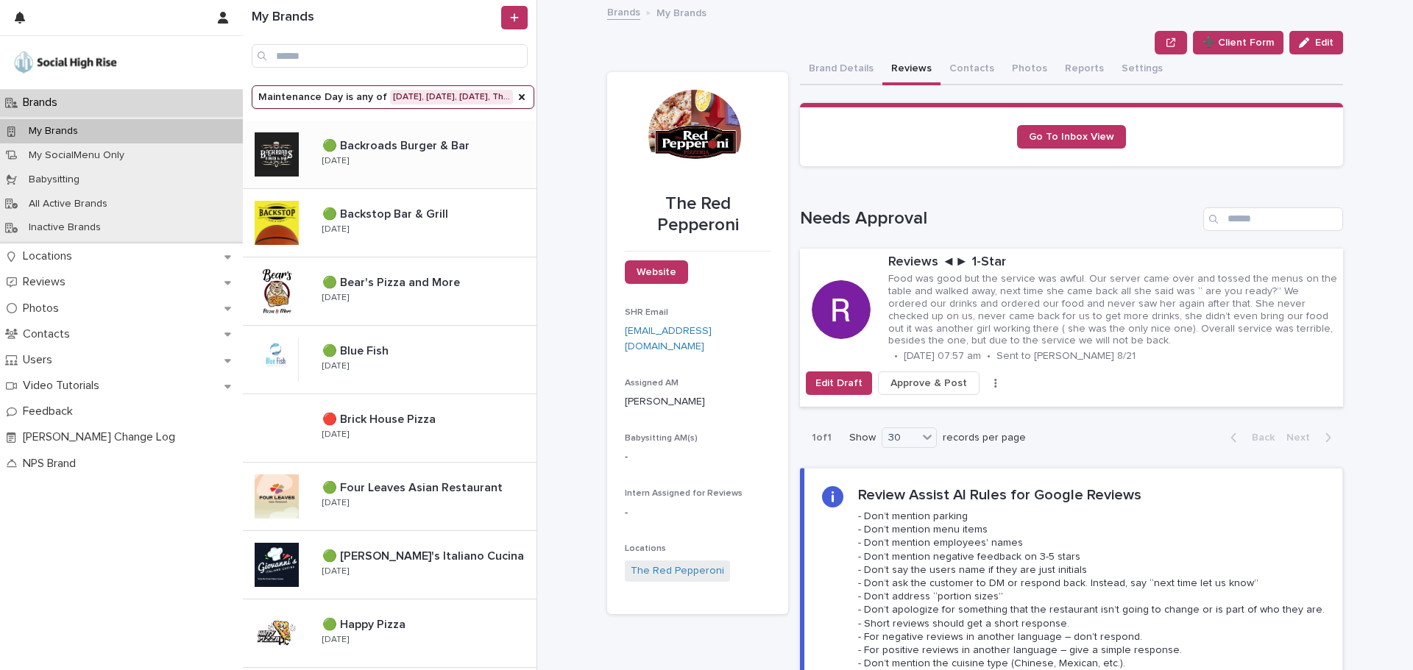
click at [423, 160] on div "🟢 Backroads Burger & Bar 🟢 Backroads Burger & Bar [DATE]" at bounding box center [423, 154] width 226 height 43
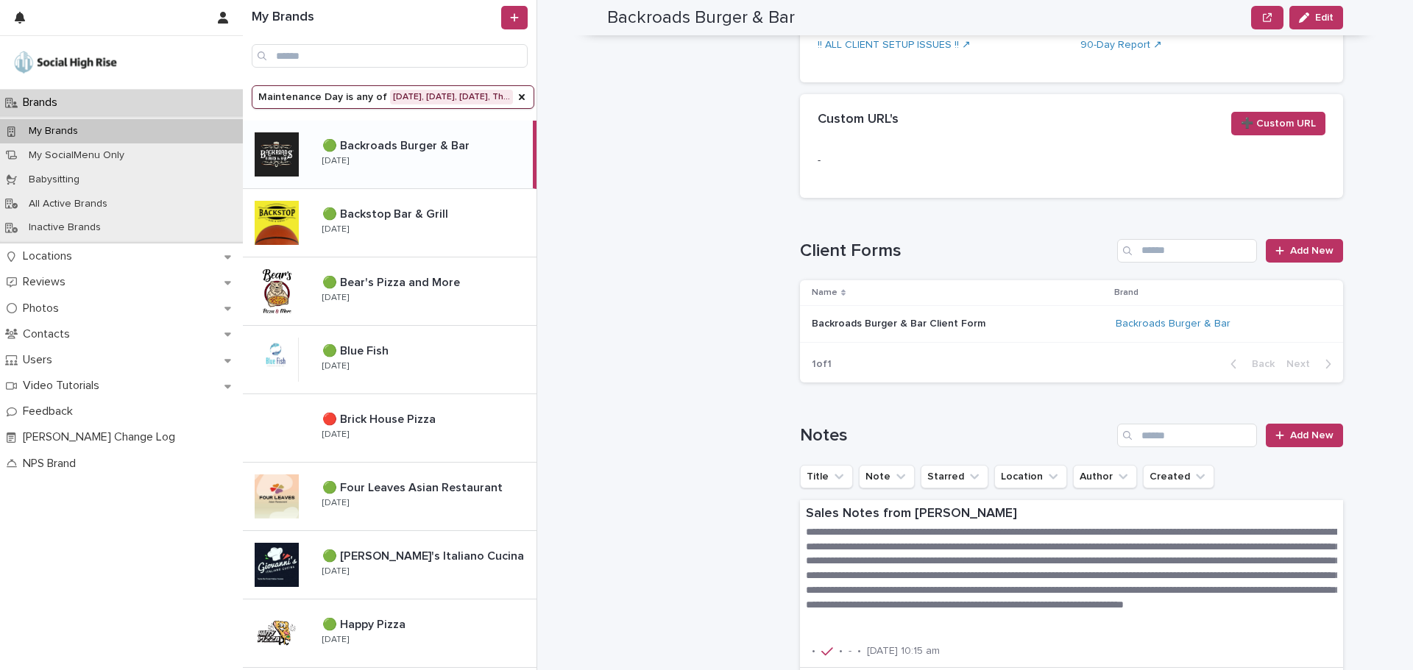
scroll to position [1388, 0]
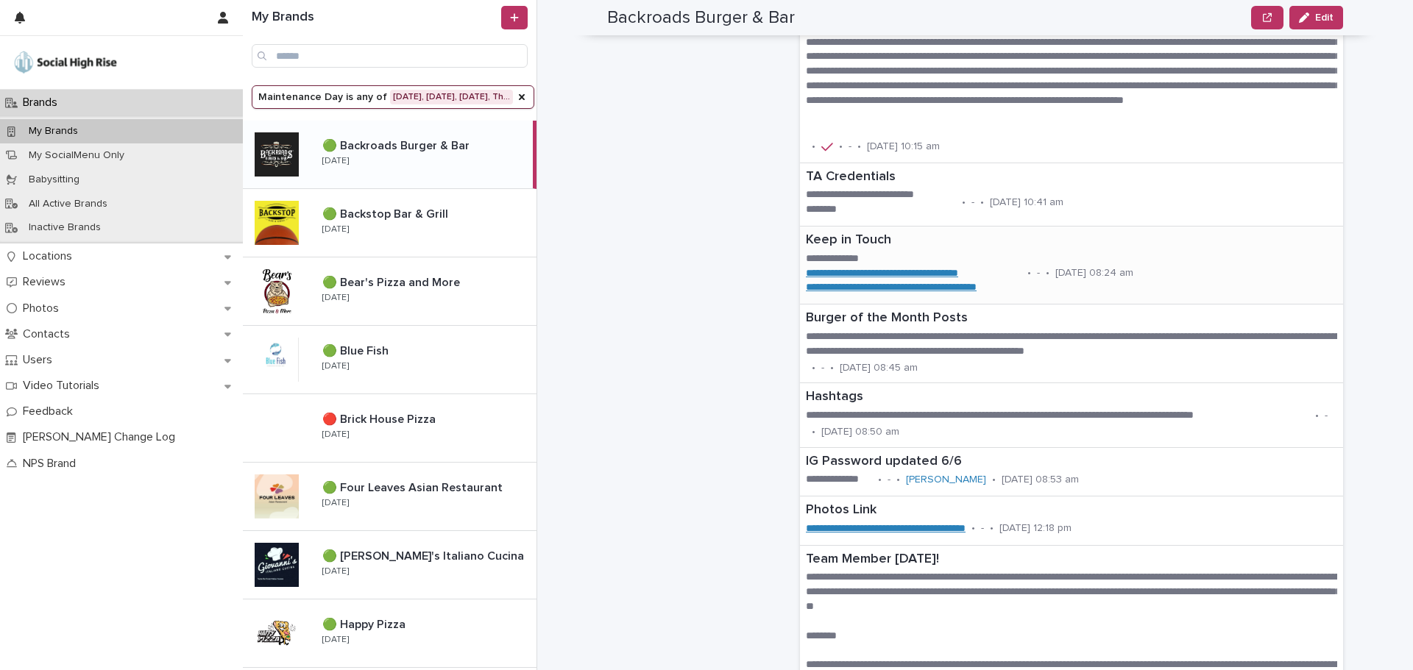
click at [1018, 276] on div "**********" at bounding box center [1012, 265] width 425 height 77
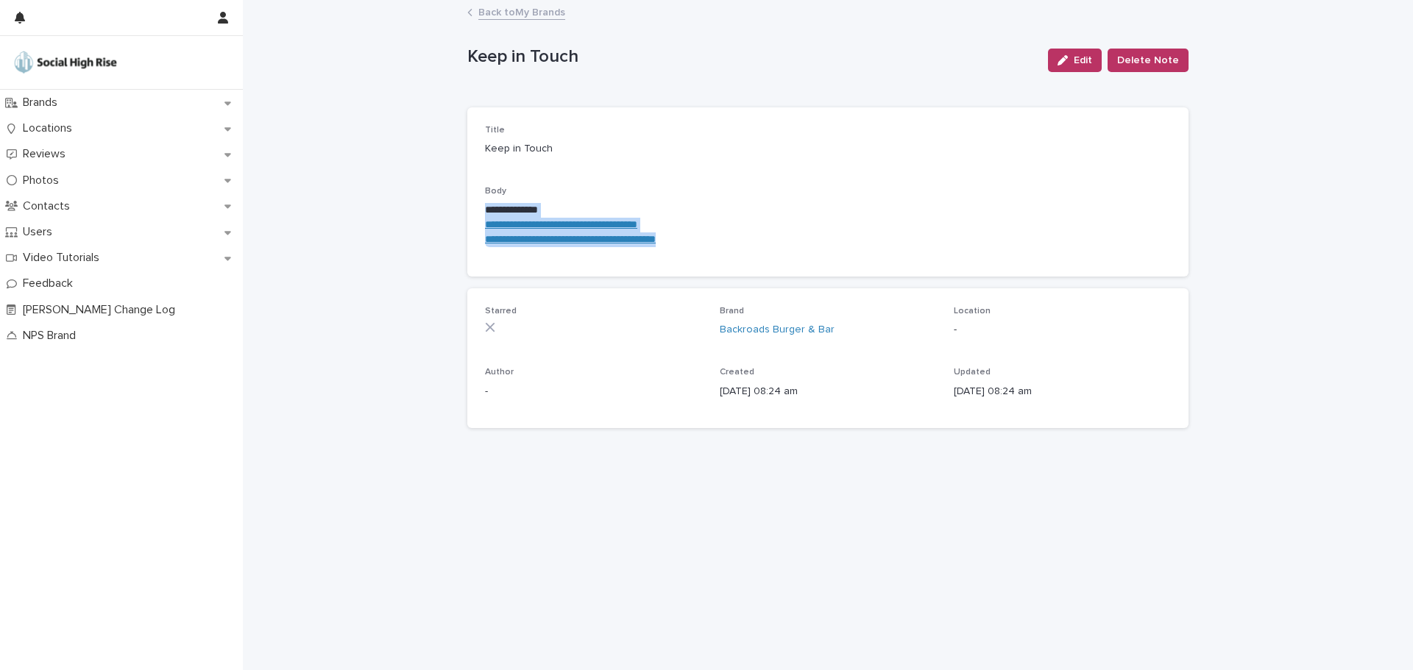
drag, startPoint x: 734, startPoint y: 246, endPoint x: 471, endPoint y: 210, distance: 265.1
click at [471, 210] on div "**********" at bounding box center [827, 191] width 721 height 169
copy div "**********"
click at [512, 18] on link "Back to My Brands" at bounding box center [521, 11] width 87 height 17
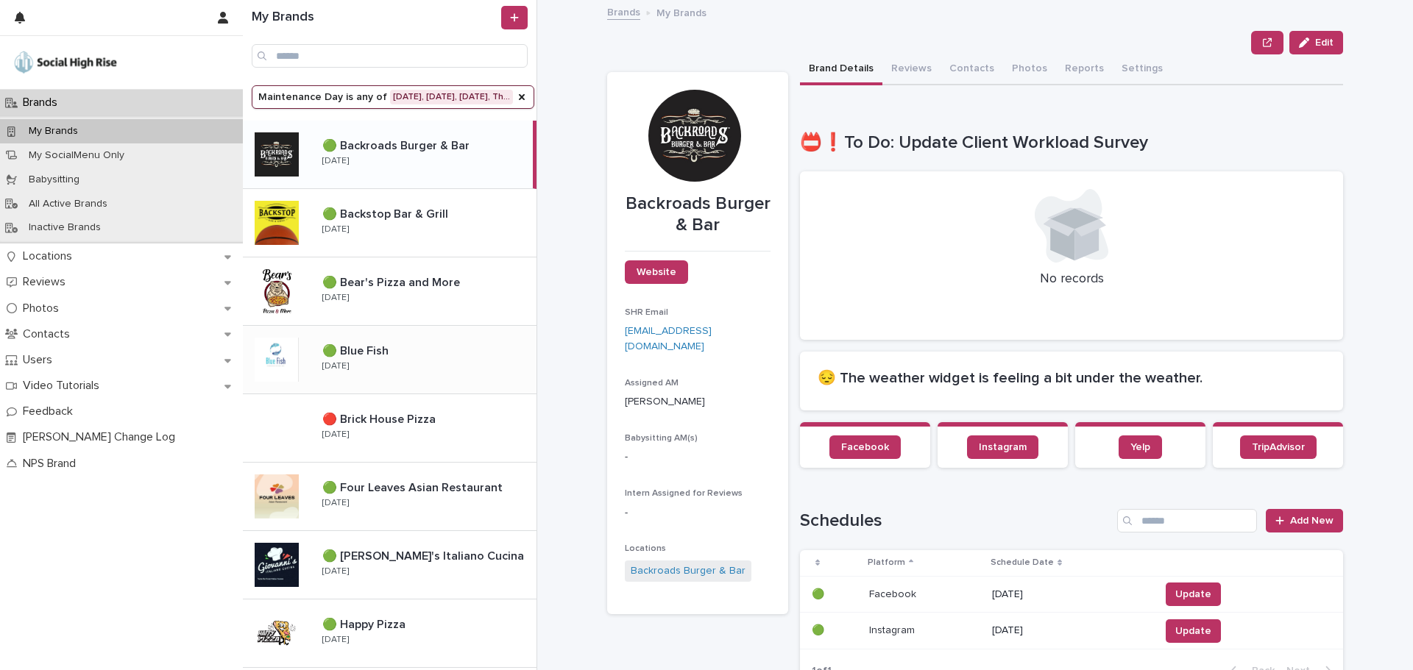
click at [392, 337] on div "🟢 Blue Fish 🟢 Blue Fish [DATE]" at bounding box center [390, 360] width 294 height 68
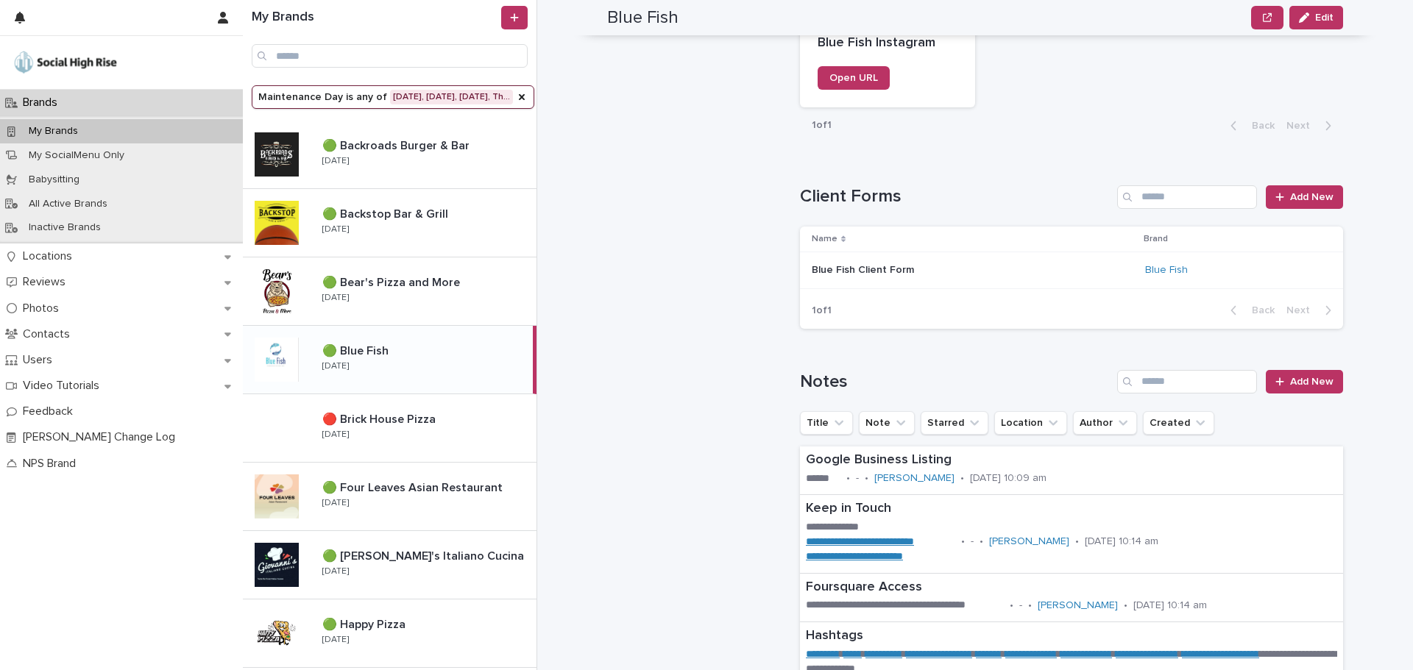
scroll to position [1398, 0]
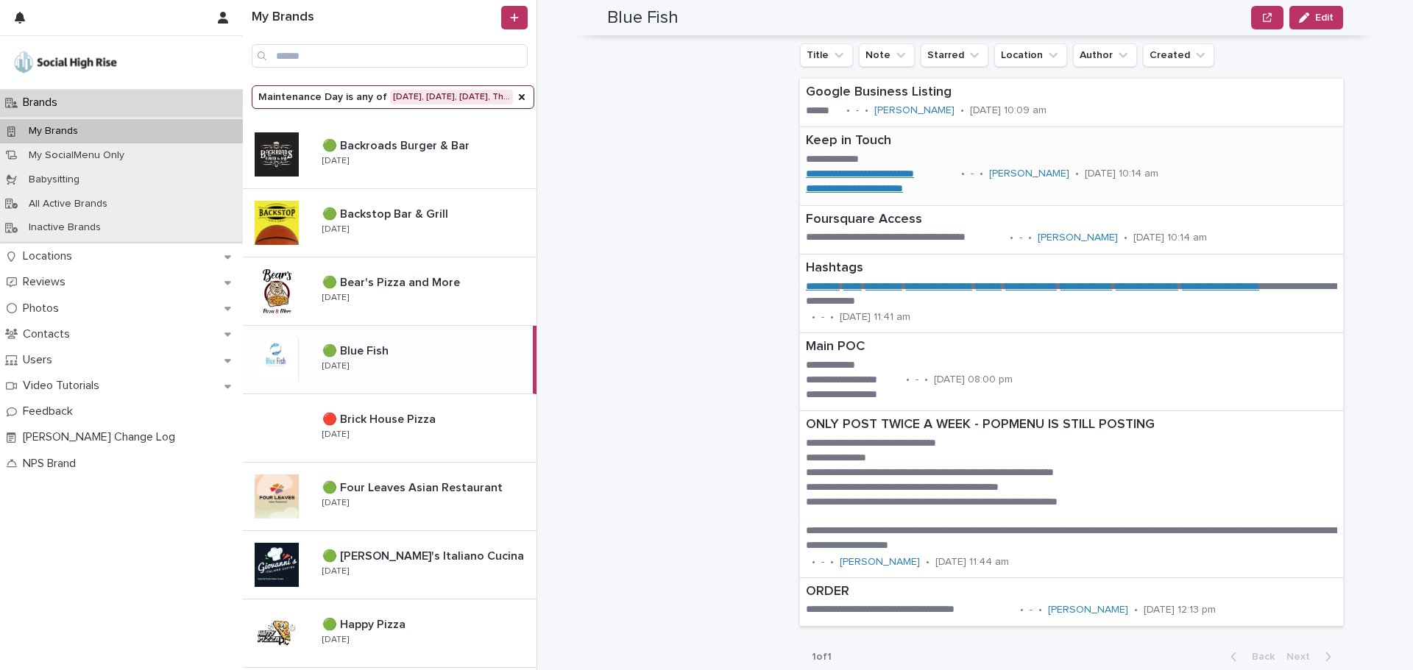
click at [957, 186] on div "**********" at bounding box center [1025, 165] width 450 height 77
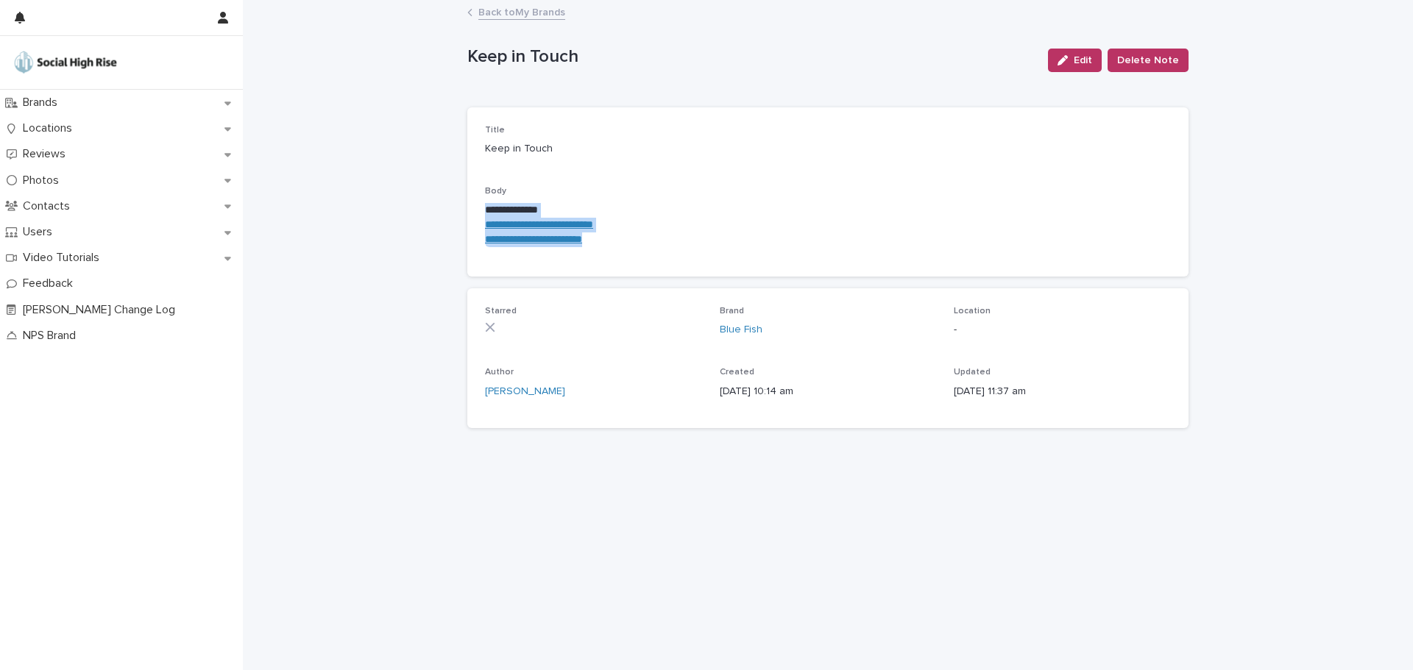
drag, startPoint x: 662, startPoint y: 250, endPoint x: 471, endPoint y: 207, distance: 196.0
click at [471, 207] on div "**********" at bounding box center [827, 191] width 721 height 169
copy div "**********"
click at [506, 7] on link "Back to My Brands" at bounding box center [521, 11] width 87 height 17
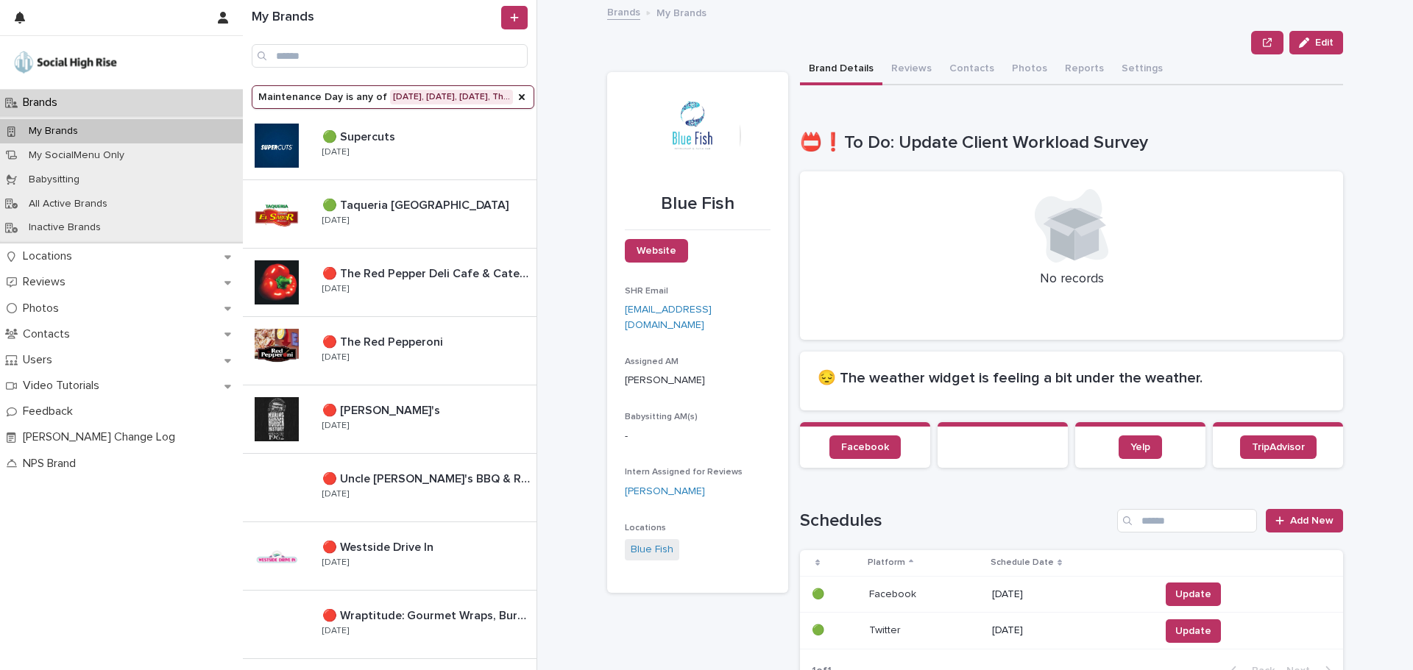
scroll to position [751, 0]
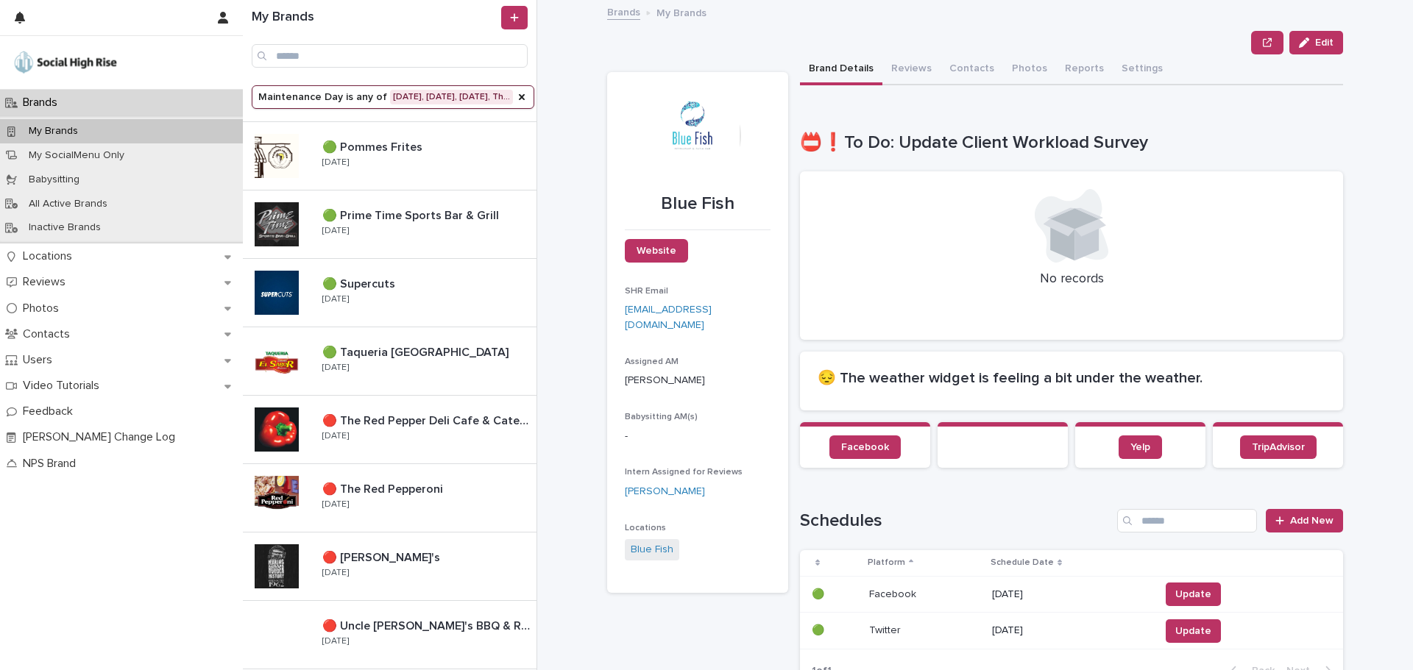
drag, startPoint x: 401, startPoint y: 569, endPoint x: 603, endPoint y: 517, distance: 209.0
click at [401, 569] on div "🔴 [PERSON_NAME]'s 🔴 [PERSON_NAME]'s [DATE]" at bounding box center [423, 566] width 226 height 43
click at [440, 507] on div "🔴 The Red Pepperoni 🔴 The Red Pepperoni [DATE]" at bounding box center [423, 498] width 226 height 43
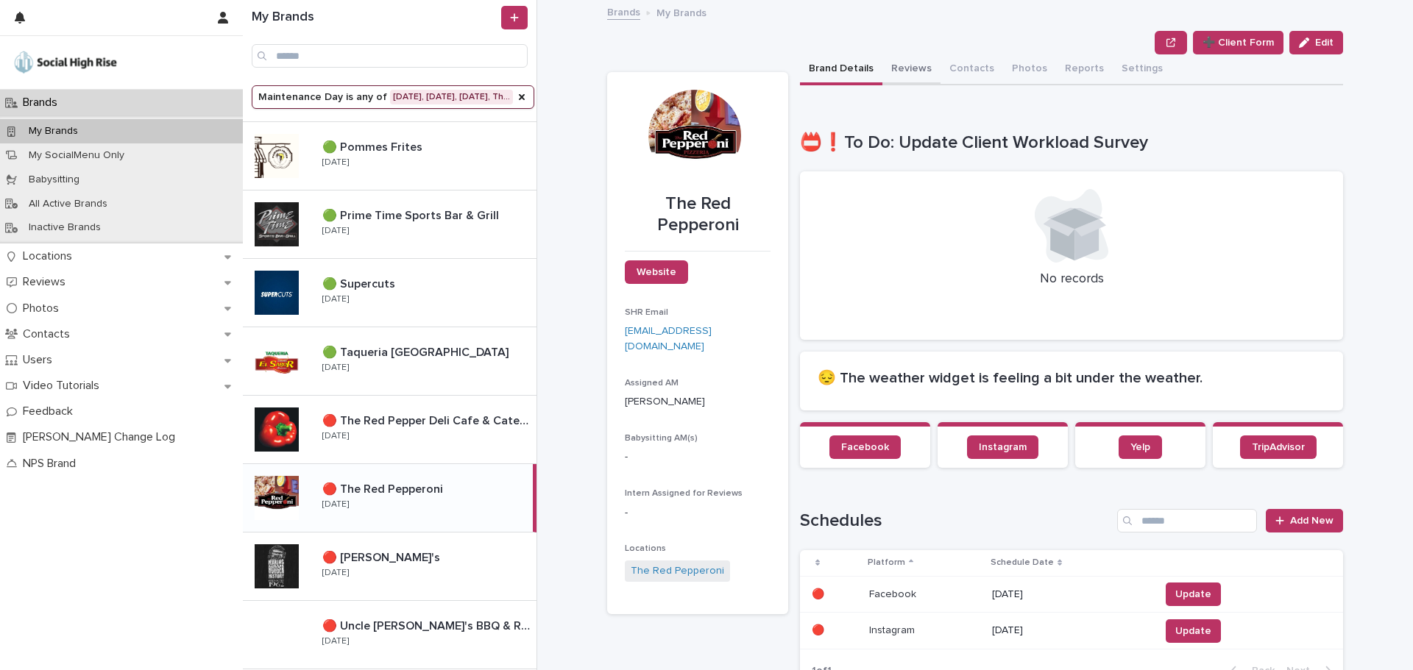
click at [895, 80] on button "Reviews" at bounding box center [911, 69] width 58 height 31
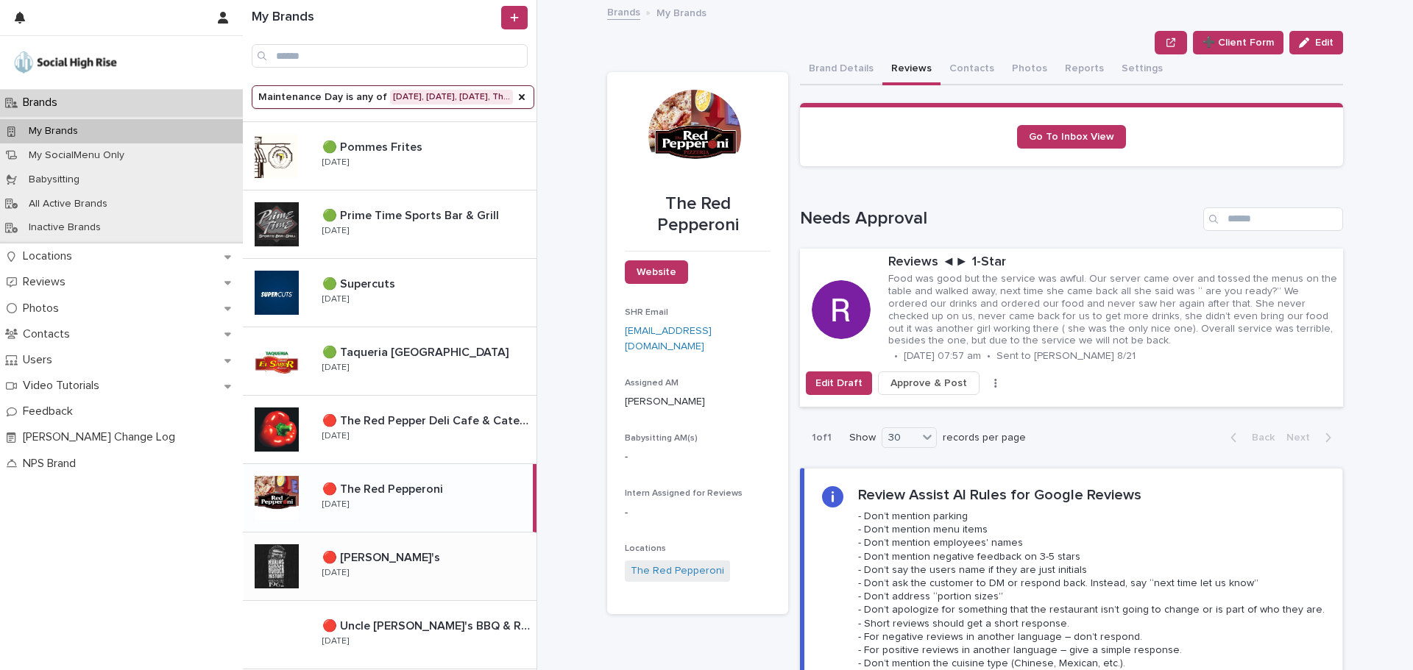
click at [444, 577] on div "🔴 [PERSON_NAME]'s 🔴 [PERSON_NAME]'s [DATE]" at bounding box center [423, 566] width 226 height 43
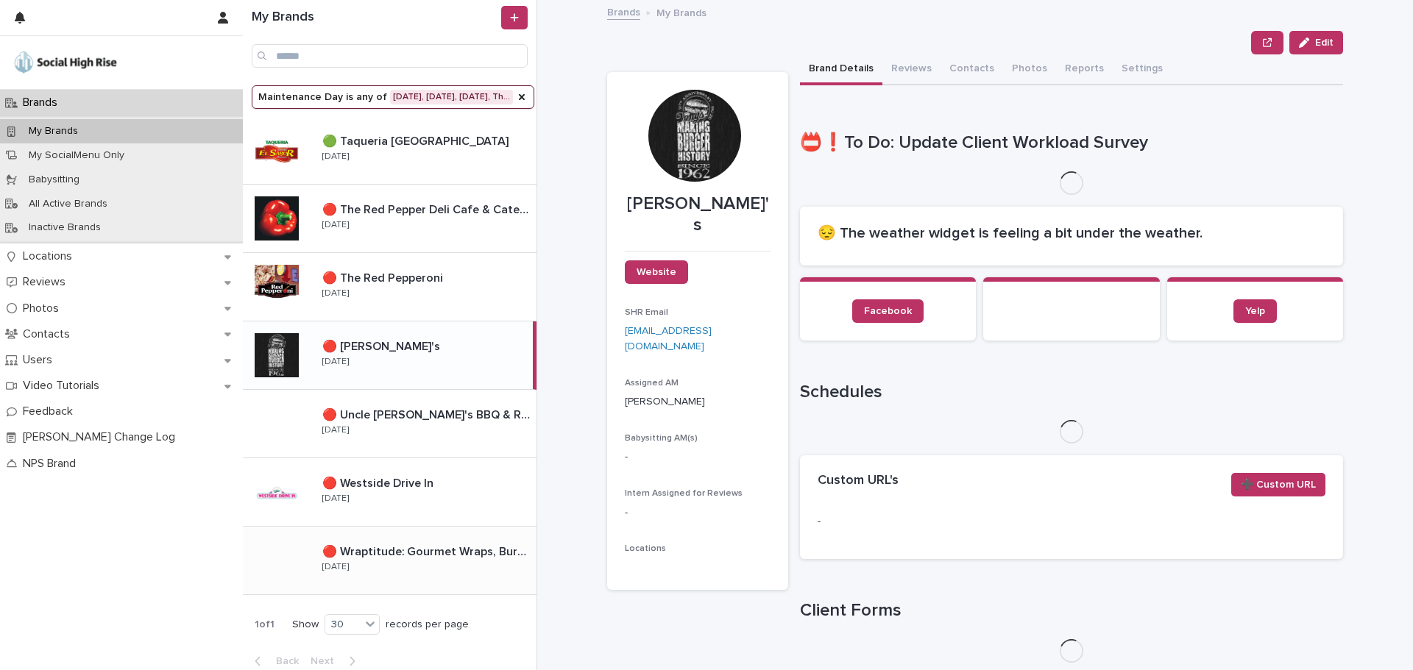
scroll to position [972, 0]
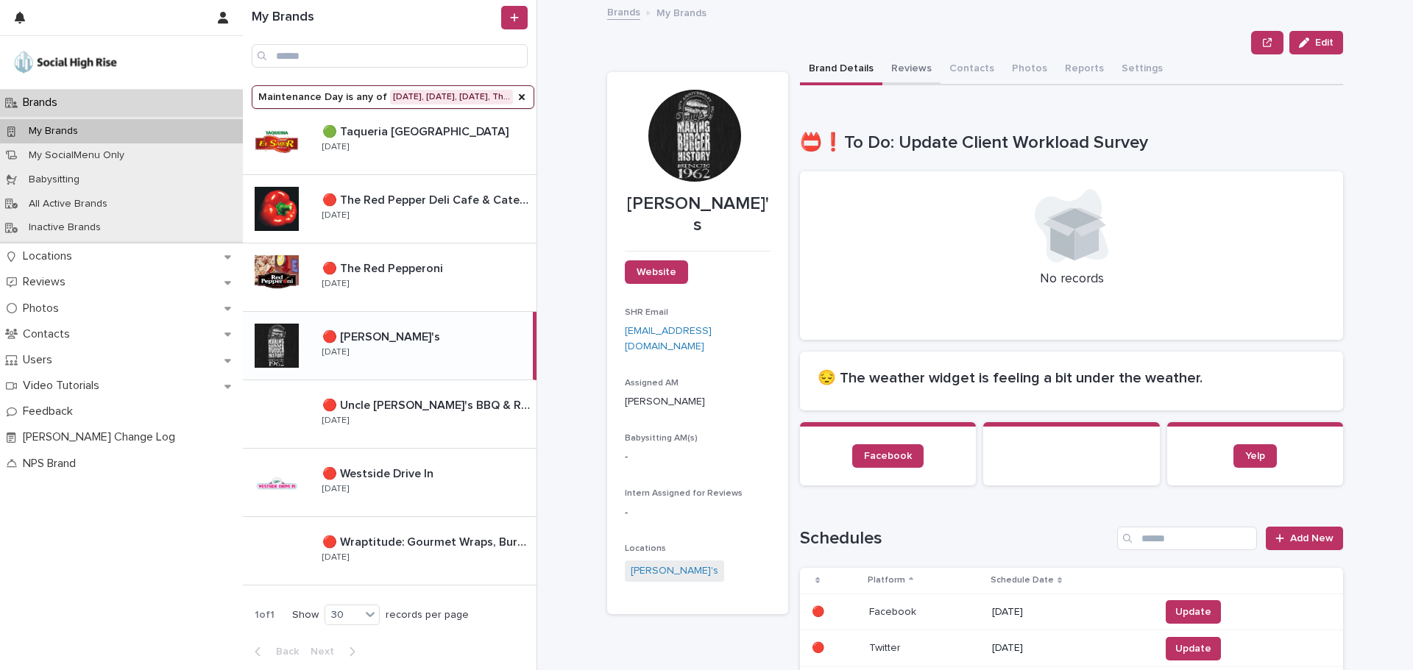
click at [906, 75] on button "Reviews" at bounding box center [911, 69] width 58 height 31
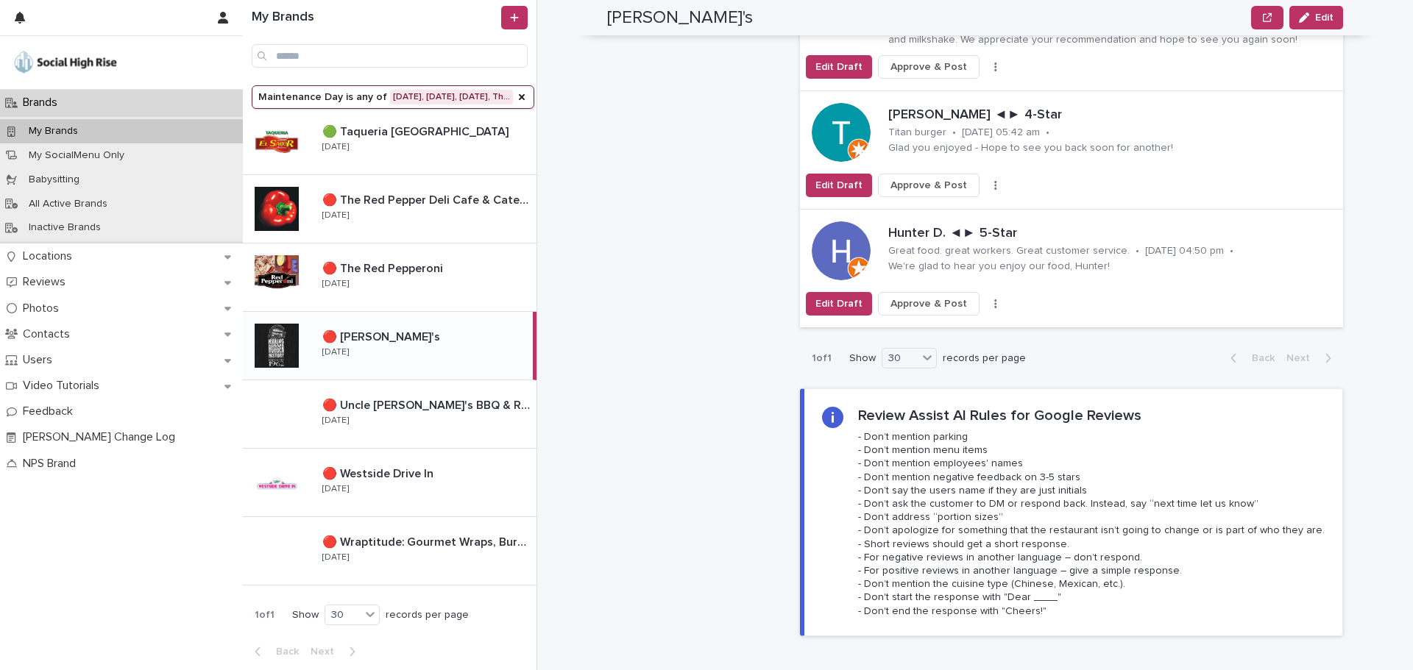
scroll to position [2020, 0]
click at [994, 299] on icon "button" at bounding box center [995, 304] width 3 height 10
click at [948, 322] on button "Skip Reply" at bounding box center [940, 334] width 97 height 24
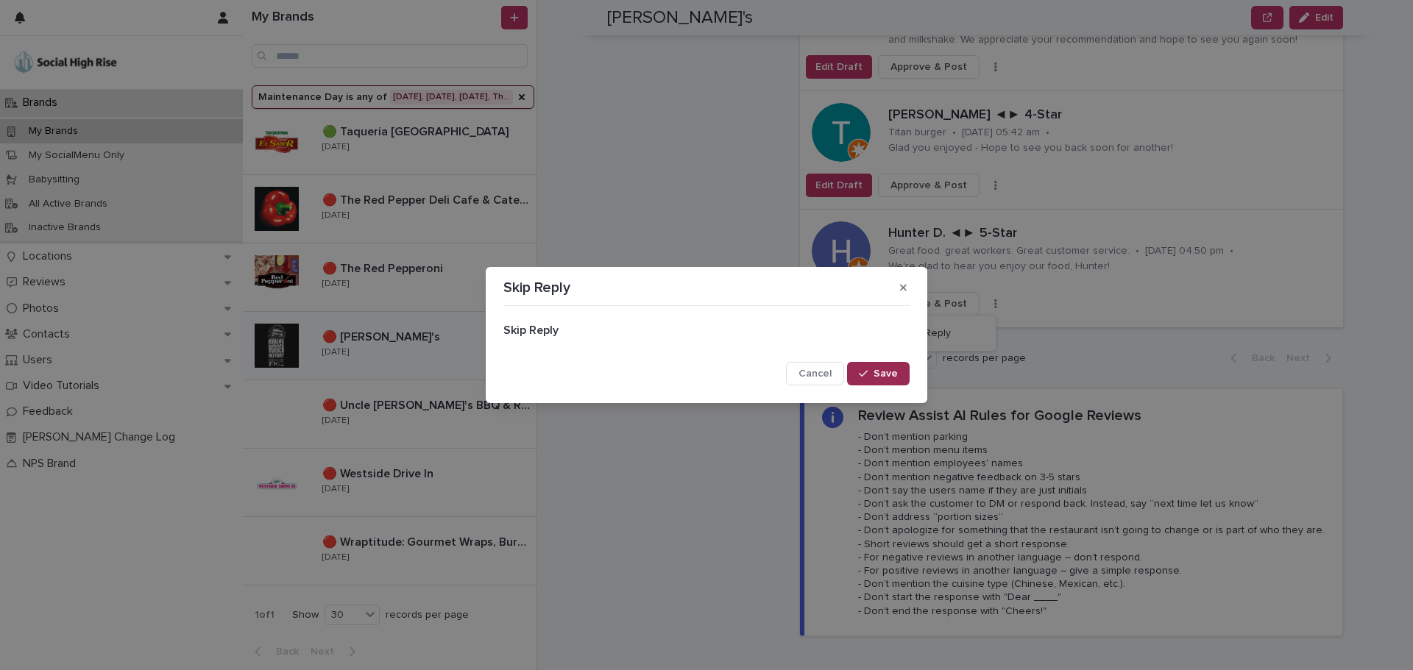
click at [887, 364] on button "Save" at bounding box center [878, 374] width 63 height 24
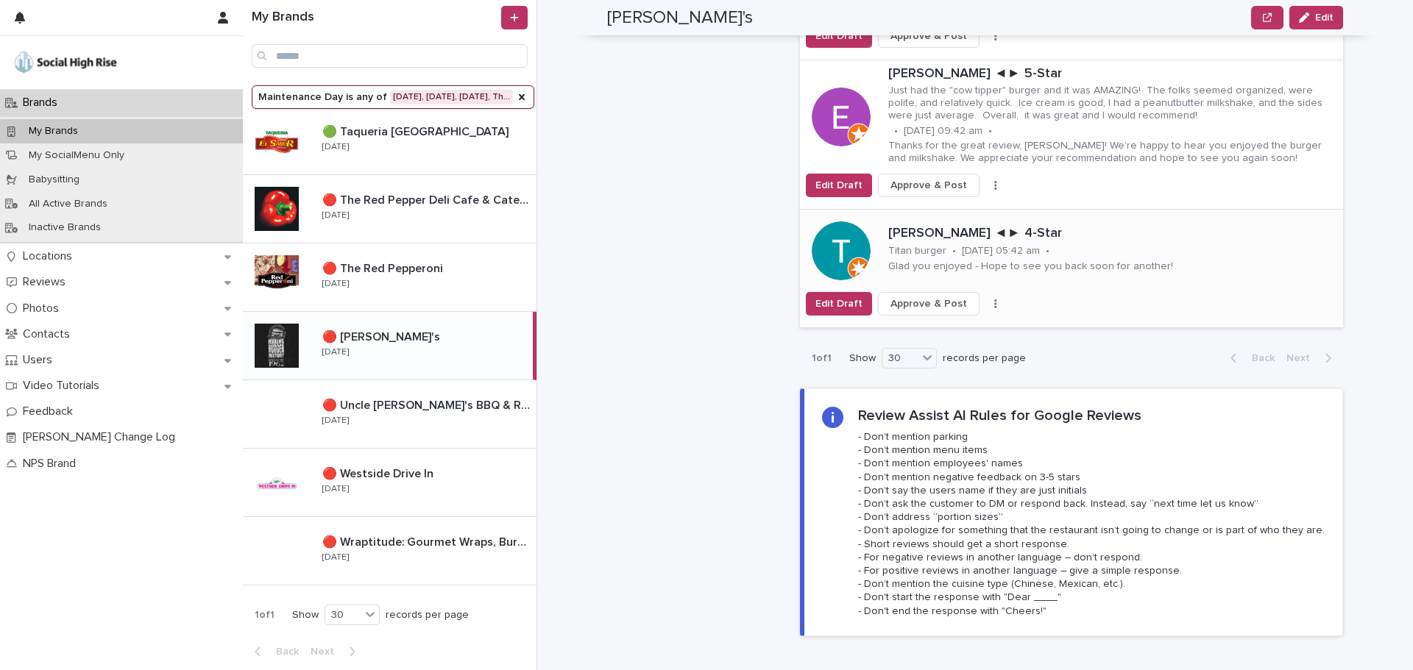
click at [985, 299] on button "button" at bounding box center [995, 304] width 21 height 10
click at [937, 326] on span "Skip Reply" at bounding box center [925, 333] width 49 height 15
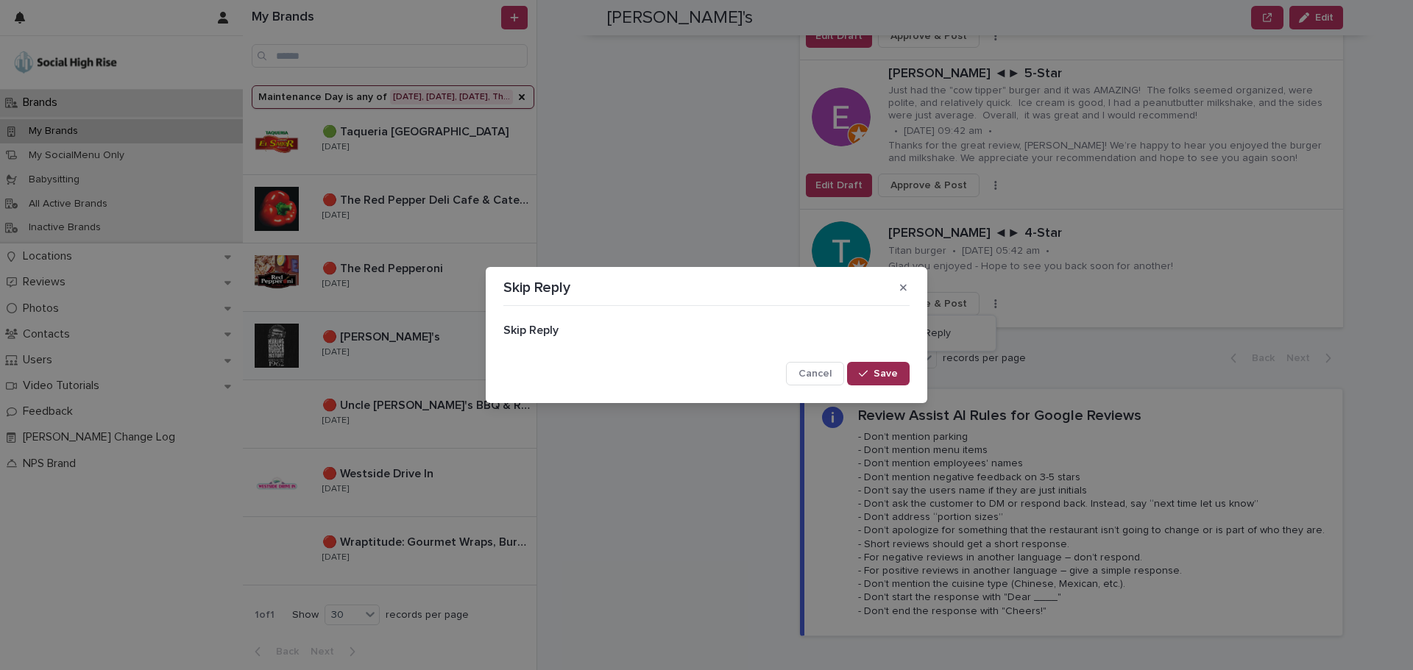
click at [882, 370] on span "Save" at bounding box center [885, 374] width 24 height 10
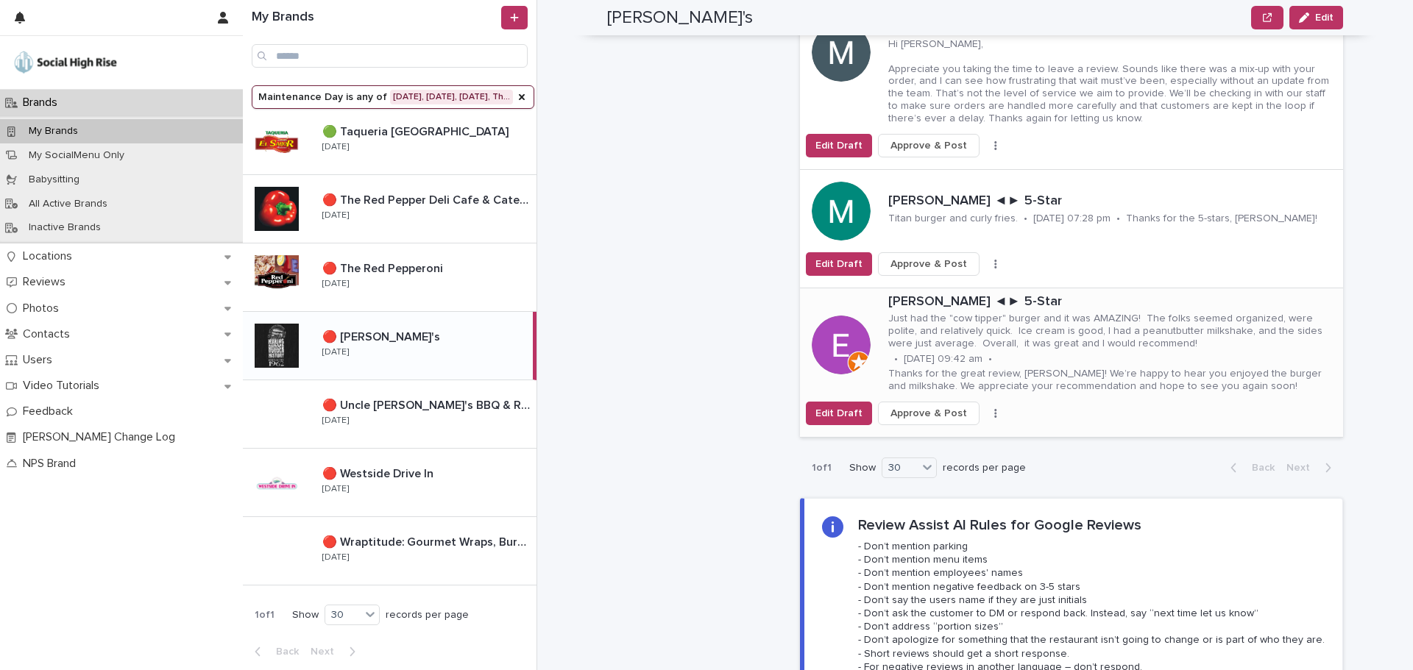
scroll to position [1653, 0]
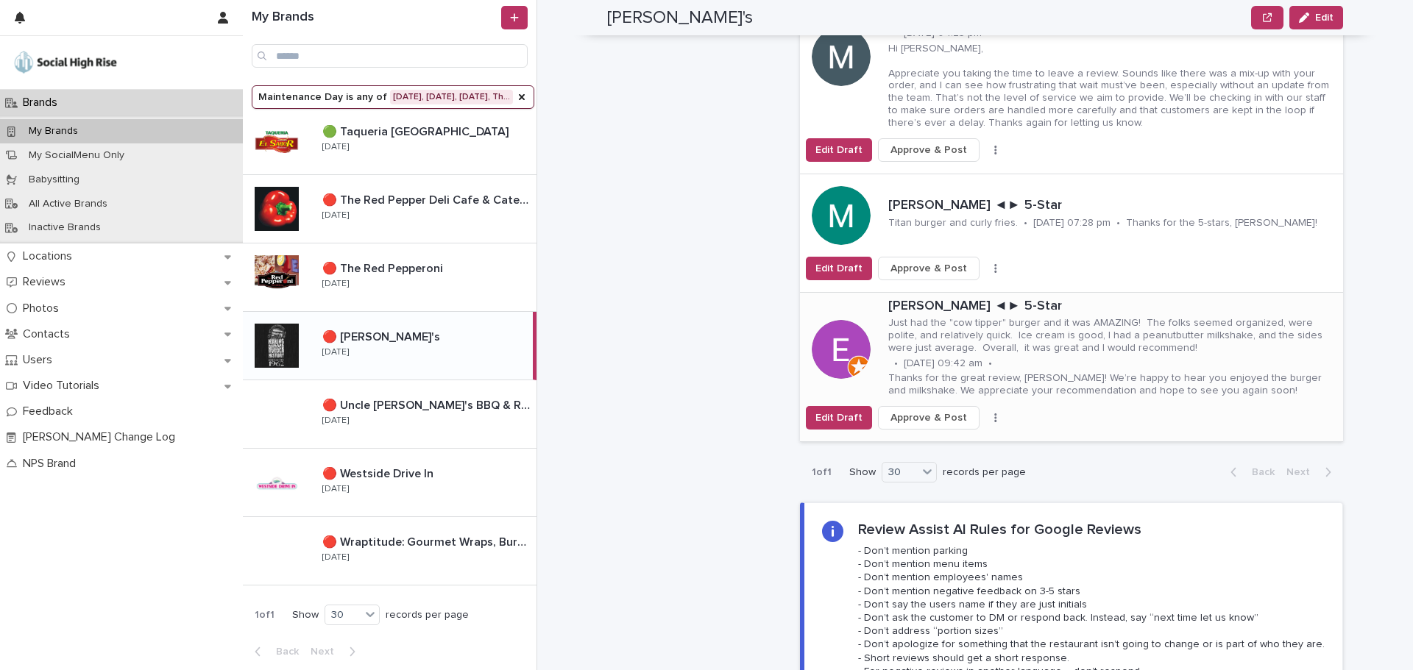
click at [994, 413] on icon "button" at bounding box center [995, 418] width 3 height 10
click at [940, 440] on span "Skip Reply" at bounding box center [925, 447] width 49 height 15
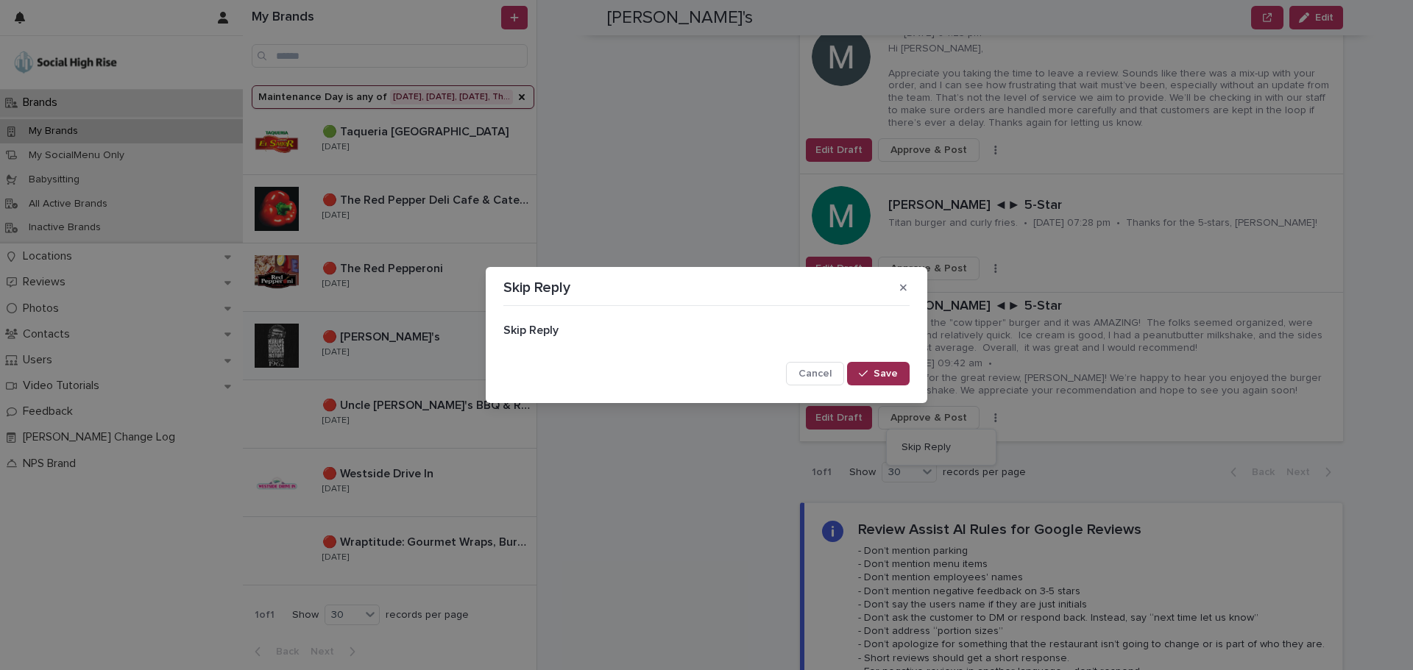
click at [863, 366] on button "Save" at bounding box center [878, 374] width 63 height 24
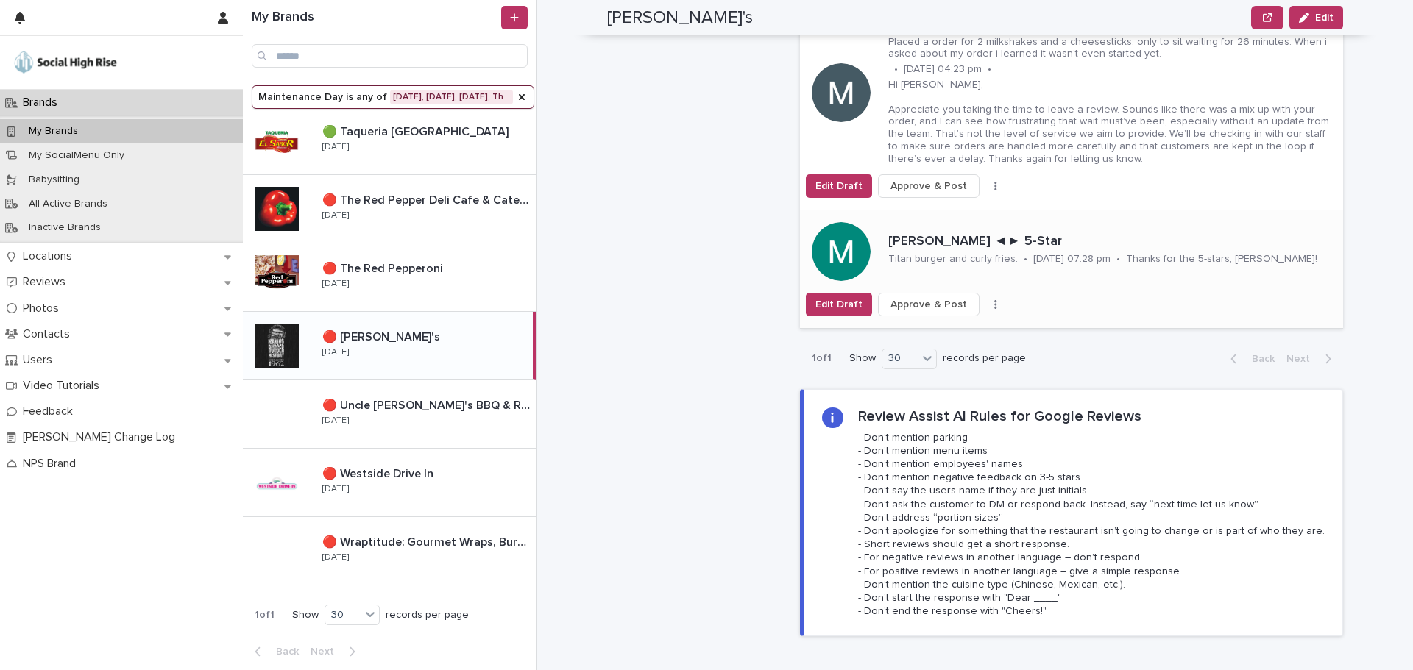
click at [985, 299] on button "button" at bounding box center [995, 304] width 21 height 10
click at [936, 327] on span "Skip Reply" at bounding box center [925, 334] width 49 height 15
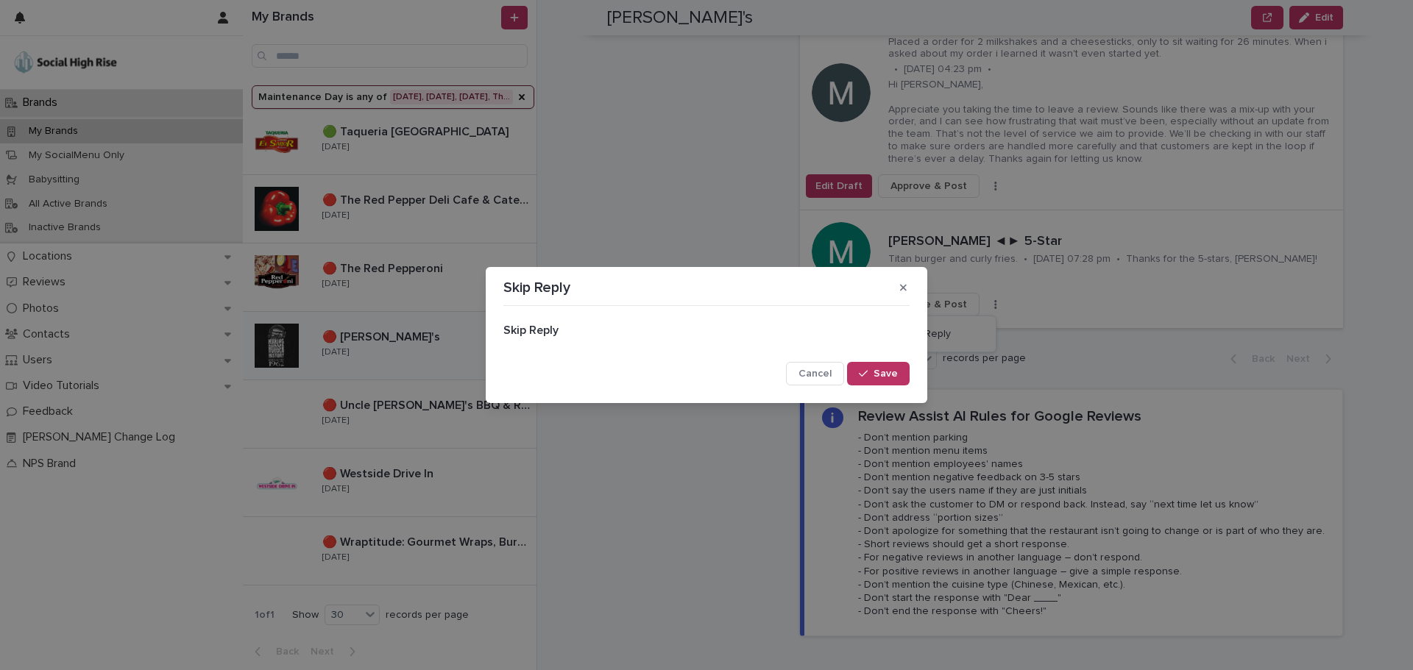
click at [870, 371] on div "button" at bounding box center [866, 374] width 15 height 10
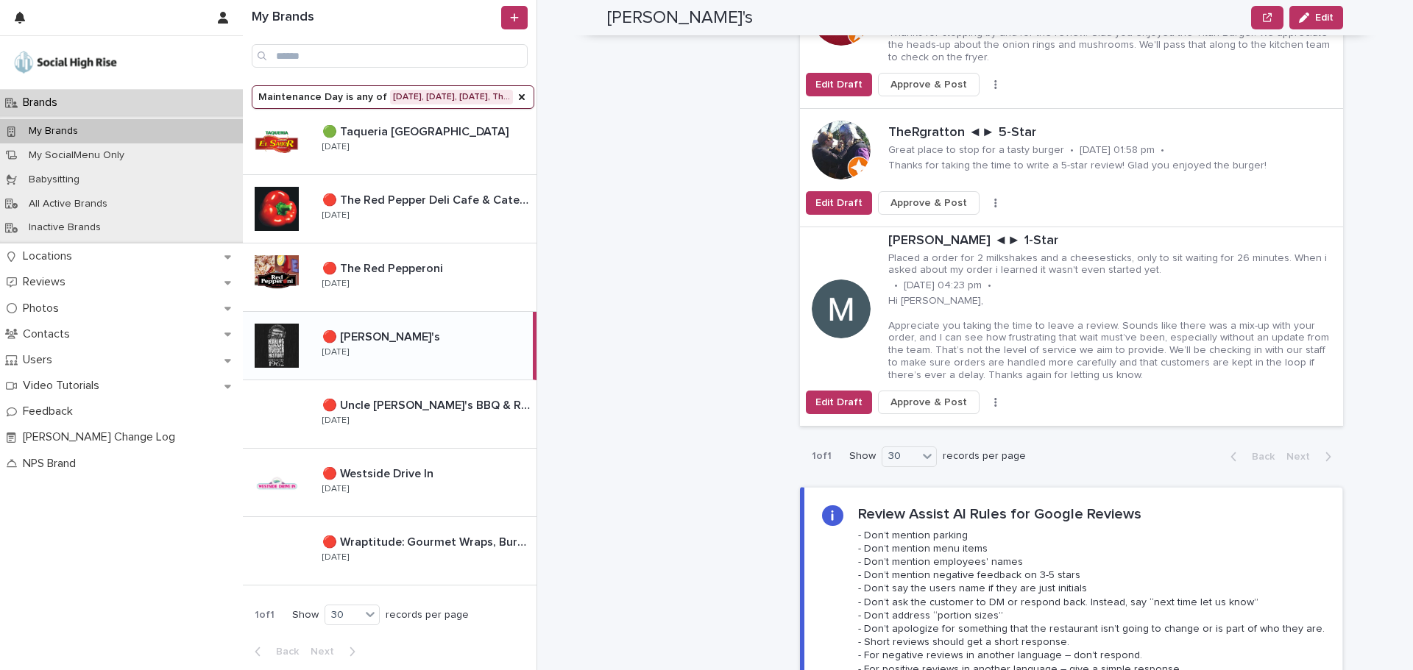
scroll to position [1358, 0]
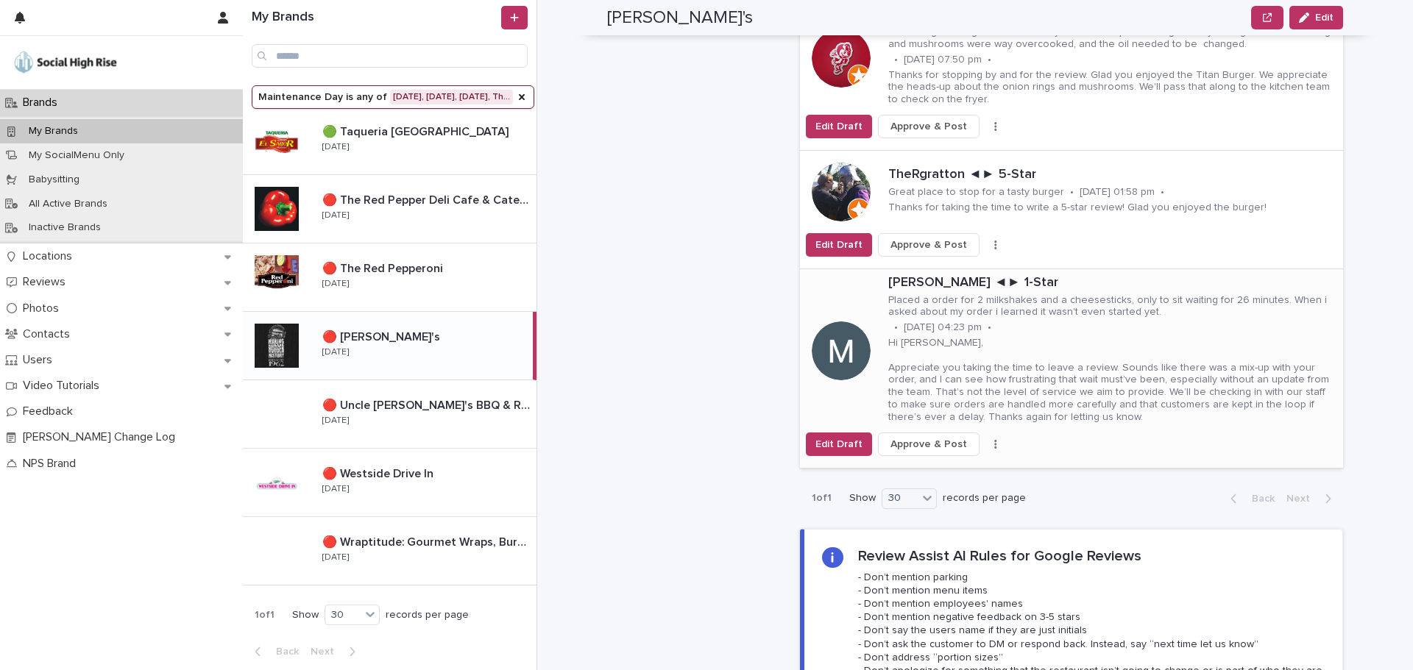
click at [985, 439] on button "button" at bounding box center [995, 444] width 21 height 10
click at [945, 462] on button "Skip Reply" at bounding box center [940, 474] width 97 height 24
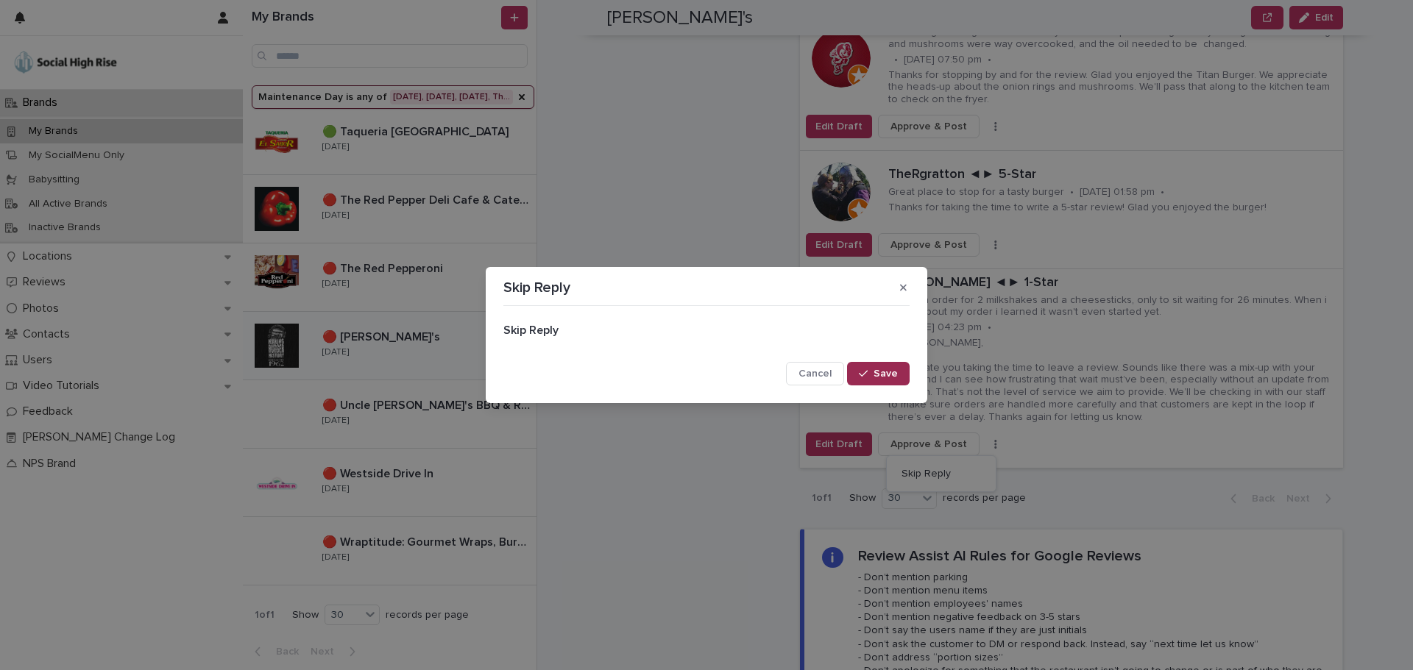
click at [882, 369] on span "Save" at bounding box center [885, 374] width 24 height 10
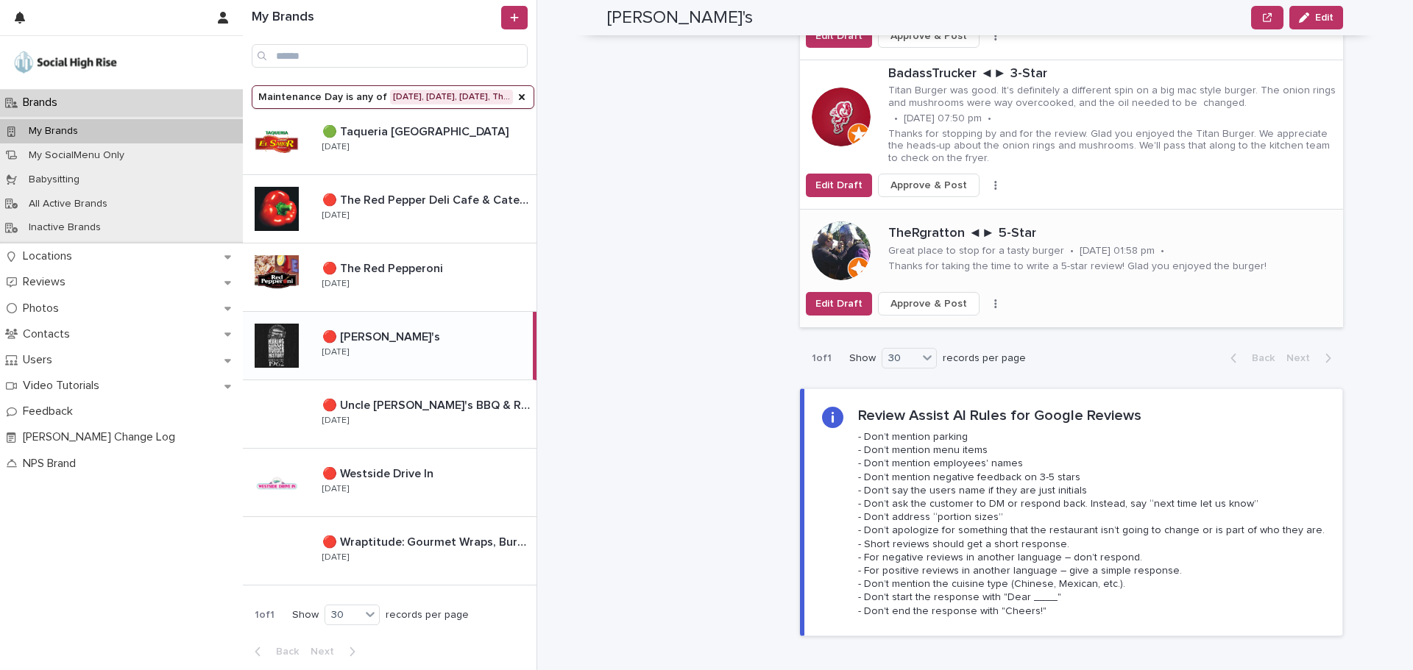
click at [994, 299] on icon "button" at bounding box center [995, 303] width 2 height 9
click at [952, 322] on button "Skip Reply" at bounding box center [940, 334] width 97 height 24
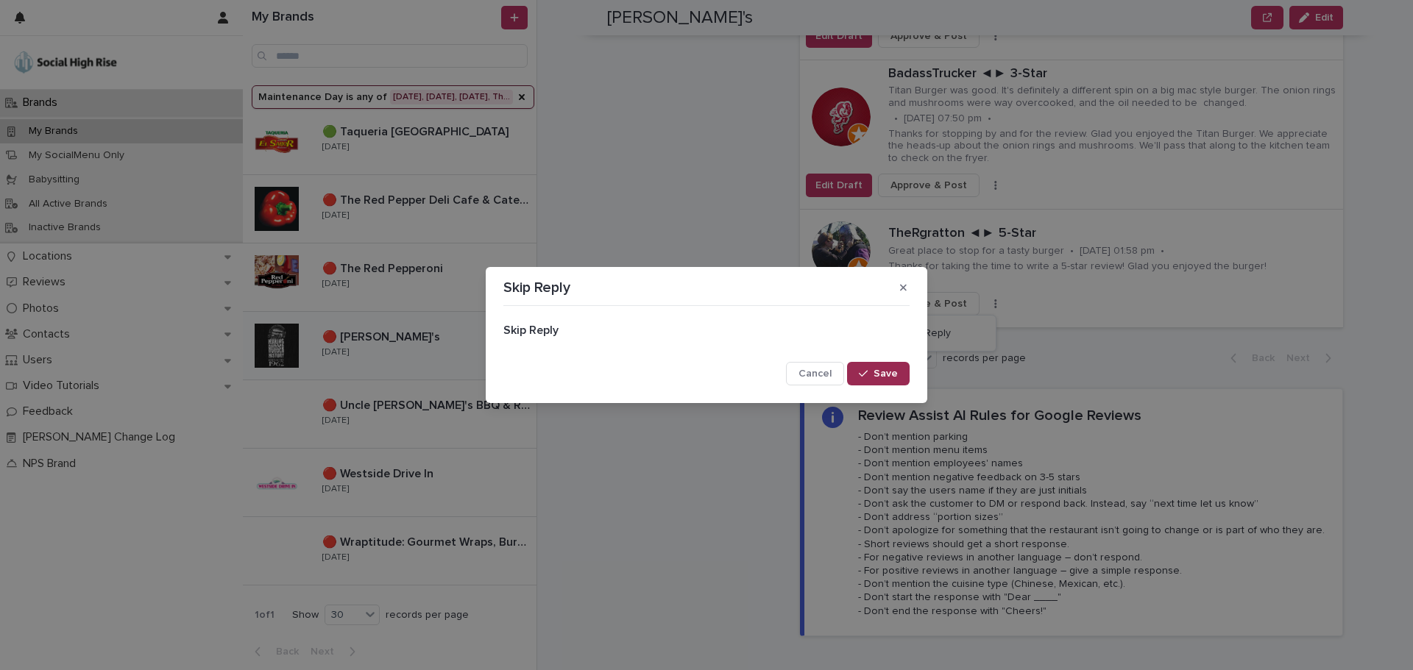
click at [867, 375] on icon "button" at bounding box center [863, 374] width 9 height 10
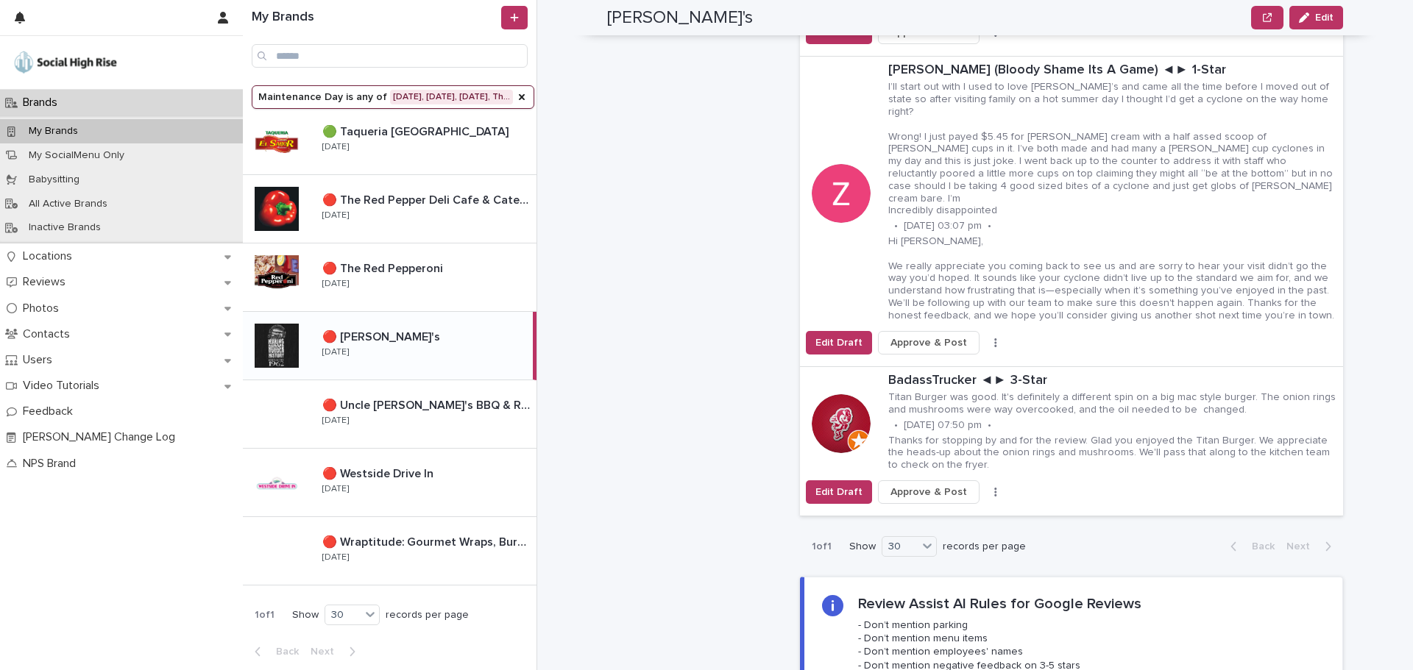
scroll to position [990, 0]
click at [985, 340] on button "button" at bounding box center [995, 345] width 21 height 10
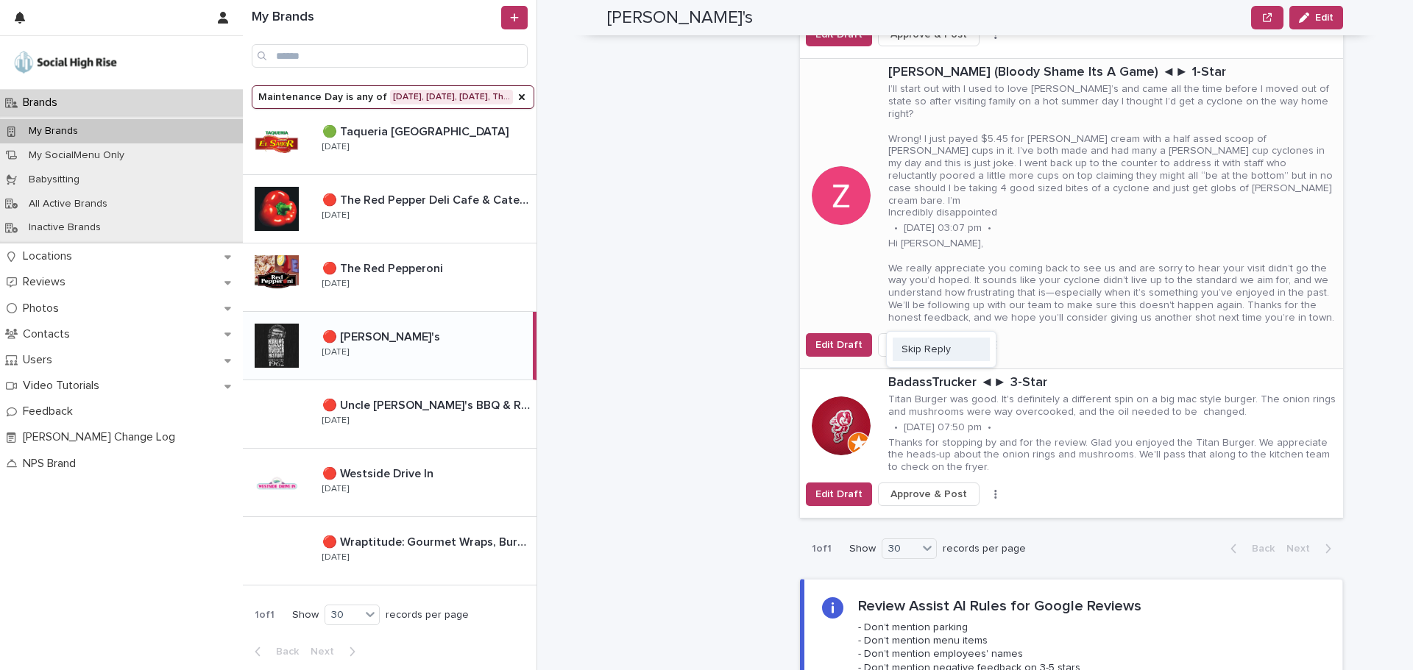
click at [968, 338] on button "Skip Reply" at bounding box center [940, 350] width 97 height 24
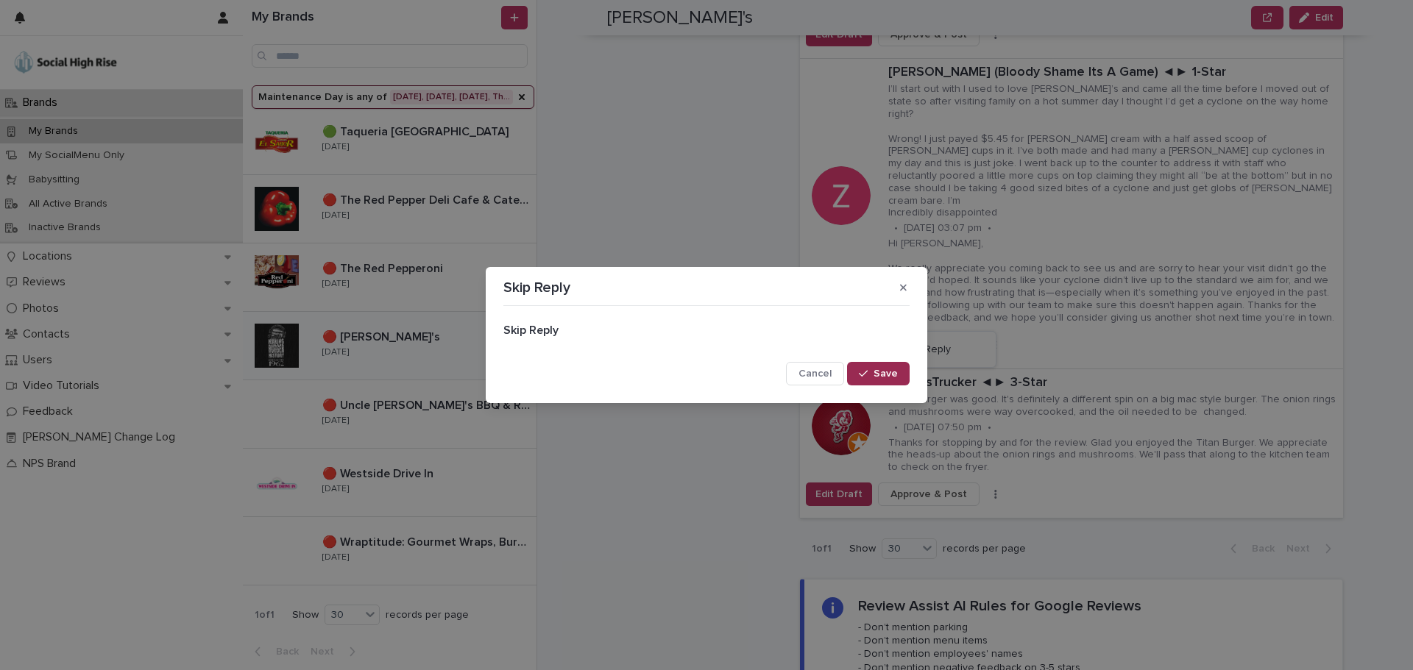
click at [886, 379] on button "Save" at bounding box center [878, 374] width 63 height 24
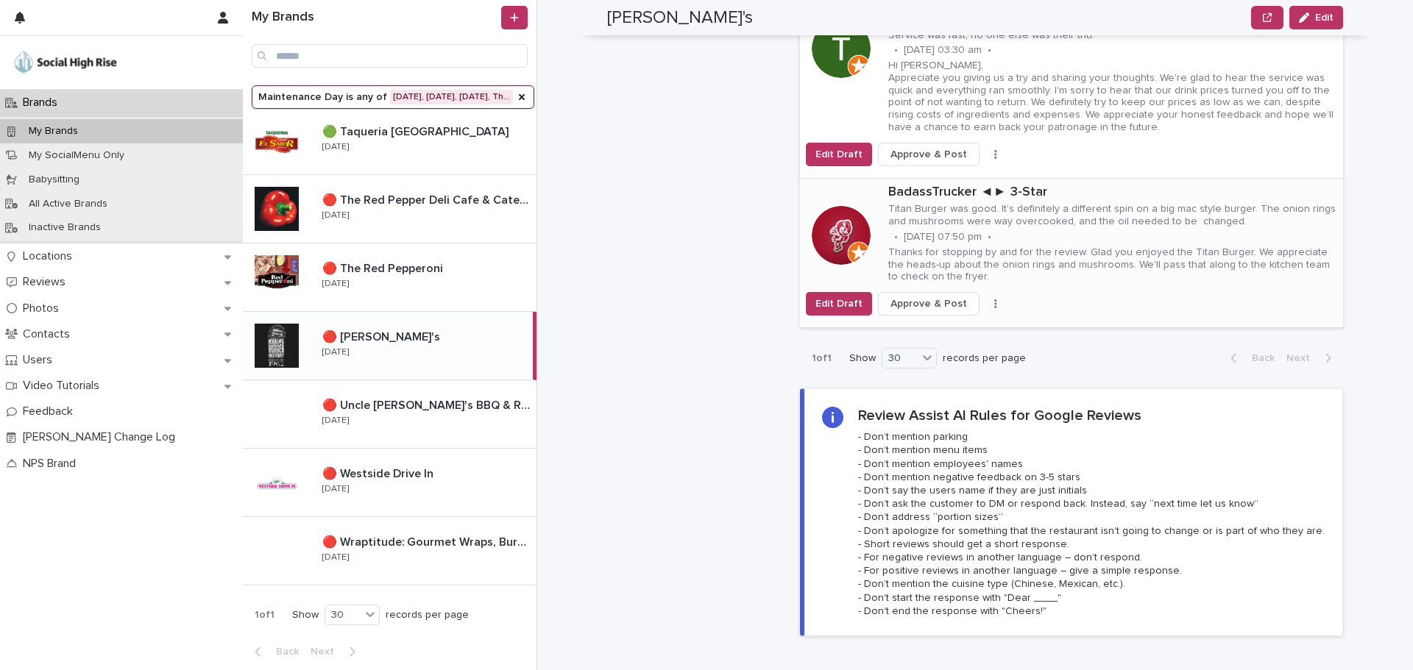
click at [980, 292] on div "Edit Draft Approve & Post Skip Reply" at bounding box center [1071, 304] width 543 height 24
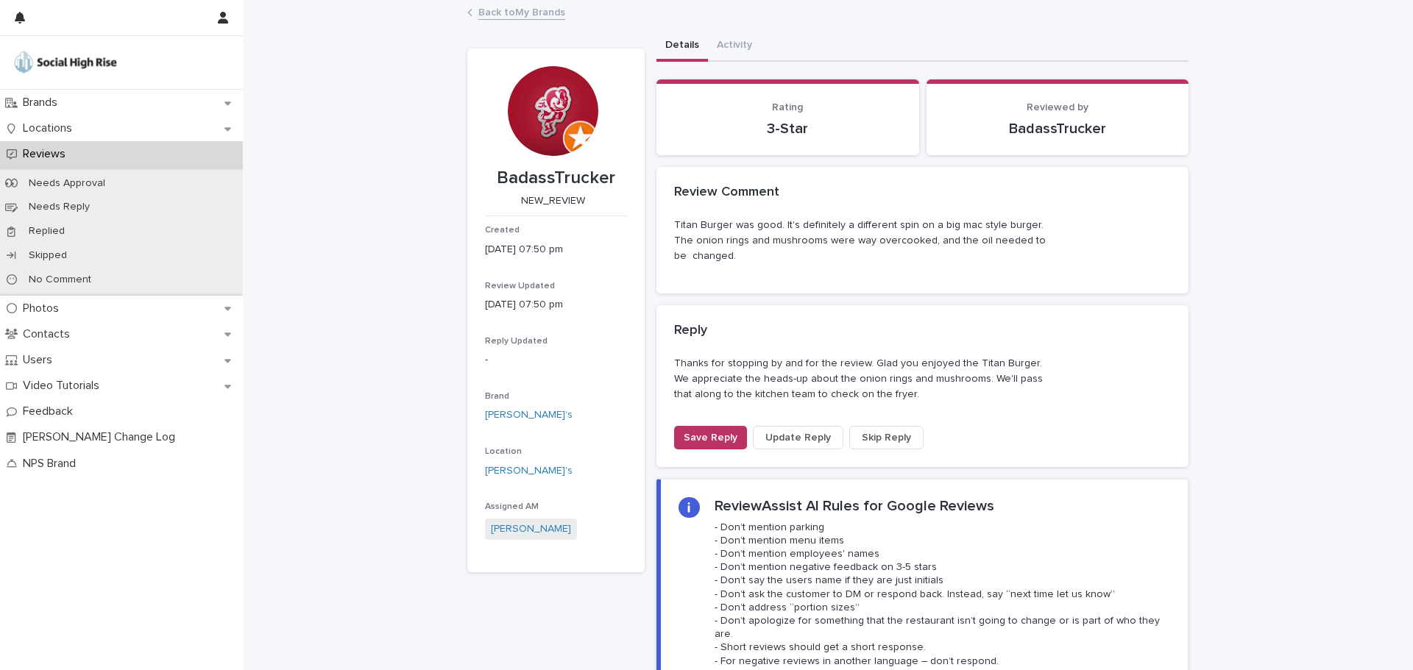
click at [879, 432] on span "Skip Reply" at bounding box center [886, 437] width 49 height 15
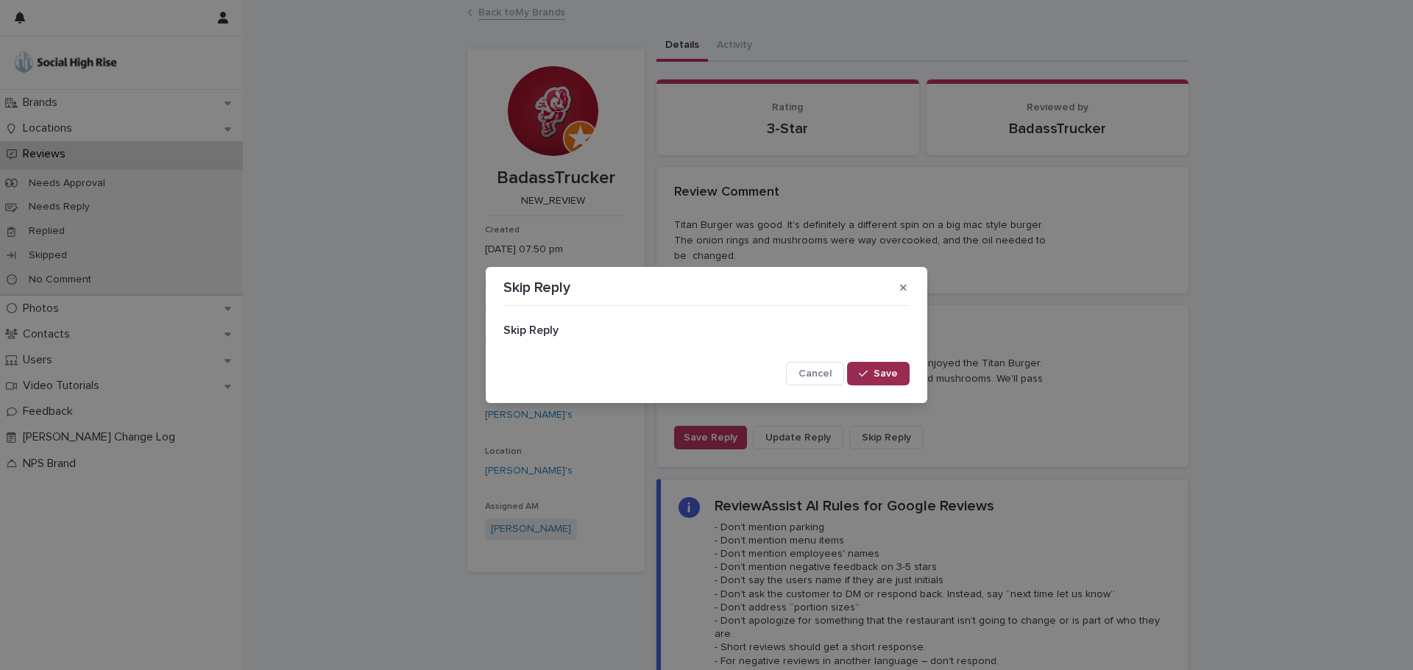
click at [867, 365] on button "Save" at bounding box center [878, 374] width 63 height 24
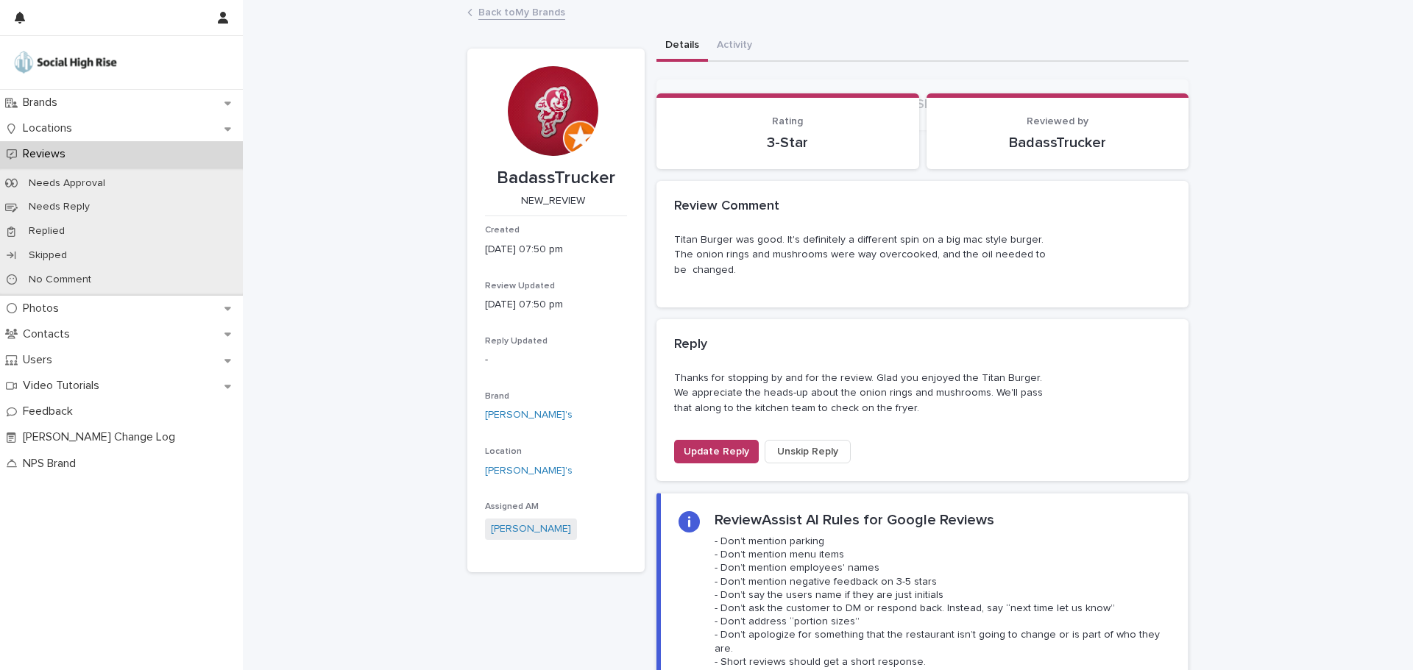
click at [524, 12] on link "Back to My Brands" at bounding box center [521, 11] width 87 height 17
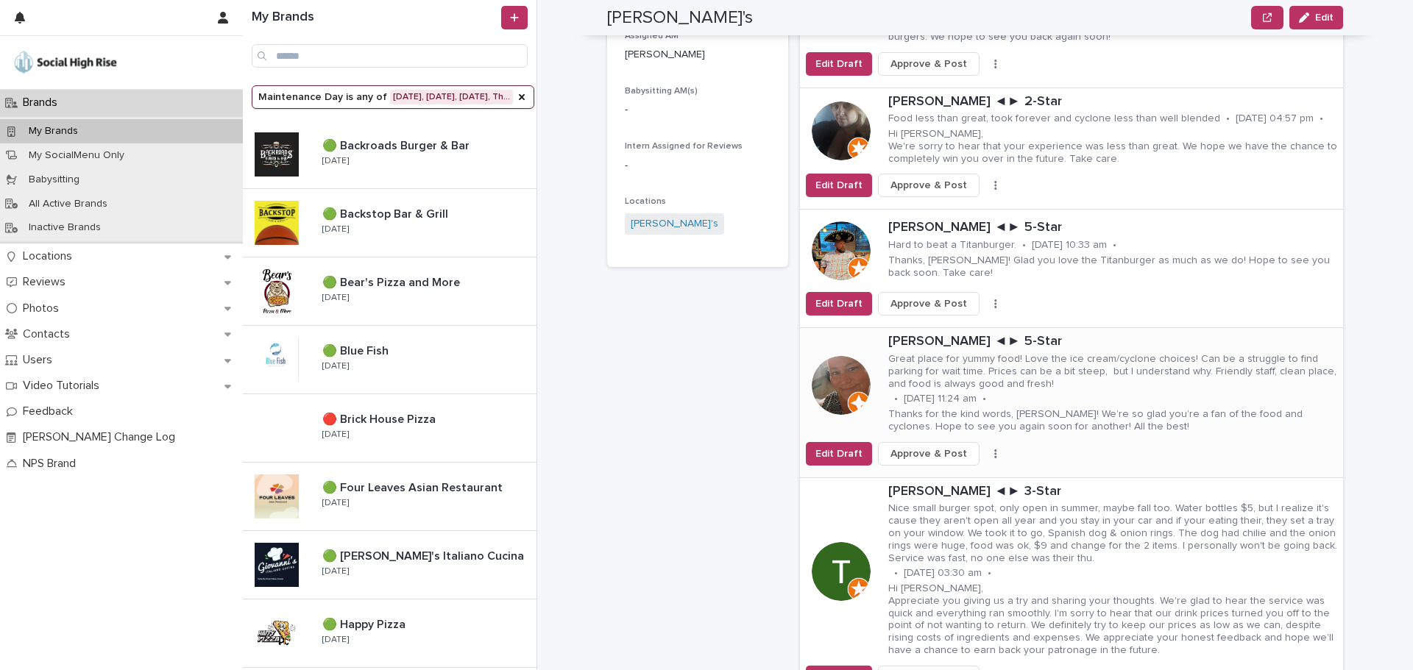
scroll to position [368, 0]
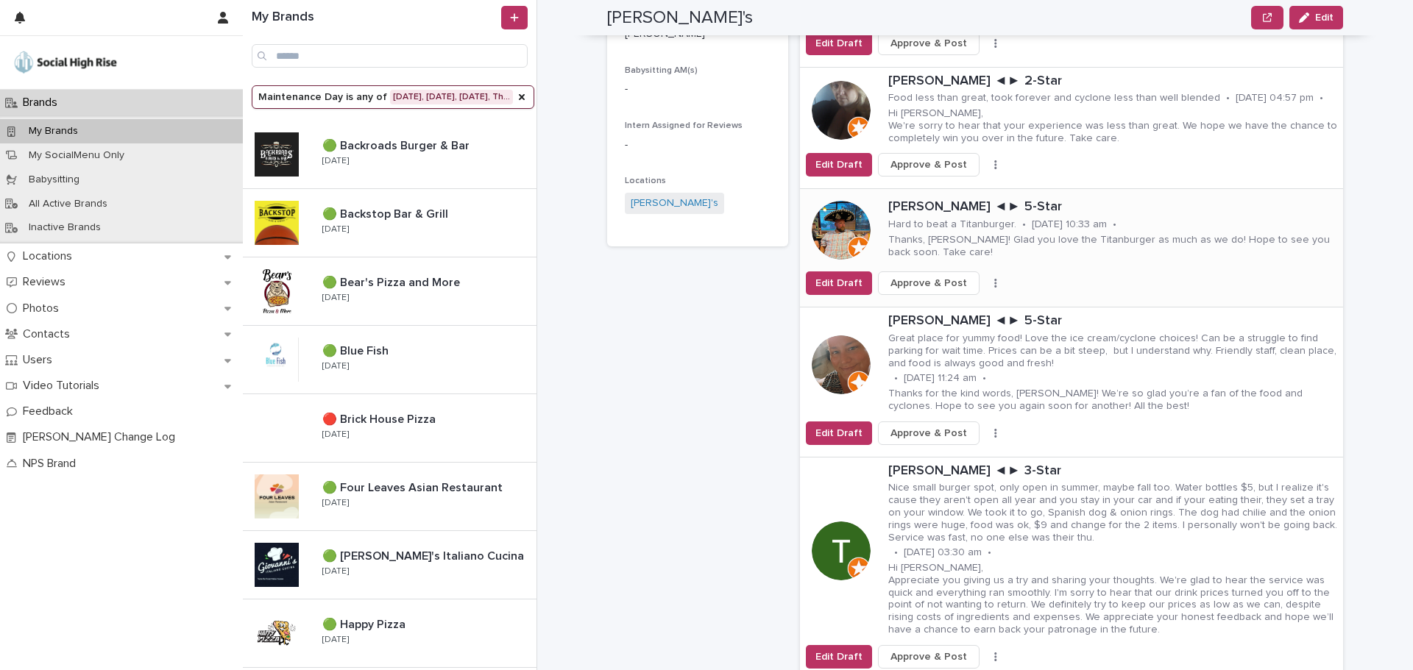
click at [985, 278] on button "button" at bounding box center [995, 283] width 21 height 10
click at [952, 301] on button "Skip Reply" at bounding box center [940, 313] width 97 height 24
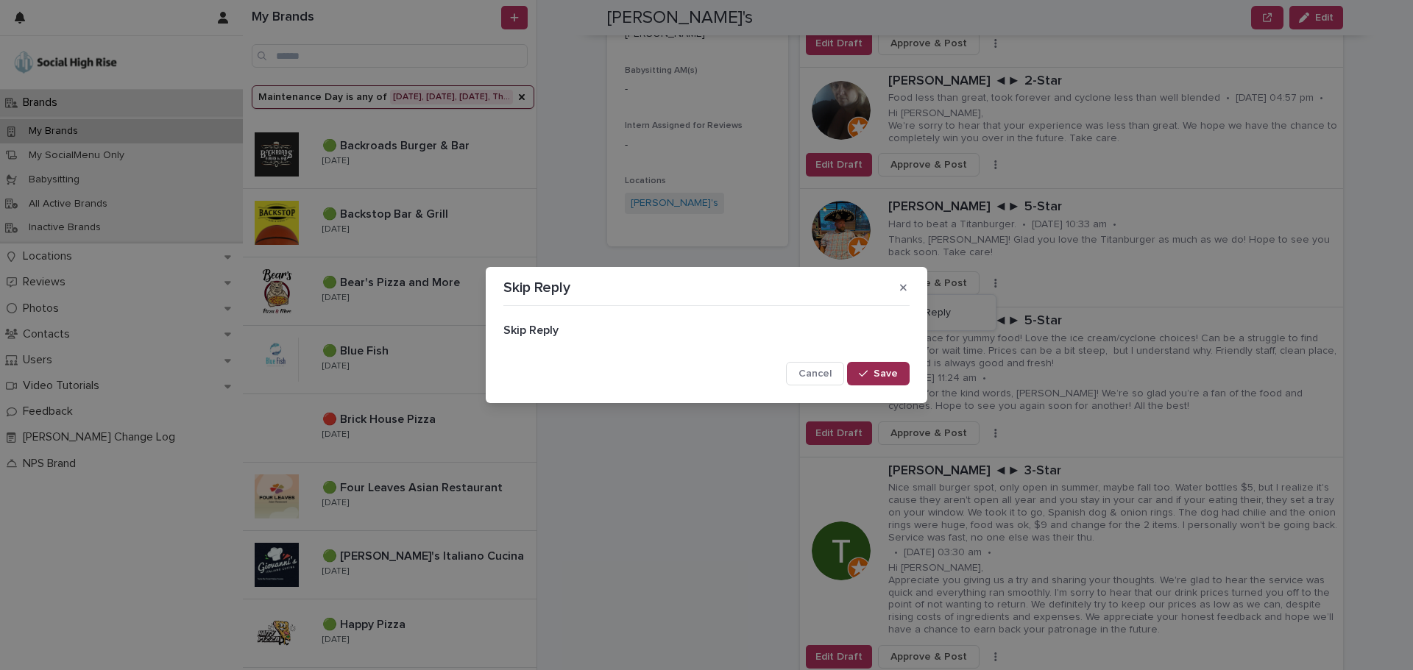
click at [867, 369] on icon "button" at bounding box center [863, 374] width 9 height 10
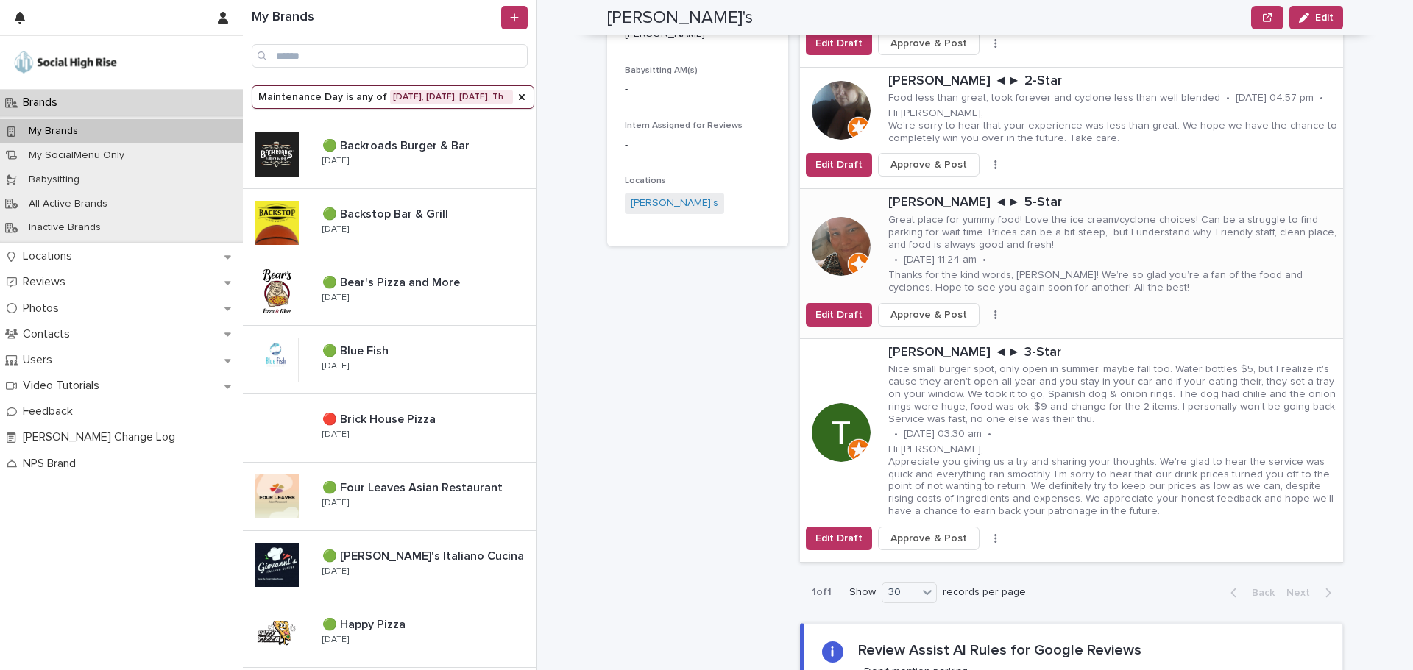
click at [985, 310] on button "button" at bounding box center [995, 315] width 21 height 10
click at [940, 336] on span "Skip Reply" at bounding box center [925, 343] width 49 height 15
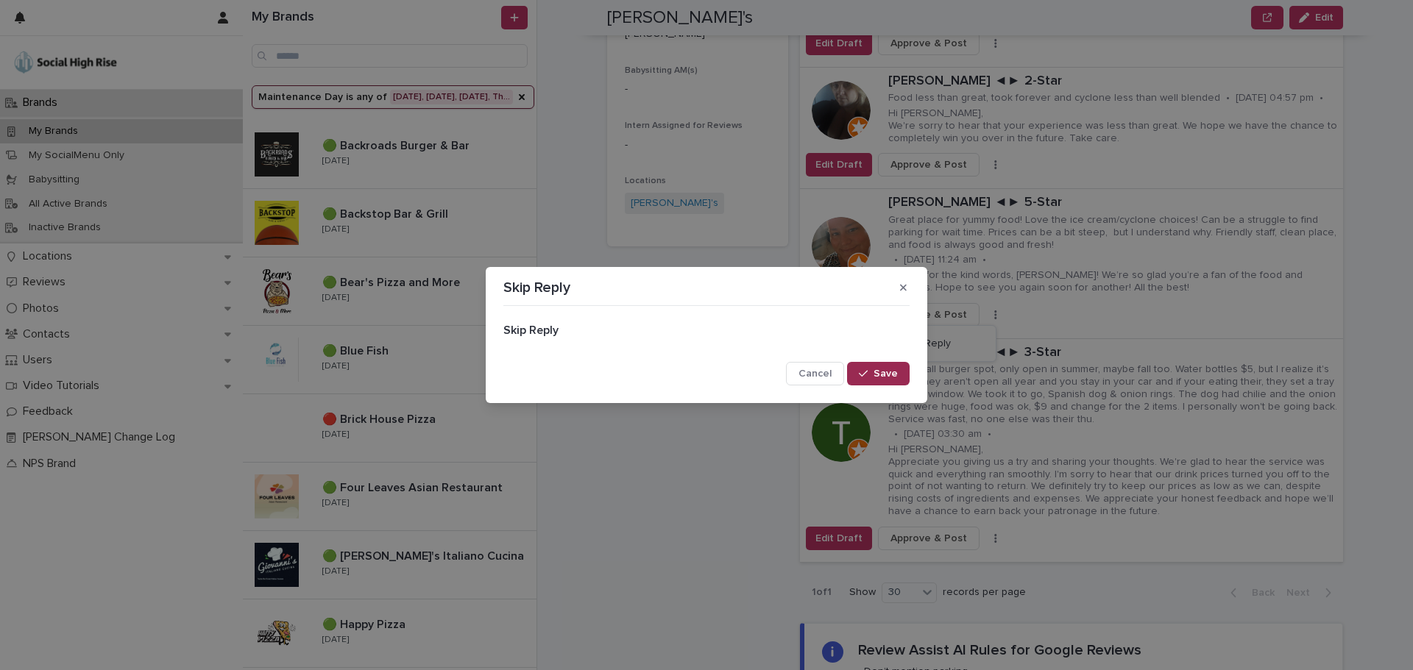
click at [865, 380] on button "Save" at bounding box center [878, 374] width 63 height 24
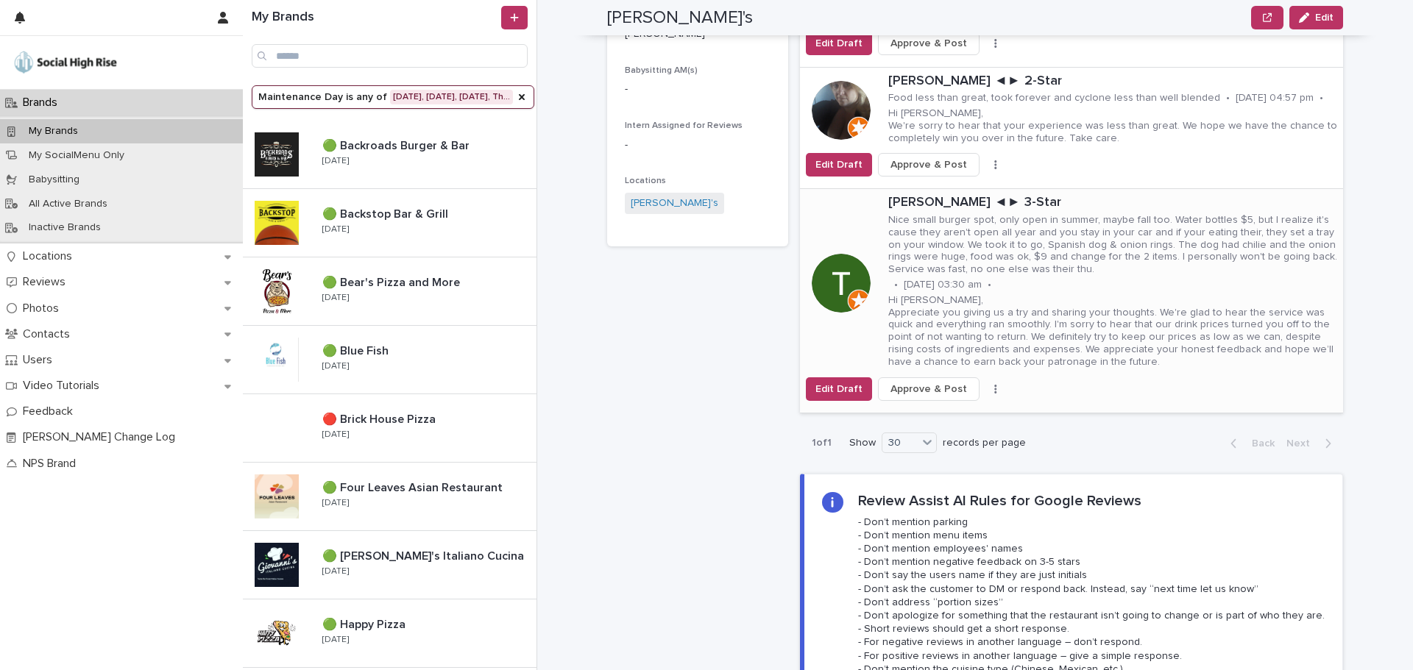
click at [994, 384] on icon "button" at bounding box center [995, 389] width 3 height 10
click at [918, 411] on span "Skip Reply" at bounding box center [925, 418] width 49 height 15
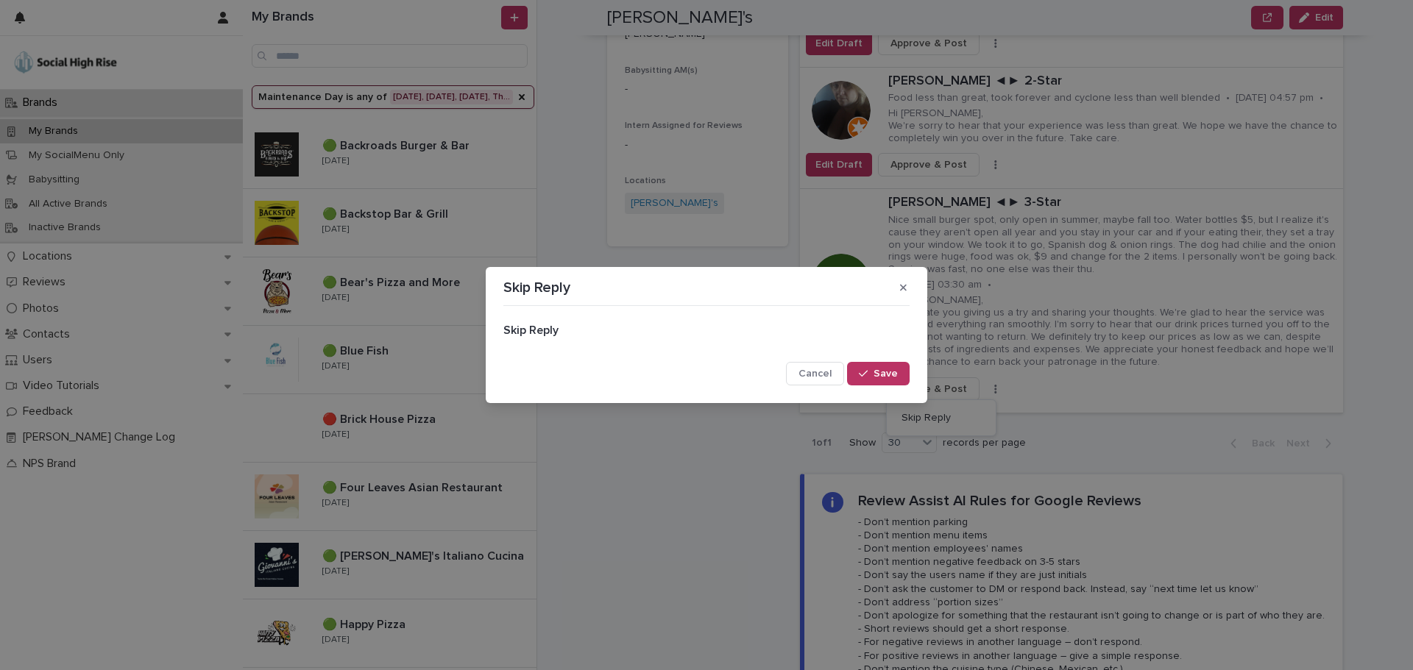
click at [877, 362] on button "Save" at bounding box center [878, 374] width 63 height 24
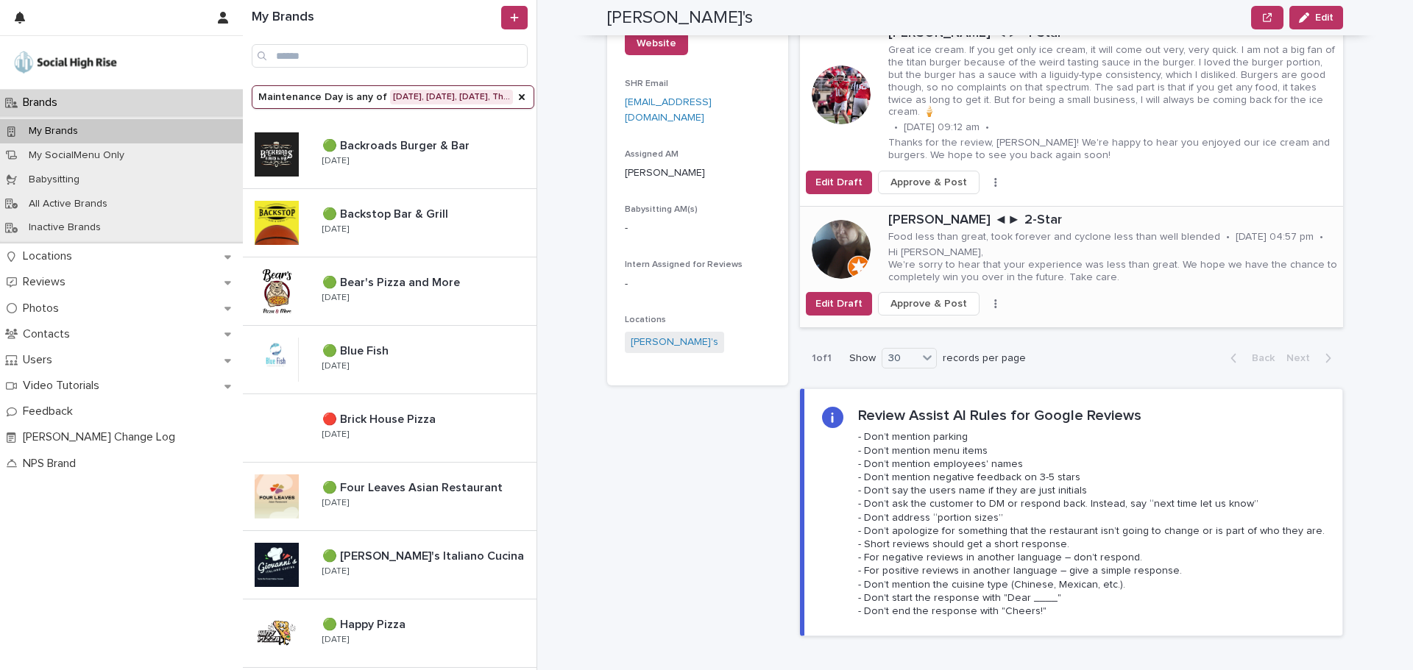
click at [1057, 246] on p "Hi [PERSON_NAME], We're sorry to hear that your experience was less than great.…" at bounding box center [1112, 264] width 449 height 37
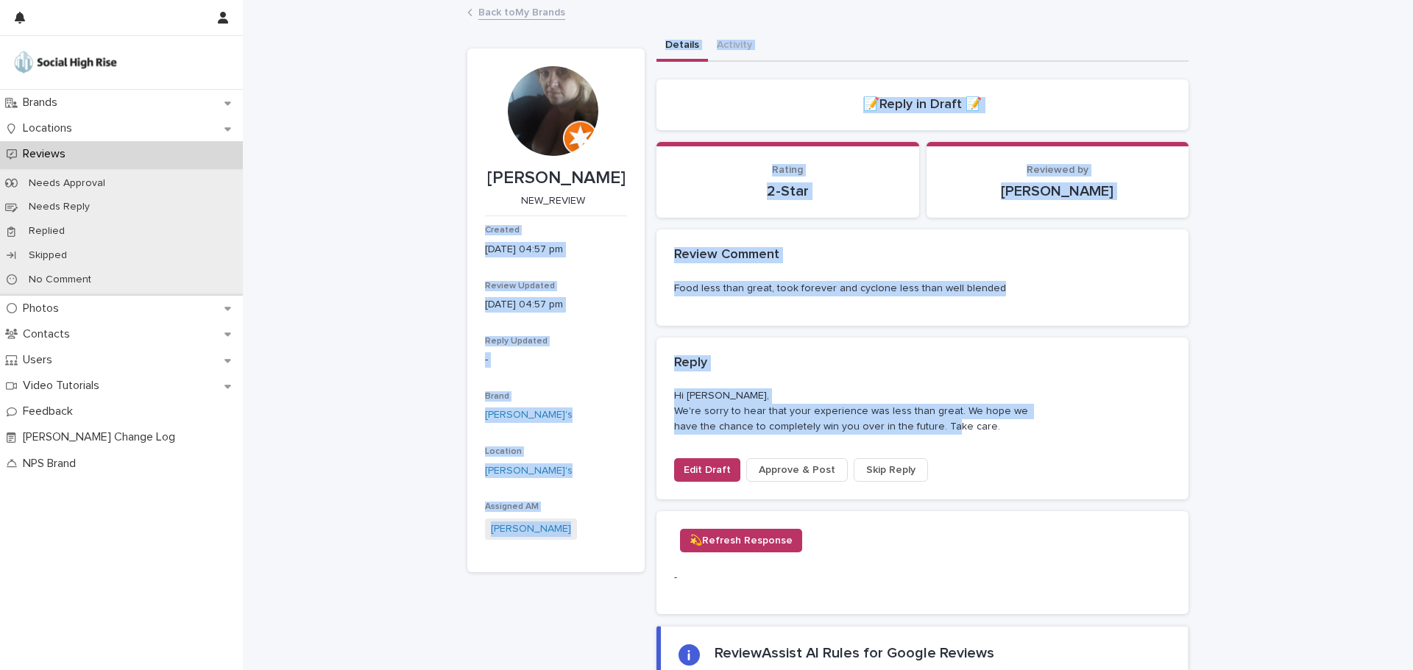
drag, startPoint x: 965, startPoint y: 423, endPoint x: 626, endPoint y: 207, distance: 401.7
click at [626, 207] on div "[PERSON_NAME] NEW_REVIEW Created [DATE] 04:57 pm Review Updated [DATE] 04:57 pm…" at bounding box center [827, 465] width 721 height 869
copy div "Created [DATE] 04:57 pm Review Updated [DATE] 04:57 pm Reply Updated - Brand [P…"
click at [667, 253] on div "Review Comment" at bounding box center [922, 256] width 532 height 52
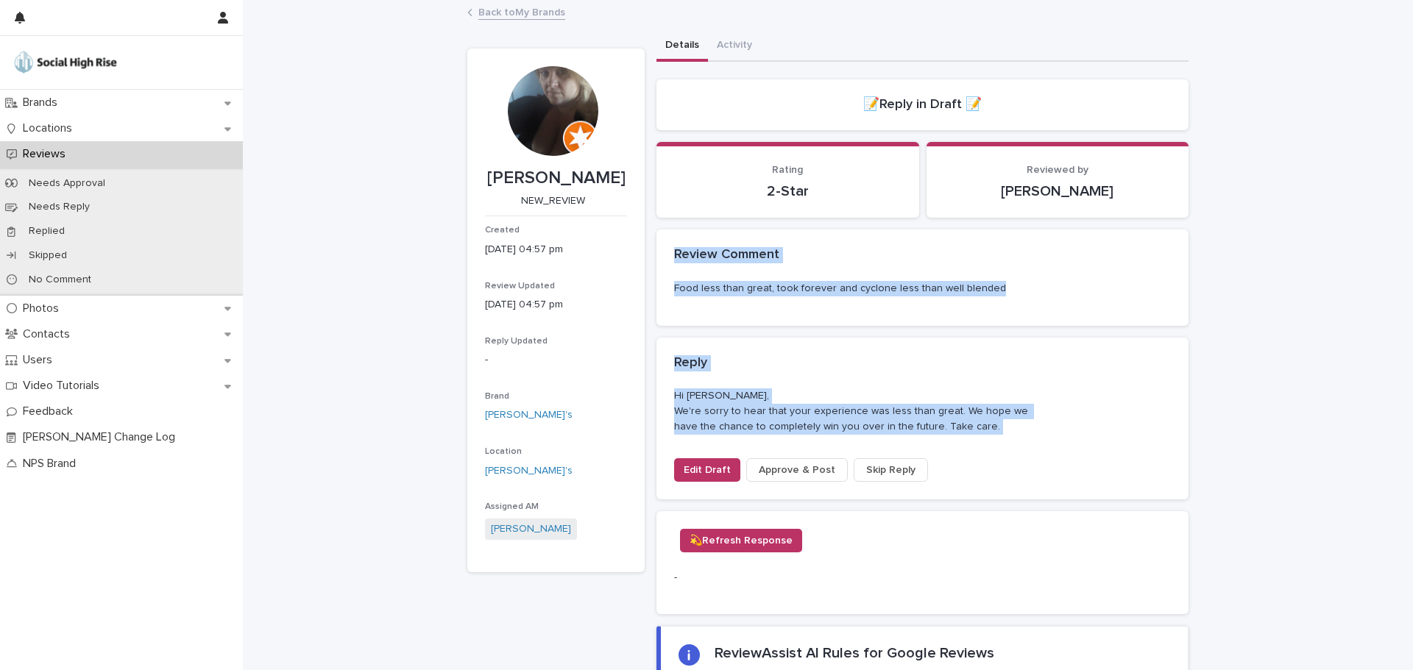
drag, startPoint x: 667, startPoint y: 253, endPoint x: 969, endPoint y: 437, distance: 354.0
click at [969, 437] on div "Review Comment Food less than great, took forever and cyclone less than well bl…" at bounding box center [922, 364] width 532 height 269
click at [534, 8] on link "Back to My Brands" at bounding box center [521, 11] width 87 height 17
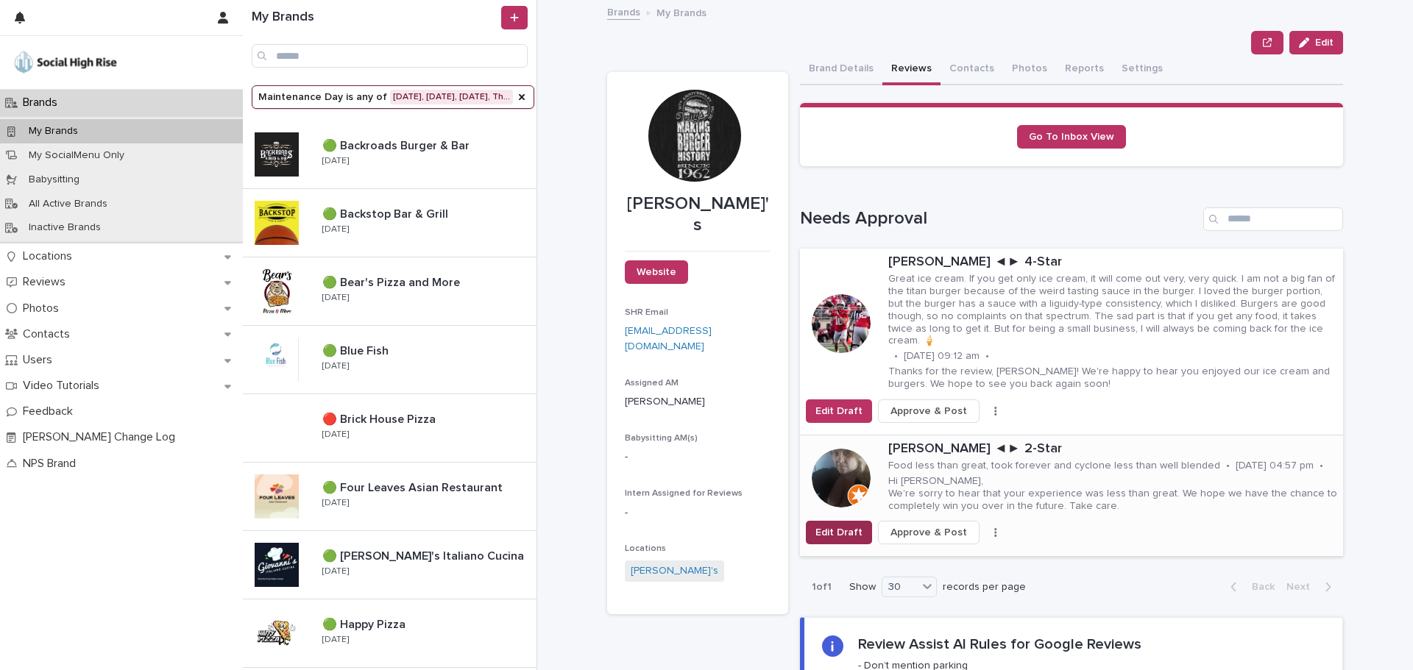
click at [823, 521] on button "Edit Draft" at bounding box center [839, 533] width 66 height 24
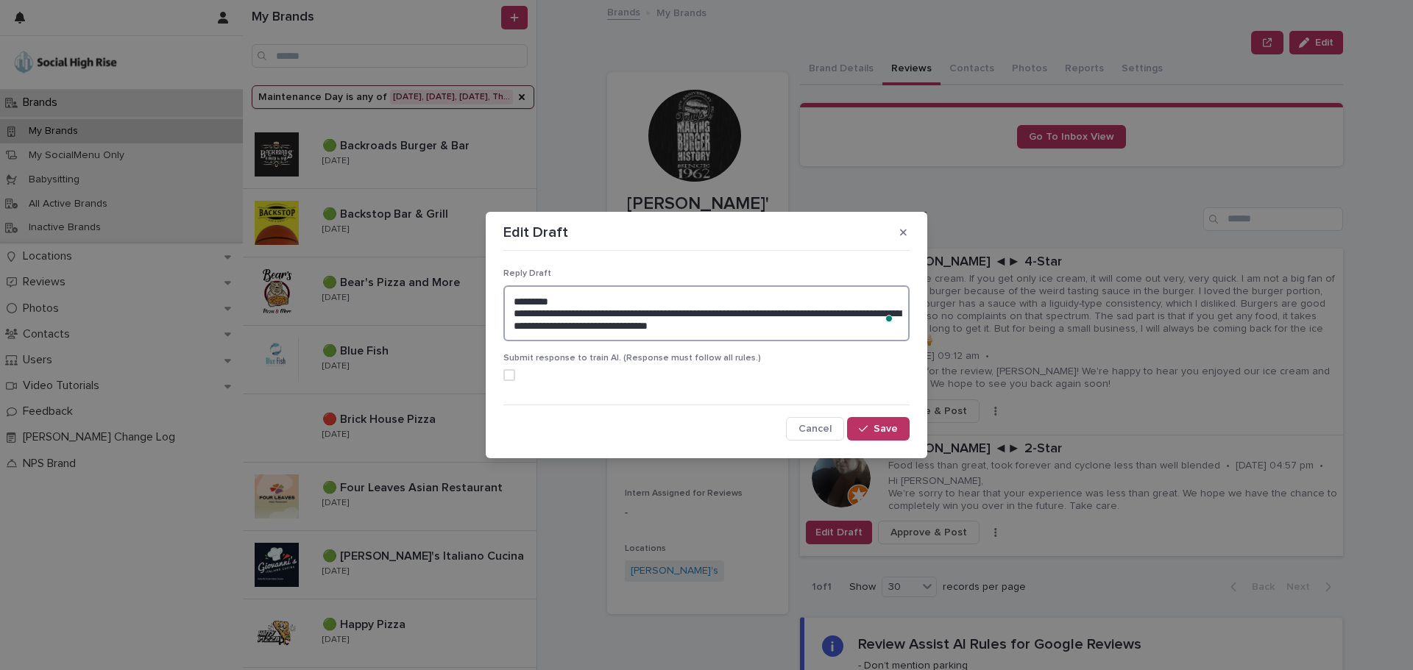
drag, startPoint x: 801, startPoint y: 330, endPoint x: 525, endPoint y: 286, distance: 280.2
click at [525, 286] on textarea "**********" at bounding box center [706, 313] width 406 height 56
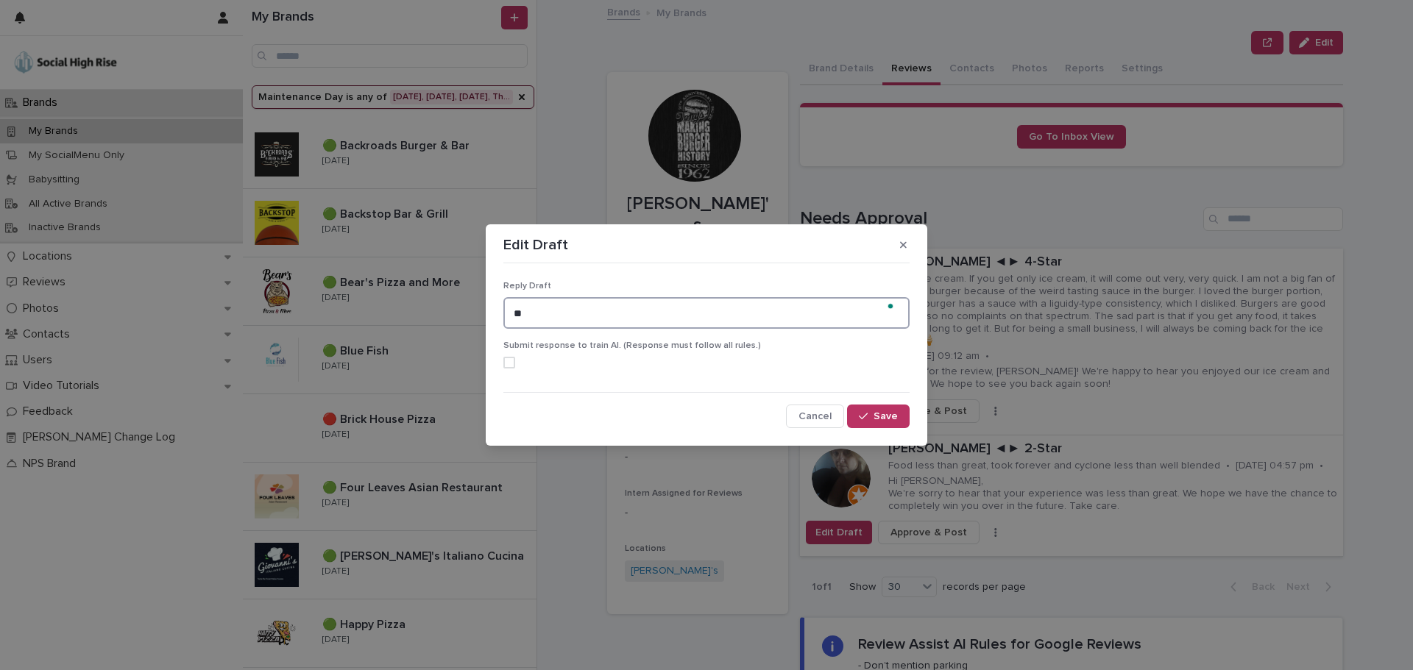
type textarea "*"
paste textarea "**********"
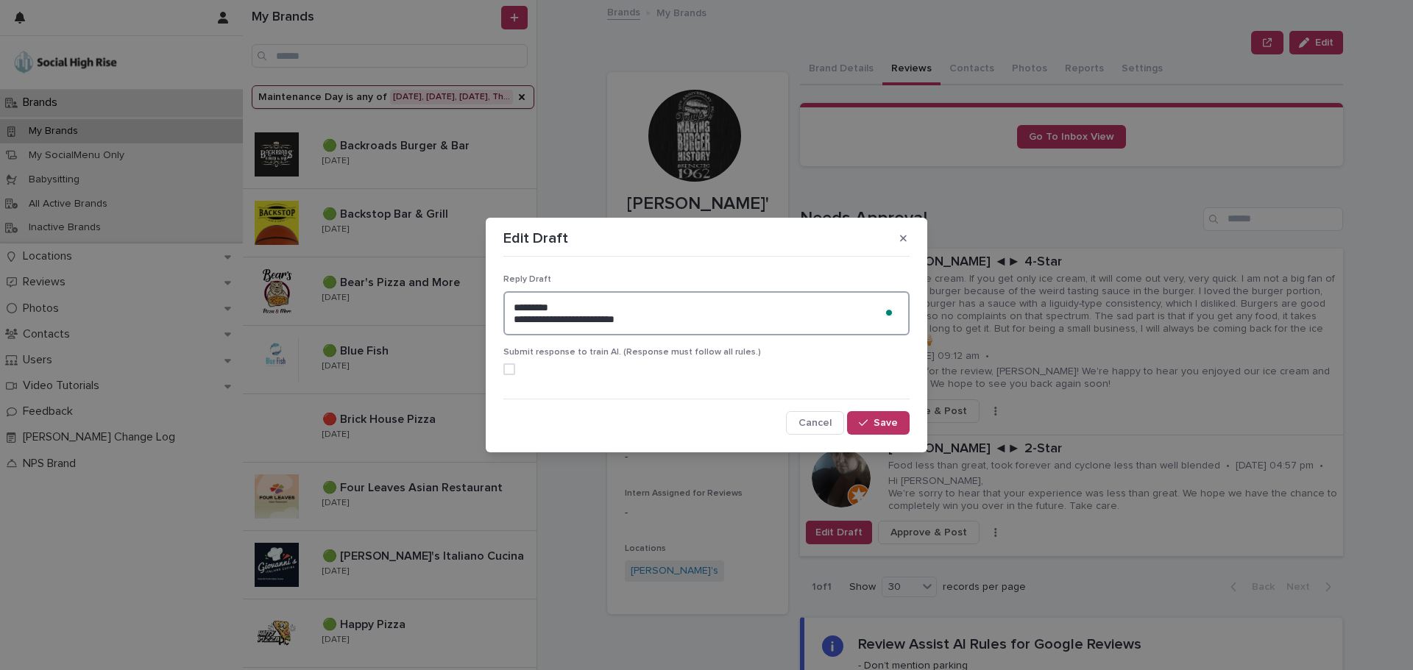
click at [575, 313] on textarea "**********" at bounding box center [706, 313] width 406 height 44
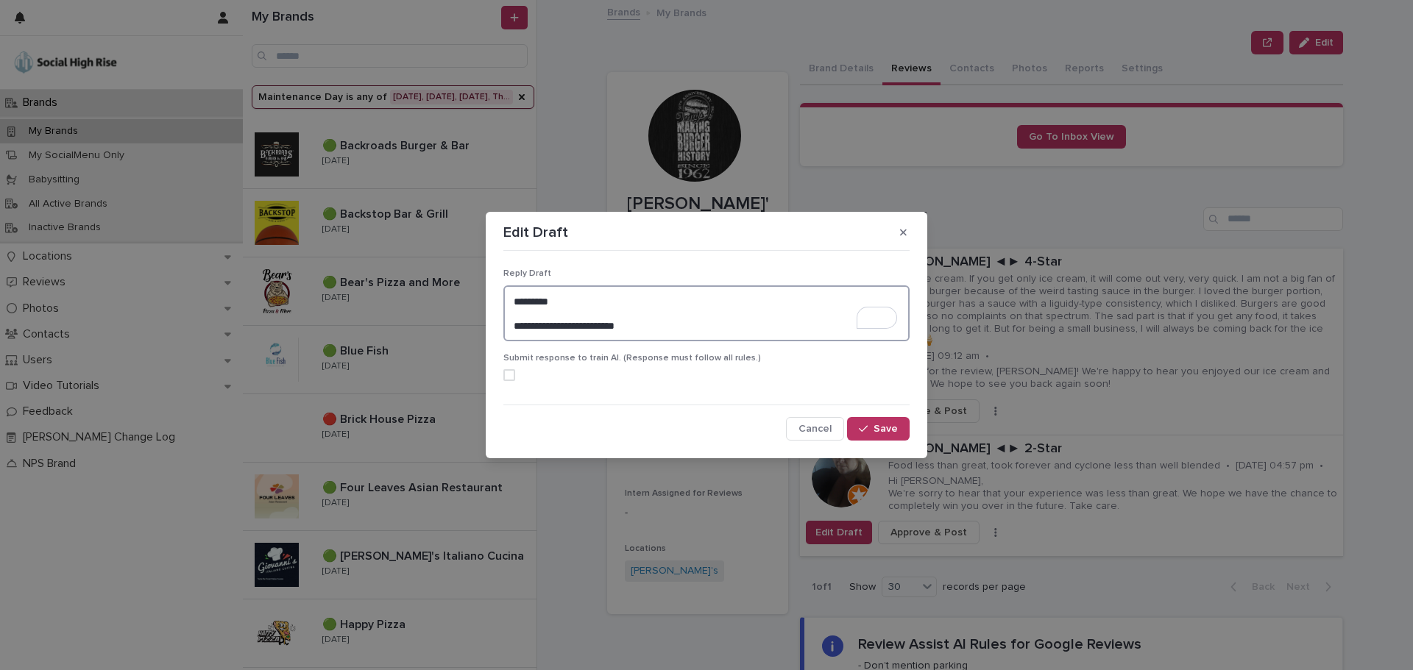
click at [713, 331] on textarea "**********" at bounding box center [706, 313] width 406 height 56
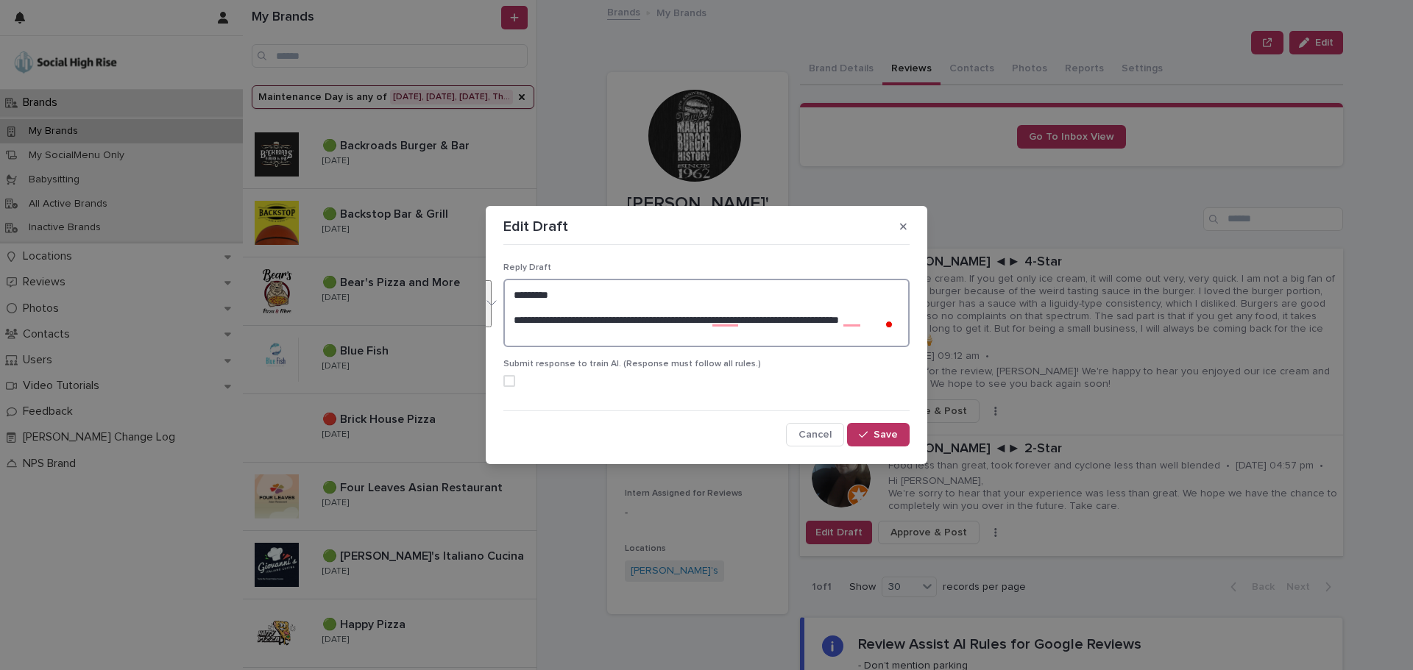
drag, startPoint x: 713, startPoint y: 331, endPoint x: 431, endPoint y: 238, distance: 296.7
click at [431, 238] on div "**********" at bounding box center [706, 335] width 1413 height 670
type textarea "**********"
click at [747, 317] on textarea "**********" at bounding box center [706, 313] width 406 height 68
click at [796, 343] on textarea "**********" at bounding box center [706, 313] width 406 height 68
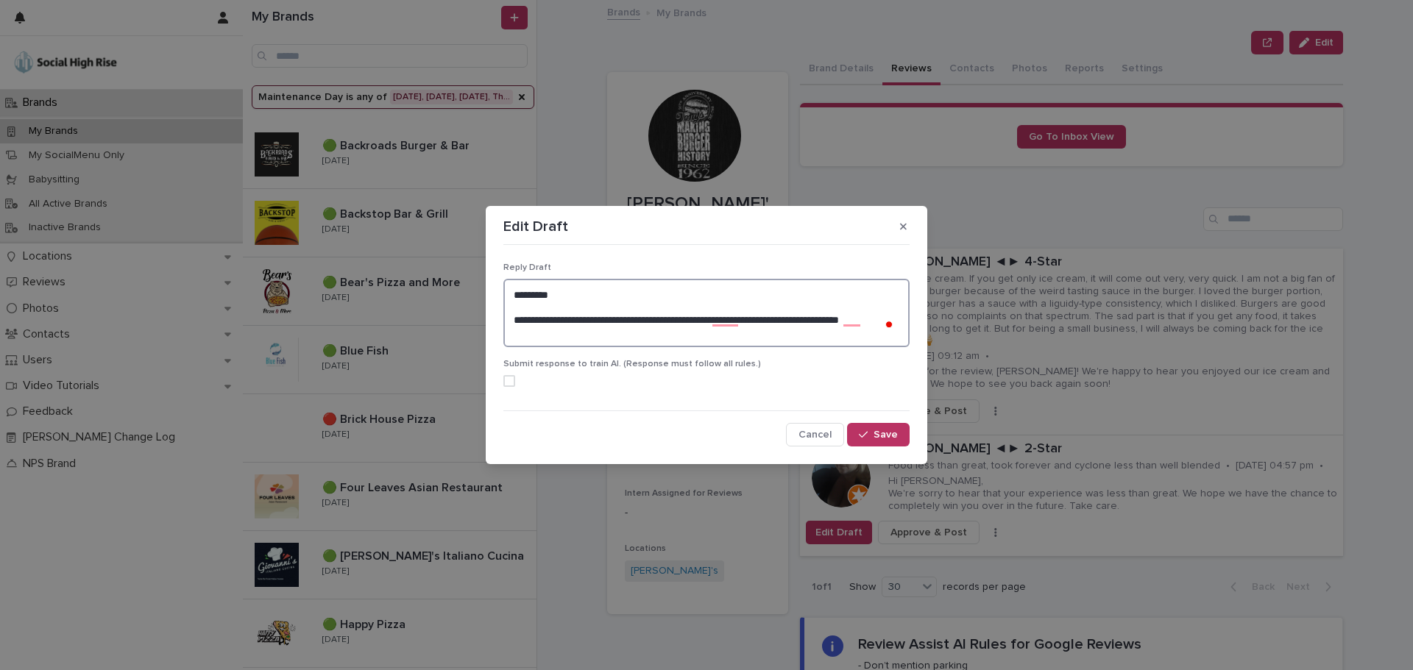
drag, startPoint x: 738, startPoint y: 345, endPoint x: 422, endPoint y: 252, distance: 329.9
click at [427, 255] on div "**********" at bounding box center [706, 335] width 1413 height 670
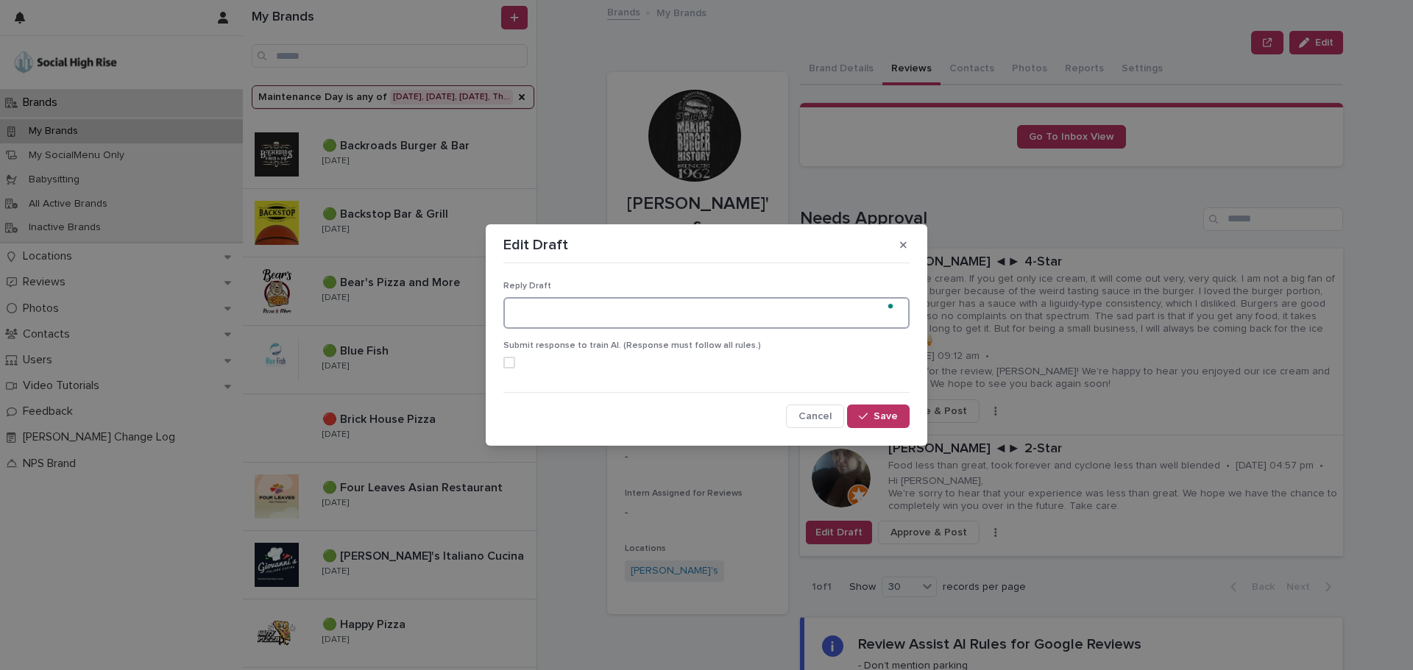
paste textarea "**********"
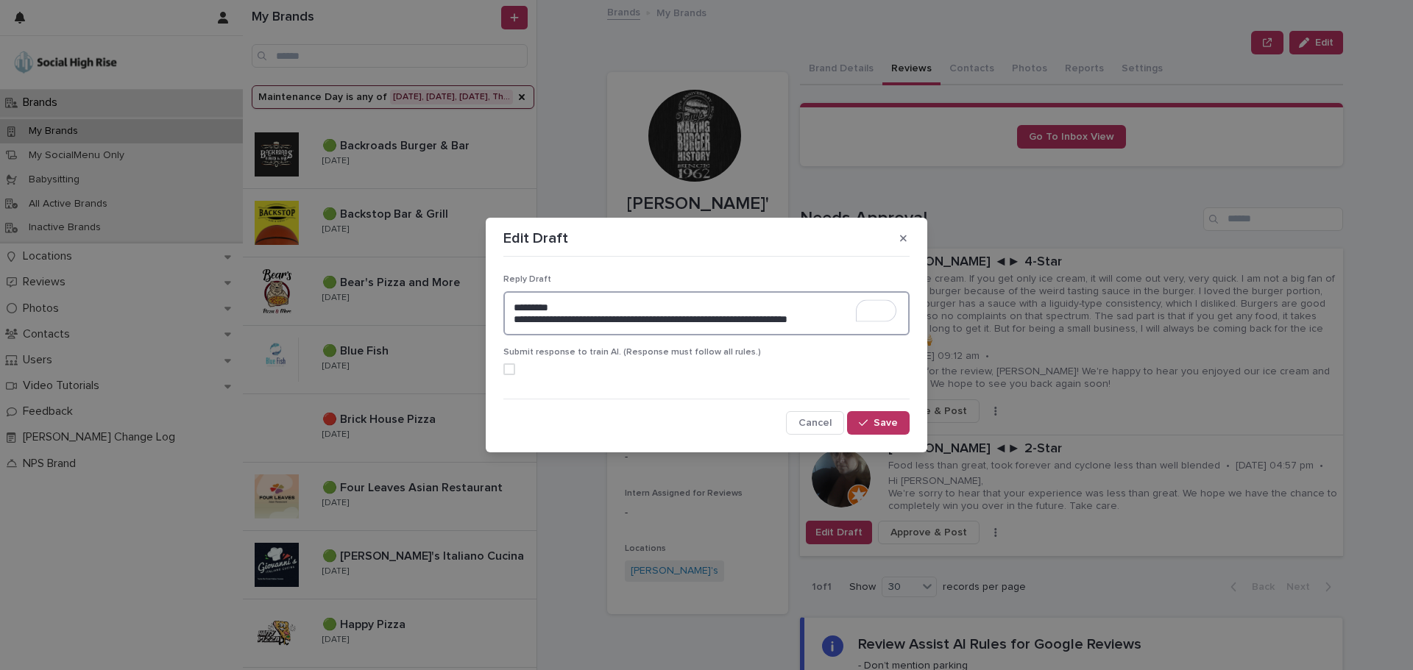
click at [576, 307] on textarea "**********" at bounding box center [706, 313] width 406 height 44
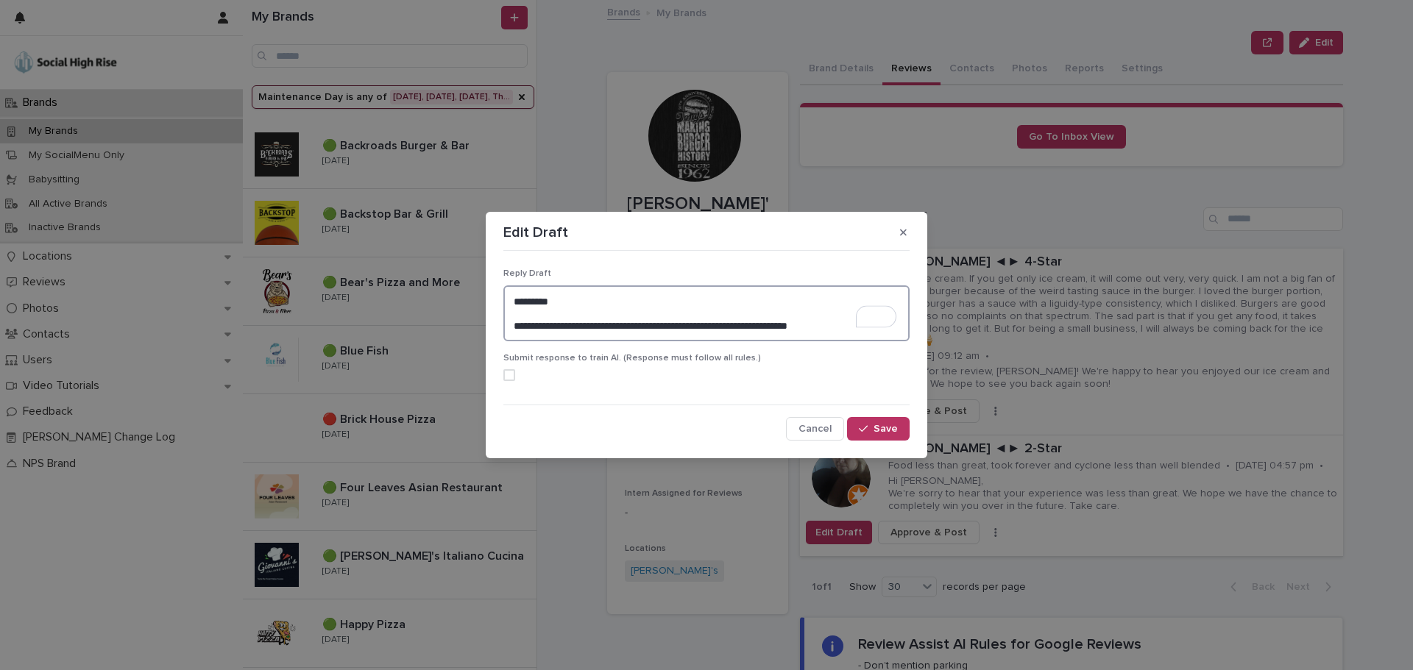
click at [846, 326] on textarea "**********" at bounding box center [706, 313] width 406 height 56
click at [846, 323] on textarea "**********" at bounding box center [706, 313] width 406 height 56
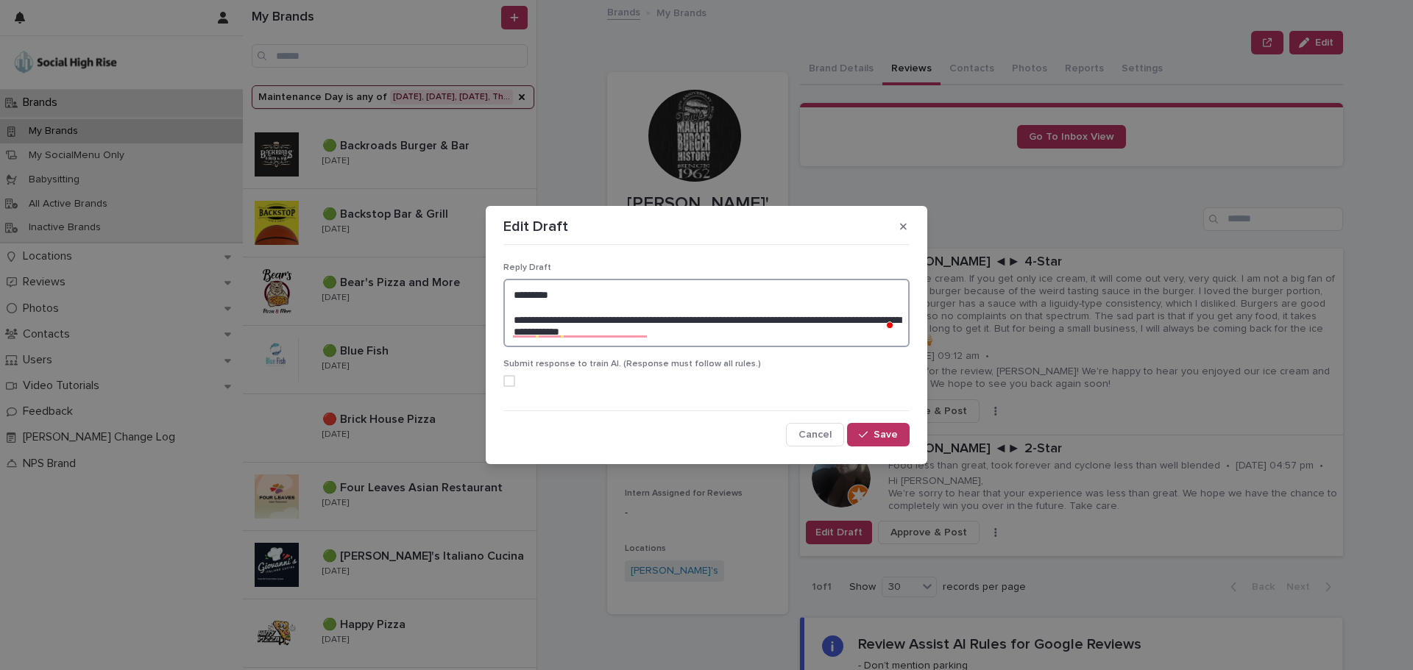
click at [684, 320] on textarea "**********" at bounding box center [706, 313] width 406 height 68
click at [675, 335] on textarea "**********" at bounding box center [706, 313] width 406 height 68
paste textarea "**********"
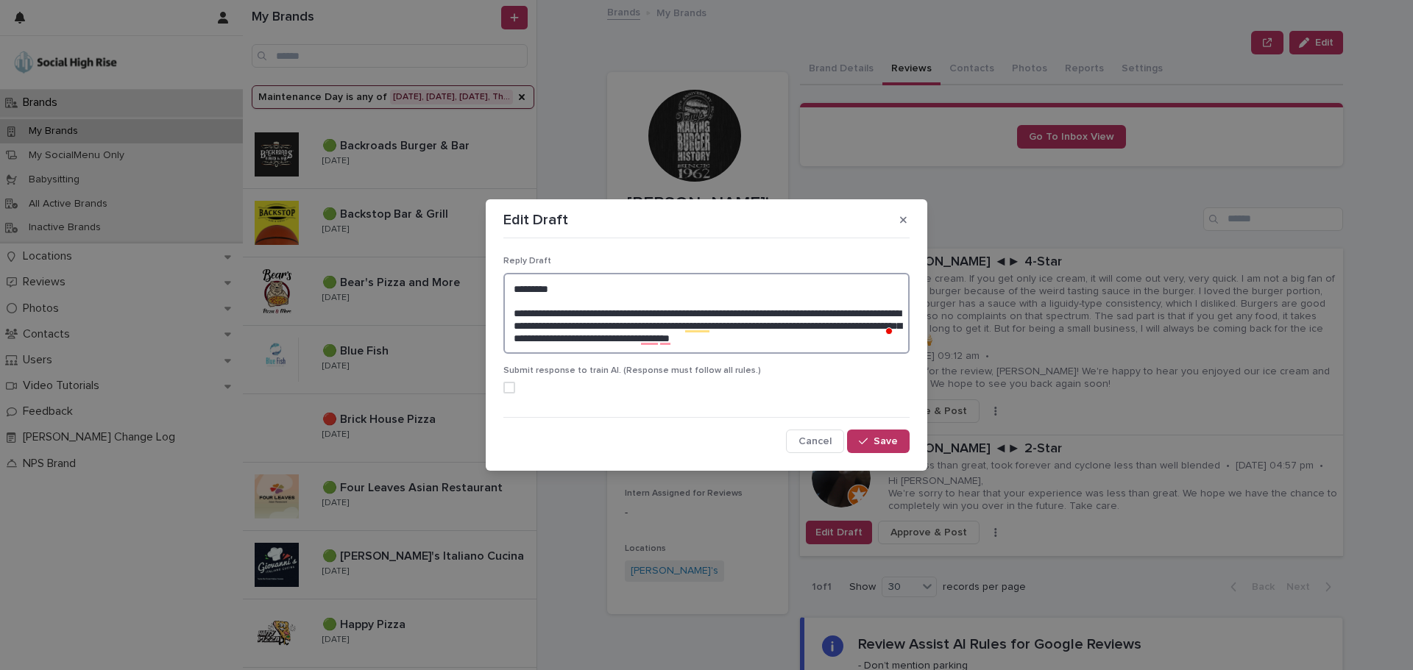
click at [567, 341] on textarea "**********" at bounding box center [706, 313] width 406 height 81
click at [668, 338] on textarea "**********" at bounding box center [706, 313] width 406 height 81
click at [878, 345] on textarea "**********" at bounding box center [706, 313] width 406 height 81
click at [870, 337] on textarea "**********" at bounding box center [706, 313] width 406 height 81
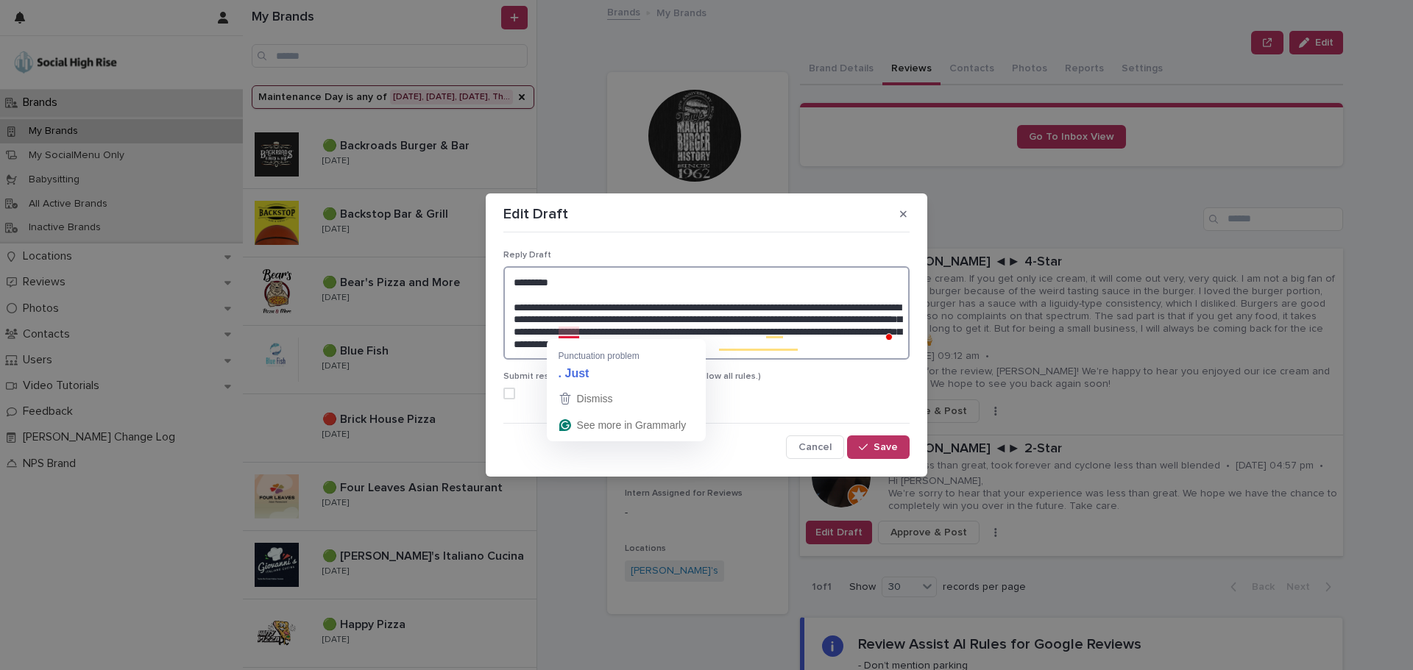
click at [562, 330] on textarea "**********" at bounding box center [706, 312] width 406 height 93
click at [567, 333] on textarea "**********" at bounding box center [706, 312] width 406 height 93
click at [860, 344] on textarea "**********" at bounding box center [706, 312] width 406 height 93
type textarea "**********"
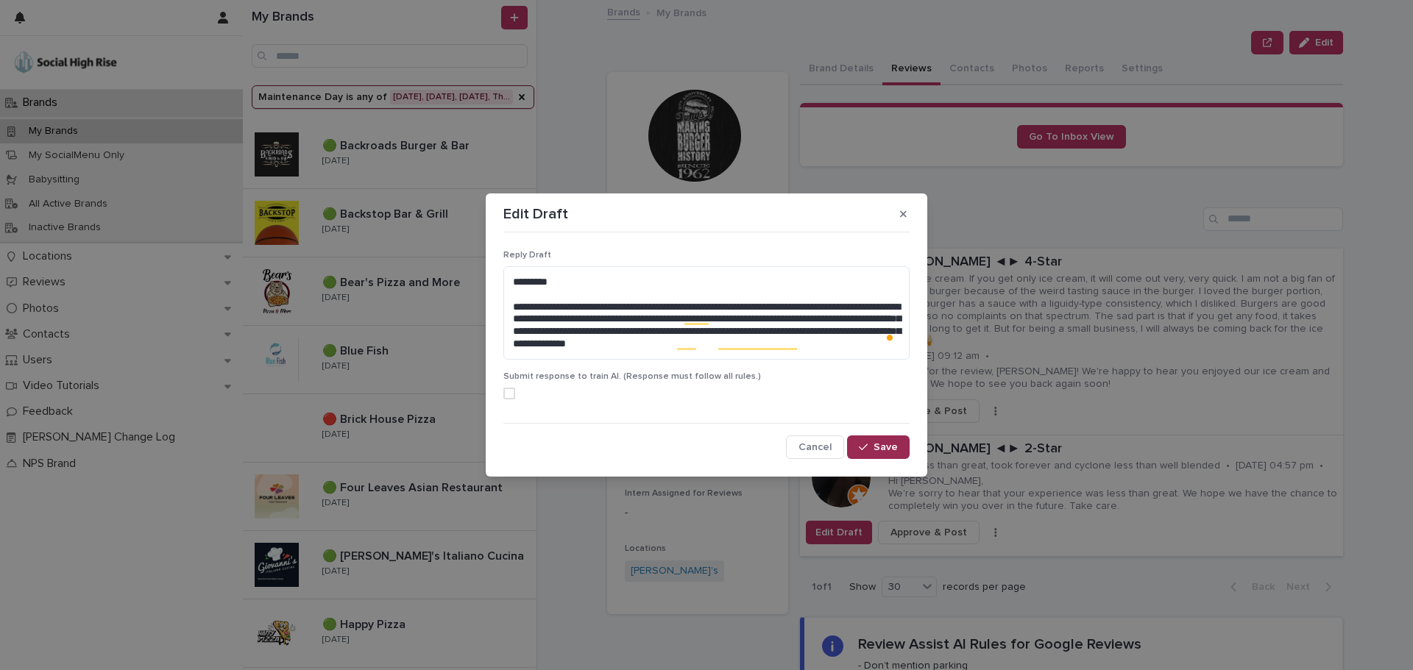
click at [880, 454] on button "Save" at bounding box center [878, 448] width 63 height 24
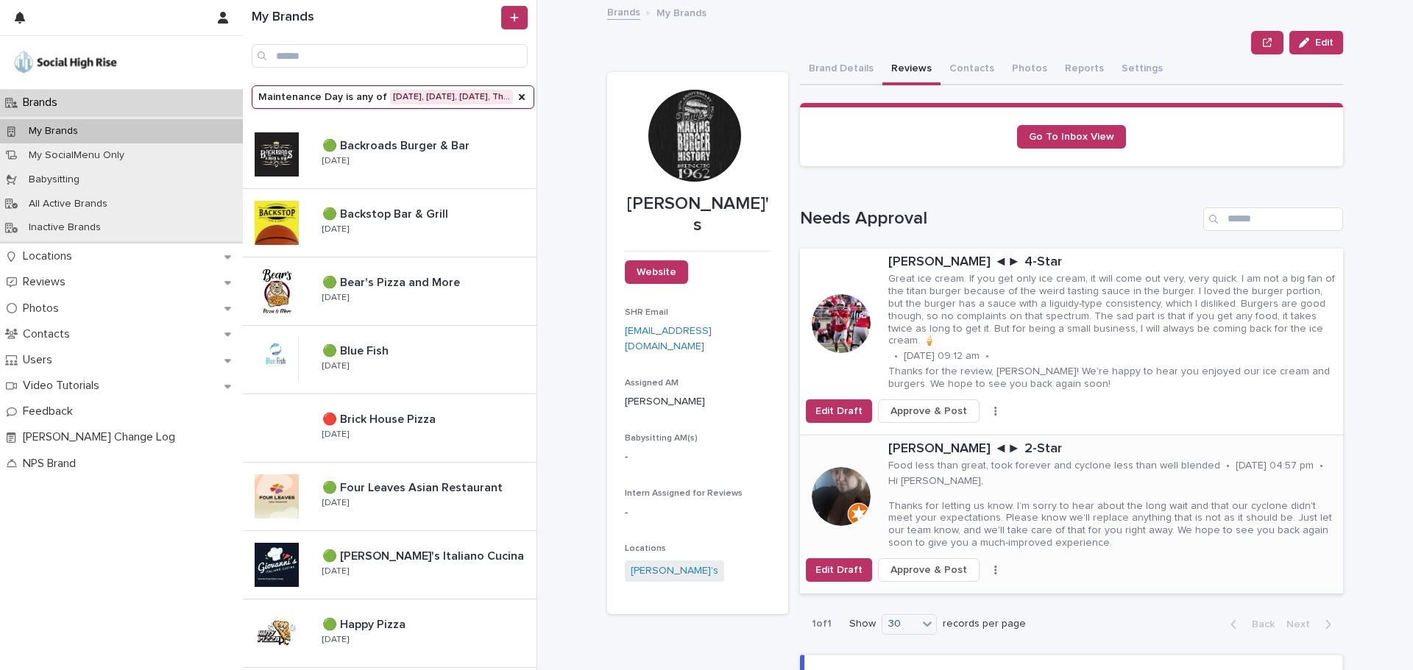
click at [930, 563] on span "Approve & Post" at bounding box center [928, 570] width 77 height 15
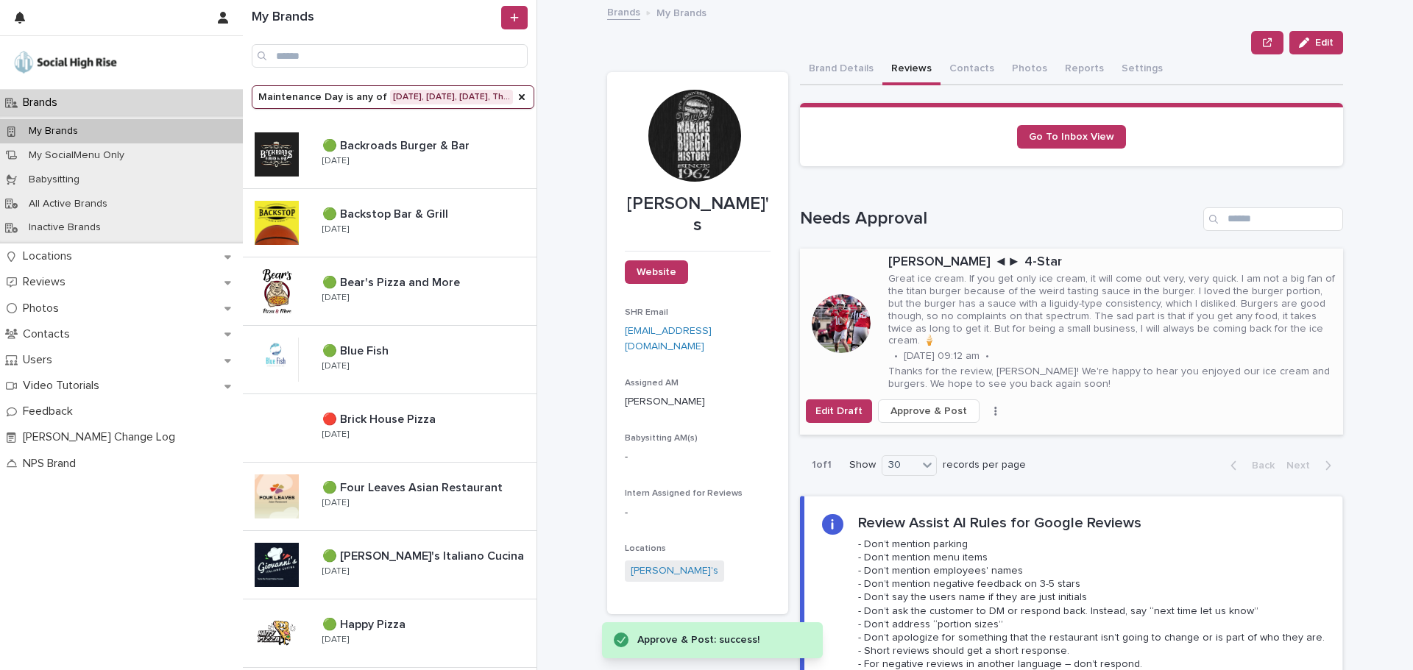
click at [931, 404] on span "Approve & Post" at bounding box center [928, 411] width 77 height 15
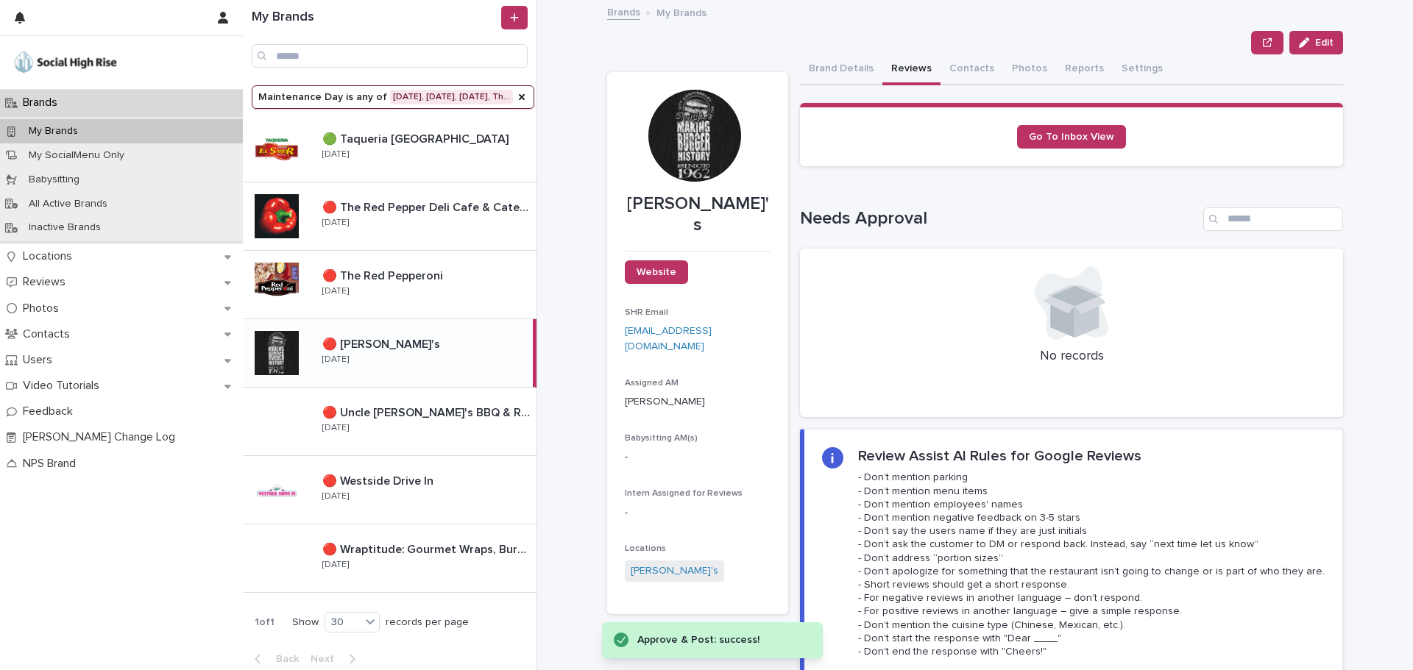
scroll to position [972, 0]
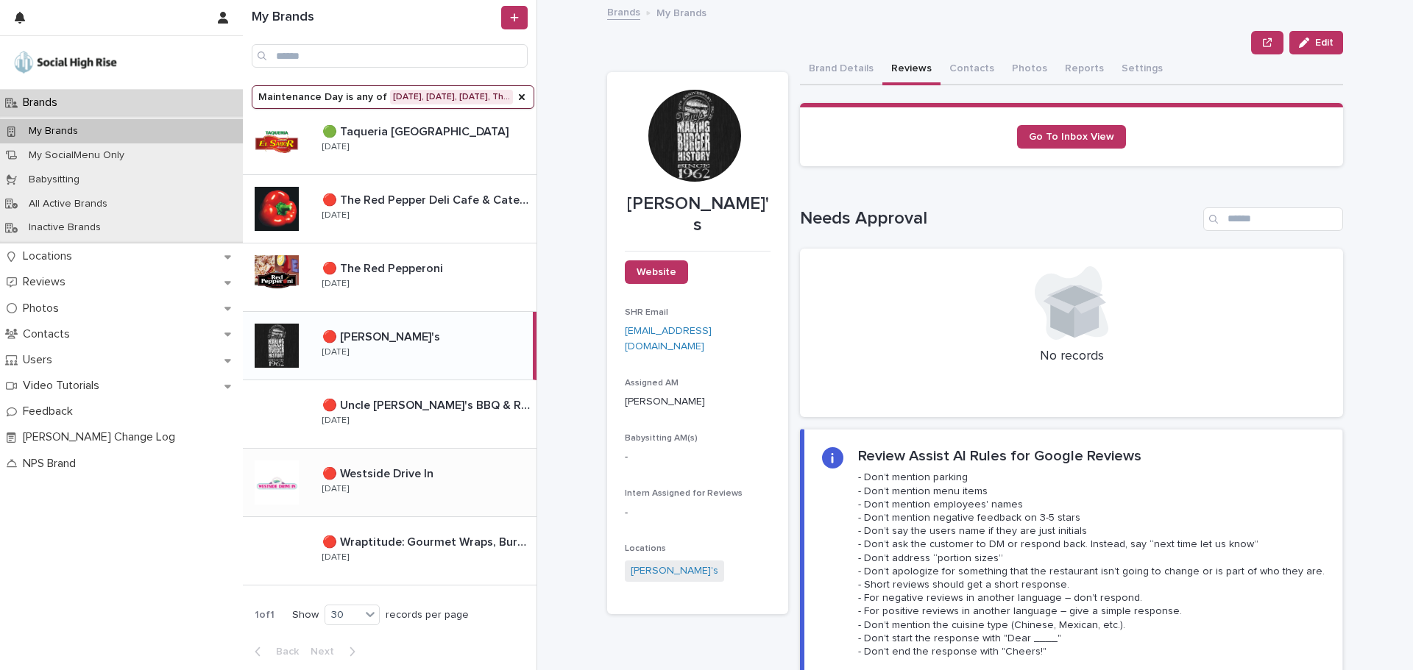
click at [428, 469] on p "🔴 Westside Drive In" at bounding box center [379, 472] width 114 height 17
click at [427, 534] on p "🔴 Wraptitude: Gourmet Wraps, Burgers & Beers" at bounding box center [427, 541] width 211 height 17
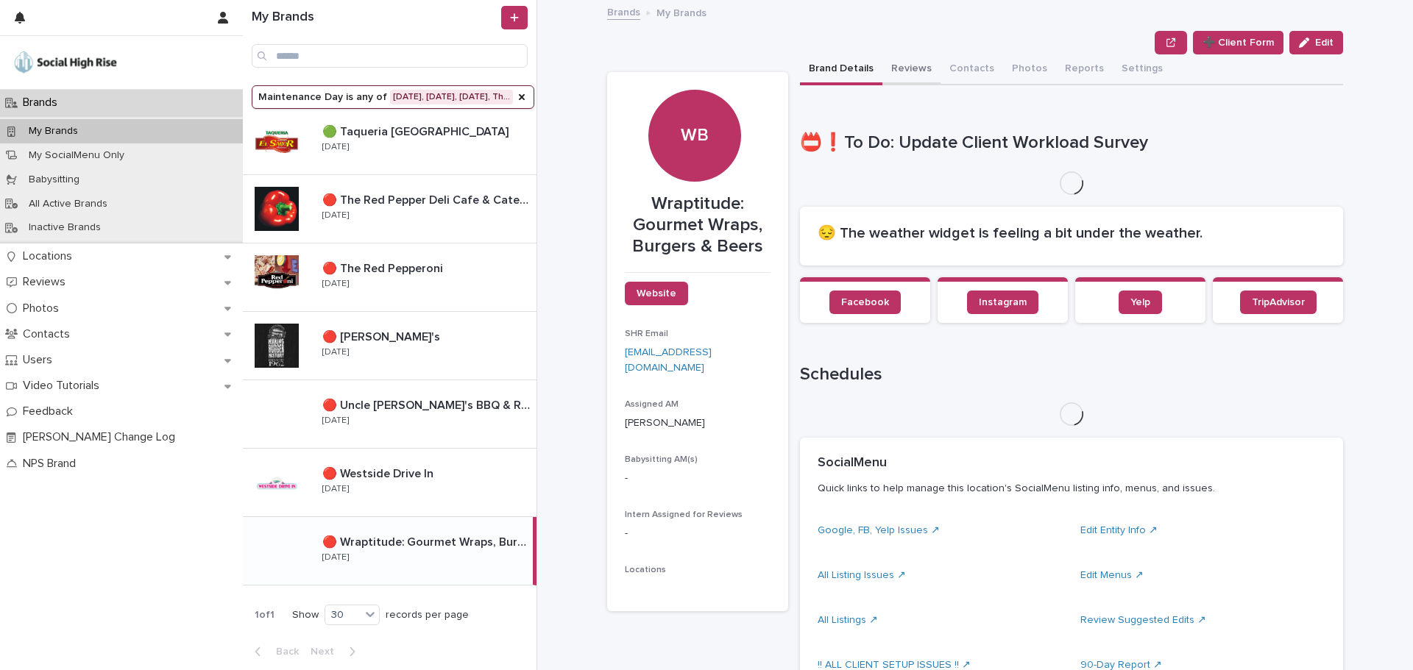
click at [888, 68] on button "Reviews" at bounding box center [911, 69] width 58 height 31
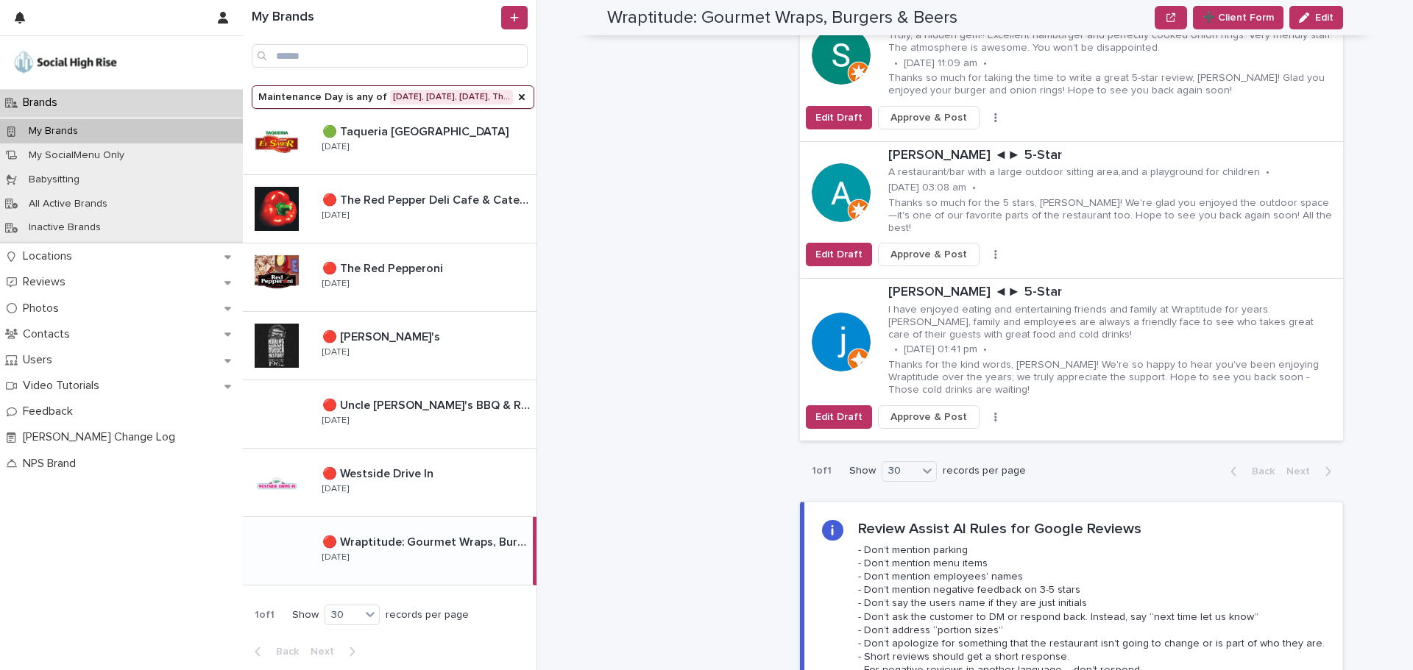
scroll to position [3237, 0]
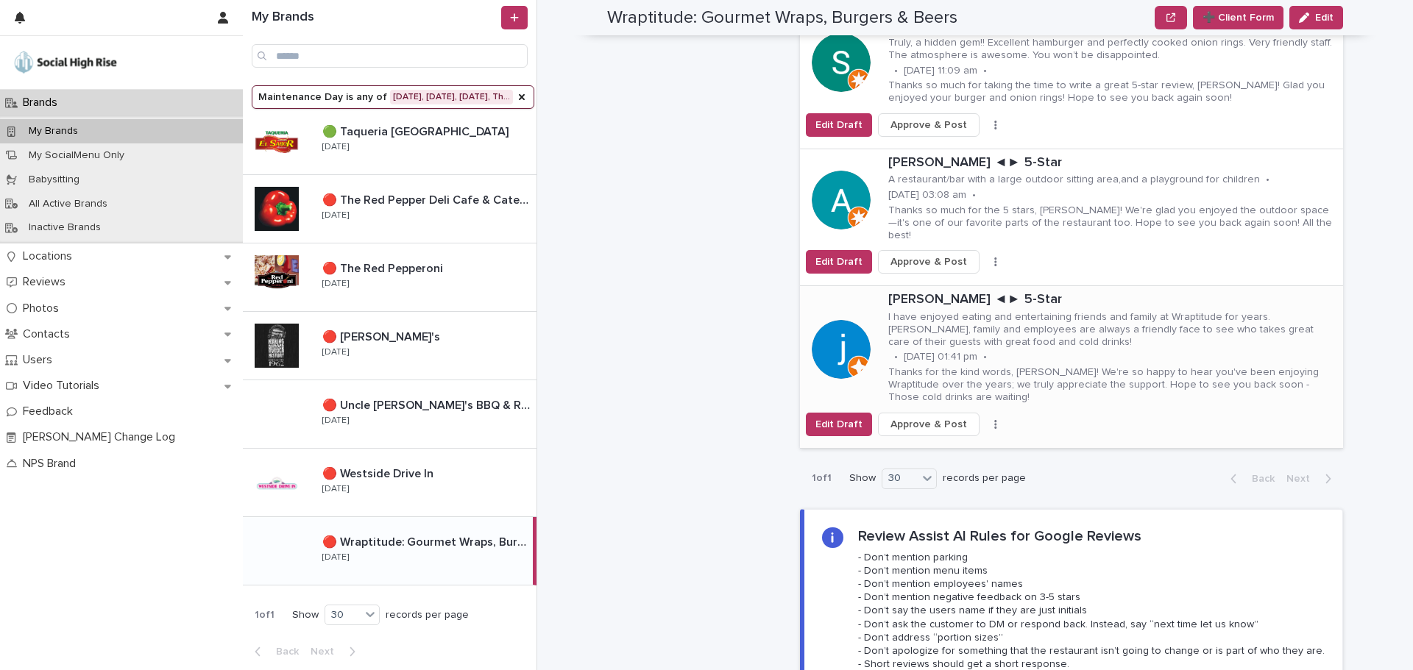
click at [994, 420] on icon "button" at bounding box center [995, 424] width 2 height 9
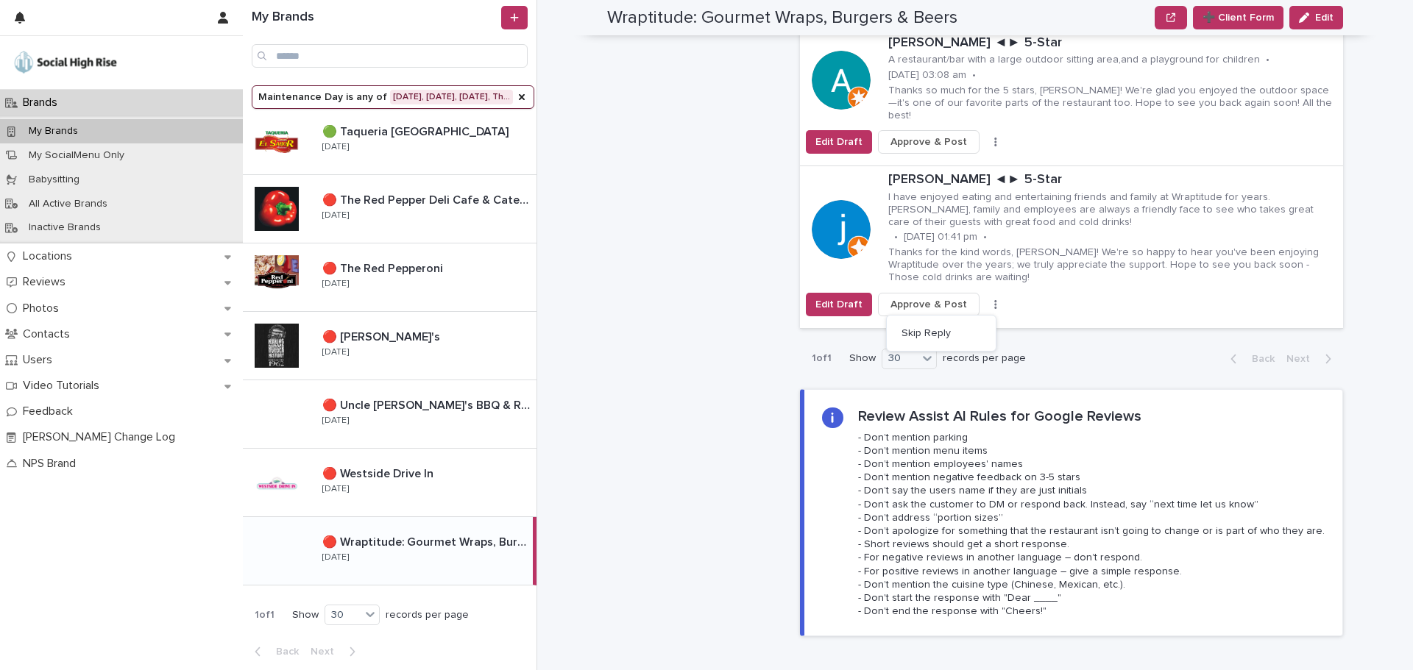
scroll to position [3311, 0]
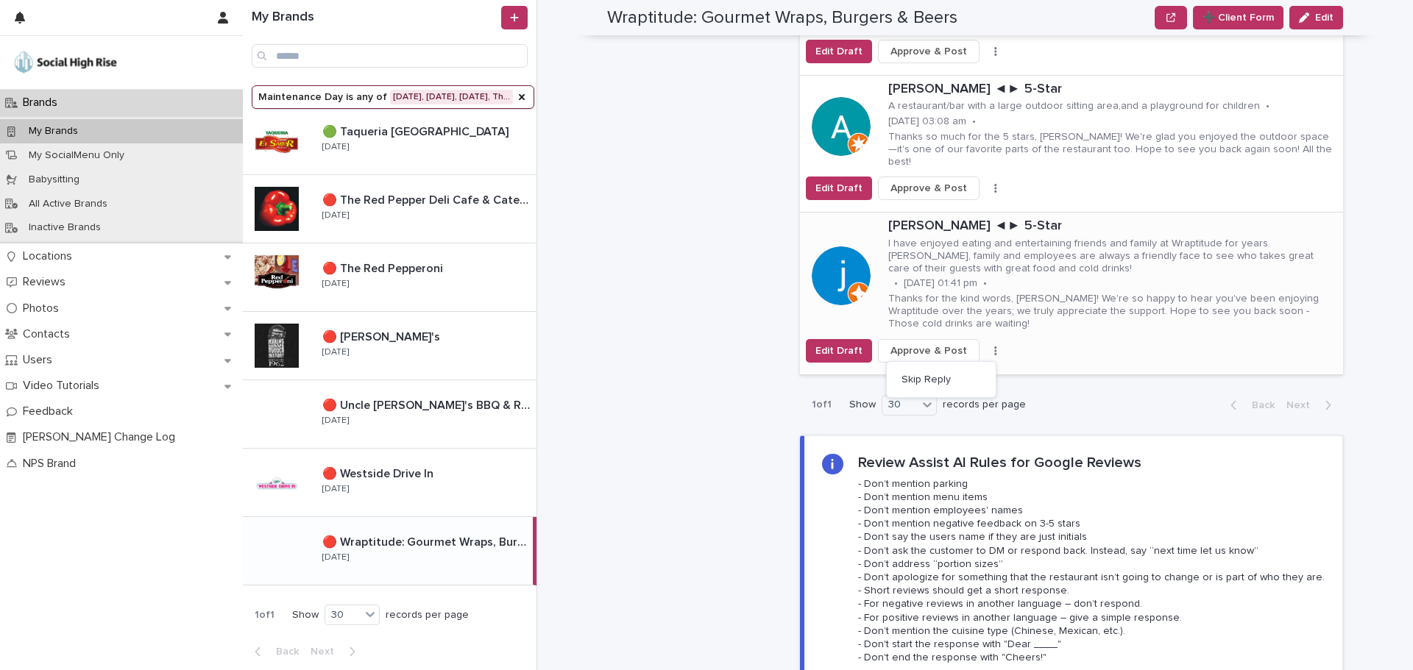
click at [1029, 339] on div "Edit Draft Approve & Post Skip Reply" at bounding box center [1071, 351] width 543 height 24
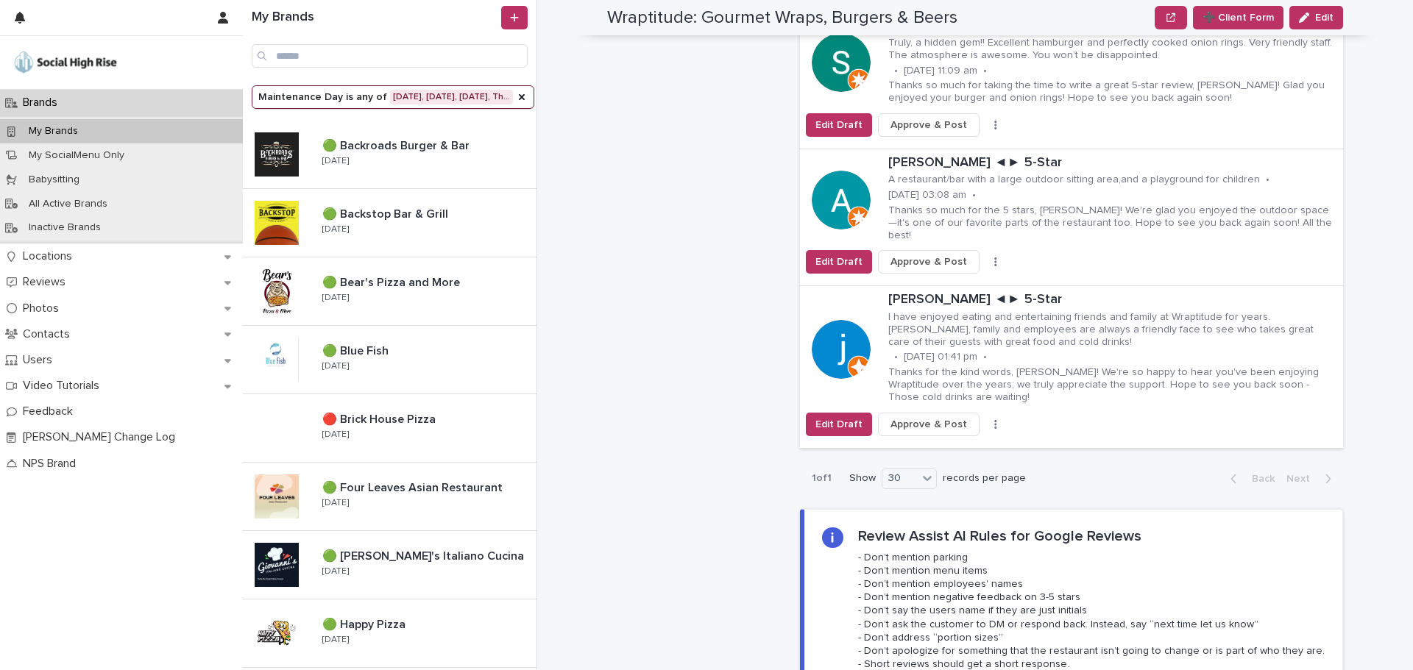
scroll to position [3311, 0]
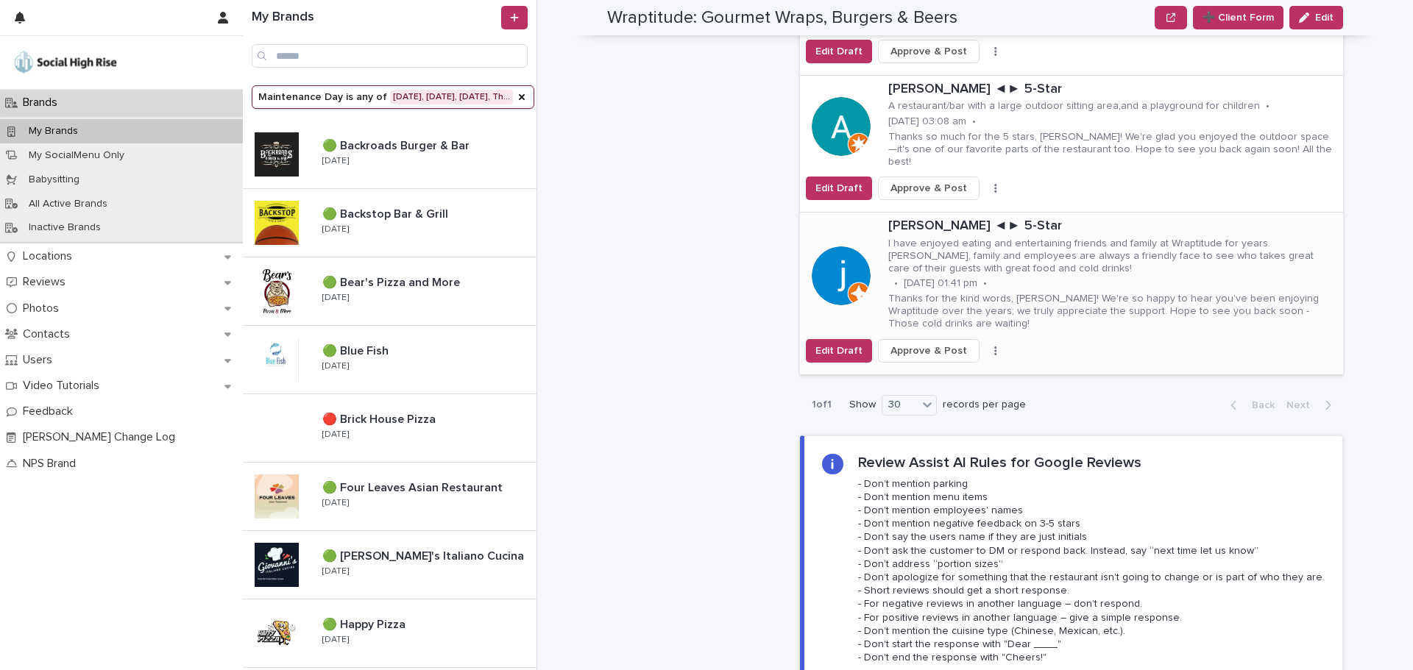
click at [994, 347] on icon "button" at bounding box center [995, 351] width 2 height 9
click at [946, 368] on button "Skip Reply" at bounding box center [940, 380] width 97 height 24
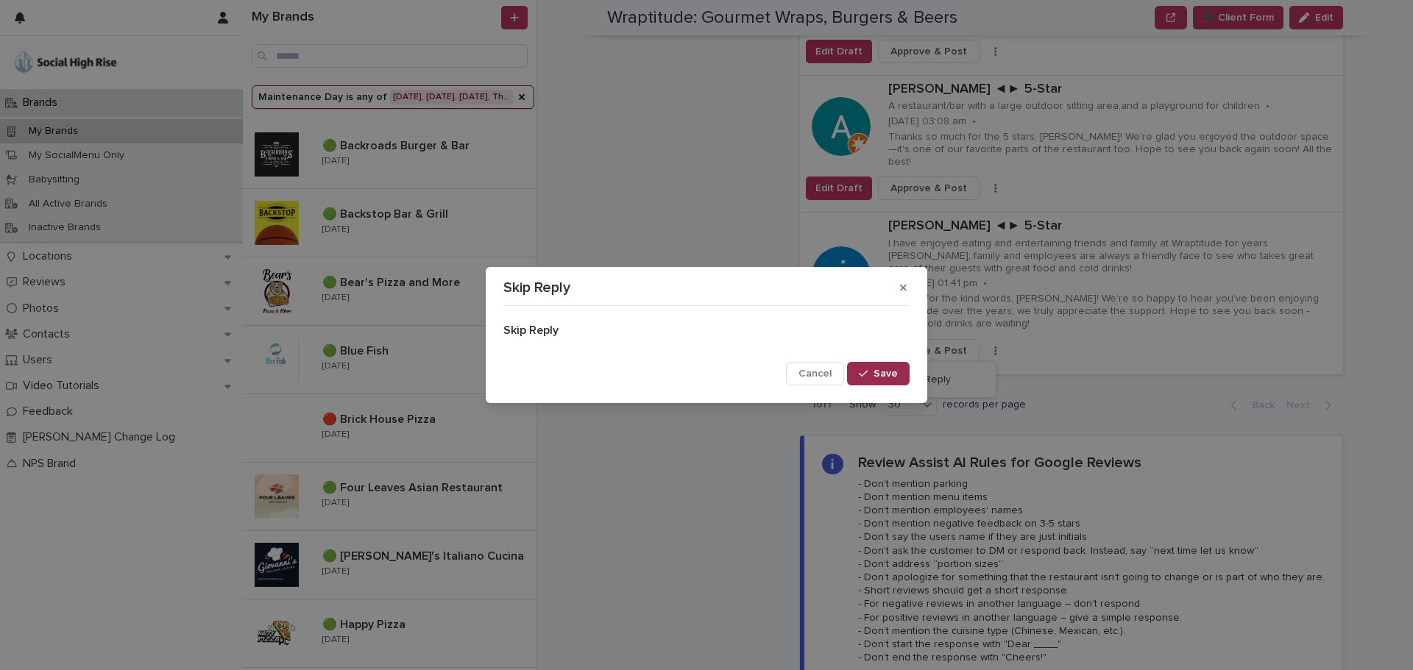
click at [889, 372] on span "Save" at bounding box center [885, 374] width 24 height 10
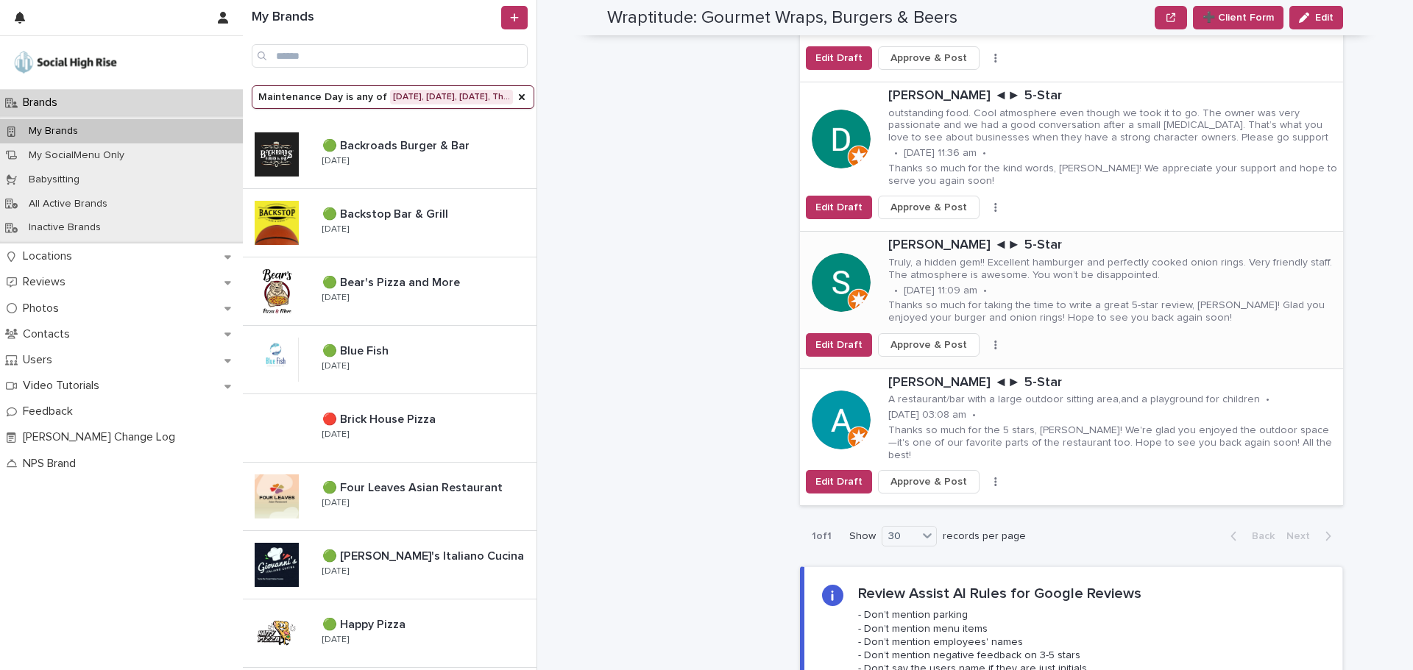
scroll to position [3017, 0]
click at [985, 478] on button "button" at bounding box center [995, 483] width 21 height 10
click at [943, 489] on button "Skip Reply" at bounding box center [940, 501] width 97 height 24
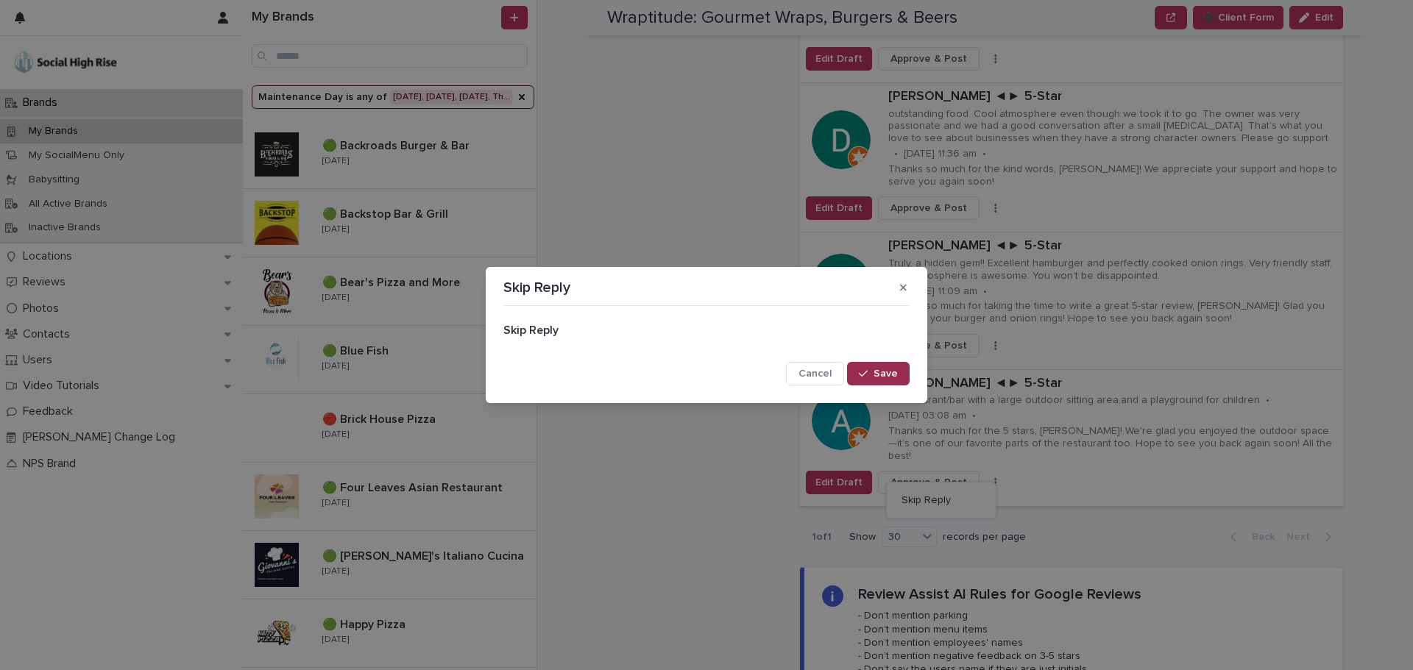
click at [856, 369] on button "Save" at bounding box center [878, 374] width 63 height 24
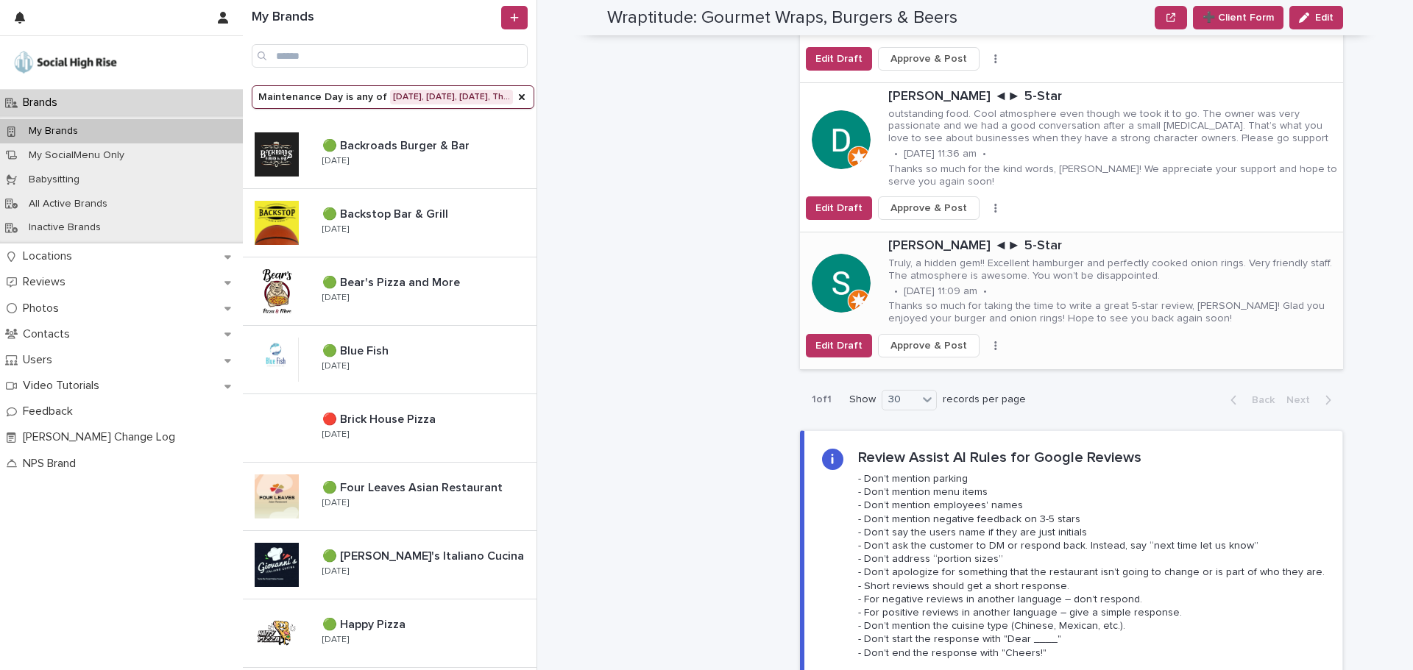
click at [985, 341] on button "button" at bounding box center [995, 346] width 21 height 10
click at [921, 368] on span "Skip Reply" at bounding box center [925, 375] width 49 height 15
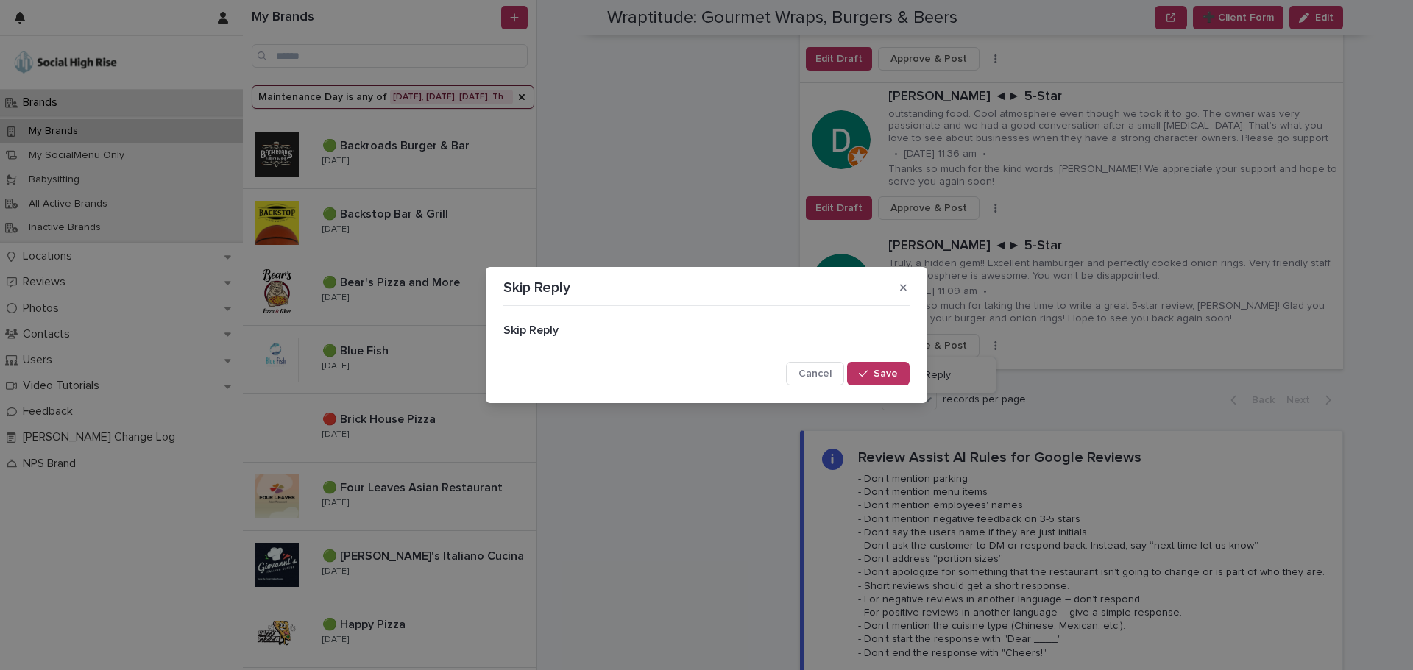
drag, startPoint x: 880, startPoint y: 375, endPoint x: 890, endPoint y: 352, distance: 24.4
click at [880, 374] on span "Save" at bounding box center [885, 374] width 24 height 10
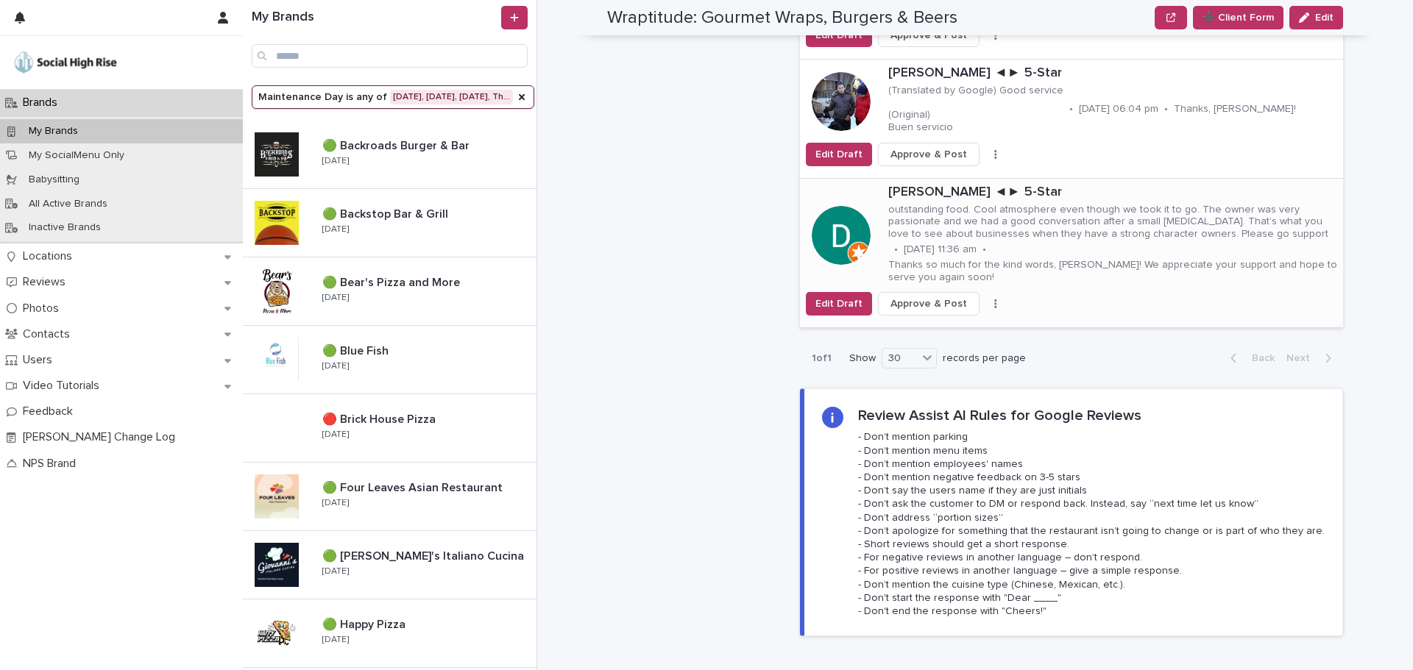
click at [985, 299] on button "button" at bounding box center [995, 304] width 21 height 10
click at [929, 326] on span "Skip Reply" at bounding box center [925, 333] width 49 height 15
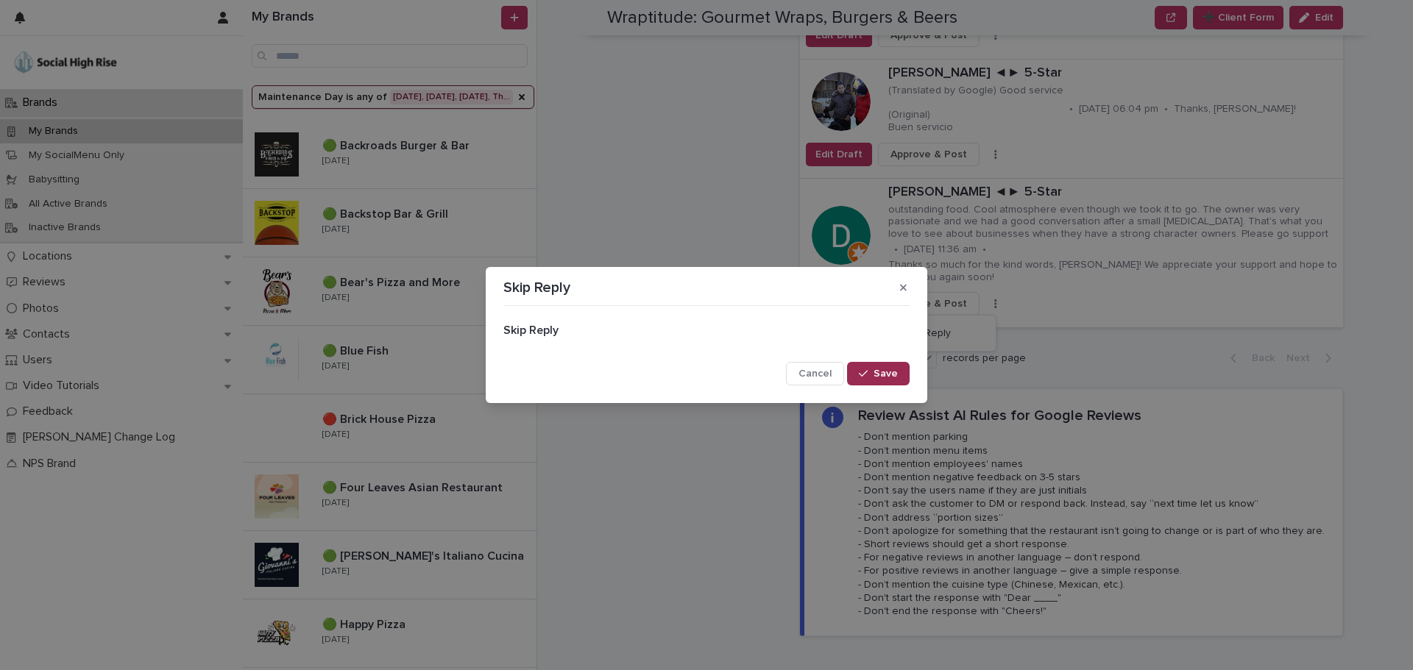
click at [860, 369] on icon "button" at bounding box center [863, 374] width 9 height 10
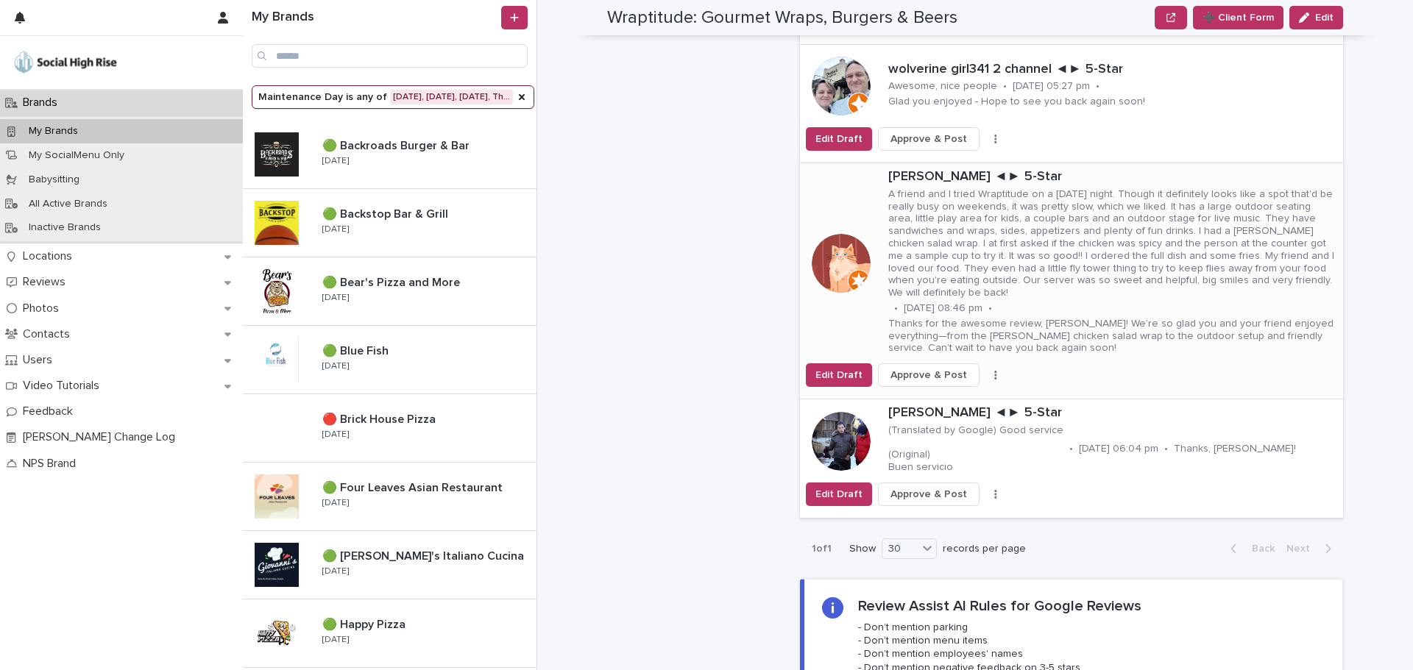
scroll to position [2575, 0]
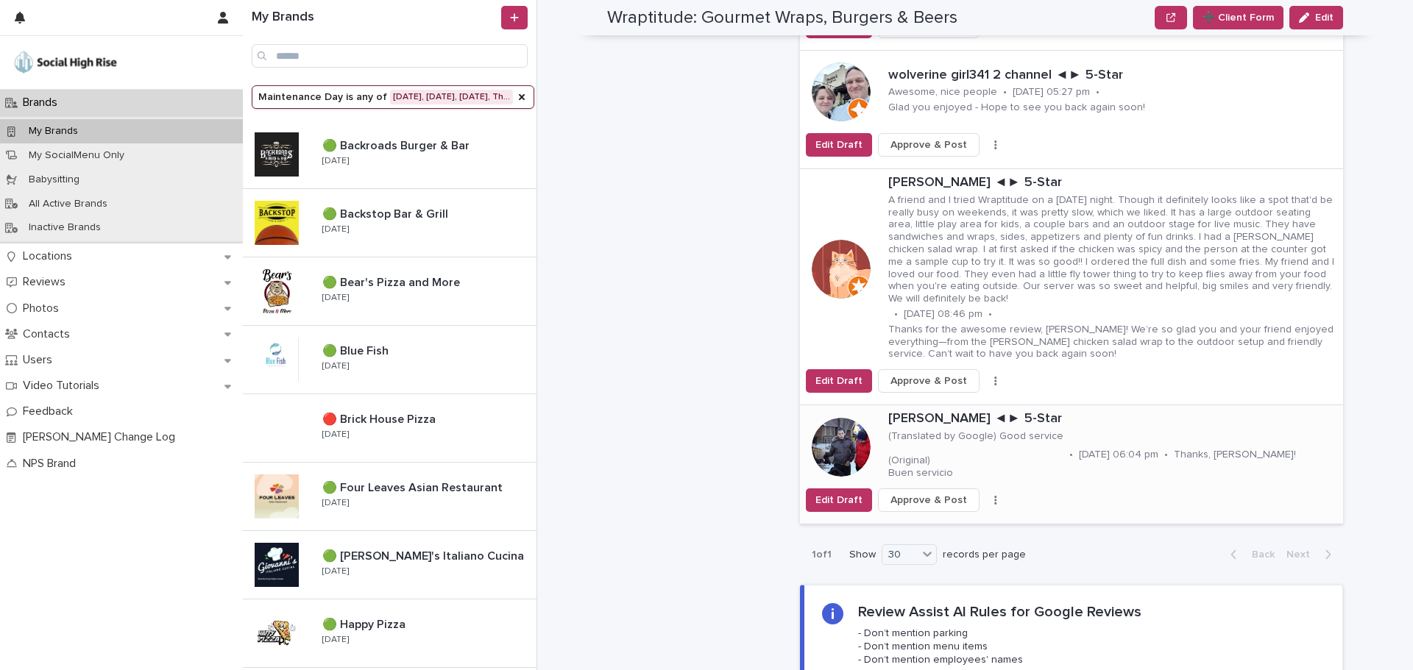
click at [979, 489] on div "Edit Draft Approve & Post Skip Reply" at bounding box center [1071, 501] width 543 height 24
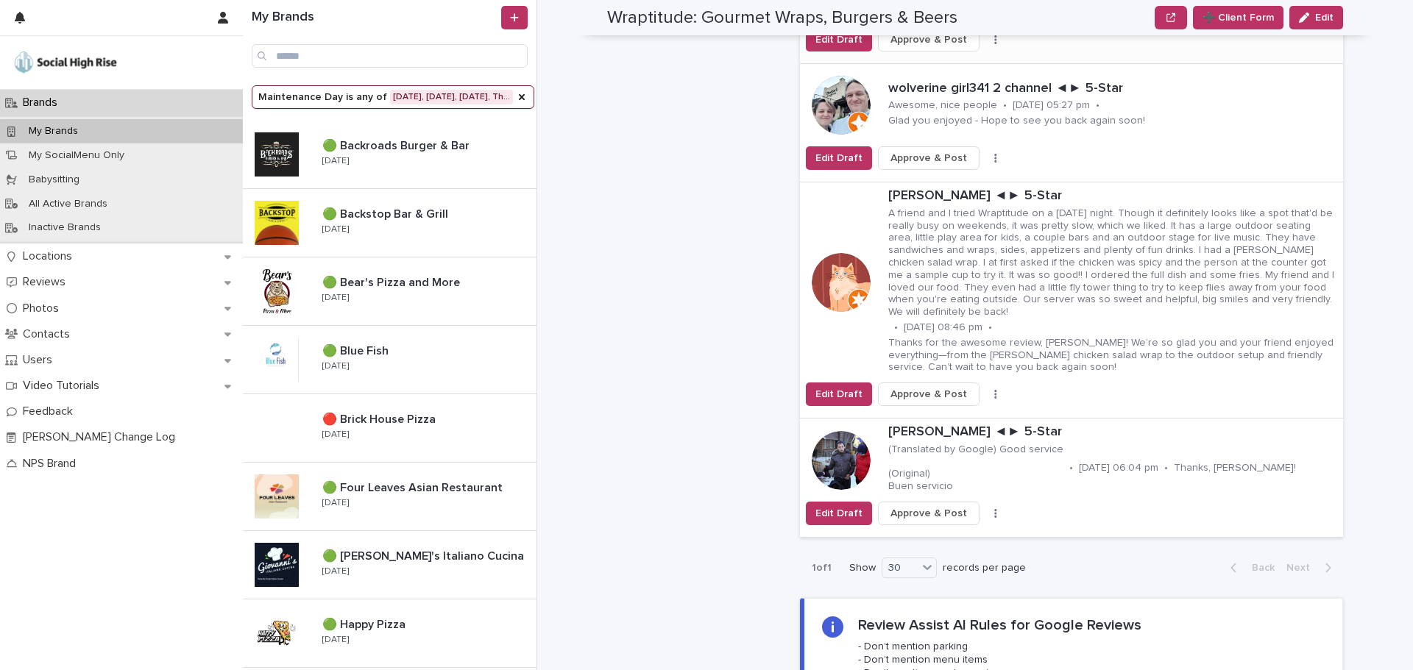
scroll to position [2575, 0]
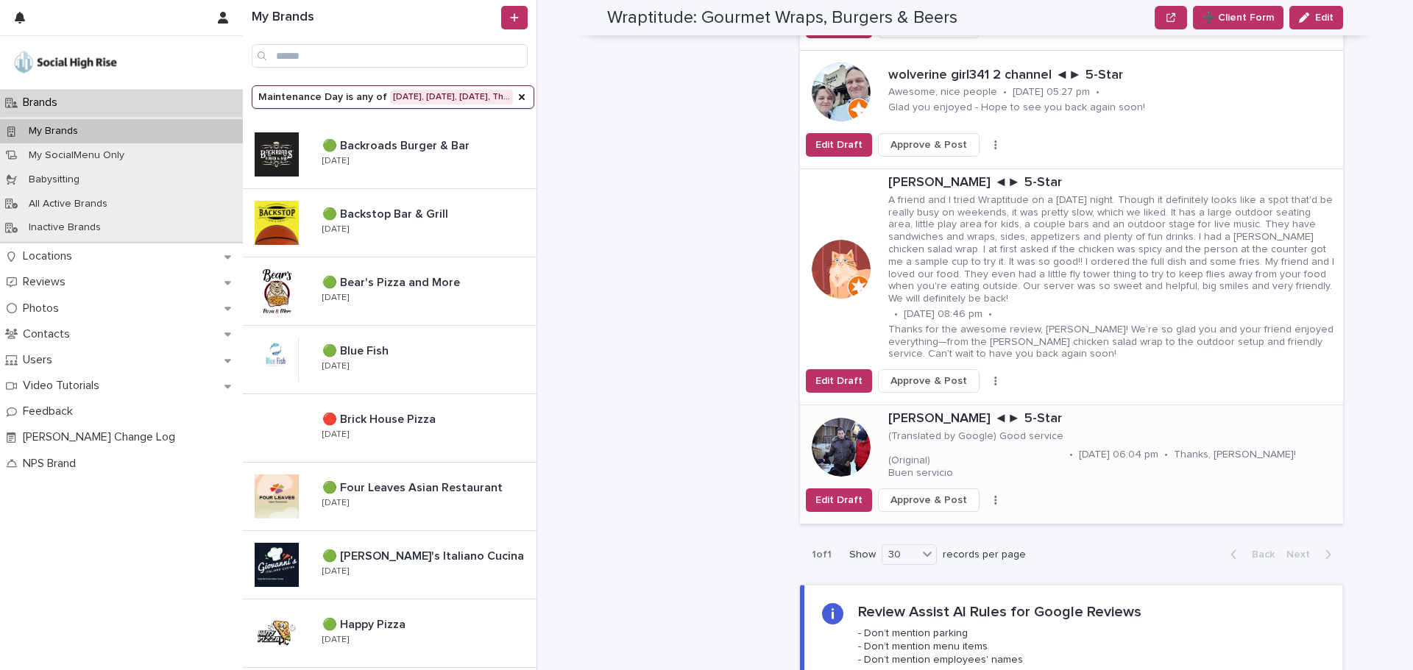
click at [985, 495] on button "button" at bounding box center [995, 500] width 21 height 10
click at [934, 522] on span "Skip Reply" at bounding box center [925, 529] width 49 height 15
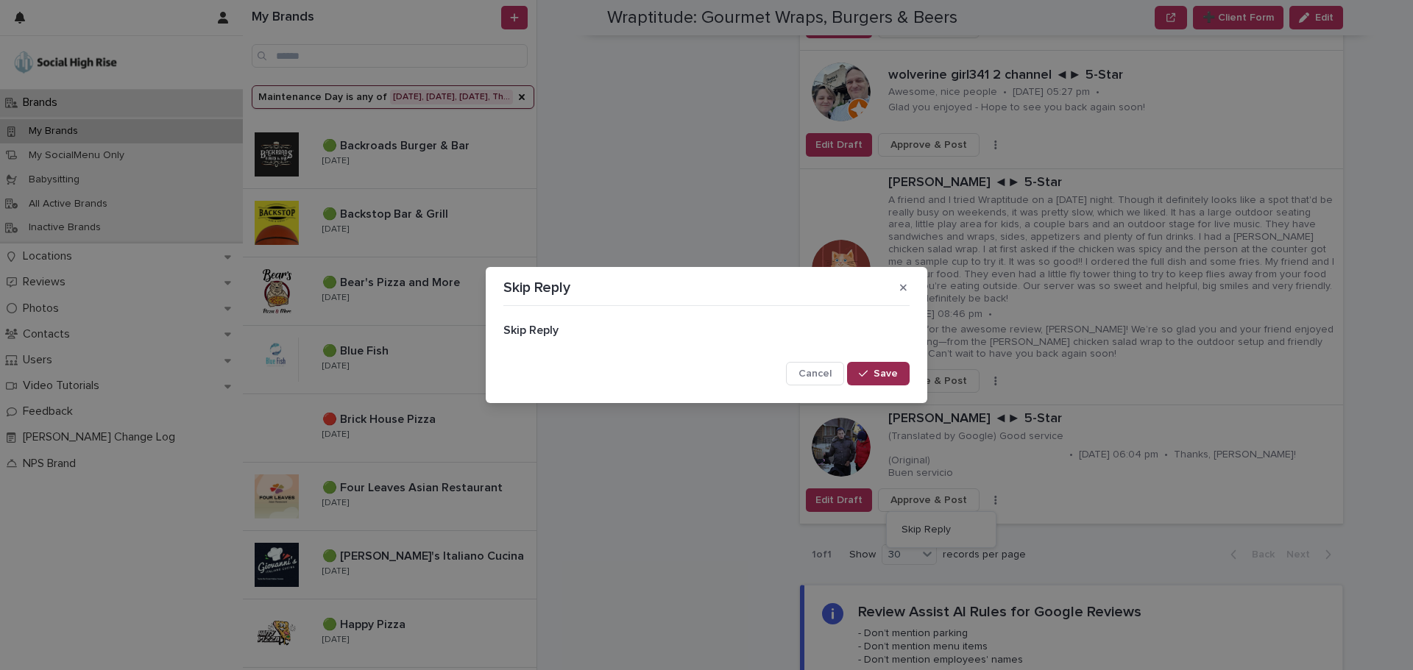
click at [892, 375] on span "Save" at bounding box center [885, 374] width 24 height 10
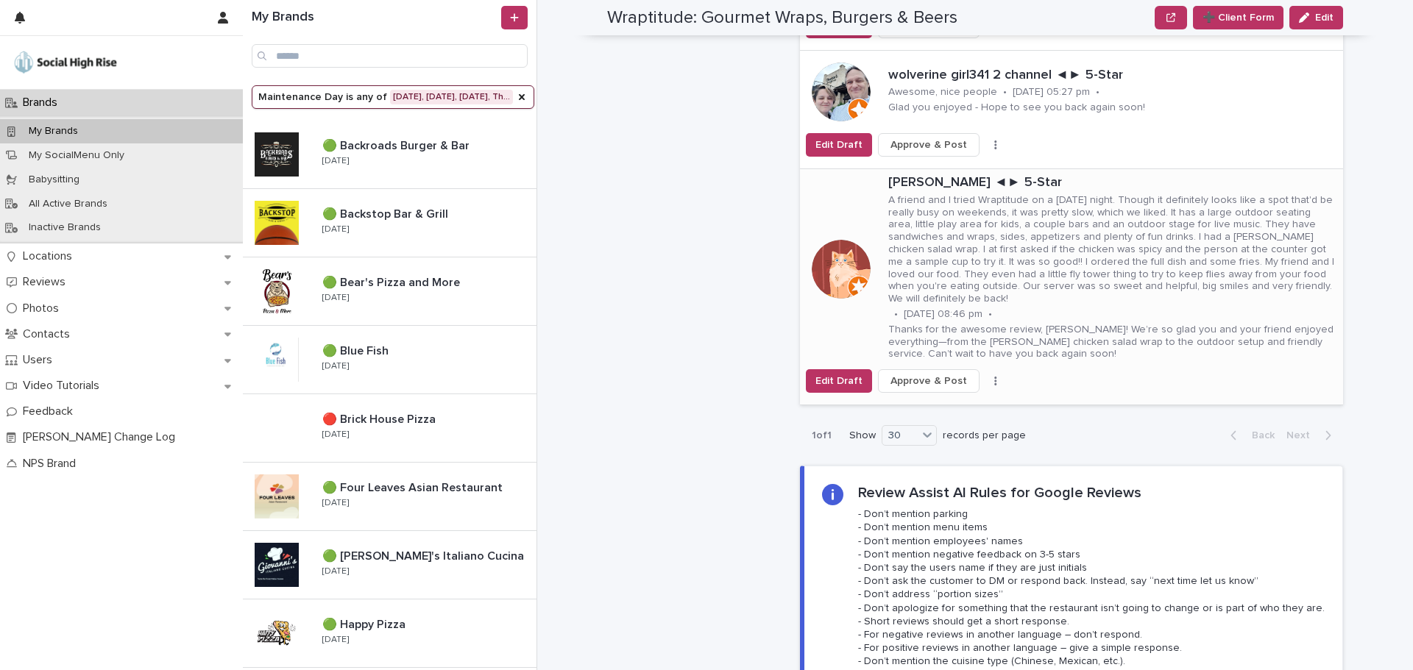
click at [985, 376] on button "button" at bounding box center [995, 381] width 21 height 10
click at [931, 391] on span "Skip Reply" at bounding box center [925, 398] width 49 height 15
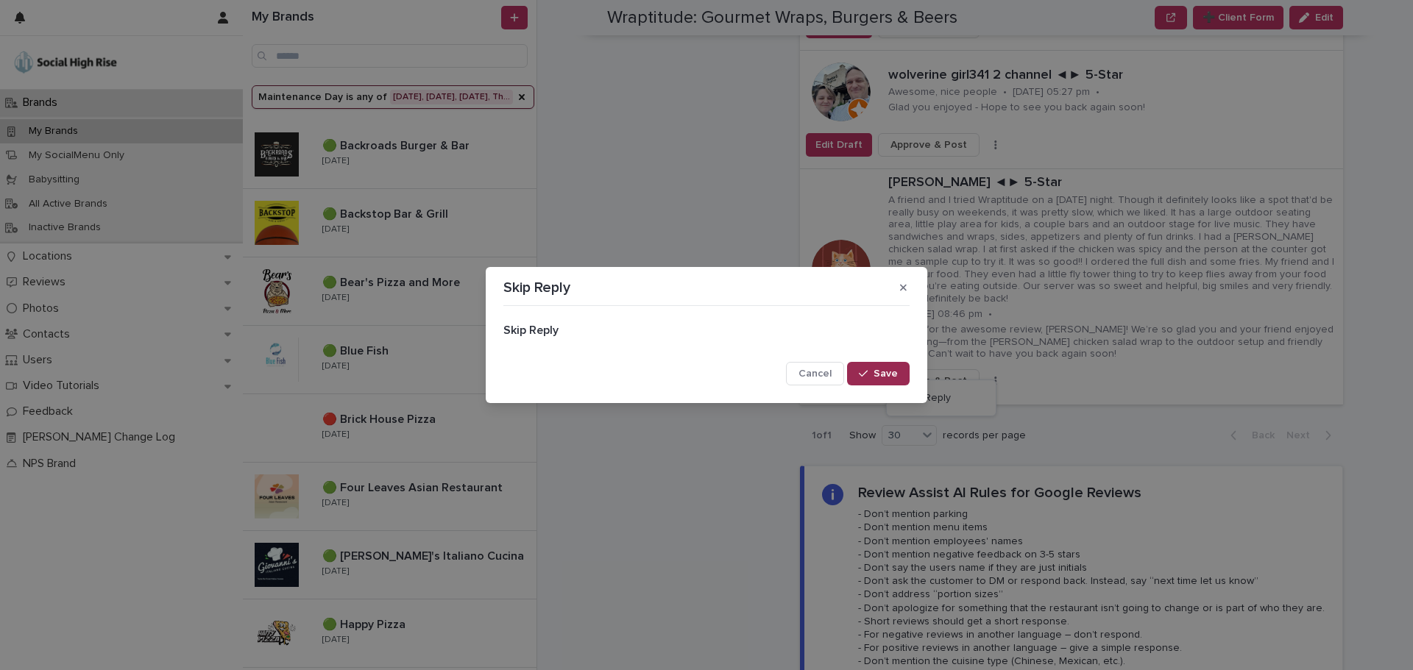
click at [896, 375] on span "Save" at bounding box center [885, 374] width 24 height 10
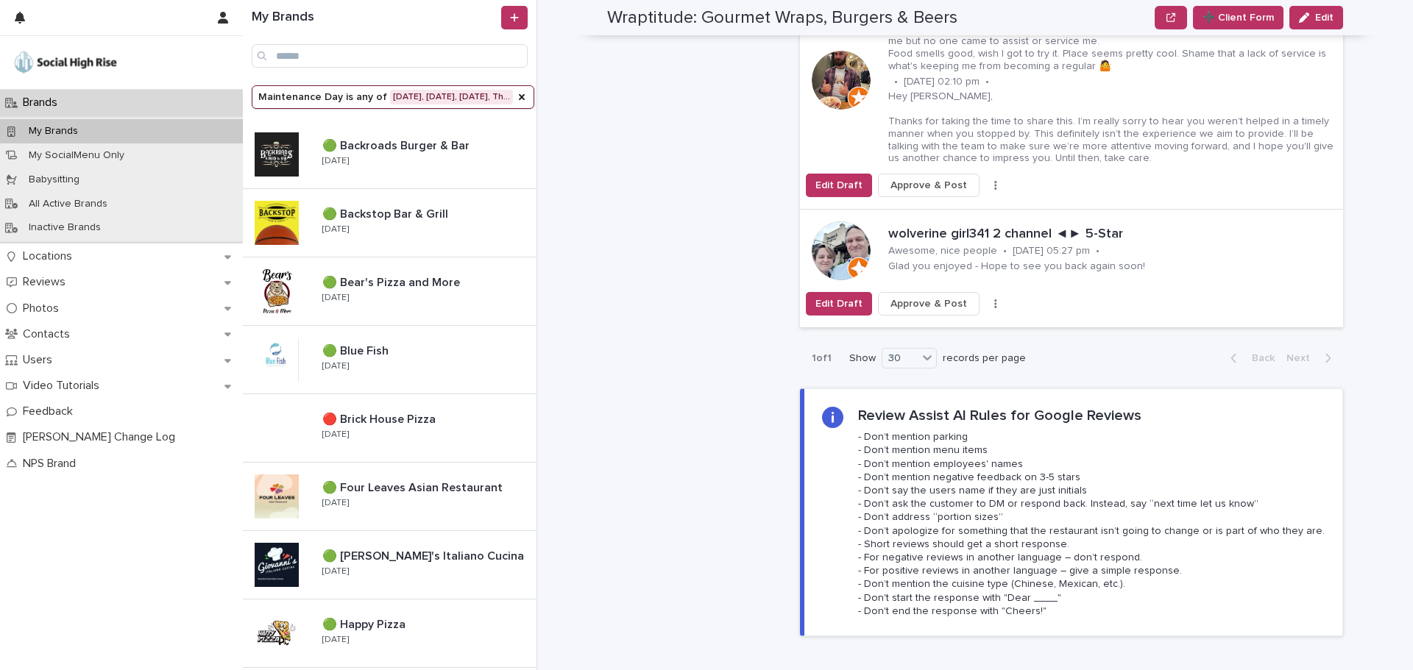
scroll to position [2354, 0]
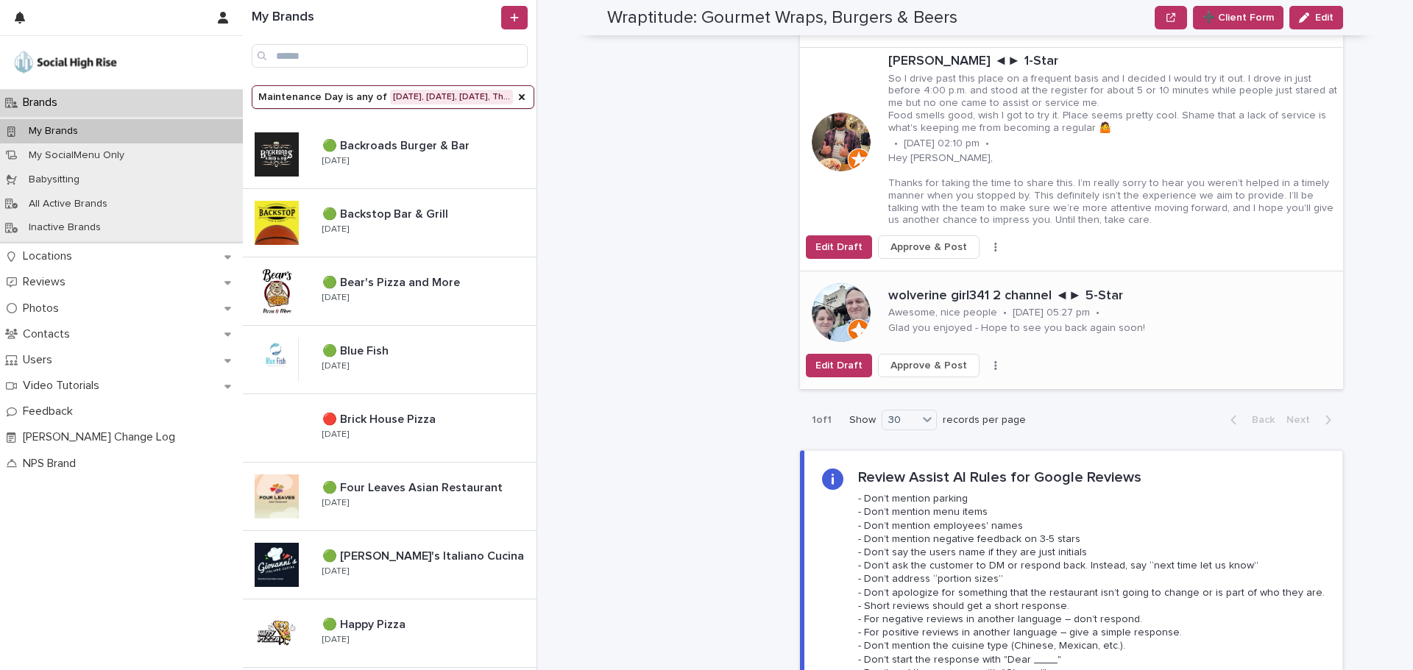
click at [985, 361] on button "button" at bounding box center [995, 366] width 21 height 10
click at [928, 388] on span "Skip Reply" at bounding box center [925, 395] width 49 height 15
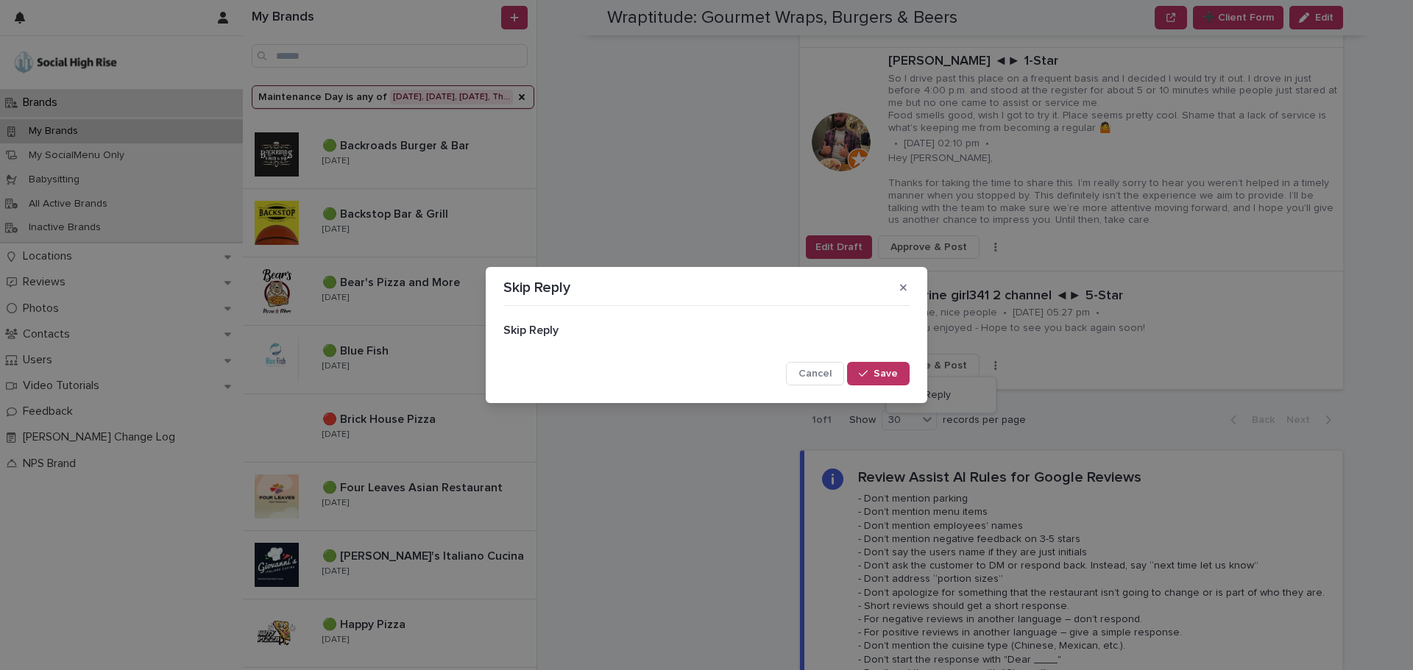
click at [892, 372] on span "Save" at bounding box center [885, 374] width 24 height 10
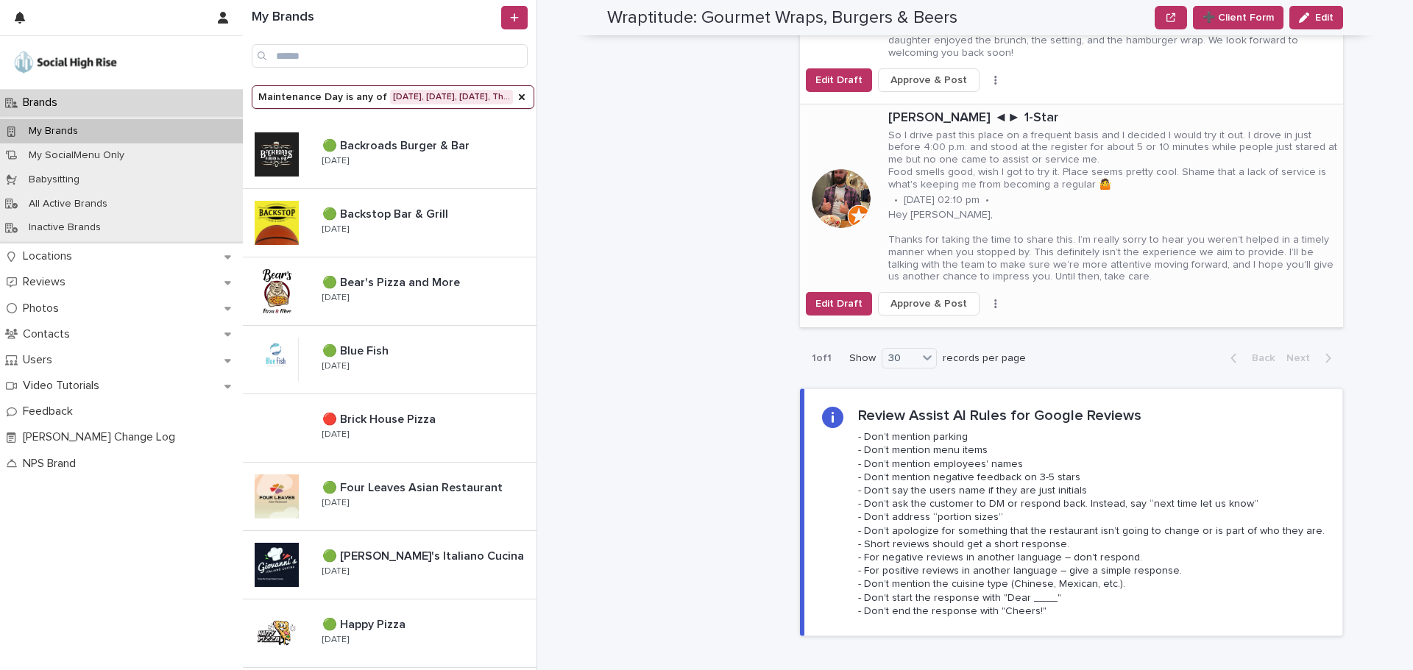
click at [985, 299] on button "button" at bounding box center [995, 304] width 21 height 10
click at [941, 326] on span "Skip Reply" at bounding box center [925, 333] width 49 height 15
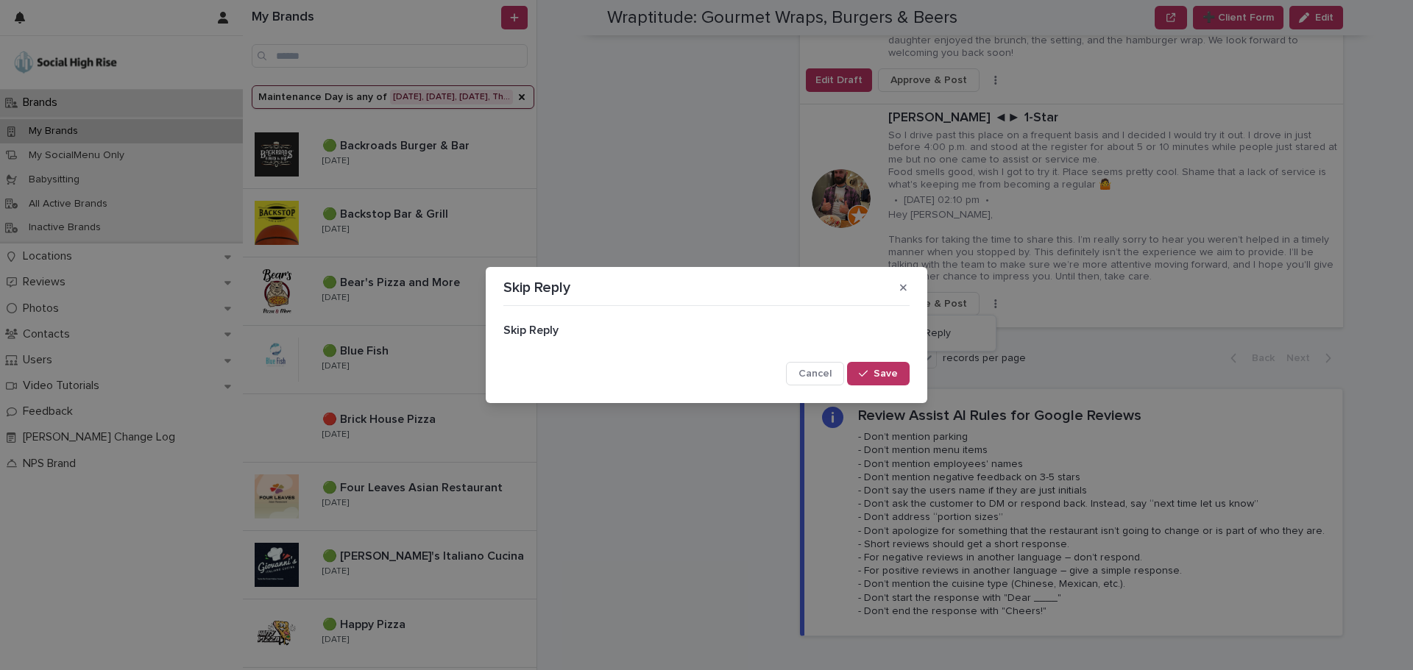
click at [902, 363] on button "Save" at bounding box center [878, 374] width 63 height 24
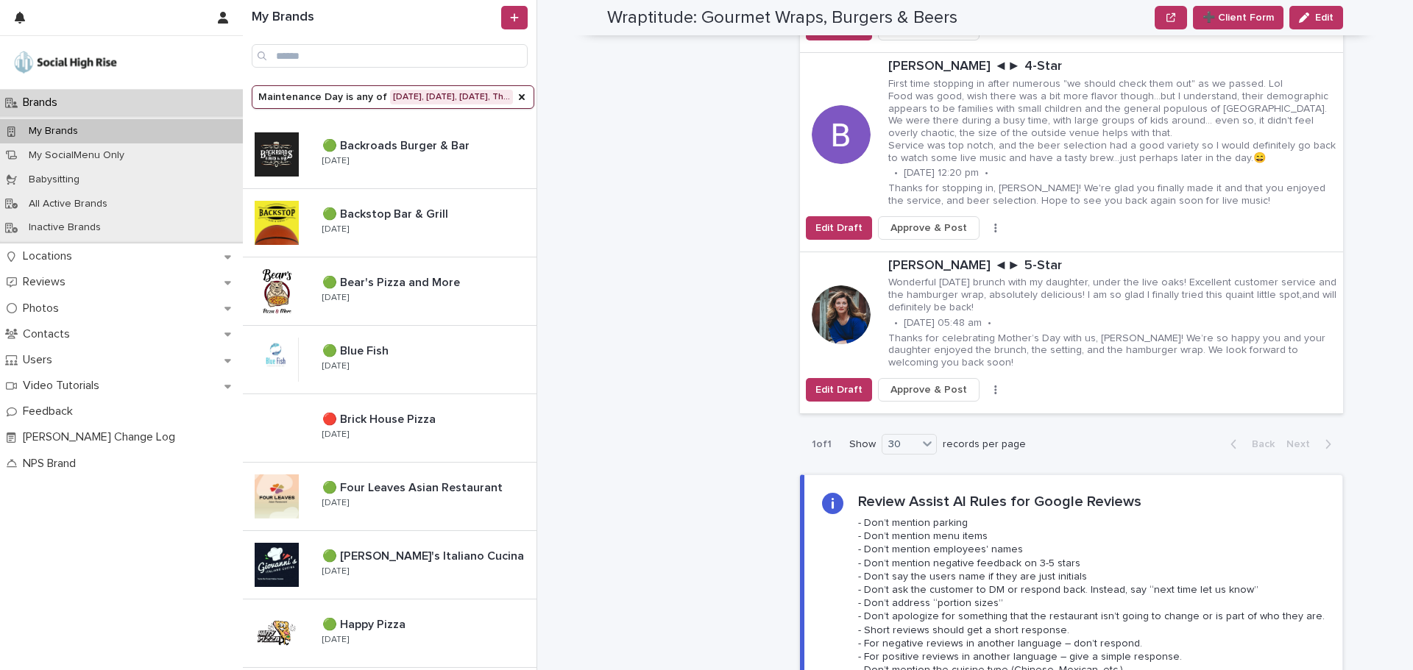
scroll to position [1987, 0]
click at [985, 386] on button "button" at bounding box center [995, 391] width 21 height 10
click at [934, 414] on span "Skip Reply" at bounding box center [925, 421] width 49 height 15
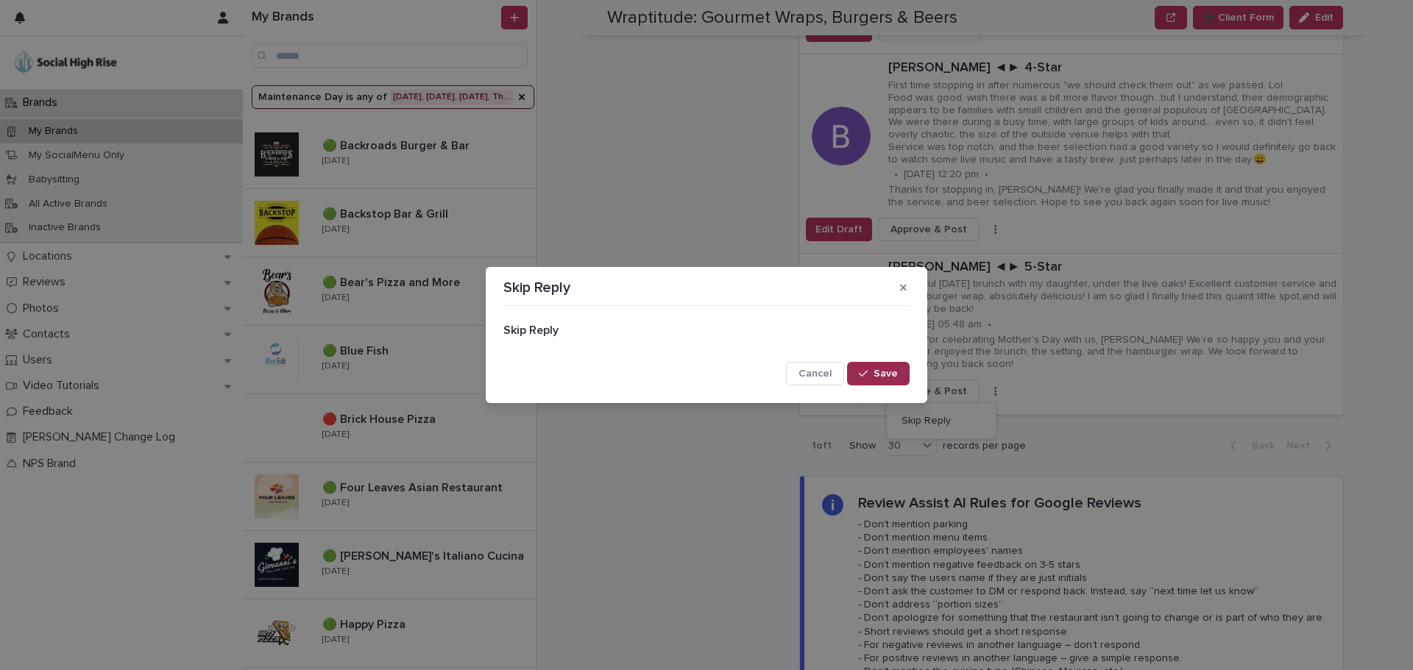
click at [885, 366] on button "Save" at bounding box center [878, 374] width 63 height 24
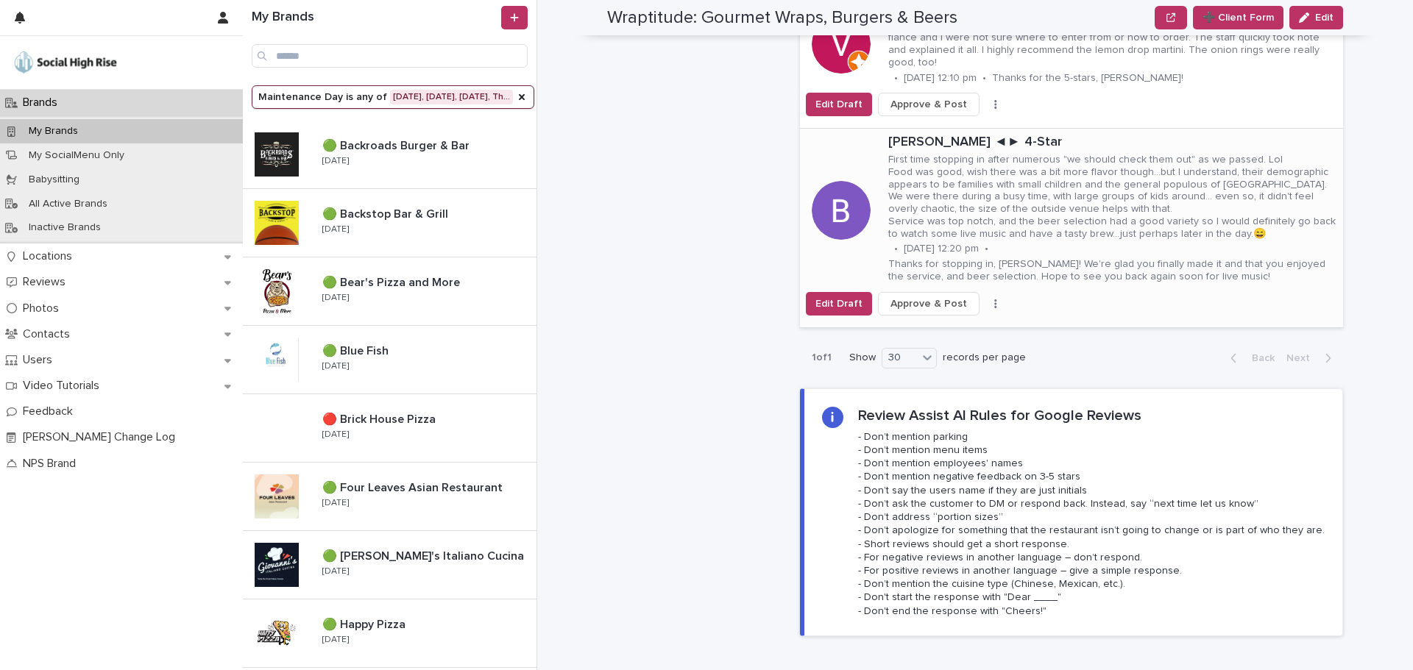
click at [985, 299] on button "button" at bounding box center [995, 304] width 21 height 10
click at [953, 322] on button "Skip Reply" at bounding box center [940, 334] width 97 height 24
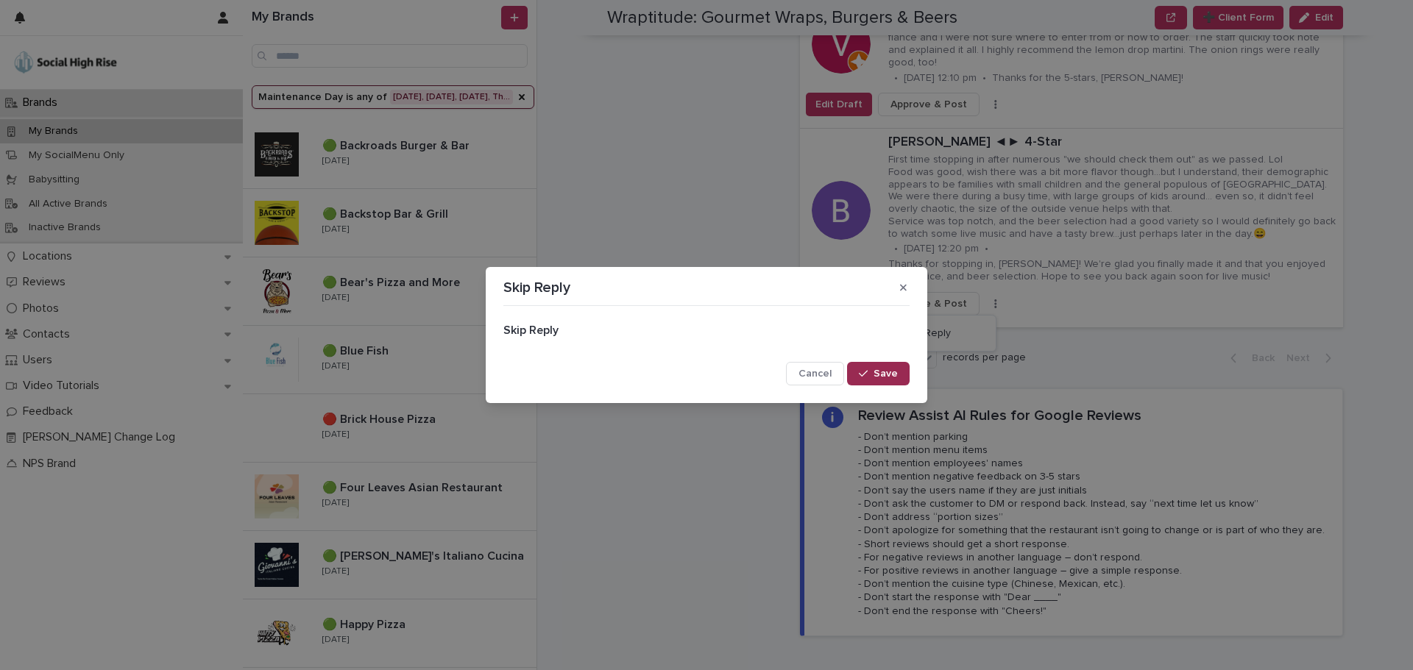
click at [884, 376] on span "Save" at bounding box center [885, 374] width 24 height 10
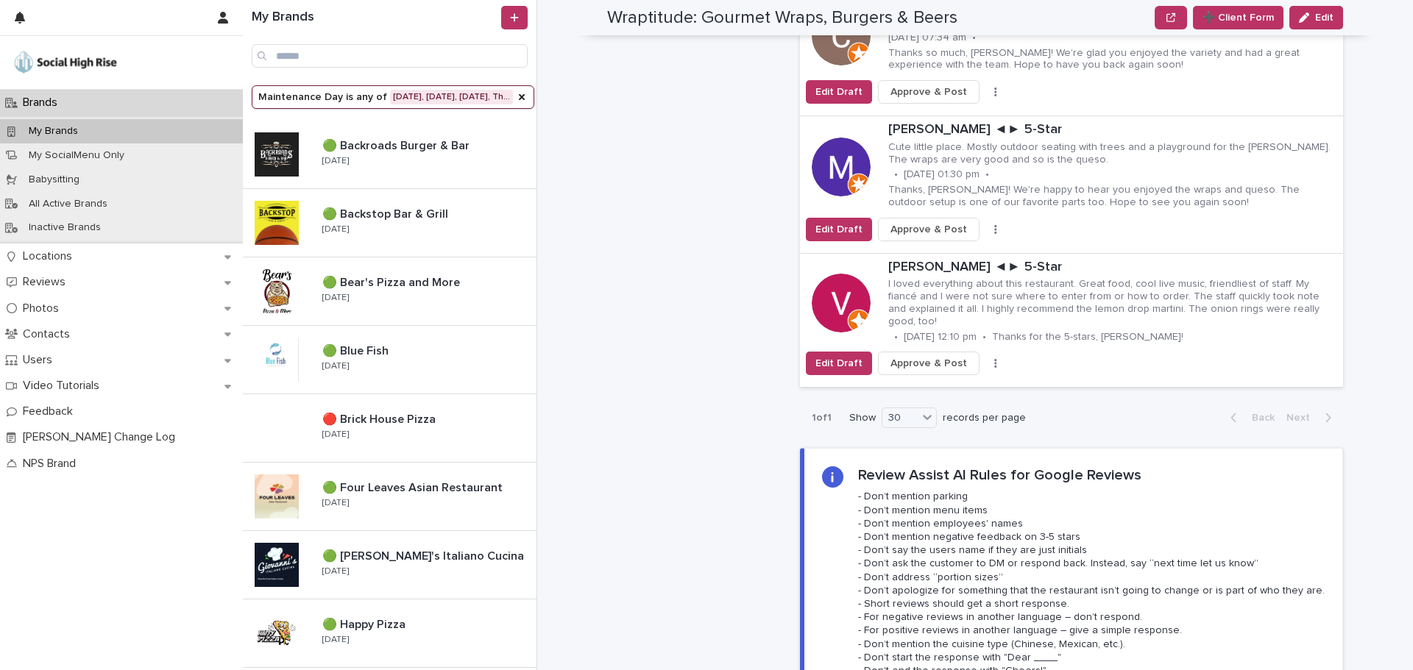
scroll to position [1619, 0]
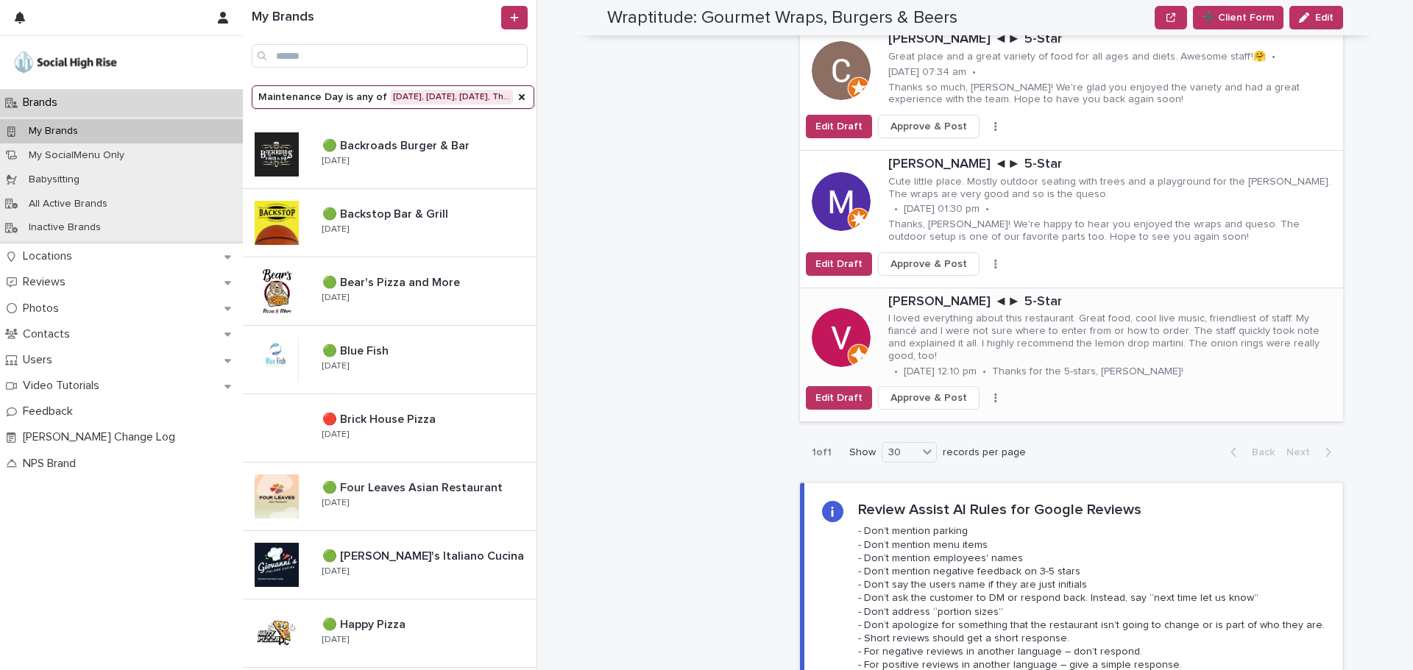
click at [985, 393] on button "button" at bounding box center [995, 398] width 21 height 10
click at [940, 408] on span "Skip Reply" at bounding box center [925, 415] width 49 height 15
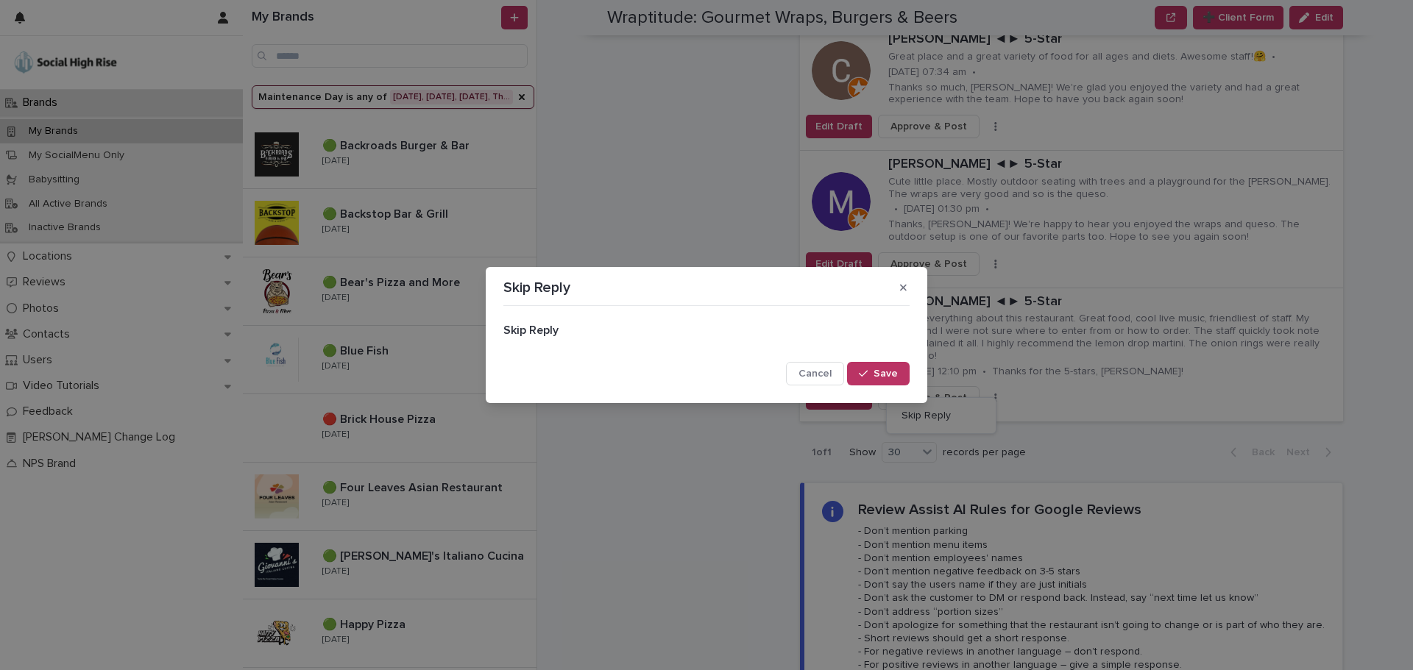
click at [894, 370] on span "Save" at bounding box center [885, 374] width 24 height 10
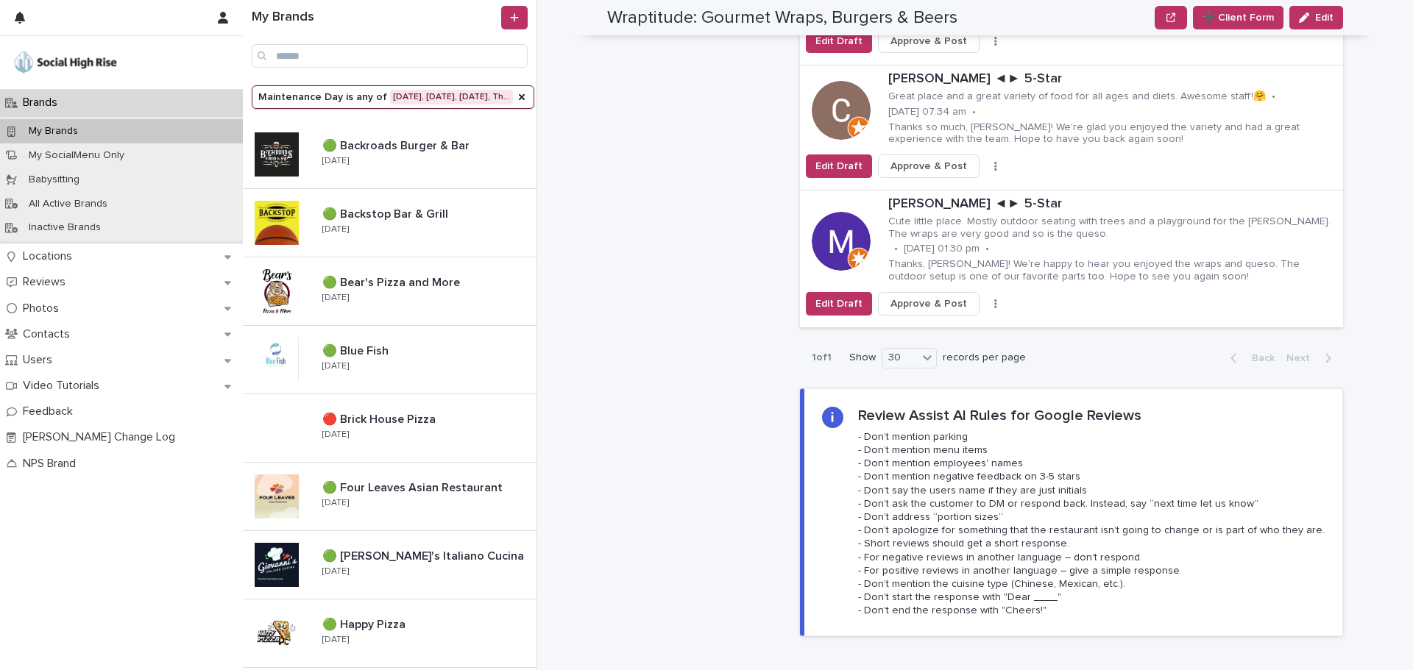
click at [994, 299] on icon "button" at bounding box center [995, 304] width 3 height 10
click at [942, 326] on span "Skip Reply" at bounding box center [925, 333] width 49 height 15
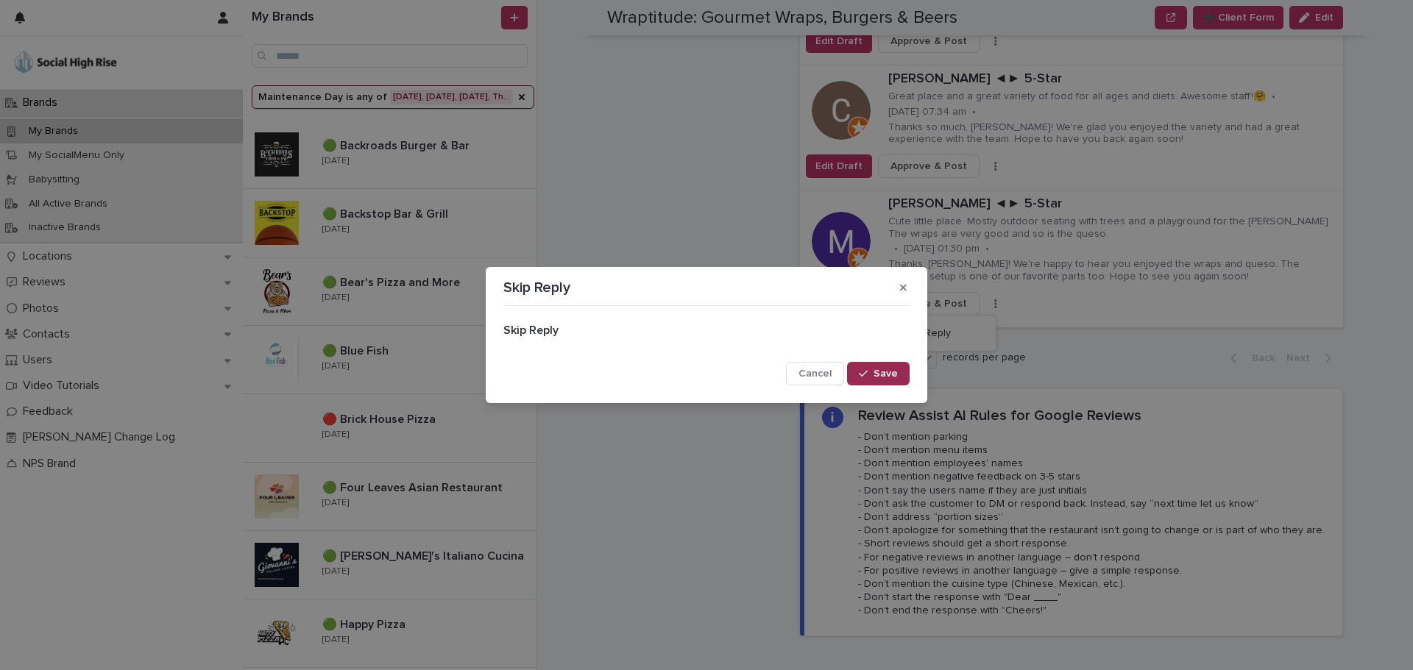
click at [901, 374] on button "Save" at bounding box center [878, 374] width 63 height 24
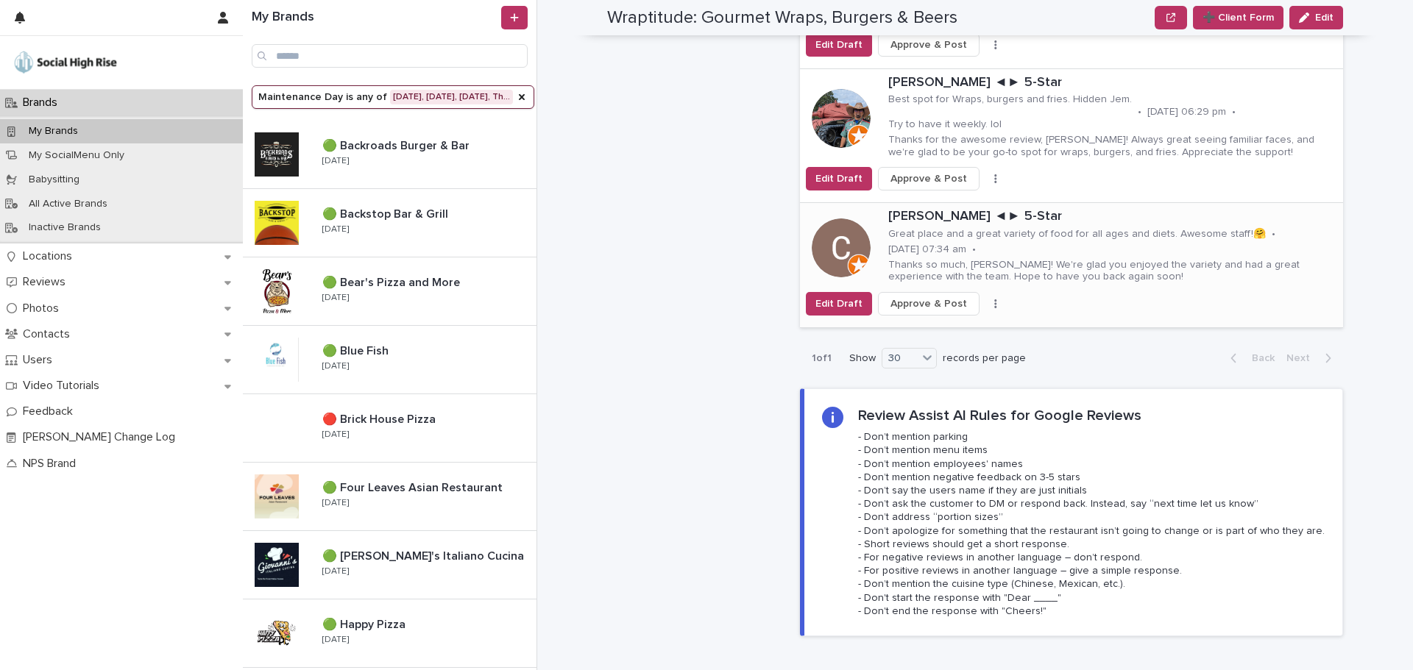
click at [985, 299] on button "button" at bounding box center [995, 304] width 21 height 10
click at [934, 326] on span "Skip Reply" at bounding box center [925, 333] width 49 height 15
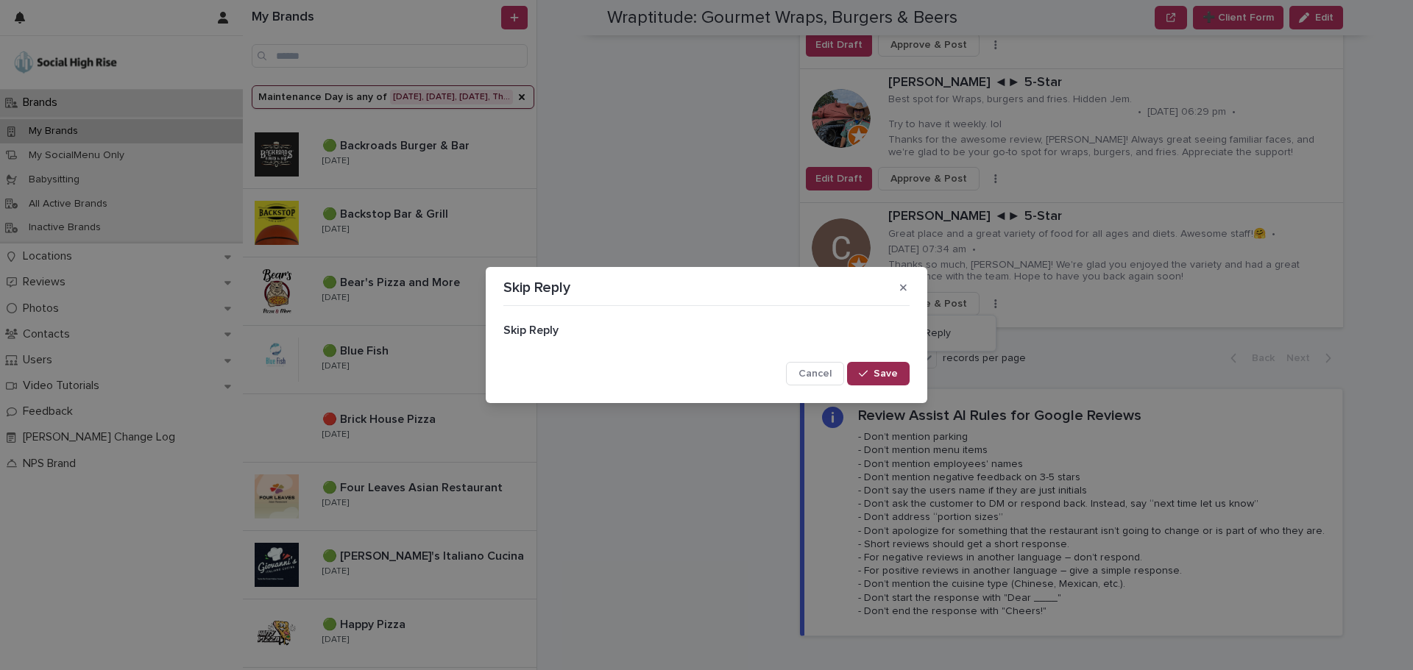
click at [870, 377] on div "button" at bounding box center [866, 374] width 15 height 10
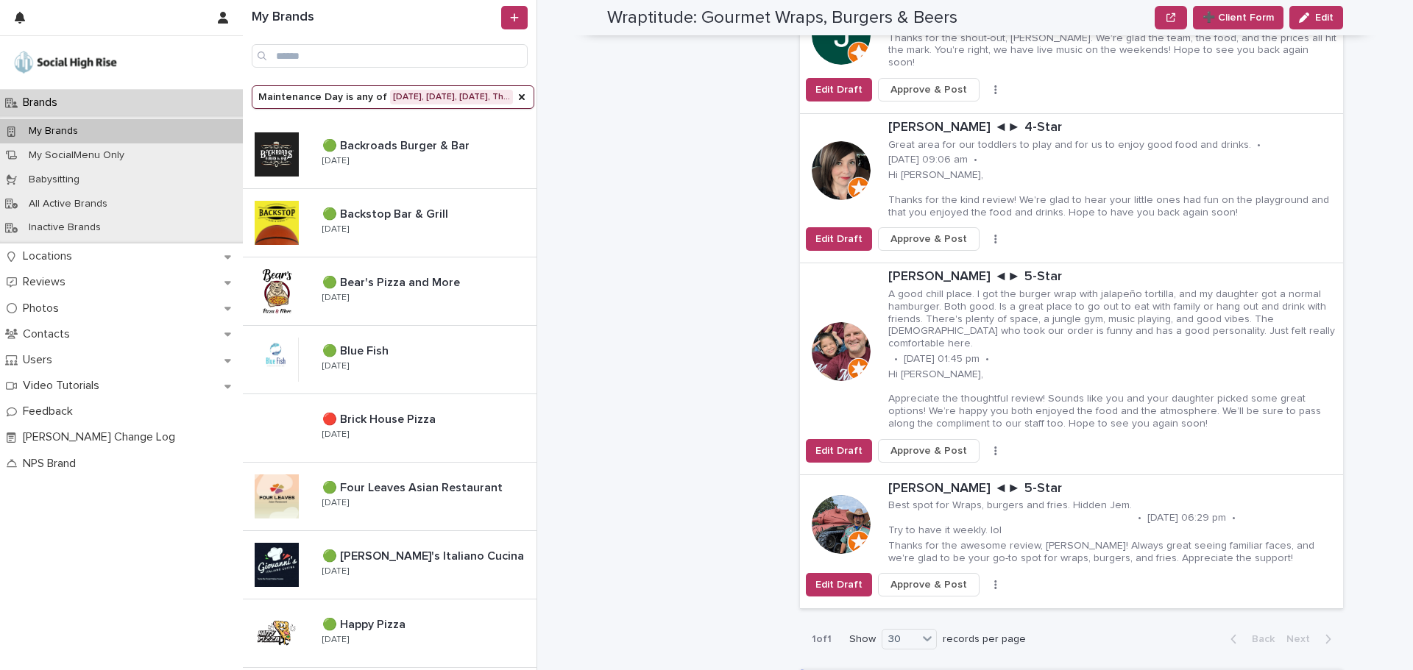
scroll to position [1030, 0]
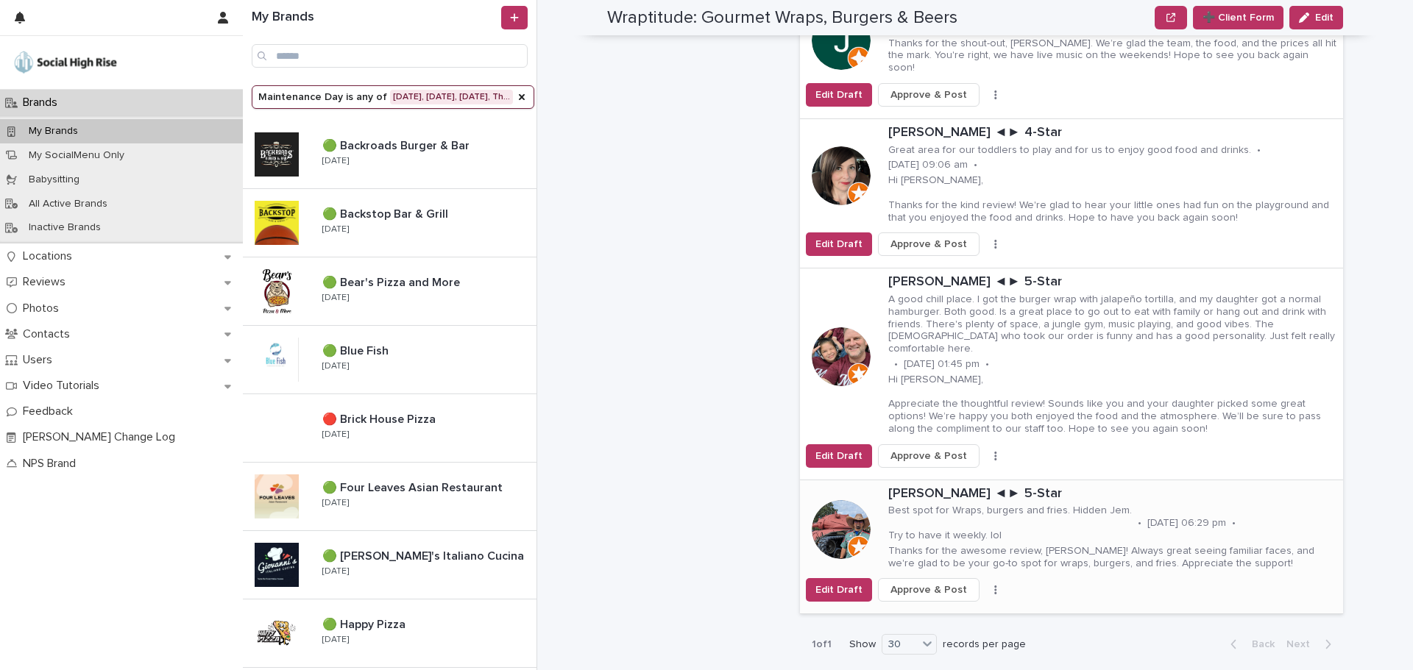
click at [985, 585] on button "button" at bounding box center [995, 590] width 21 height 10
click at [929, 613] on span "Skip Reply" at bounding box center [925, 620] width 49 height 15
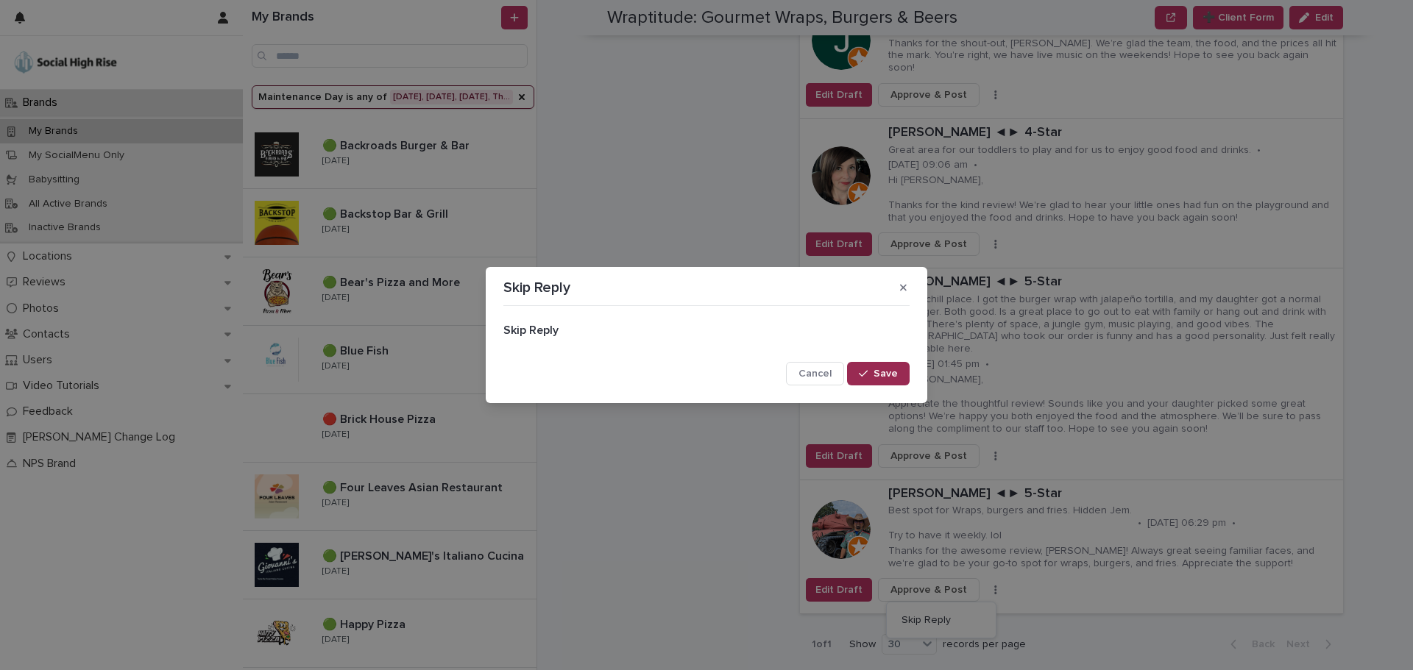
click at [873, 367] on button "Save" at bounding box center [878, 374] width 63 height 24
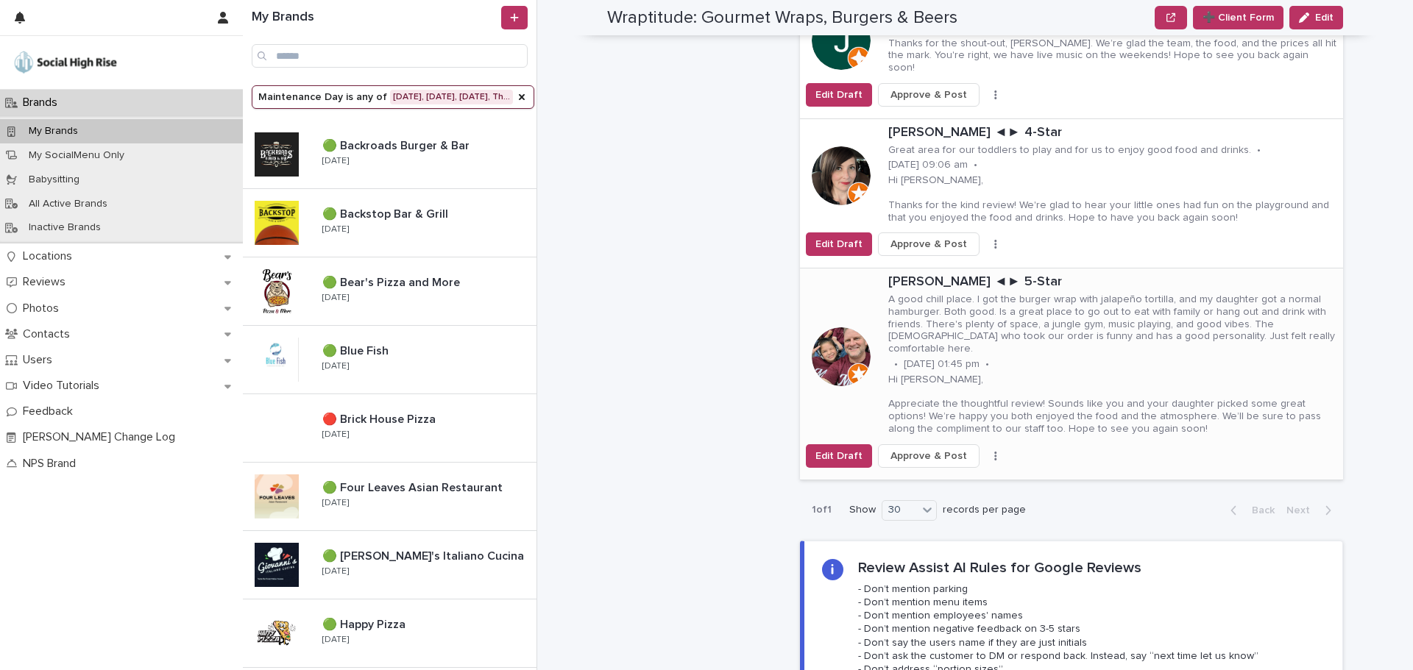
click at [973, 444] on div "Edit Draft Approve & Post Skip Reply" at bounding box center [1071, 456] width 543 height 24
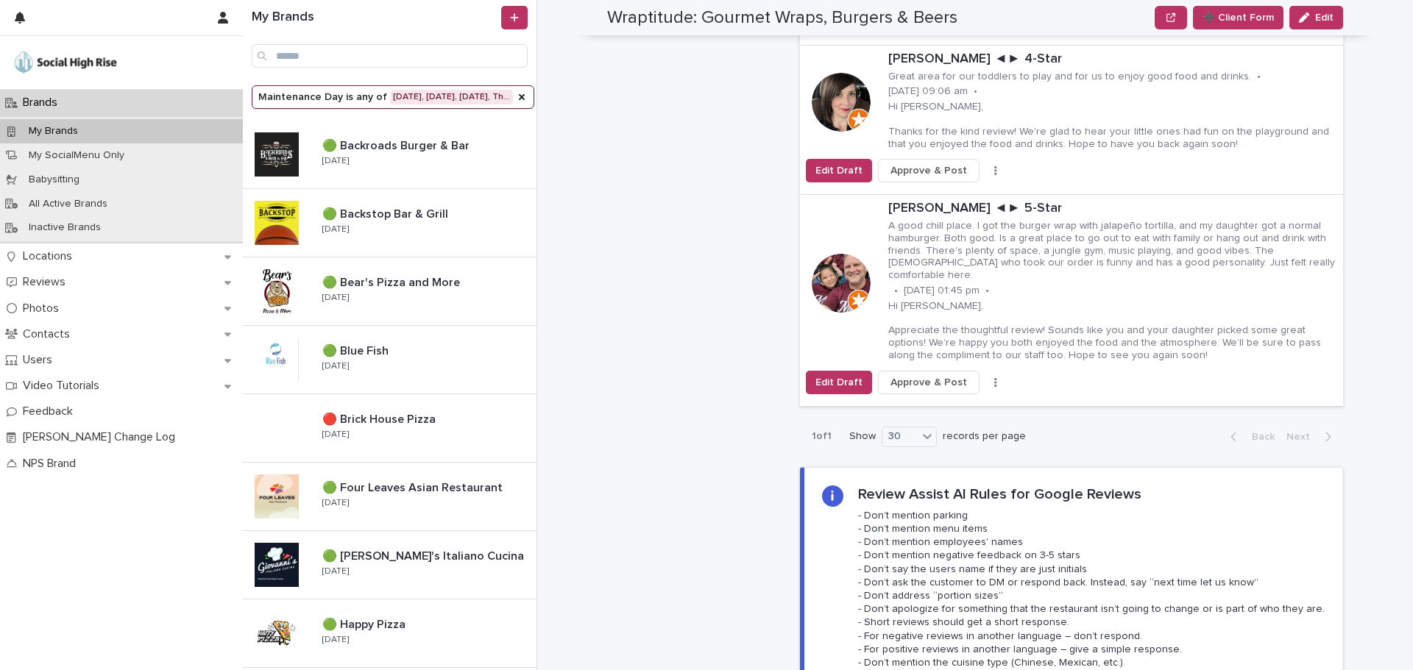
scroll to position [1177, 0]
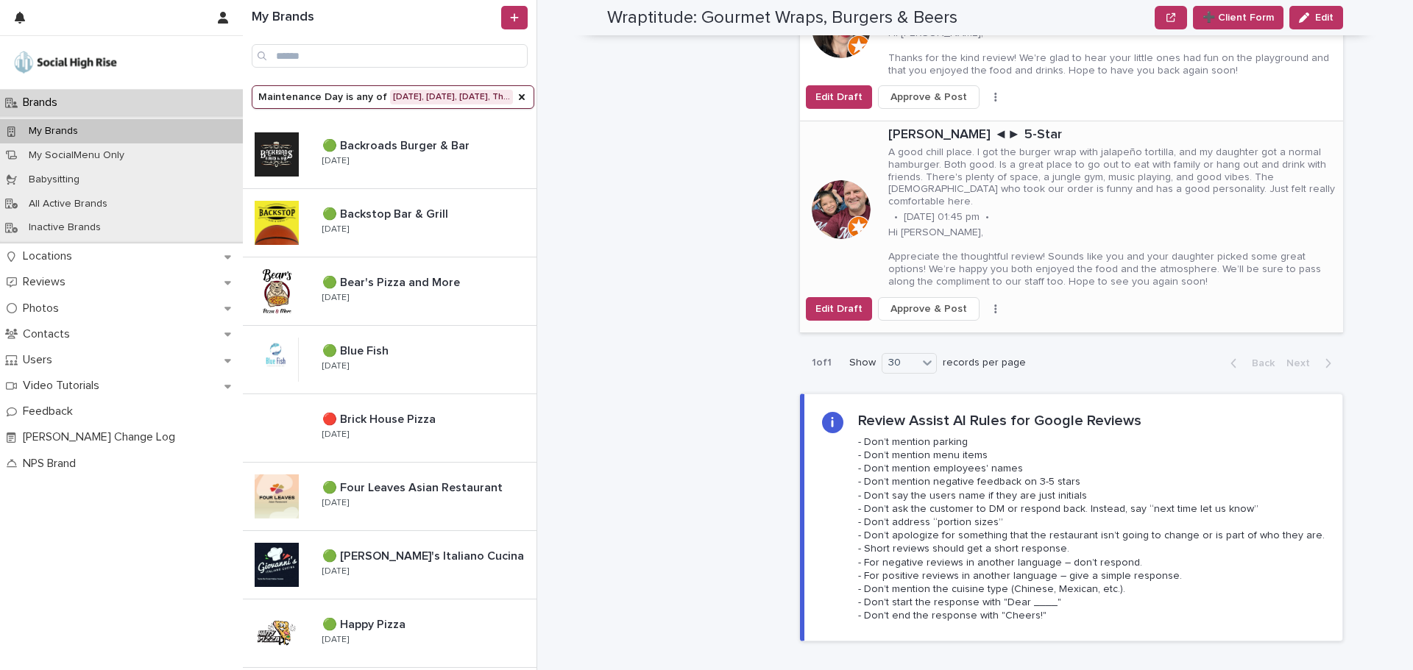
click at [994, 304] on icon "button" at bounding box center [995, 309] width 3 height 10
click at [918, 319] on span "Skip Reply" at bounding box center [925, 326] width 49 height 15
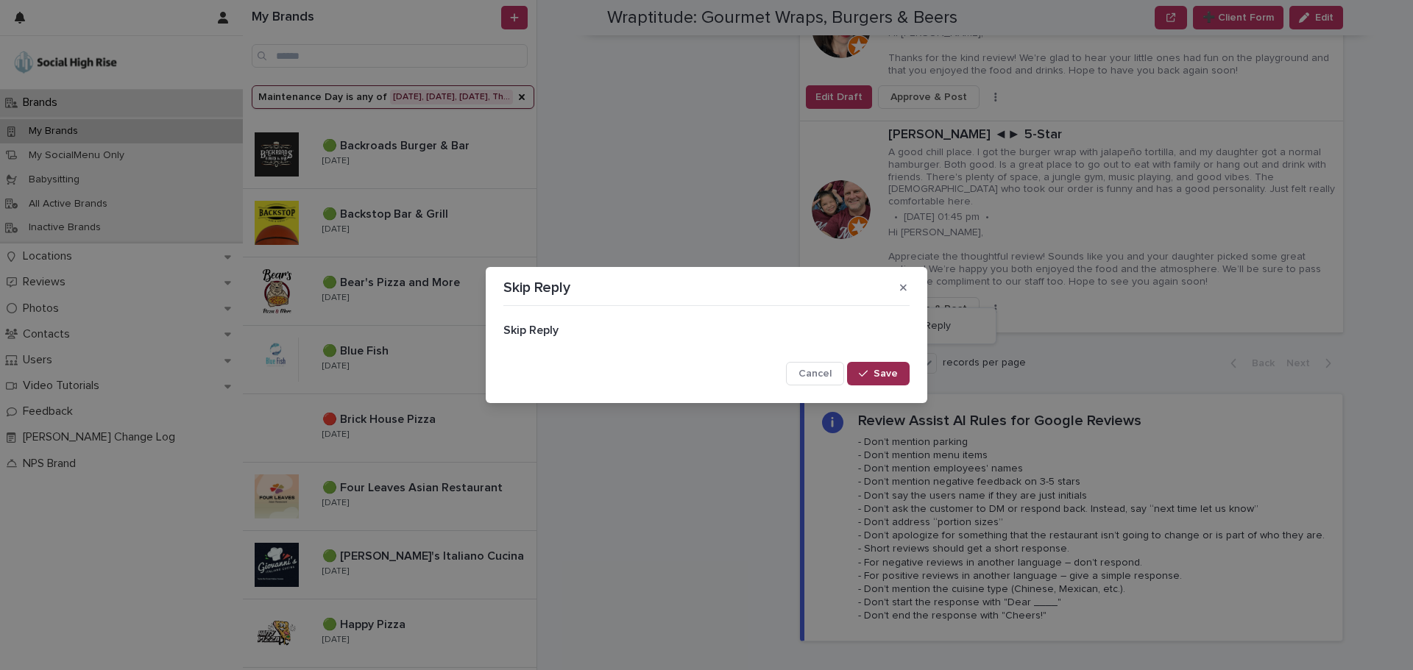
click at [882, 373] on span "Save" at bounding box center [885, 374] width 24 height 10
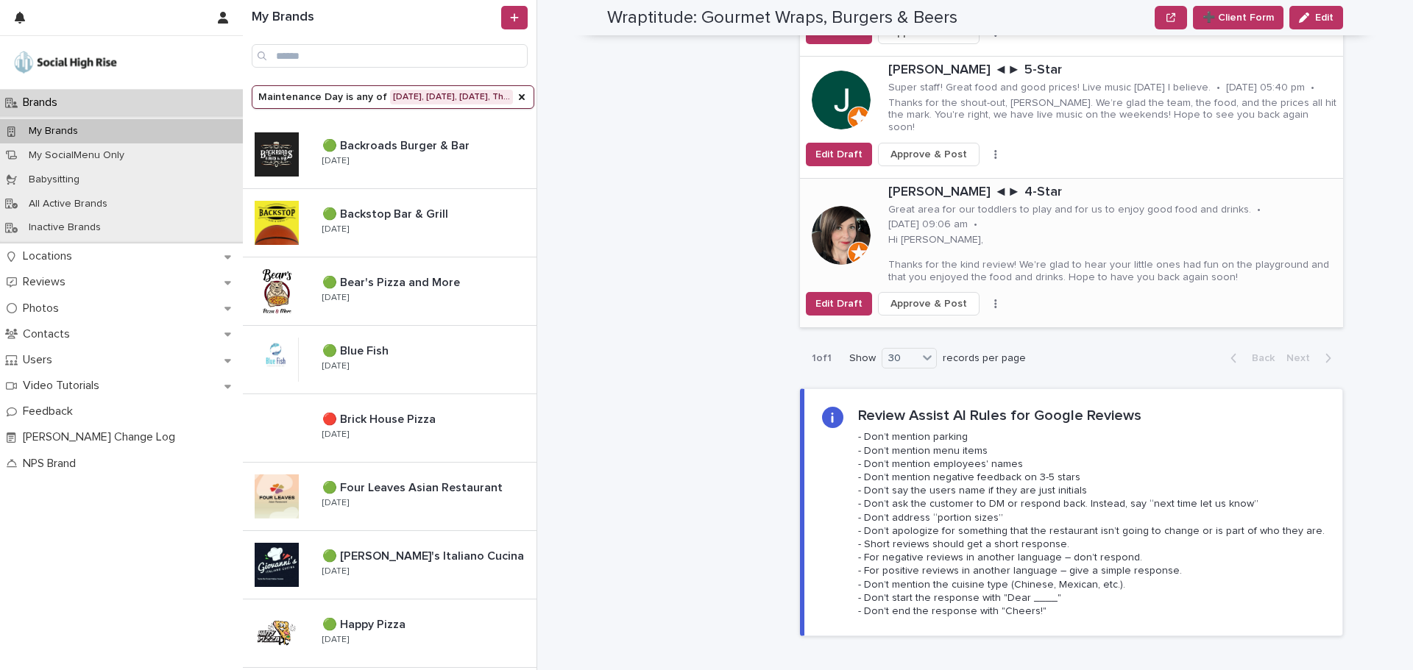
click at [985, 299] on button "button" at bounding box center [995, 304] width 21 height 10
click at [935, 326] on span "Skip Reply" at bounding box center [925, 333] width 49 height 15
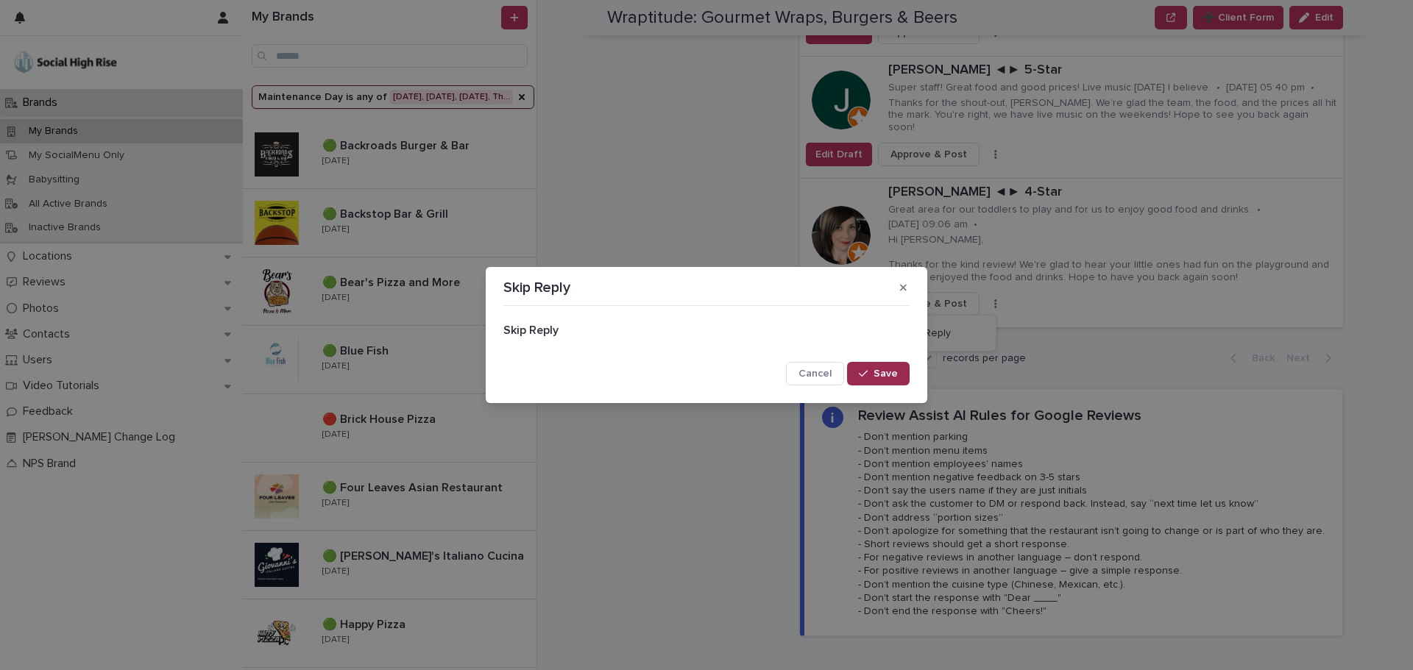
click at [890, 372] on span "Save" at bounding box center [885, 374] width 24 height 10
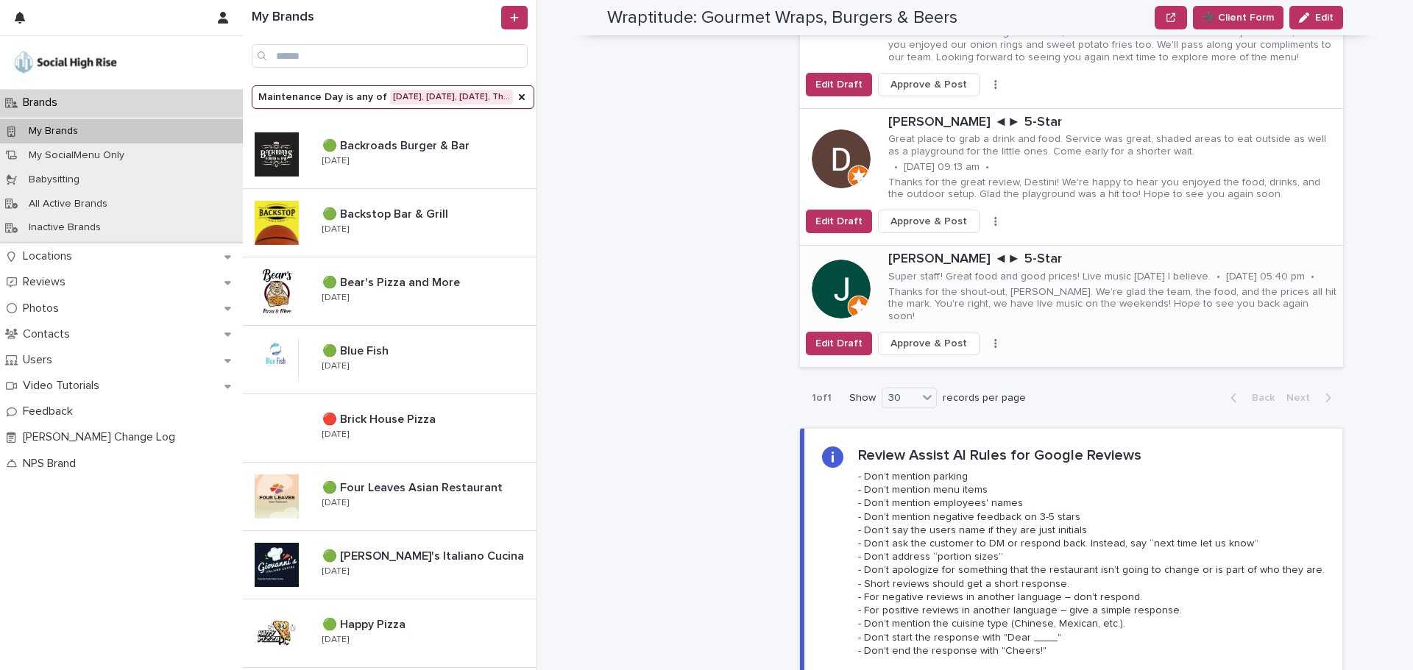
scroll to position [736, 0]
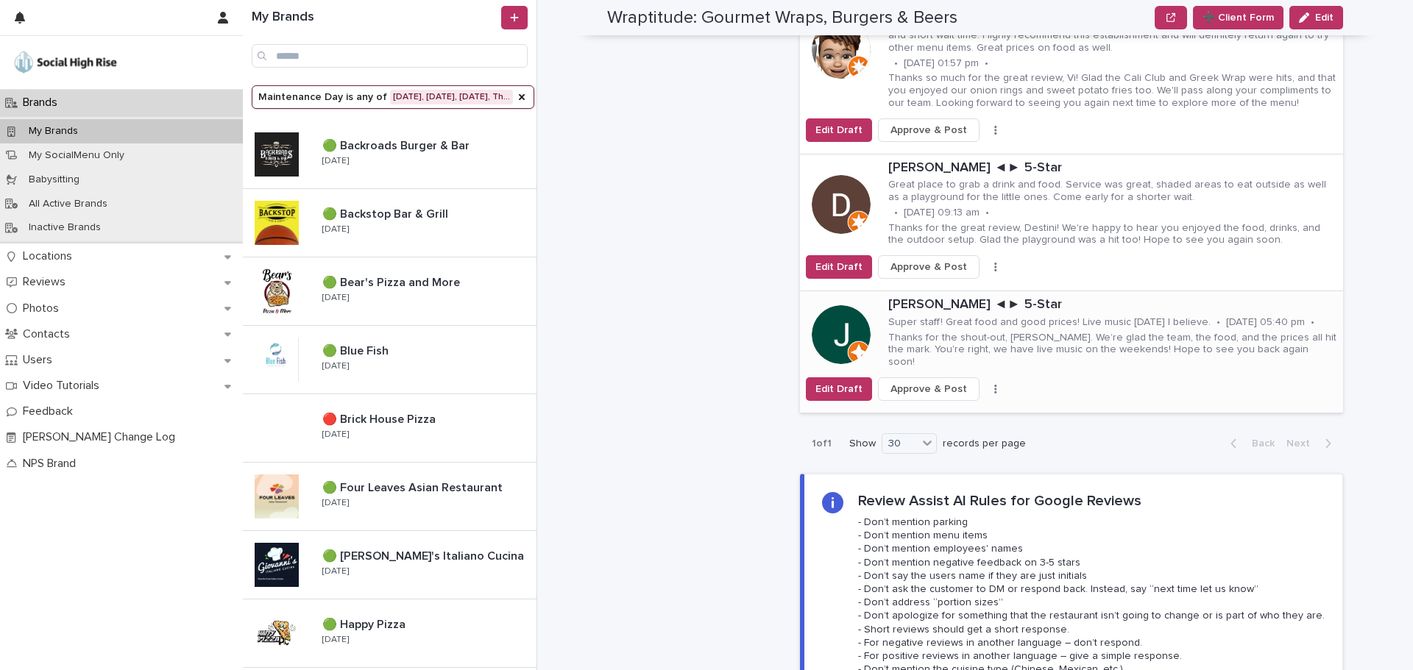
click at [985, 384] on button "button" at bounding box center [995, 389] width 21 height 10
click at [926, 408] on span "Skip Reply" at bounding box center [925, 415] width 49 height 15
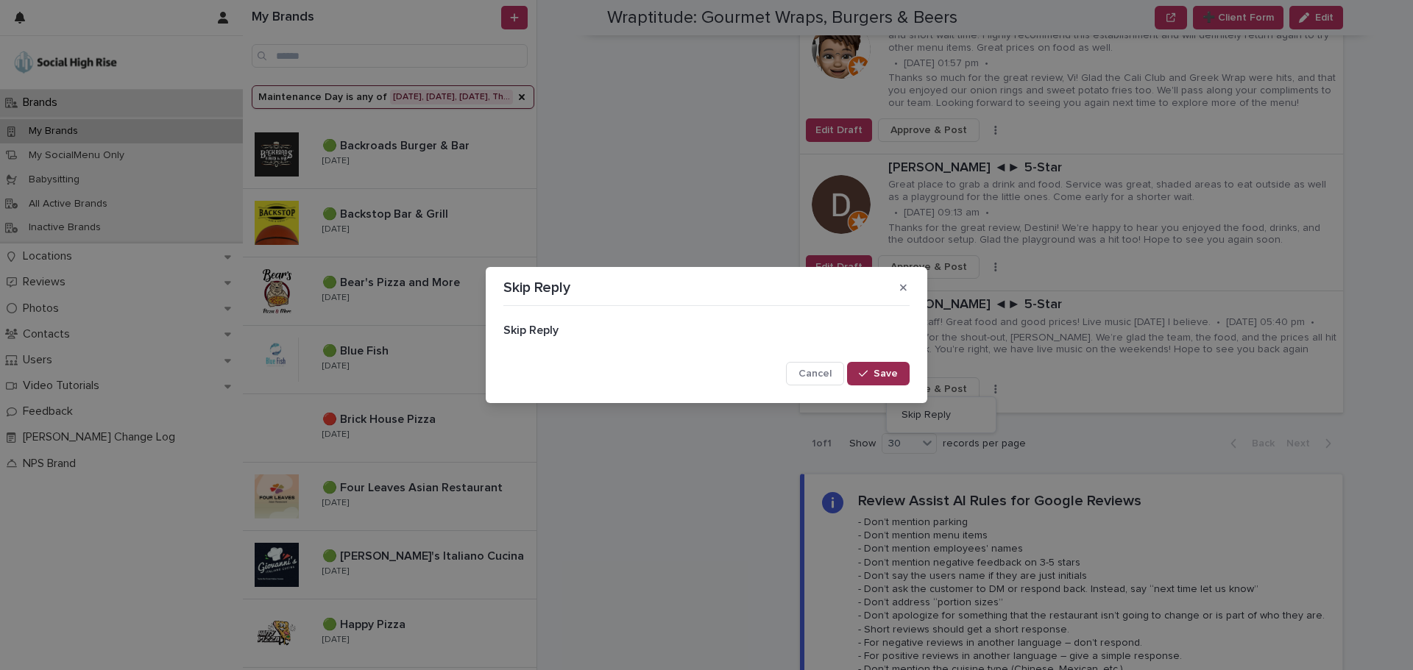
click at [873, 371] on div "button" at bounding box center [866, 374] width 15 height 10
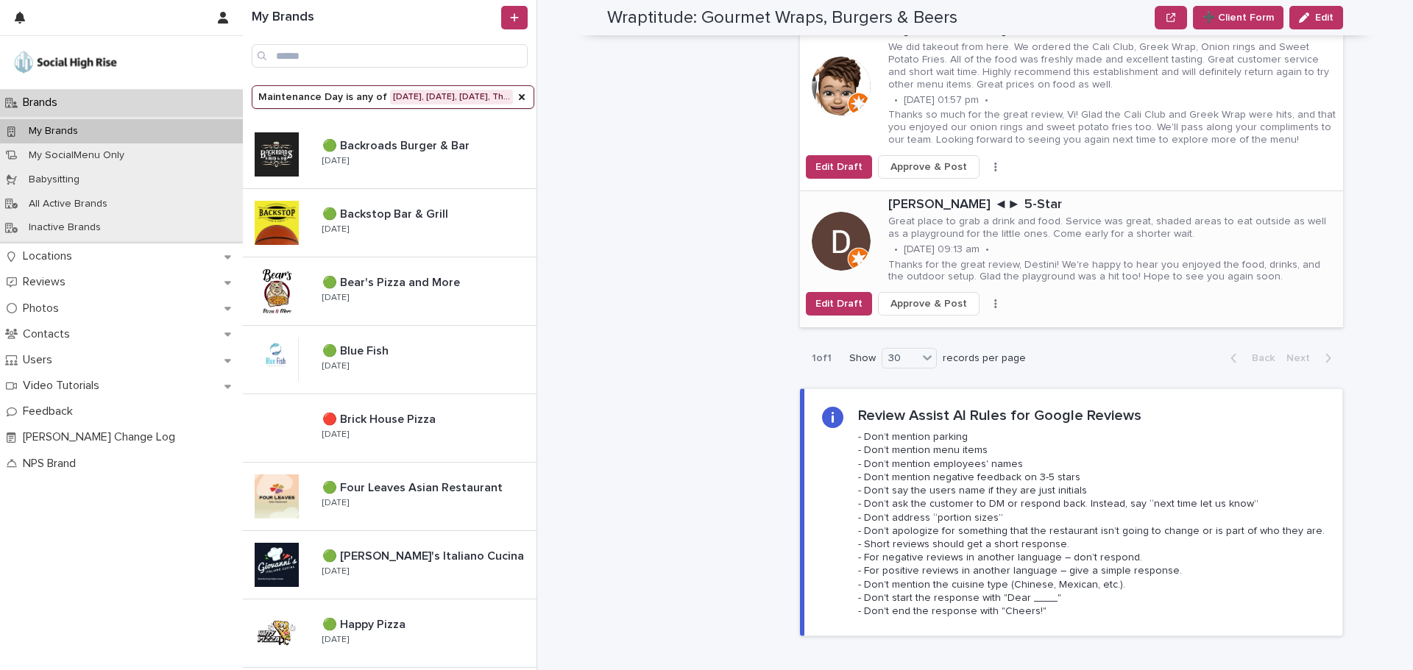
click at [985, 299] on button "button" at bounding box center [995, 304] width 21 height 10
click at [921, 327] on span "Skip Reply" at bounding box center [925, 334] width 49 height 15
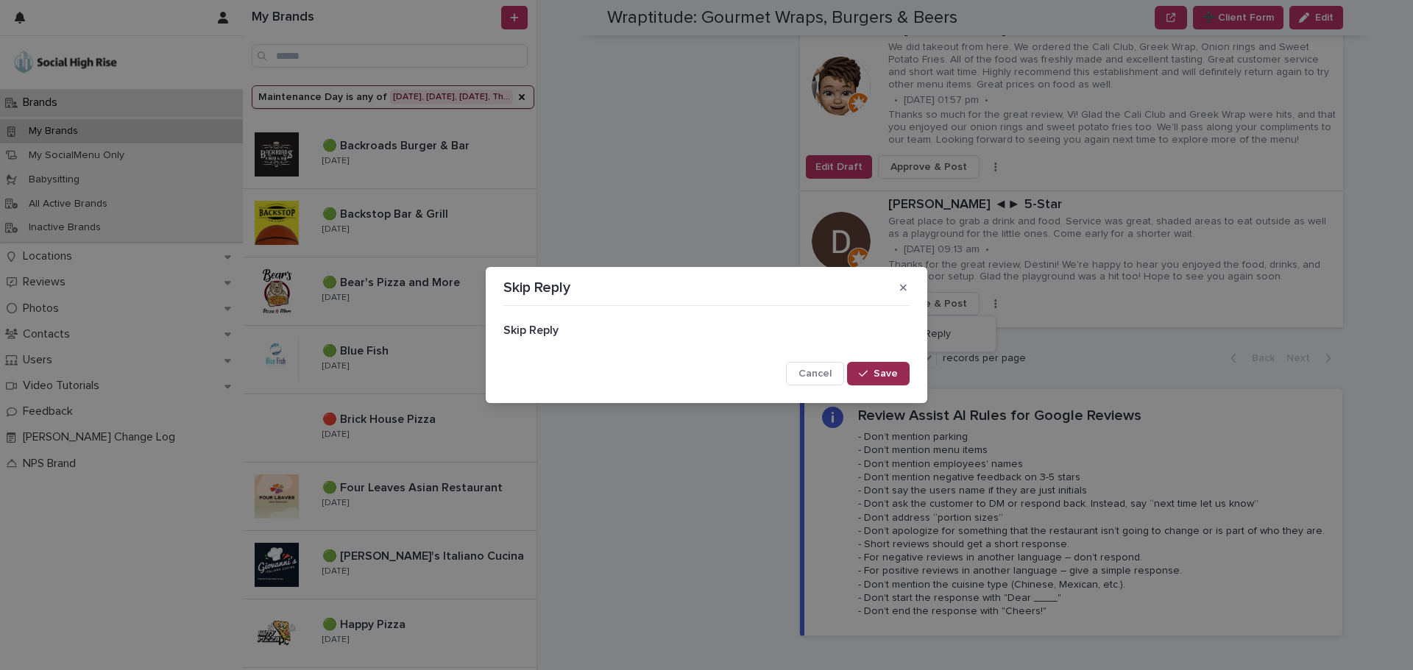
click at [881, 365] on button "Save" at bounding box center [878, 374] width 63 height 24
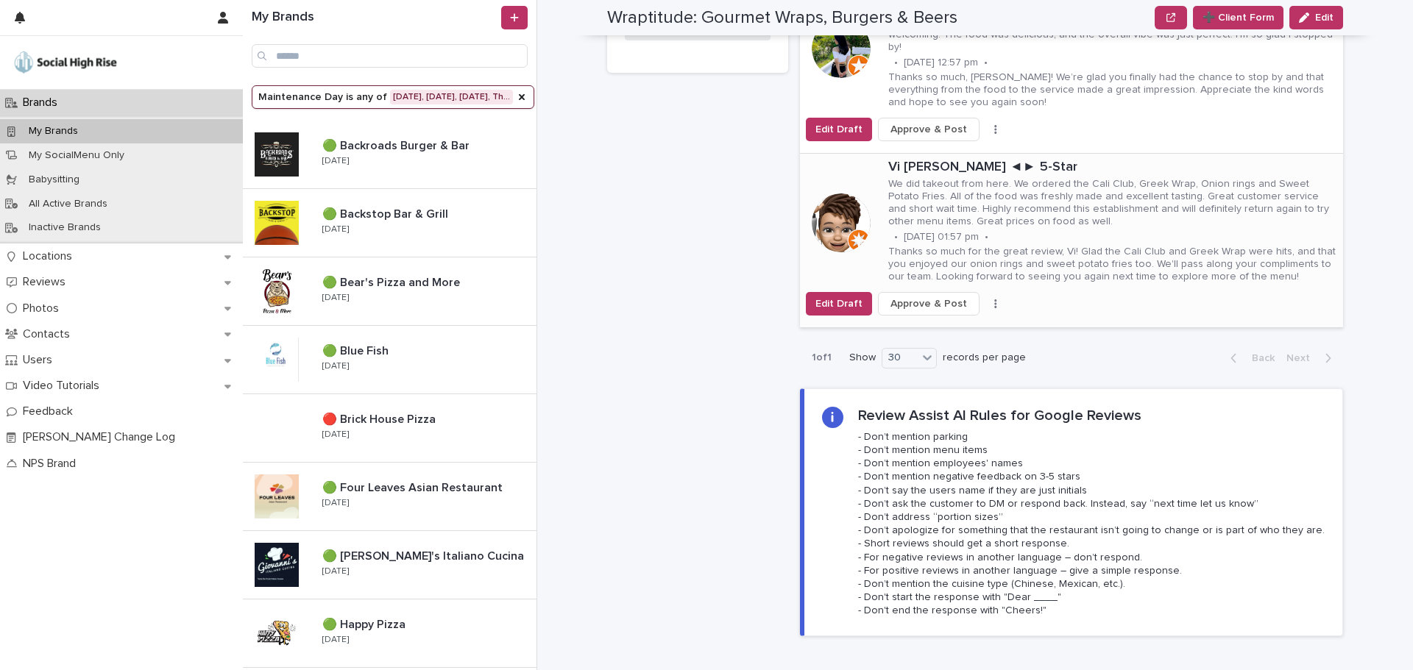
click at [994, 299] on icon "button" at bounding box center [995, 304] width 3 height 10
click at [928, 326] on span "Skip Reply" at bounding box center [925, 333] width 49 height 15
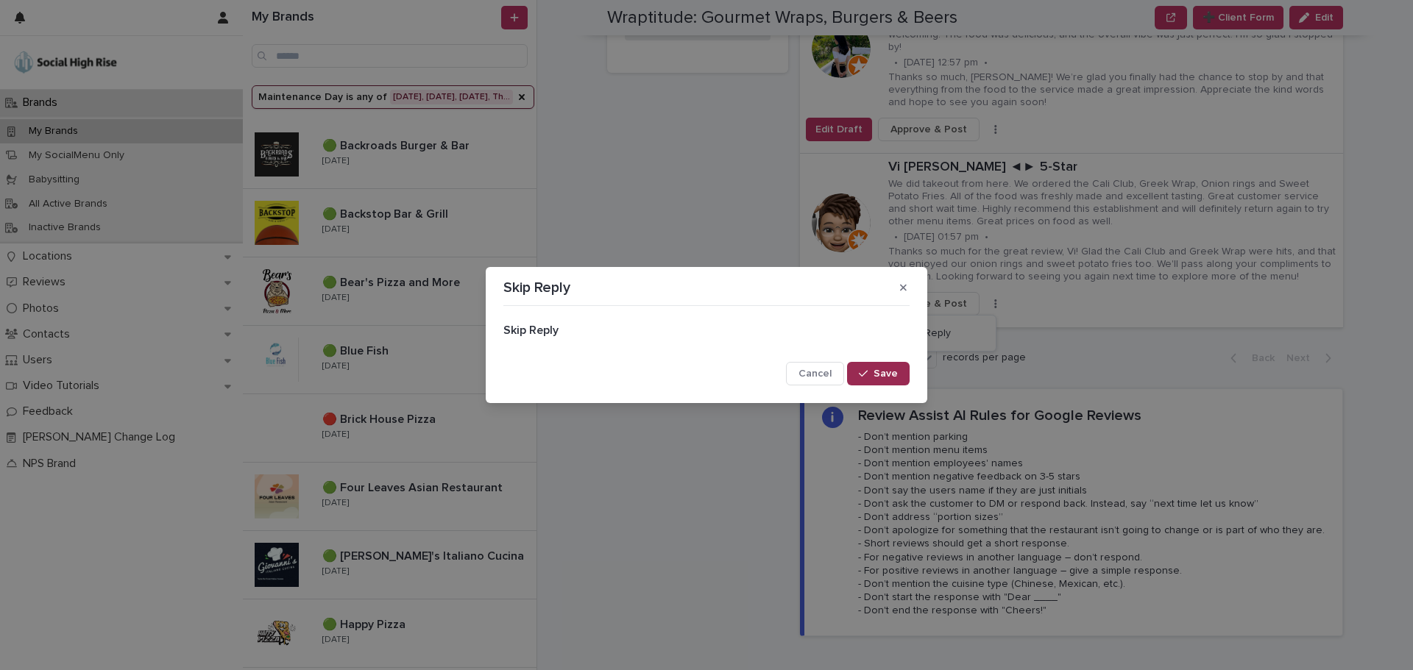
click at [888, 372] on span "Save" at bounding box center [885, 374] width 24 height 10
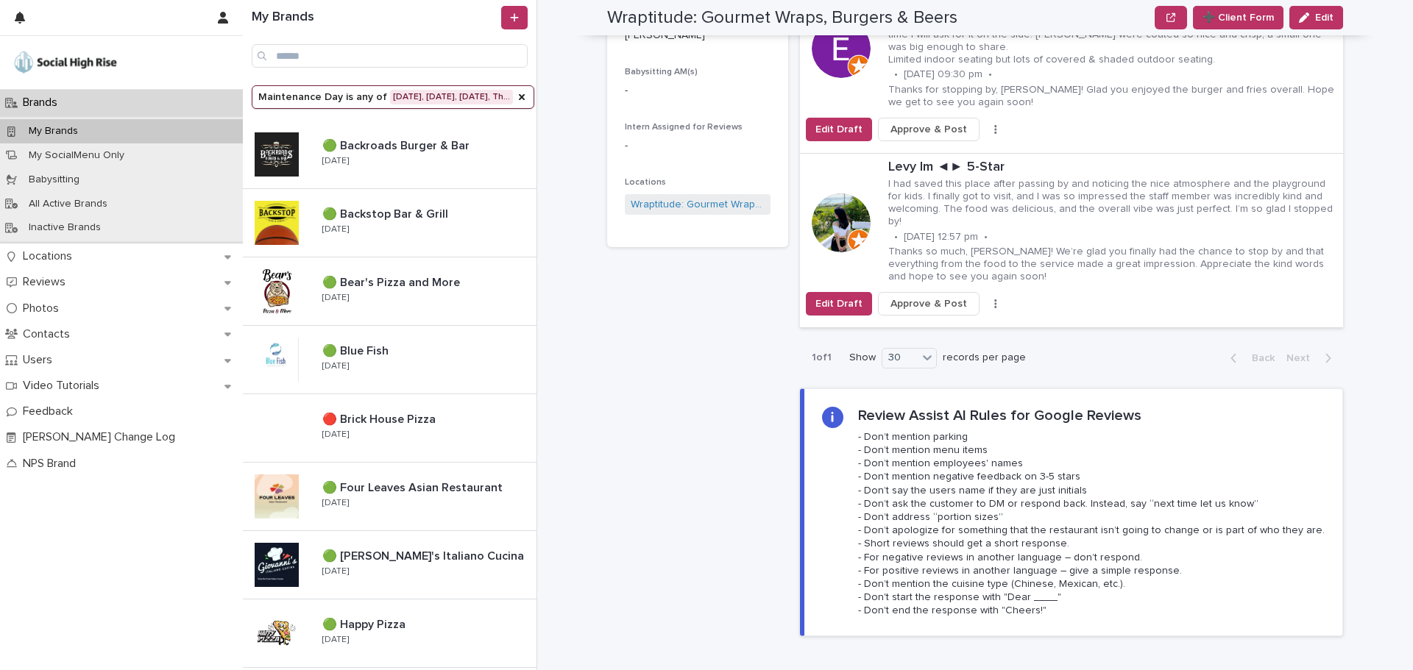
scroll to position [368, 0]
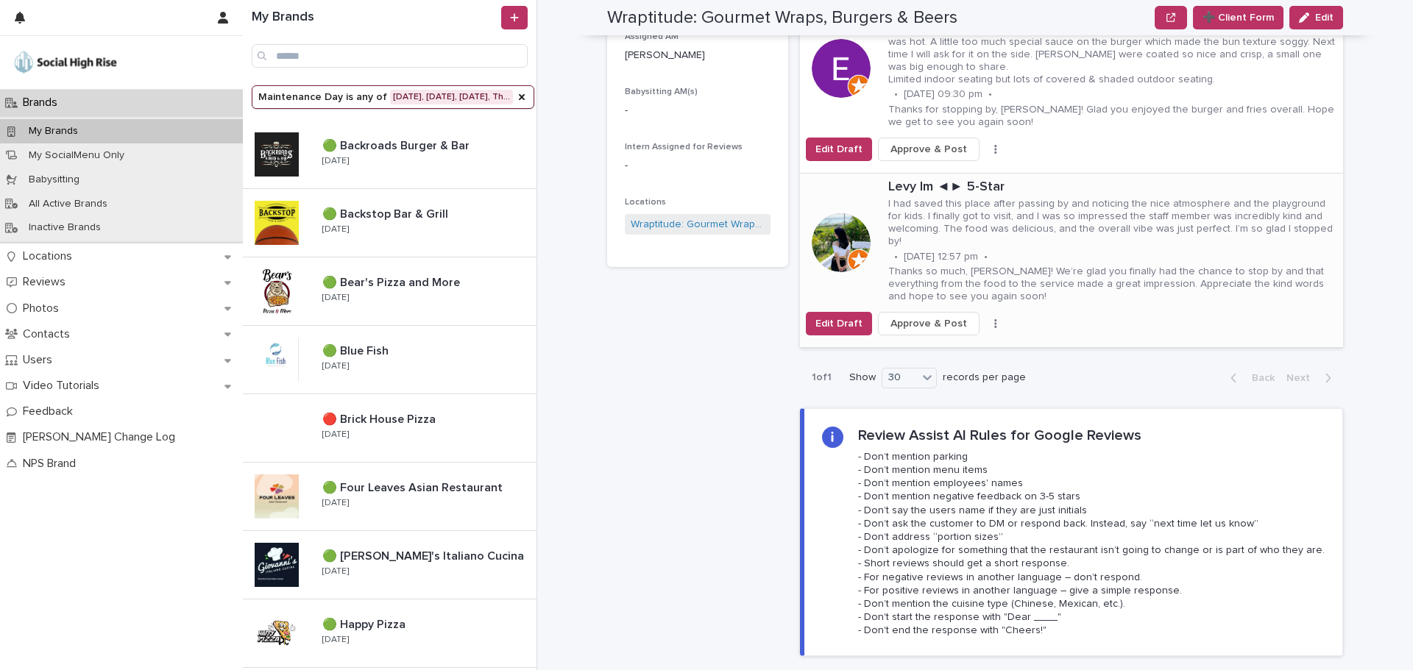
click at [994, 319] on icon "button" at bounding box center [995, 324] width 3 height 10
click at [931, 333] on span "Skip Reply" at bounding box center [925, 340] width 49 height 15
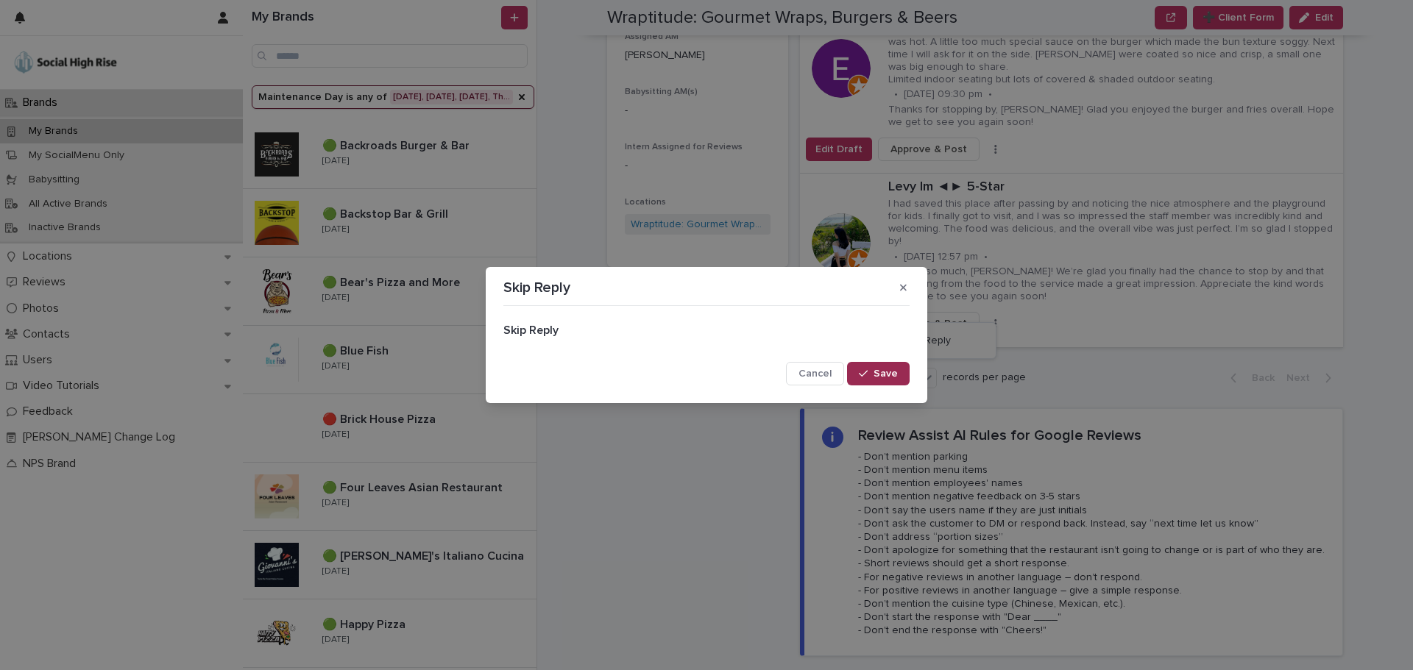
click at [890, 372] on span "Save" at bounding box center [885, 374] width 24 height 10
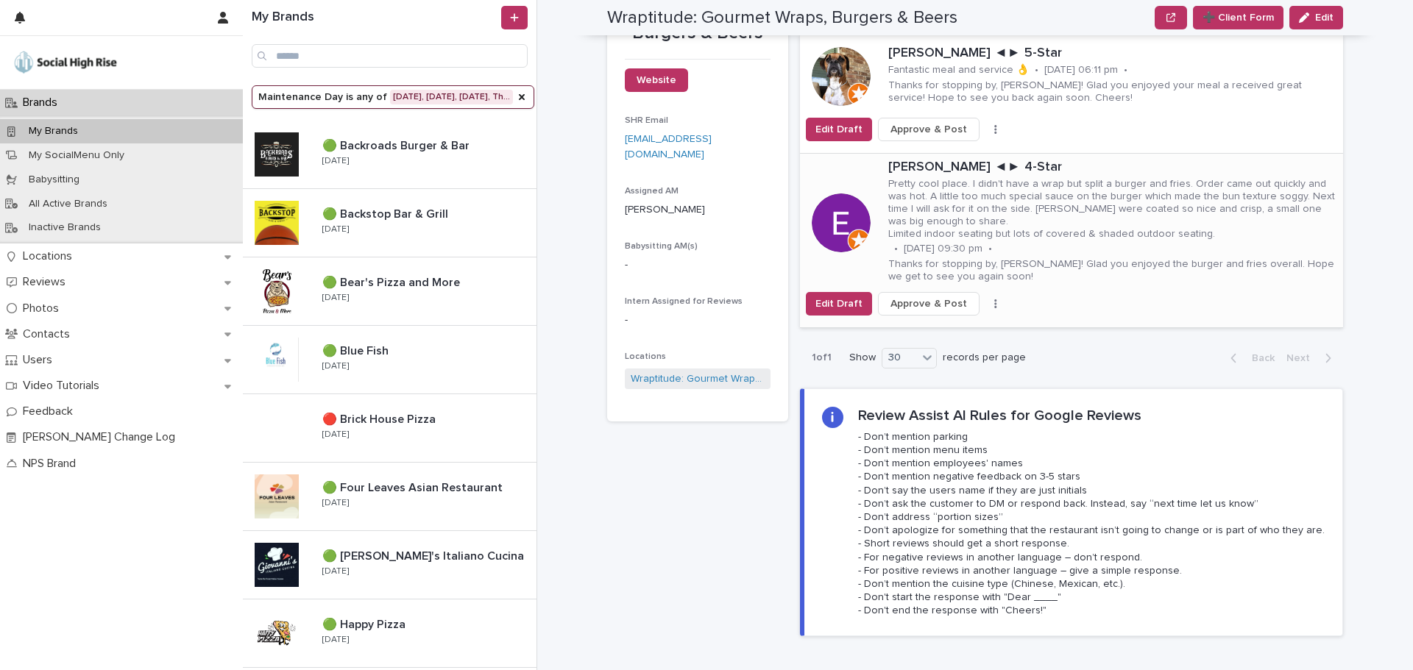
click at [994, 299] on icon "button" at bounding box center [995, 303] width 2 height 9
click at [930, 313] on span "Skip Reply" at bounding box center [925, 320] width 49 height 15
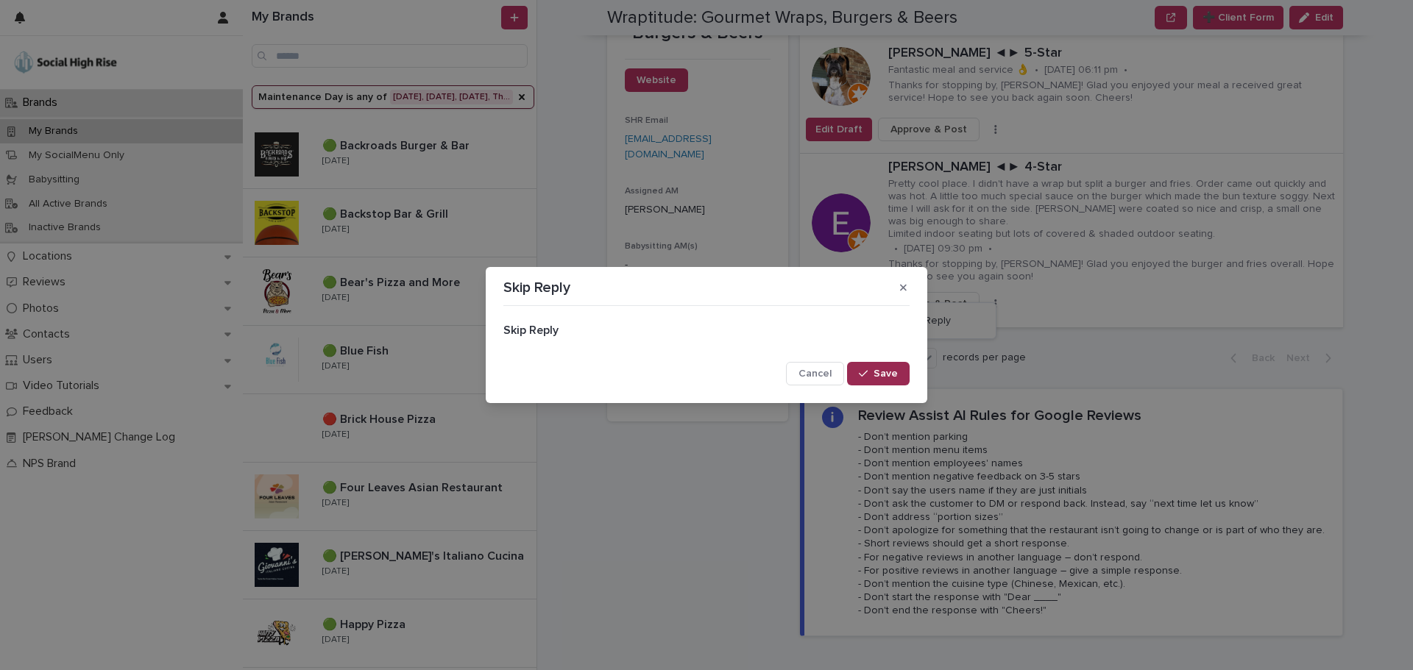
click at [870, 377] on div "button" at bounding box center [866, 374] width 15 height 10
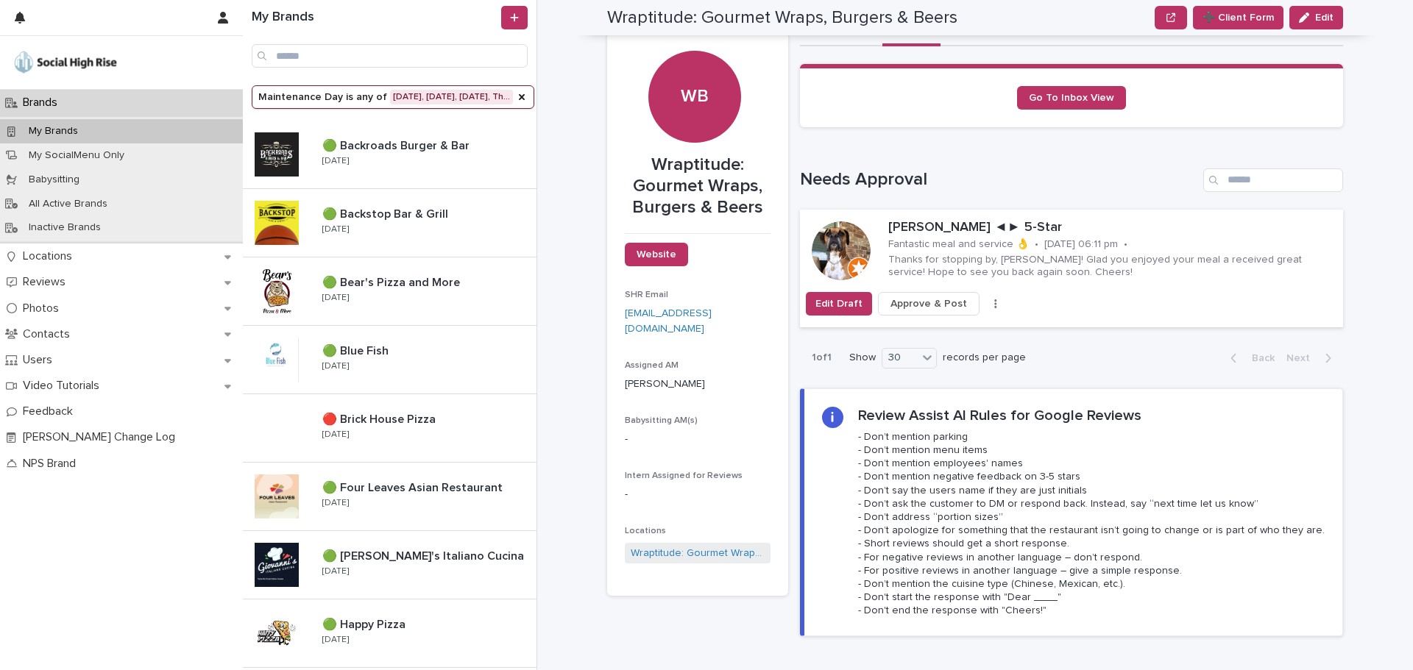
scroll to position [0, 0]
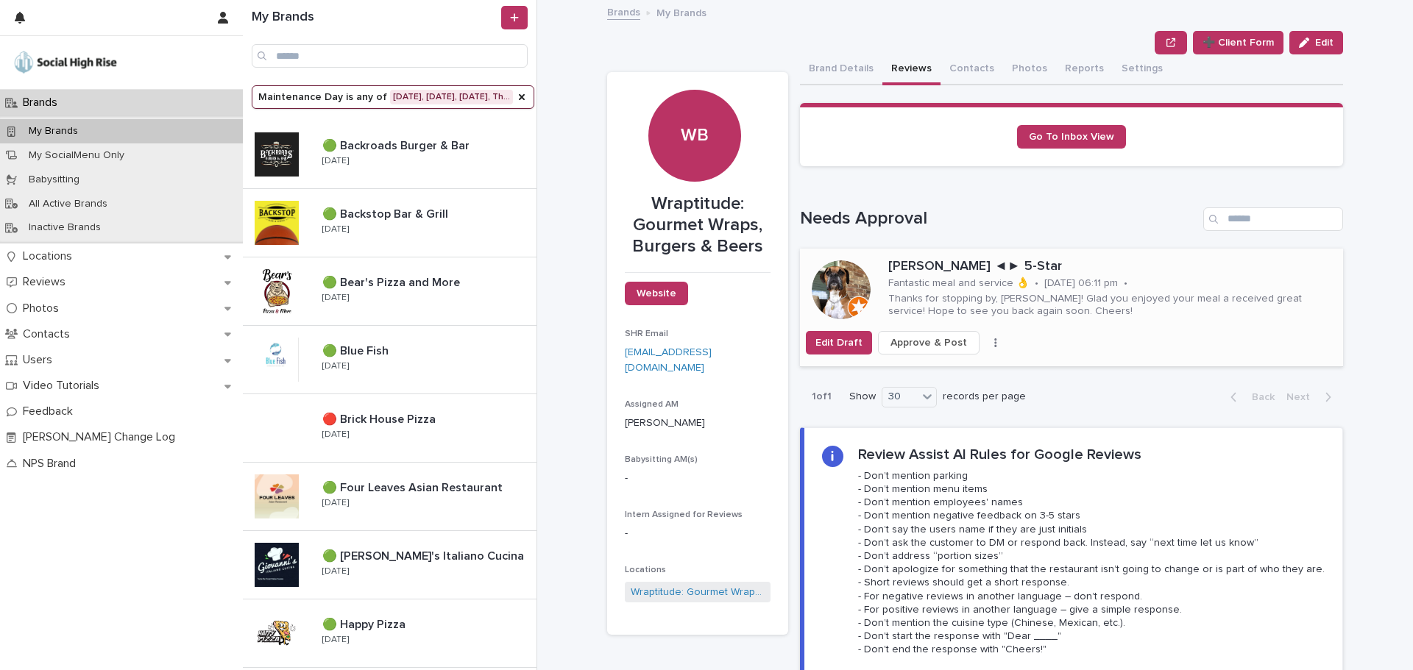
click at [994, 338] on icon "button" at bounding box center [995, 343] width 3 height 10
click at [927, 375] on span "Skip Reply" at bounding box center [925, 372] width 49 height 15
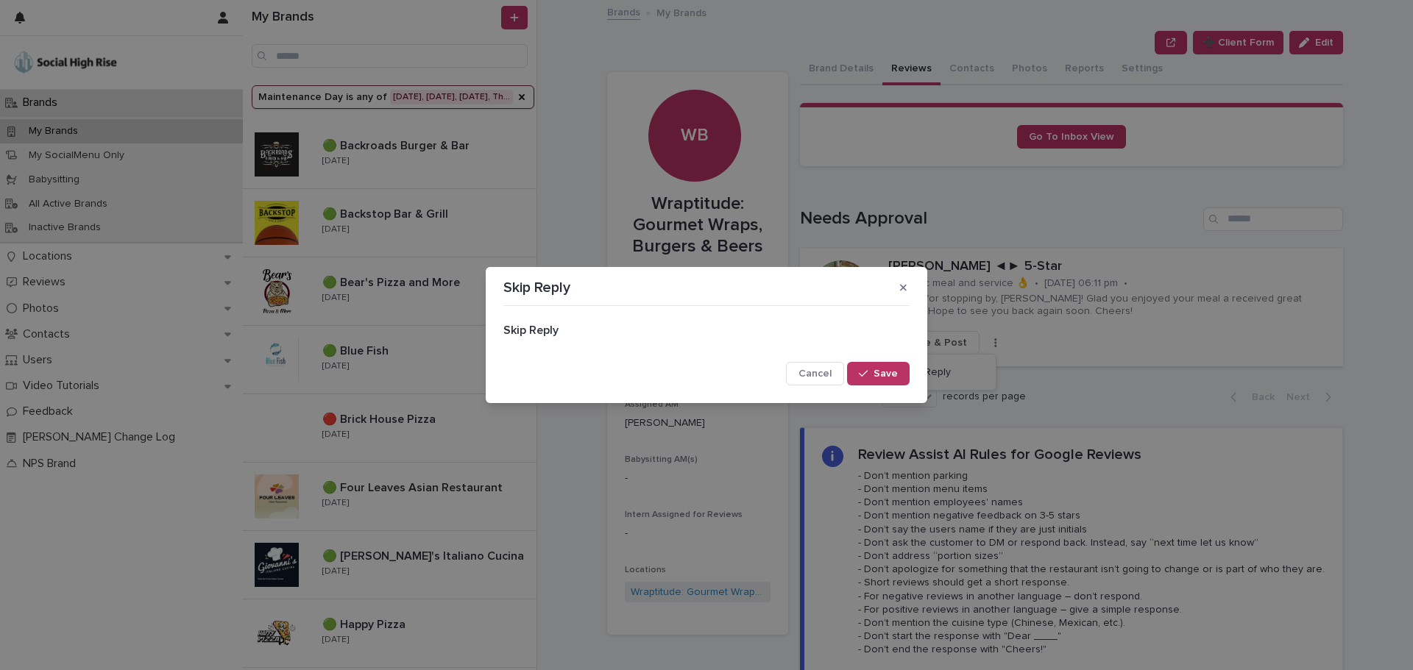
click at [906, 372] on button "Save" at bounding box center [878, 374] width 63 height 24
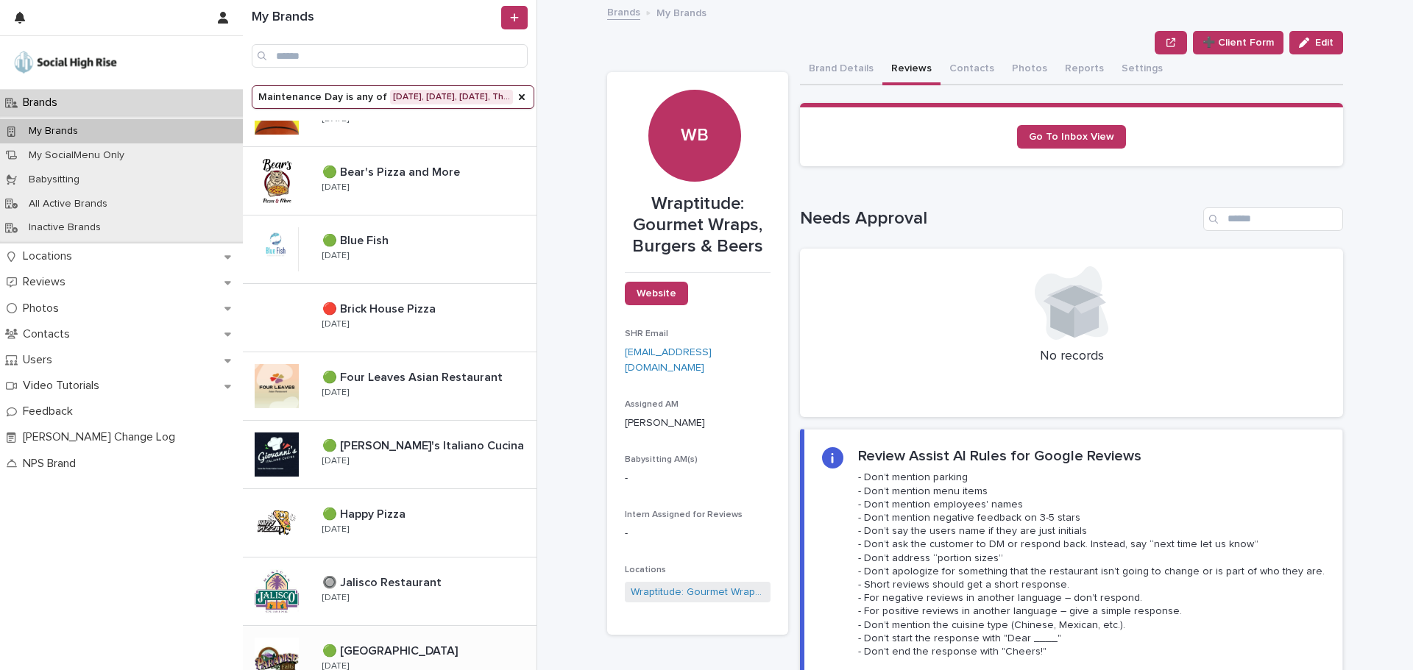
scroll to position [368, 0]
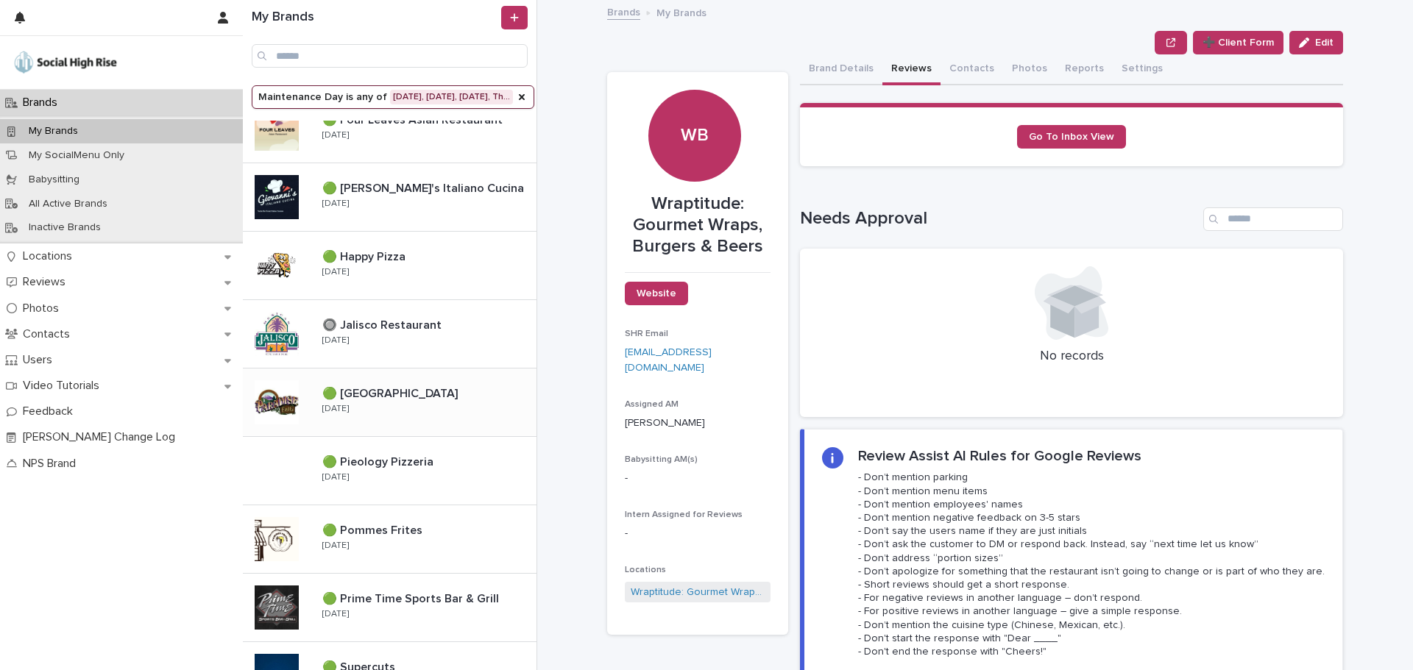
click at [402, 404] on div "🟢 Paradise Falls 🟢 Paradise Falls Tuesday" at bounding box center [423, 402] width 226 height 43
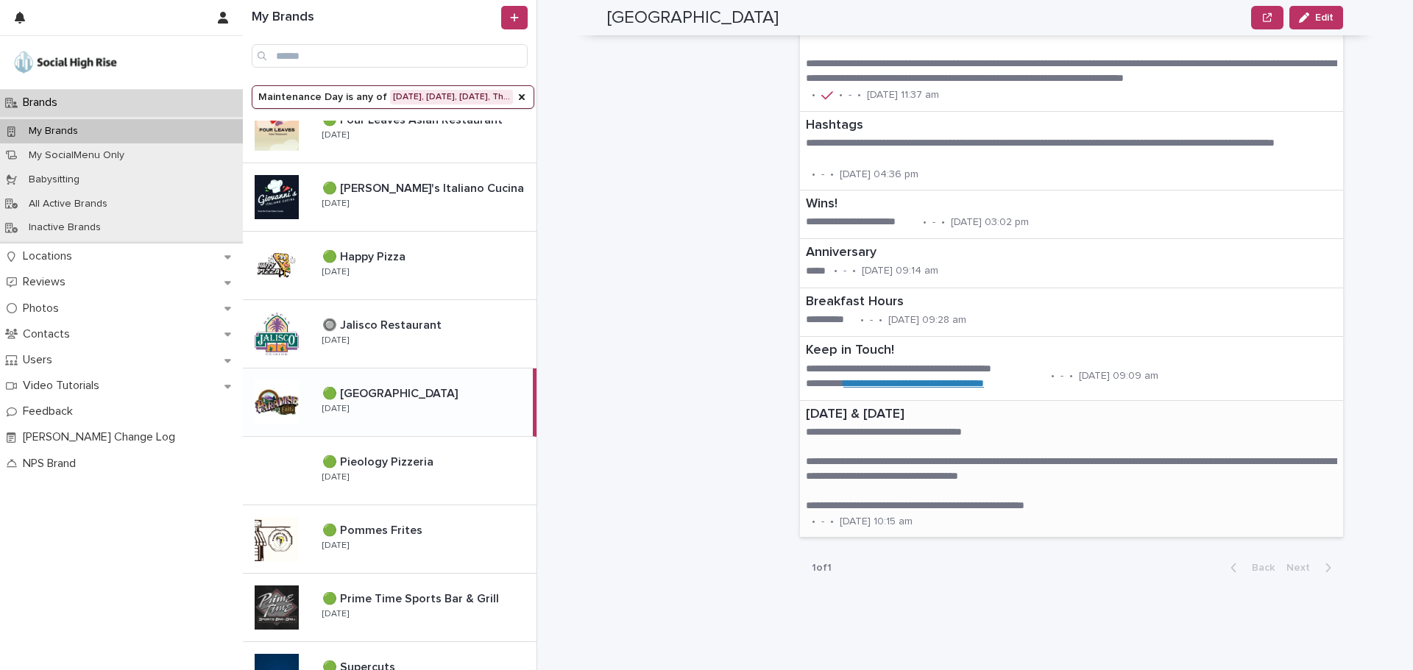
scroll to position [1692, 0]
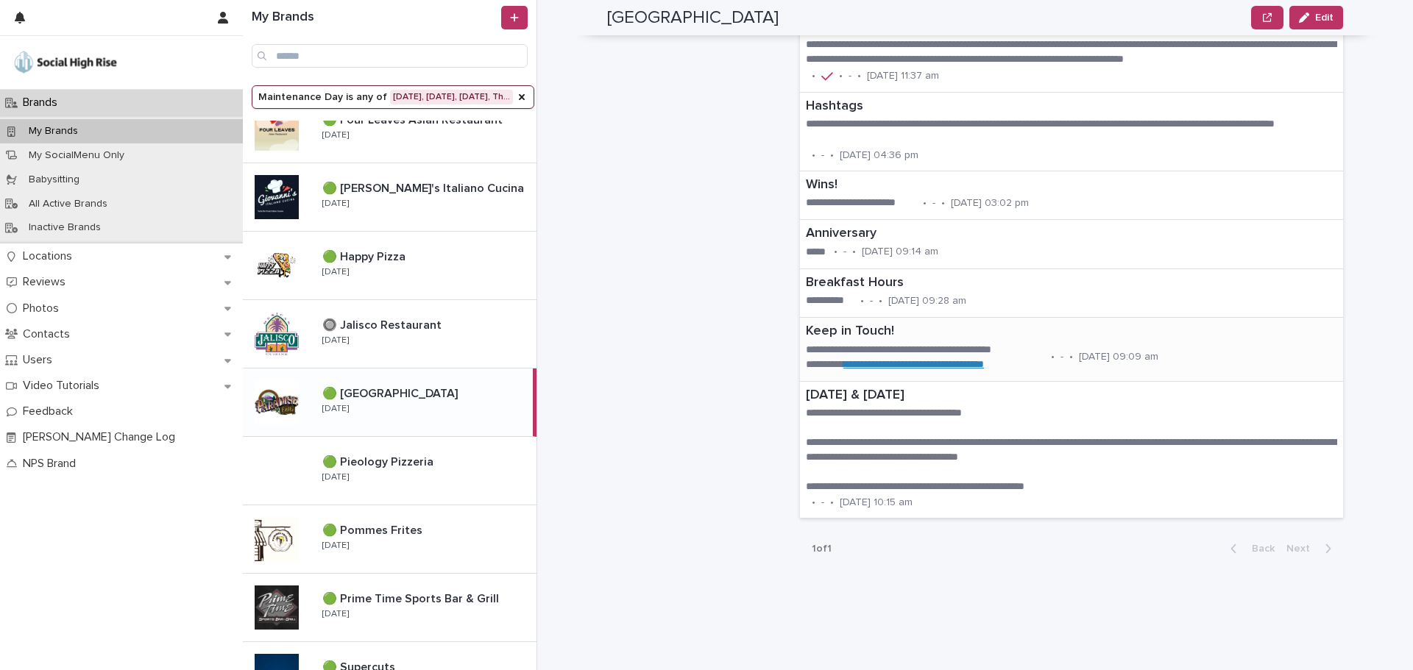
click at [823, 361] on p "**********" at bounding box center [925, 365] width 239 height 15
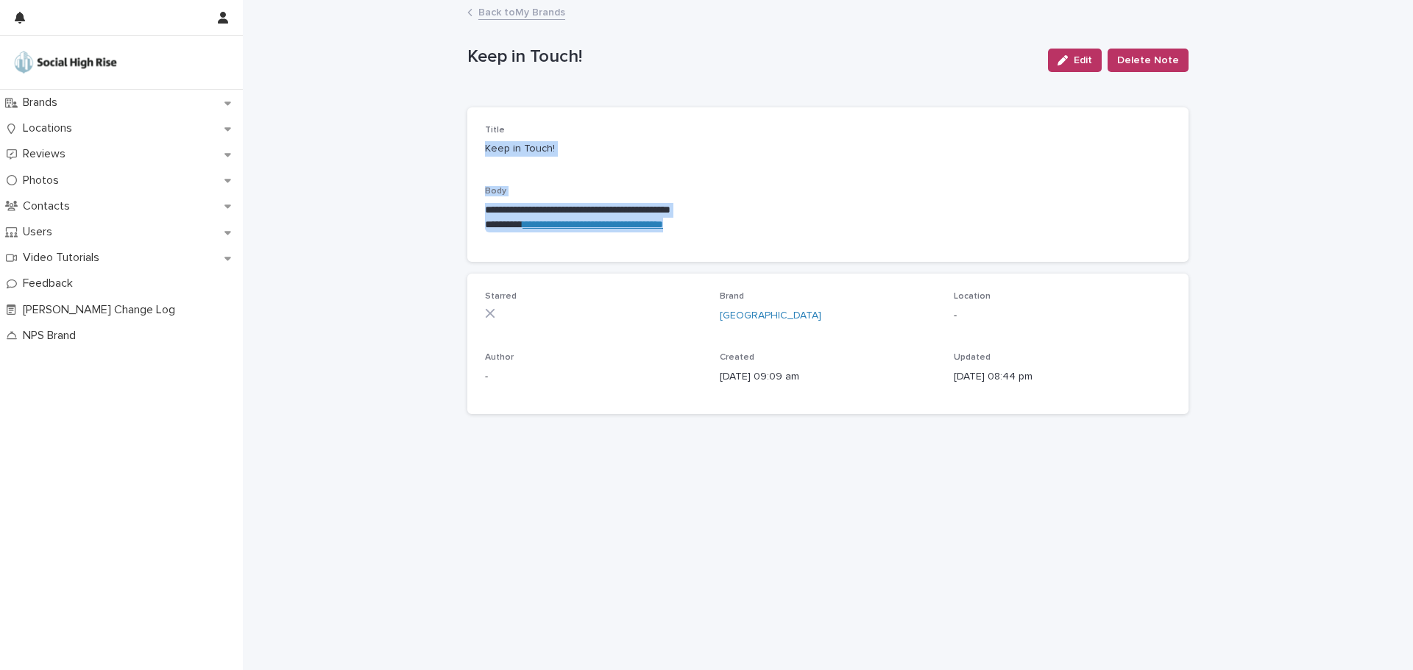
drag, startPoint x: 723, startPoint y: 230, endPoint x: 463, endPoint y: 153, distance: 271.7
click at [463, 153] on div "**********" at bounding box center [828, 317] width 736 height 632
copy div "**********"
click at [503, 9] on link "Back to My Brands" at bounding box center [521, 11] width 87 height 17
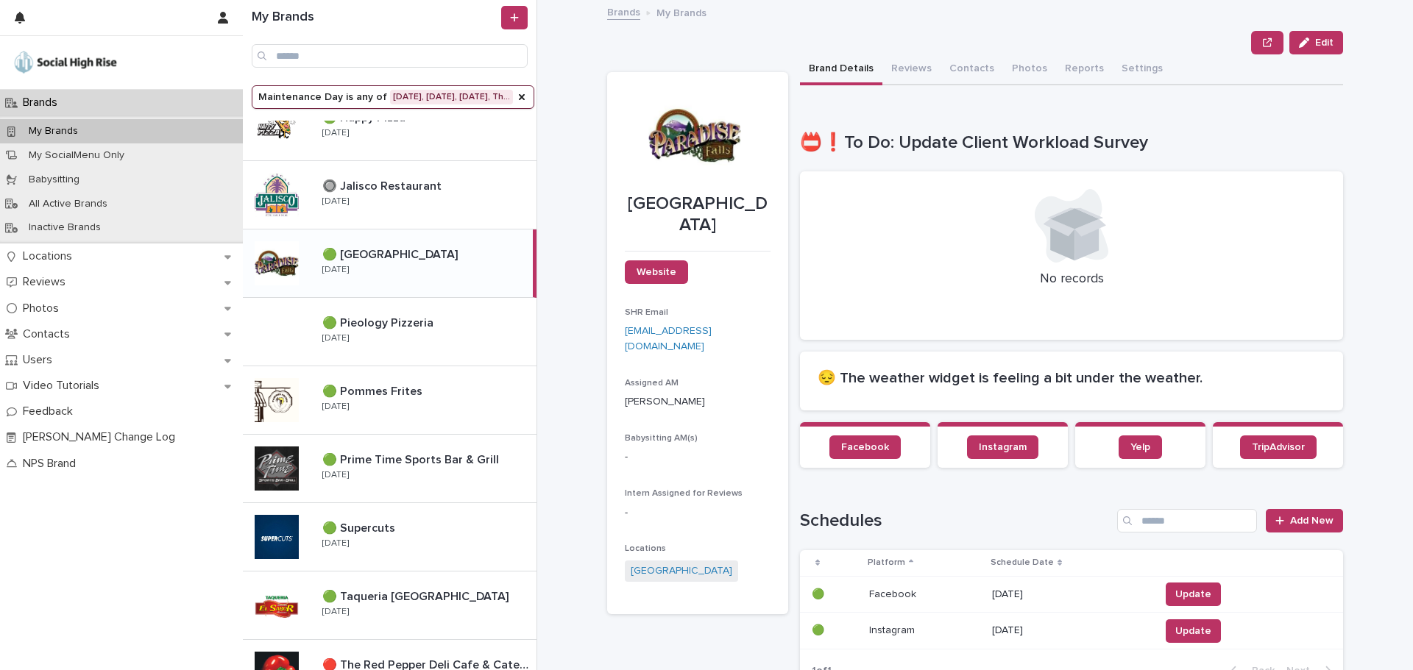
scroll to position [441, 0]
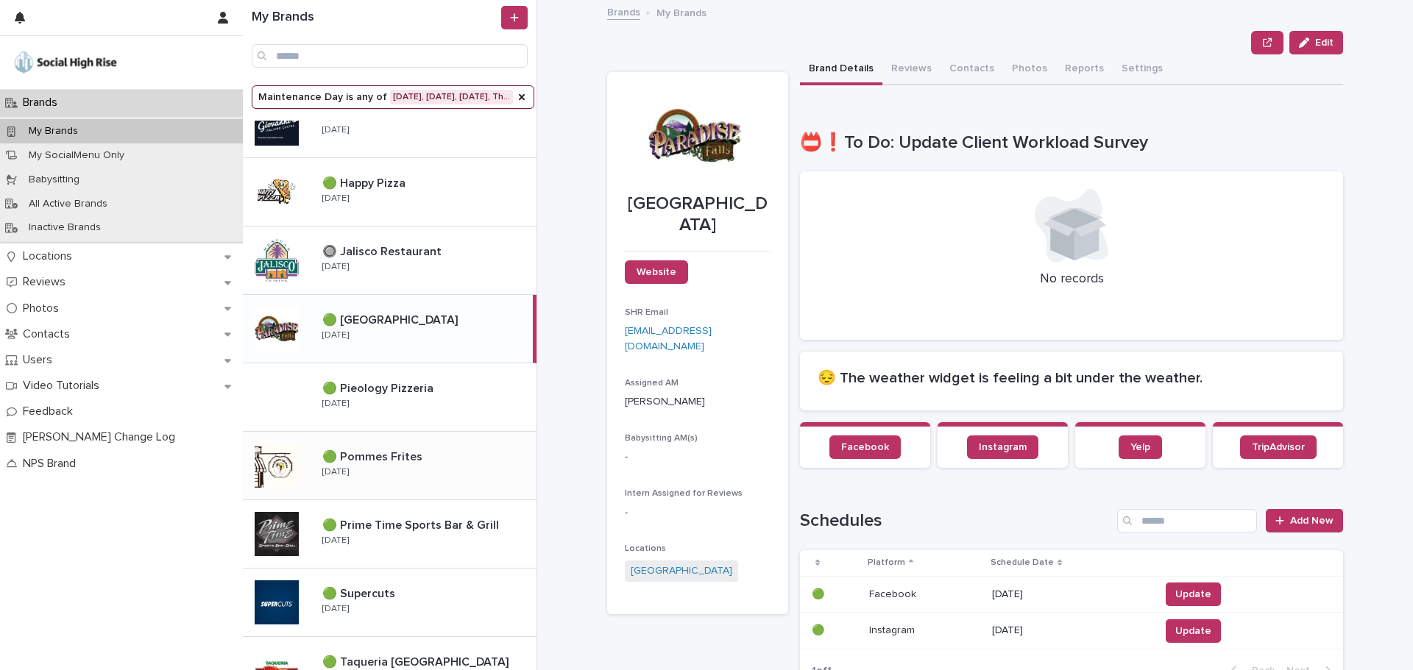
click at [394, 458] on p "🟢 Pommes Frites" at bounding box center [373, 455] width 103 height 17
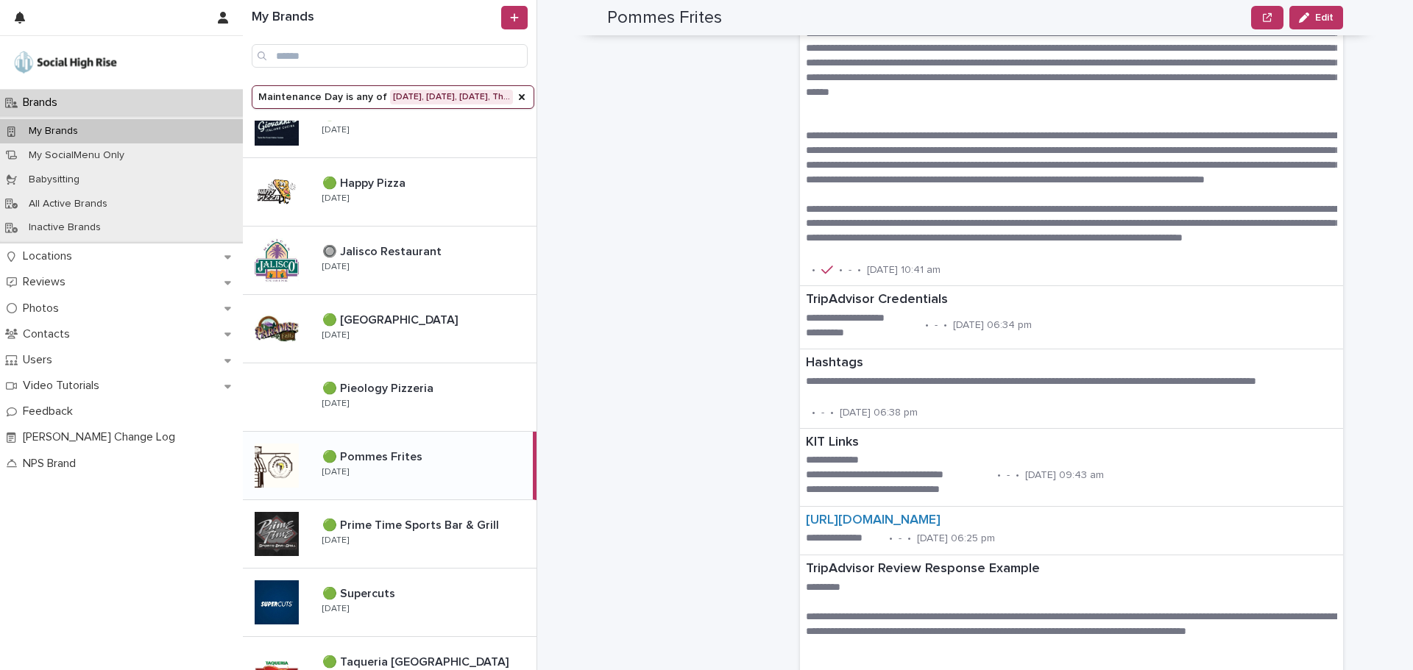
scroll to position [1455, 0]
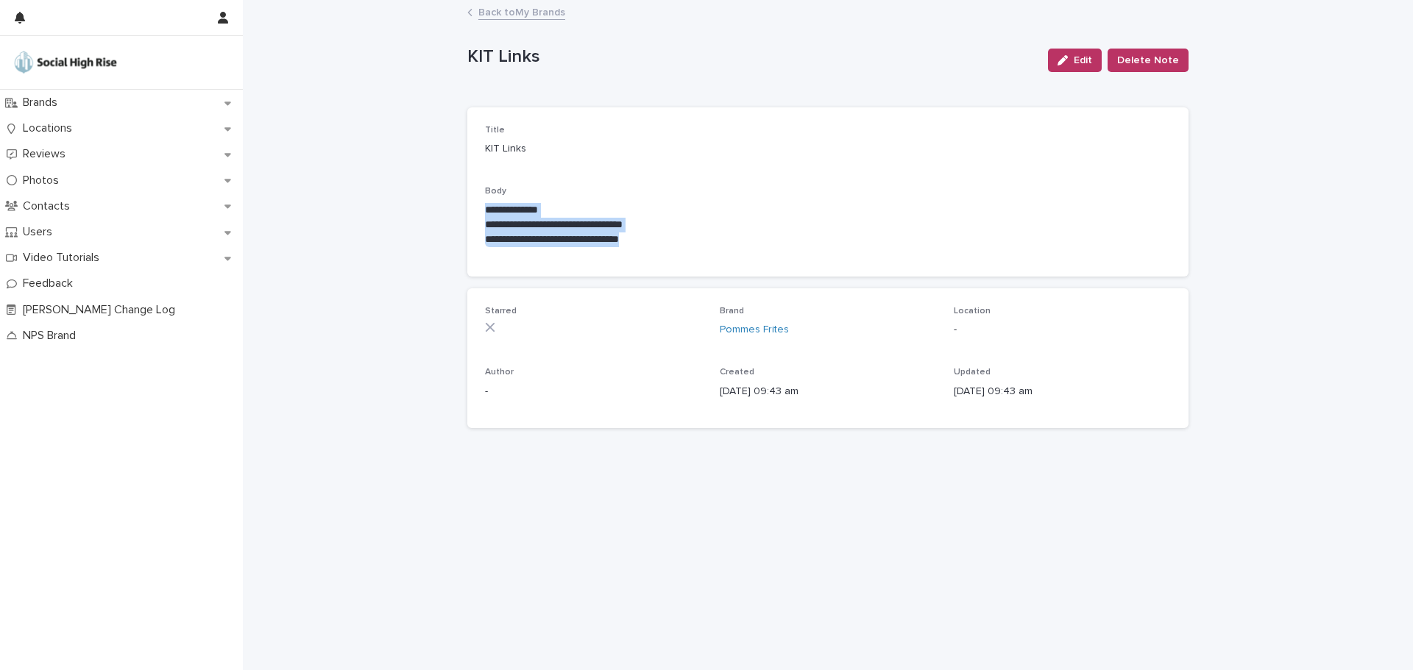
drag, startPoint x: 695, startPoint y: 244, endPoint x: 480, endPoint y: 205, distance: 218.4
click at [480, 205] on div "**********" at bounding box center [827, 191] width 721 height 169
copy div "**********"
click at [469, 18] on div "Back to My Brands" at bounding box center [828, 13] width 736 height 21
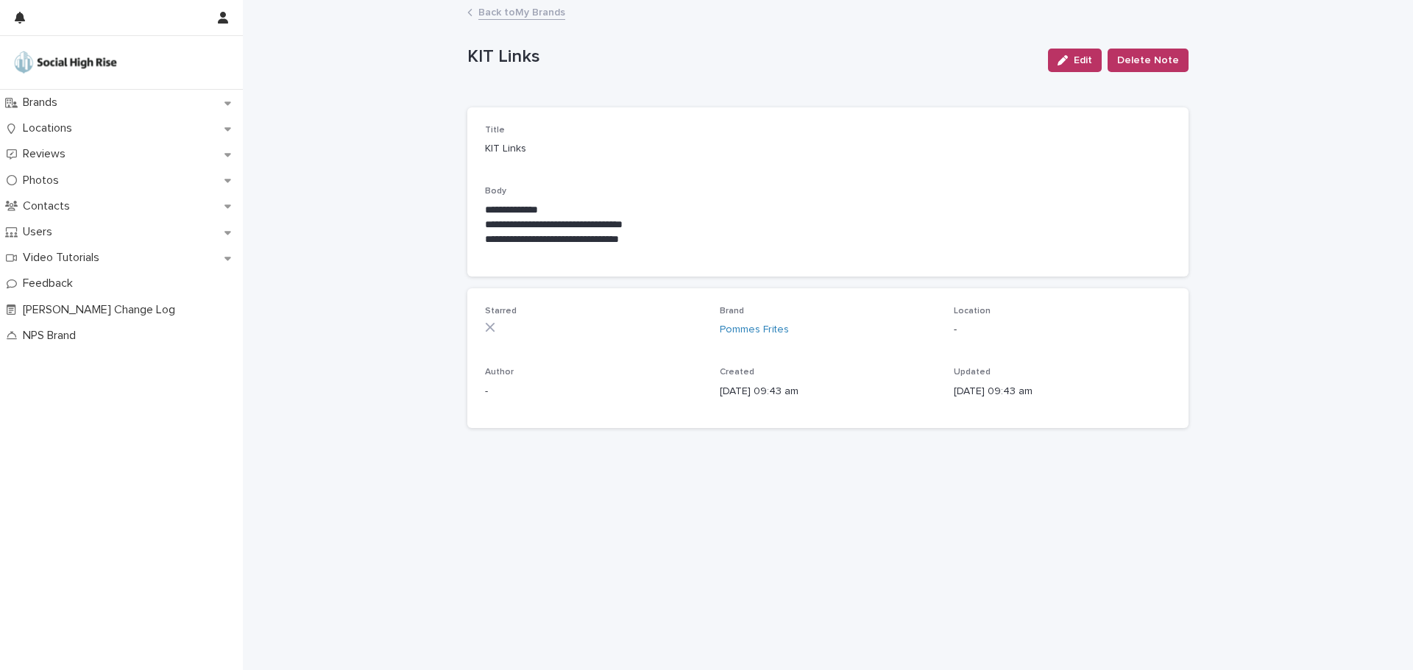
click at [482, 16] on link "Back to My Brands" at bounding box center [521, 11] width 87 height 17
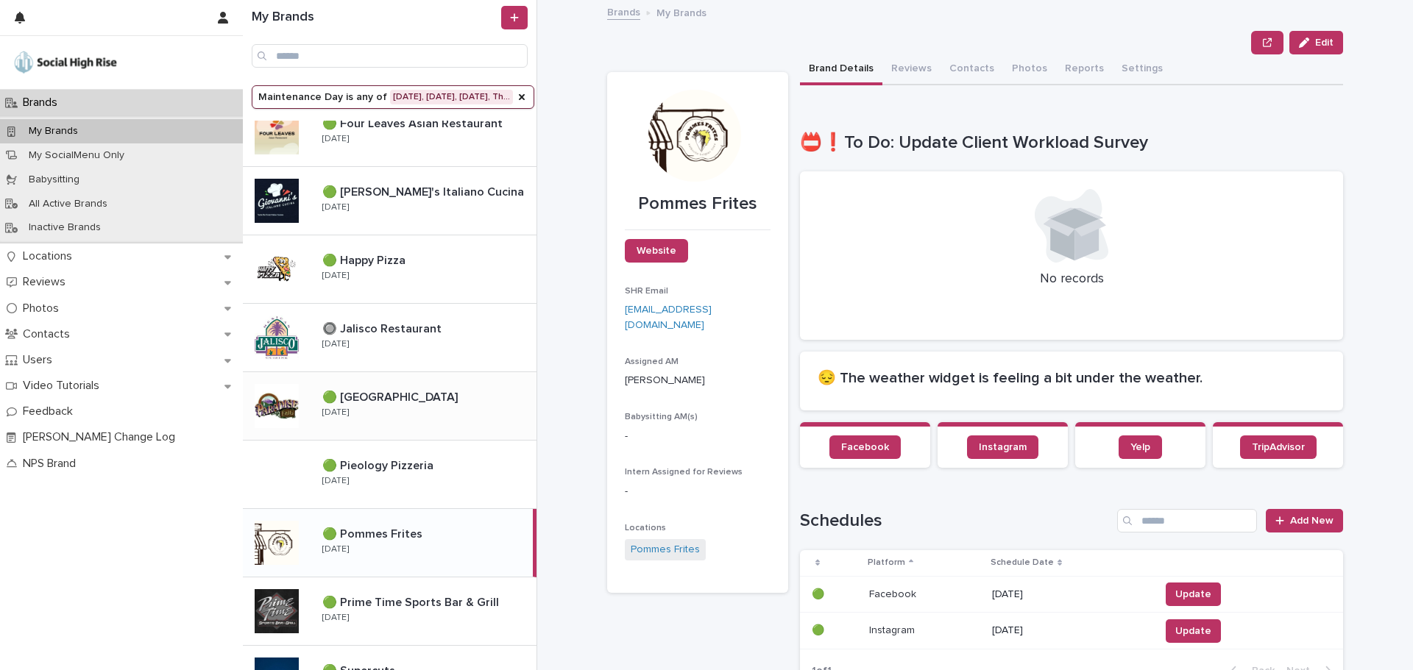
scroll to position [589, 0]
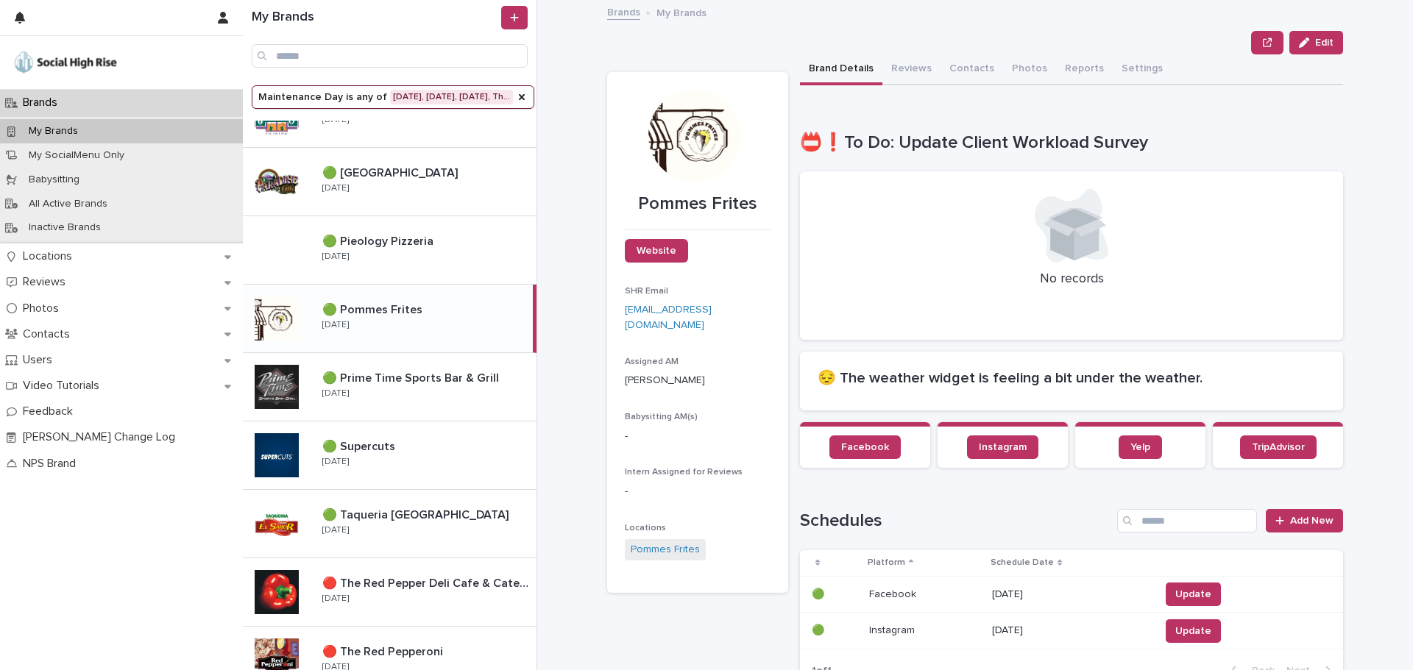
drag, startPoint x: 400, startPoint y: 523, endPoint x: 422, endPoint y: 315, distance: 209.3
click at [400, 523] on div "🟢 Taqueria [GEOGRAPHIC_DATA] 🟢 Taqueria [GEOGRAPHIC_DATA] [DATE]" at bounding box center [423, 524] width 226 height 43
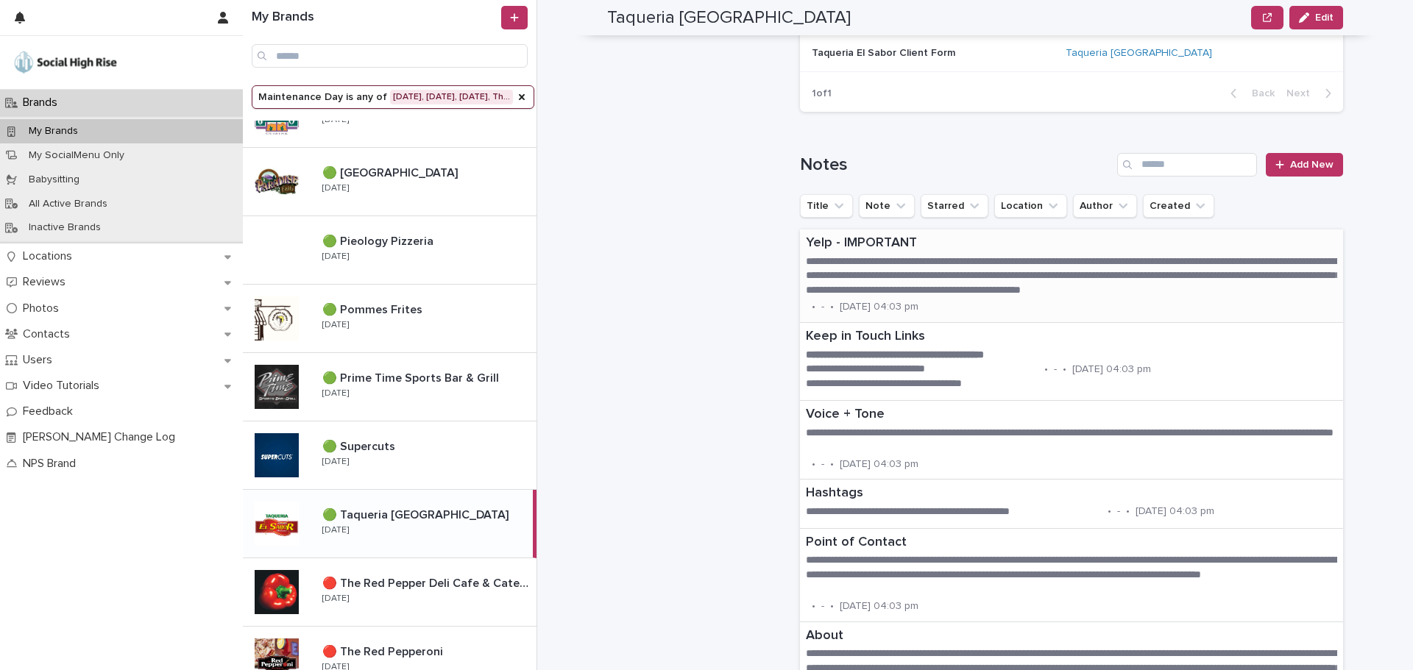
scroll to position [1251, 0]
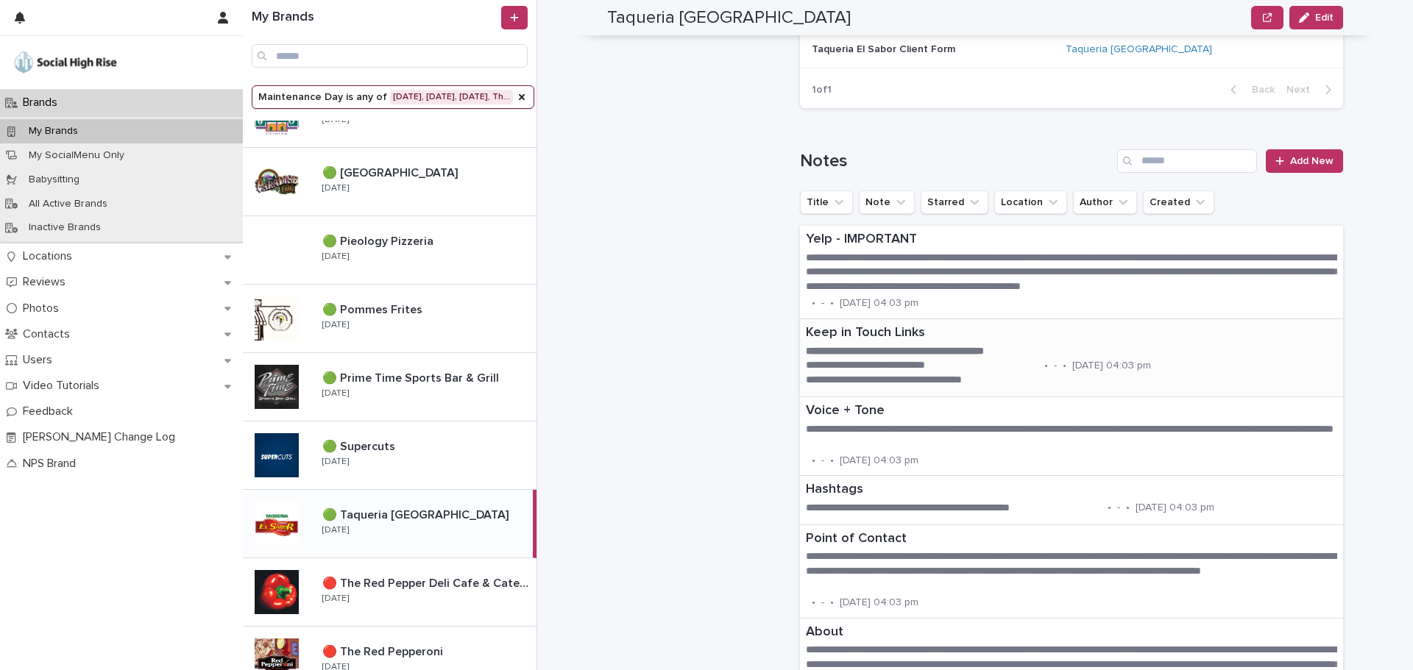
click at [871, 363] on p "**********" at bounding box center [922, 365] width 233 height 15
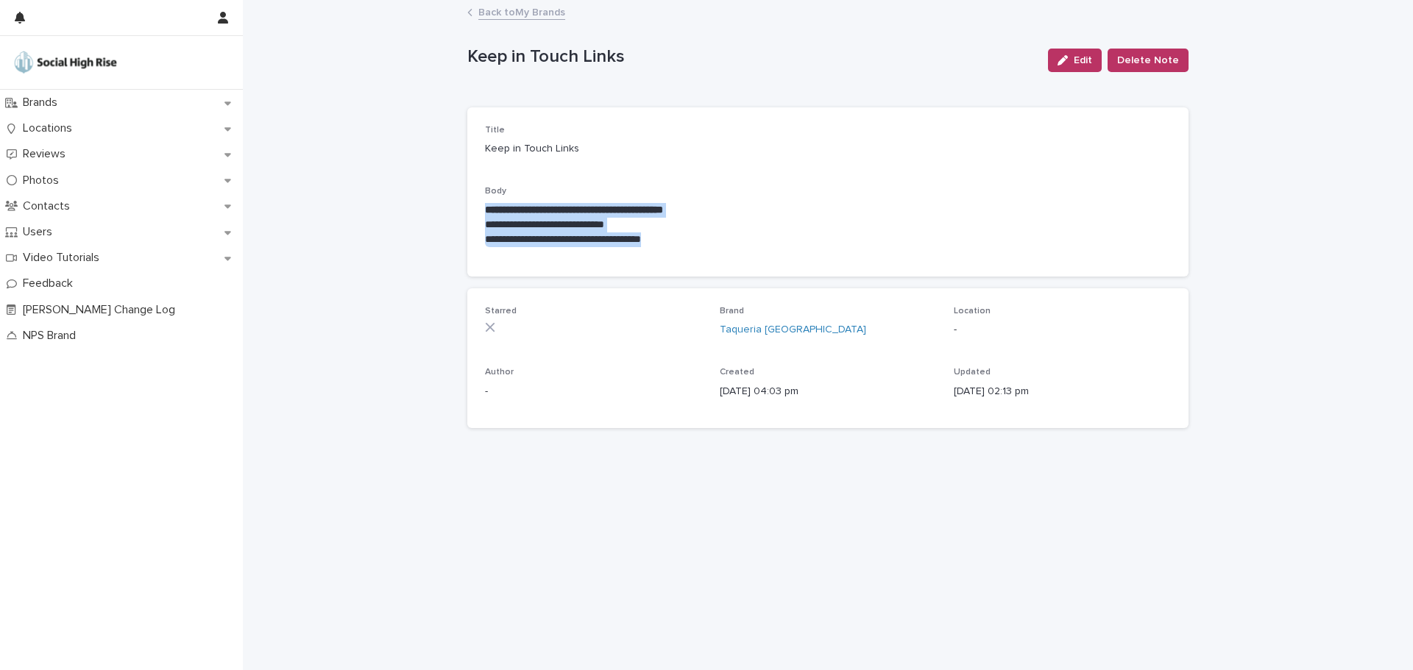
drag, startPoint x: 719, startPoint y: 242, endPoint x: 461, endPoint y: 203, distance: 261.2
click at [461, 203] on div "**********" at bounding box center [828, 317] width 736 height 632
copy div "**********"
click at [486, 15] on link "Back to My Brands" at bounding box center [521, 11] width 87 height 17
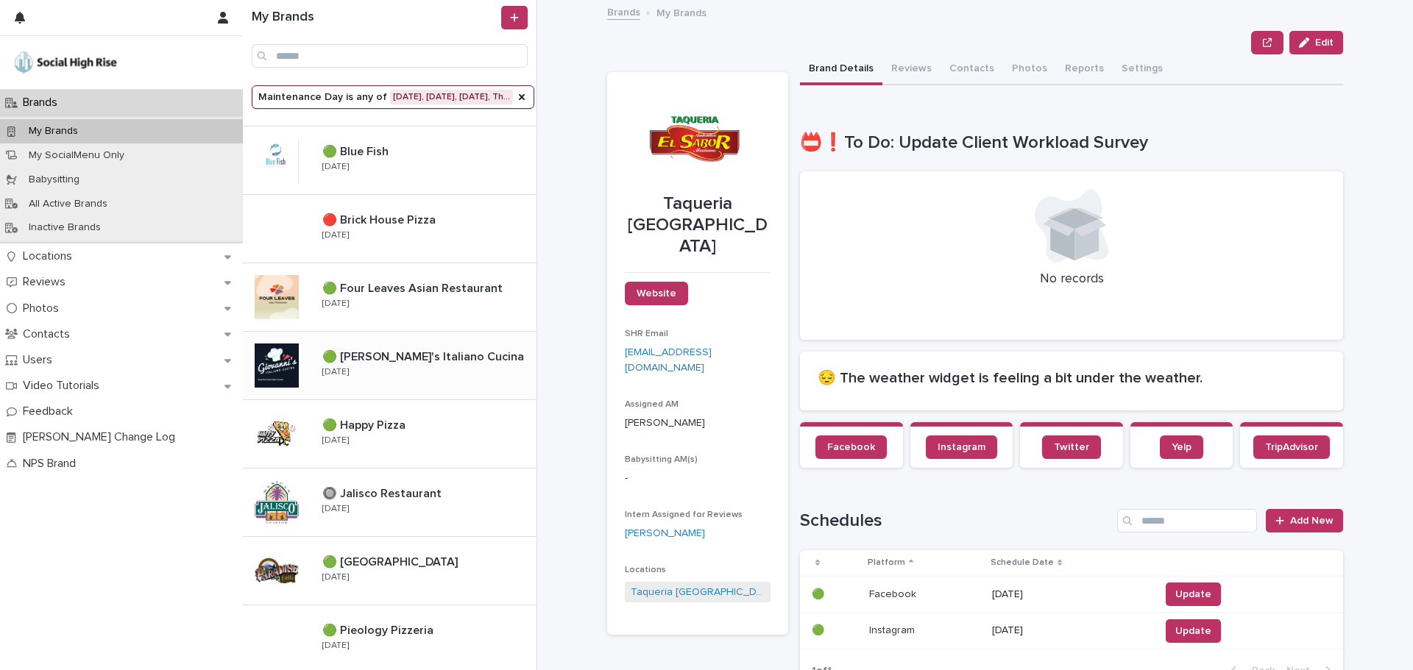
scroll to position [294, 0]
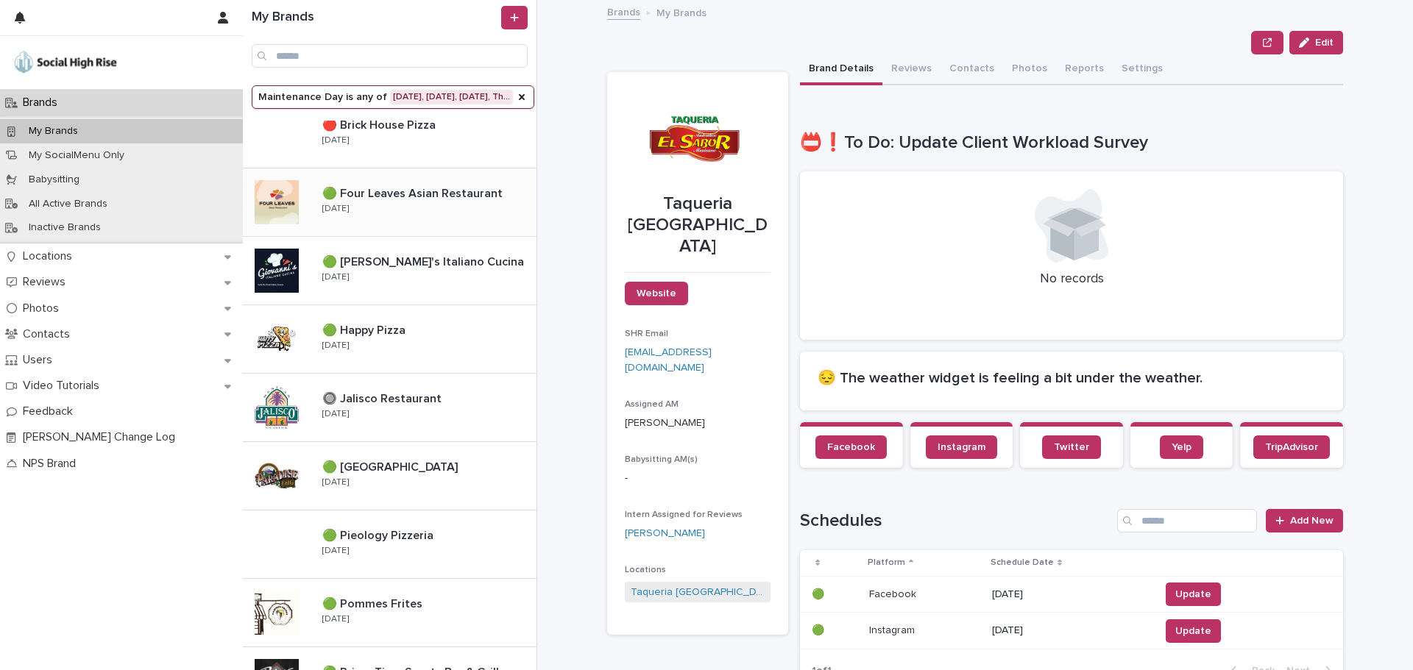
click at [465, 211] on div "🟢 Four Leaves Asian Restaurant 🟢 Four Leaves Asian Restaurant [DATE]" at bounding box center [423, 202] width 226 height 43
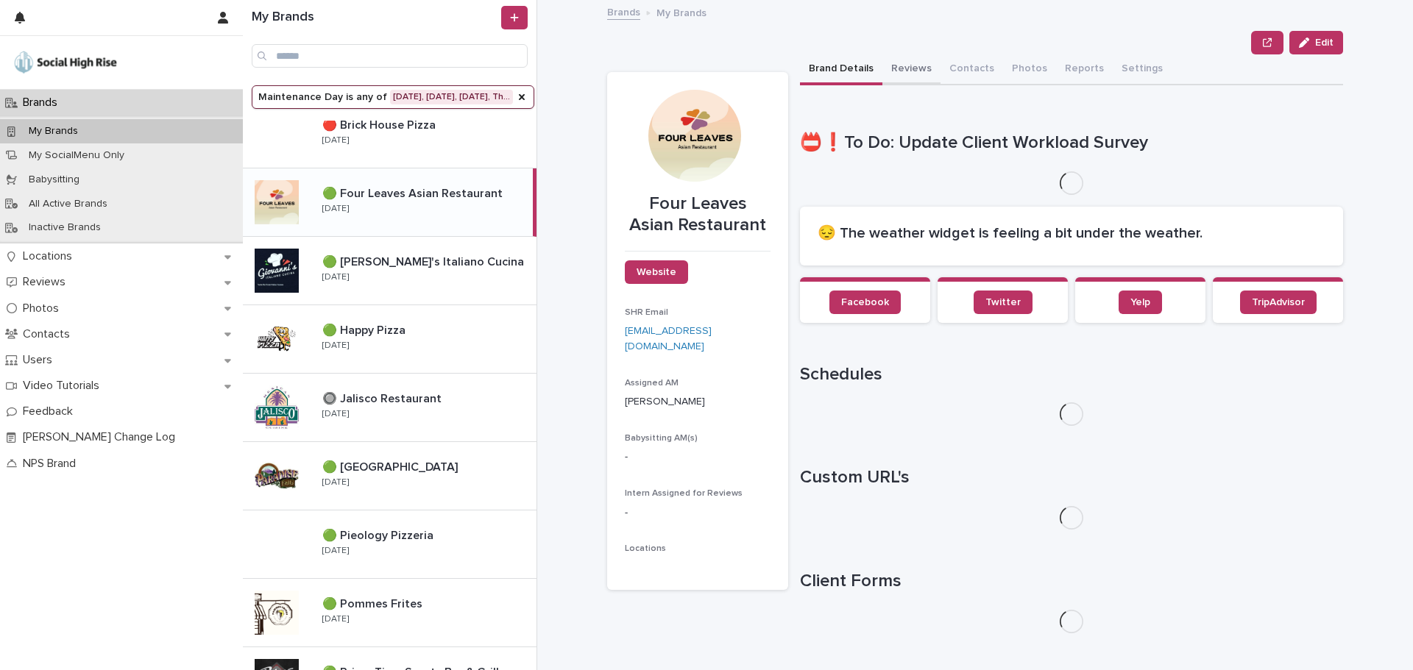
click at [919, 68] on button "Reviews" at bounding box center [911, 69] width 58 height 31
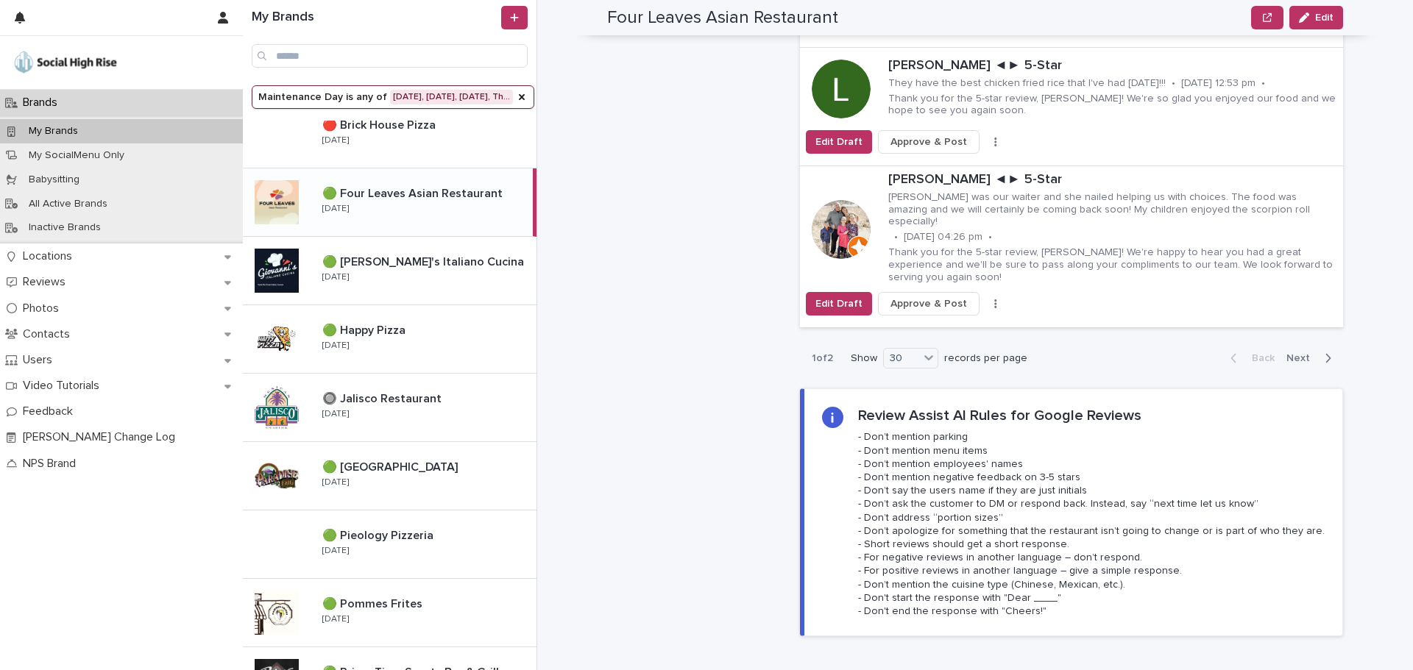
scroll to position [4163, 0]
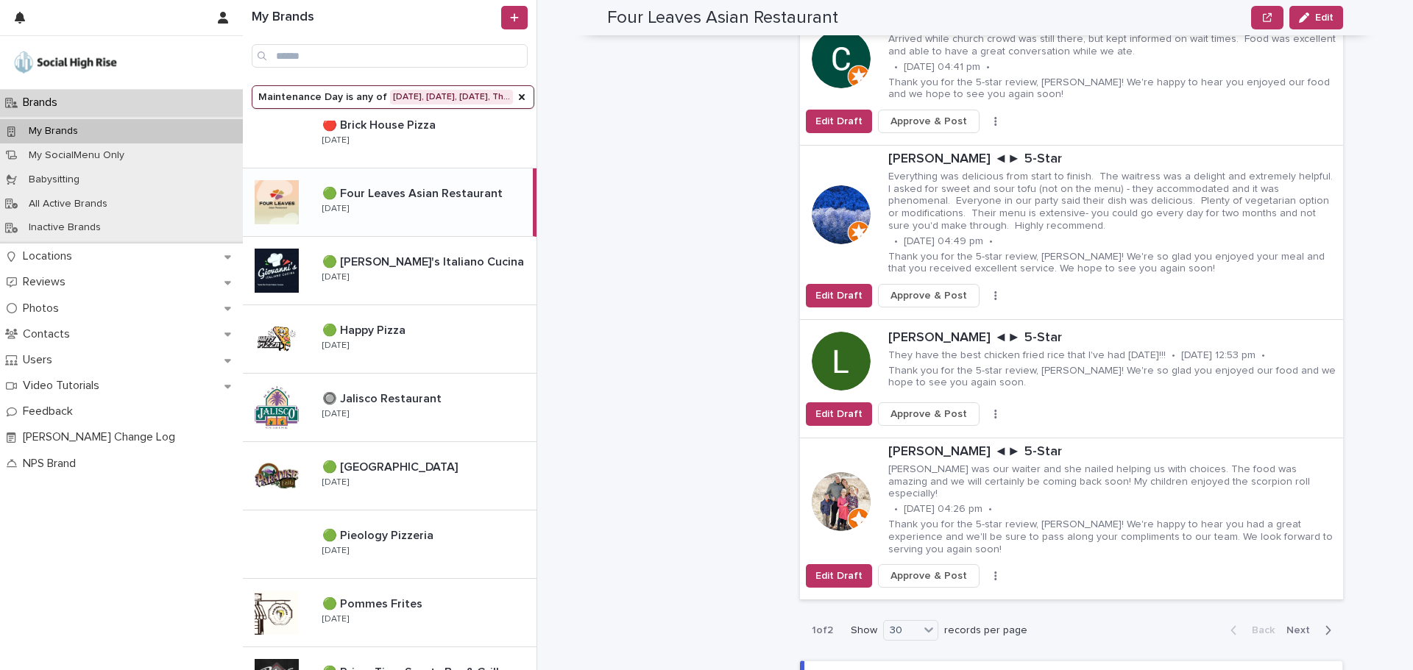
click at [1286, 625] on span "Next" at bounding box center [1302, 630] width 32 height 10
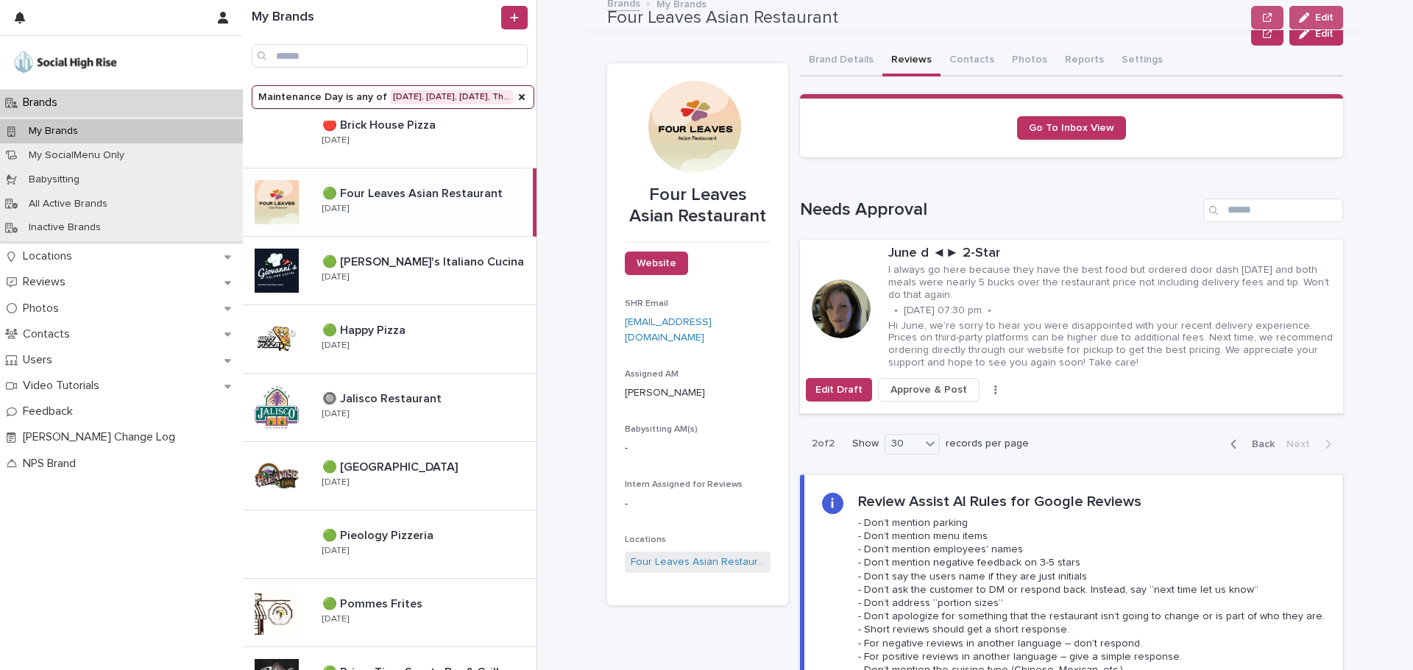
scroll to position [0, 0]
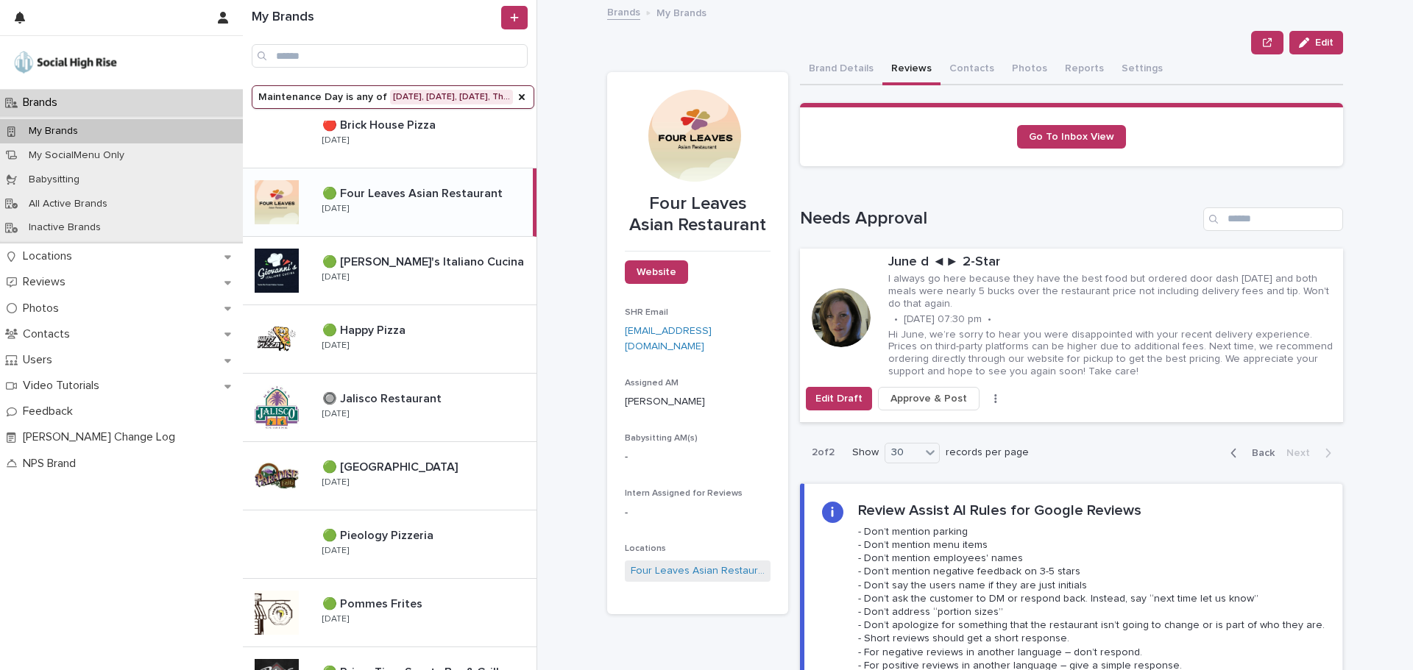
drag, startPoint x: 1020, startPoint y: 253, endPoint x: 1022, endPoint y: 233, distance: 20.0
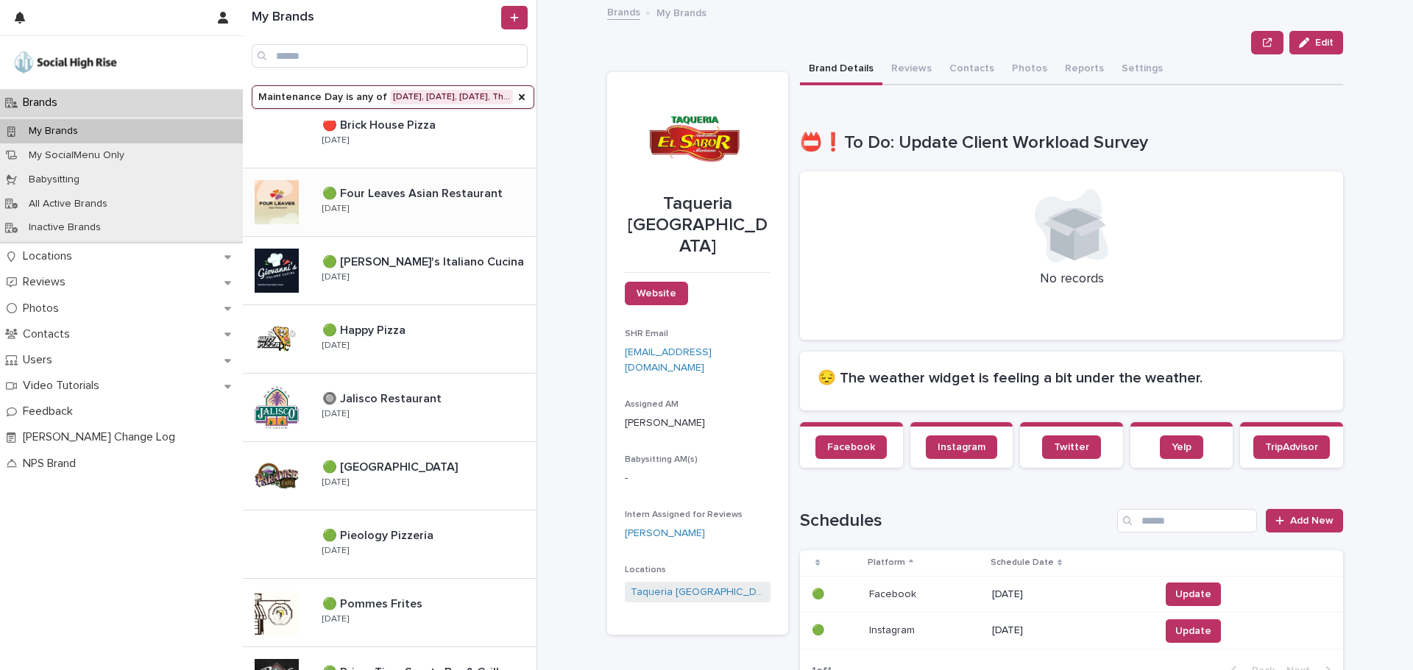
click at [418, 195] on p "🟢 Four Leaves Asian Restaurant" at bounding box center [413, 192] width 183 height 17
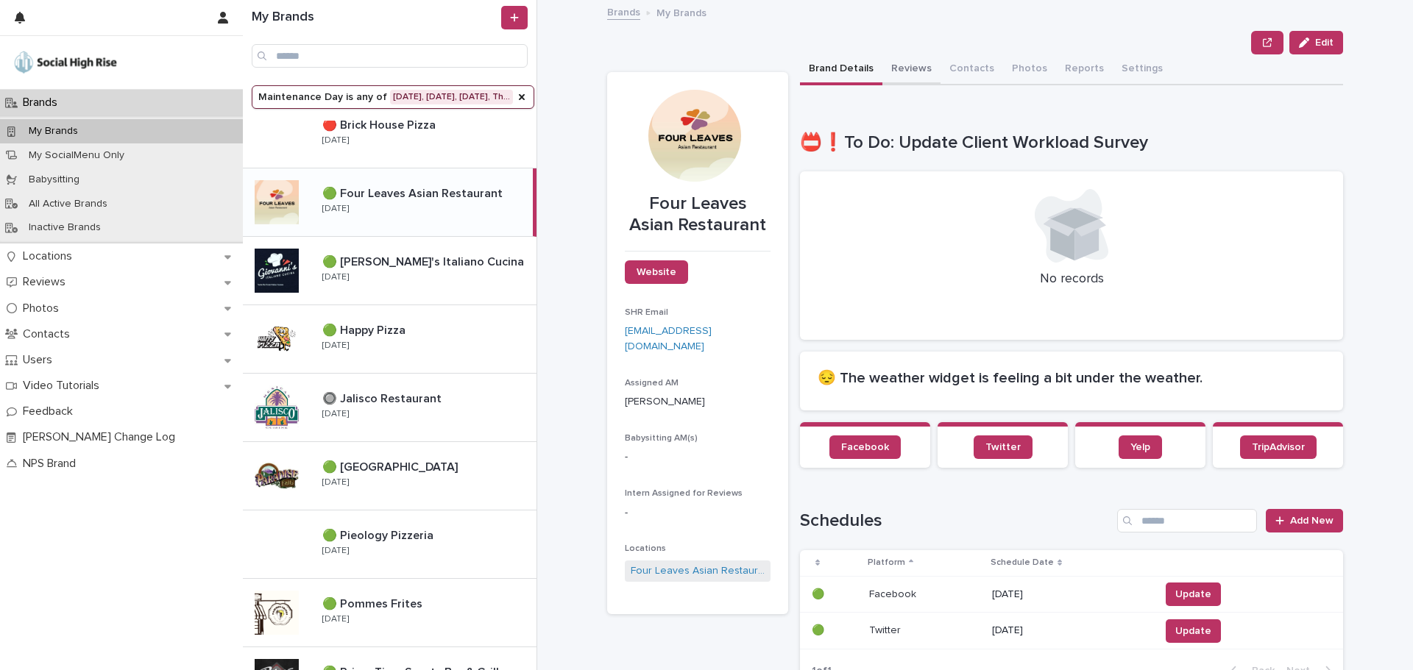
click at [915, 74] on button "Reviews" at bounding box center [911, 69] width 58 height 31
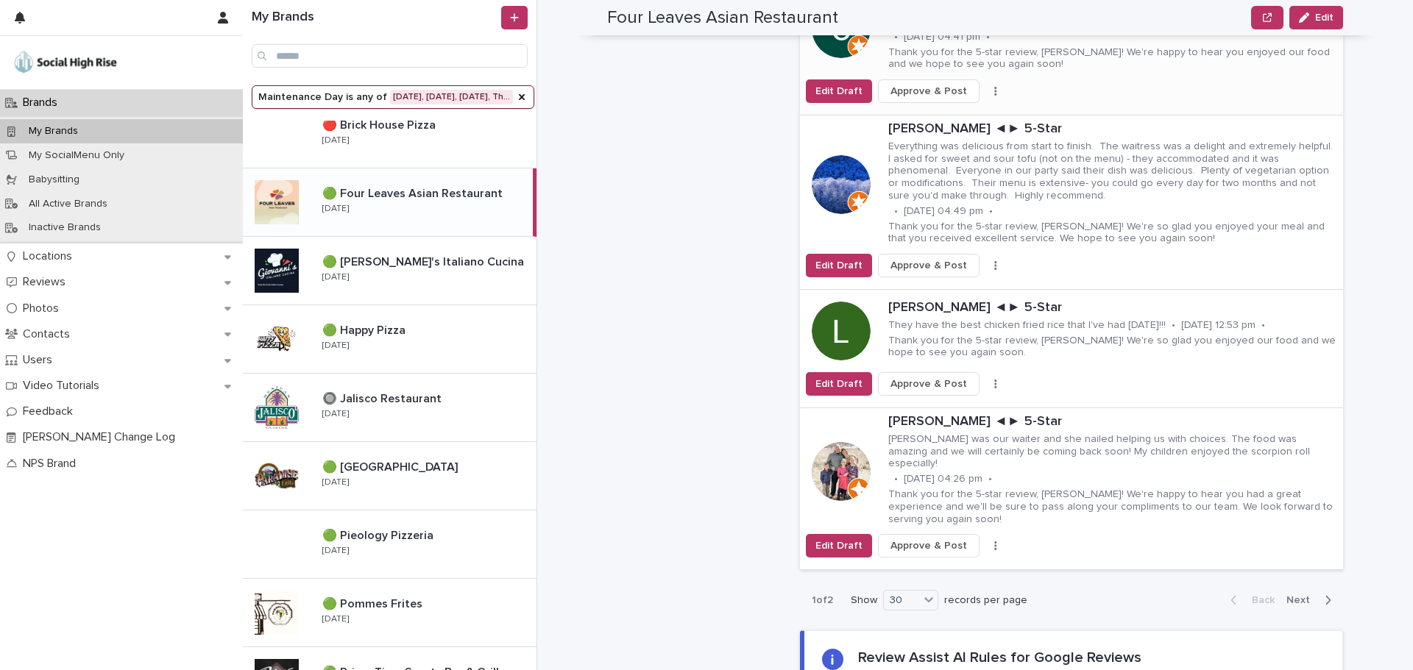
scroll to position [4194, 0]
click at [1299, 595] on span "Next" at bounding box center [1302, 600] width 32 height 10
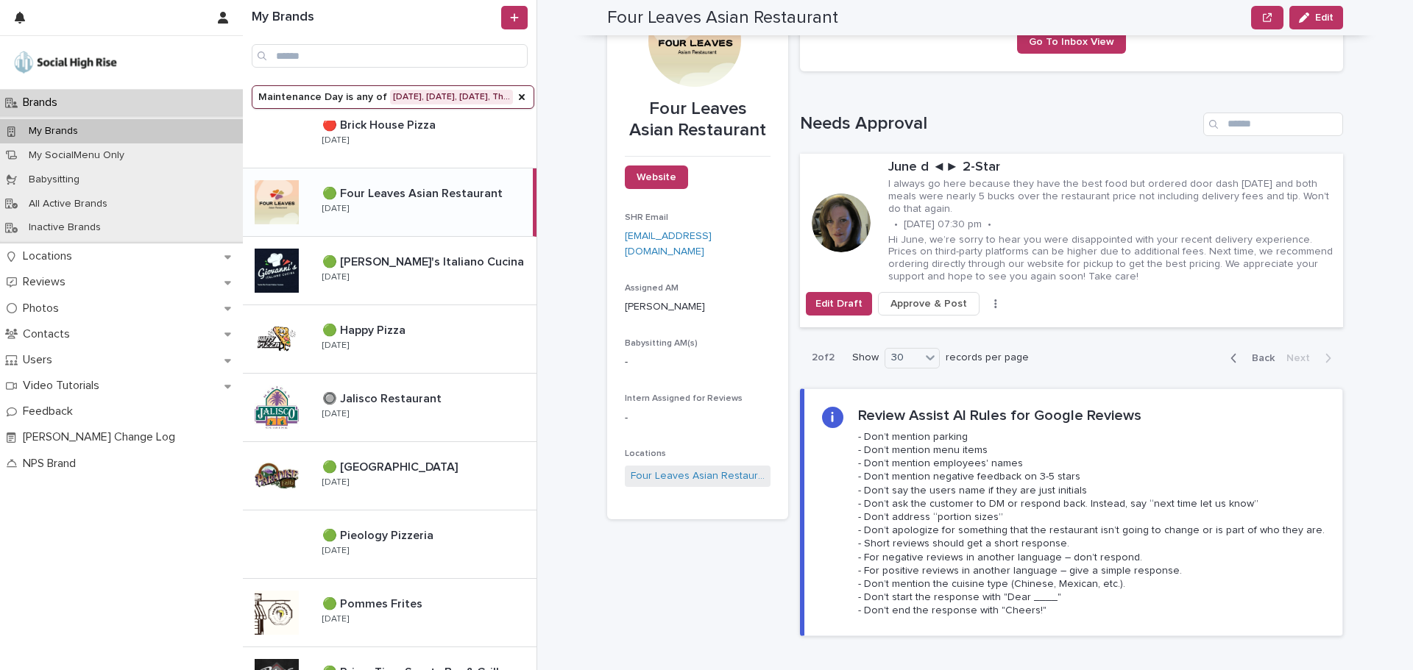
scroll to position [75, 0]
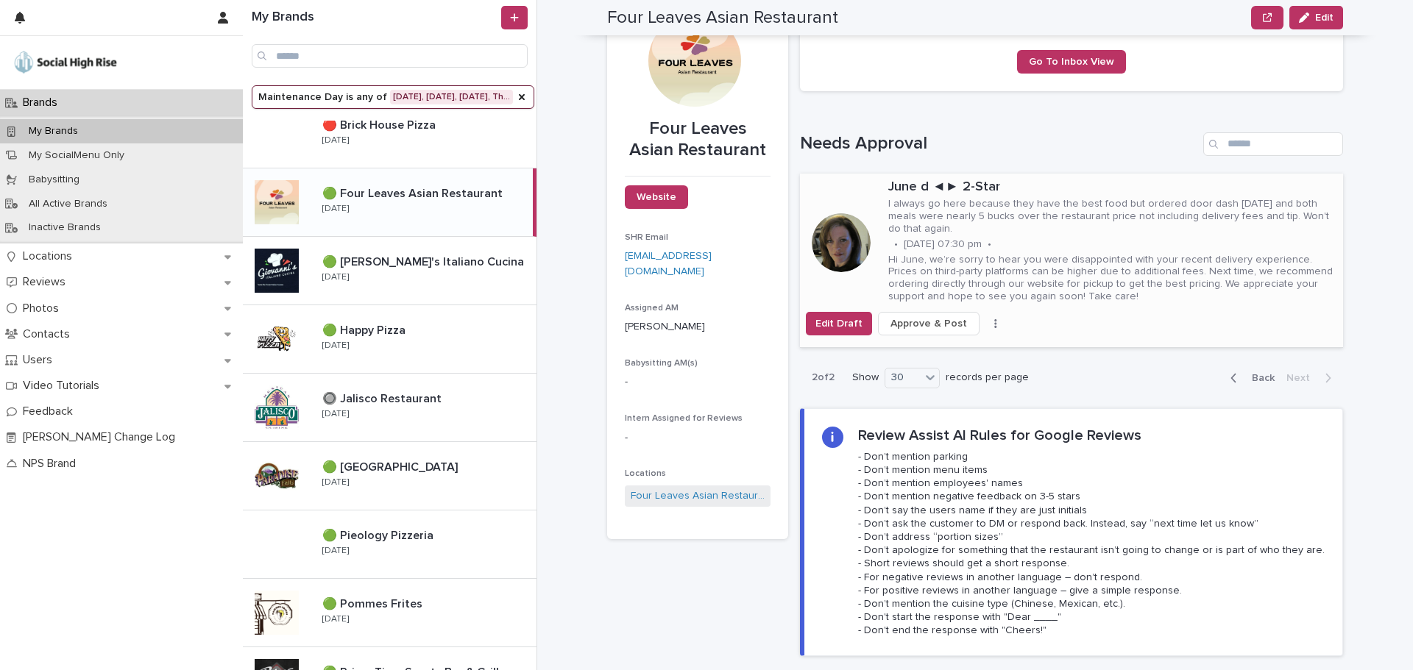
click at [985, 332] on div "Edit Draft Approve & Post Skip Reply" at bounding box center [1071, 324] width 543 height 24
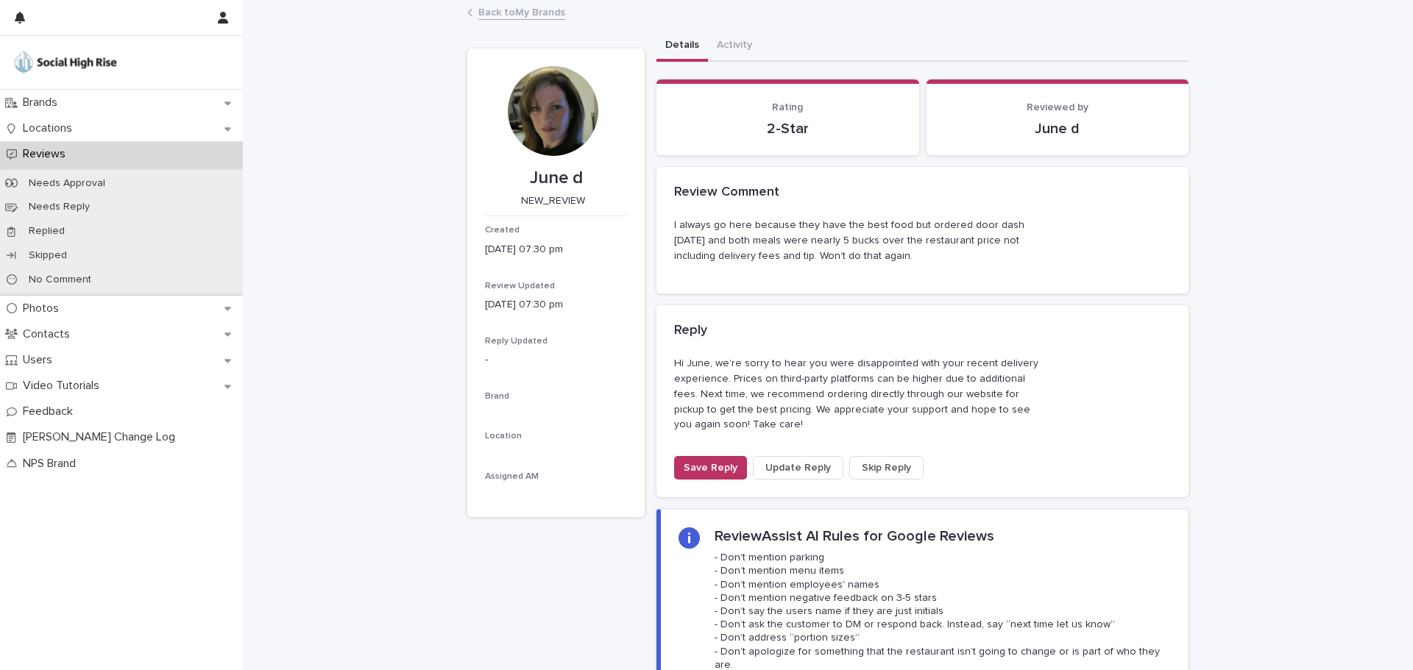
drag, startPoint x: 985, startPoint y: 332, endPoint x: 994, endPoint y: 300, distance: 32.8
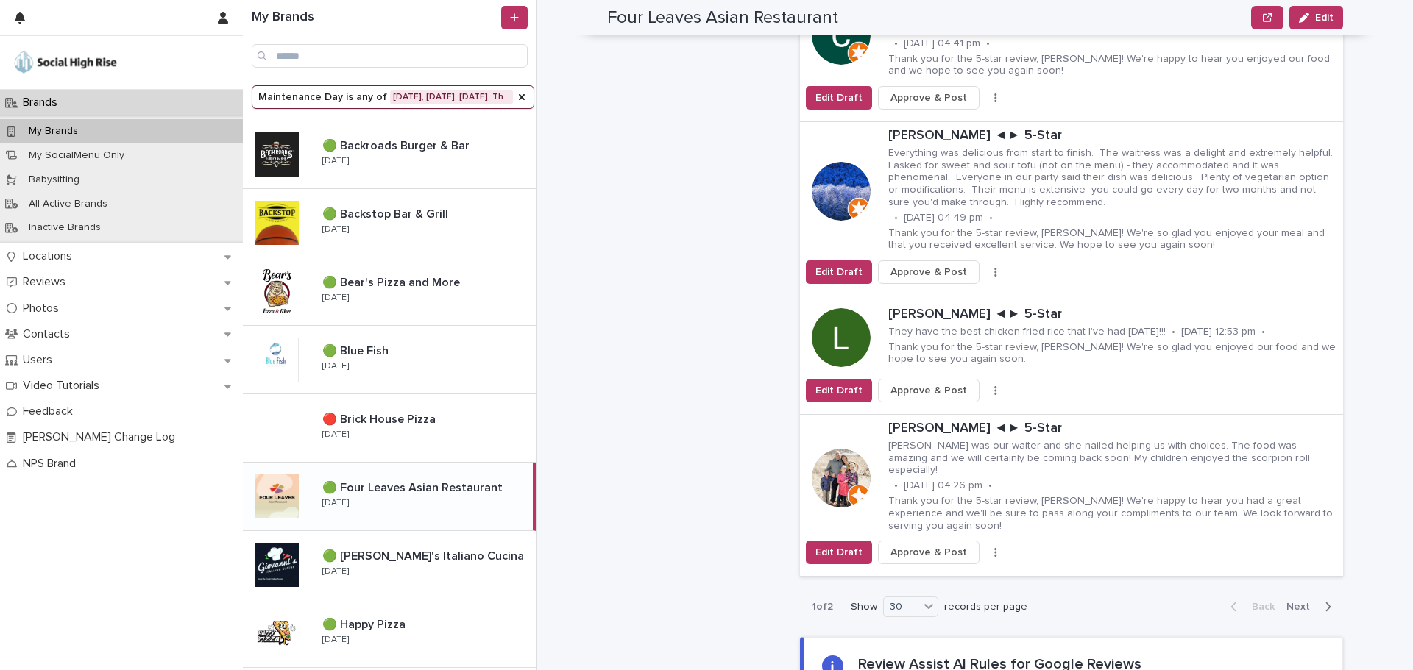
scroll to position [4194, 0]
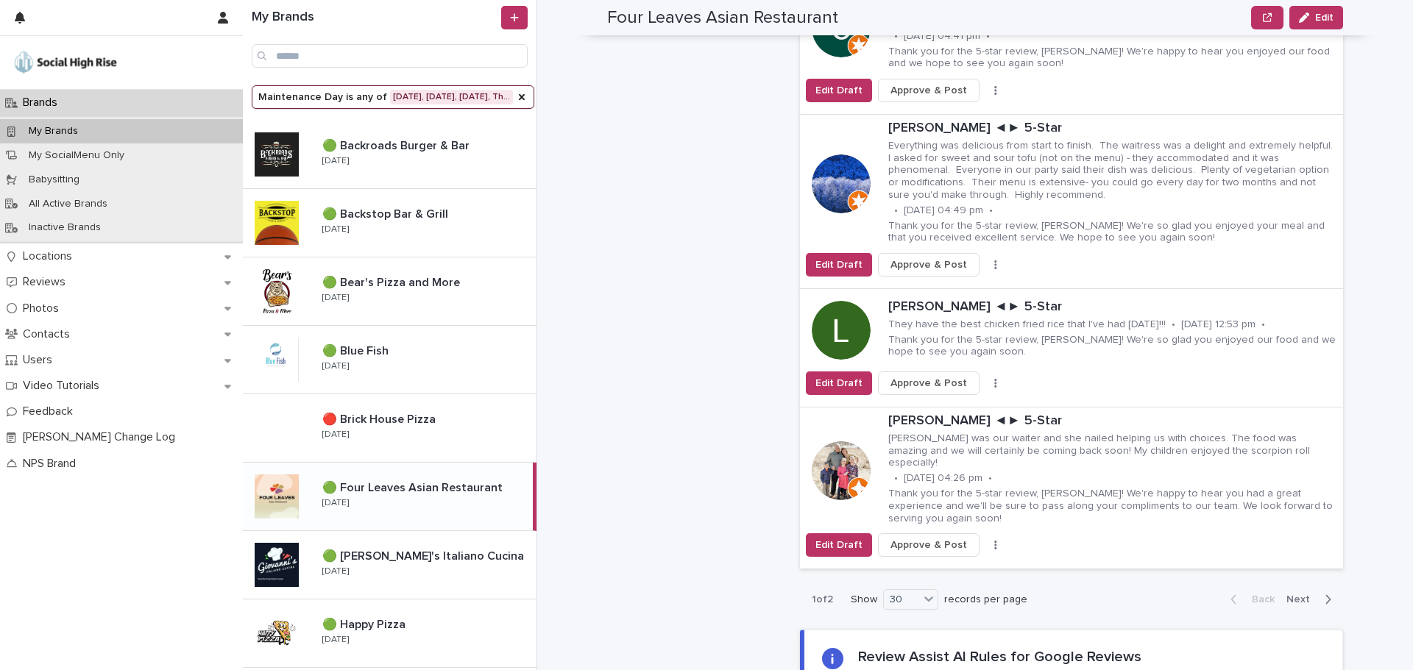
click at [1286, 595] on span "Next" at bounding box center [1302, 600] width 32 height 10
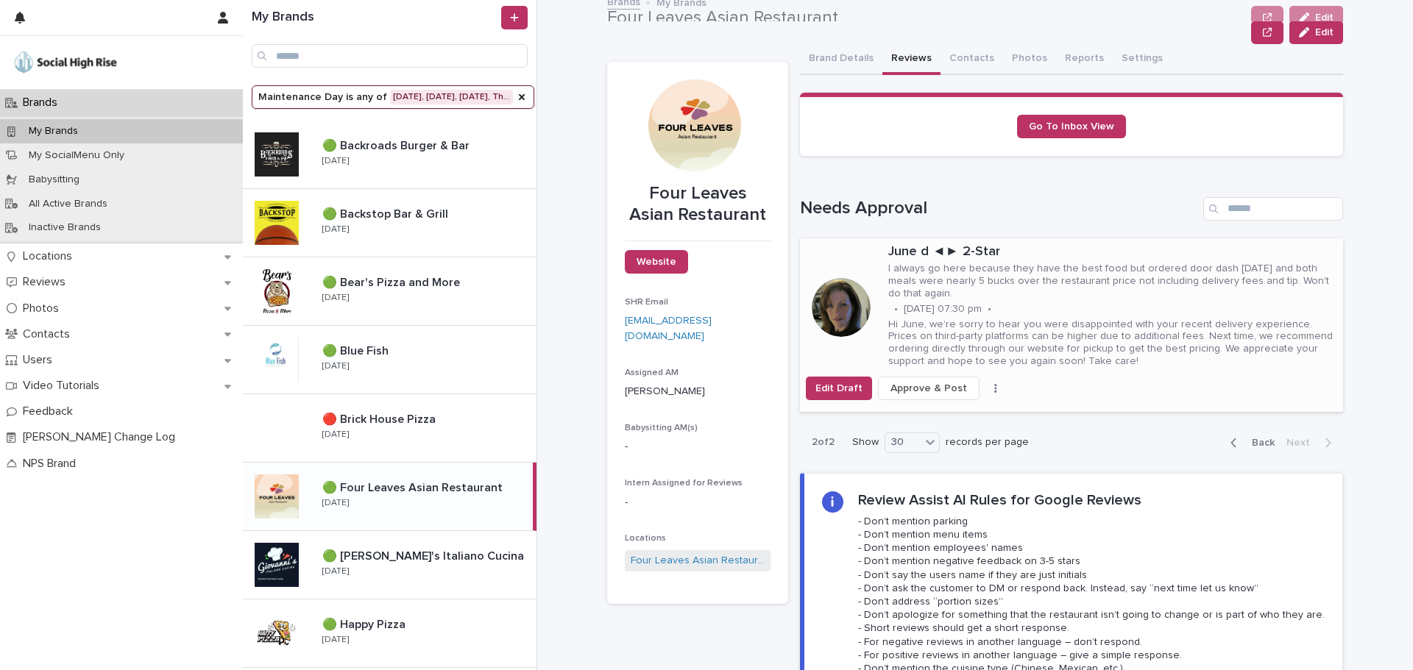
scroll to position [1, 0]
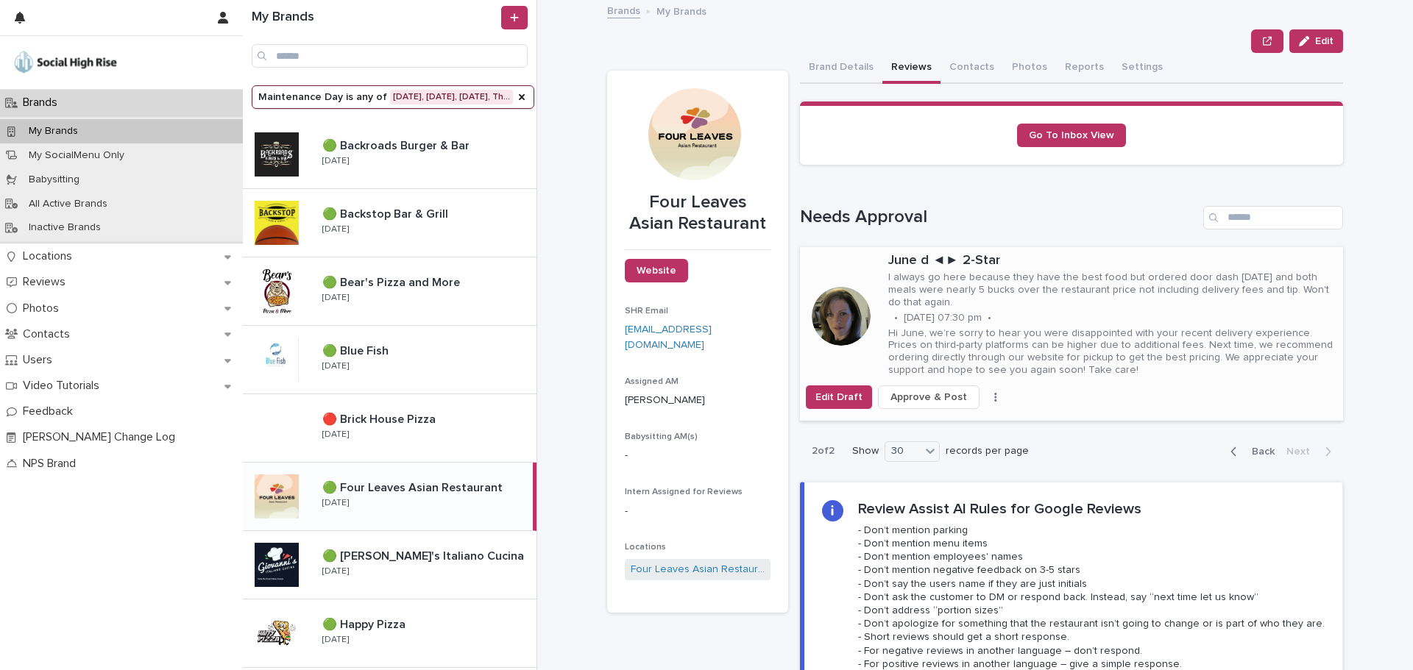
click at [985, 393] on button "button" at bounding box center [995, 397] width 21 height 10
click at [985, 396] on button "button" at bounding box center [995, 397] width 21 height 10
click at [927, 424] on span "Skip Reply" at bounding box center [925, 426] width 49 height 15
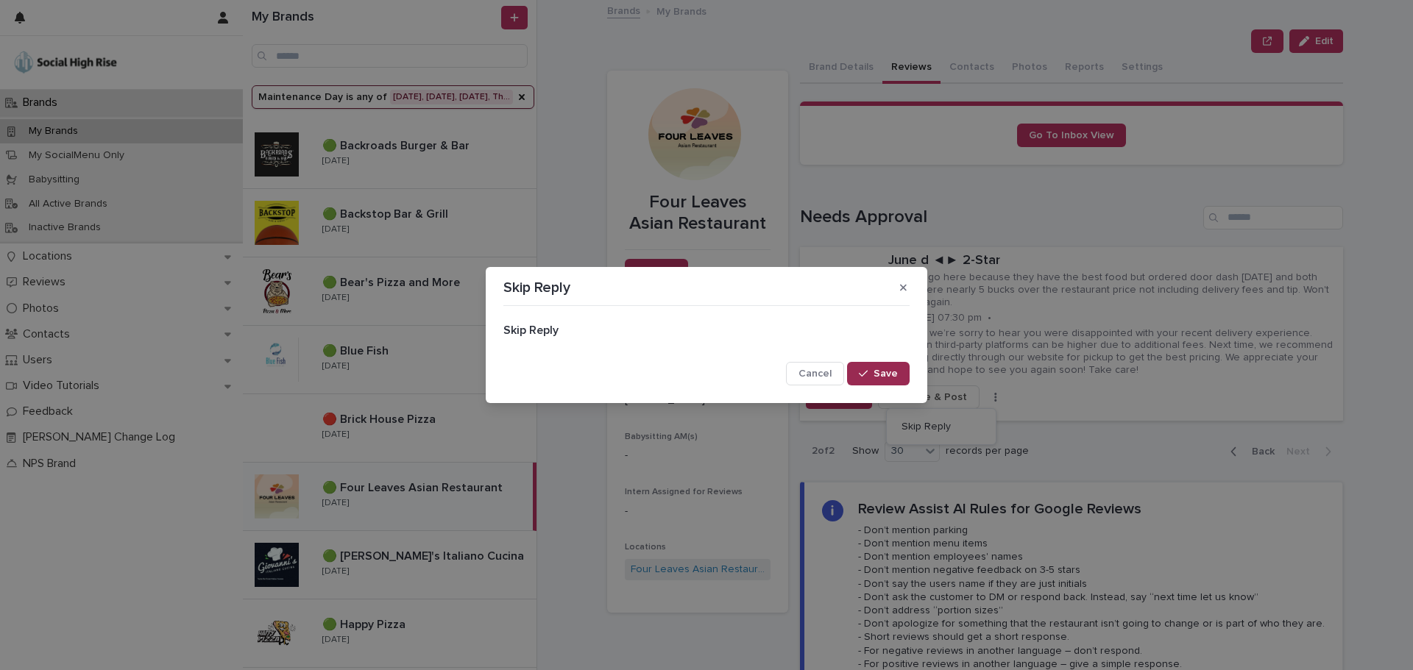
click at [877, 379] on button "Save" at bounding box center [878, 374] width 63 height 24
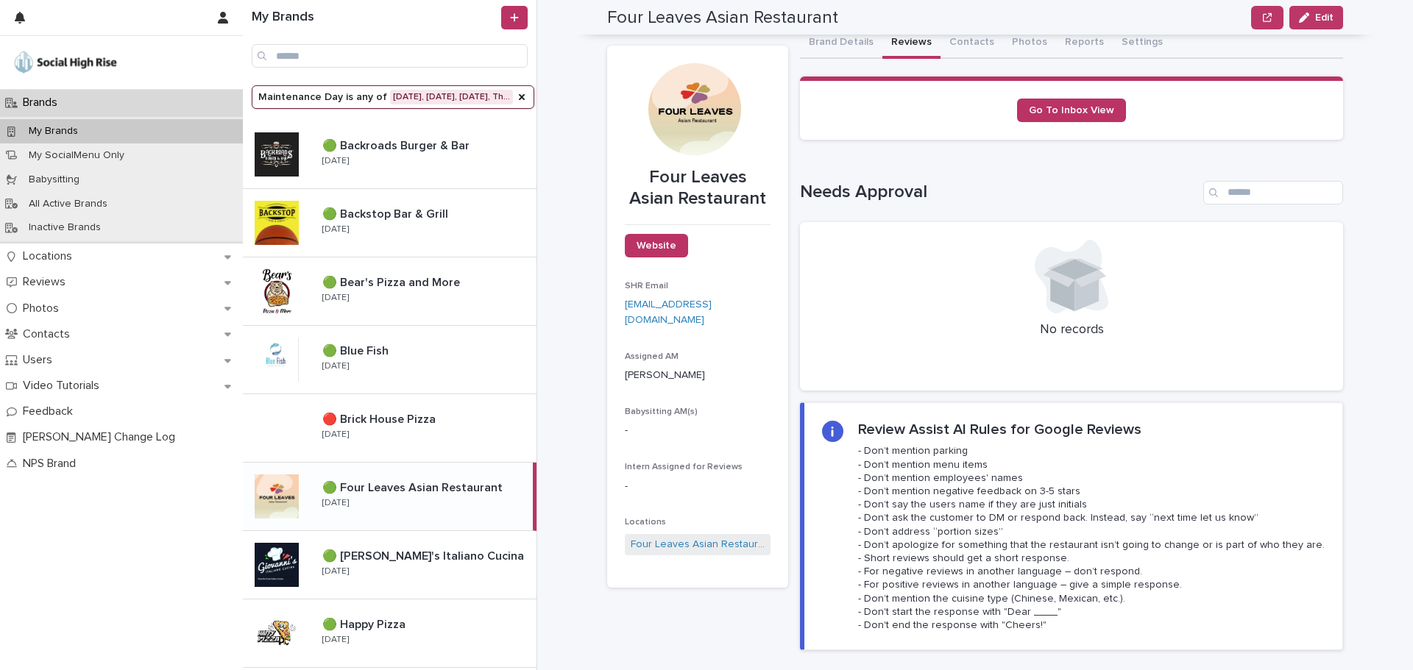
scroll to position [0, 0]
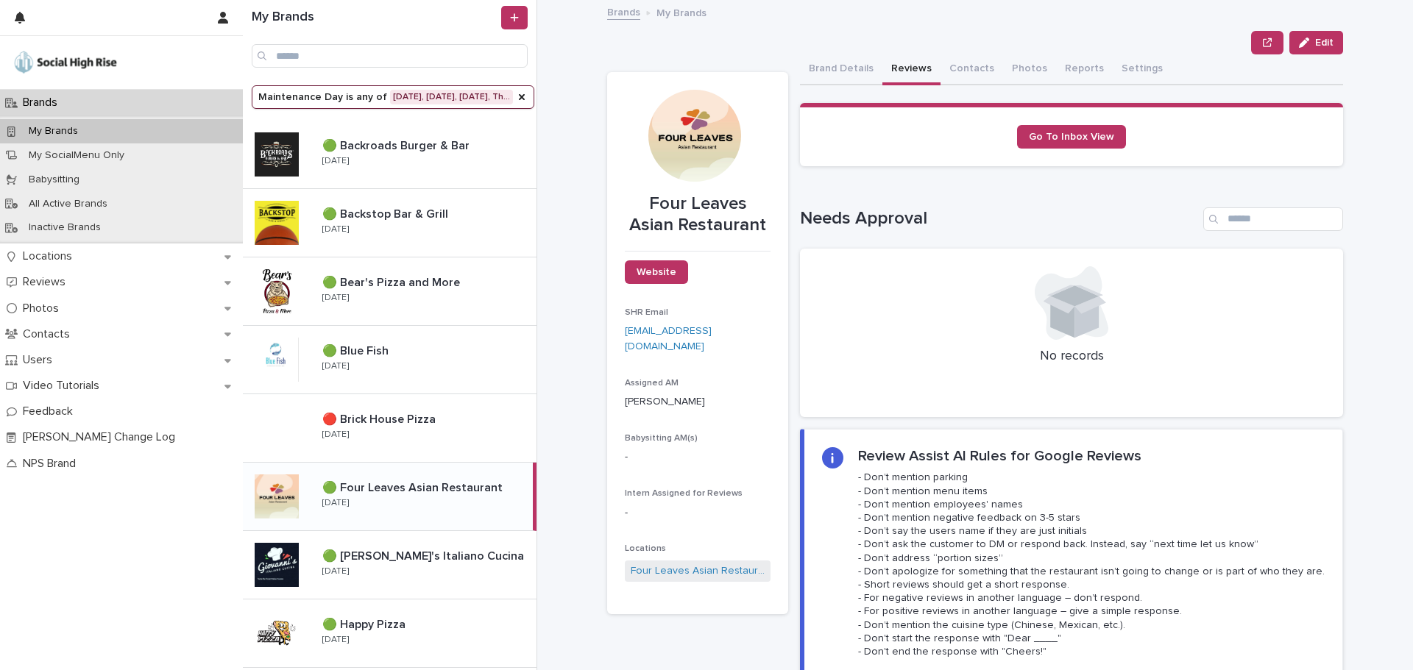
click at [898, 63] on button "Reviews" at bounding box center [911, 69] width 58 height 31
click at [429, 496] on div "🟢 Four Leaves Asian Restaurant 🟢 Four Leaves Asian Restaurant [DATE]" at bounding box center [421, 496] width 222 height 43
click at [853, 70] on button "Brand Details" at bounding box center [841, 69] width 82 height 31
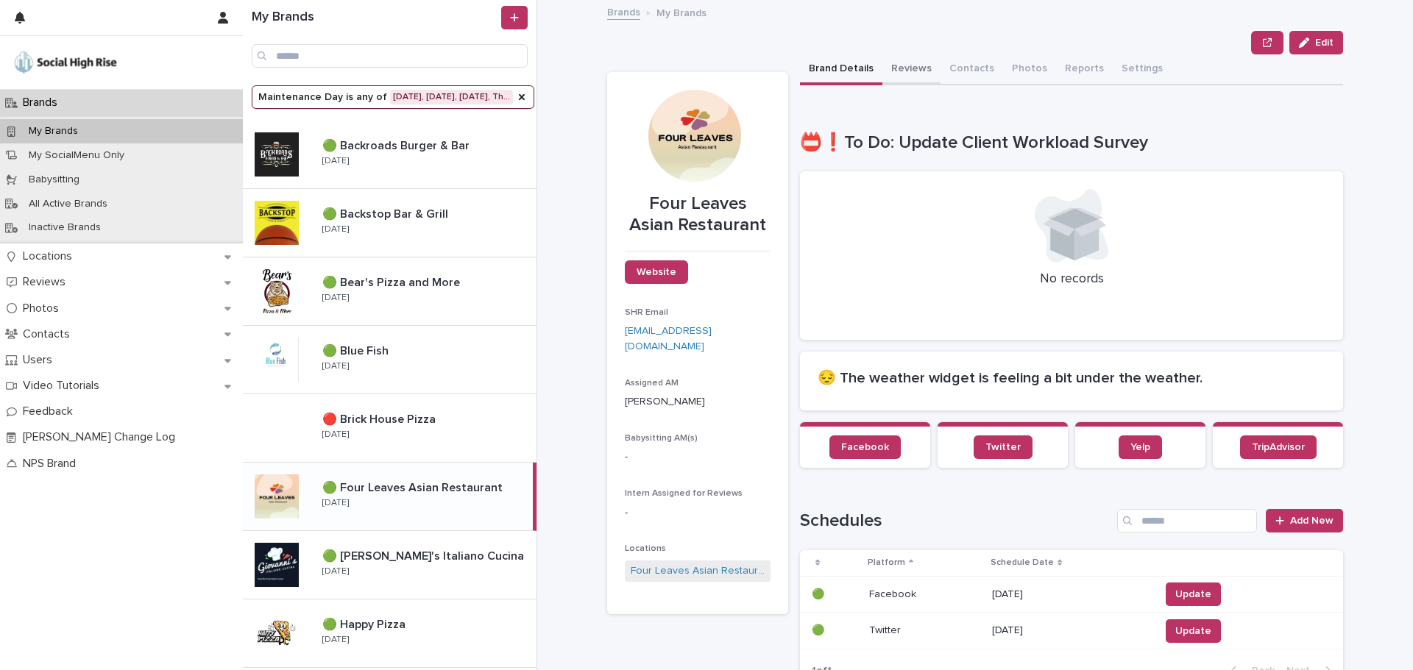
click at [895, 71] on button "Reviews" at bounding box center [911, 69] width 58 height 31
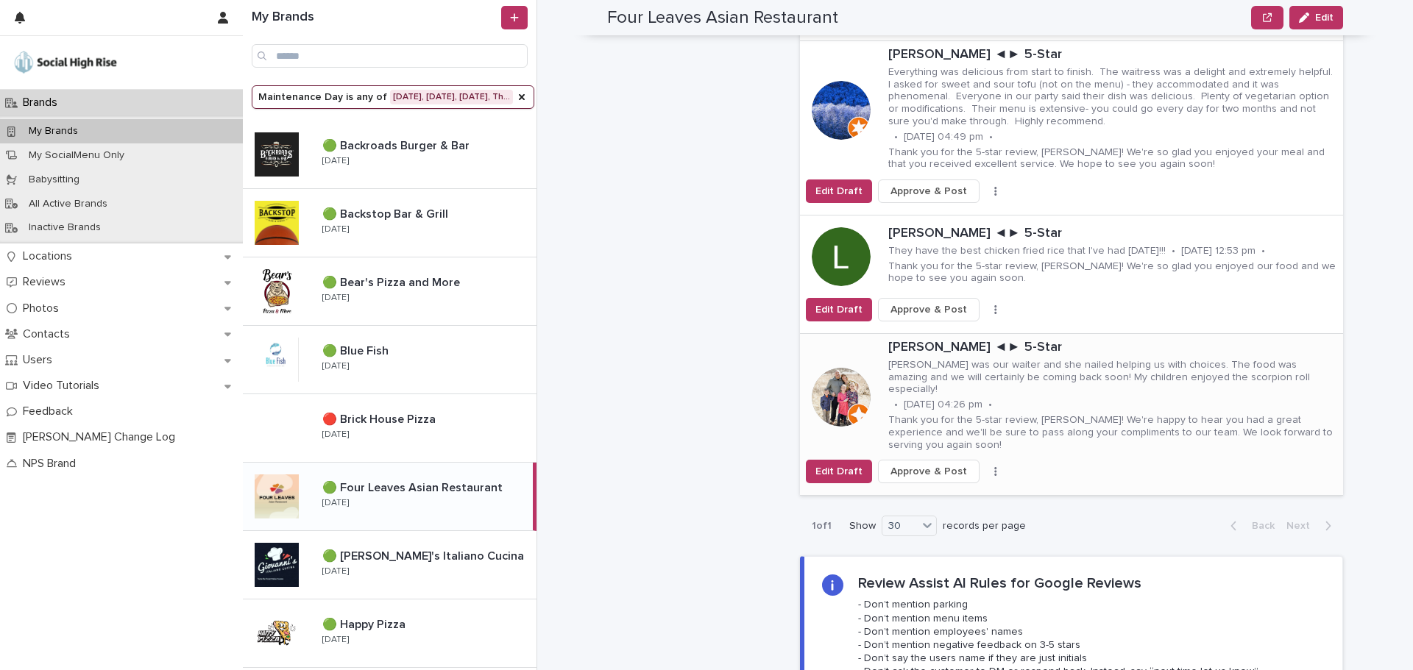
scroll to position [4341, 0]
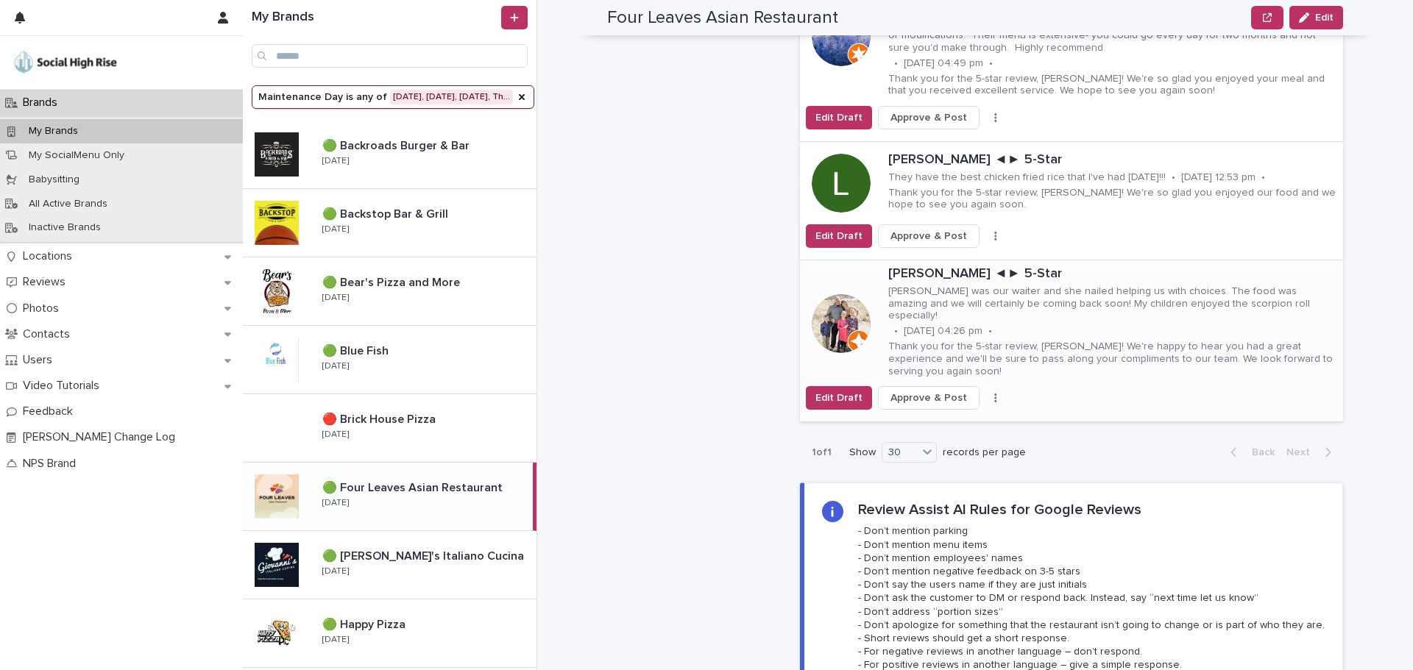
click at [985, 393] on button "button" at bounding box center [995, 398] width 21 height 10
click at [939, 396] on span "Skip Reply" at bounding box center [925, 403] width 49 height 15
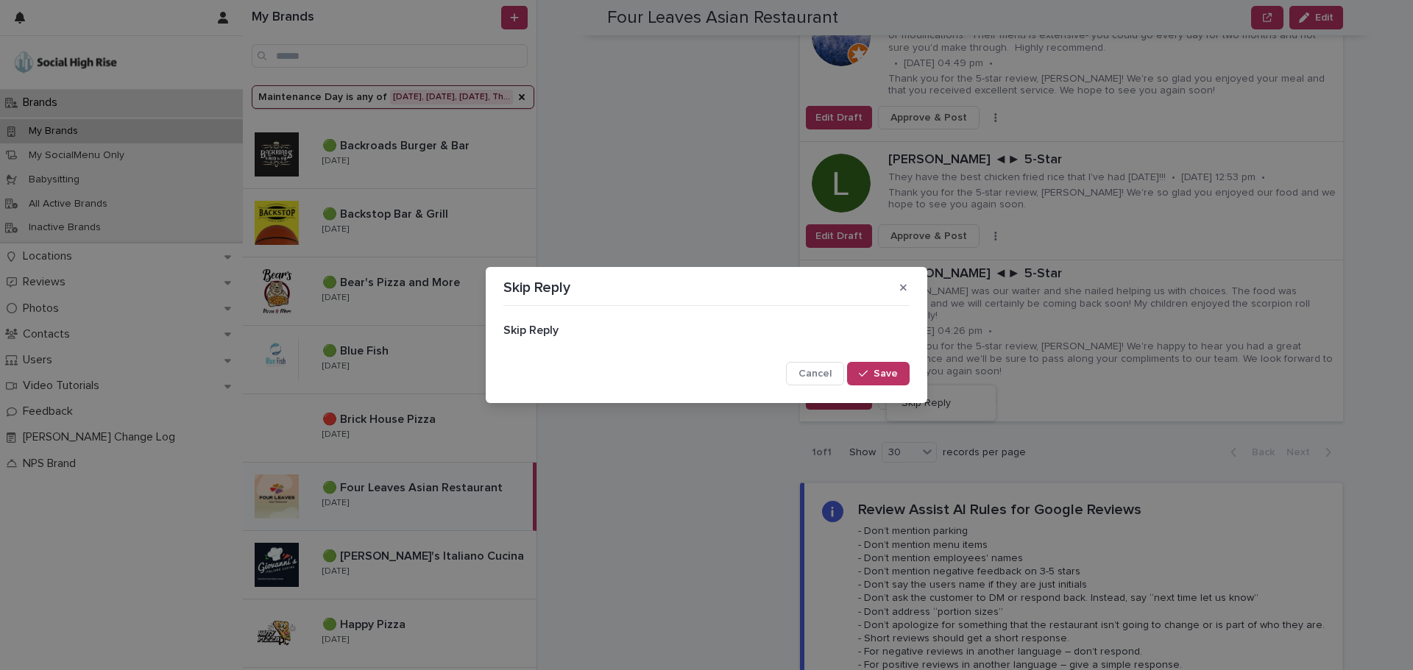
click at [881, 369] on span "Save" at bounding box center [885, 374] width 24 height 10
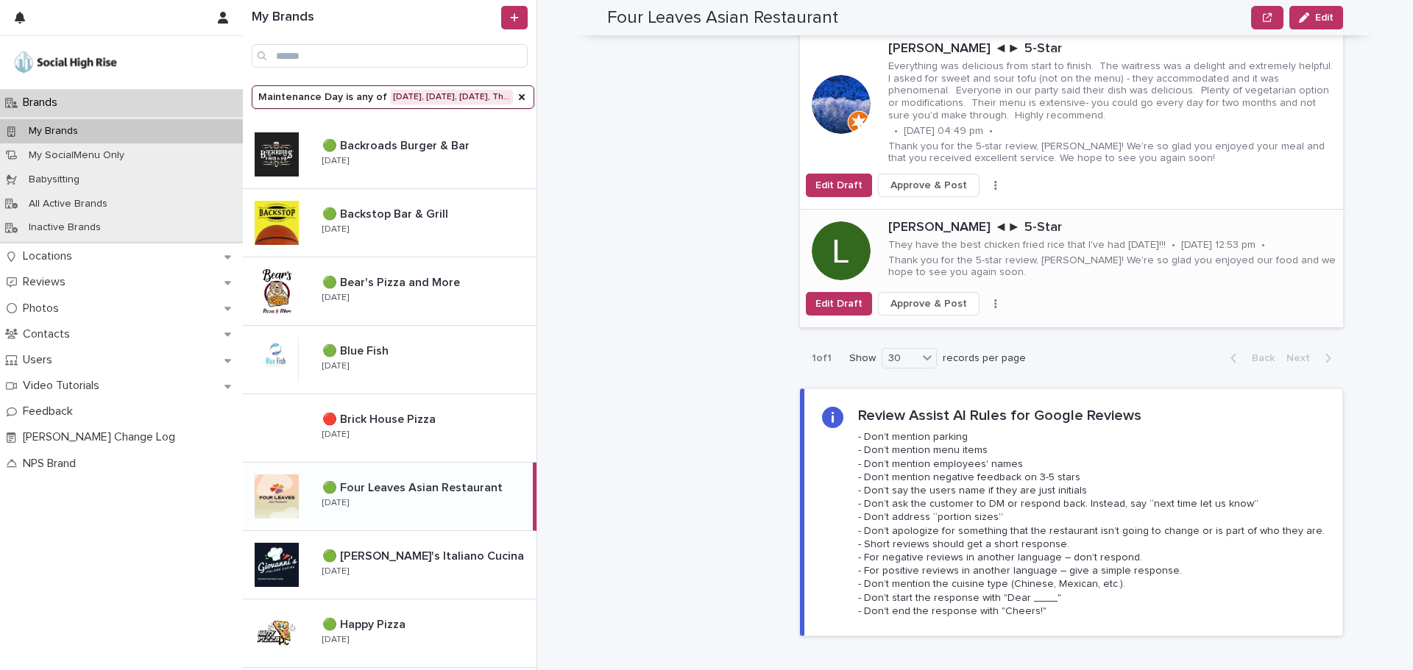
click at [981, 292] on div "Edit Draft Approve & Post Skip Reply" at bounding box center [1071, 304] width 543 height 24
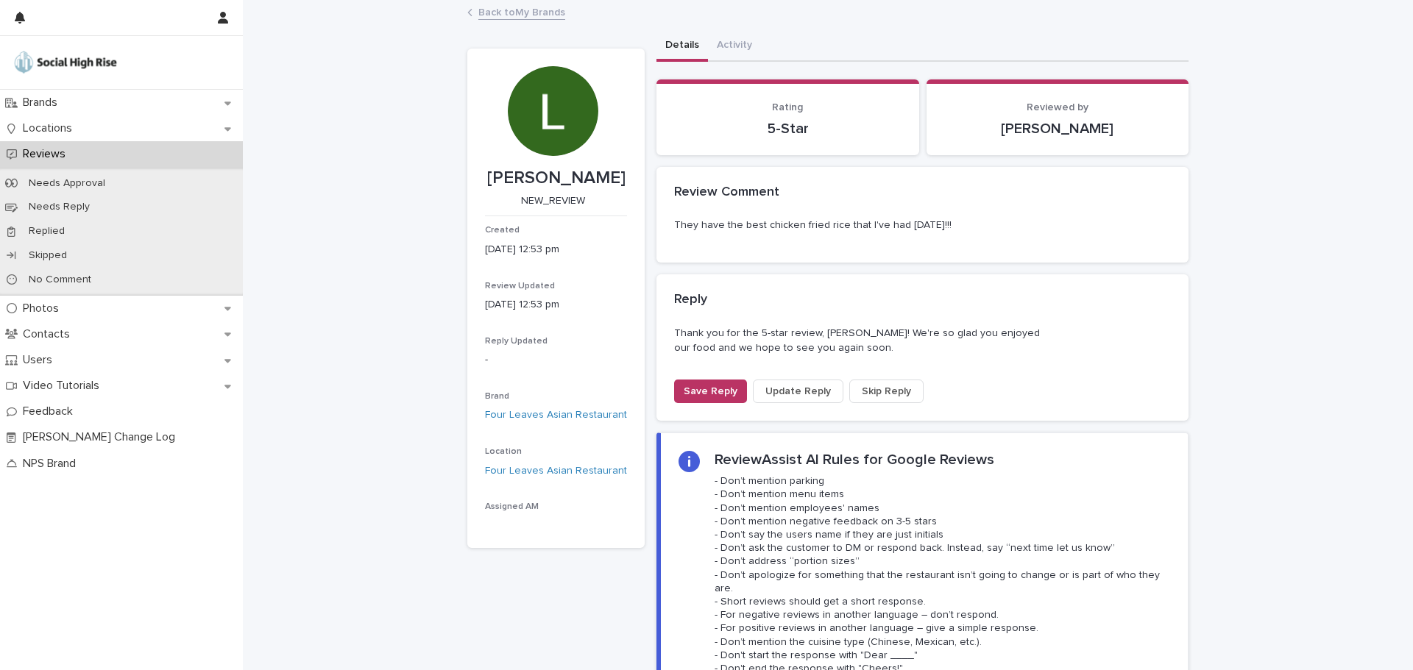
drag, startPoint x: 834, startPoint y: 135, endPoint x: 834, endPoint y: 127, distance: 8.8
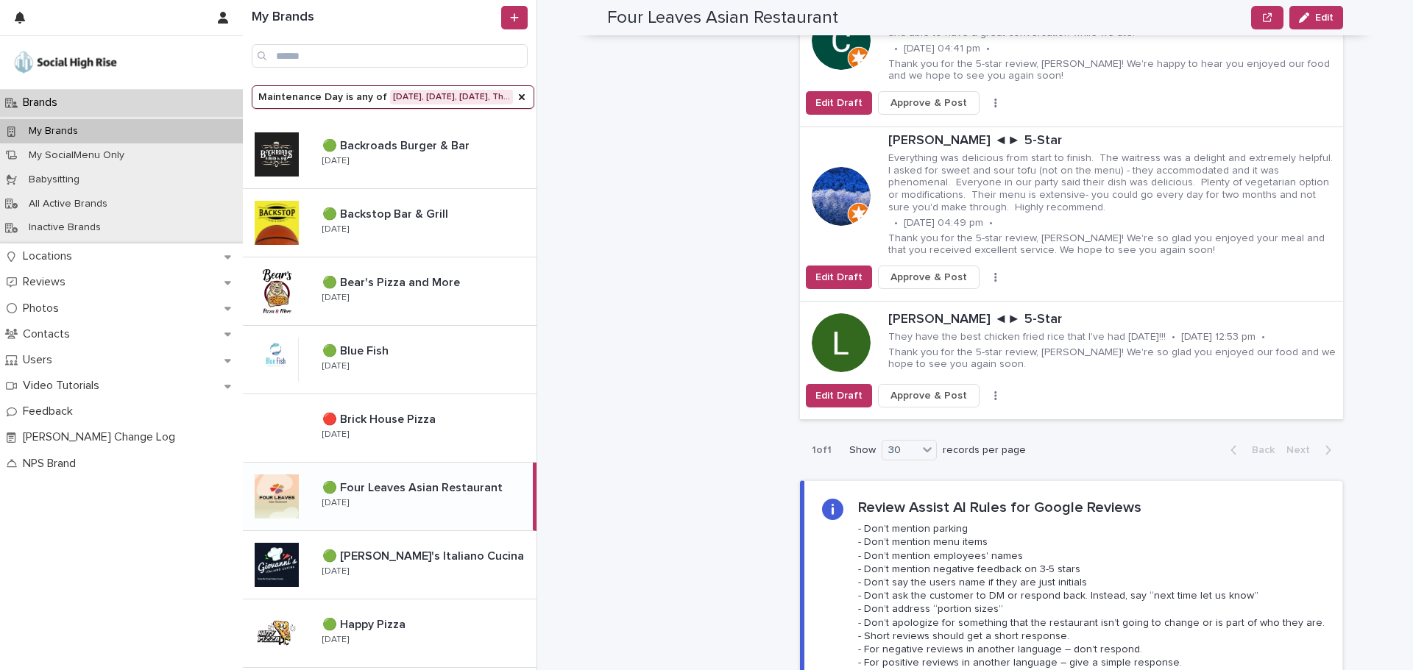
scroll to position [4267, 0]
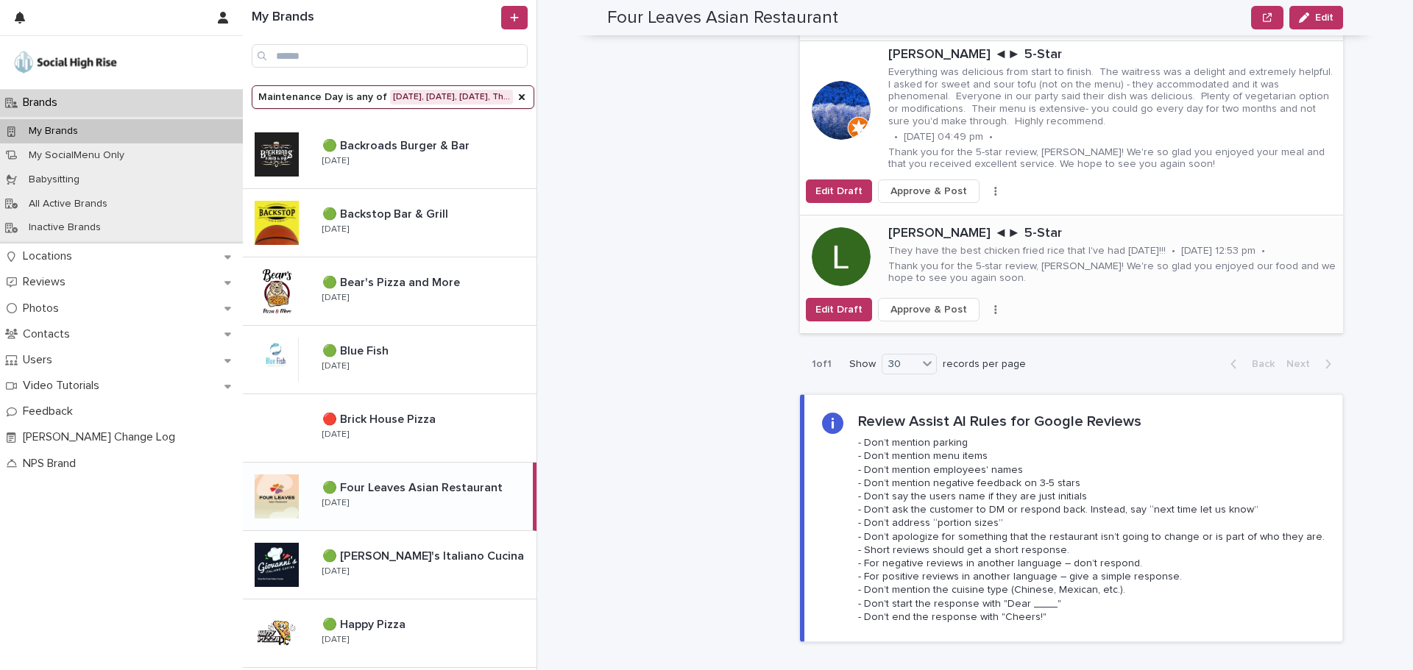
click at [985, 305] on button "button" at bounding box center [995, 310] width 21 height 10
click at [934, 332] on span "Skip Reply" at bounding box center [925, 339] width 49 height 15
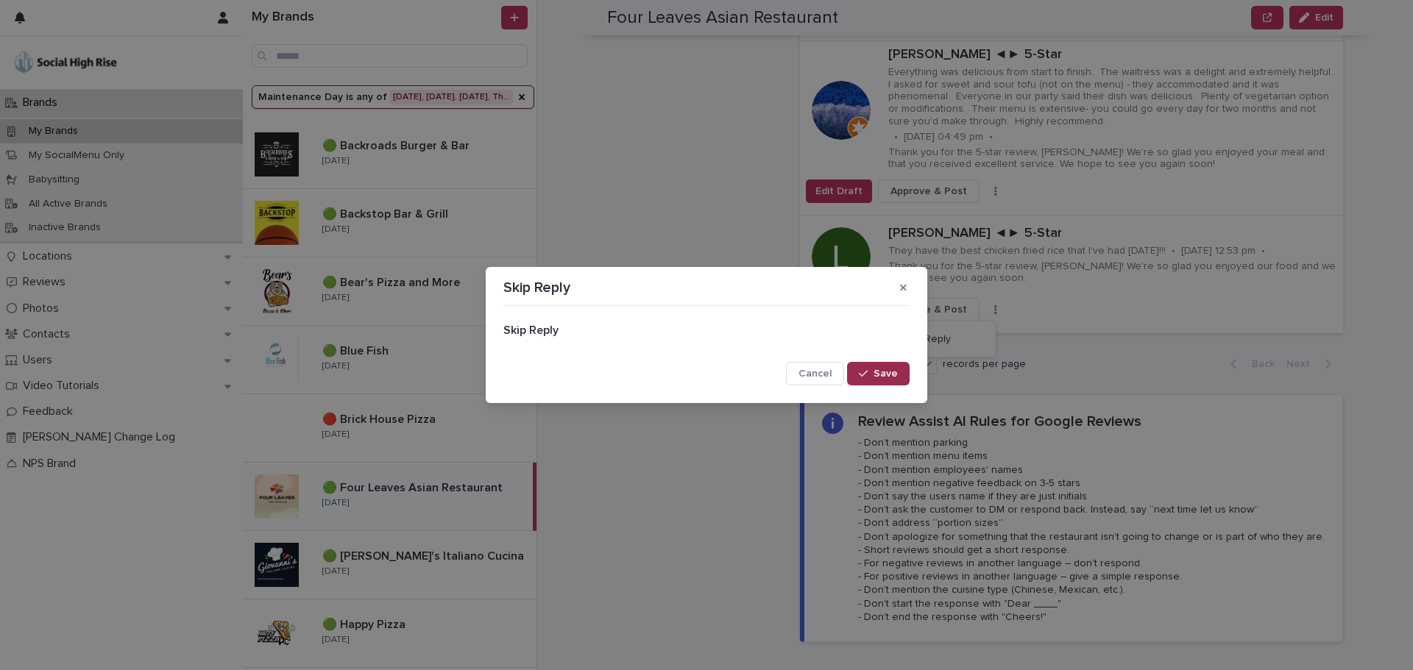
click at [892, 370] on span "Save" at bounding box center [885, 374] width 24 height 10
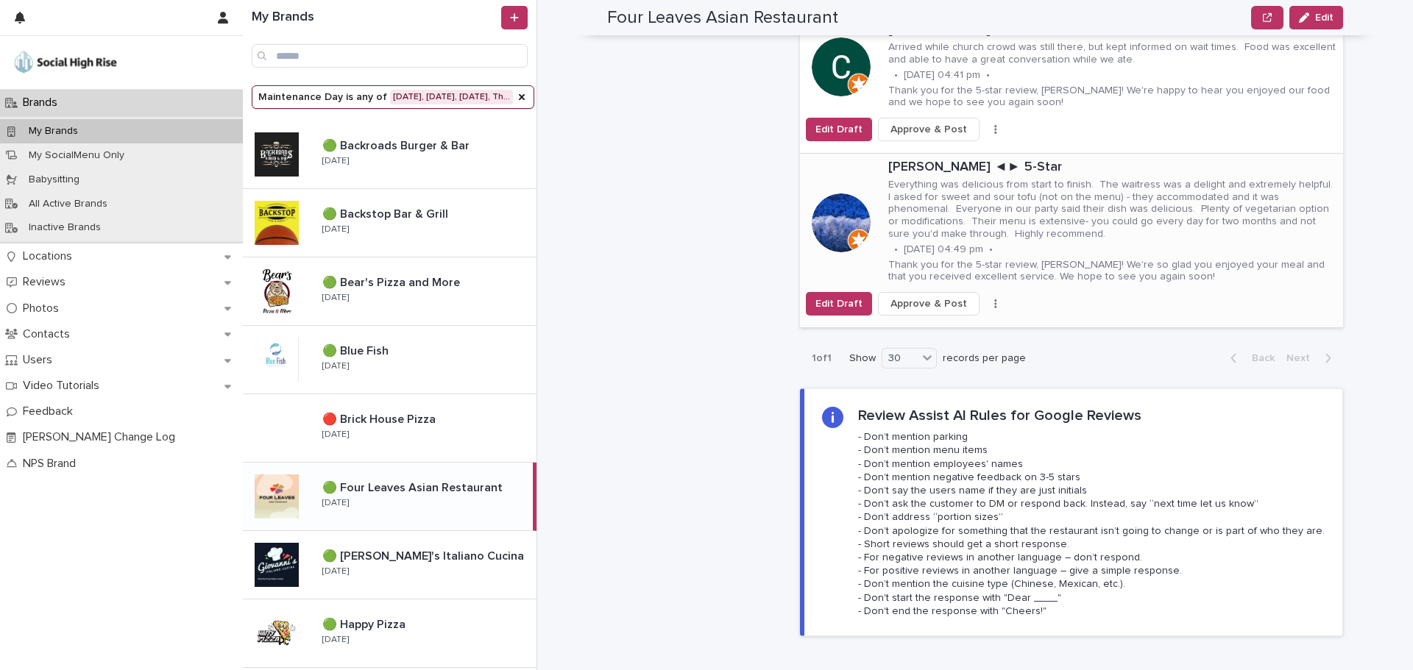
click at [985, 299] on button "button" at bounding box center [995, 304] width 21 height 10
click at [934, 326] on span "Skip Reply" at bounding box center [925, 333] width 49 height 15
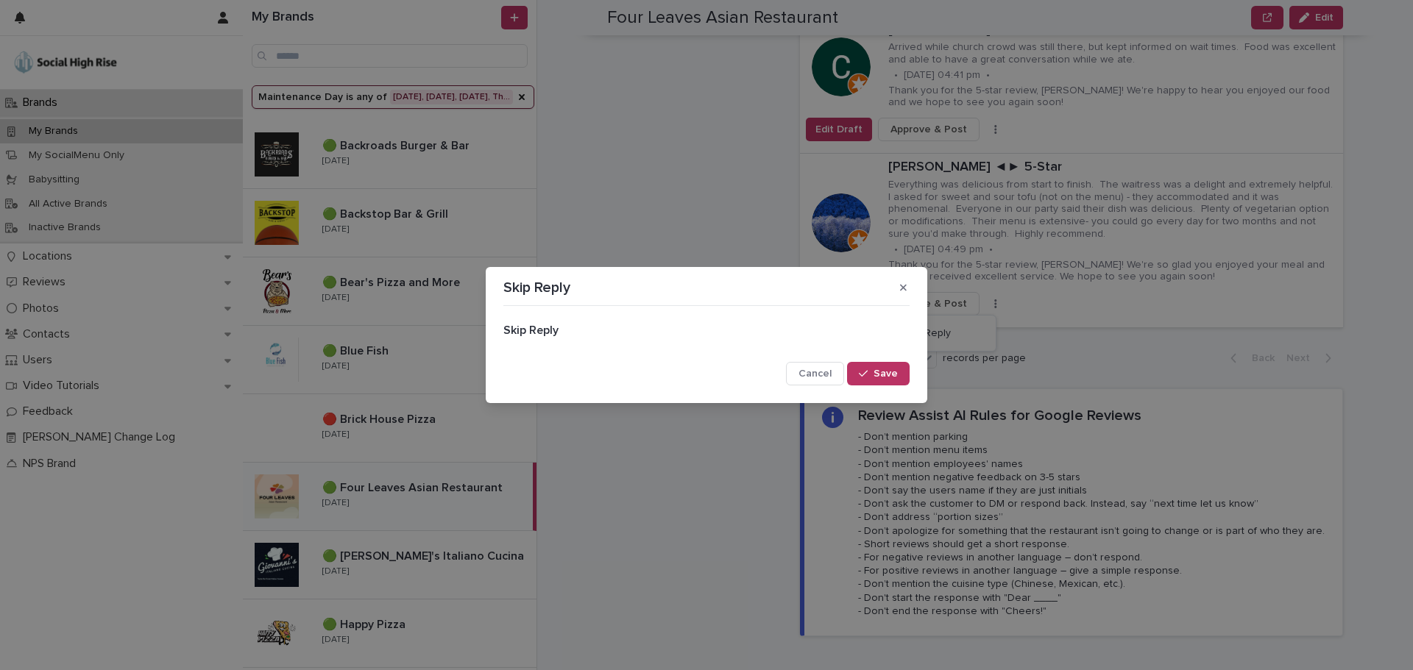
click at [888, 369] on span "Save" at bounding box center [885, 374] width 24 height 10
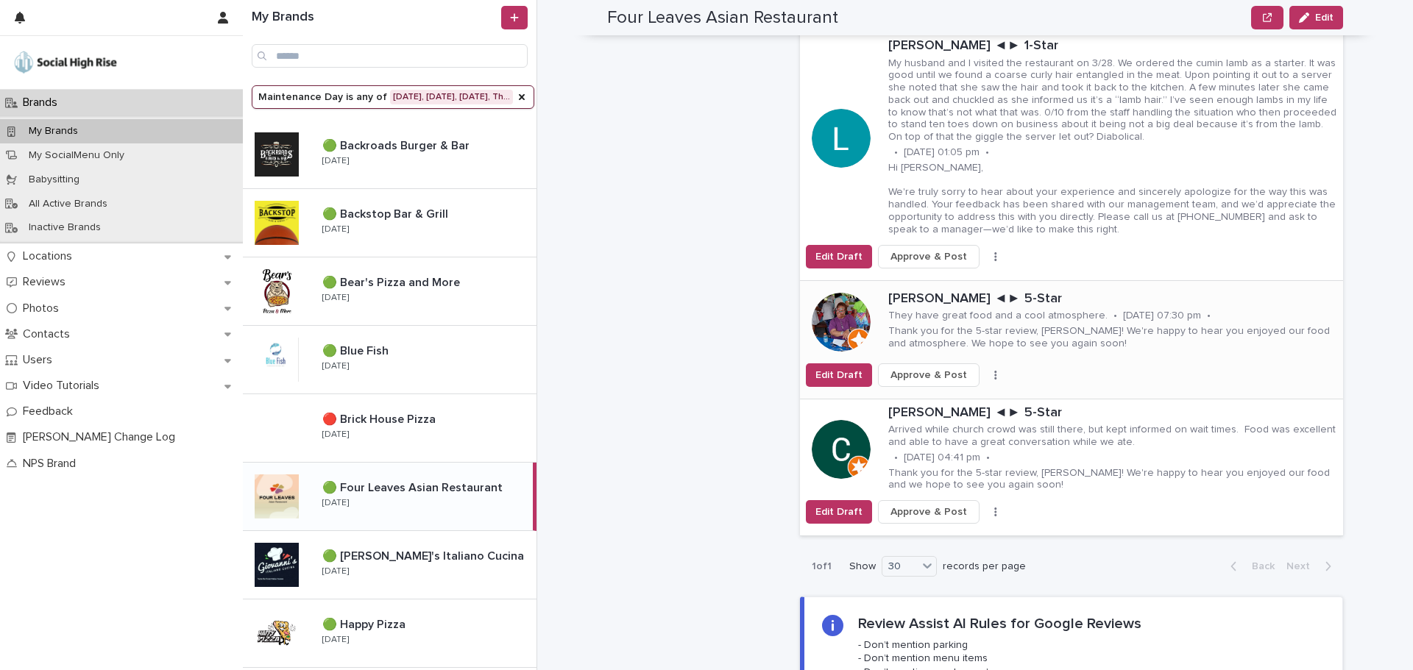
scroll to position [3752, 0]
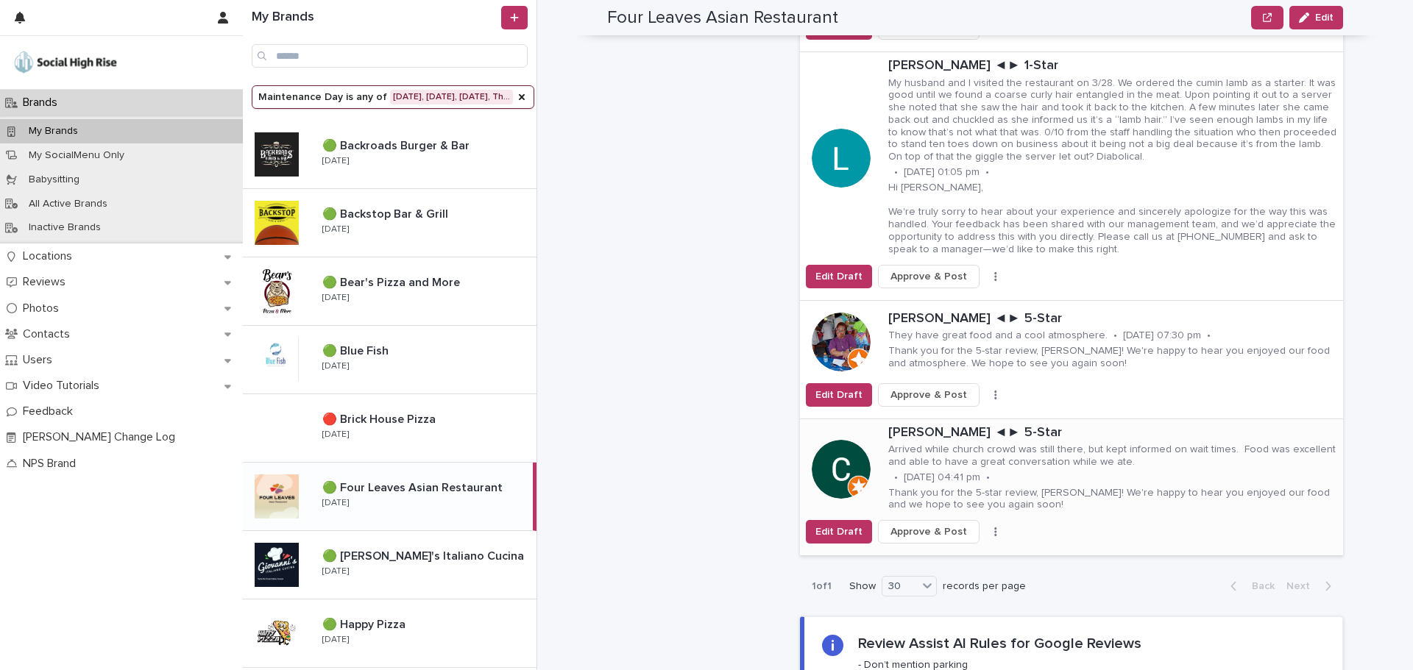
click at [984, 520] on div "Edit Draft Approve & Post Skip Reply" at bounding box center [1071, 532] width 543 height 24
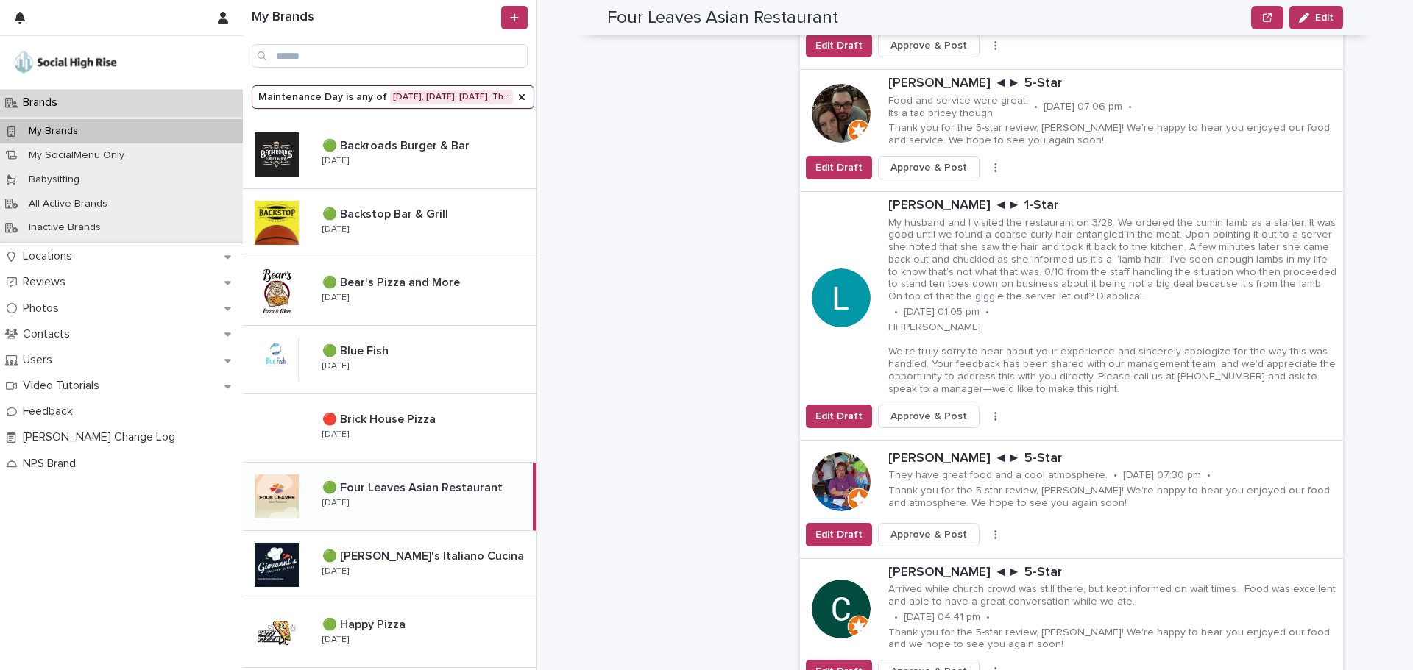
scroll to position [3605, 0]
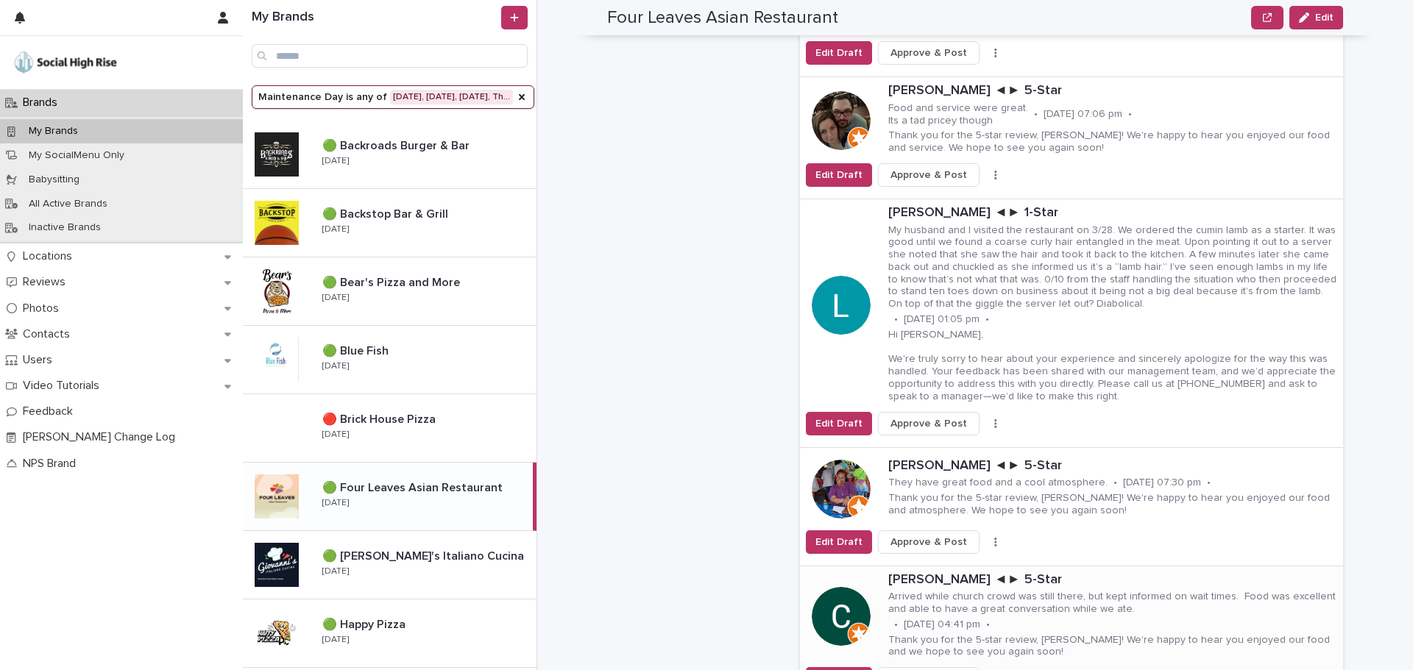
click at [985, 670] on button "button" at bounding box center [995, 679] width 21 height 10
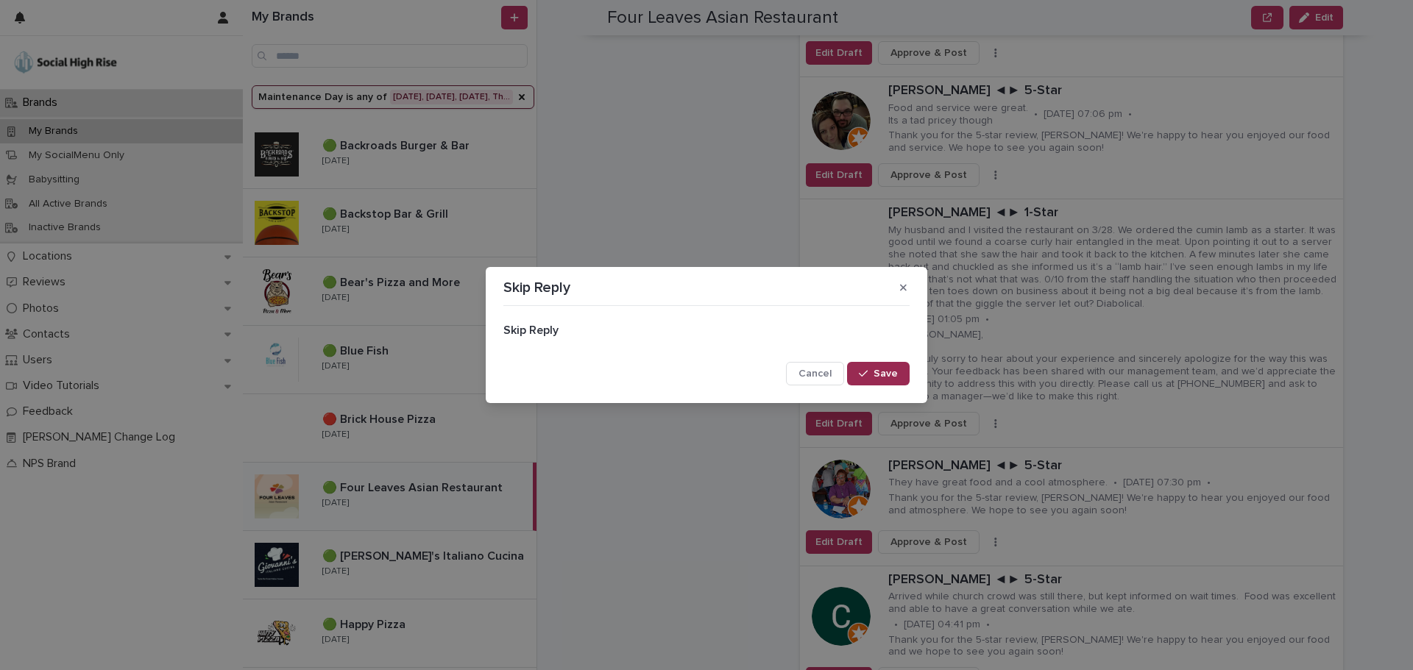
click at [873, 369] on div "button" at bounding box center [866, 374] width 15 height 10
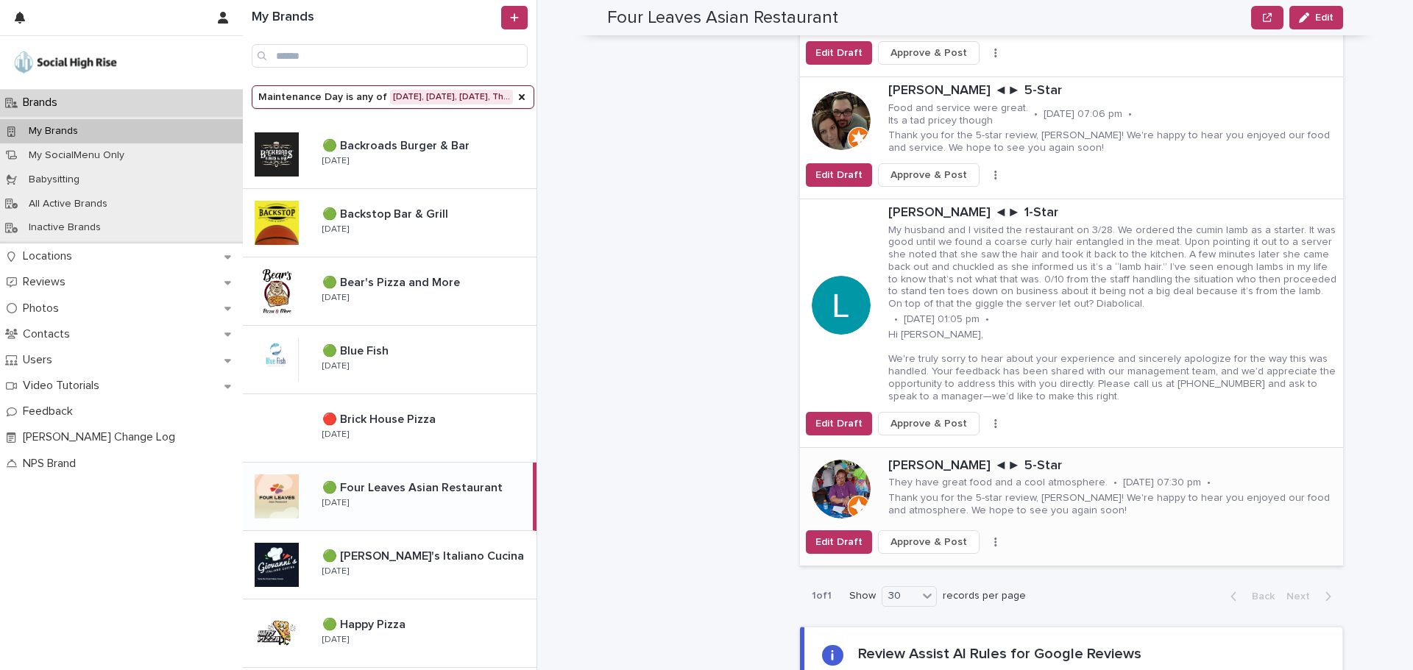
click at [985, 537] on button "button" at bounding box center [995, 542] width 21 height 10
click at [936, 564] on span "Skip Reply" at bounding box center [925, 571] width 49 height 15
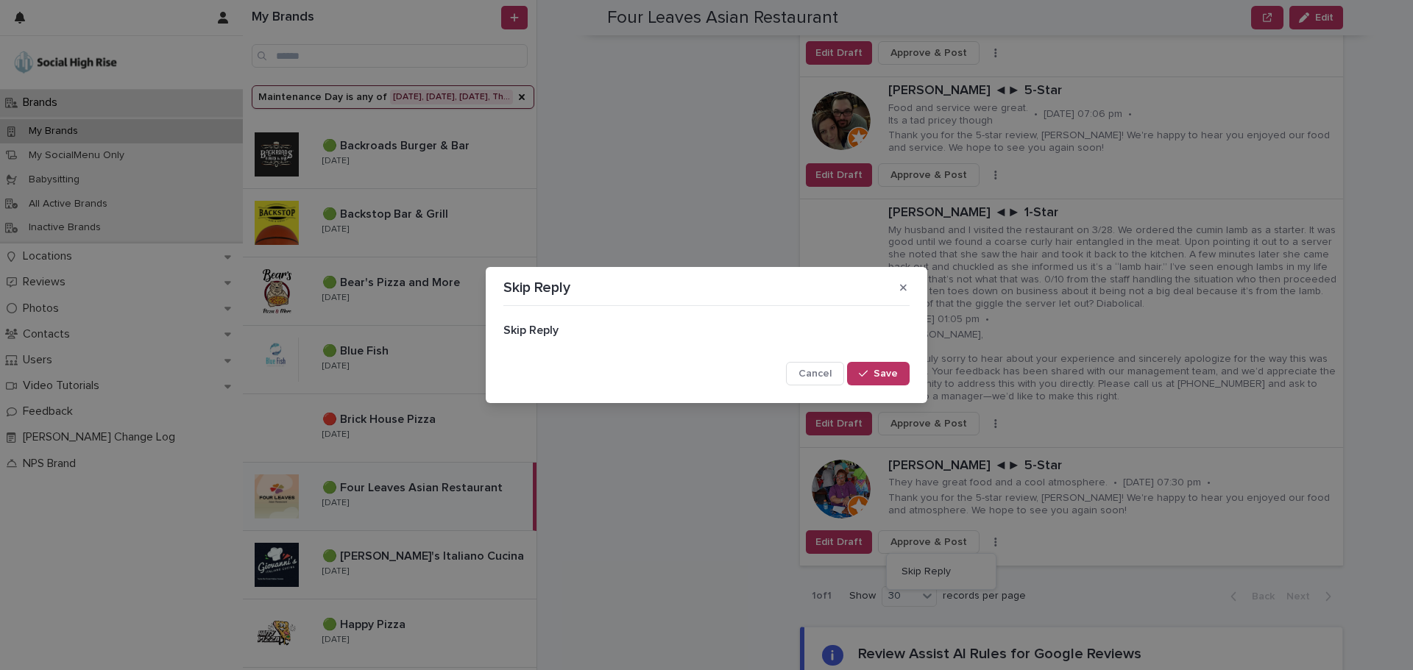
click at [893, 370] on span "Save" at bounding box center [885, 374] width 24 height 10
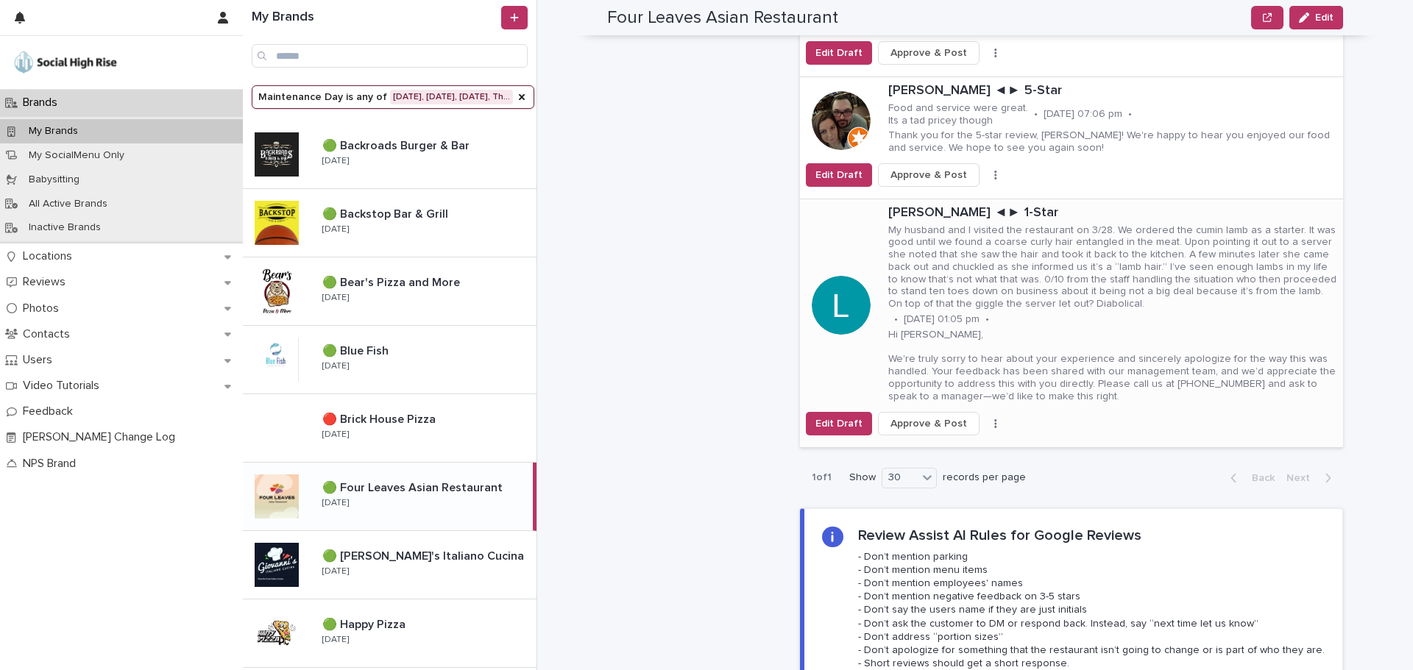
click at [985, 419] on button "button" at bounding box center [995, 424] width 21 height 10
click at [929, 446] on span "Skip Reply" at bounding box center [925, 453] width 49 height 15
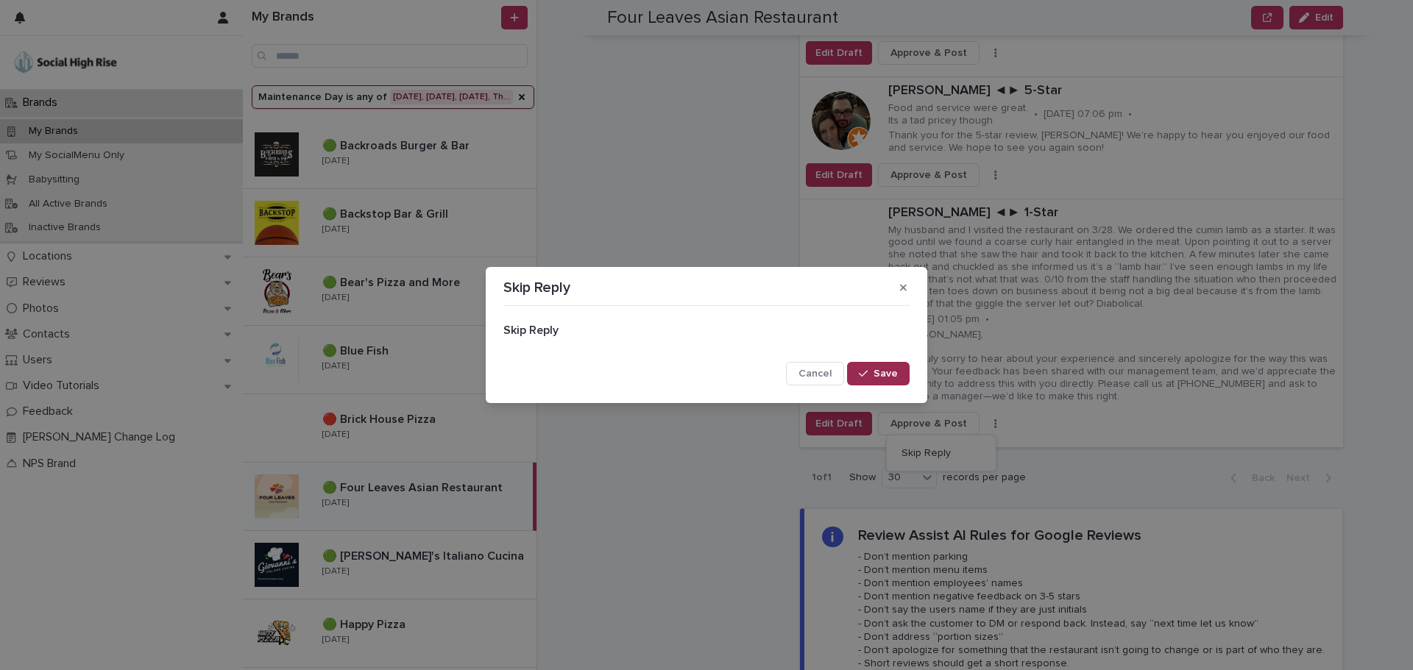
click at [881, 371] on span "Save" at bounding box center [885, 374] width 24 height 10
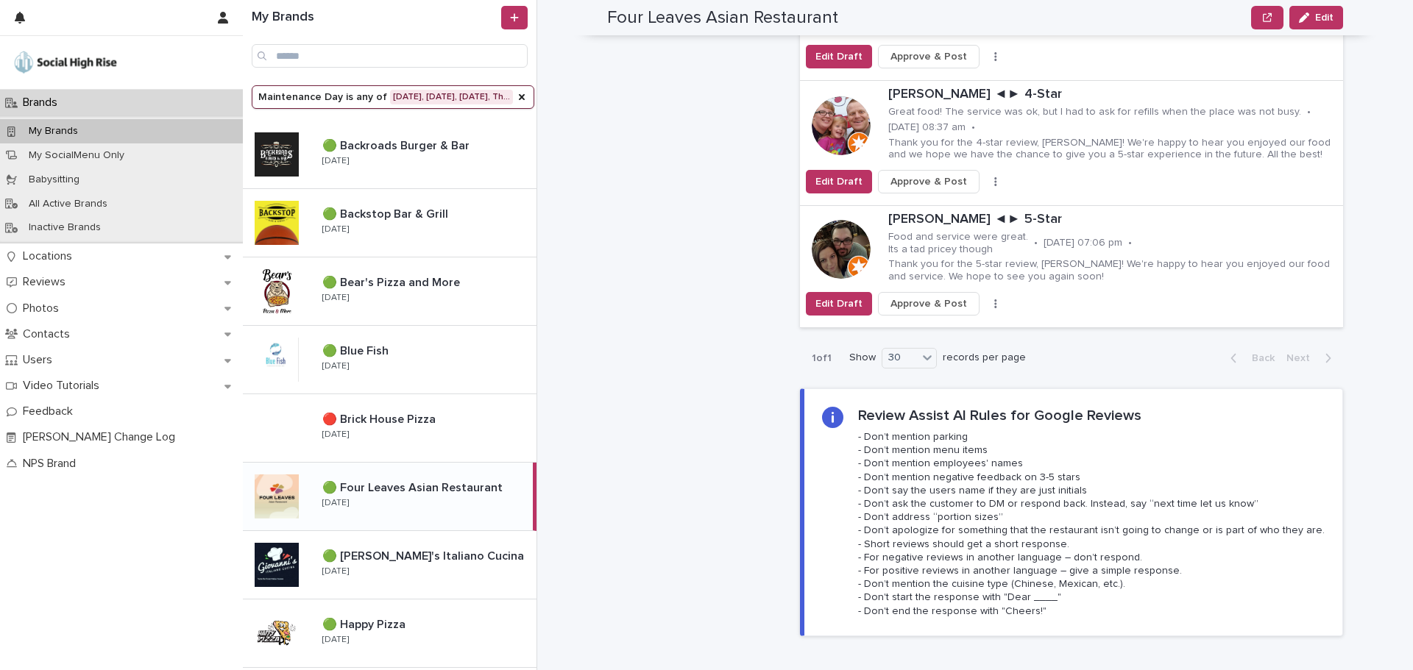
click at [994, 299] on icon "button" at bounding box center [995, 303] width 2 height 9
click at [938, 326] on span "Skip Reply" at bounding box center [925, 333] width 49 height 15
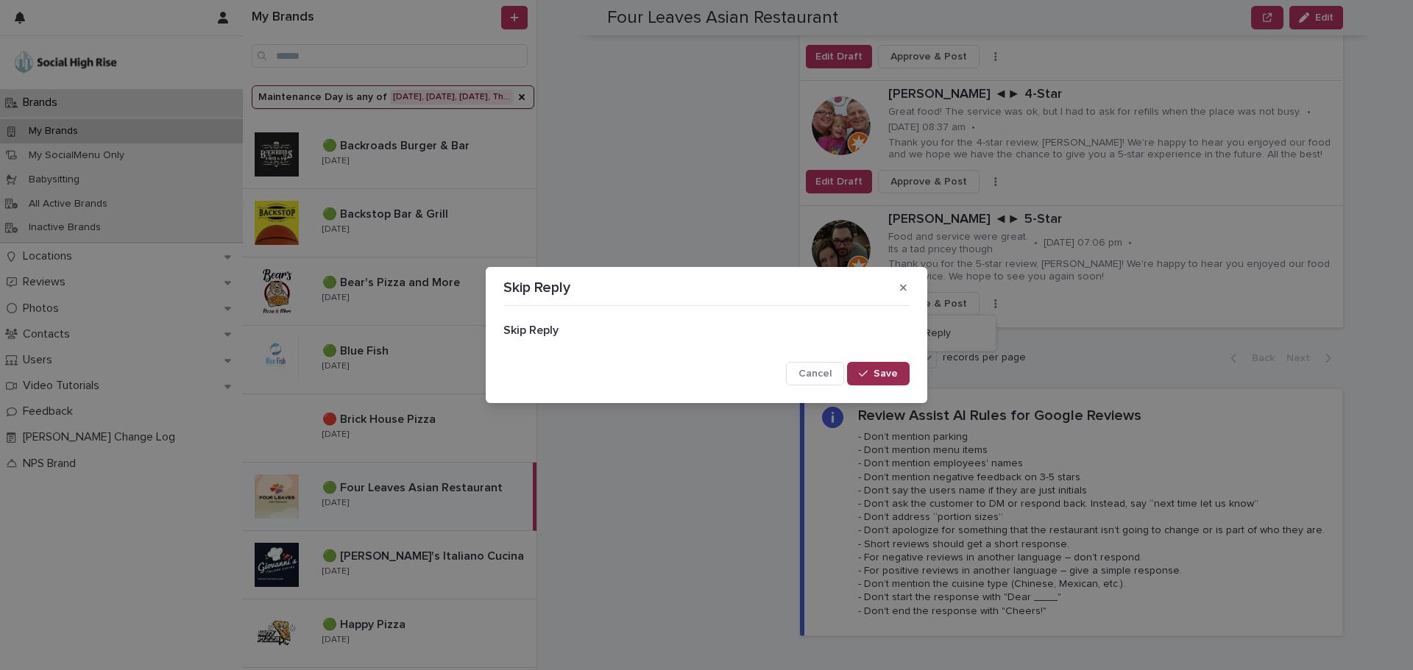
click at [892, 364] on button "Save" at bounding box center [878, 374] width 63 height 24
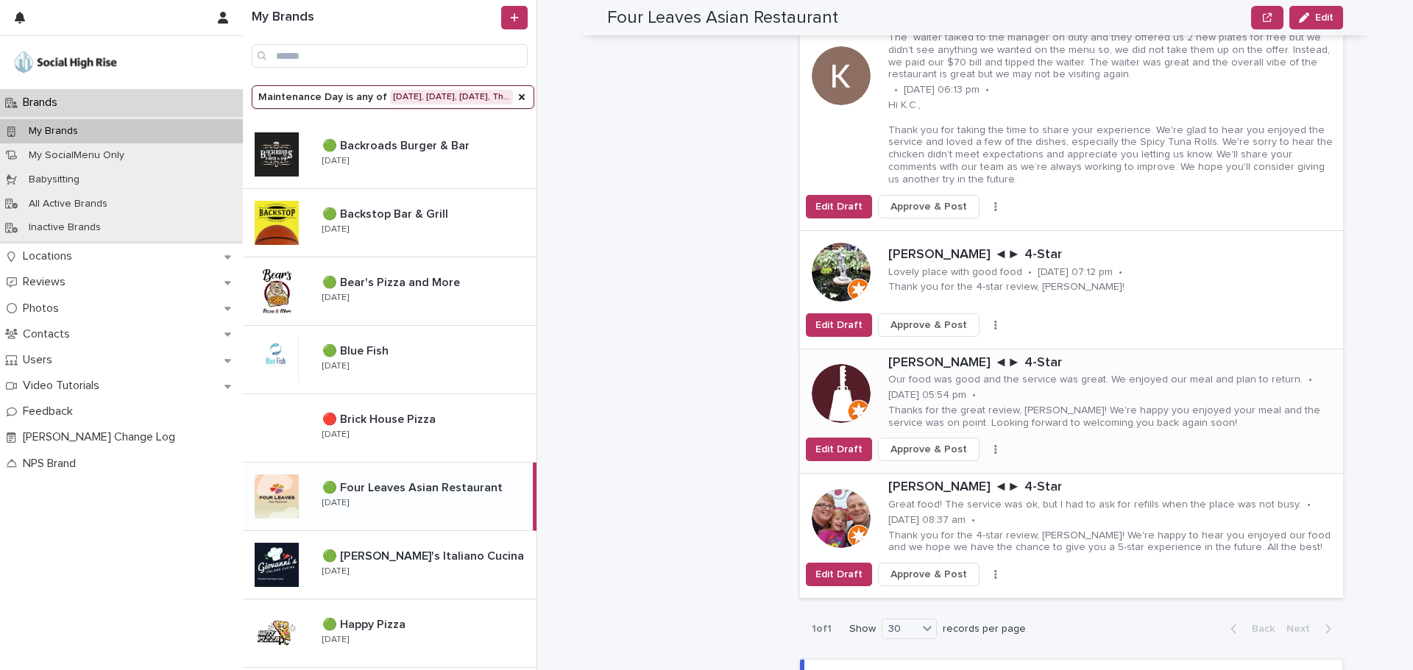
scroll to position [3017, 0]
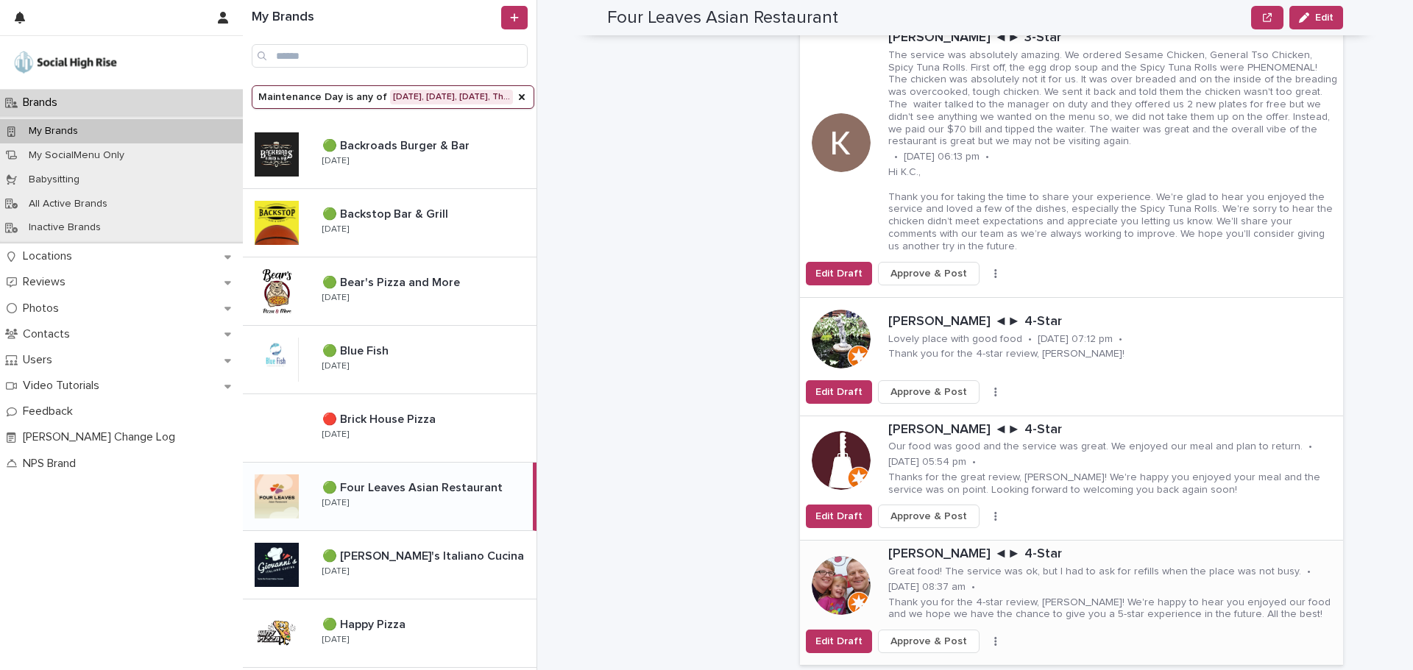
click at [994, 637] on icon "button" at bounding box center [995, 641] width 2 height 9
click at [923, 664] on span "Skip Reply" at bounding box center [925, 671] width 49 height 15
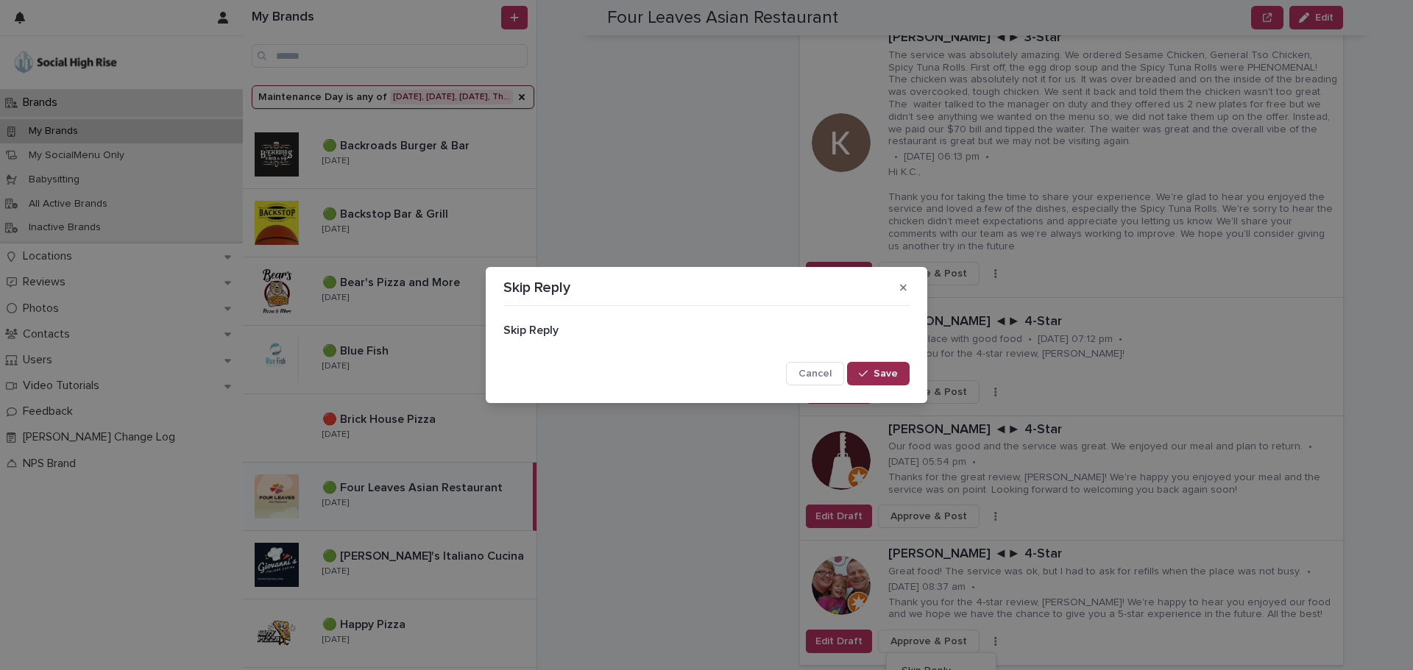
click at [894, 377] on span "Save" at bounding box center [885, 374] width 24 height 10
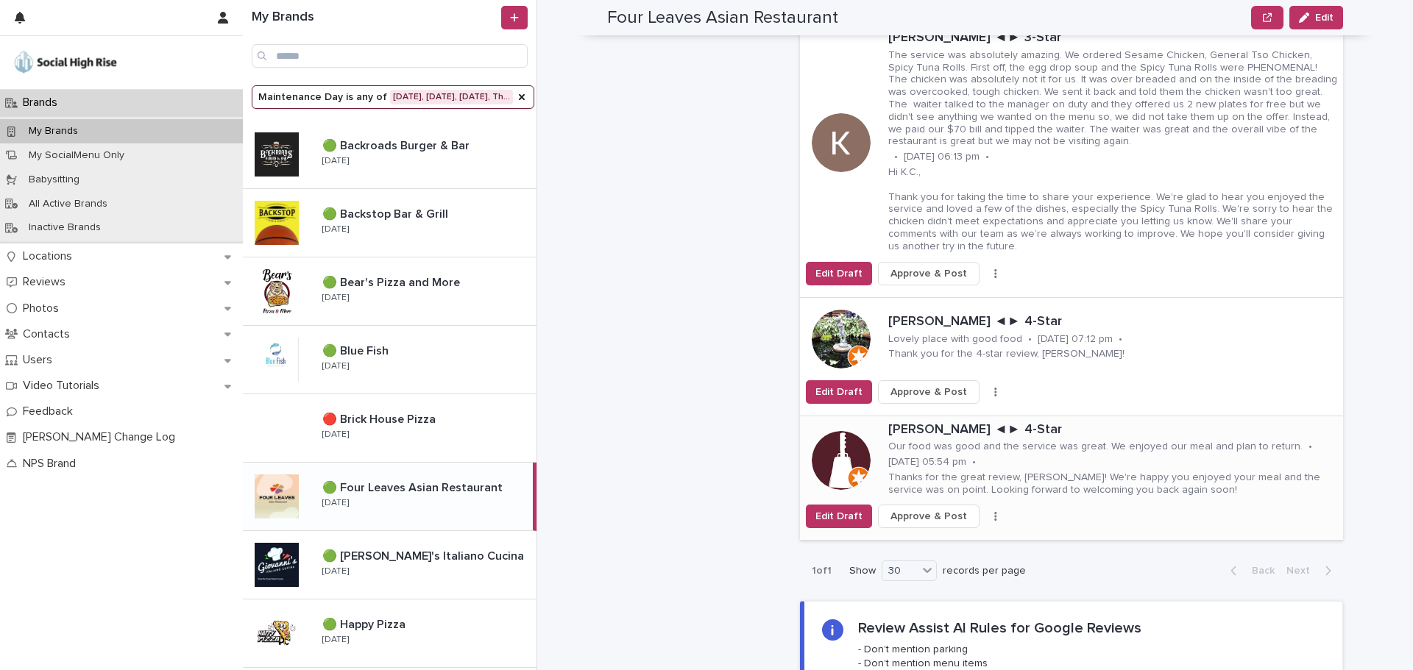
click at [994, 511] on icon "button" at bounding box center [995, 516] width 3 height 10
click at [935, 539] on span "Skip Reply" at bounding box center [925, 546] width 49 height 15
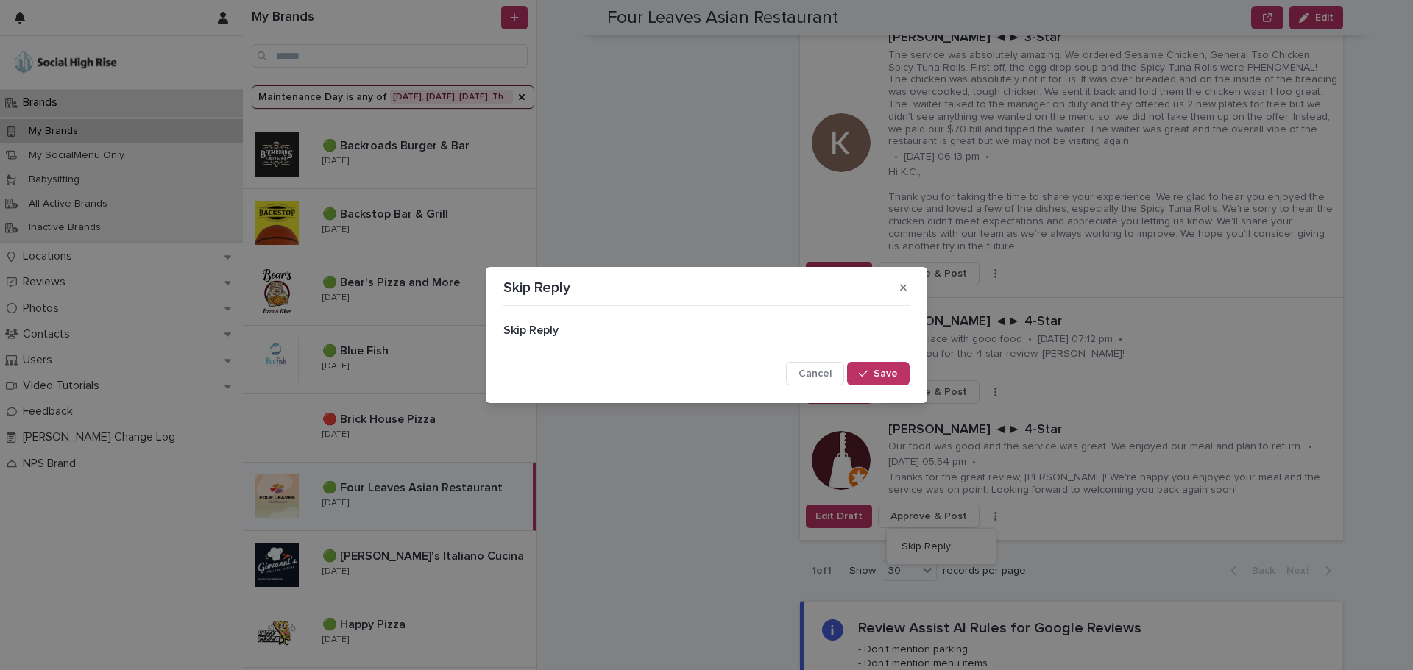
click at [898, 374] on button "Save" at bounding box center [878, 374] width 63 height 24
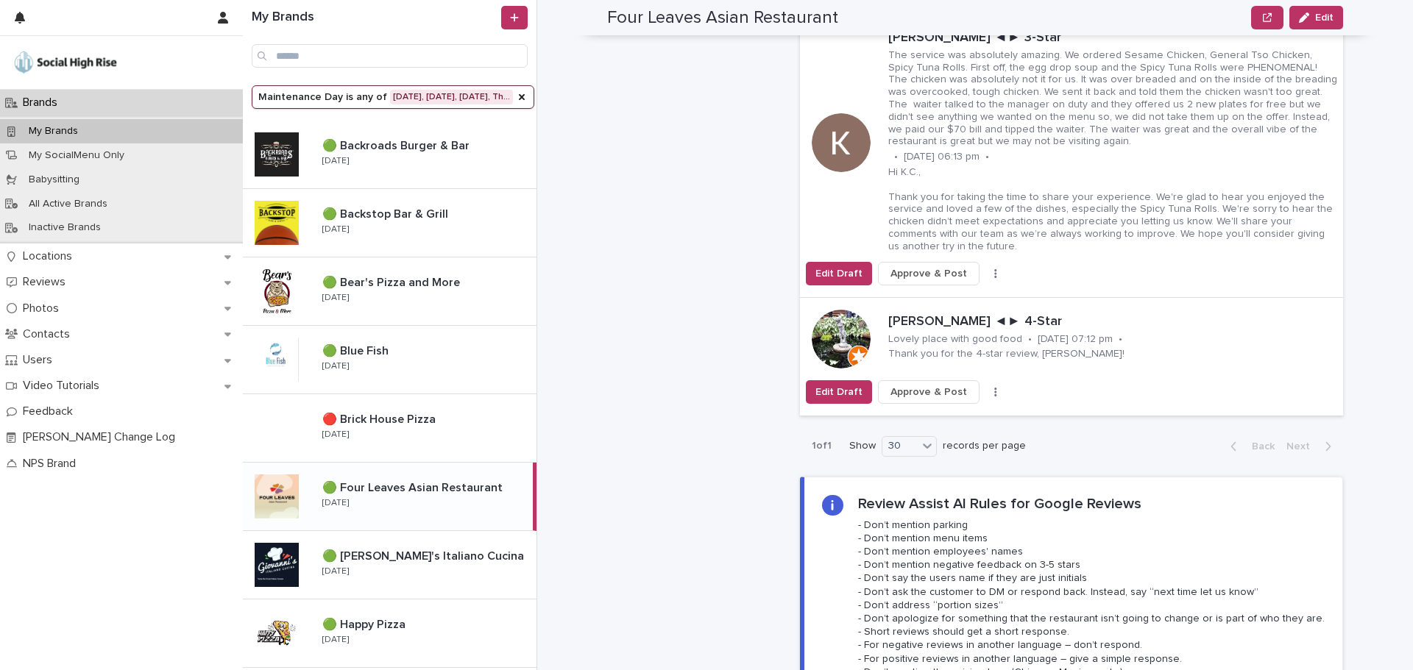
click at [985, 387] on button "button" at bounding box center [995, 392] width 21 height 10
click at [925, 414] on span "Skip Reply" at bounding box center [925, 421] width 49 height 15
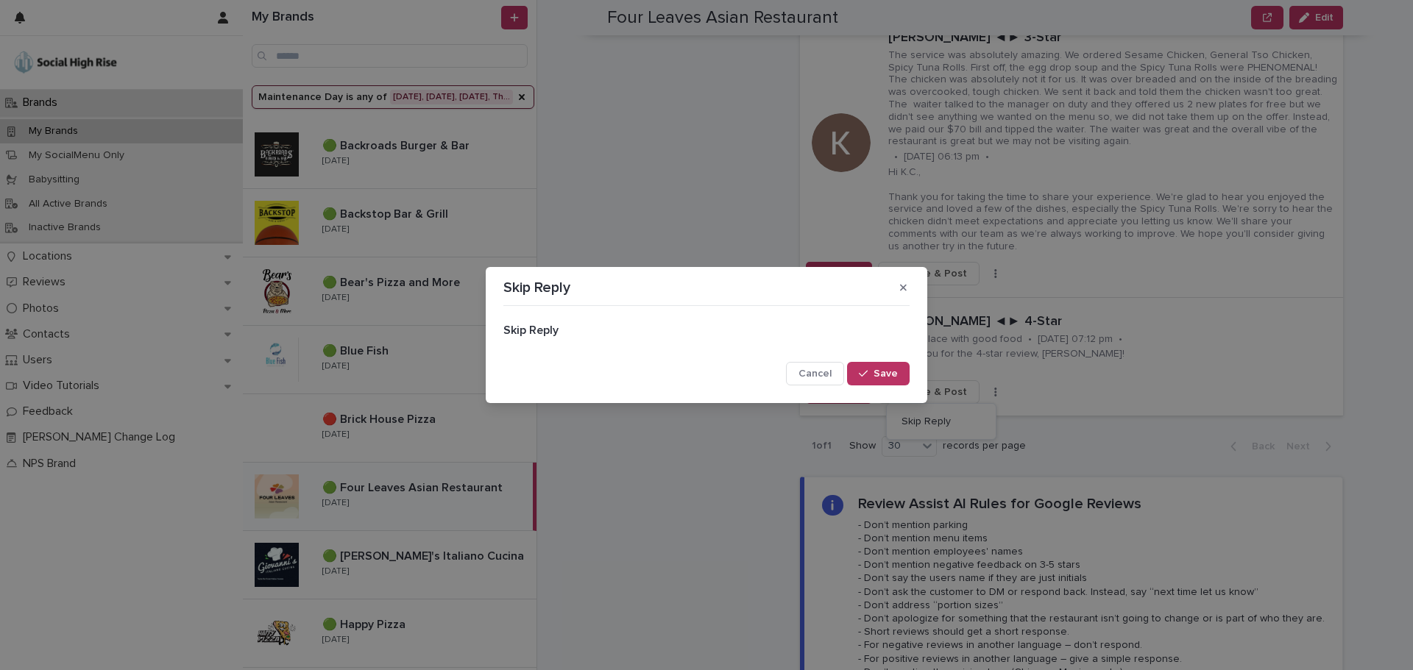
click at [880, 363] on button "Save" at bounding box center [878, 374] width 63 height 24
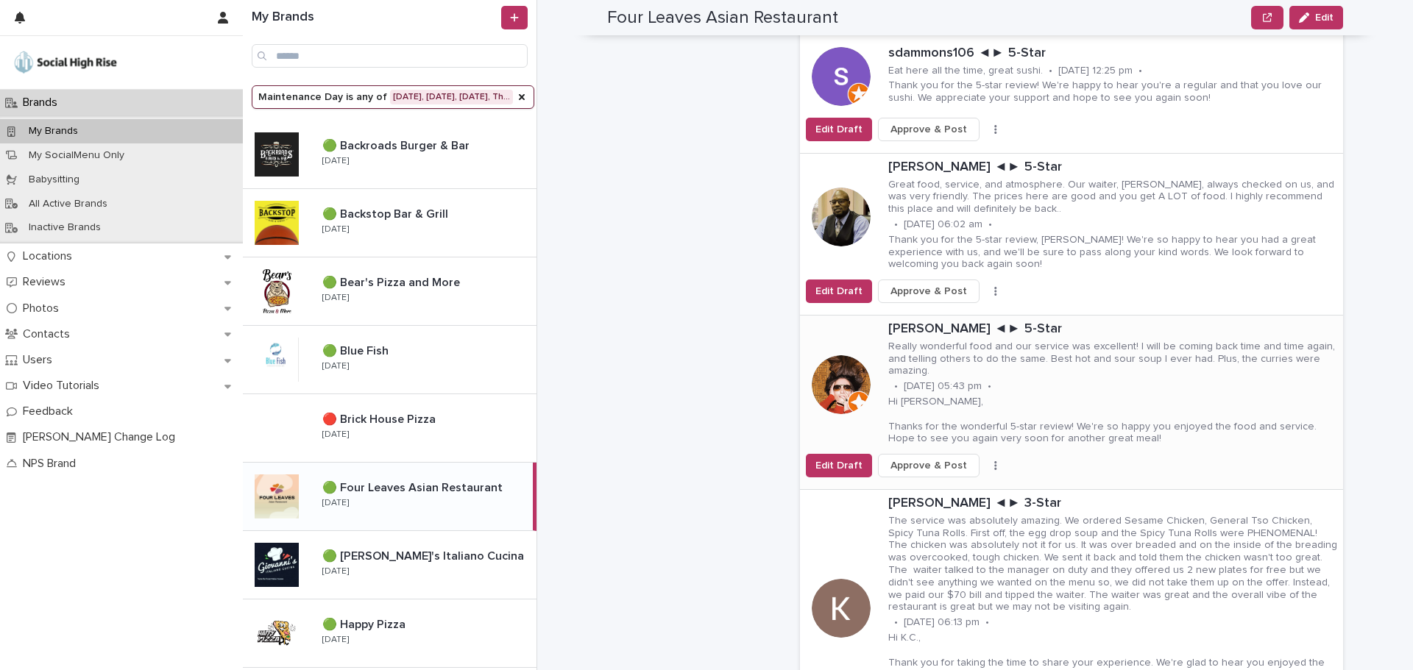
scroll to position [2575, 0]
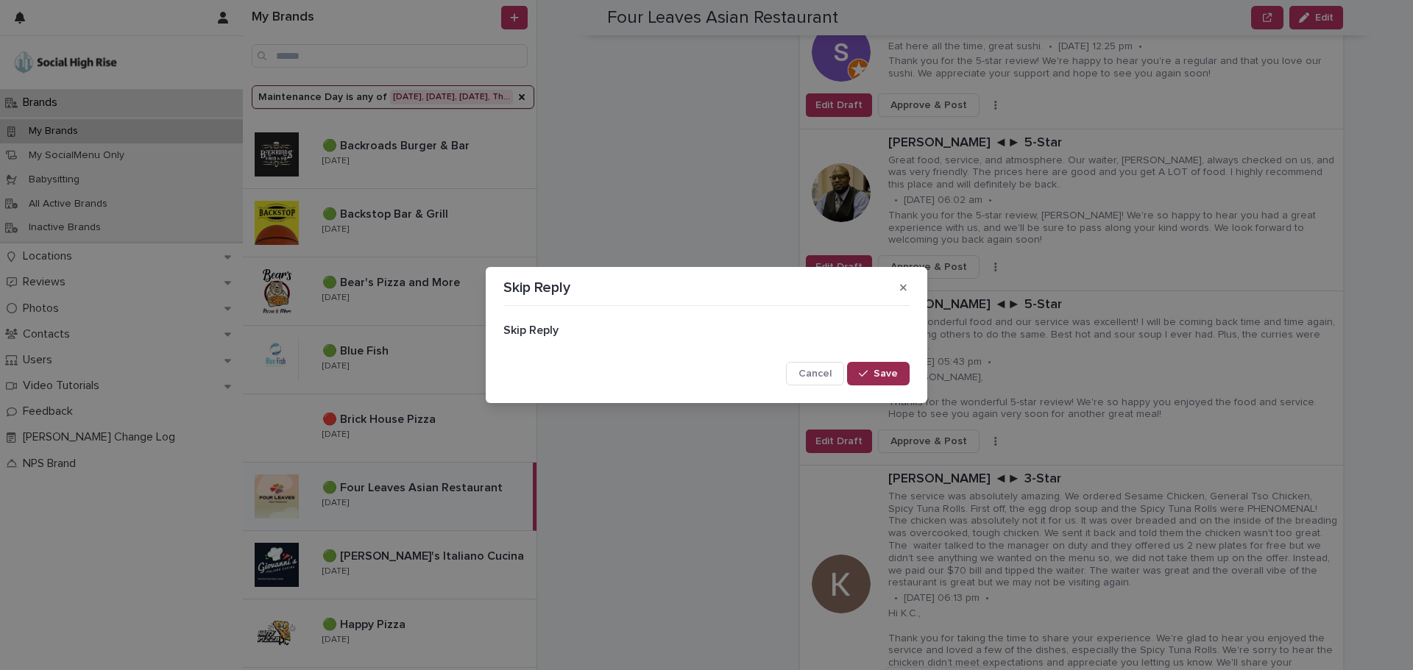
click at [882, 379] on button "Save" at bounding box center [878, 374] width 63 height 24
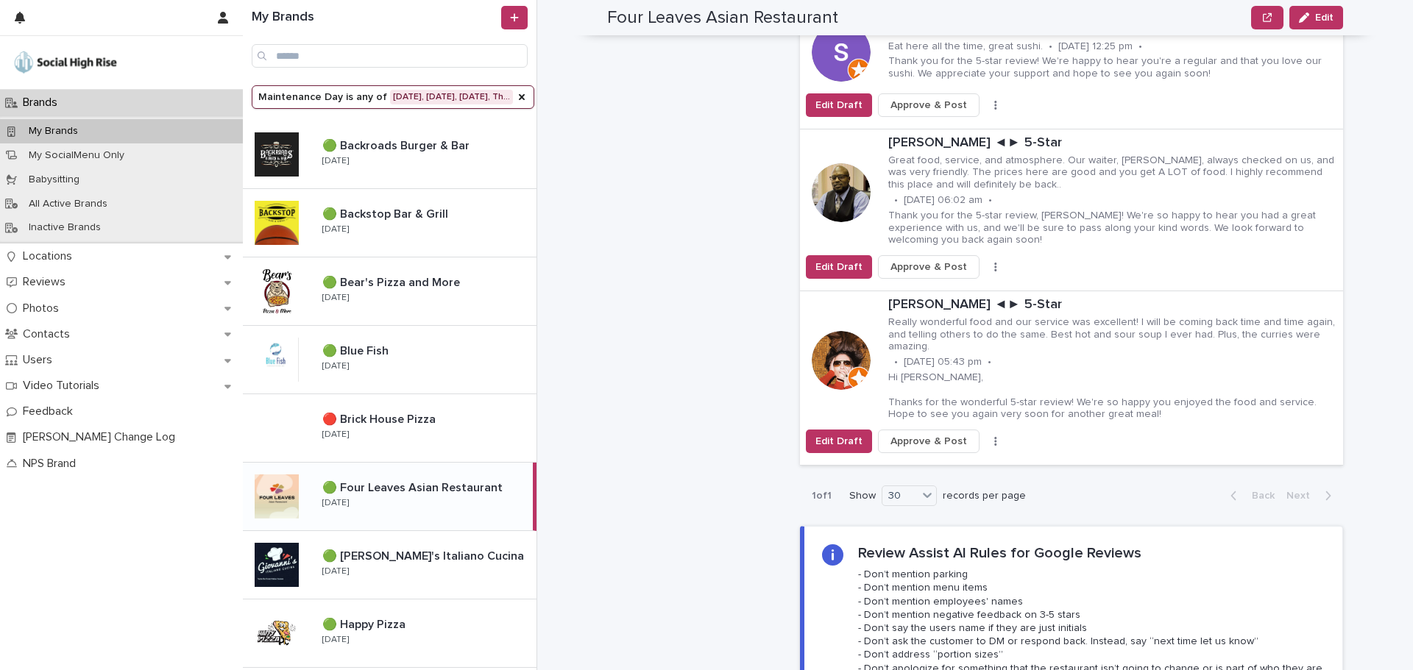
click at [985, 436] on button "button" at bounding box center [995, 441] width 21 height 10
click at [928, 451] on span "Skip Reply" at bounding box center [925, 458] width 49 height 15
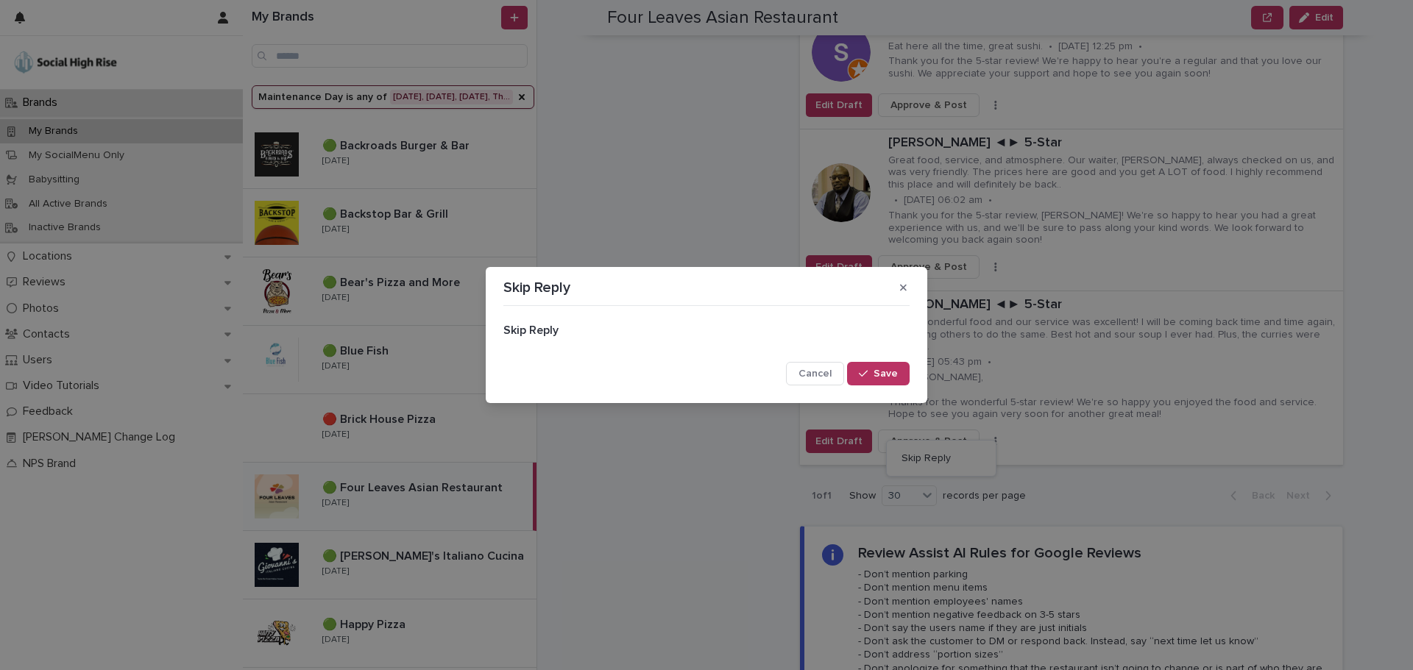
click at [902, 377] on button "Save" at bounding box center [878, 374] width 63 height 24
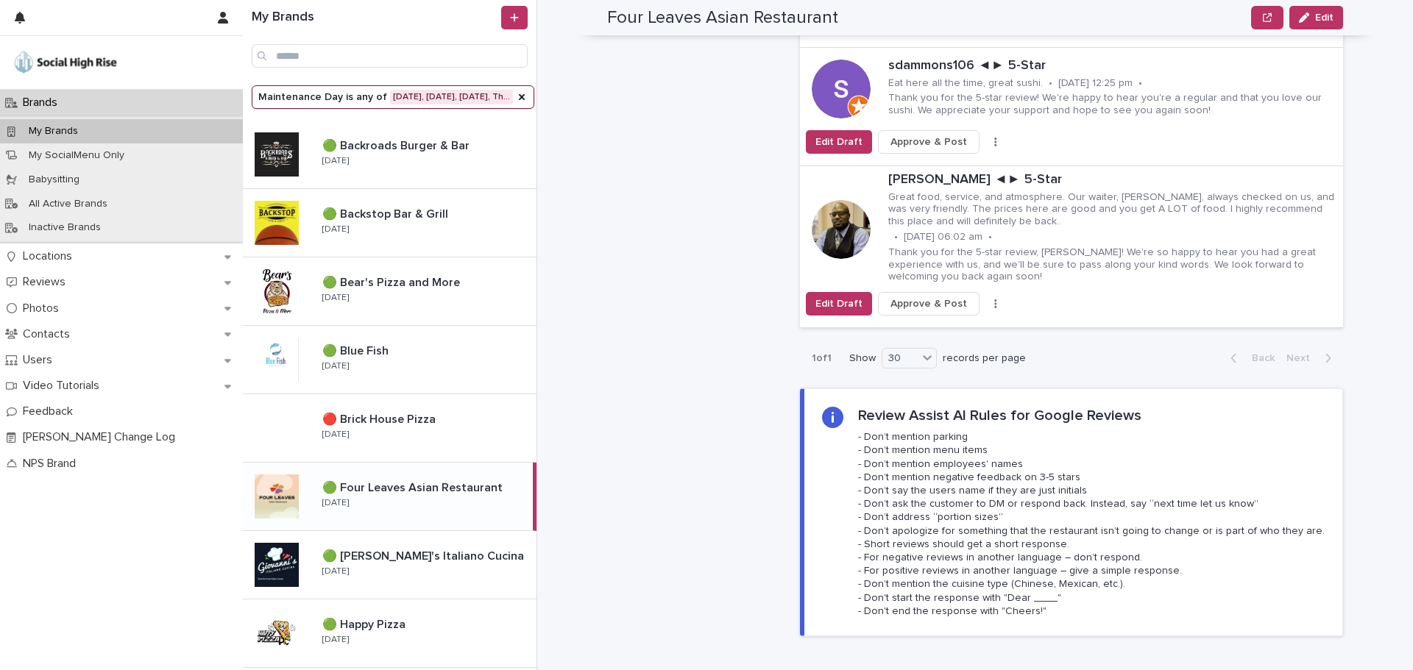
click at [994, 299] on icon "button" at bounding box center [995, 304] width 3 height 10
click at [928, 326] on span "Skip Reply" at bounding box center [925, 333] width 49 height 15
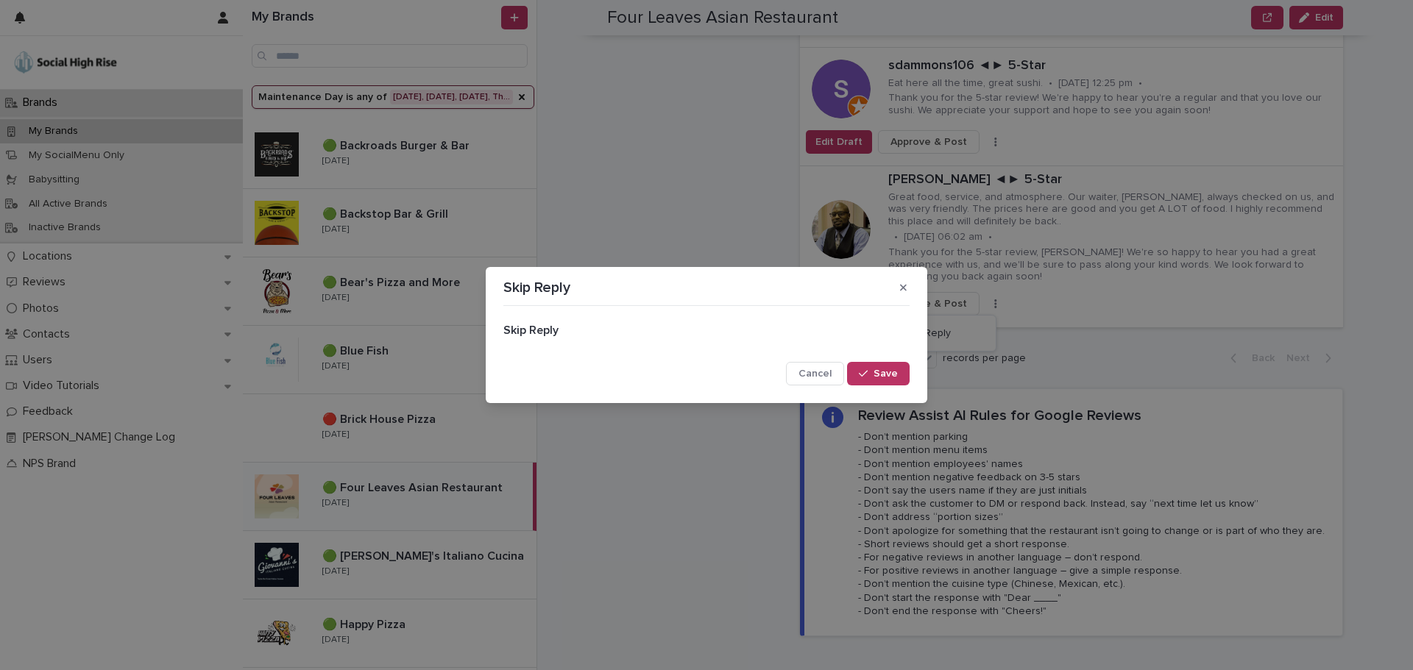
click at [880, 371] on span "Save" at bounding box center [885, 374] width 24 height 10
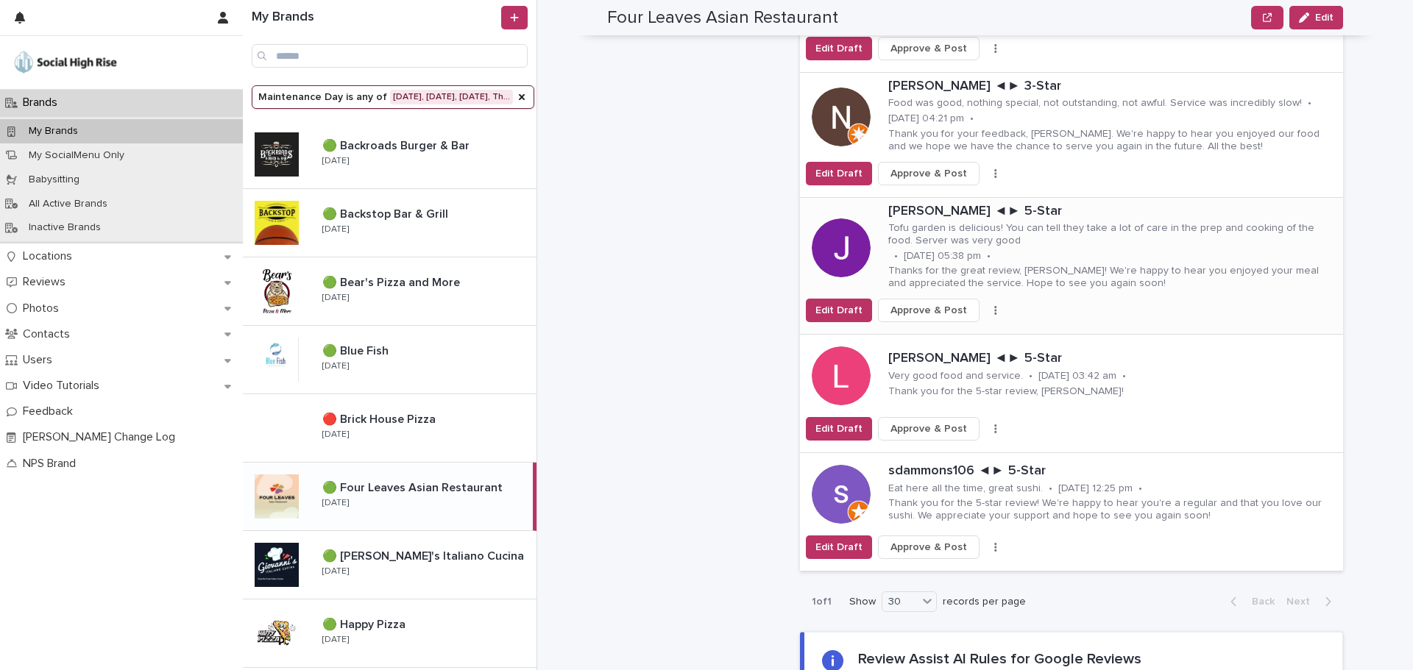
scroll to position [2060, 0]
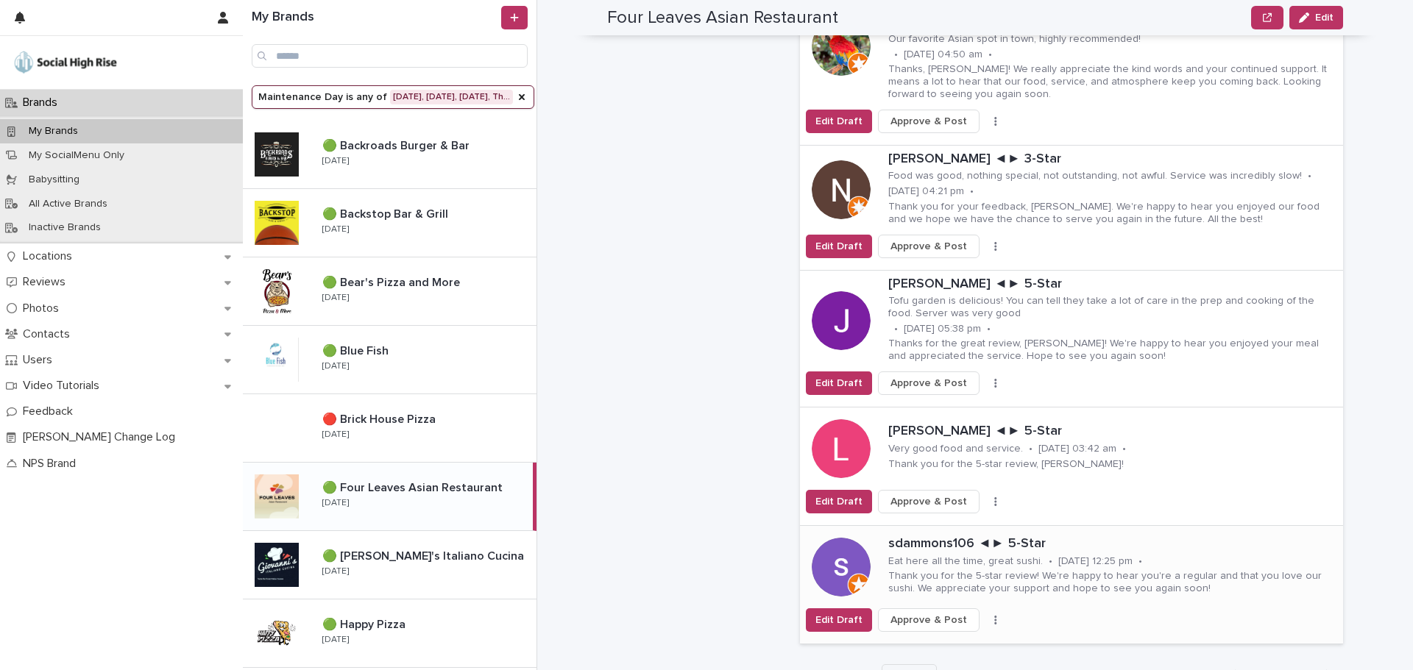
click at [985, 615] on button "button" at bounding box center [995, 620] width 21 height 10
click at [934, 642] on span "Skip Reply" at bounding box center [925, 649] width 49 height 15
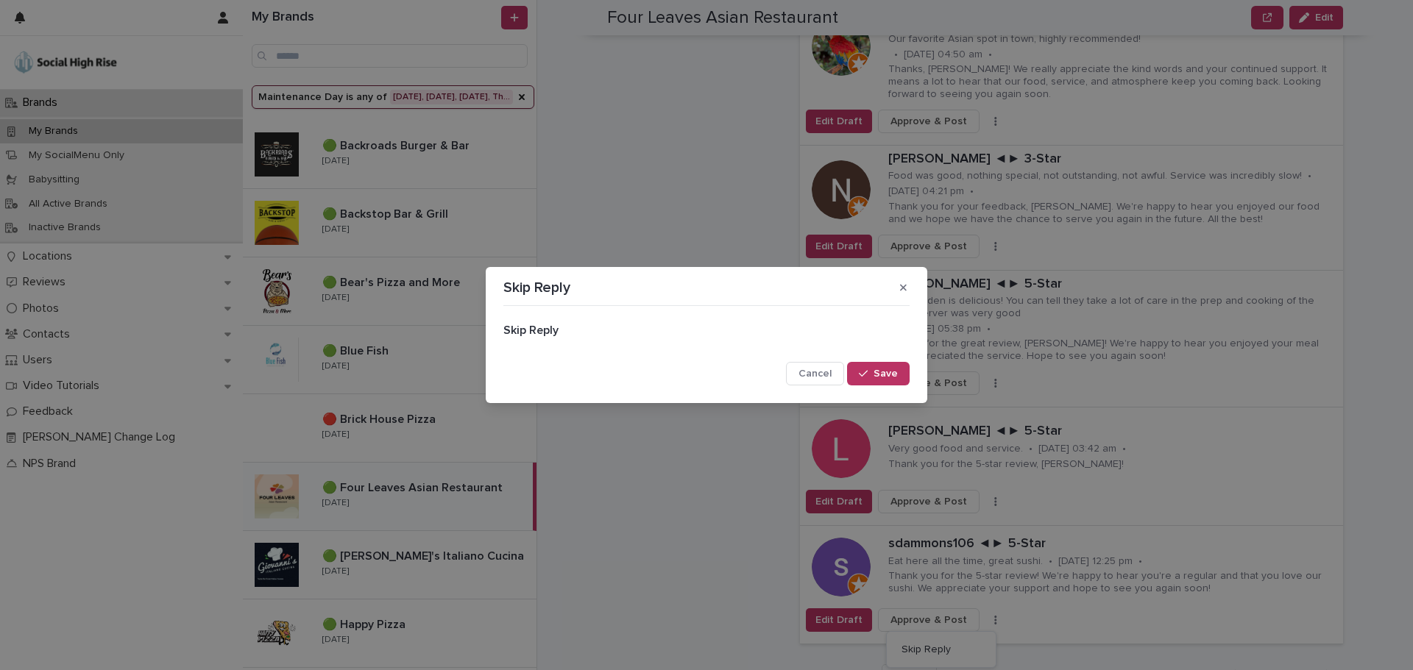
click at [898, 369] on button "Save" at bounding box center [878, 374] width 63 height 24
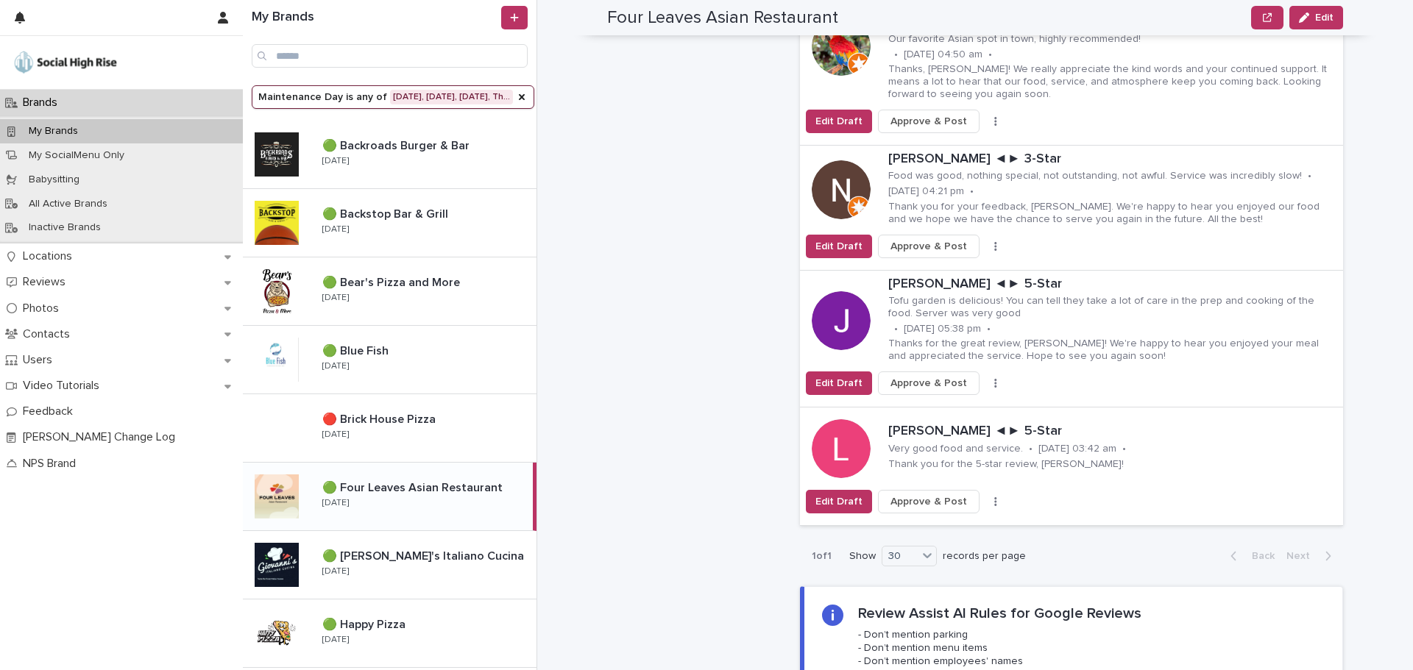
click at [985, 497] on button "button" at bounding box center [995, 502] width 21 height 10
click at [918, 524] on span "Skip Reply" at bounding box center [925, 531] width 49 height 15
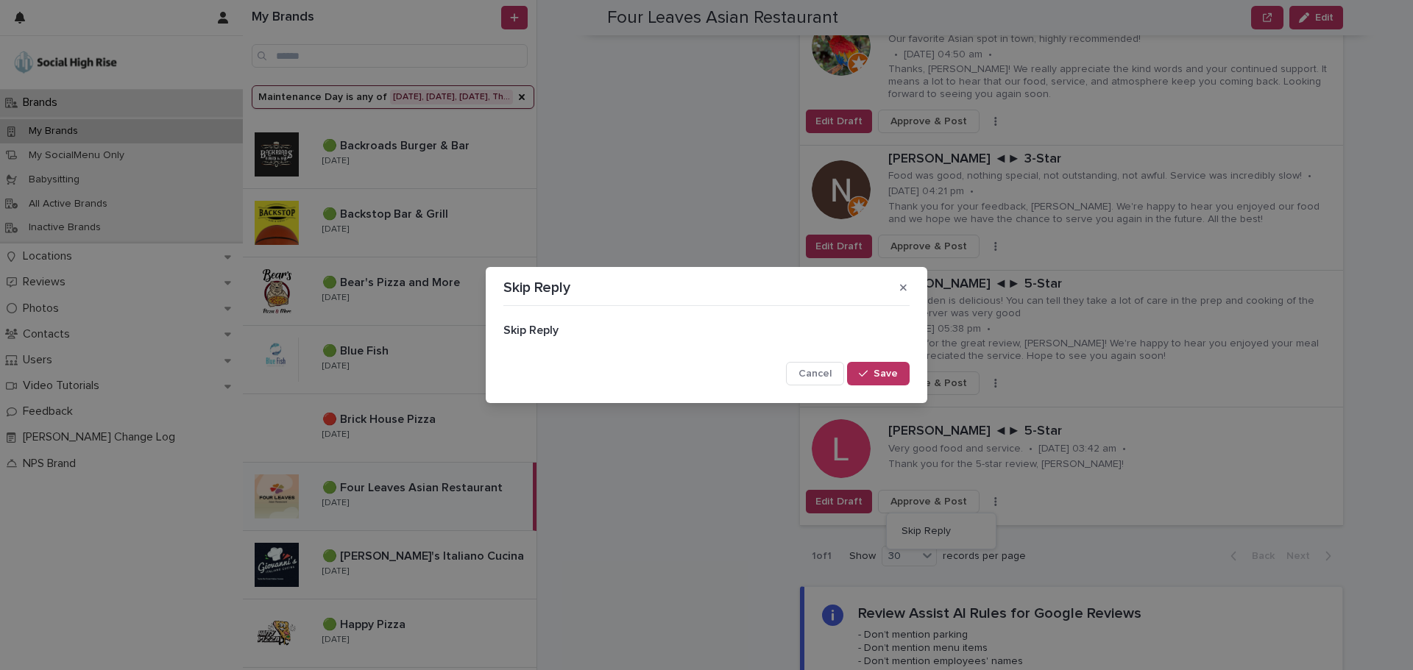
click at [883, 364] on button "Save" at bounding box center [878, 374] width 63 height 24
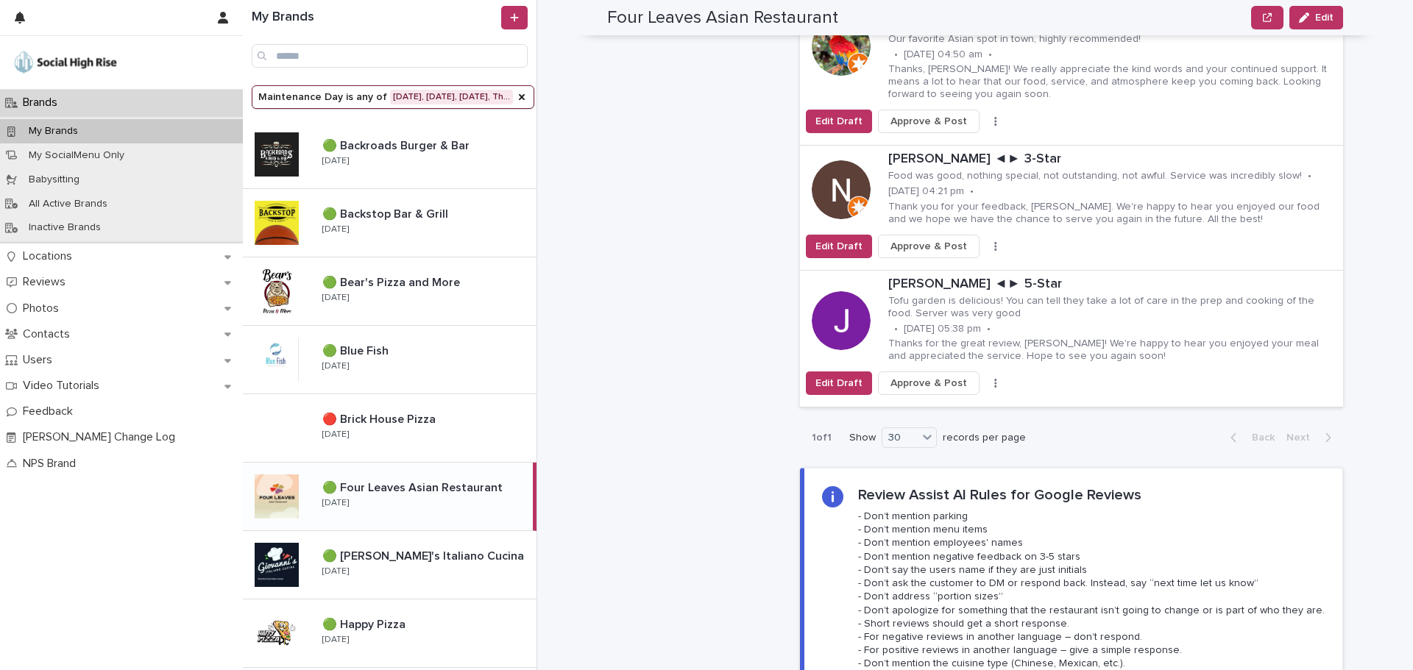
click at [994, 379] on icon "button" at bounding box center [995, 383] width 2 height 9
click at [929, 406] on span "Skip Reply" at bounding box center [925, 413] width 49 height 15
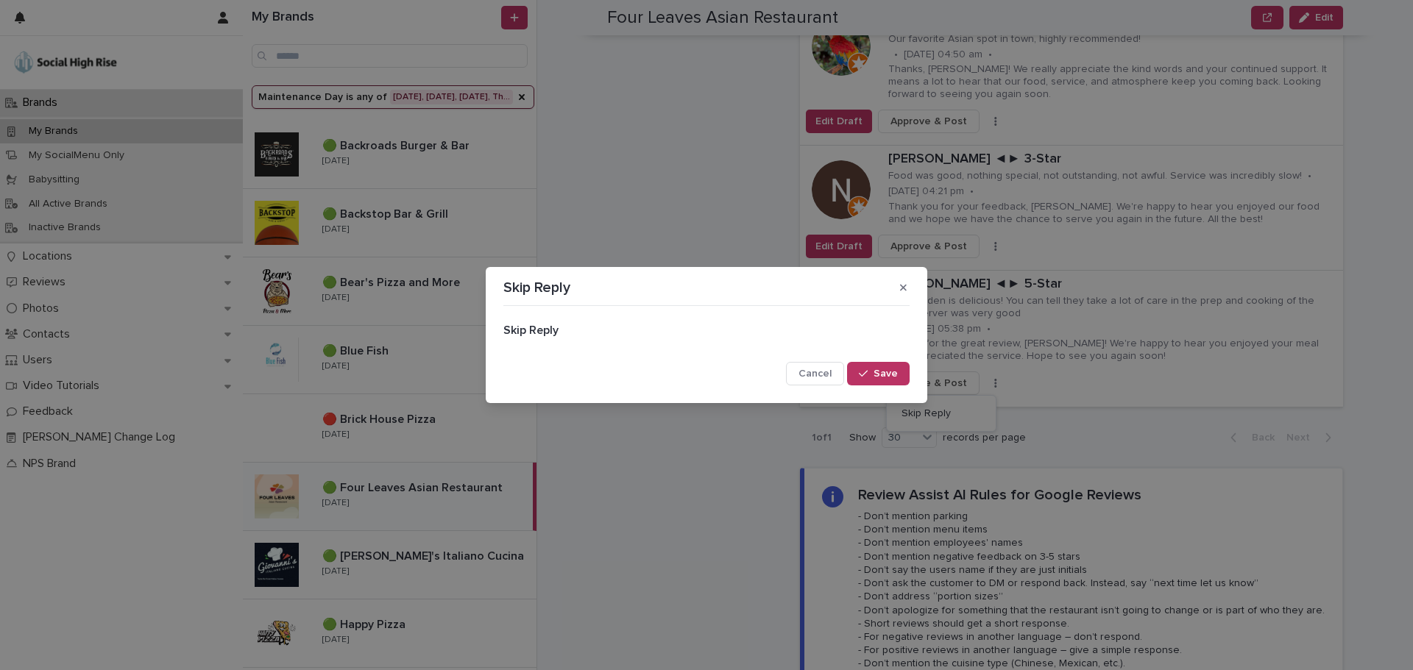
click at [862, 372] on icon "button" at bounding box center [863, 374] width 9 height 10
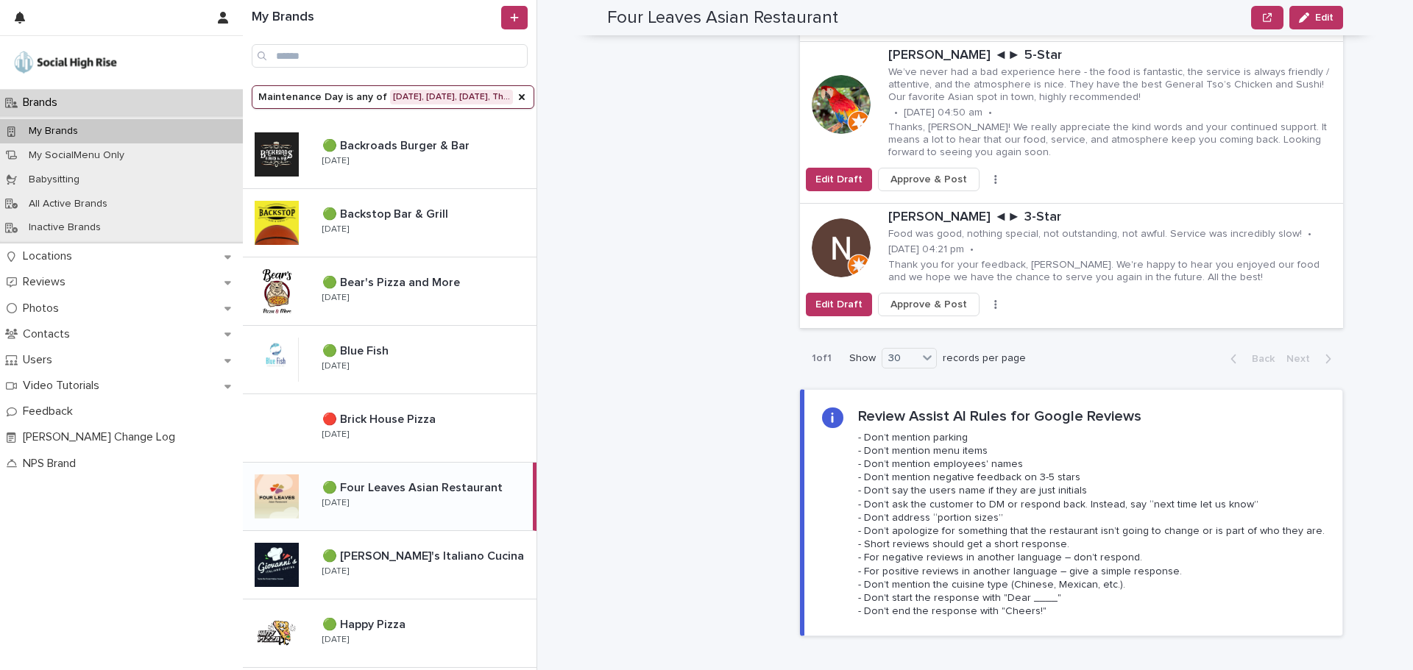
click at [985, 299] on button "button" at bounding box center [995, 304] width 21 height 10
click at [942, 327] on span "Skip Reply" at bounding box center [925, 334] width 49 height 15
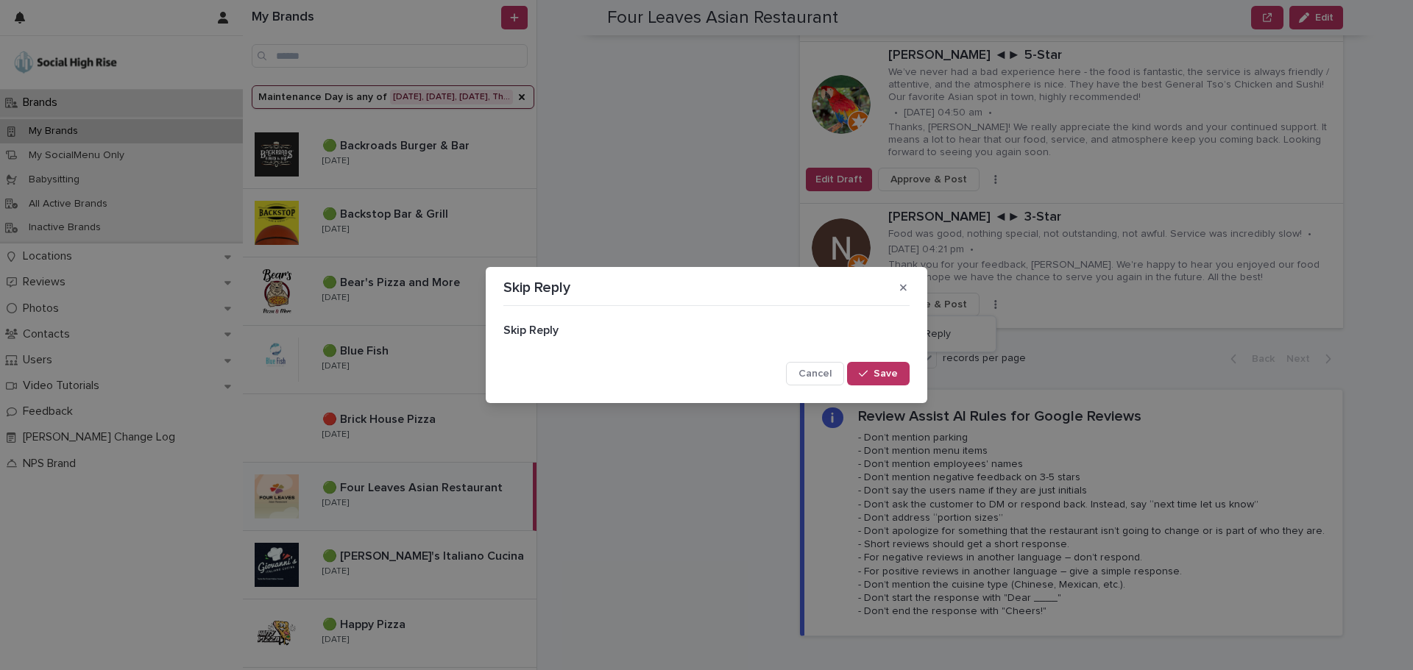
click at [905, 374] on button "Save" at bounding box center [878, 374] width 63 height 24
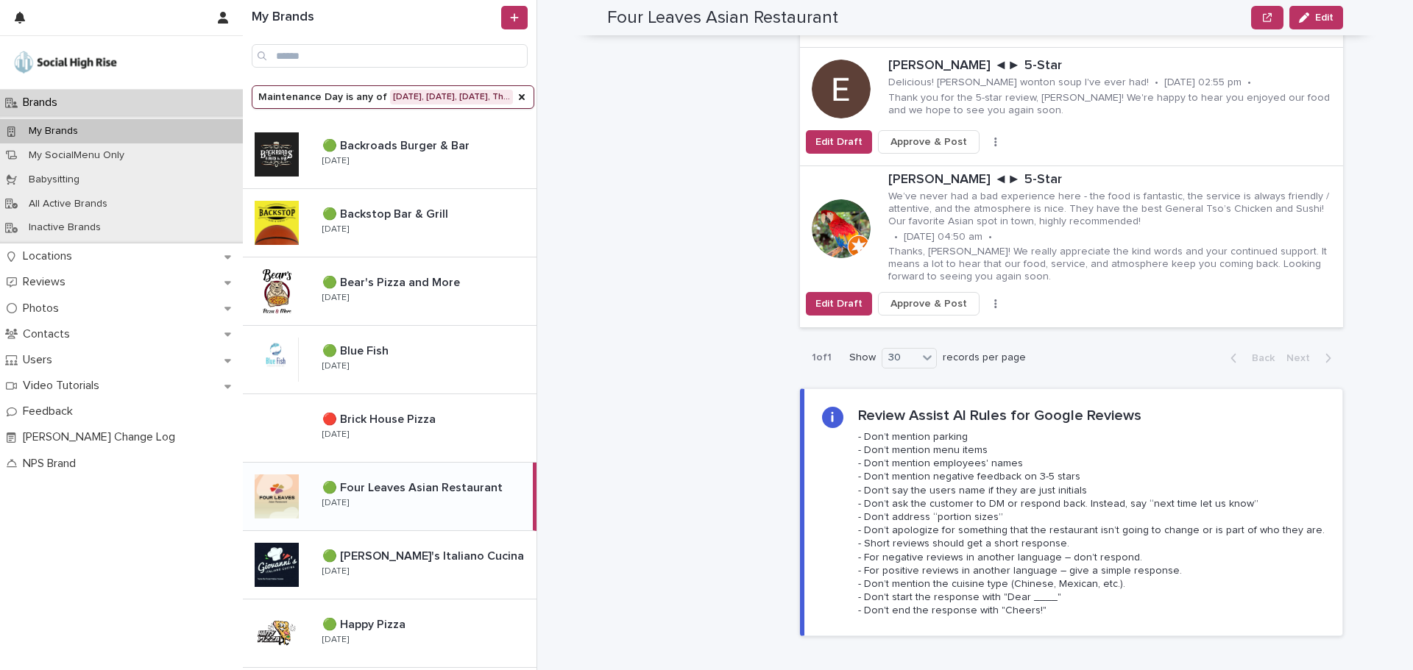
click at [994, 299] on icon "button" at bounding box center [995, 304] width 3 height 10
click at [920, 326] on span "Skip Reply" at bounding box center [925, 333] width 49 height 15
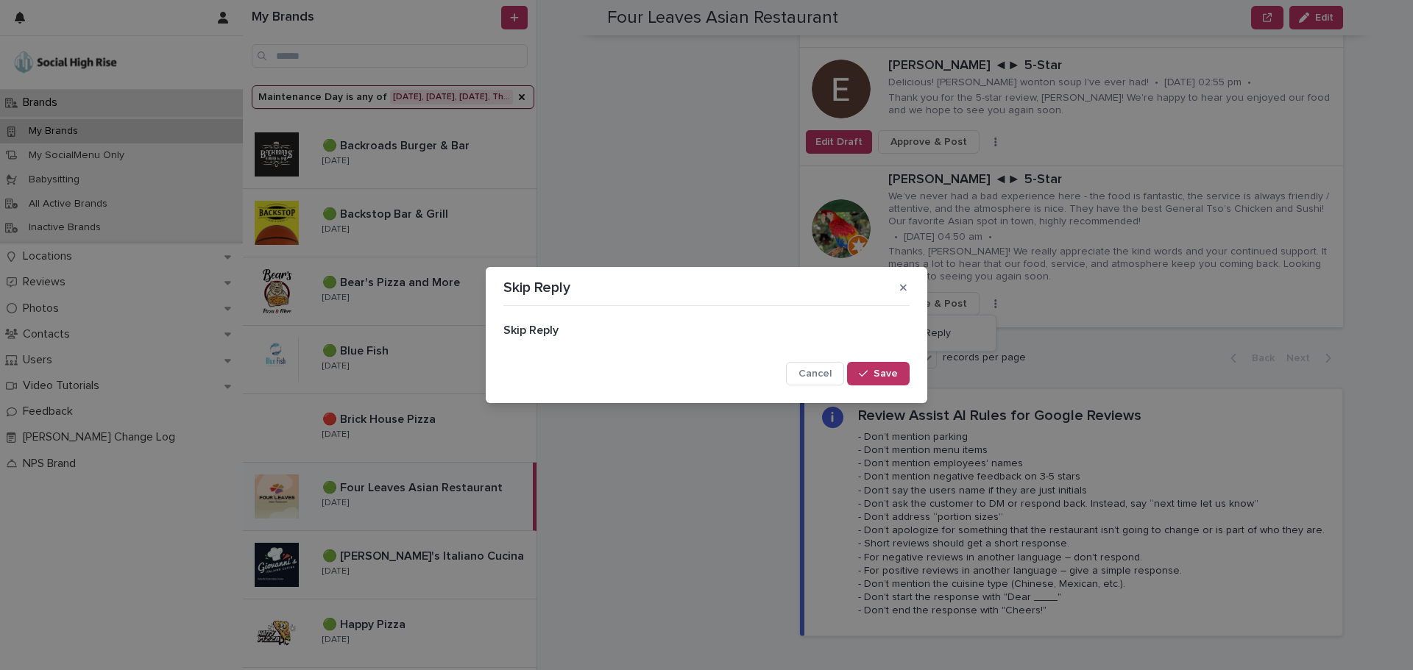
click at [879, 369] on span "Save" at bounding box center [885, 374] width 24 height 10
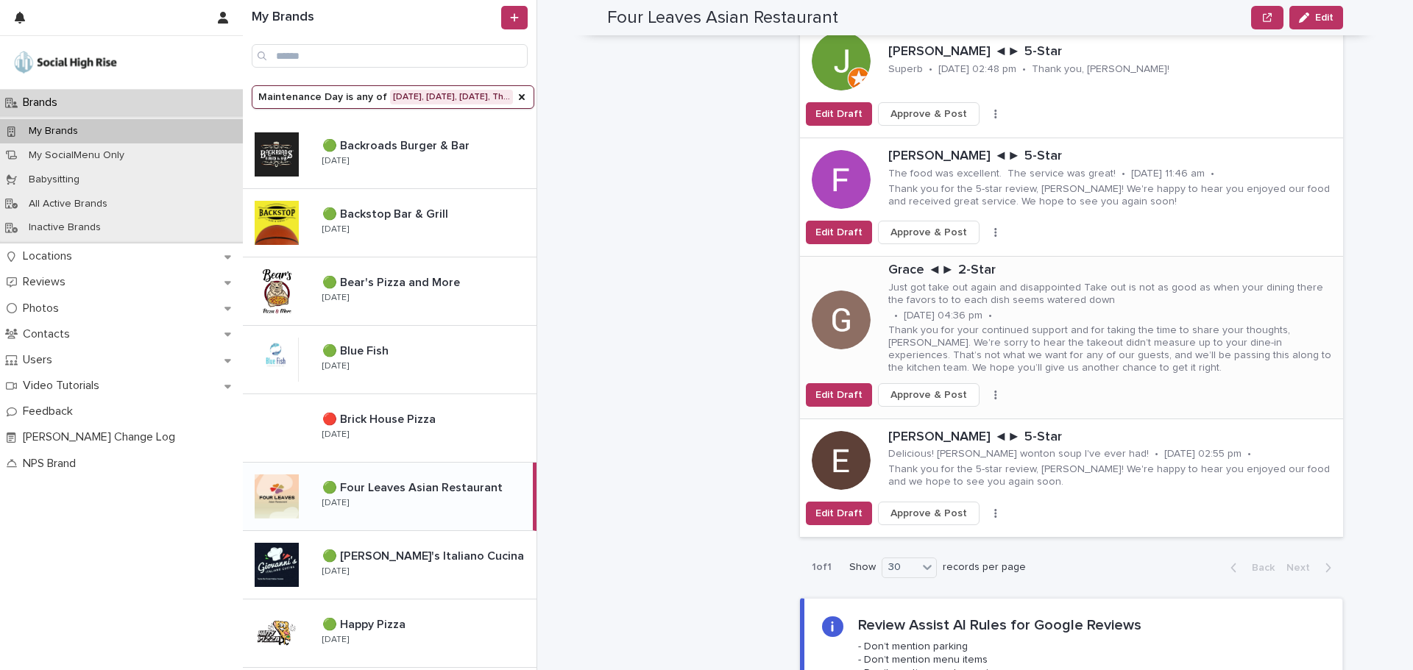
scroll to position [1472, 0]
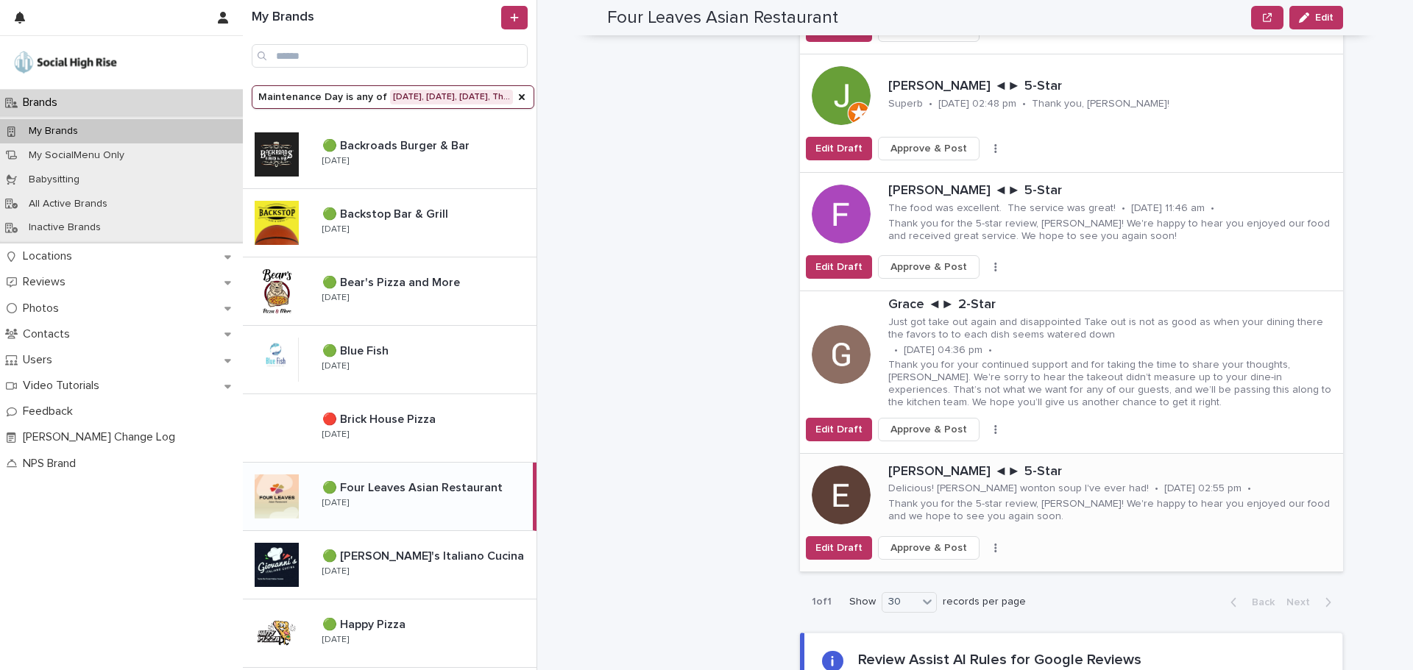
click at [985, 543] on button "button" at bounding box center [995, 548] width 21 height 10
click at [943, 566] on button "Skip Reply" at bounding box center [940, 578] width 97 height 24
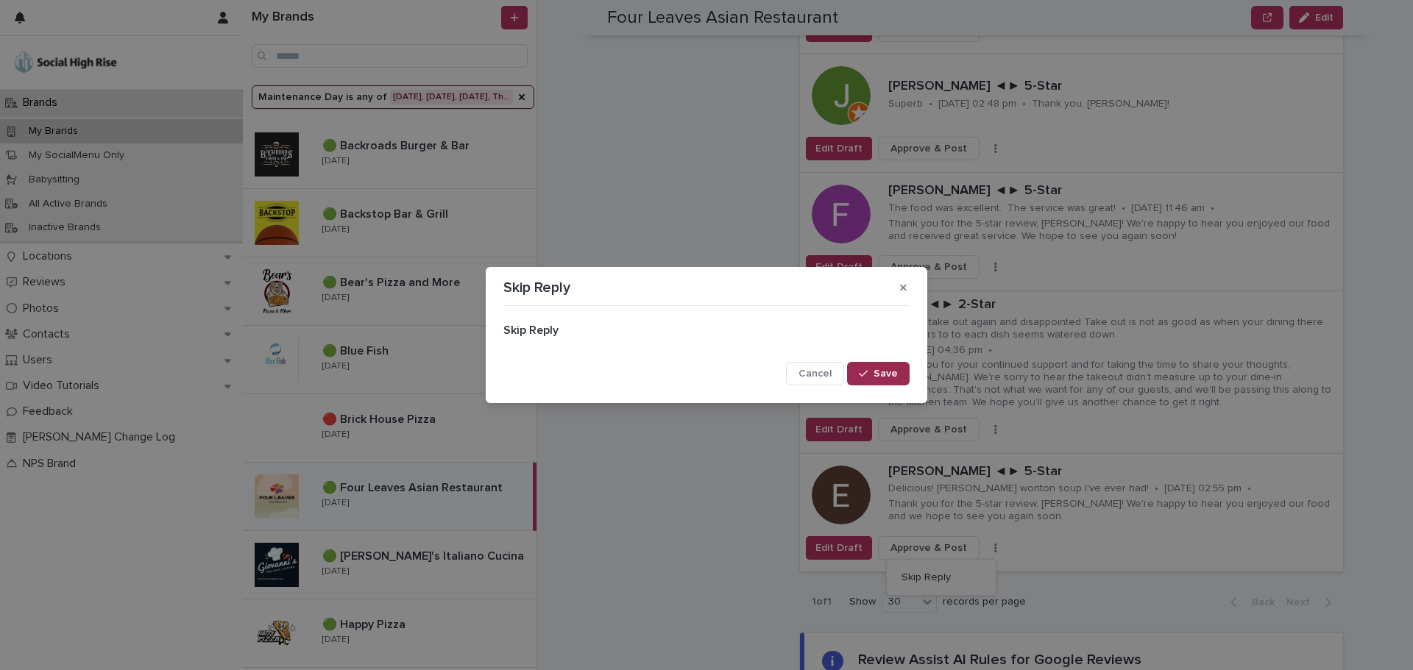
click at [886, 377] on span "Save" at bounding box center [885, 374] width 24 height 10
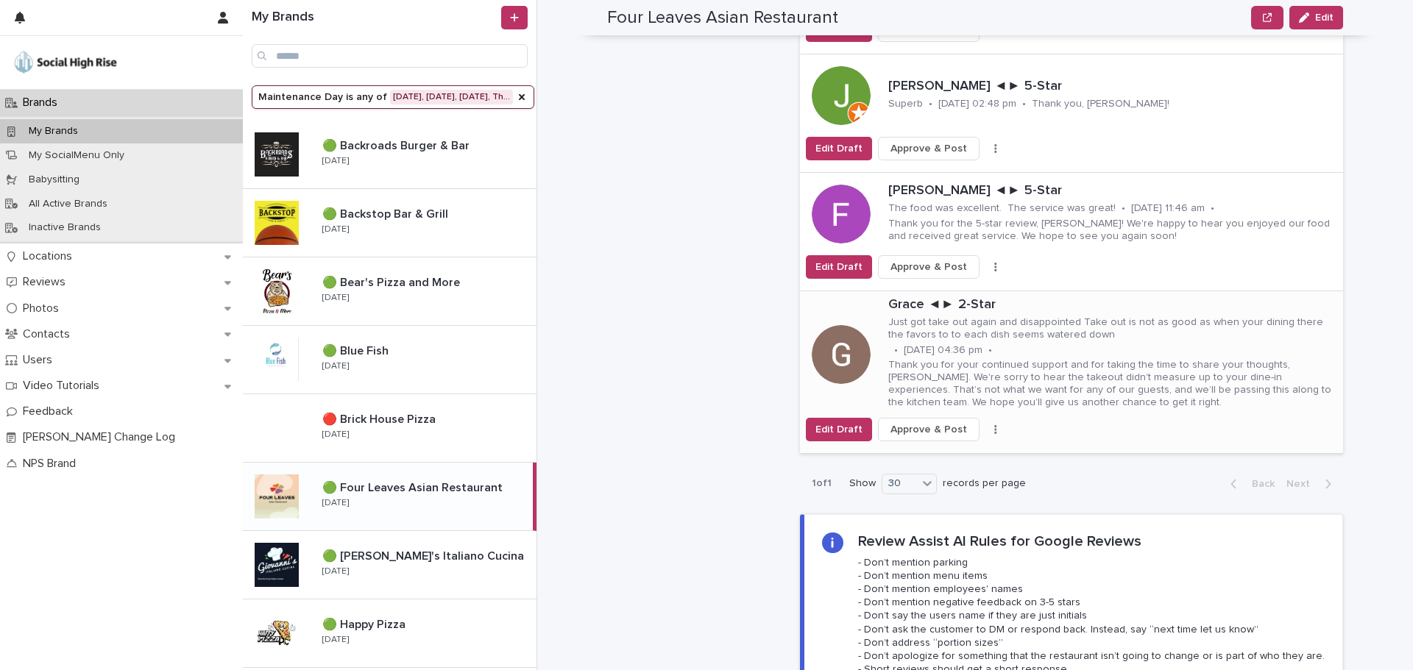
click at [985, 425] on button "button" at bounding box center [995, 430] width 21 height 10
click at [930, 451] on span "Skip Reply" at bounding box center [925, 458] width 49 height 15
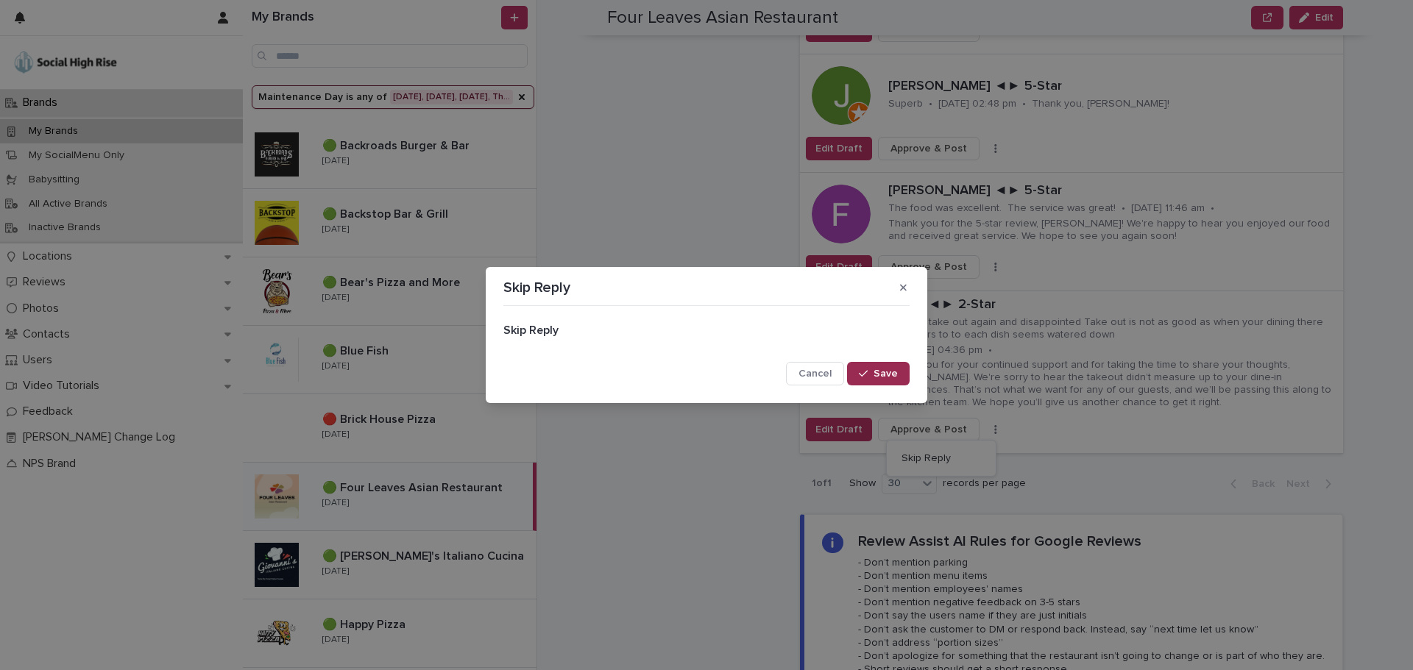
click at [898, 365] on button "Save" at bounding box center [878, 374] width 63 height 24
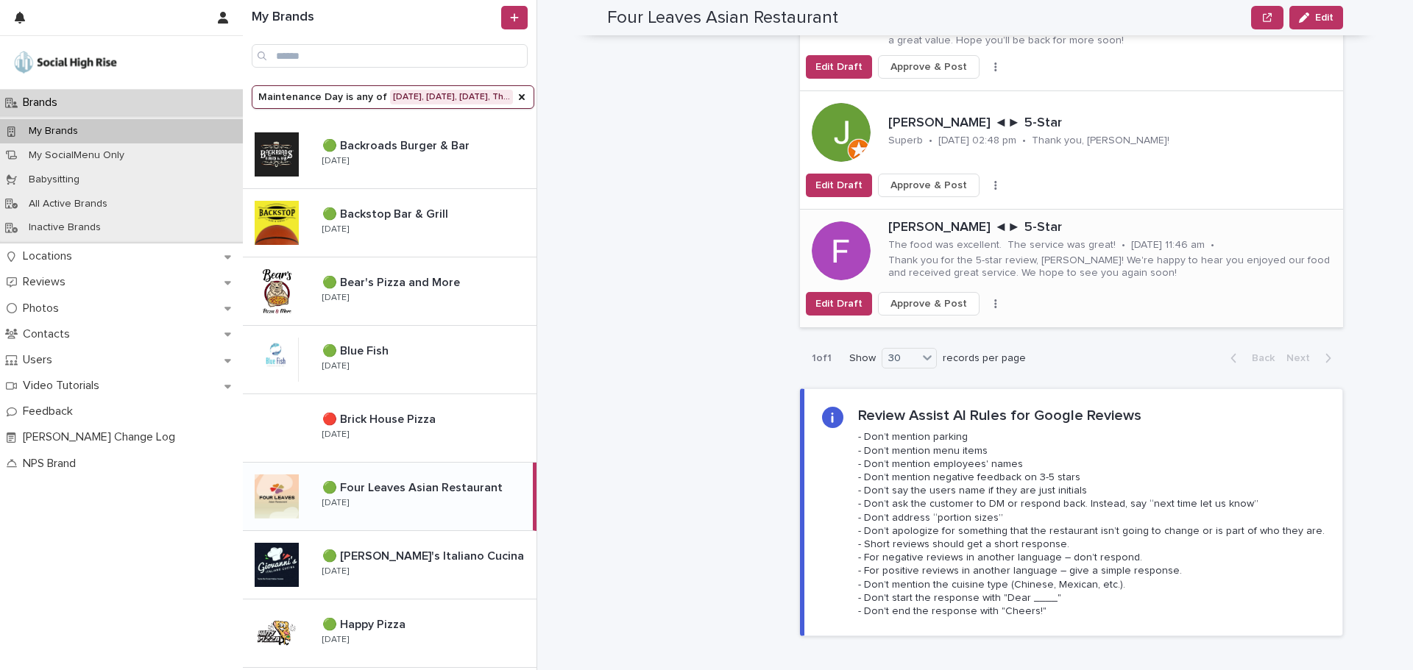
click at [994, 299] on icon "button" at bounding box center [995, 304] width 3 height 10
click at [923, 322] on button "Skip Reply" at bounding box center [940, 334] width 97 height 24
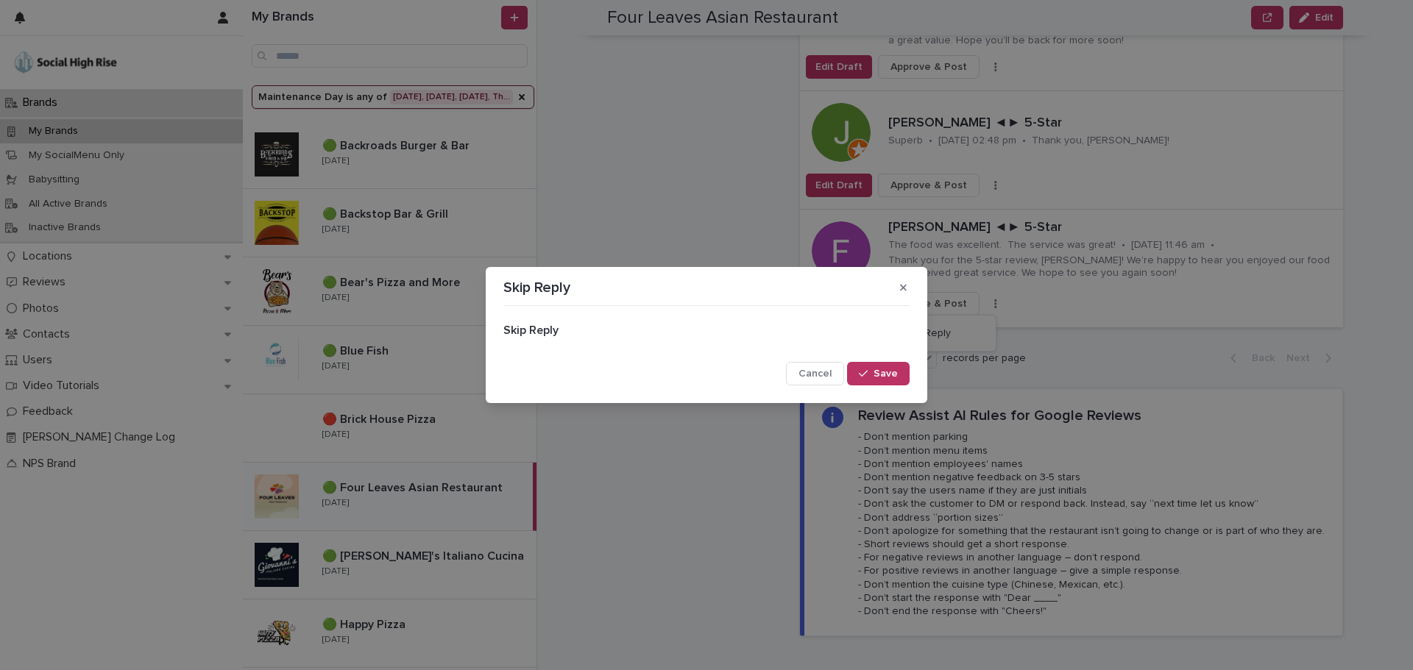
click at [887, 370] on span "Save" at bounding box center [885, 374] width 24 height 10
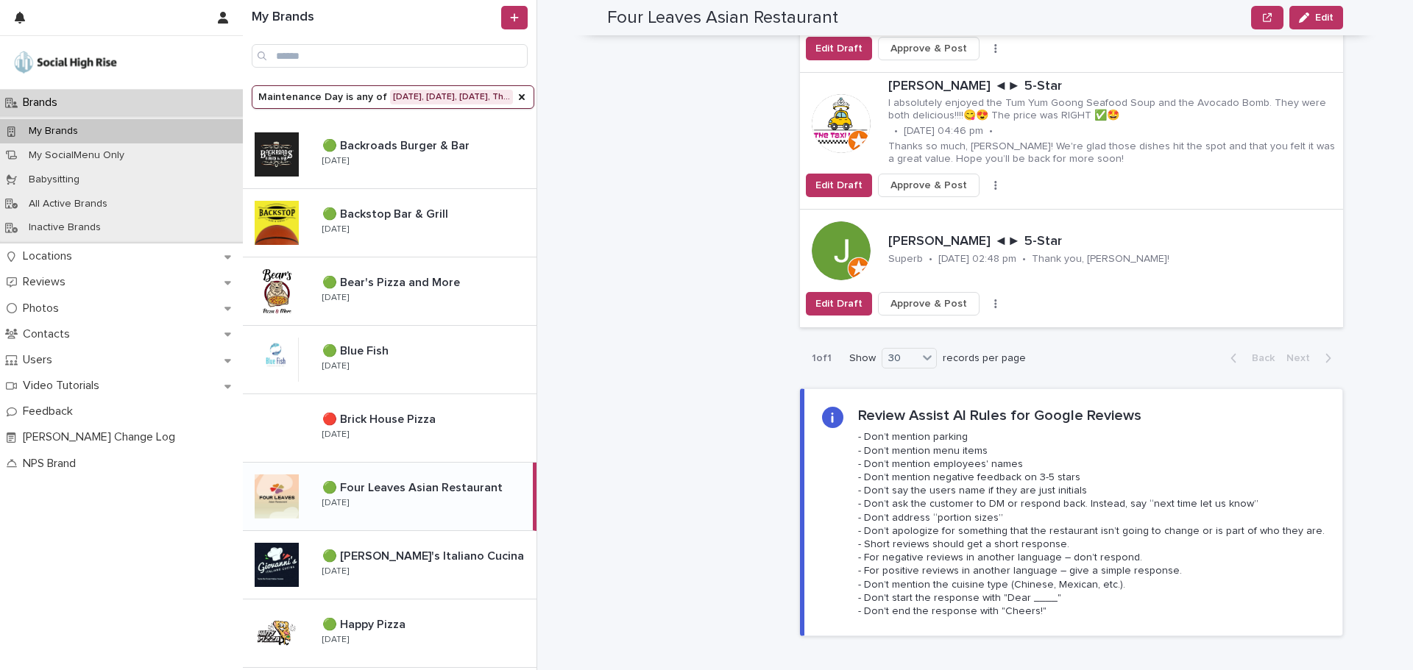
click at [994, 299] on icon "button" at bounding box center [995, 304] width 3 height 10
click at [931, 326] on span "Skip Reply" at bounding box center [925, 333] width 49 height 15
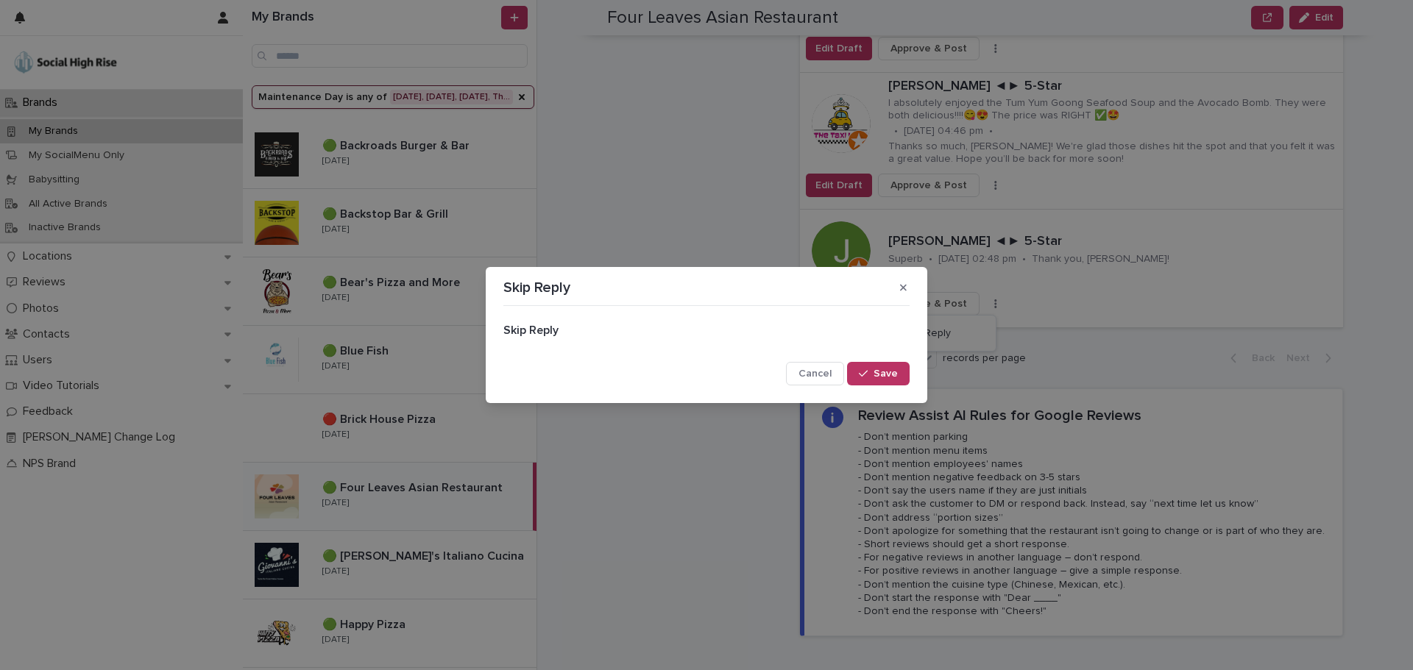
click at [876, 366] on button "Save" at bounding box center [878, 374] width 63 height 24
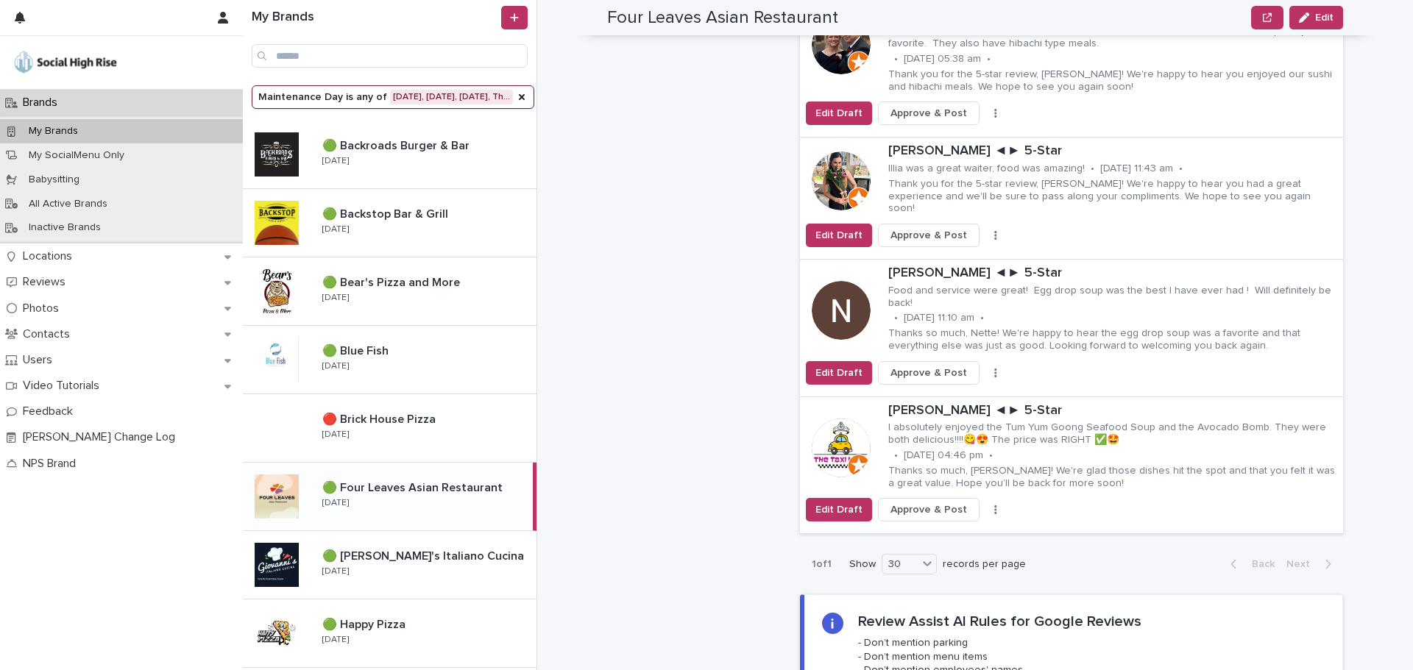
scroll to position [957, 0]
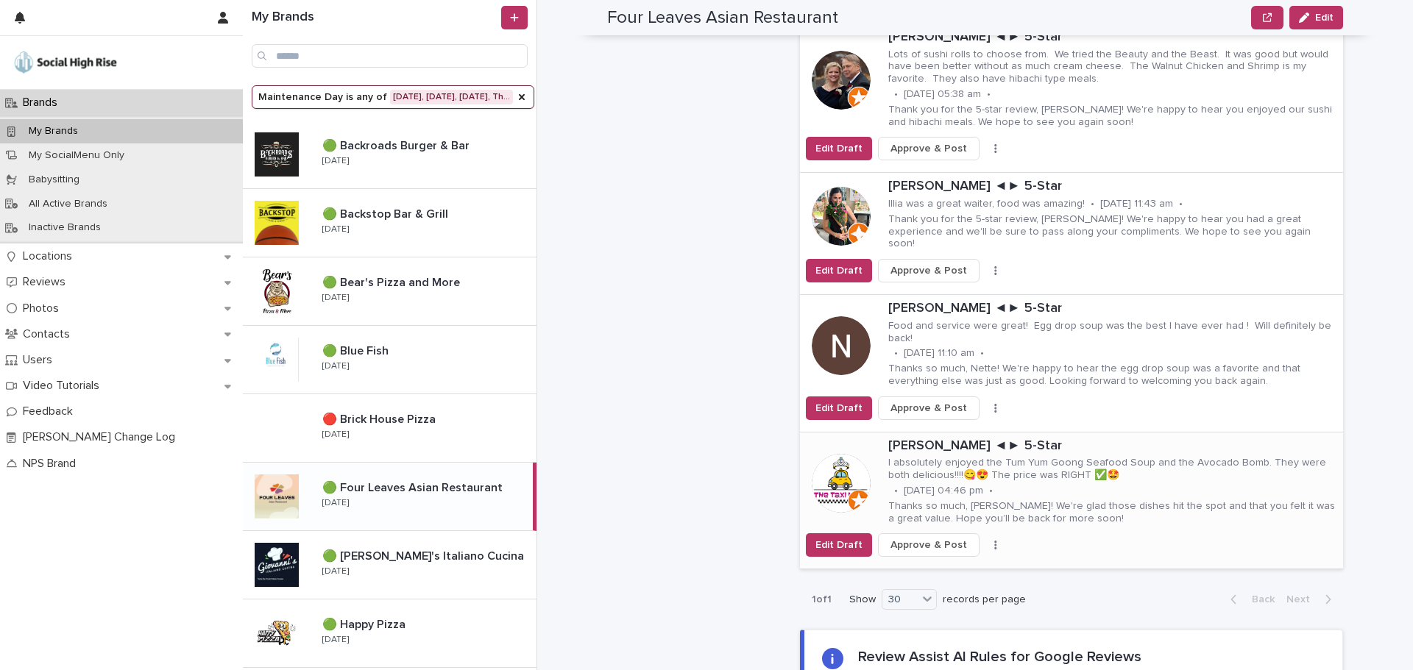
click at [994, 541] on icon "button" at bounding box center [995, 545] width 2 height 9
click at [937, 568] on span "Skip Reply" at bounding box center [925, 575] width 49 height 15
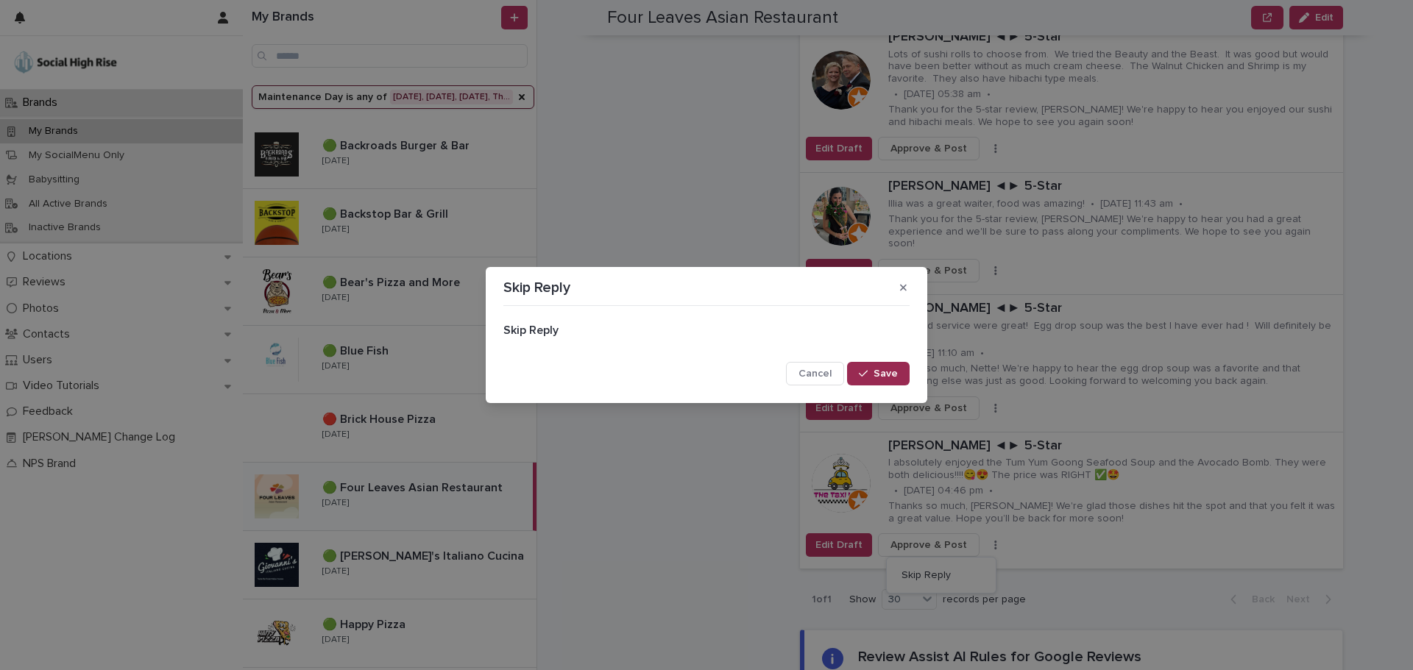
click at [892, 375] on span "Save" at bounding box center [885, 374] width 24 height 10
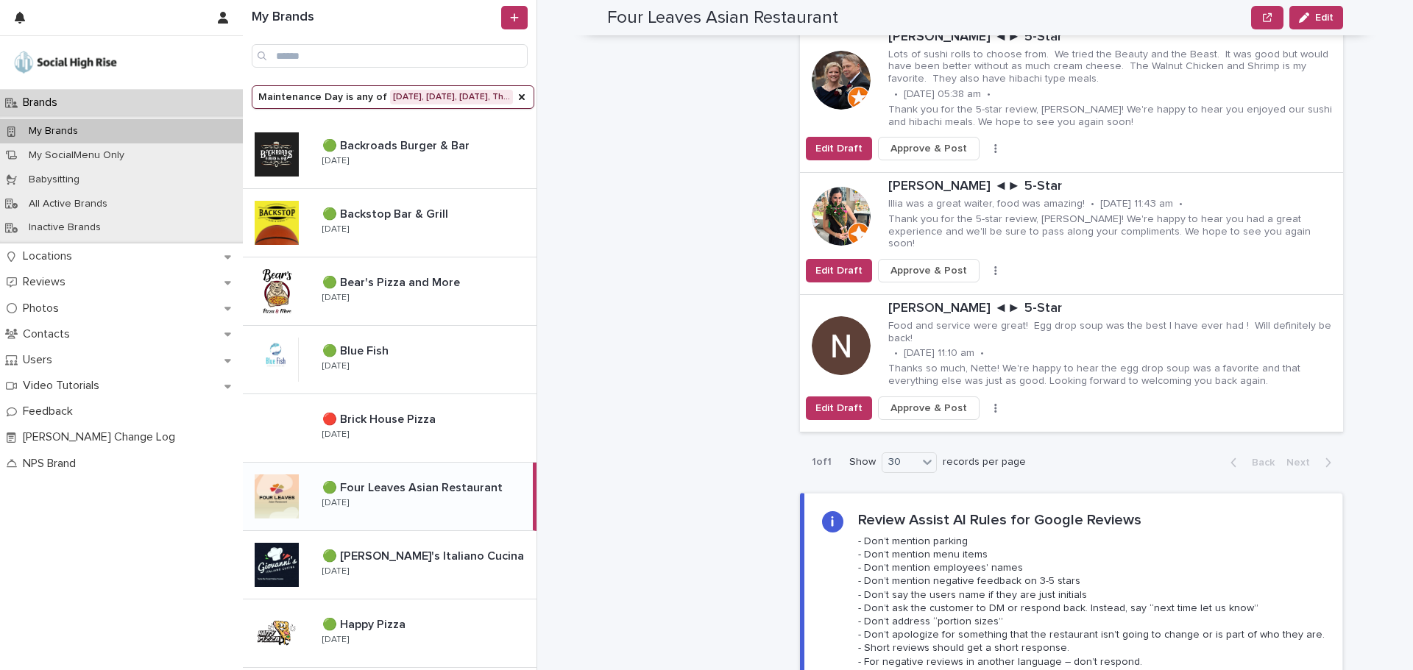
click at [985, 403] on button "button" at bounding box center [995, 408] width 21 height 10
click at [936, 418] on span "Skip Reply" at bounding box center [925, 425] width 49 height 15
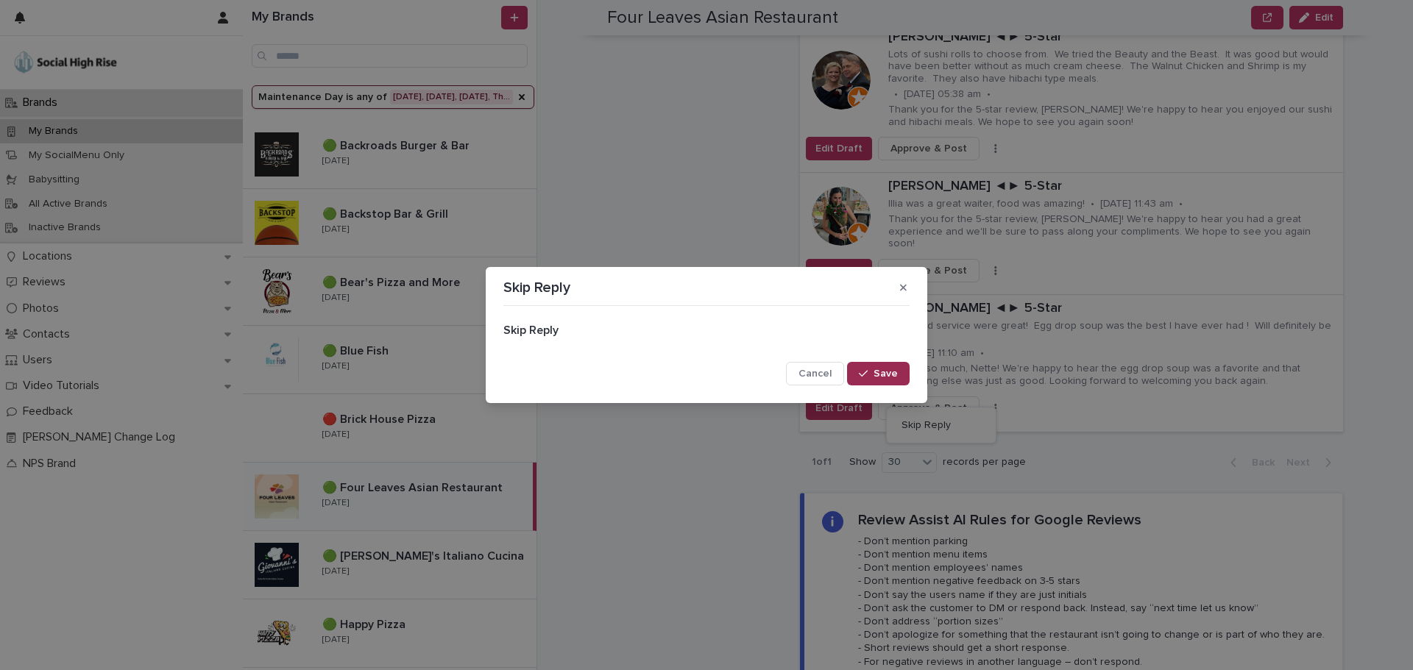
click at [898, 375] on button "Save" at bounding box center [878, 374] width 63 height 24
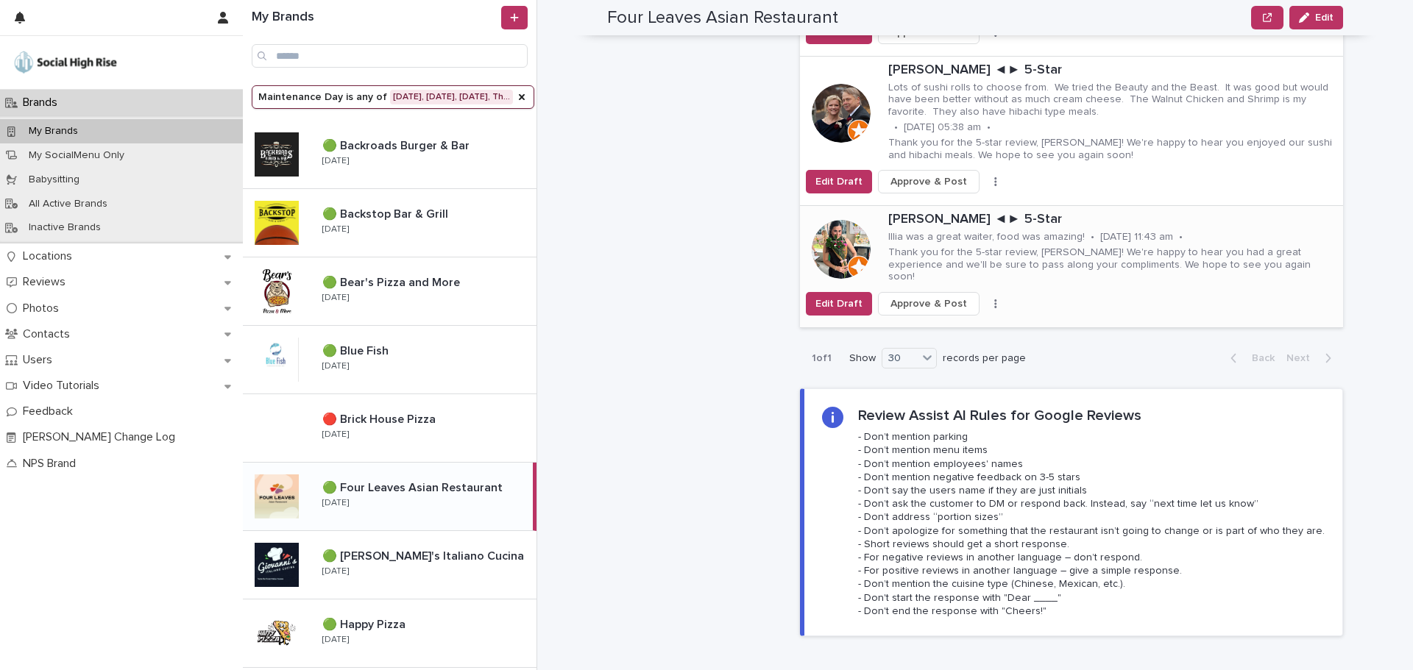
click at [994, 299] on icon "button" at bounding box center [995, 304] width 3 height 10
click at [942, 322] on span "Skip Reply" at bounding box center [925, 329] width 49 height 15
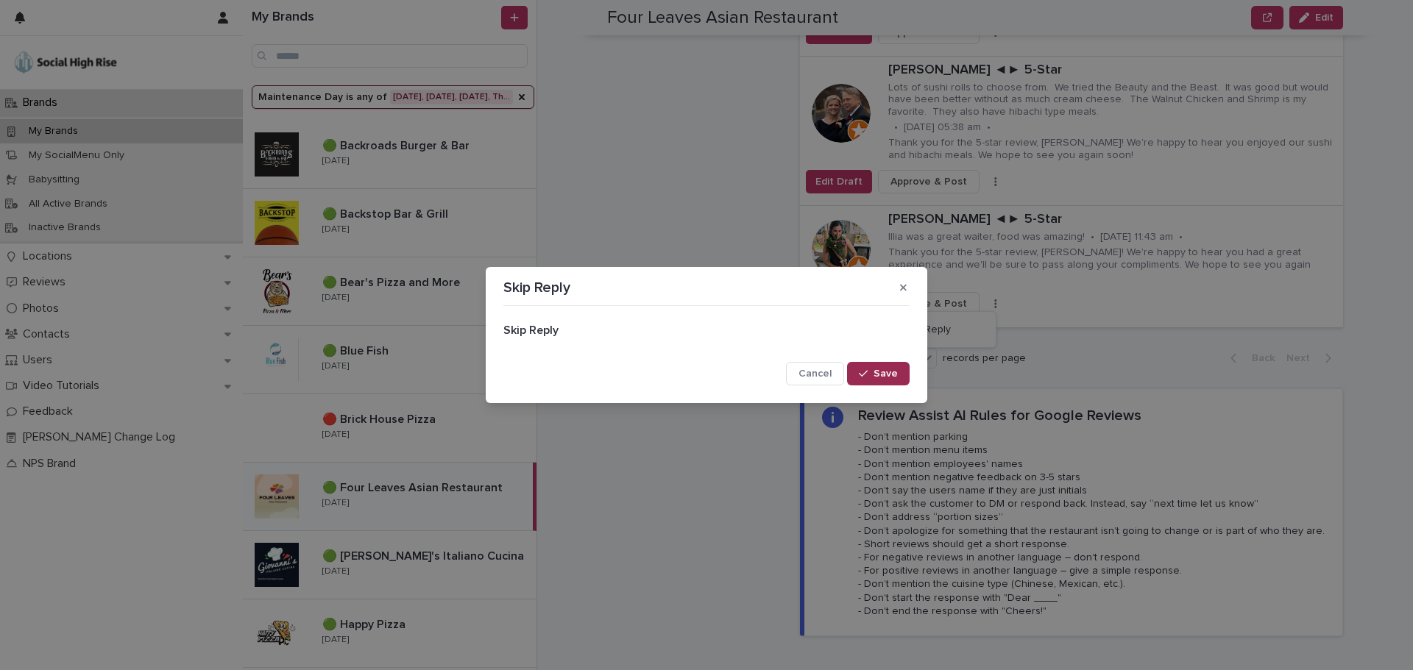
click at [899, 381] on button "Save" at bounding box center [878, 374] width 63 height 24
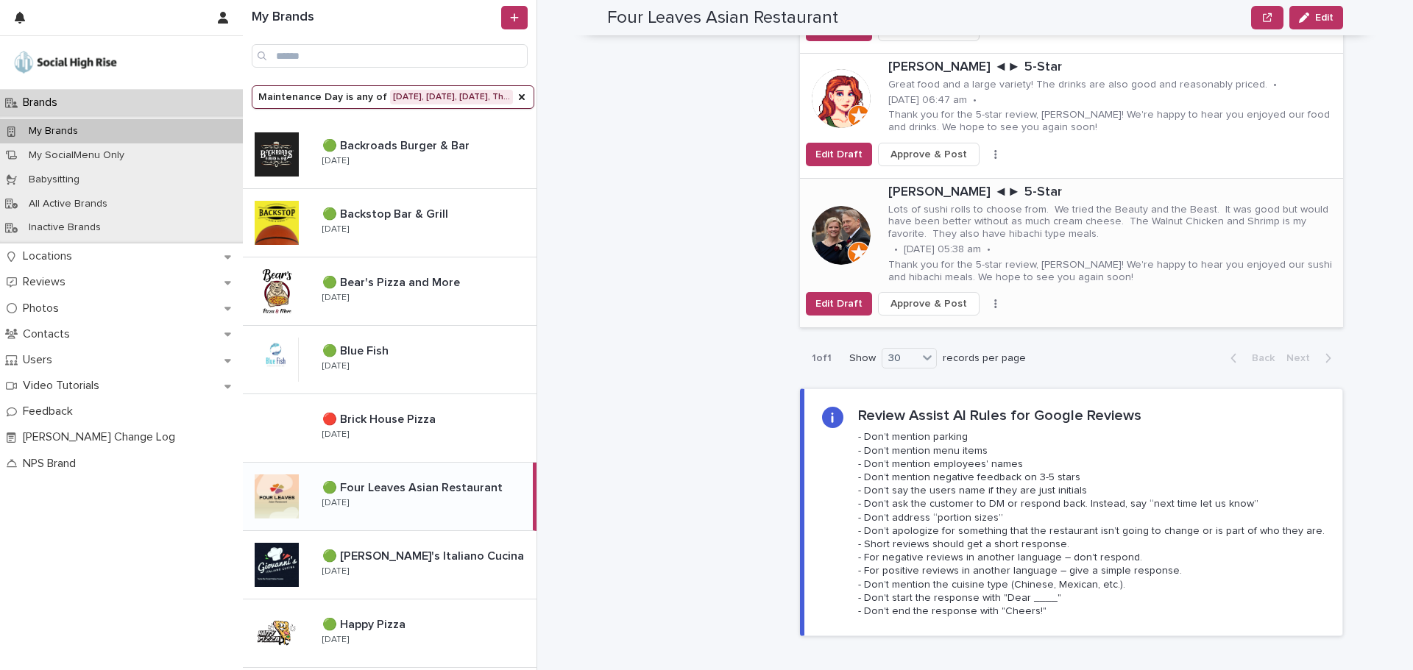
click at [985, 299] on button "button" at bounding box center [995, 304] width 21 height 10
click at [930, 326] on span "Skip Reply" at bounding box center [925, 333] width 49 height 15
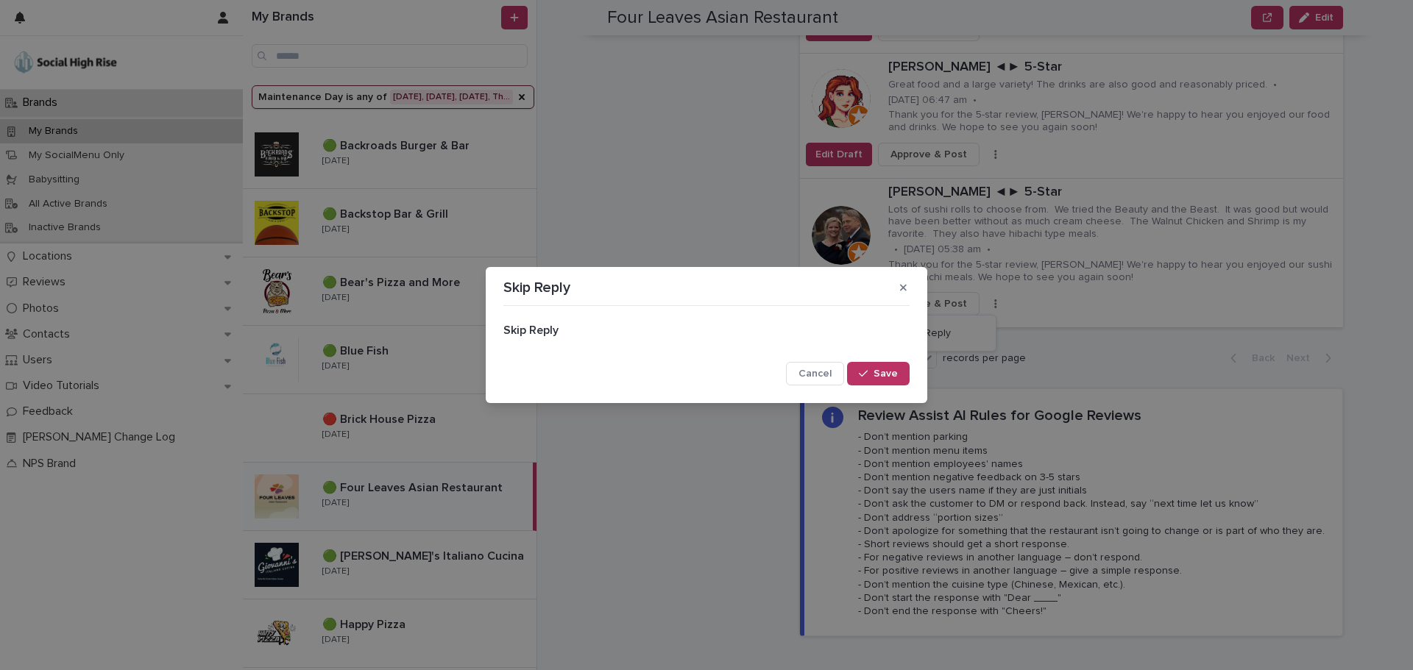
click at [882, 369] on span "Save" at bounding box center [885, 374] width 24 height 10
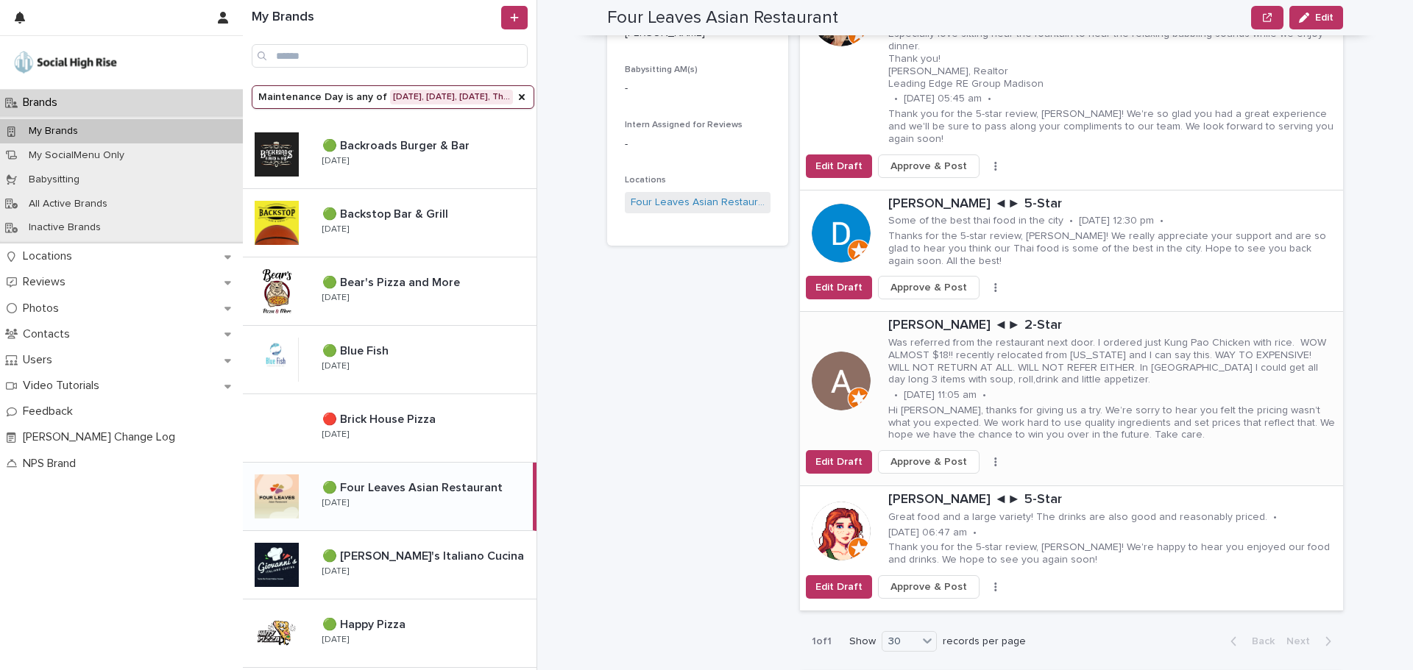
scroll to position [368, 0]
click at [979, 576] on div "Edit Draft Approve & Post Skip Reply" at bounding box center [1071, 588] width 543 height 24
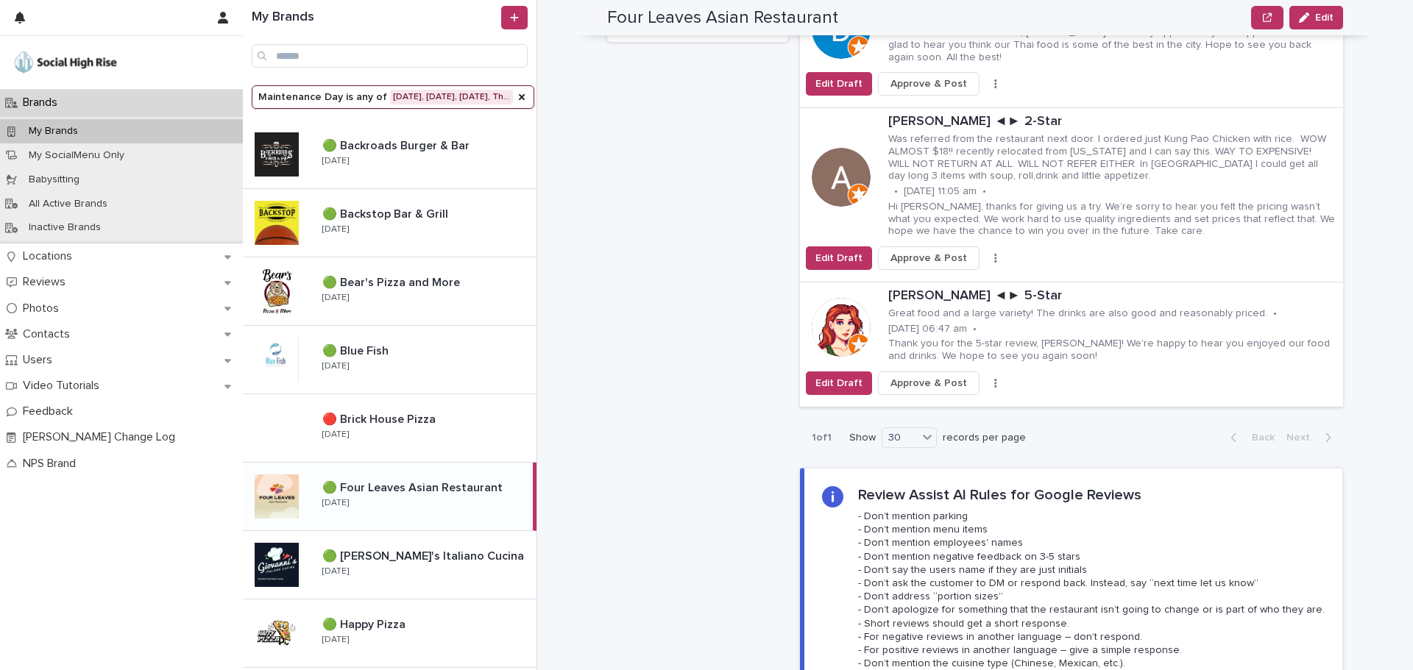
scroll to position [662, 0]
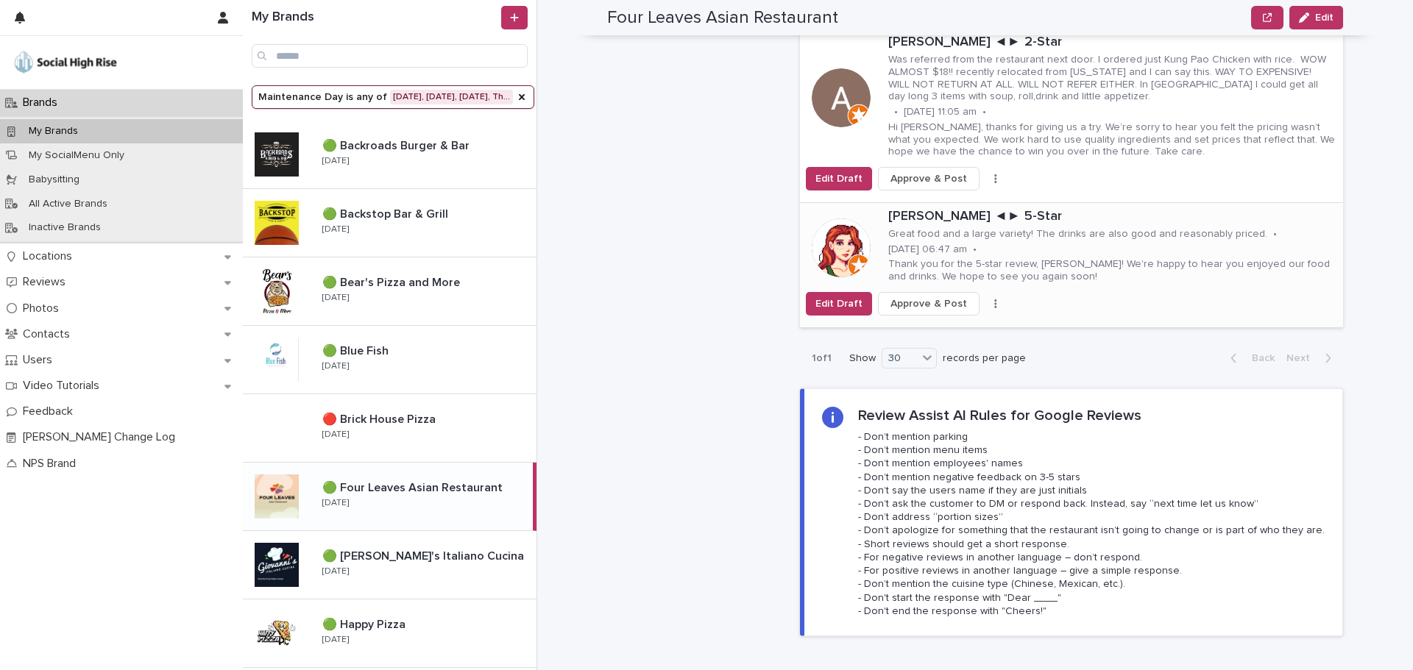
click at [994, 299] on icon "button" at bounding box center [995, 304] width 3 height 10
click at [936, 326] on span "Skip Reply" at bounding box center [925, 333] width 49 height 15
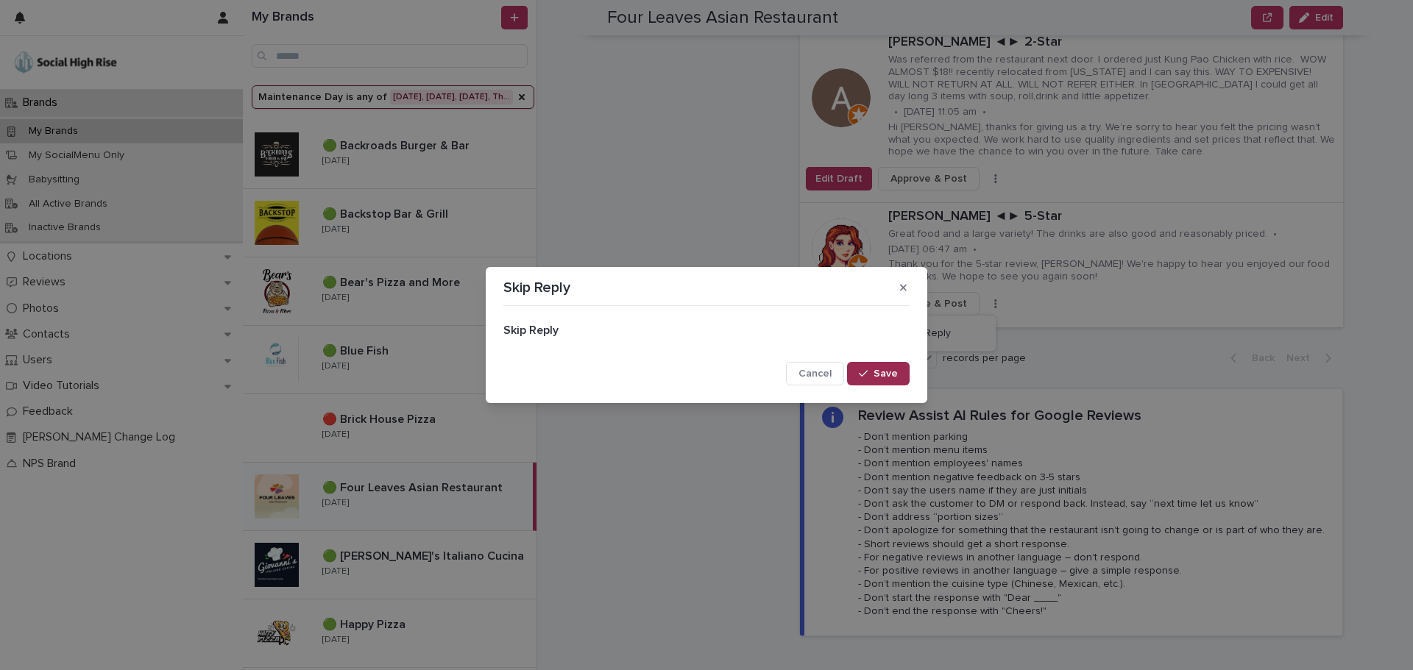
click at [904, 370] on button "Save" at bounding box center [878, 374] width 63 height 24
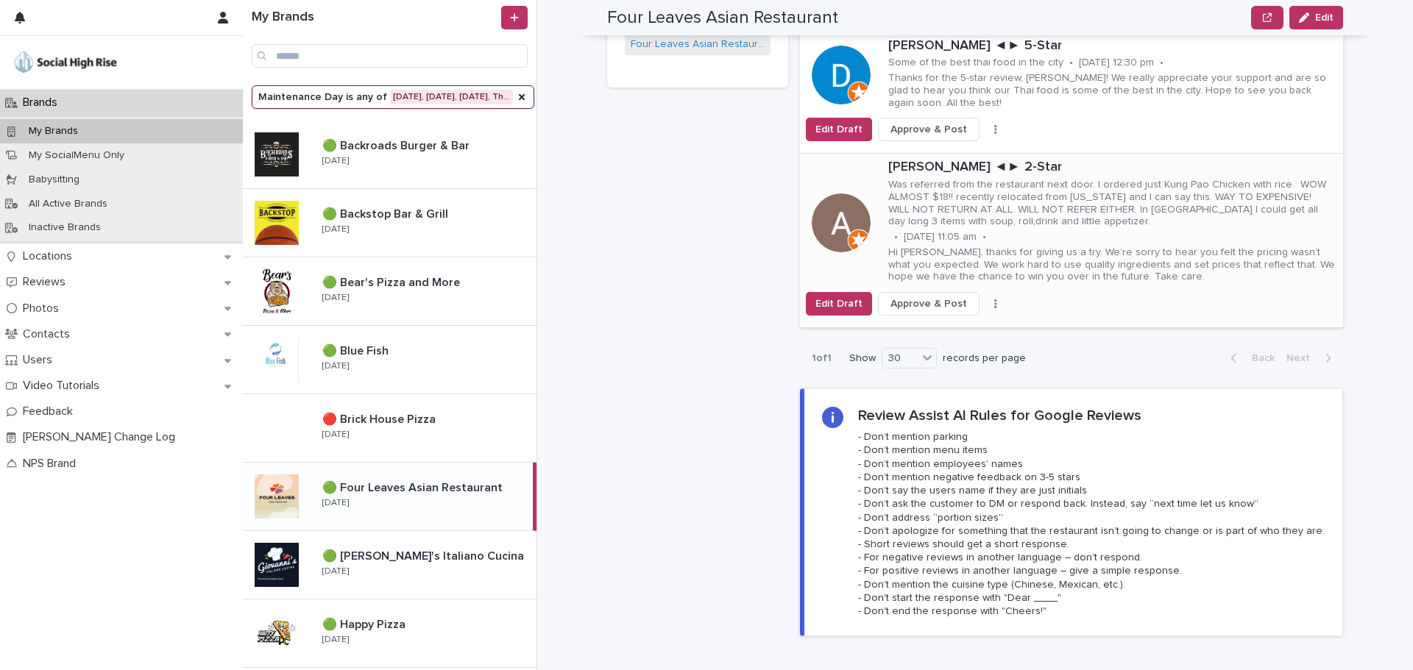
click at [994, 299] on icon "button" at bounding box center [995, 303] width 2 height 9
click at [937, 326] on span "Skip Reply" at bounding box center [925, 333] width 49 height 15
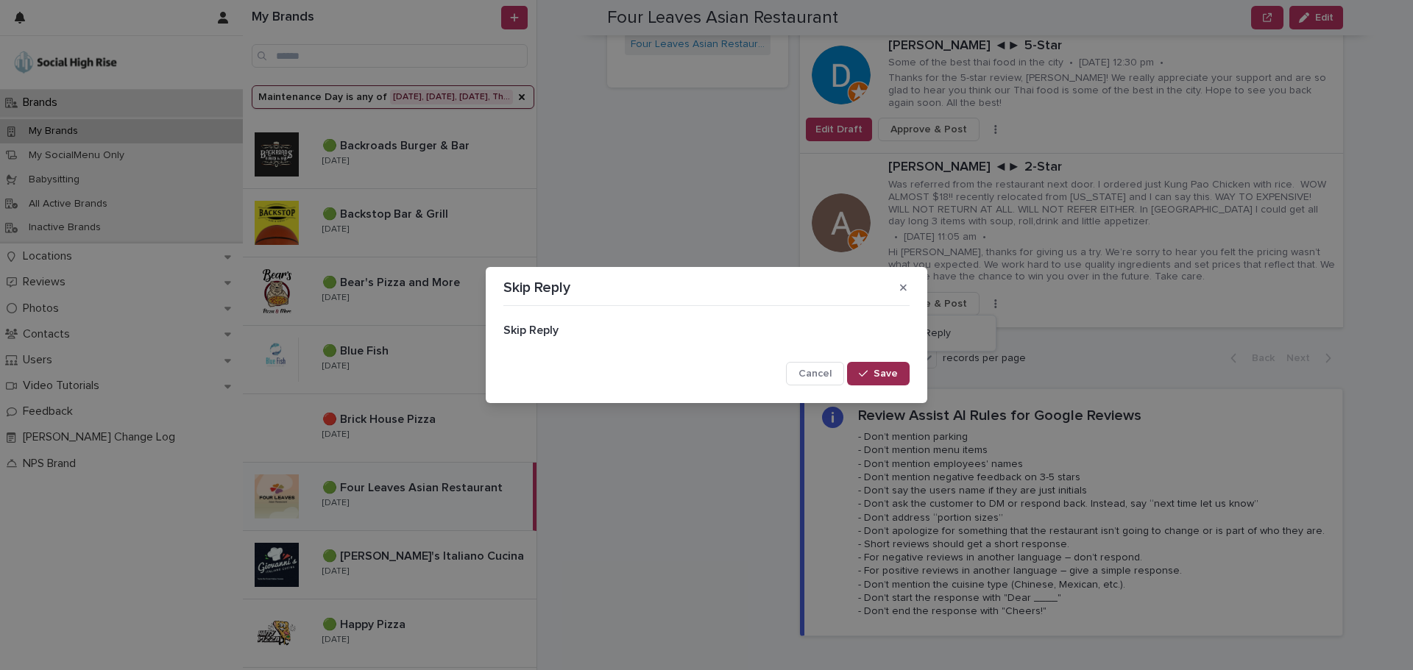
click at [881, 369] on span "Save" at bounding box center [885, 374] width 24 height 10
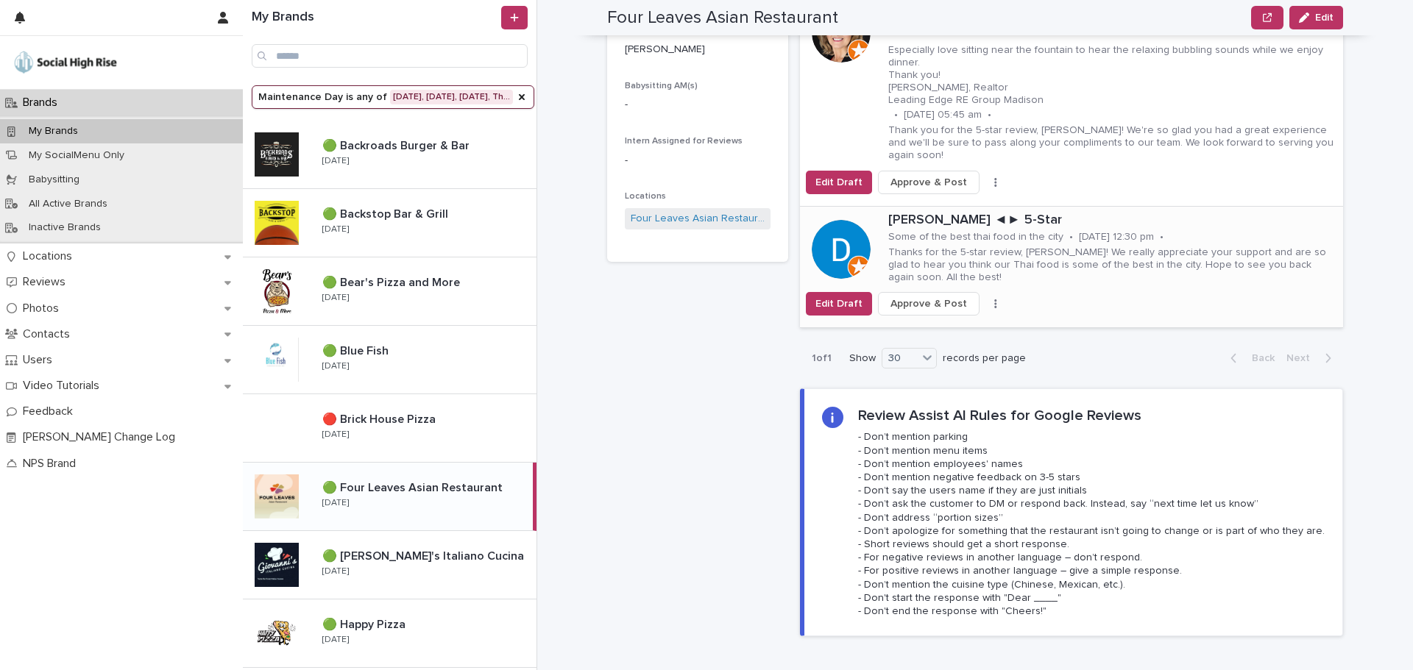
scroll to position [368, 0]
click at [985, 299] on button "button" at bounding box center [995, 304] width 21 height 10
click at [928, 323] on span "Skip Reply" at bounding box center [925, 330] width 49 height 15
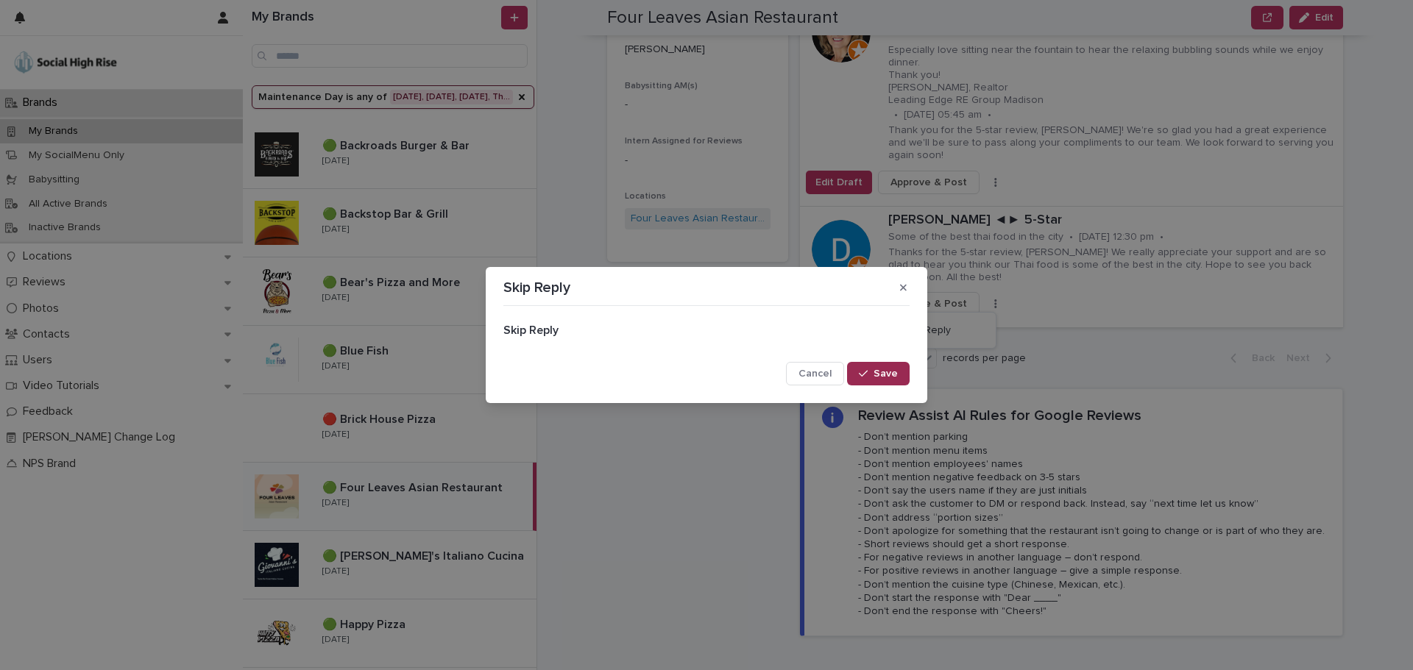
click at [876, 379] on button "Save" at bounding box center [878, 374] width 63 height 24
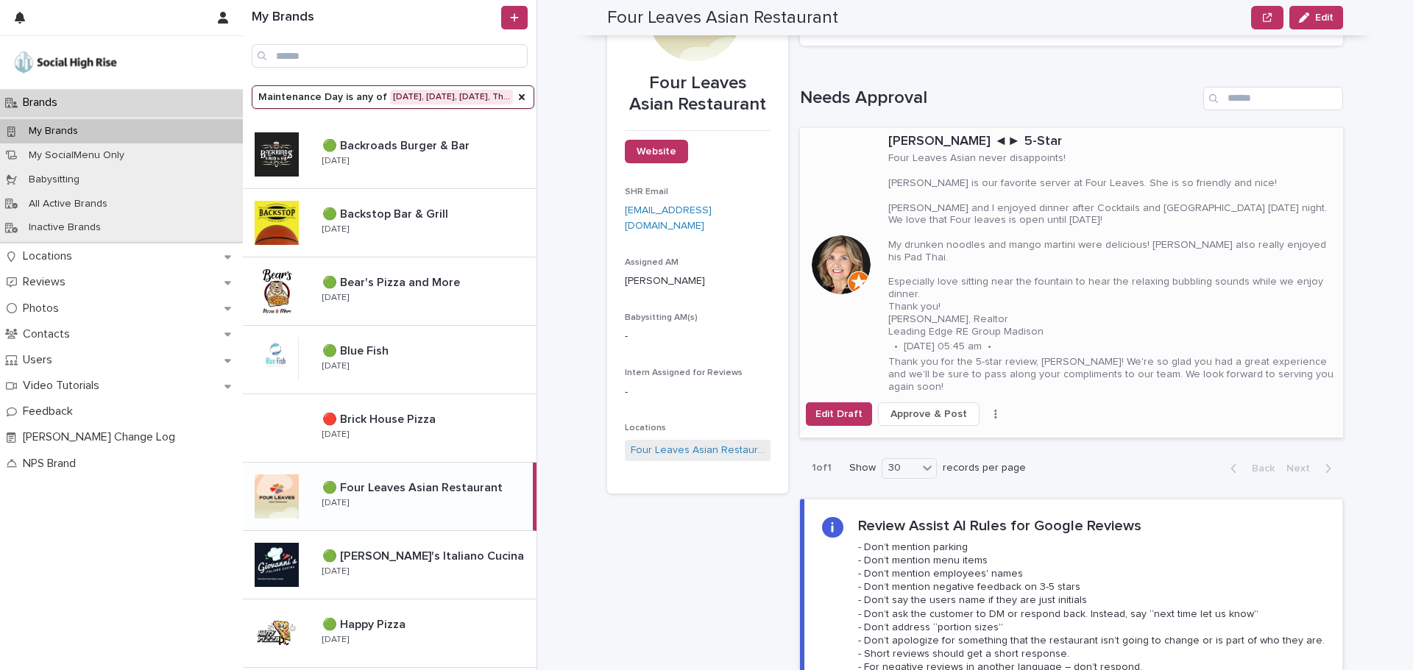
scroll to position [74, 0]
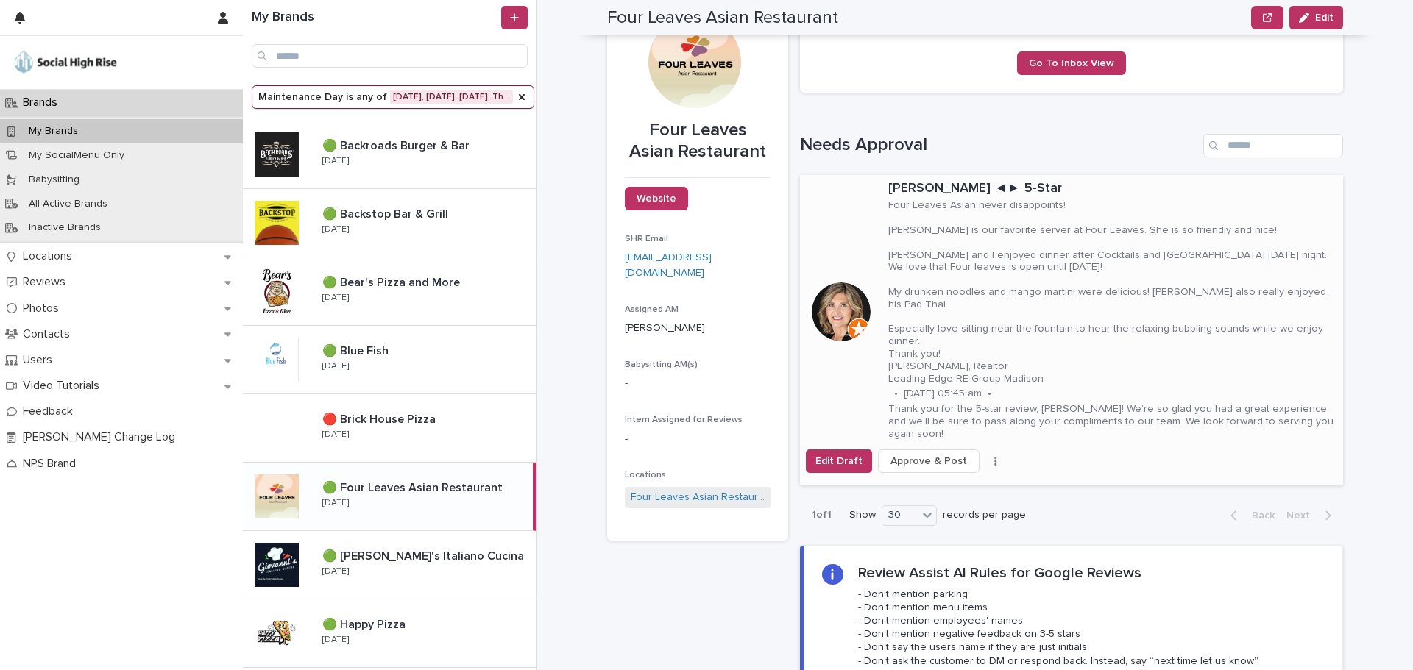
click at [985, 456] on button "button" at bounding box center [995, 461] width 21 height 10
click at [923, 452] on span "Skip Reply" at bounding box center [925, 453] width 49 height 15
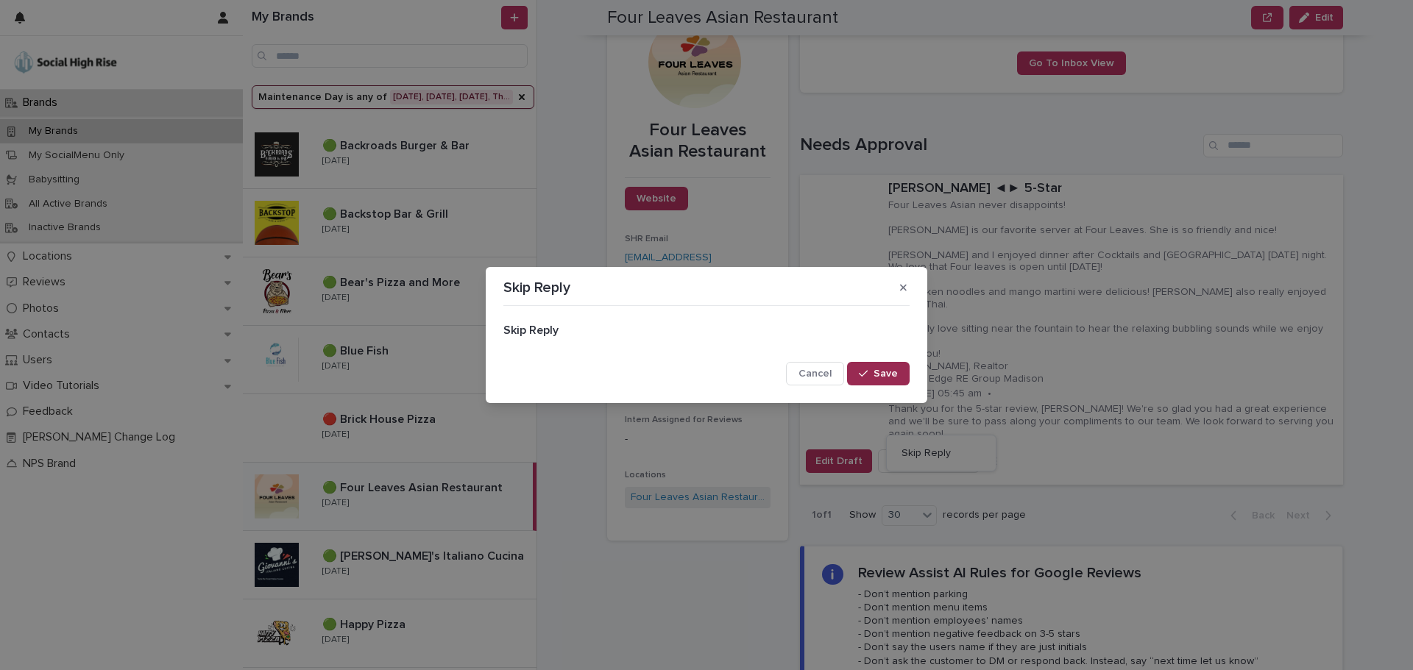
click at [878, 367] on button "Save" at bounding box center [878, 374] width 63 height 24
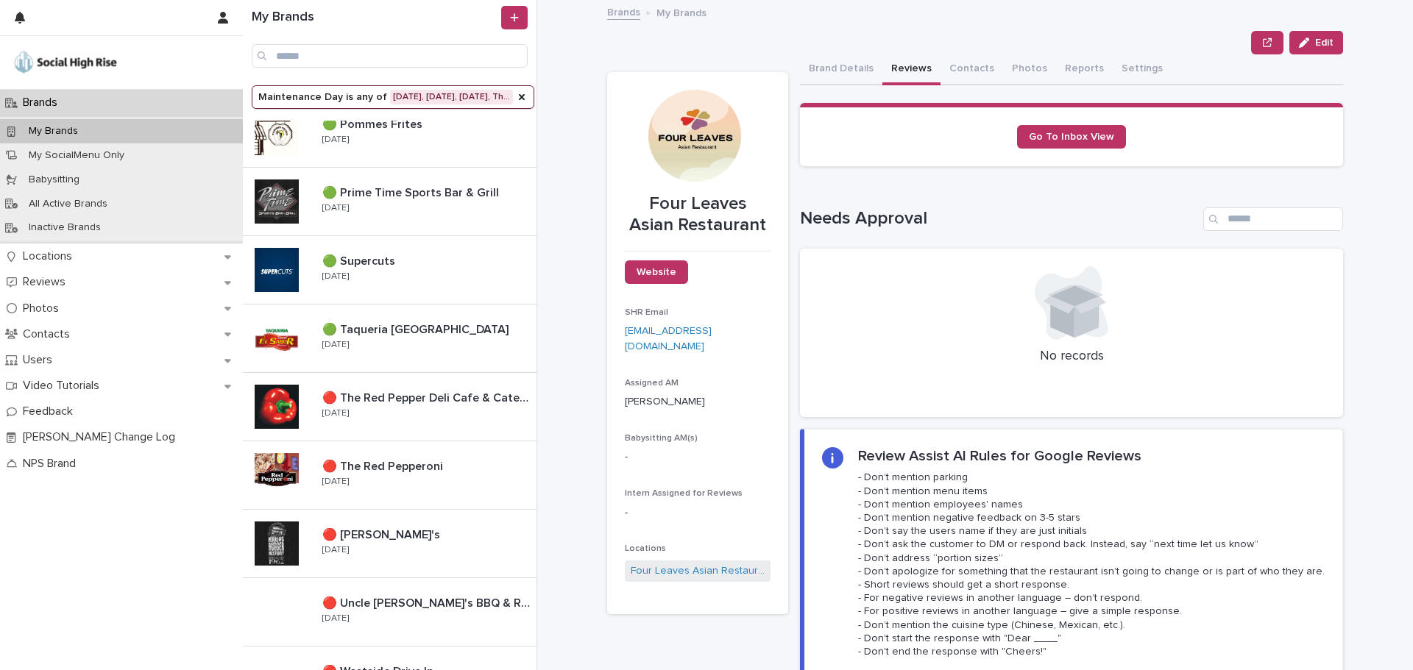
scroll to position [972, 0]
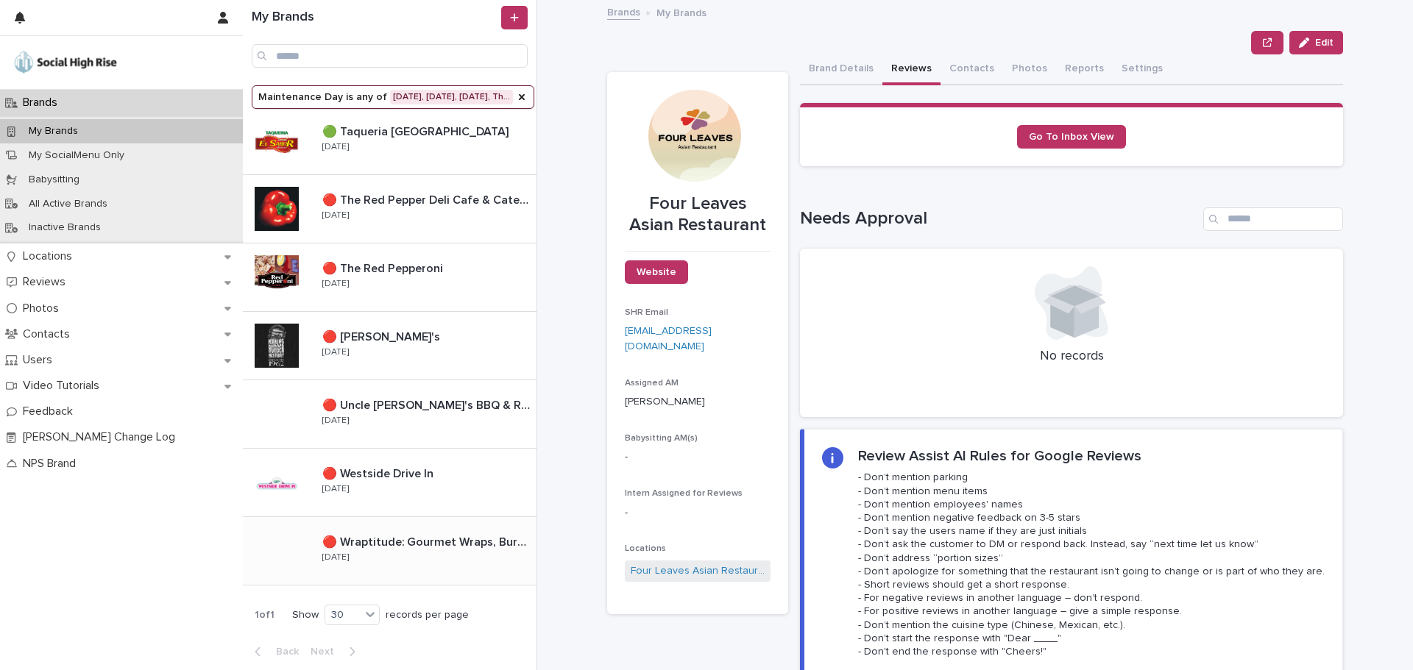
click at [402, 539] on p "🔴 Wraptitude: Gourmet Wraps, Burgers & Beers" at bounding box center [427, 541] width 211 height 17
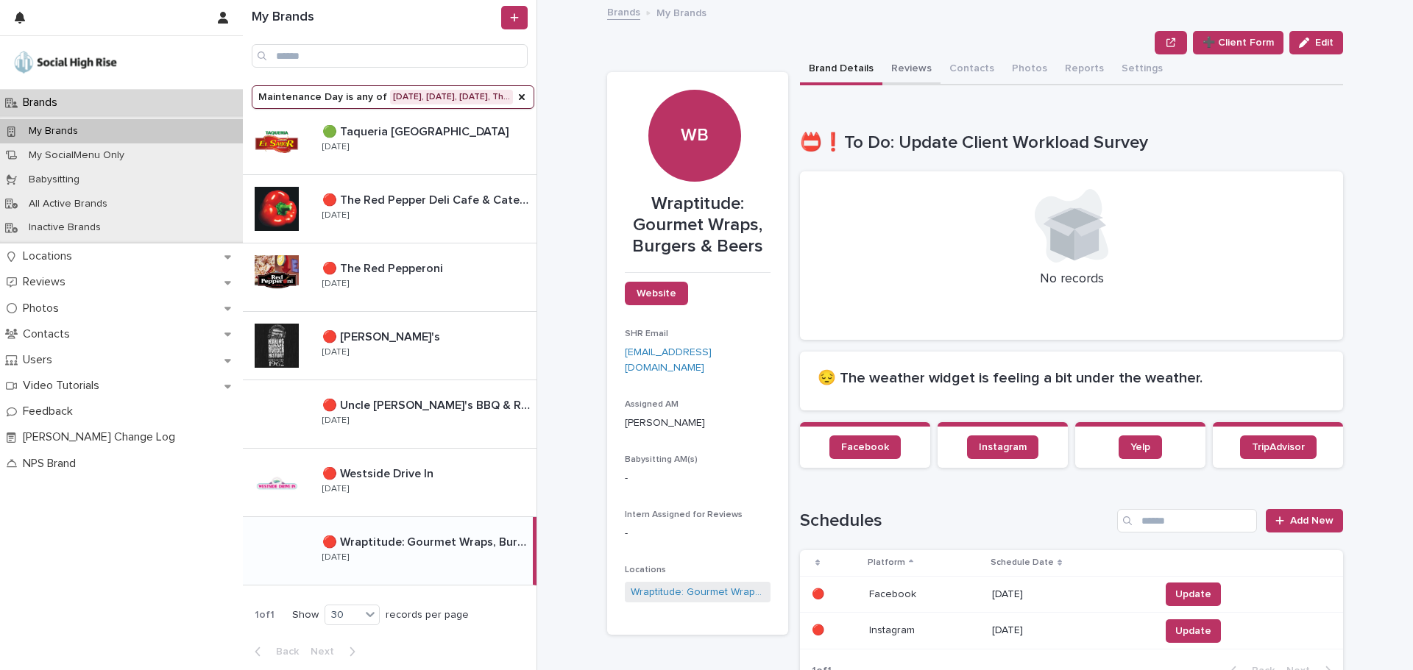
click at [894, 70] on button "Reviews" at bounding box center [911, 69] width 58 height 31
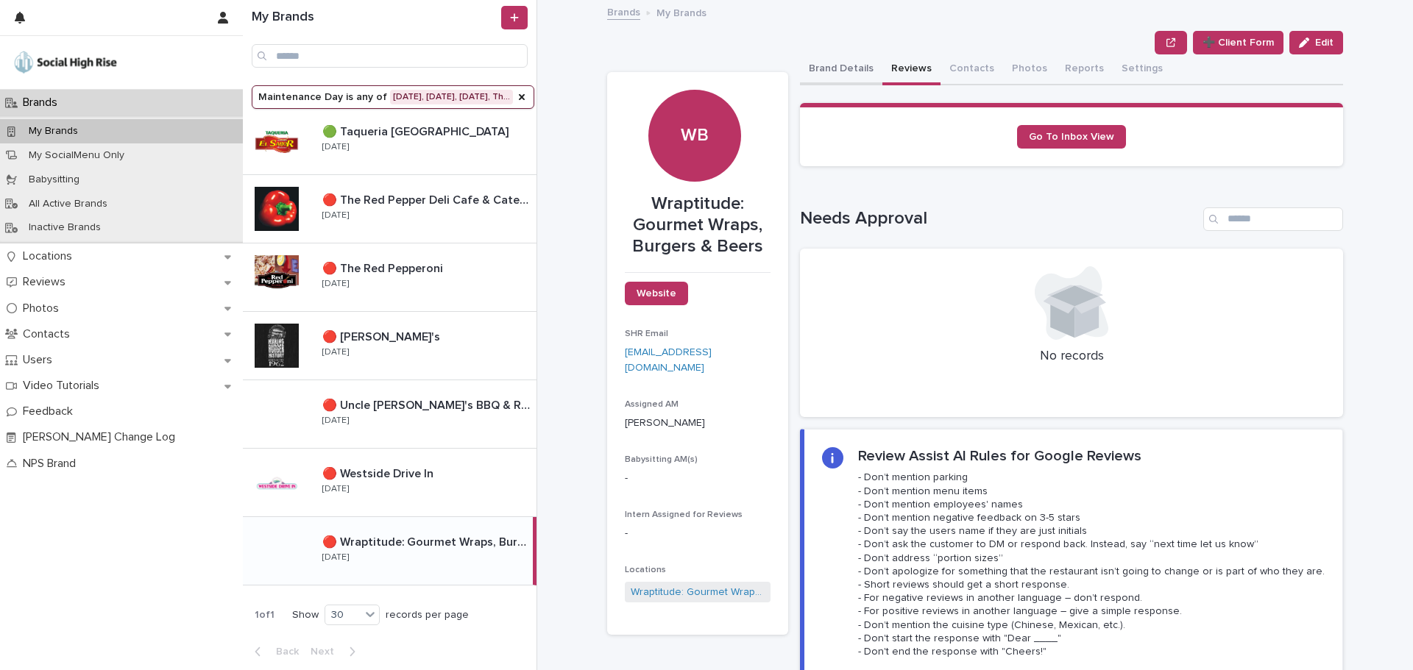
click at [855, 71] on button "Brand Details" at bounding box center [841, 69] width 82 height 31
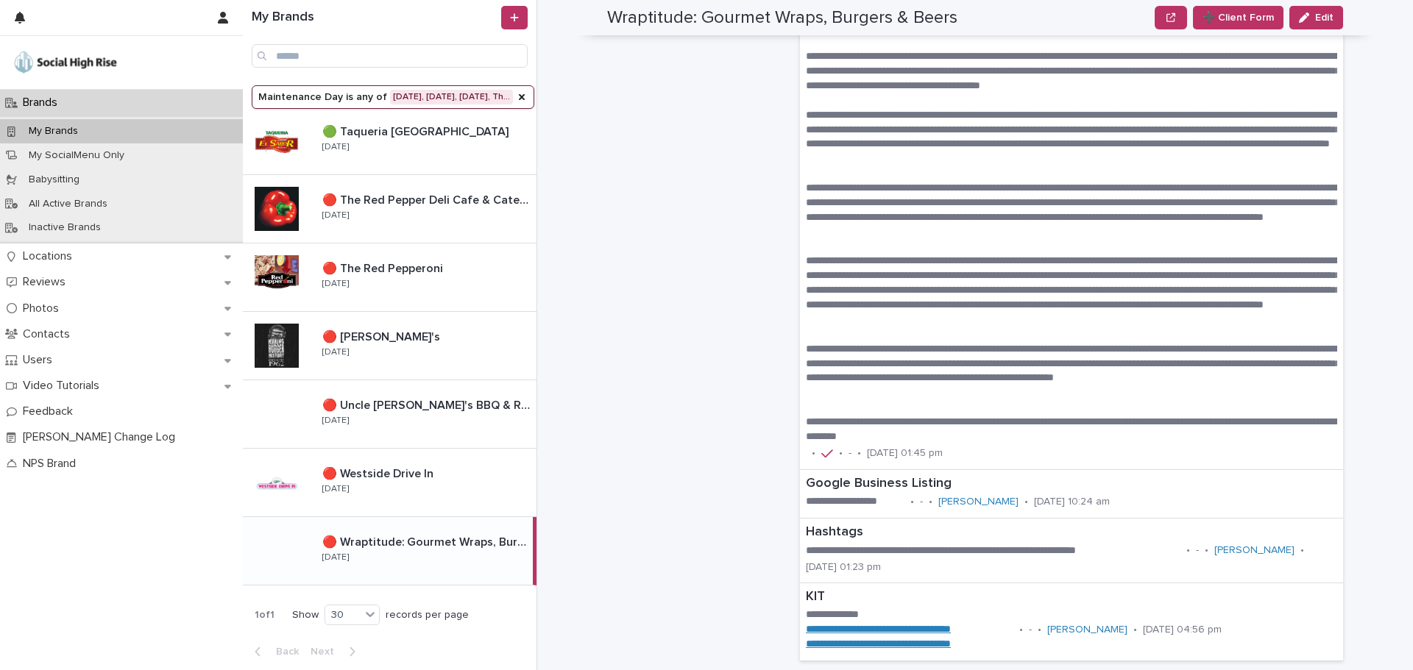
scroll to position [1472, 0]
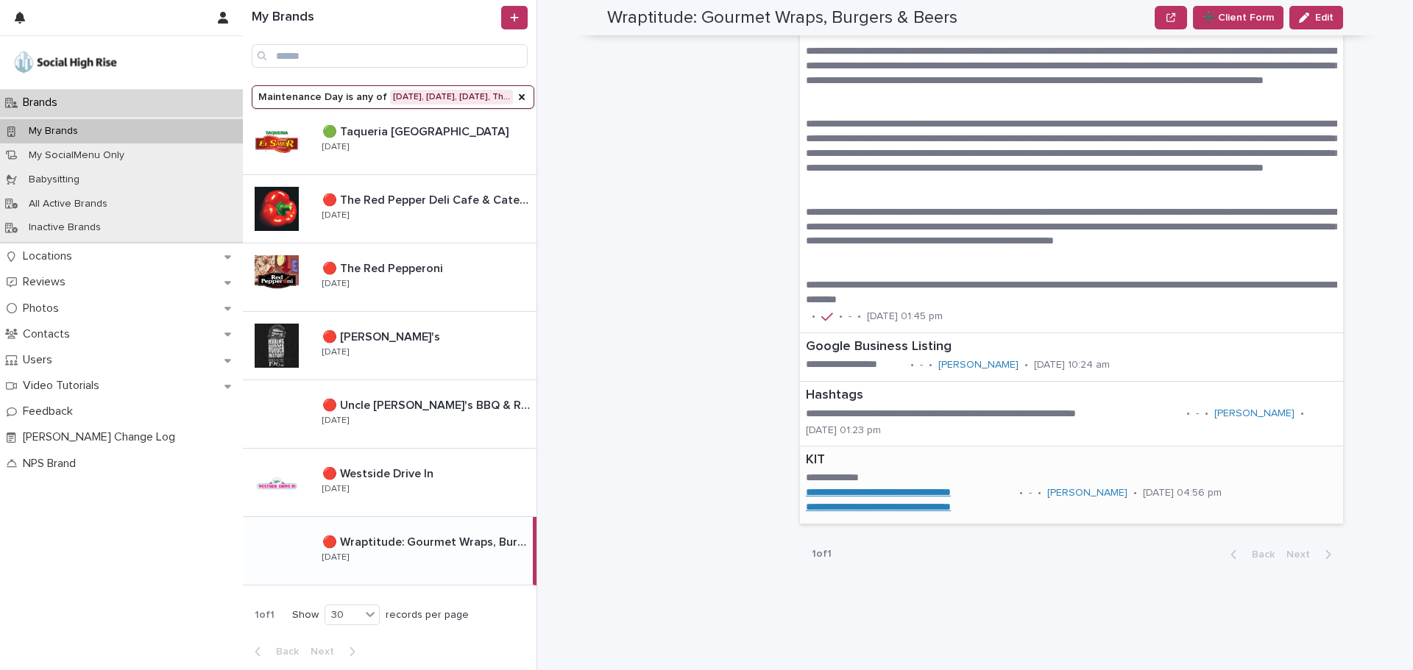
click at [895, 494] on link "**********" at bounding box center [878, 492] width 145 height 10
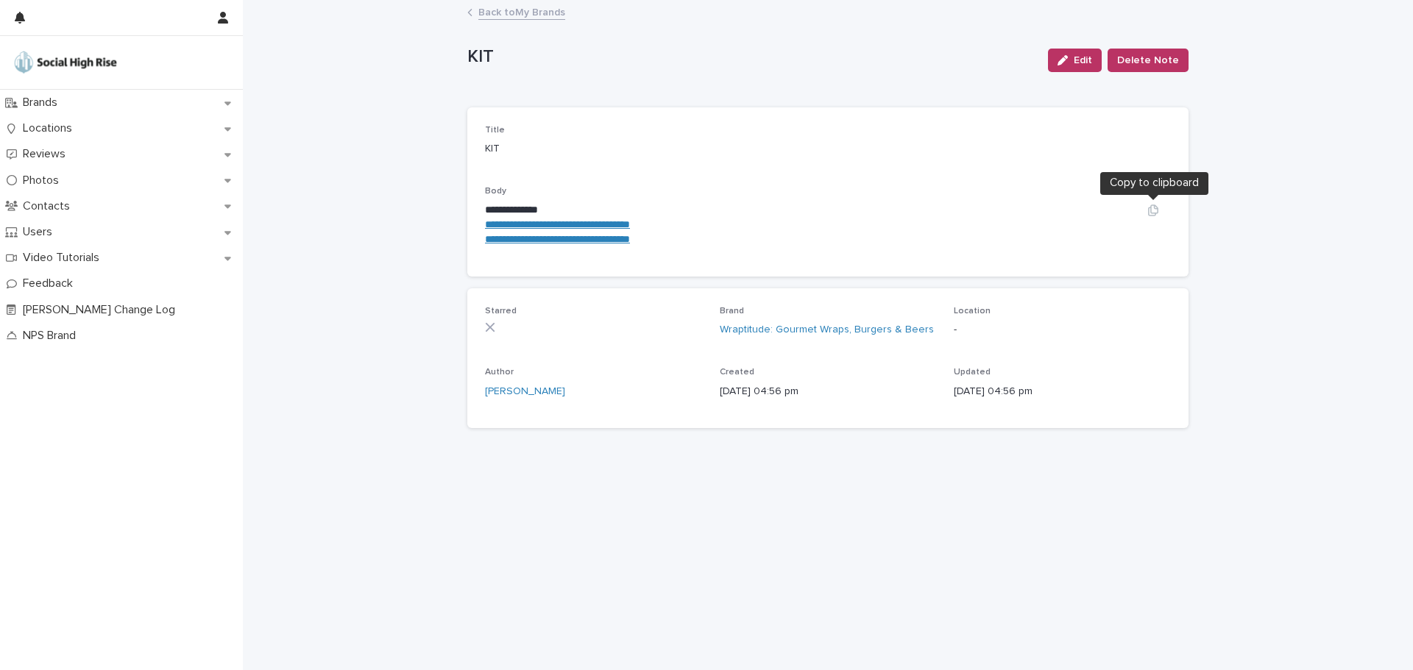
click at [1143, 209] on button "button" at bounding box center [1152, 211] width 35 height 12
click at [1150, 211] on icon "button" at bounding box center [1153, 211] width 12 height 12
click at [475, 13] on div "Back to My Brands" at bounding box center [828, 13] width 736 height 21
click at [511, 13] on link "Back to My Brands" at bounding box center [521, 11] width 87 height 17
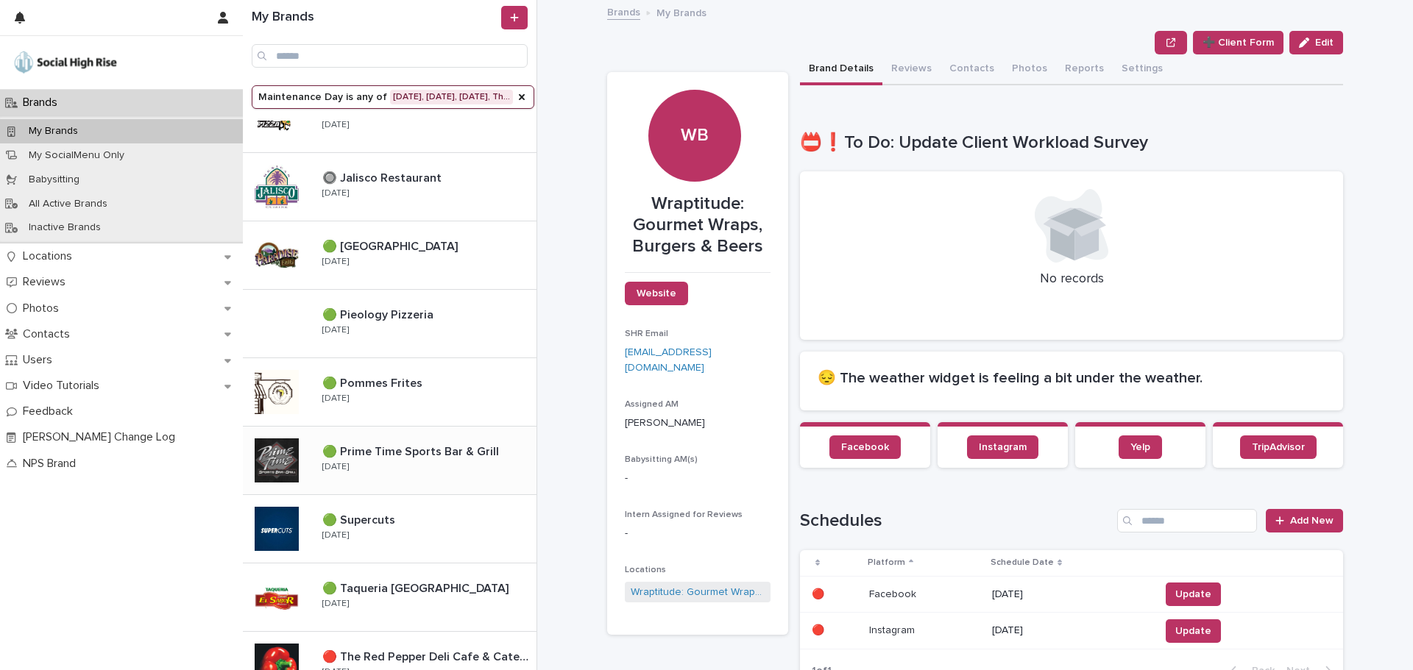
scroll to position [957, 0]
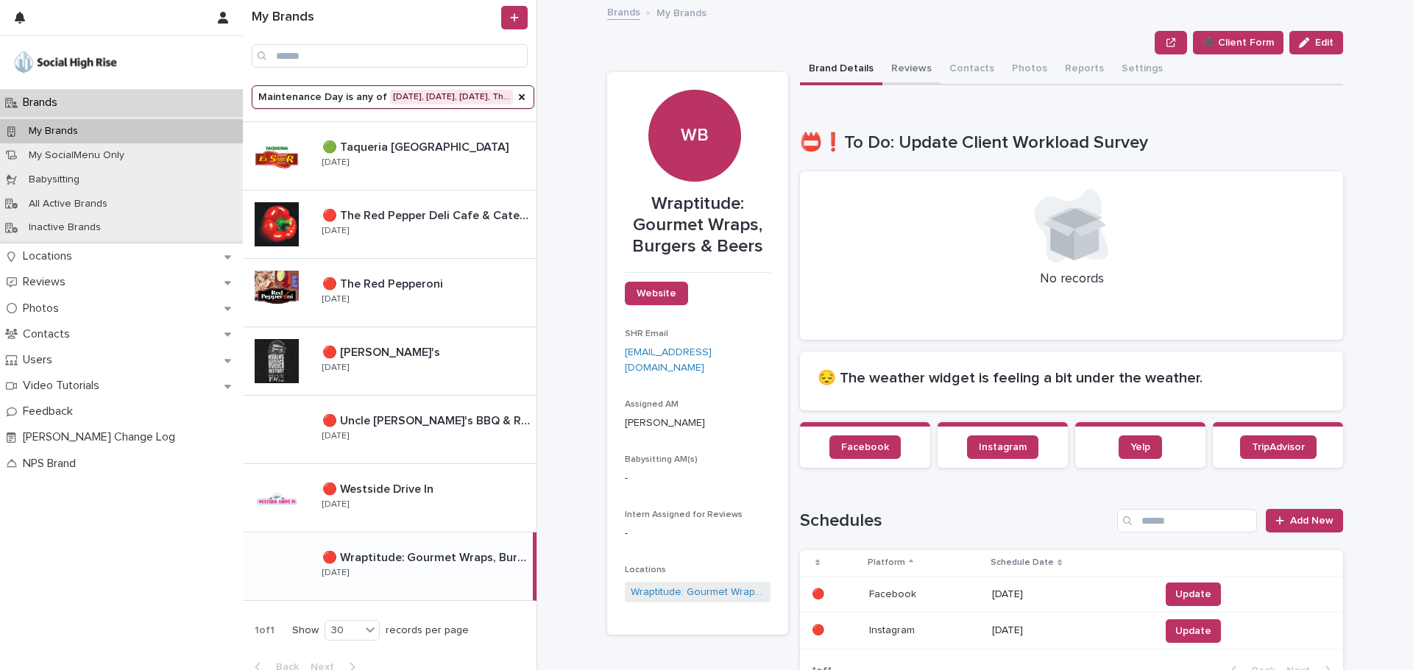
click at [909, 66] on button "Reviews" at bounding box center [911, 69] width 58 height 31
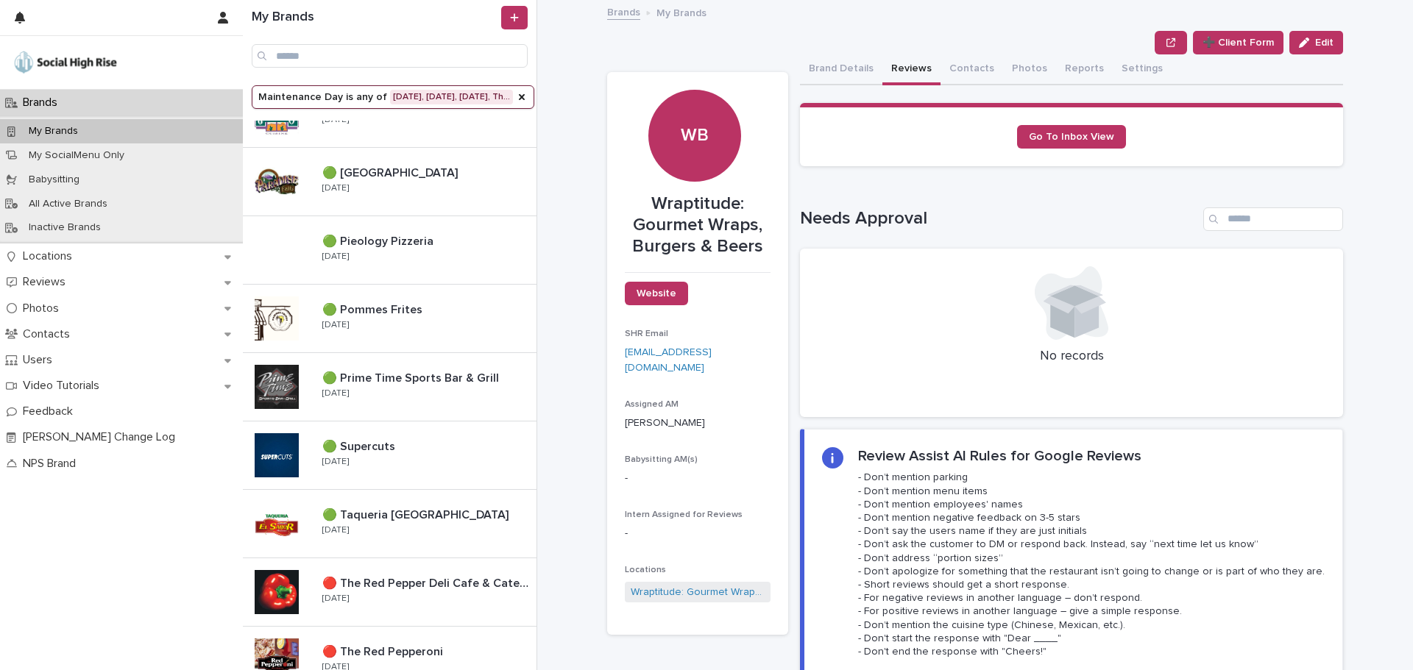
scroll to position [972, 0]
